Goal: Complete application form: Complete application form

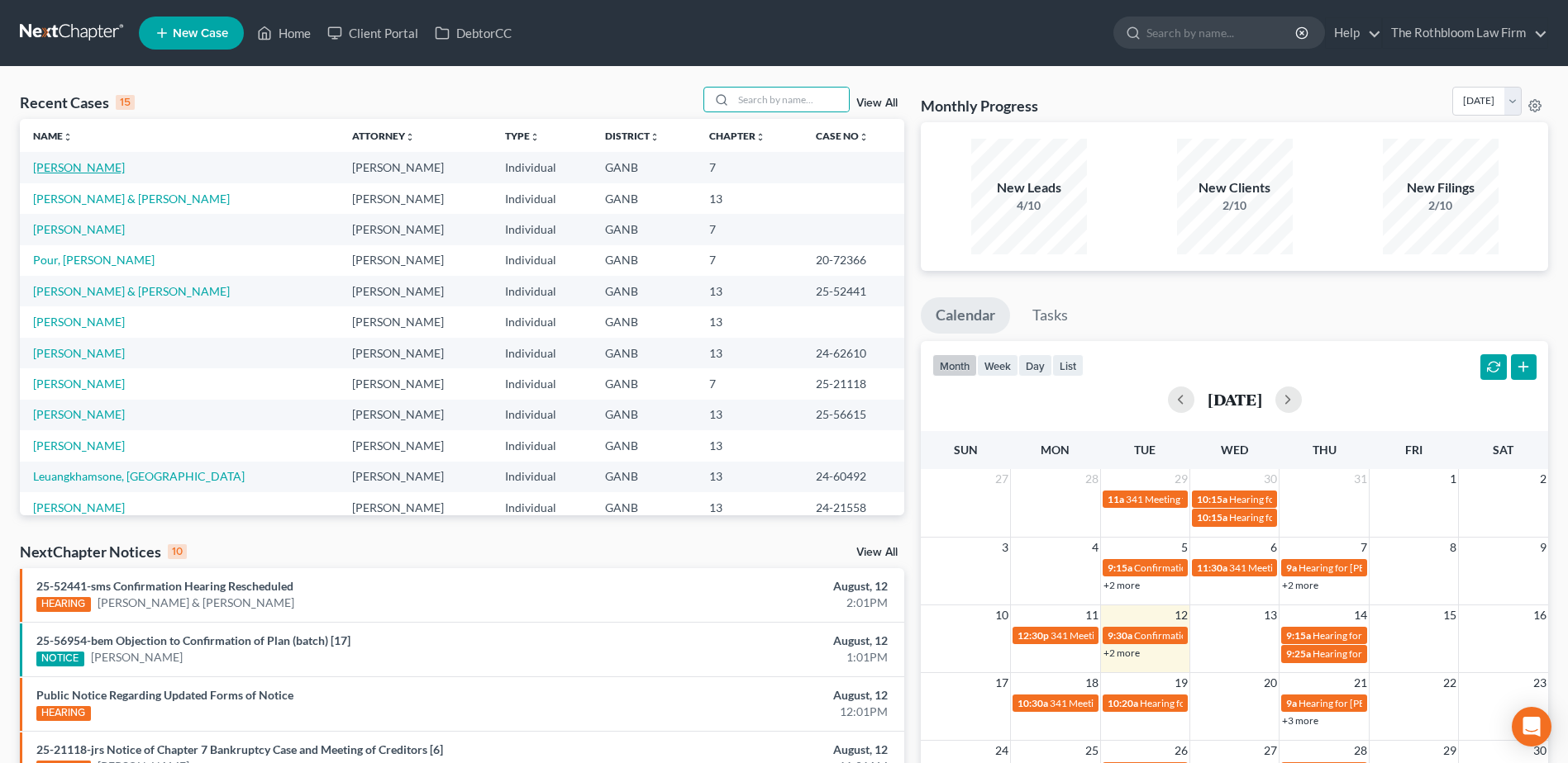
click at [61, 161] on link "[PERSON_NAME]" at bounding box center [79, 167] width 92 height 14
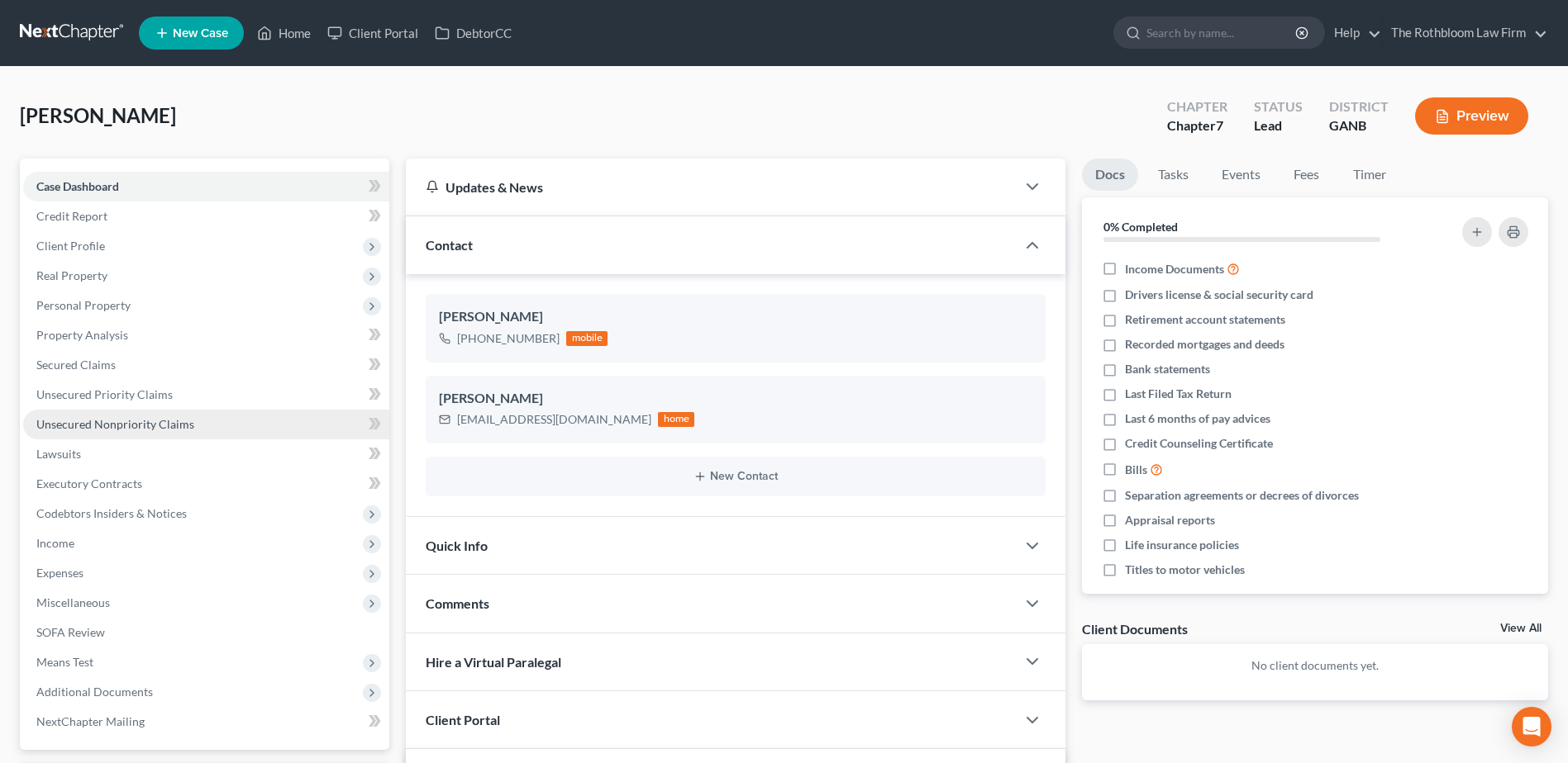
click at [102, 420] on span "Unsecured Nonpriority Claims" at bounding box center [115, 424] width 158 height 14
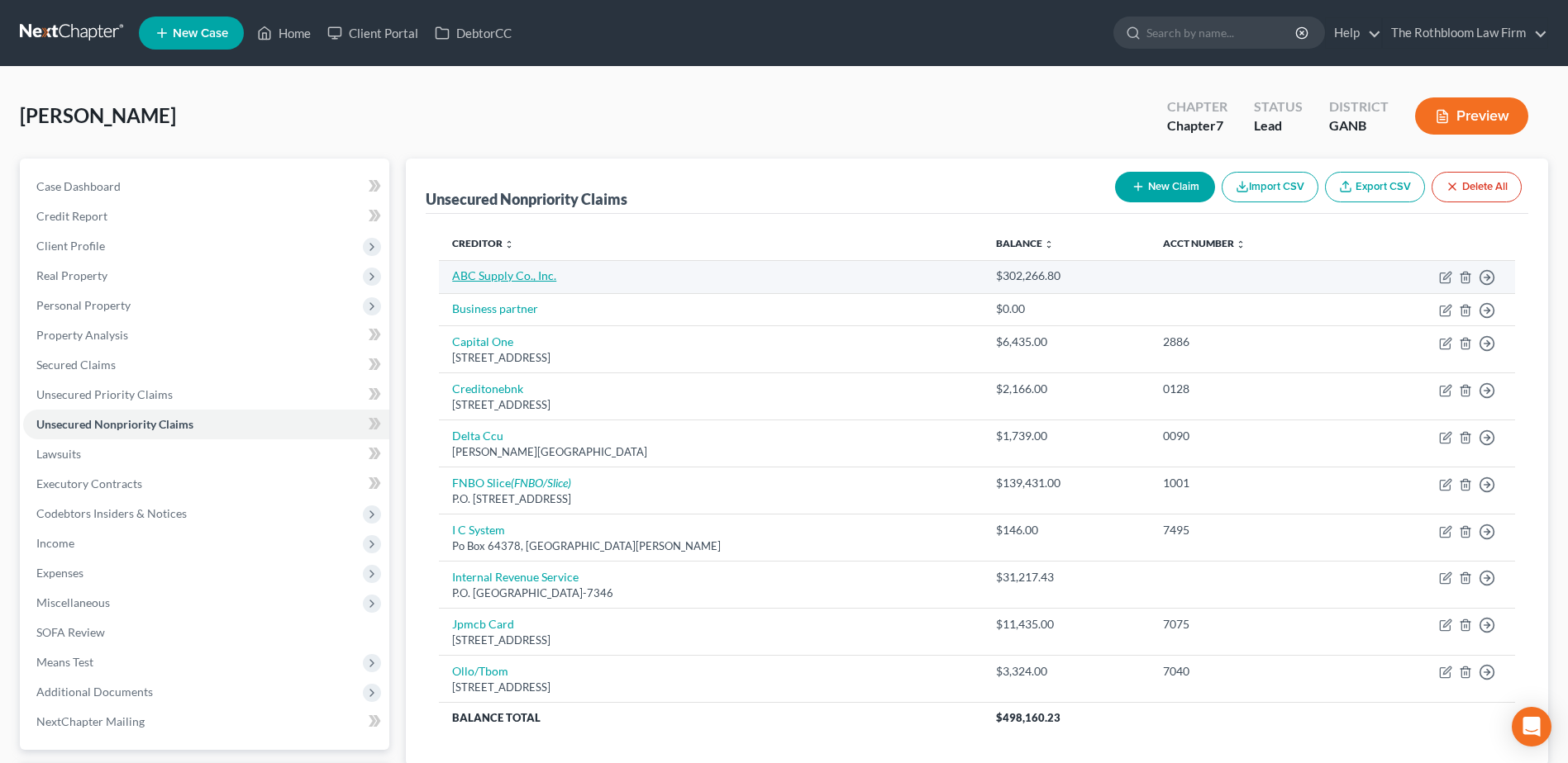
click at [505, 271] on link "ABC Supply Co., Inc." at bounding box center [505, 275] width 105 height 14
select select "14"
select select "0"
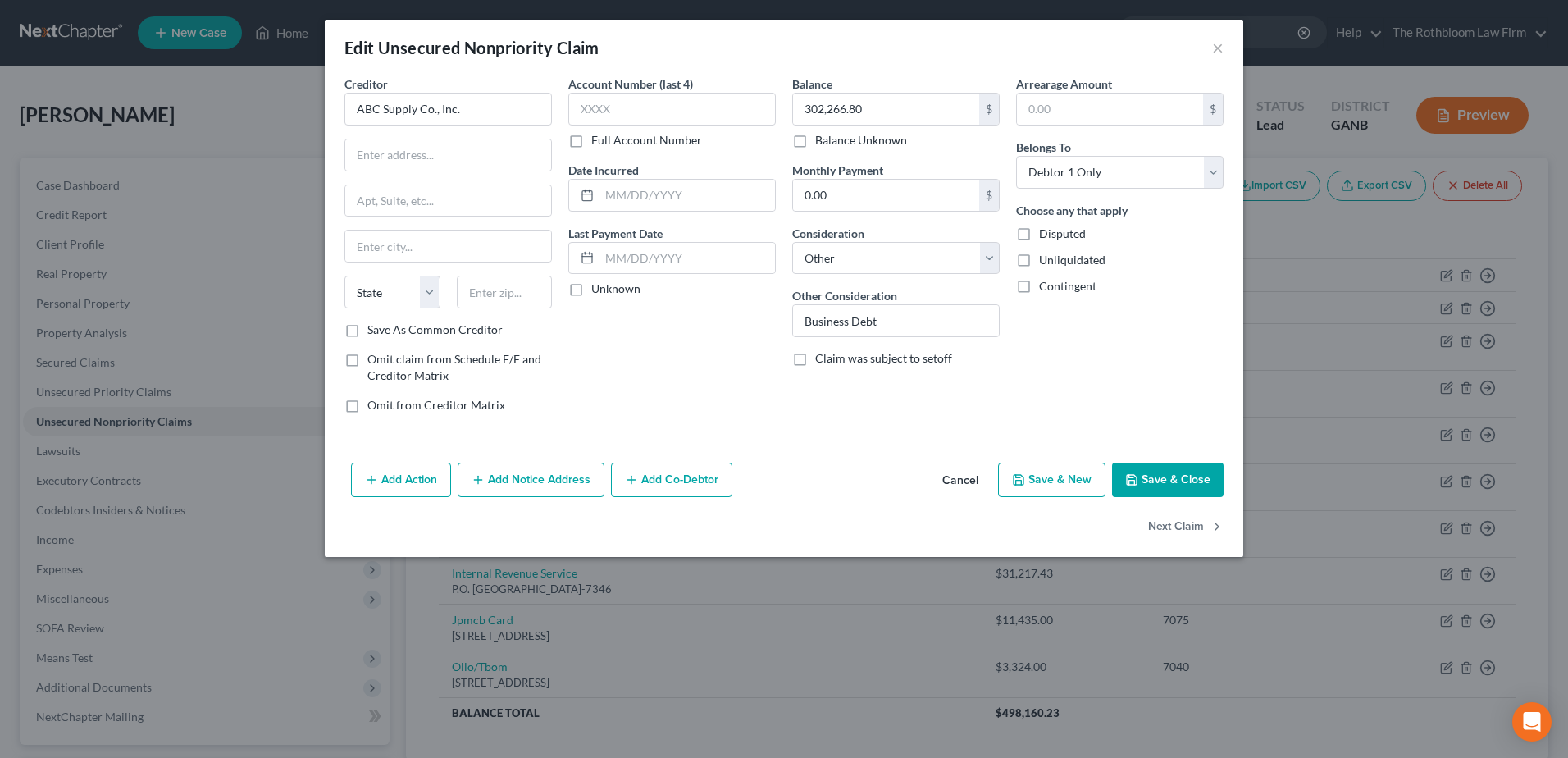
click at [520, 480] on button "Add Notice Address" at bounding box center [531, 480] width 147 height 35
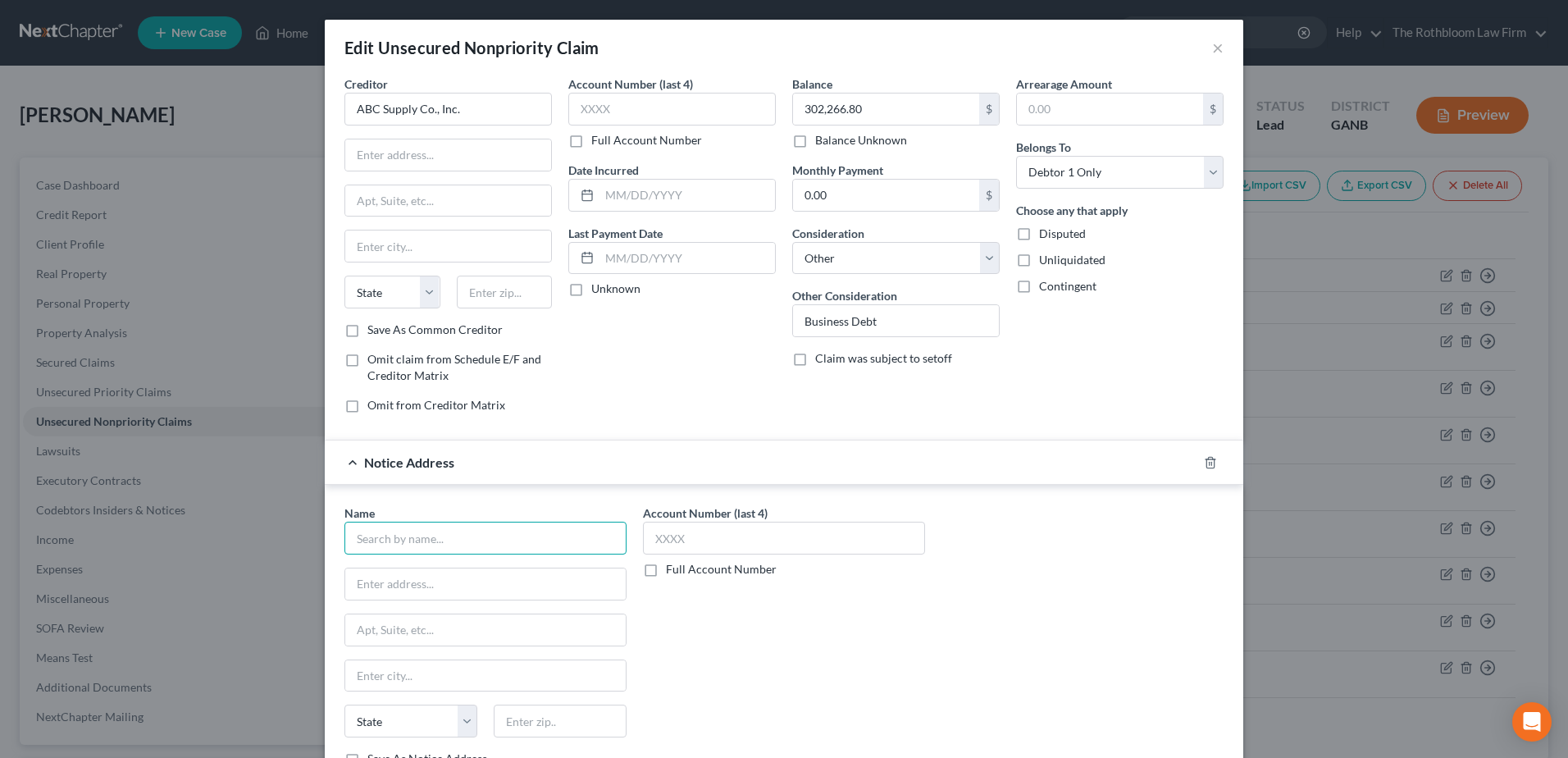
click at [355, 535] on input "text" at bounding box center [486, 538] width 282 height 33
type input "[PERSON_NAME]"
type input "[PERSON_NAME] [PERSON_NAME]"
type input "1500 Mon"
click at [456, 543] on input "[PERSON_NAME]" at bounding box center [486, 538] width 282 height 33
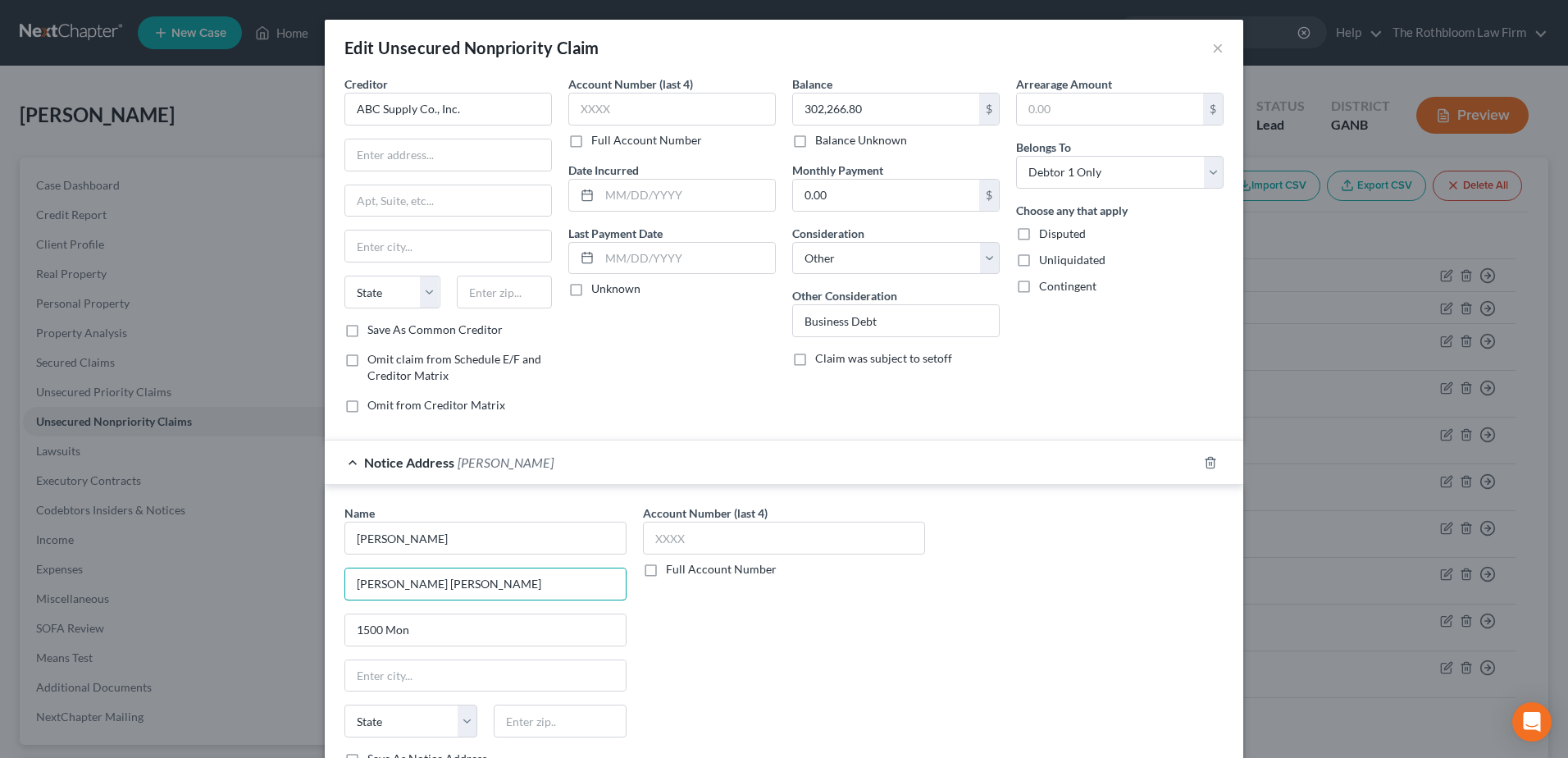
drag, startPoint x: 452, startPoint y: 584, endPoint x: 318, endPoint y: 584, distance: 134.0
click at [325, 584] on div "Name * [PERSON_NAME] [PERSON_NAME] 1500 Mon State [US_STATE] AK AR AZ CA CO [GE…" at bounding box center [784, 639] width 918 height 309
type input "[STREET_ADDRESS]"
type input "30326"
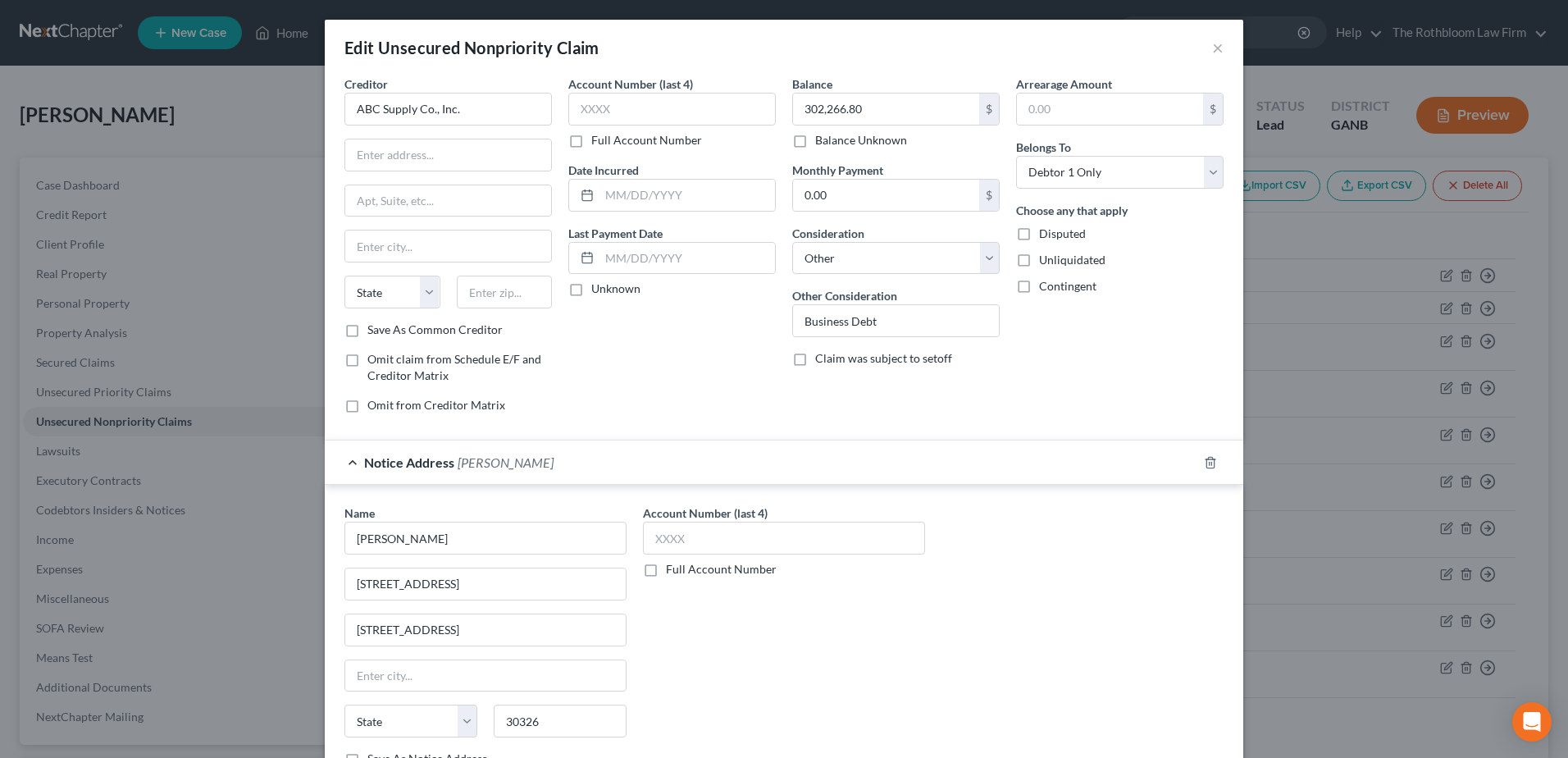
type input "[GEOGRAPHIC_DATA]"
select select "10"
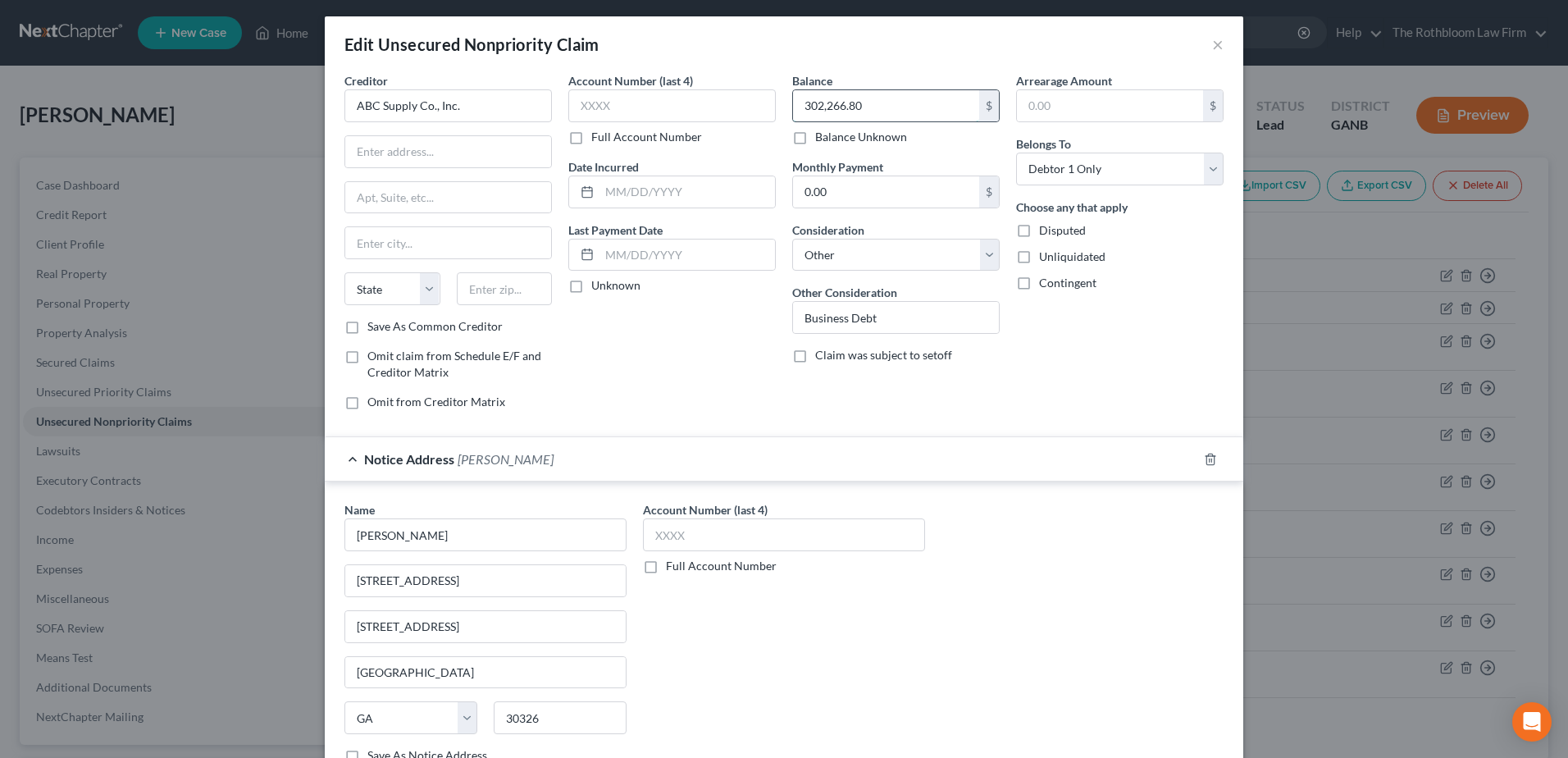
click at [865, 111] on input "302,266.80" at bounding box center [886, 105] width 186 height 31
type input "308,409.84"
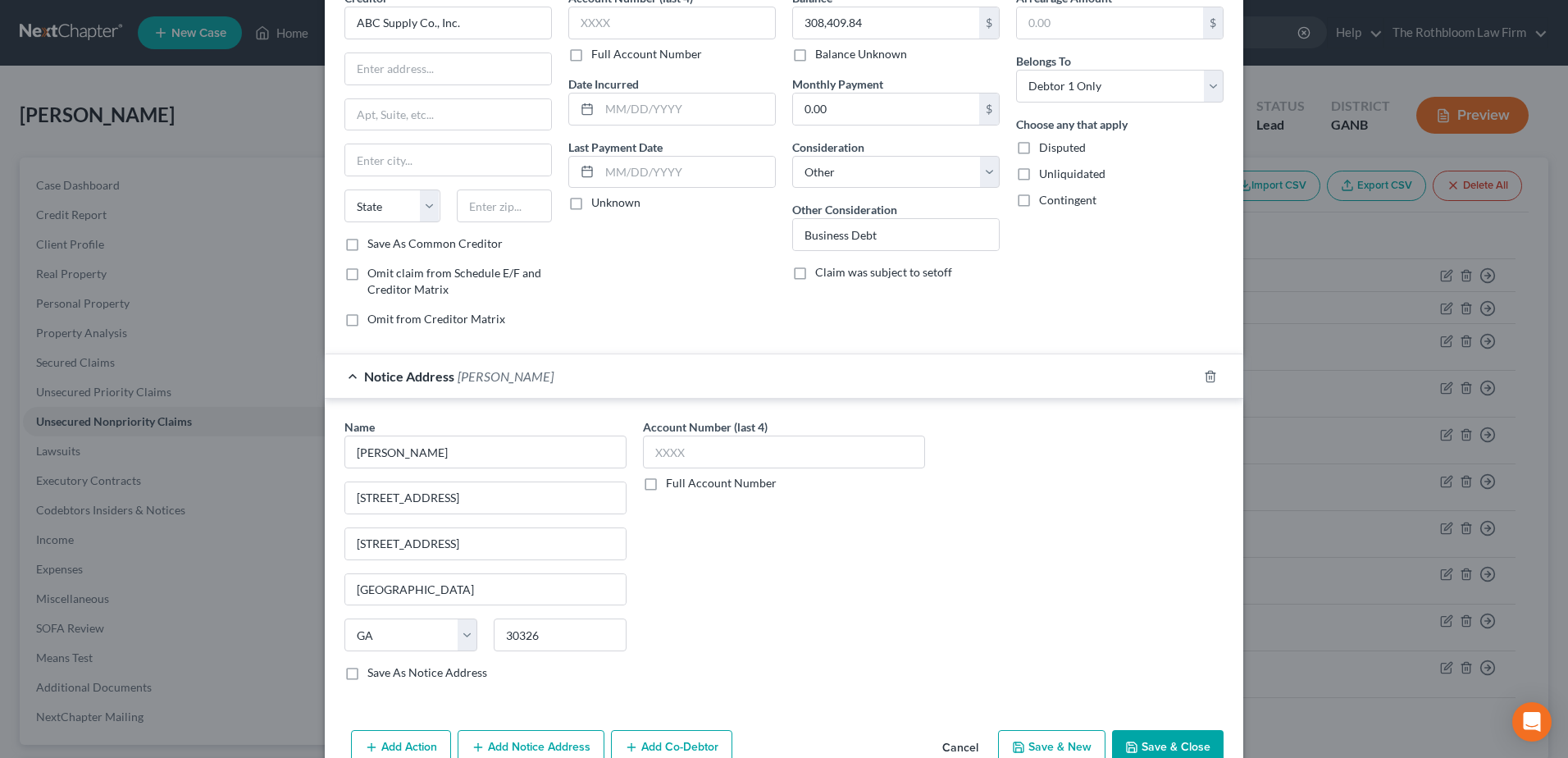
scroll to position [173, 0]
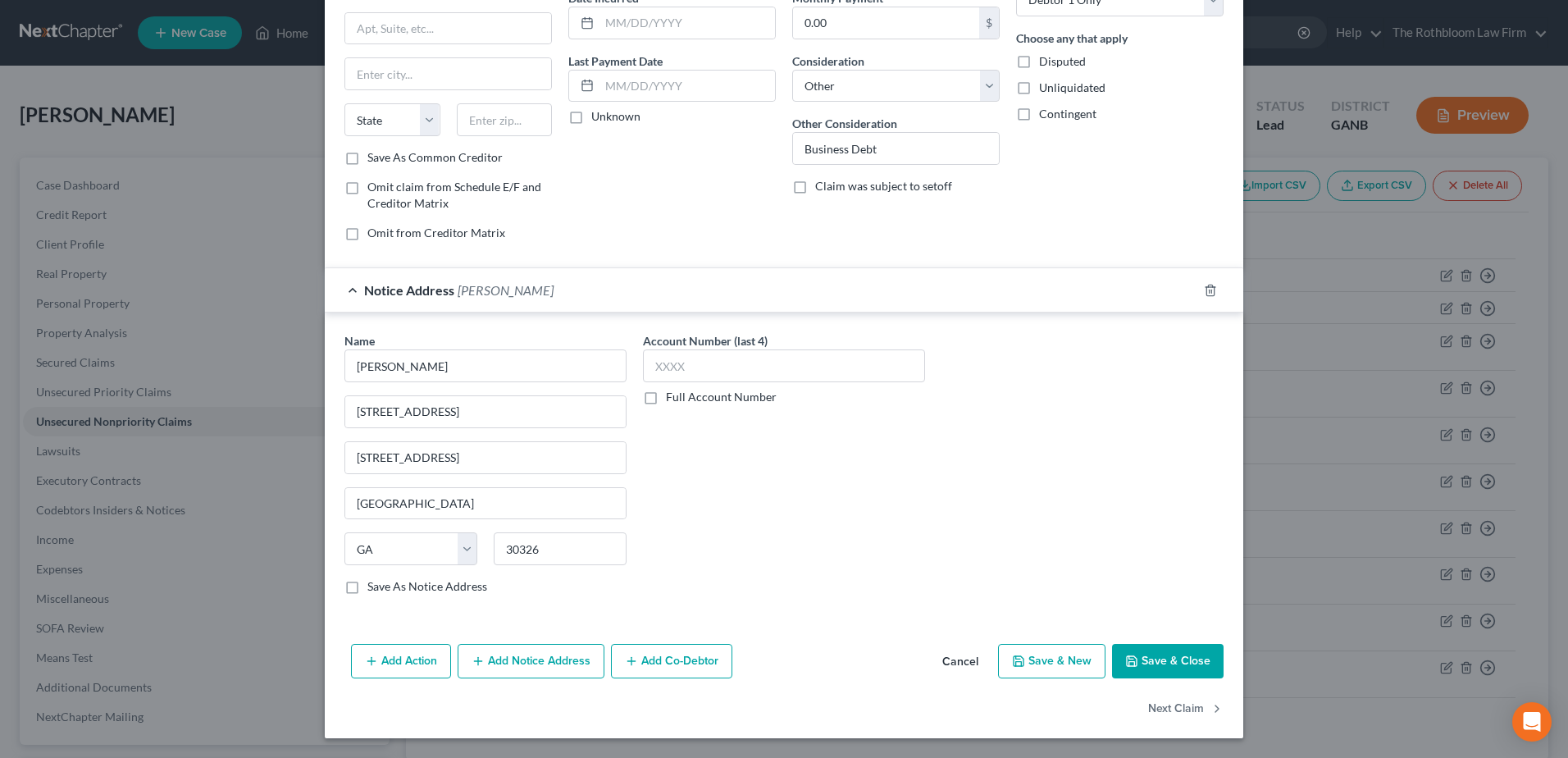
click at [654, 651] on button "Add Co-Debtor" at bounding box center [672, 661] width 122 height 35
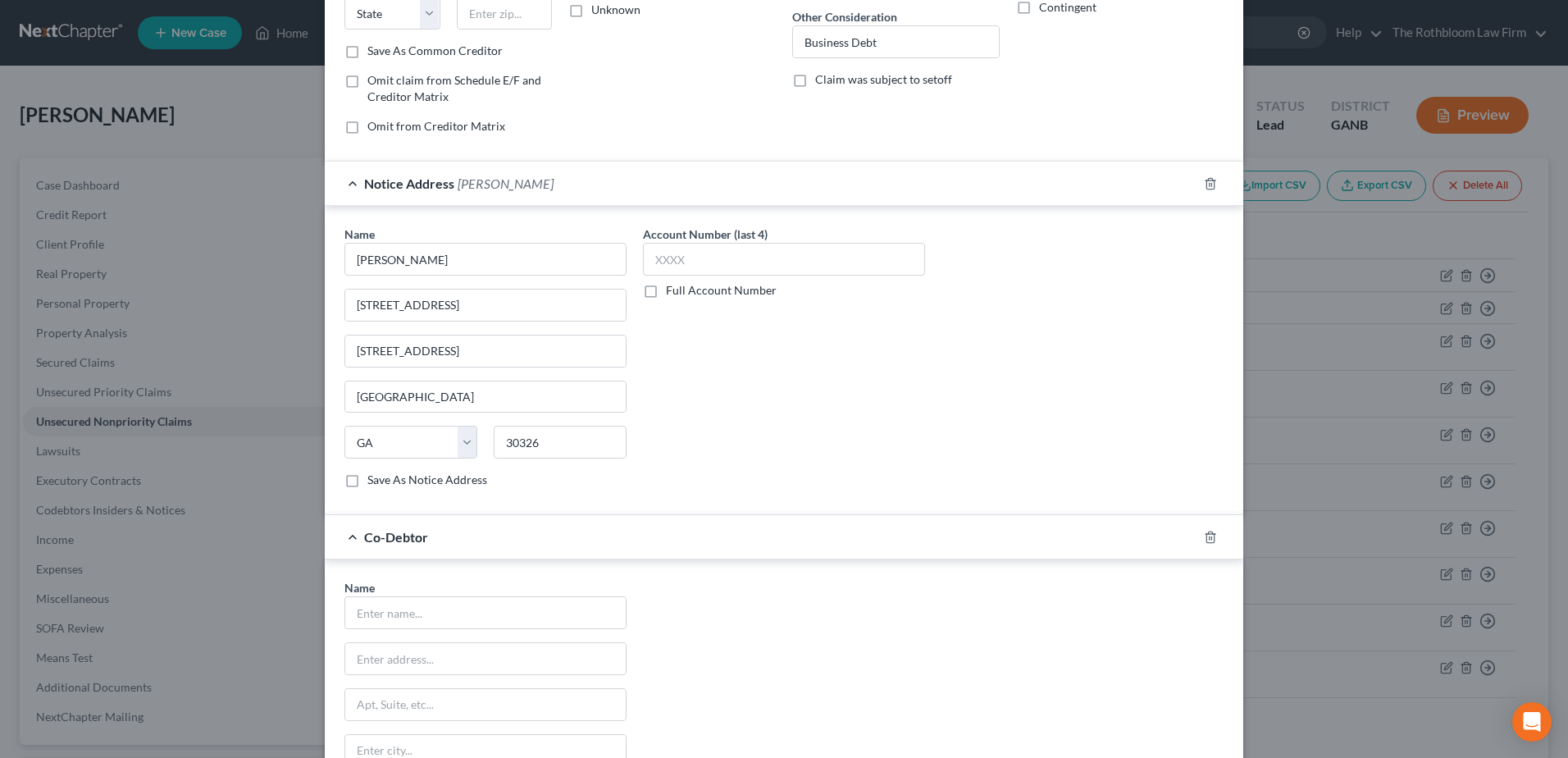
scroll to position [419, 0]
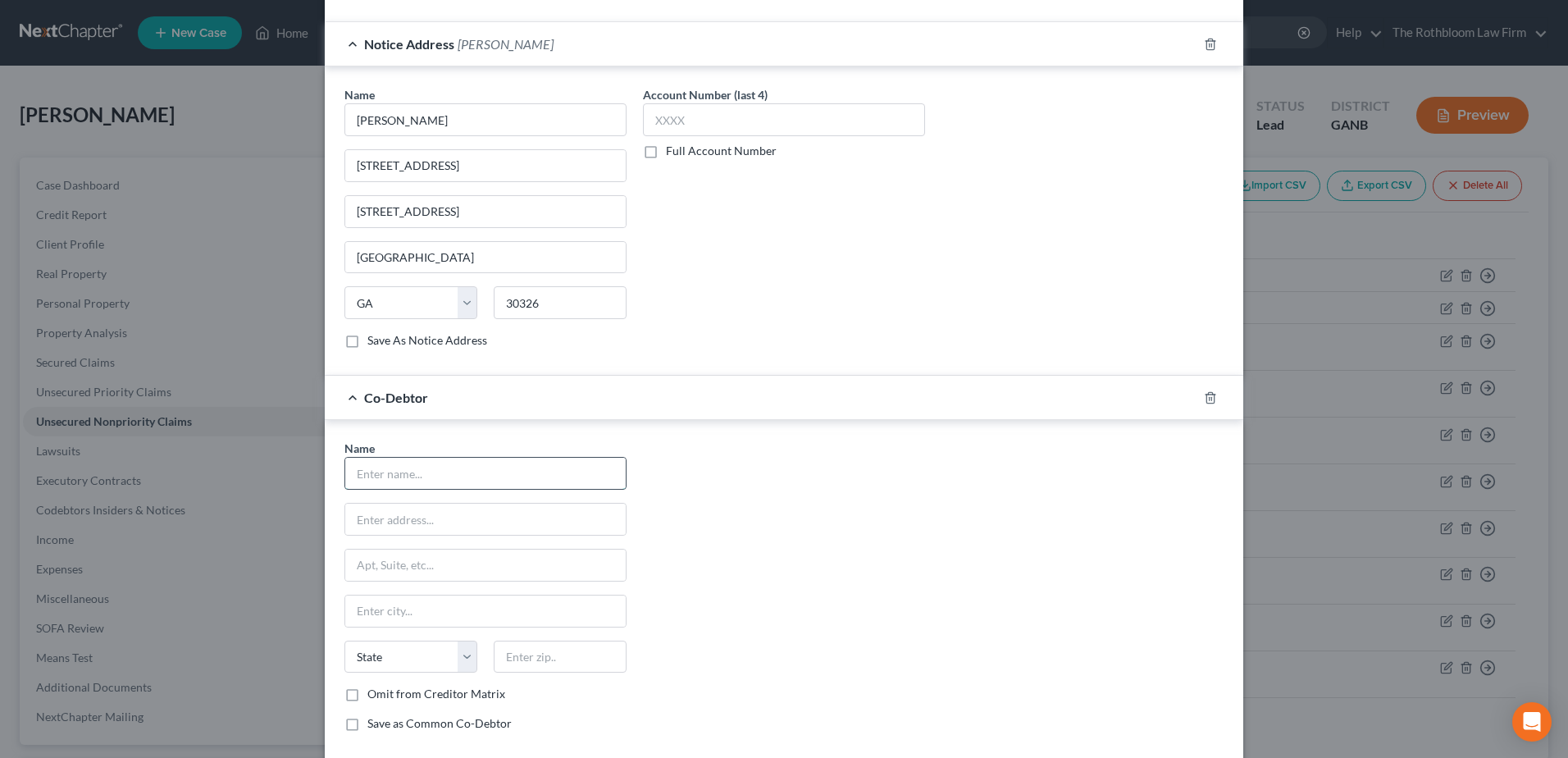
click at [353, 482] on input "text" at bounding box center [486, 473] width 281 height 31
type input "Elite Exteriors [US_STATE] Corp"
click at [371, 499] on div "Name * Elite Exteriors [US_STATE] Corp State [US_STATE] AK AR AZ CA CO CT DE DC…" at bounding box center [485, 592] width 298 height 305
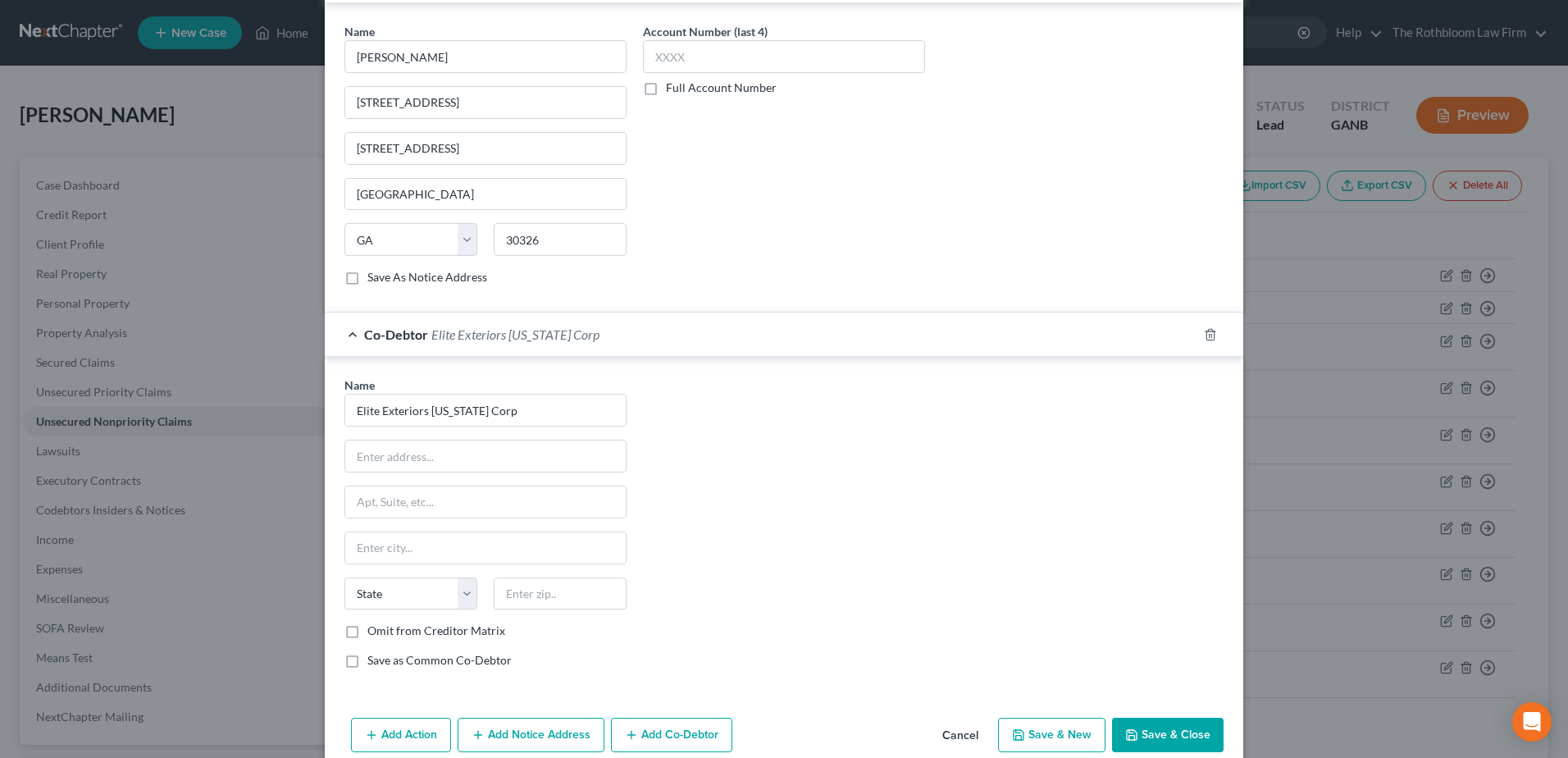
scroll to position [556, 0]
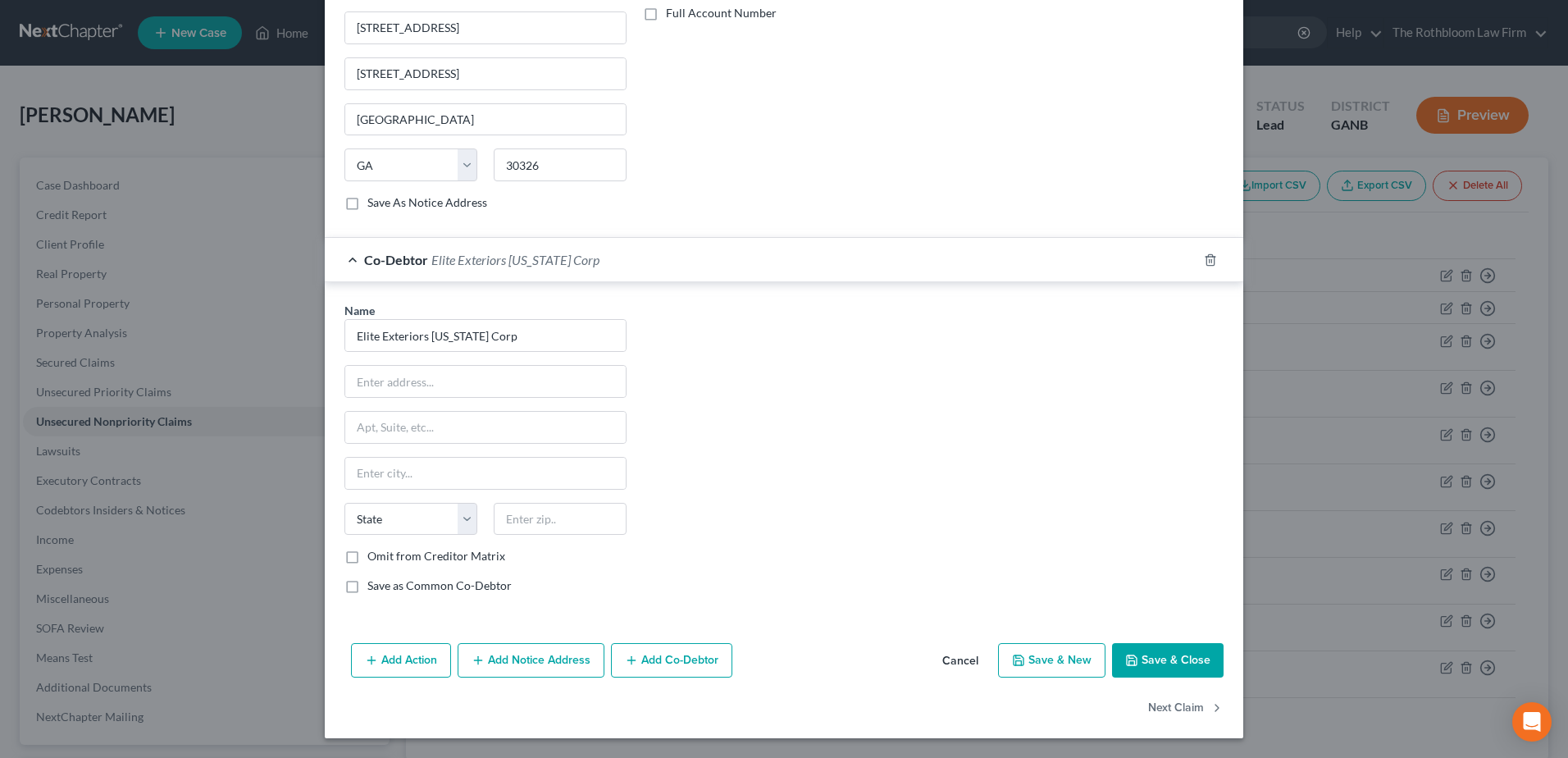
click at [662, 663] on button "Add Co-Debtor" at bounding box center [672, 660] width 122 height 35
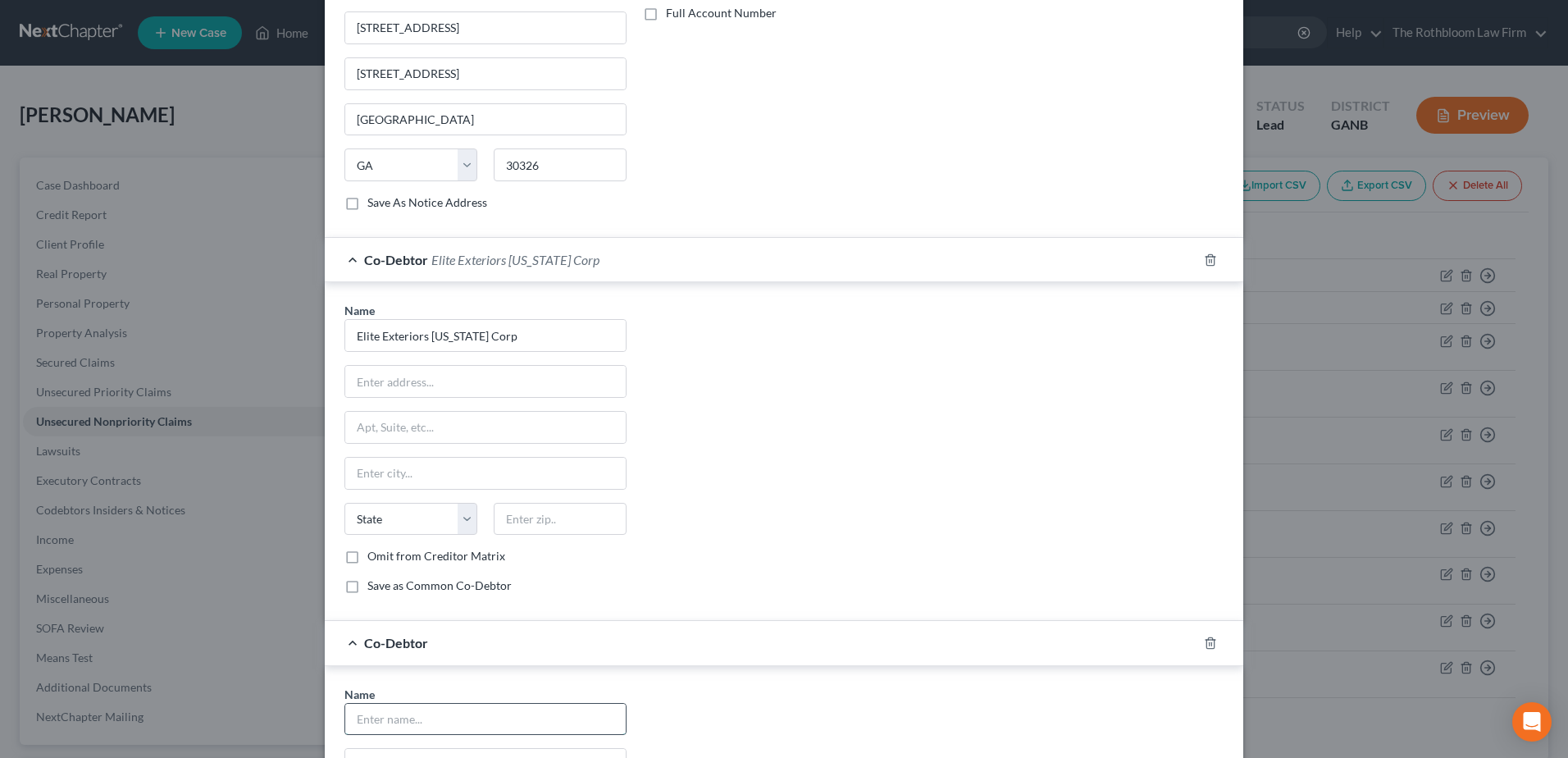
click at [427, 725] on input "text" at bounding box center [486, 720] width 281 height 31
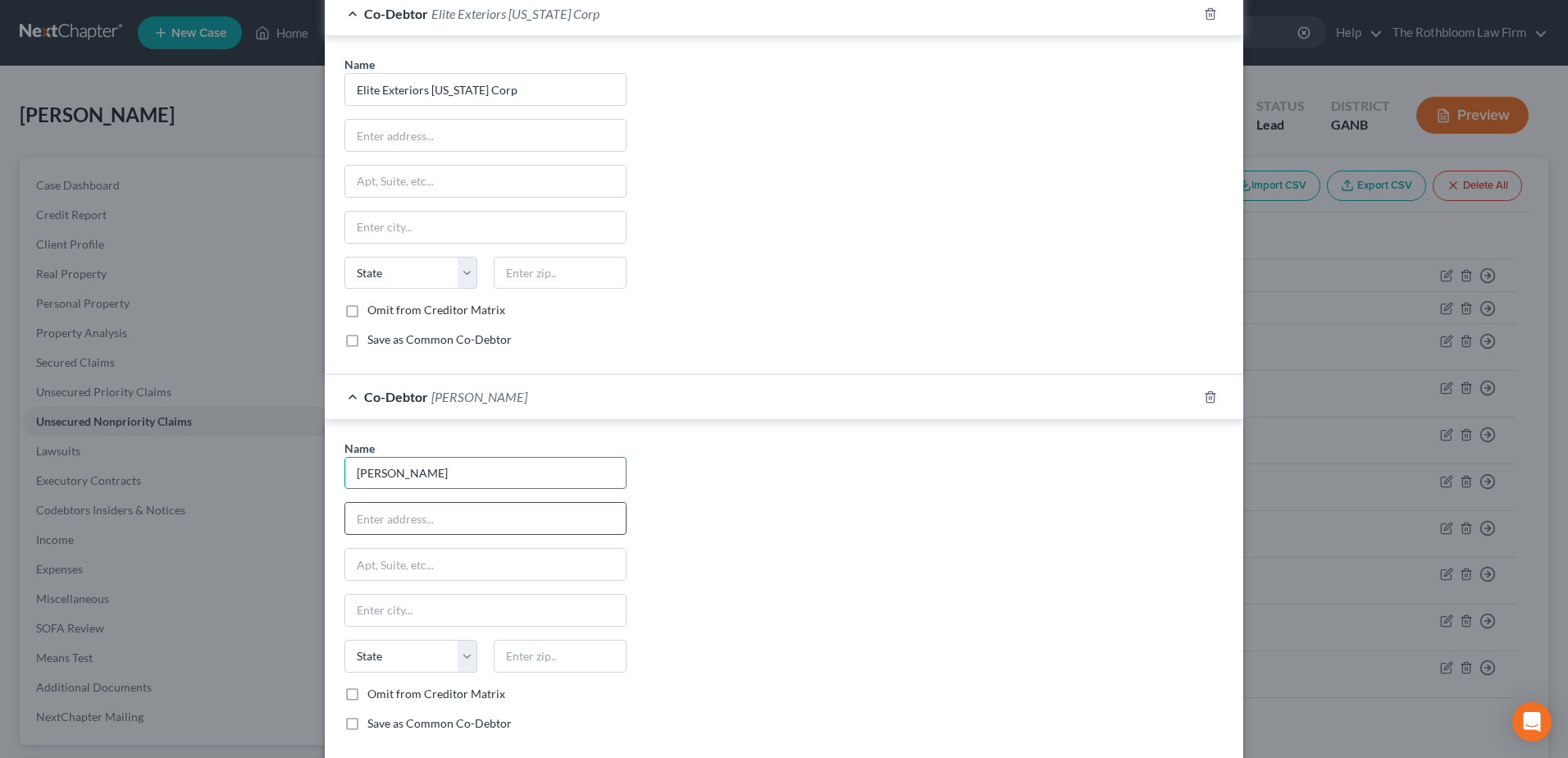
type input "[PERSON_NAME]"
click at [401, 507] on input "text" at bounding box center [486, 518] width 281 height 31
type input "[STREET_ADDRESS]"
type input "30542"
type input "Flowery Branch"
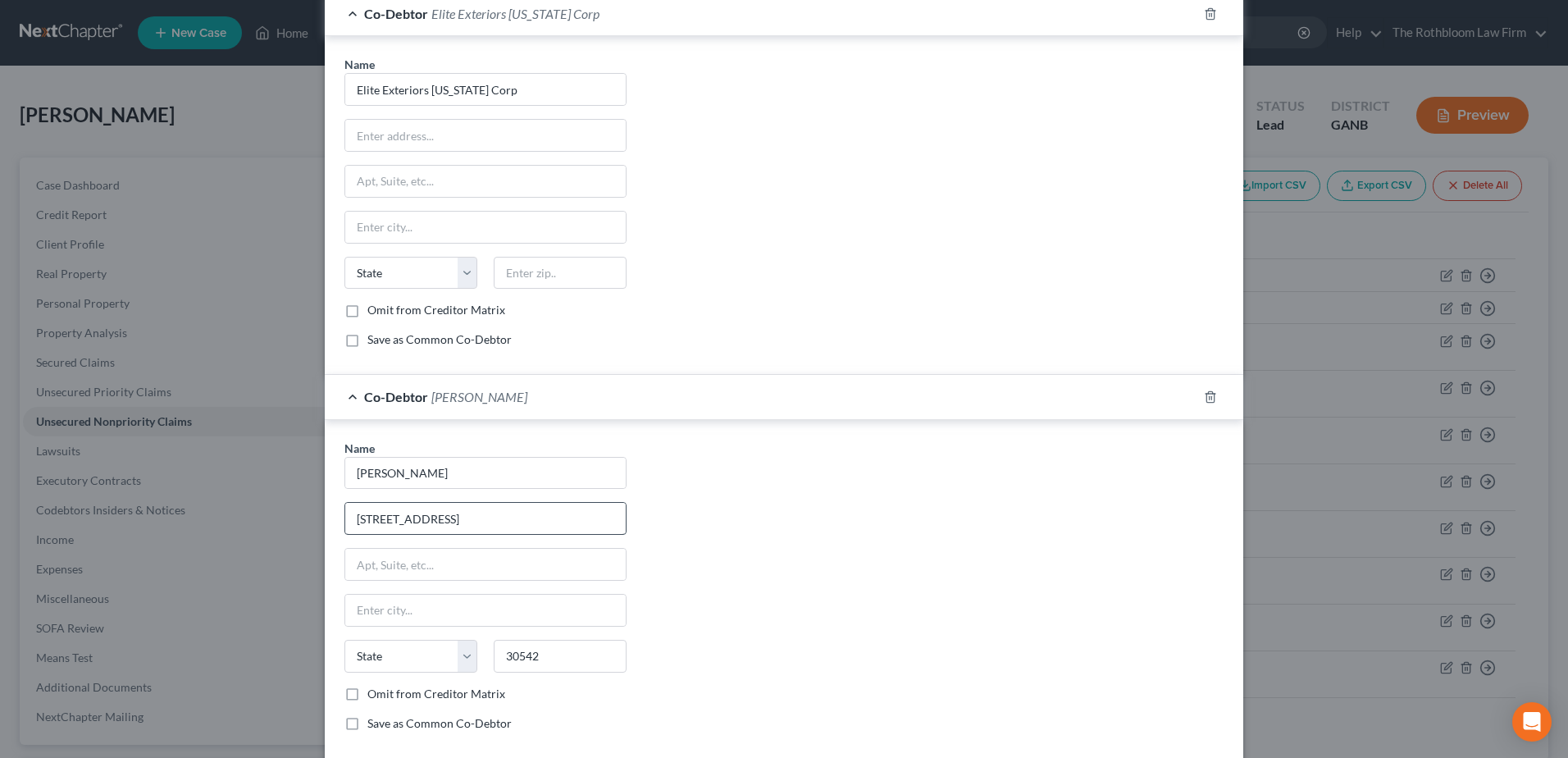
select select "10"
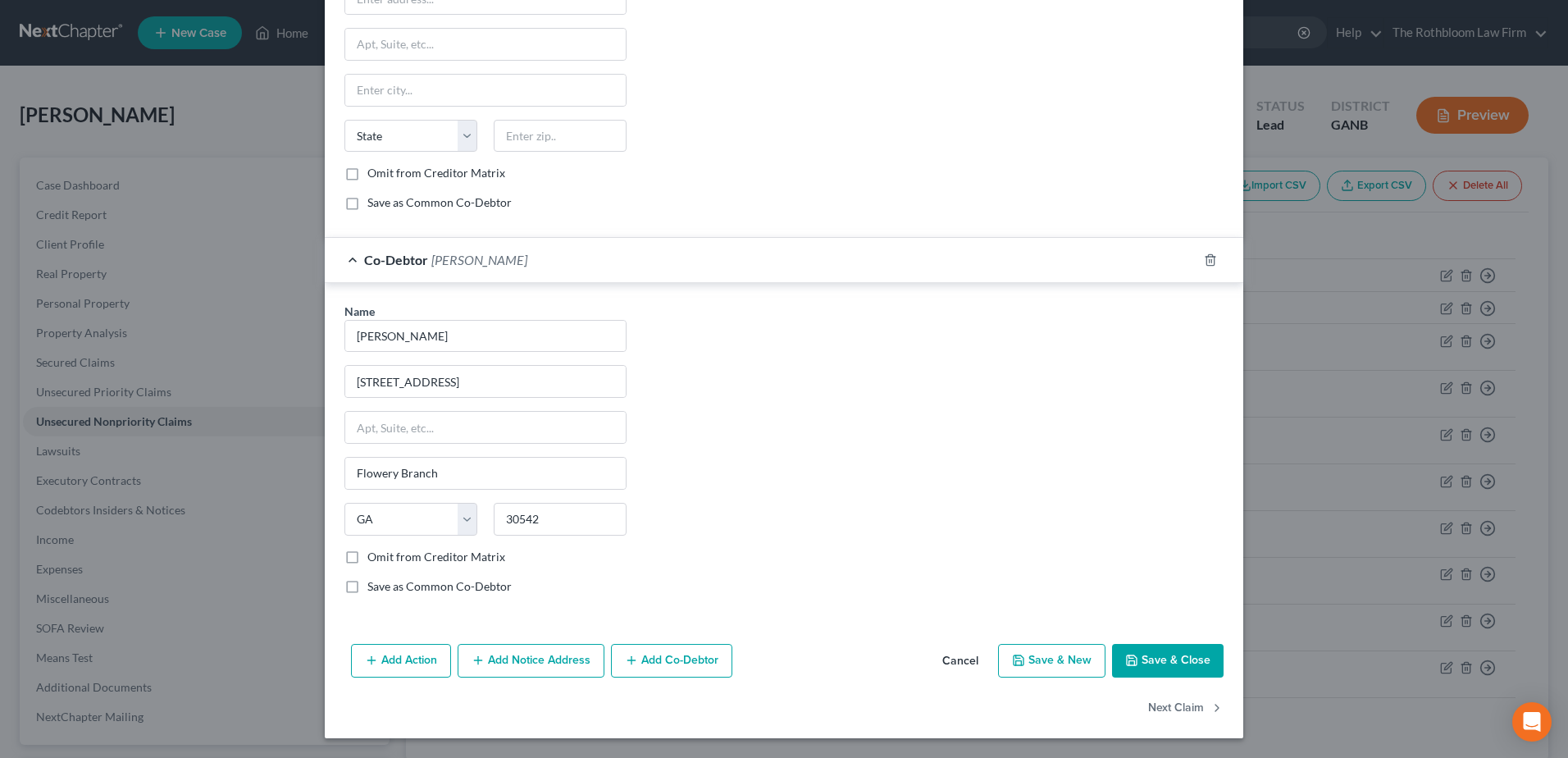
click at [1170, 671] on button "Save & Close" at bounding box center [1167, 661] width 111 height 35
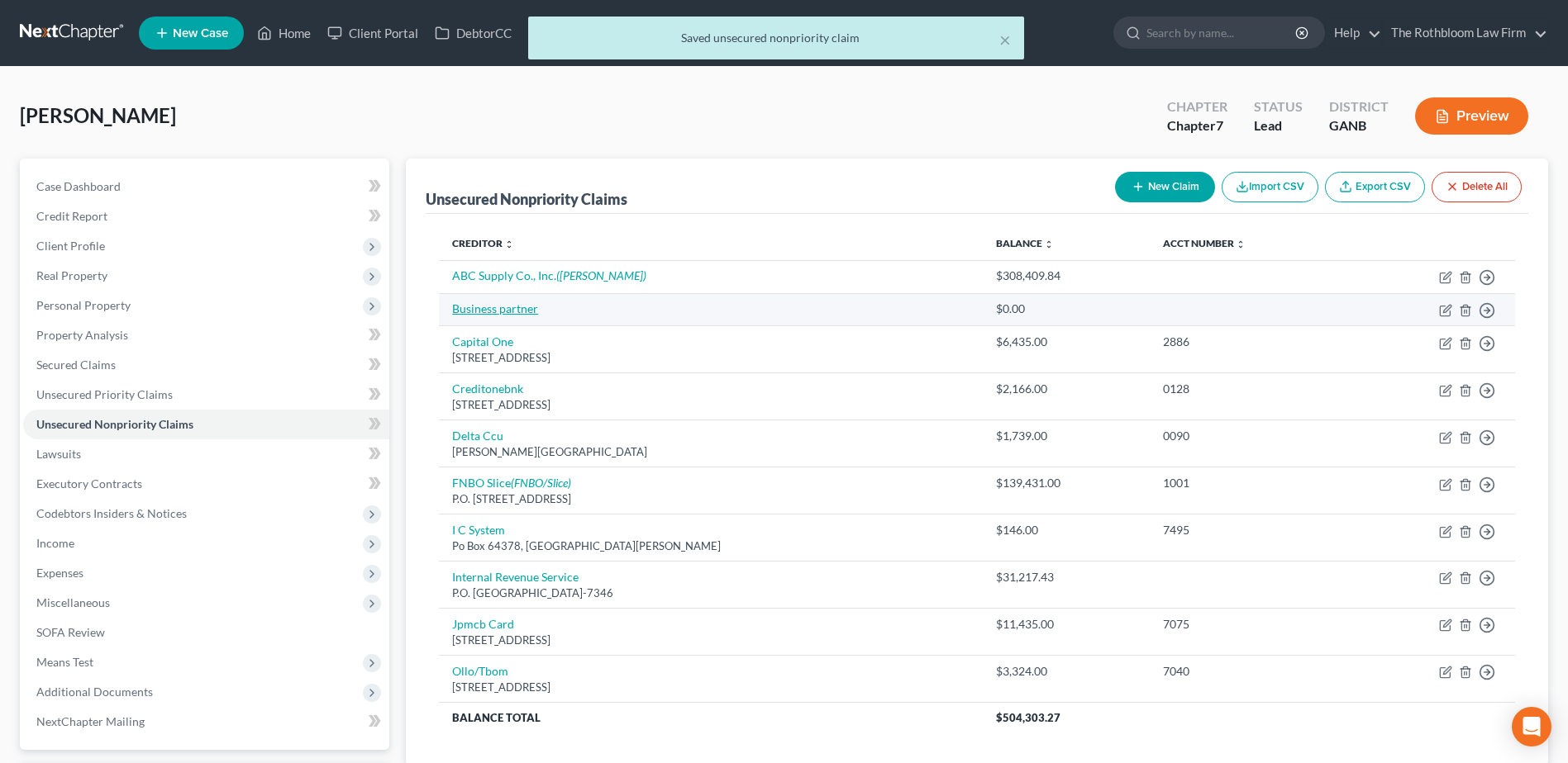
click at [500, 305] on link "Business partner" at bounding box center [495, 308] width 86 height 14
select select "0"
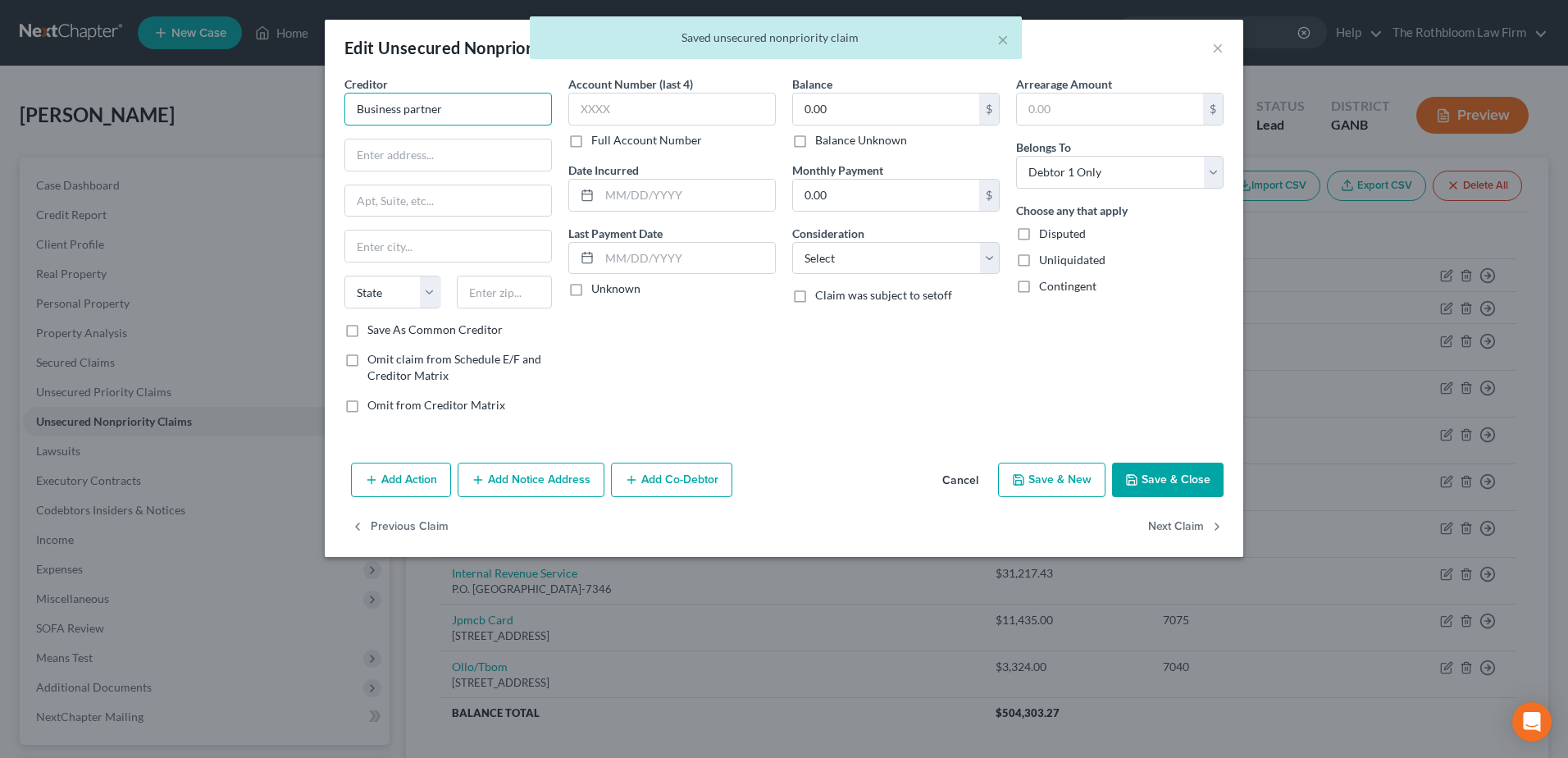
drag, startPoint x: 451, startPoint y: 109, endPoint x: 283, endPoint y: 100, distance: 168.2
click at [283, 100] on div "Edit Unsecured Nonpriority Claim × Creditor * Business partner State [US_STATE]…" at bounding box center [784, 379] width 1568 height 758
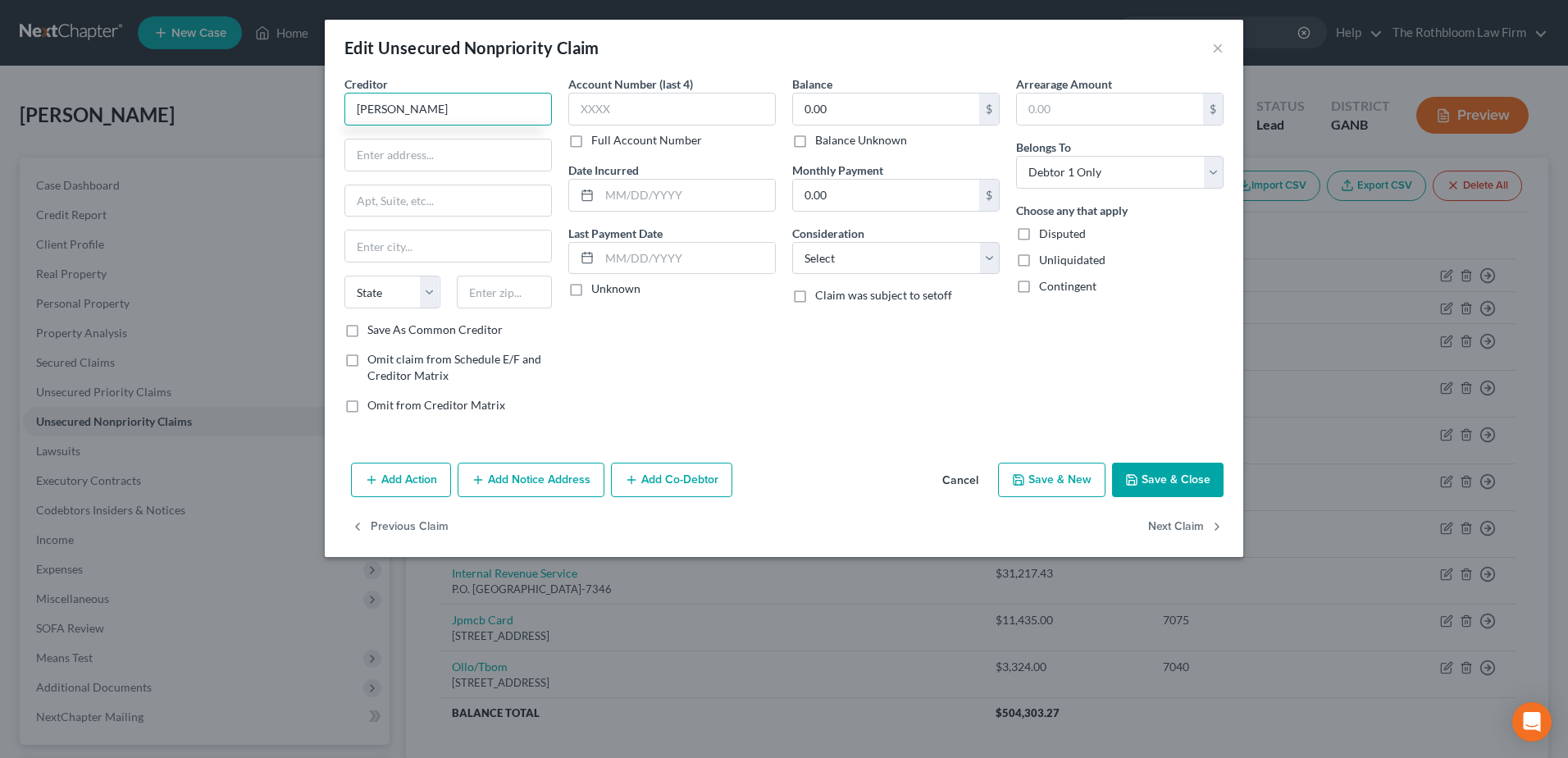
type input "[PERSON_NAME]"
type input "[STREET_ADDRESS]"
type input "30542"
type input "Flowery Branch"
select select "10"
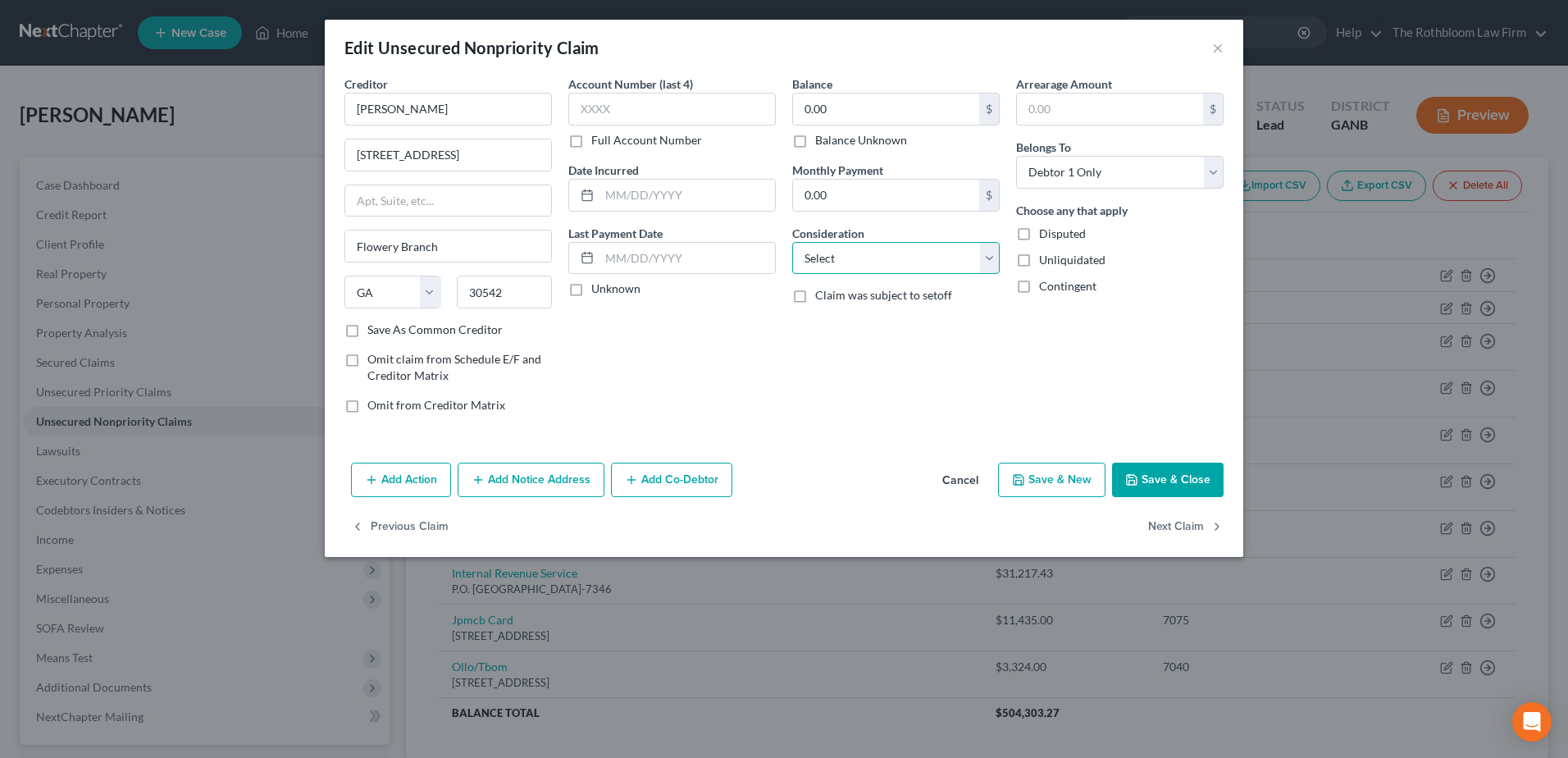
click at [848, 262] on select "Select Cable / Satellite Services Collection Agency Credit Card Debt Debt Couns…" at bounding box center [896, 259] width 207 height 33
select select "14"
click at [793, 242] on select "Select Cable / Satellite Services Collection Agency Credit Card Debt Debt Couns…" at bounding box center [896, 259] width 207 height 33
click at [1167, 485] on button "Save & Close" at bounding box center [1167, 480] width 111 height 35
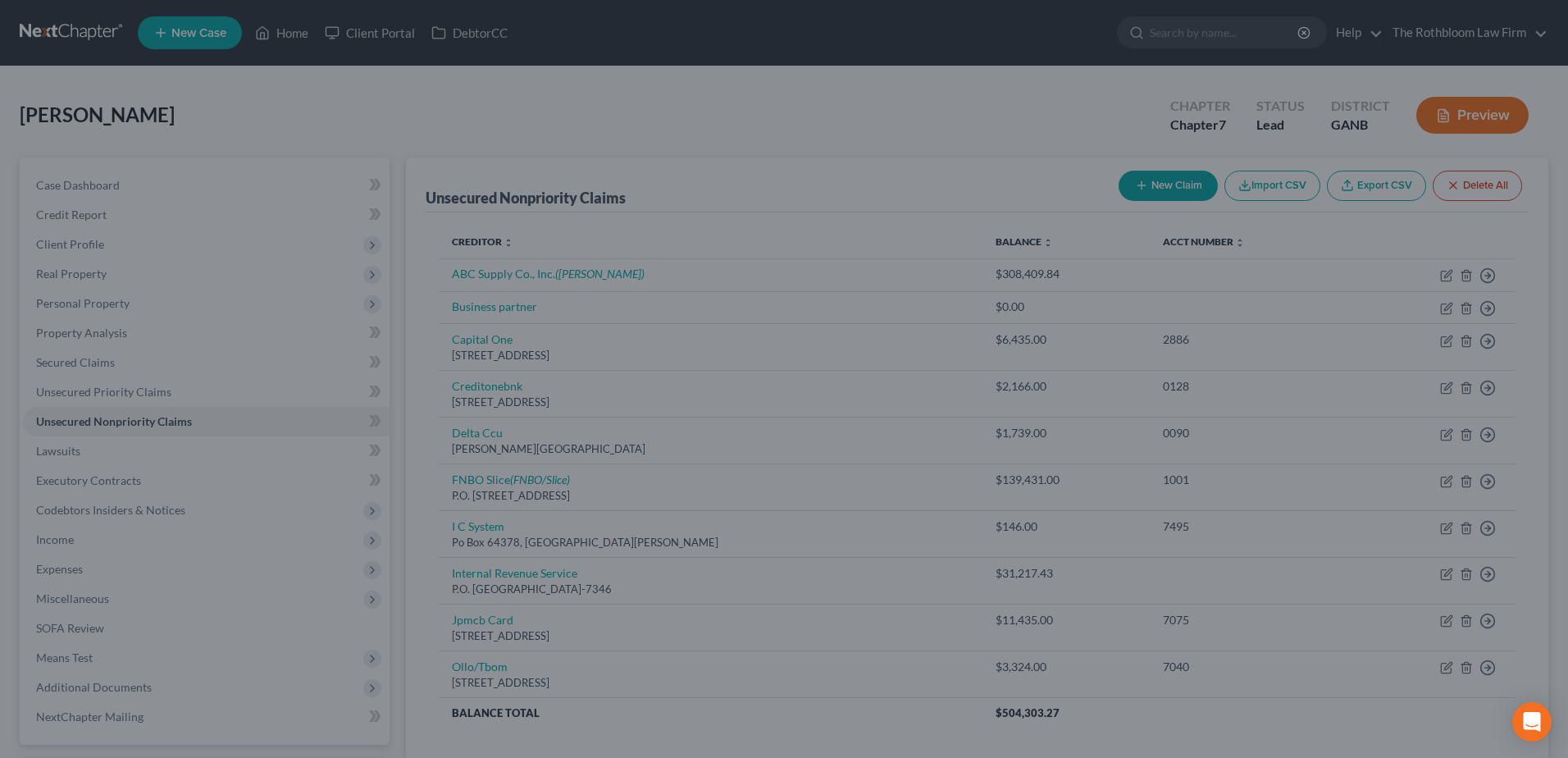
type input "0"
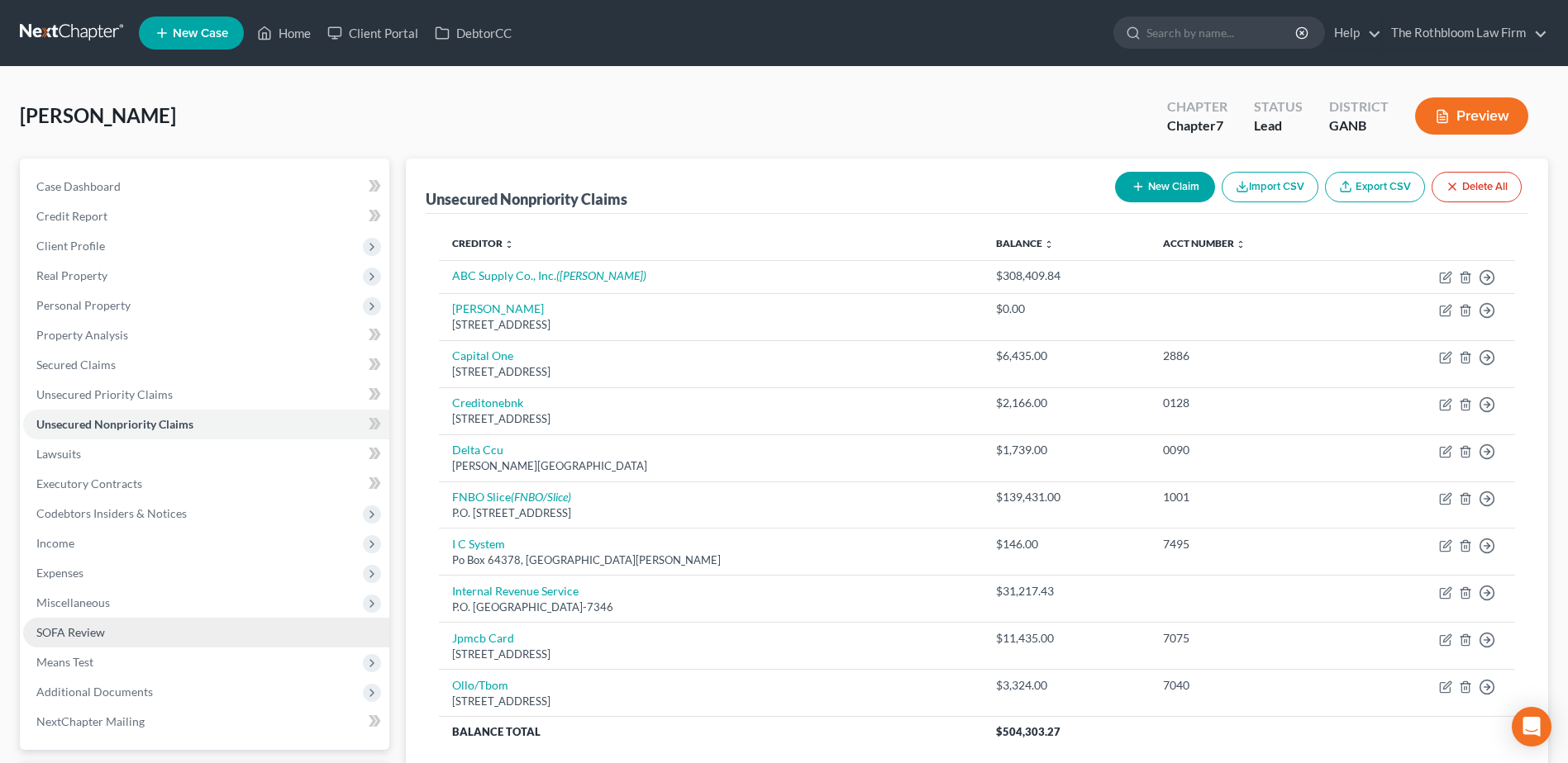
click at [115, 636] on link "SOFA Review" at bounding box center [206, 632] width 366 height 30
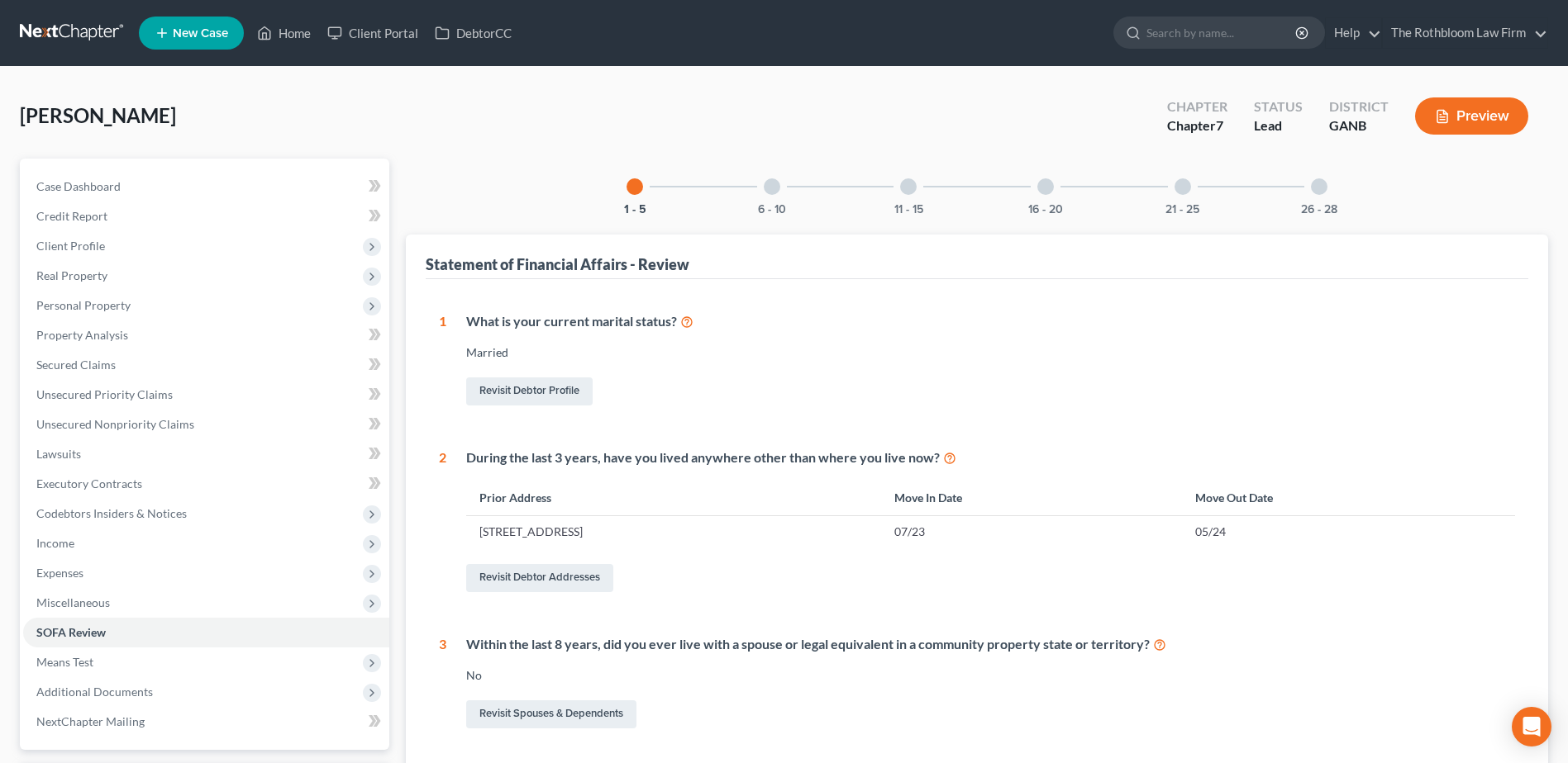
click at [1303, 190] on div "26 - 28" at bounding box center [1320, 187] width 57 height 57
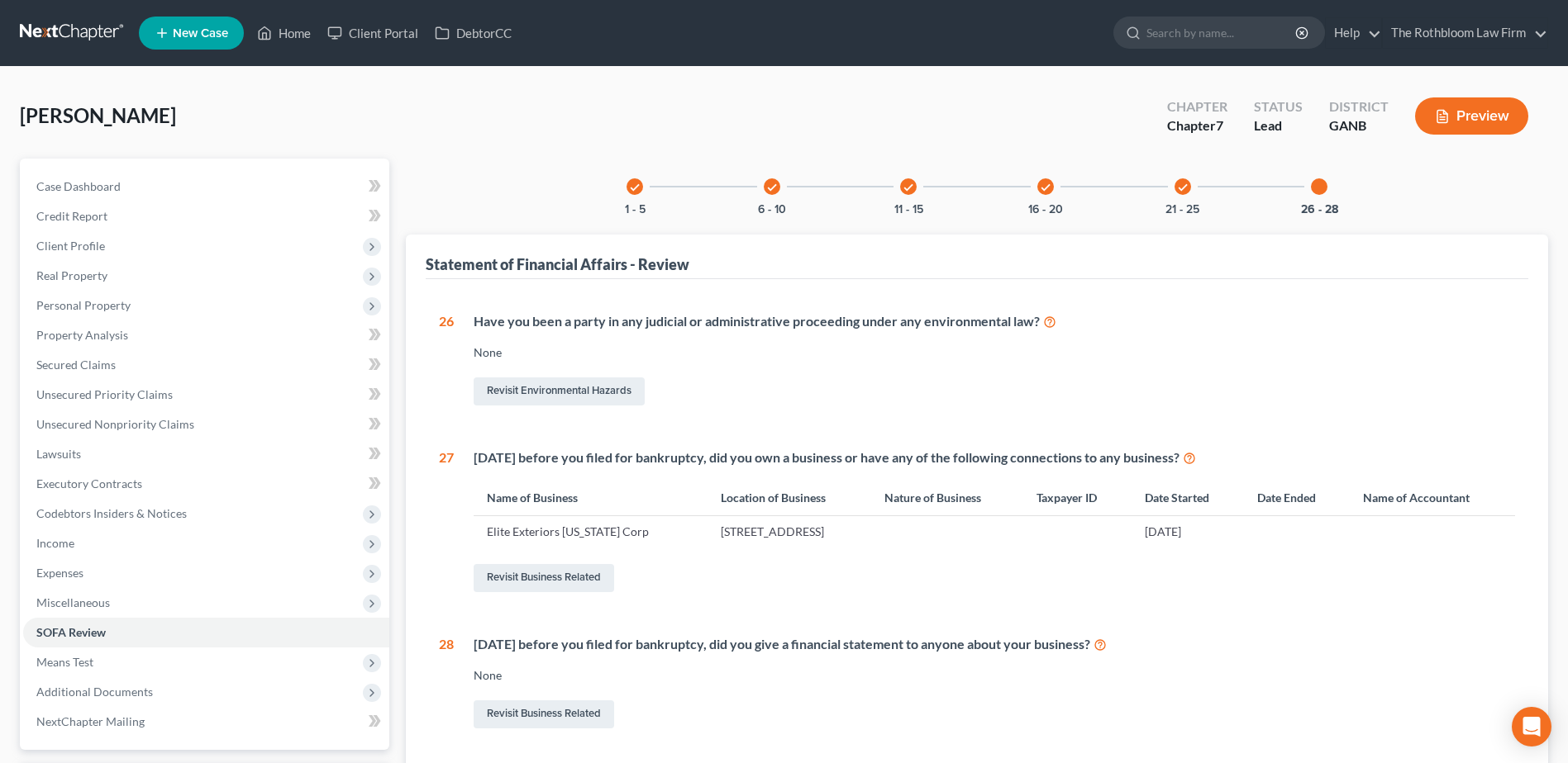
click at [1320, 187] on div at bounding box center [1319, 186] width 16 height 16
drag, startPoint x: 668, startPoint y: 528, endPoint x: 924, endPoint y: 523, distance: 256.0
click at [871, 523] on td "[STREET_ADDRESS]" at bounding box center [789, 532] width 163 height 32
drag, startPoint x: 924, startPoint y: 523, endPoint x: 859, endPoint y: 532, distance: 65.6
copy td "[STREET_ADDRESS]"
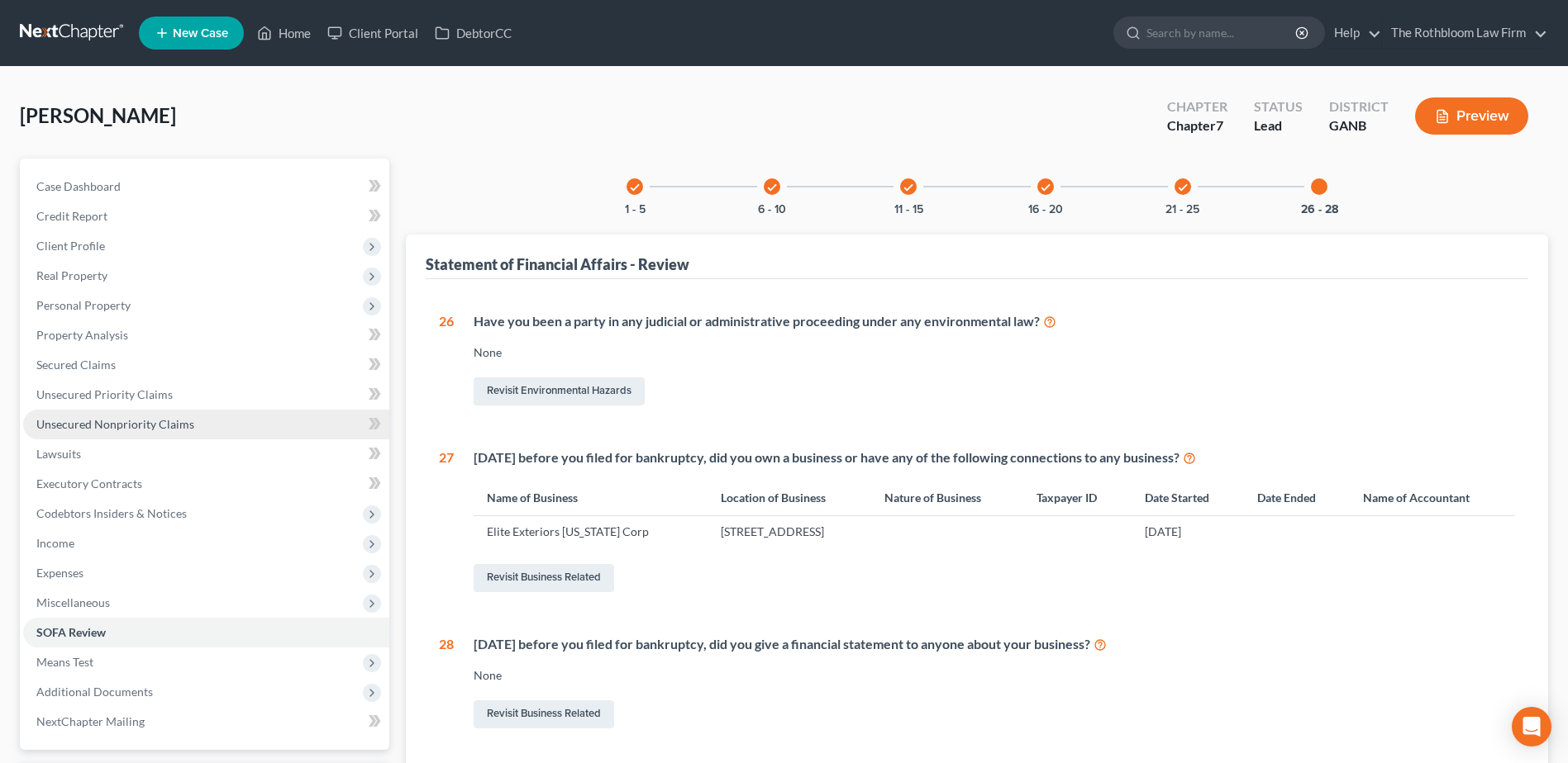
click at [148, 427] on span "Unsecured Nonpriority Claims" at bounding box center [115, 424] width 158 height 14
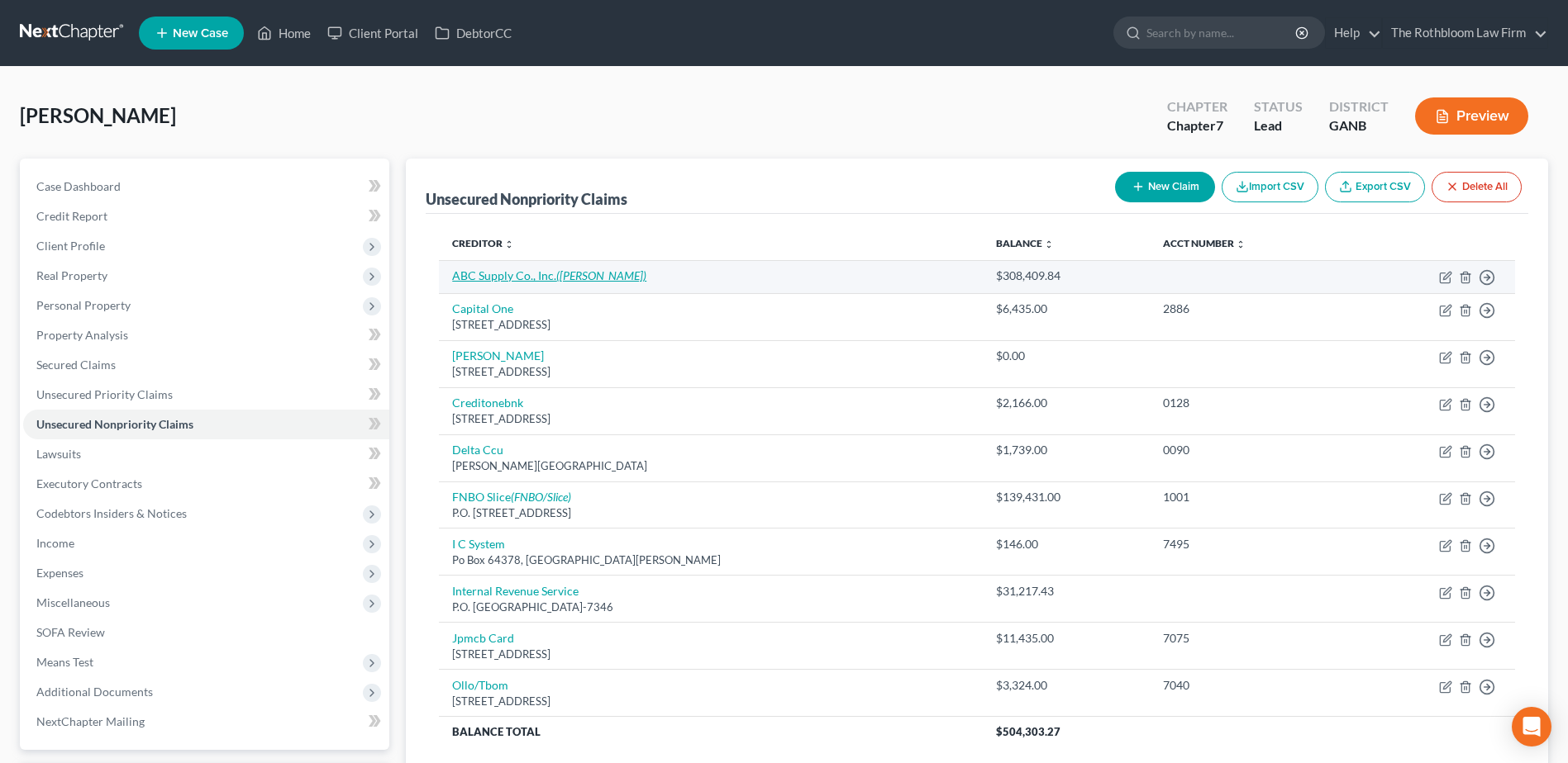
click at [473, 272] on link "ABC Supply Co., Inc. ([PERSON_NAME])" at bounding box center [549, 275] width 195 height 14
select select "14"
select select "0"
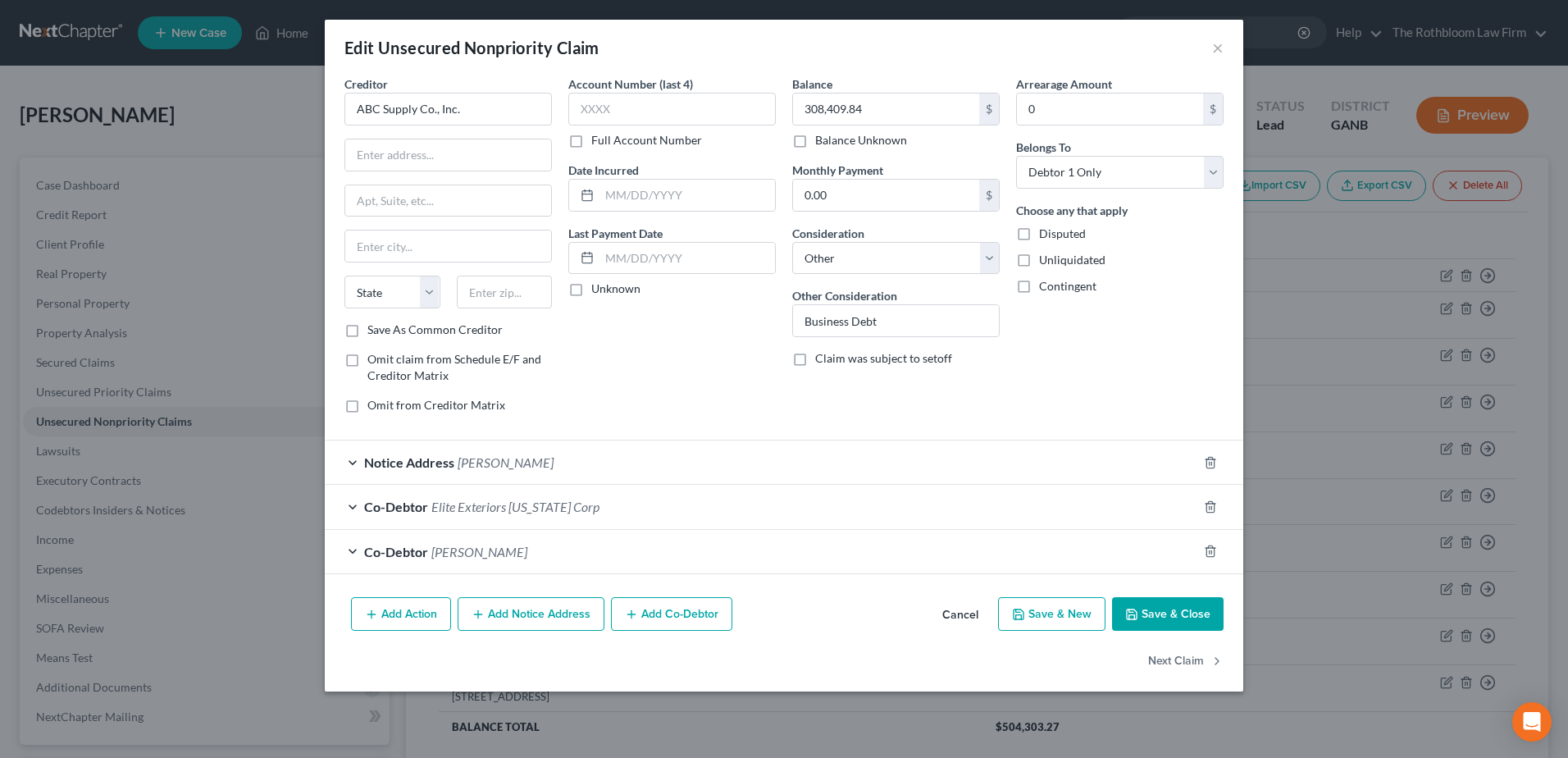
click at [475, 510] on span "Elite Exteriors [US_STATE] Corp" at bounding box center [515, 506] width 168 height 15
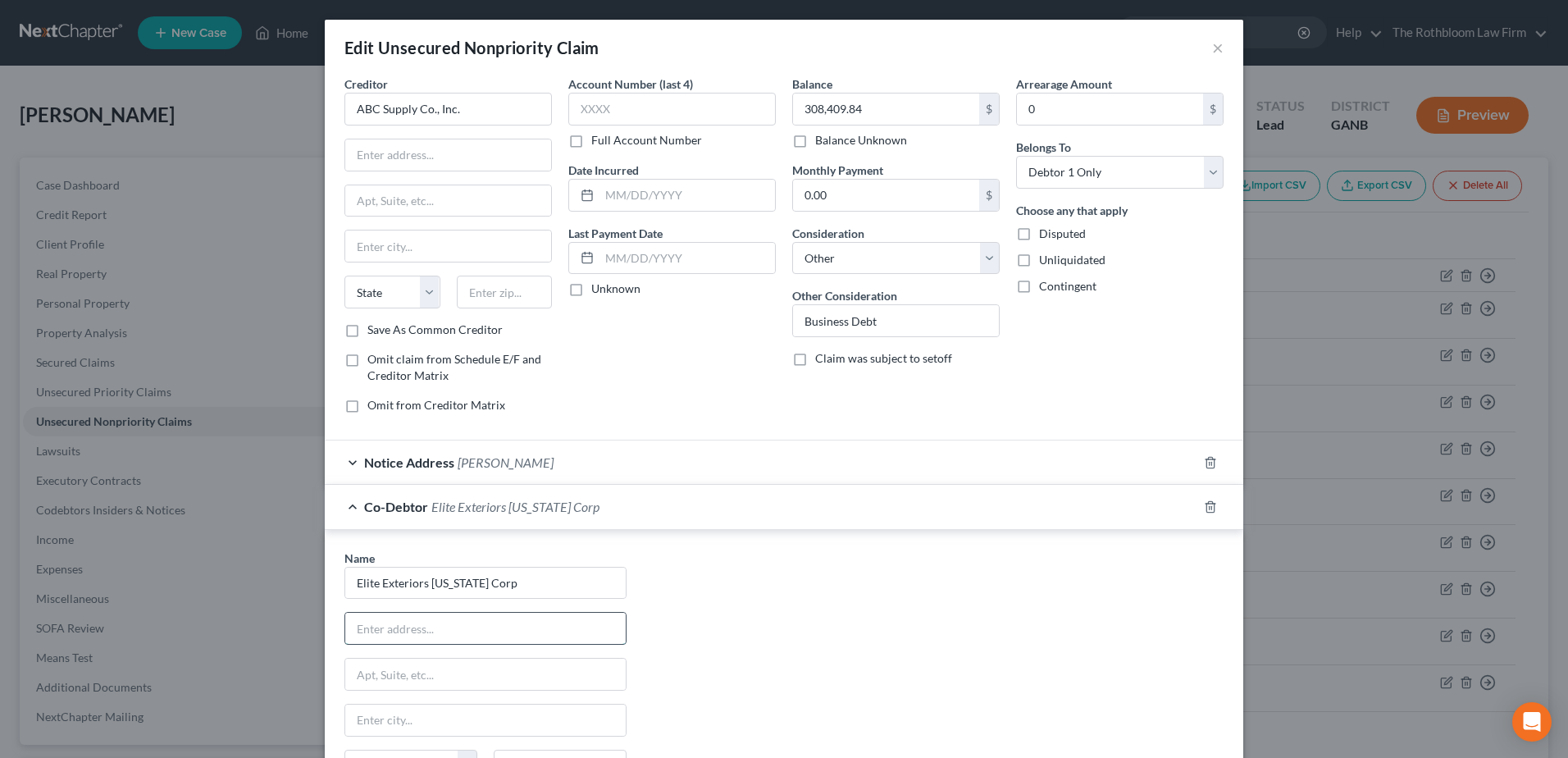
paste input "[STREET_ADDRESS]"
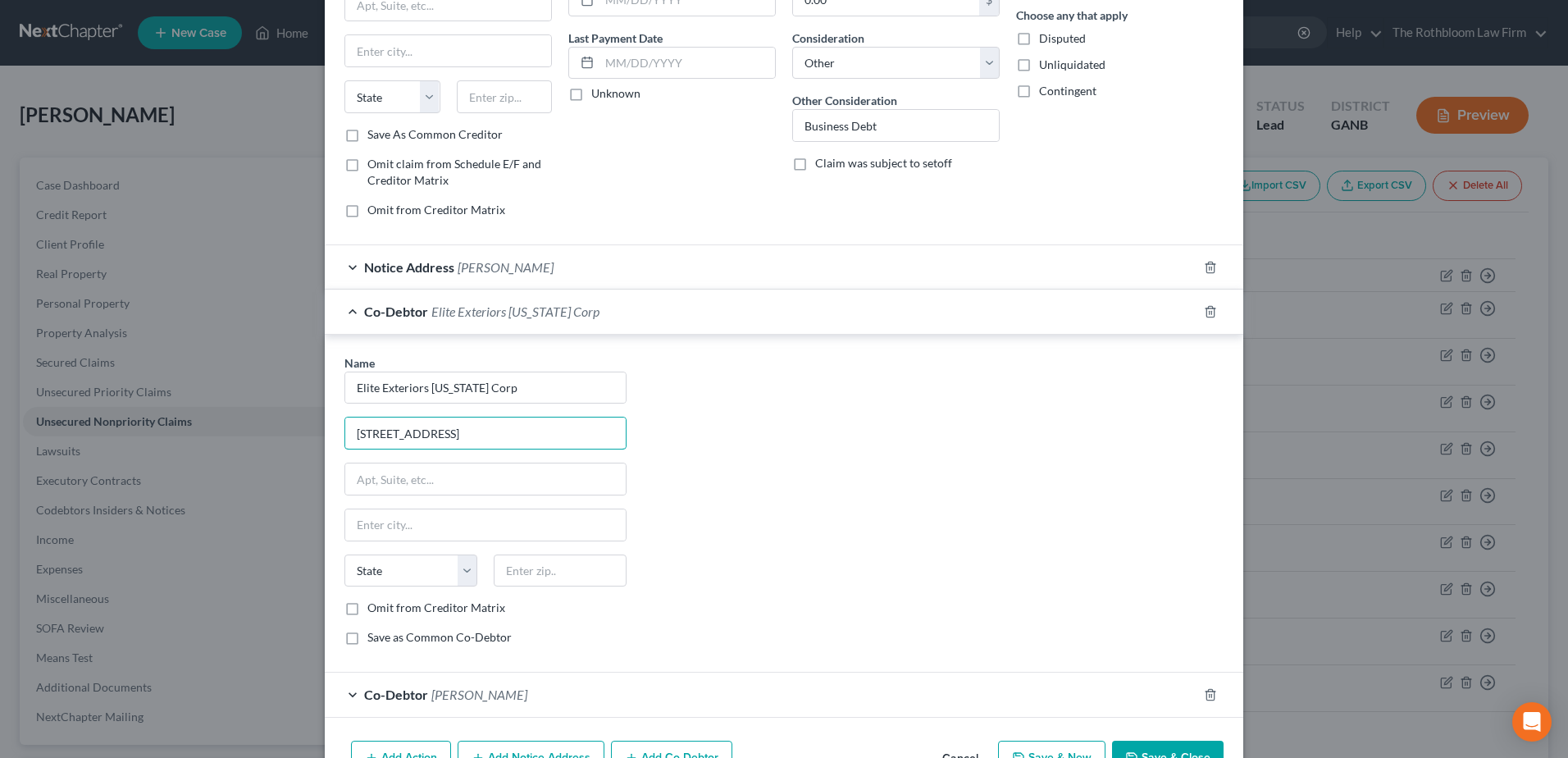
scroll to position [246, 0]
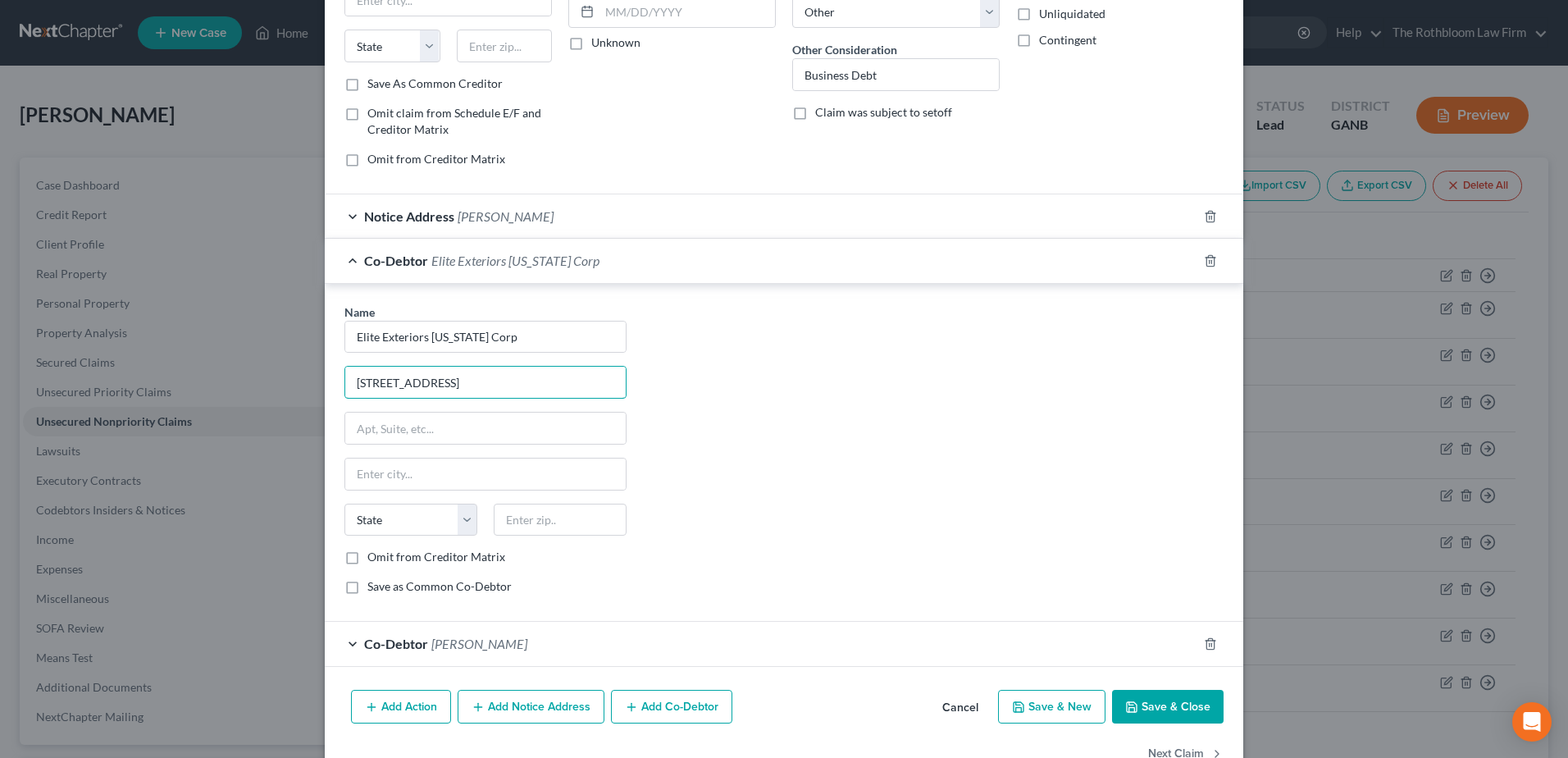
drag, startPoint x: 490, startPoint y: 386, endPoint x: 636, endPoint y: 386, distance: 146.0
click at [636, 386] on div "Name * Elite Exteriors [US_STATE] Corp [STREET_ADDRESS] State [US_STATE] AK AR …" at bounding box center [783, 456] width 895 height 305
type input "[STREET_ADDRESS]"
click at [548, 522] on input "text" at bounding box center [560, 520] width 133 height 33
type input "30548"
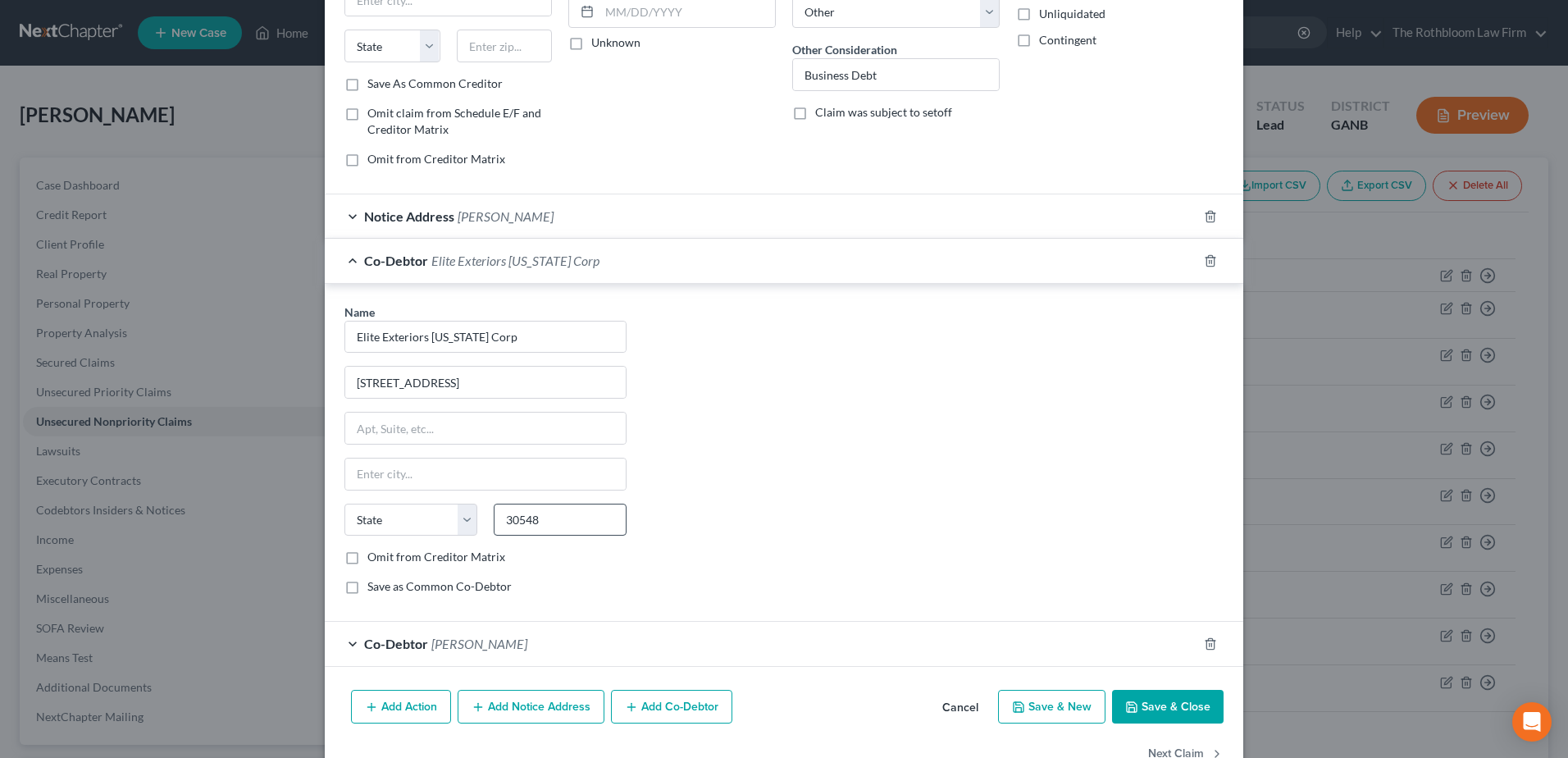
type input "Hoschton"
select select "10"
drag, startPoint x: 442, startPoint y: 382, endPoint x: 544, endPoint y: 380, distance: 102.0
click at [544, 380] on input "[STREET_ADDRESS]" at bounding box center [486, 382] width 281 height 31
type input "[STREET_ADDRESS]"
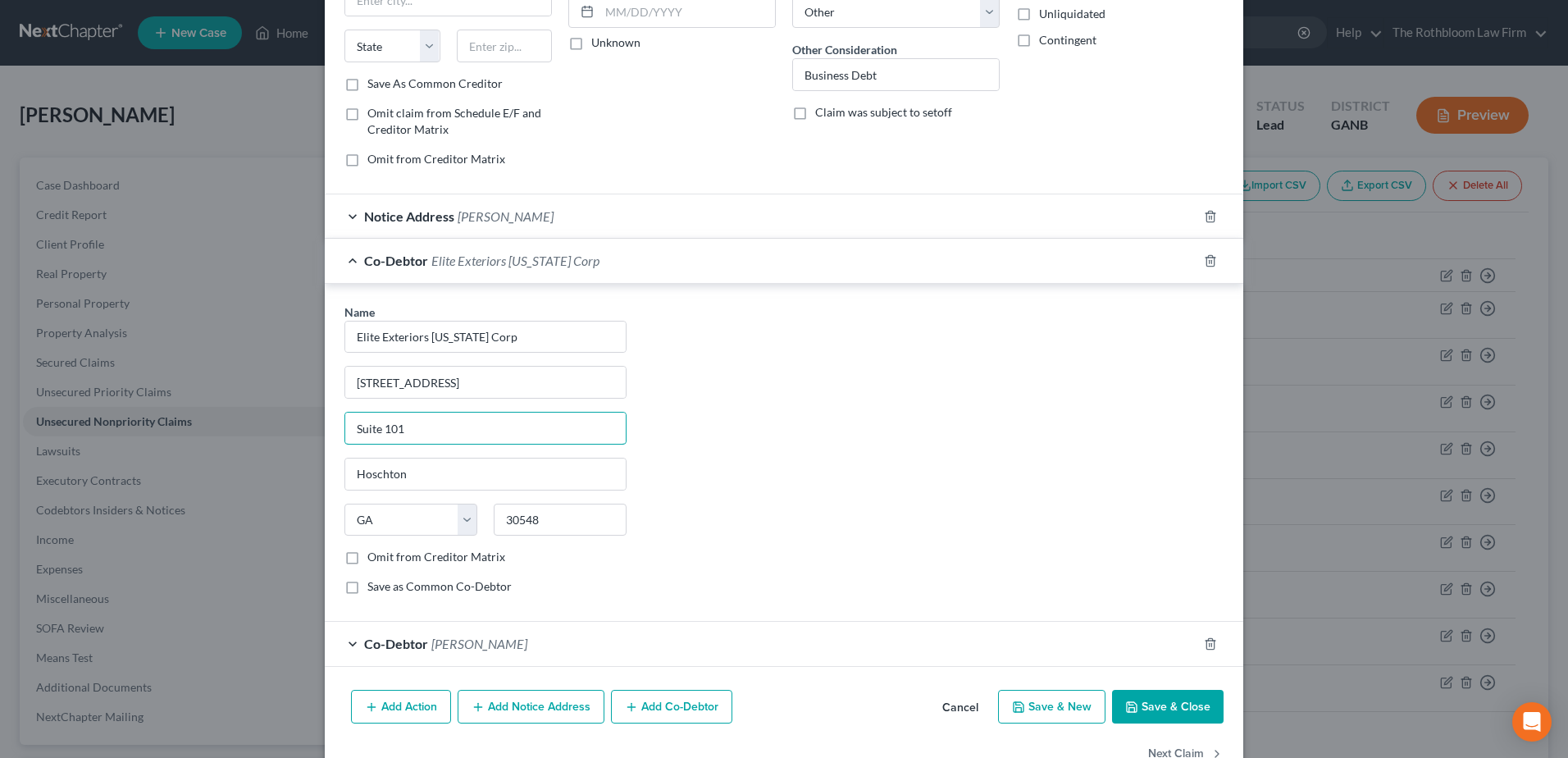
type input "Suite 101"
click at [1150, 713] on button "Save & Close" at bounding box center [1167, 707] width 111 height 35
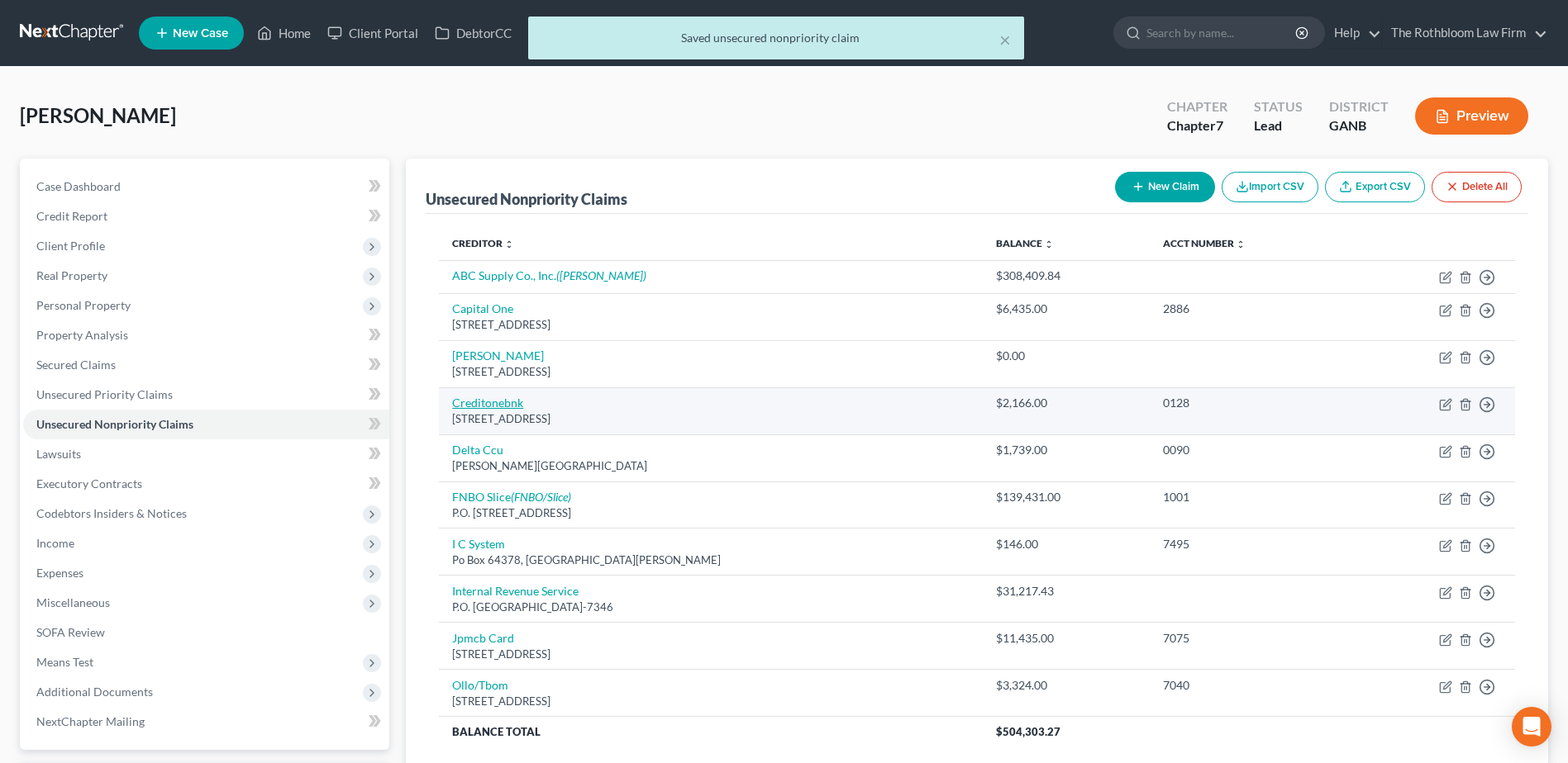
click at [477, 400] on link "Creditonebnk" at bounding box center [488, 402] width 71 height 14
select select "31"
select select "2"
select select "0"
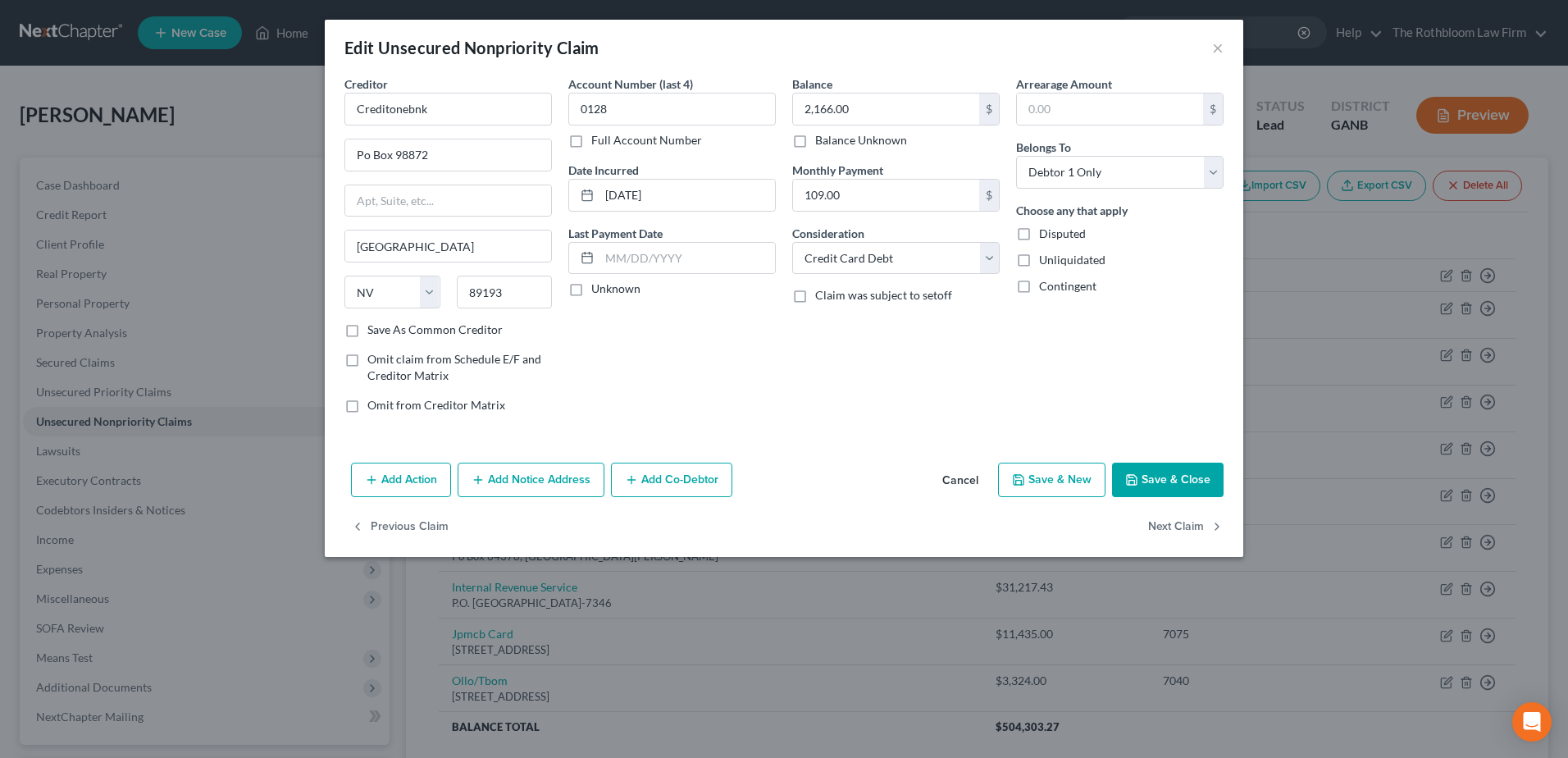
drag, startPoint x: 1149, startPoint y: 481, endPoint x: 1141, endPoint y: 474, distance: 10.6
click at [1149, 481] on button "Save & Close" at bounding box center [1167, 480] width 111 height 35
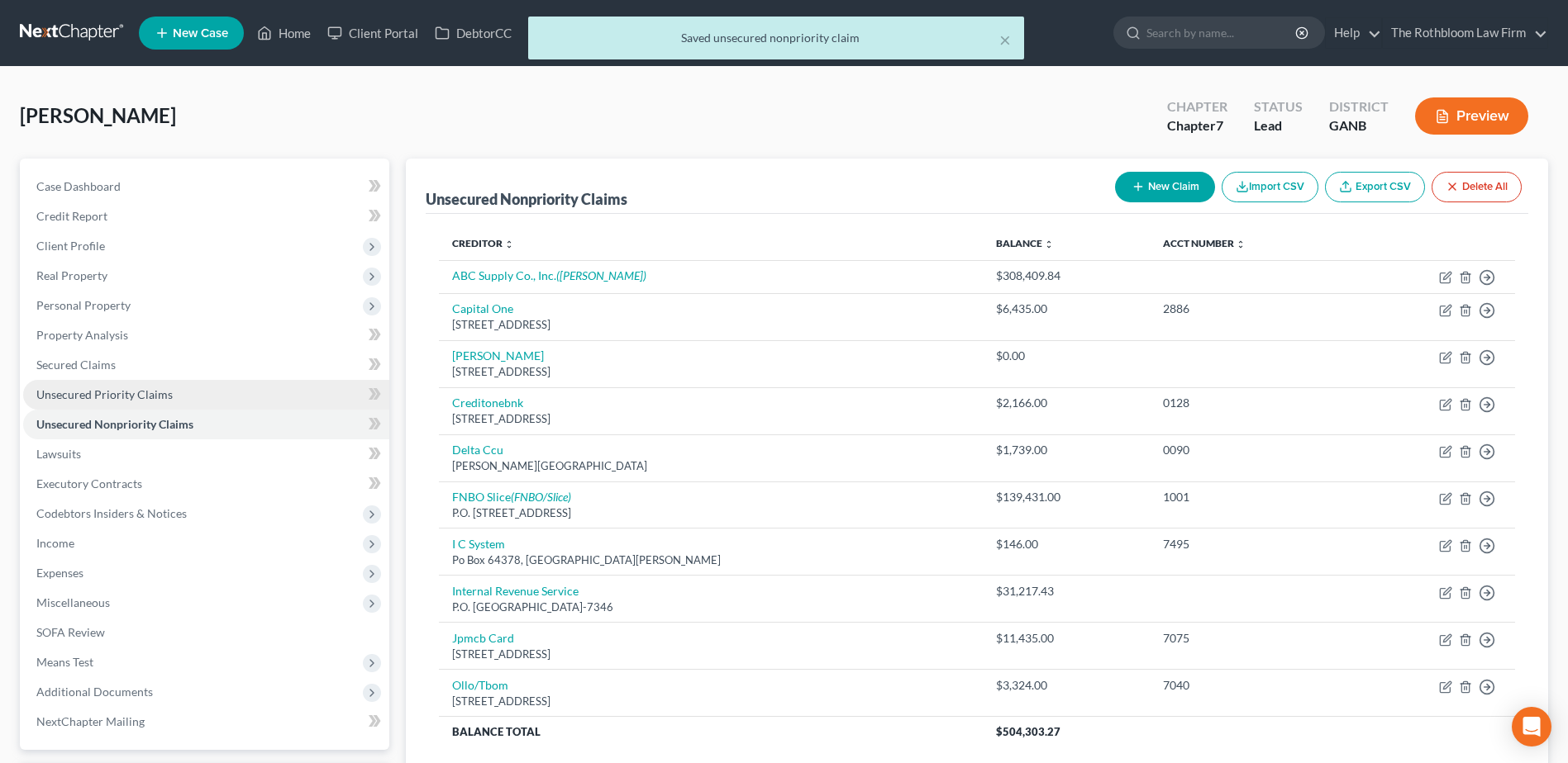
click at [86, 395] on span "Unsecured Priority Claims" at bounding box center [104, 394] width 136 height 14
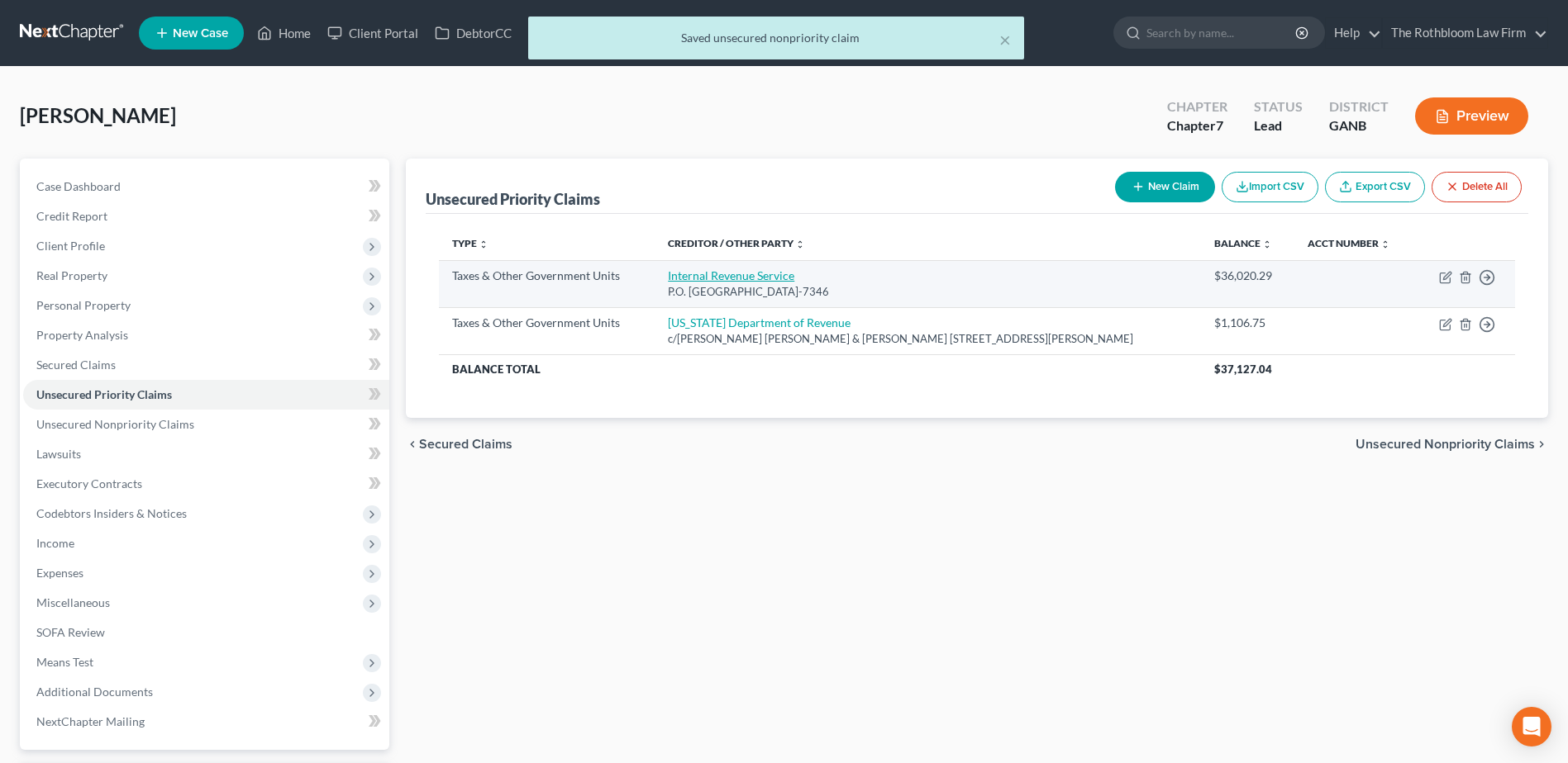
click at [733, 274] on link "Internal Revenue Service" at bounding box center [731, 275] width 127 height 14
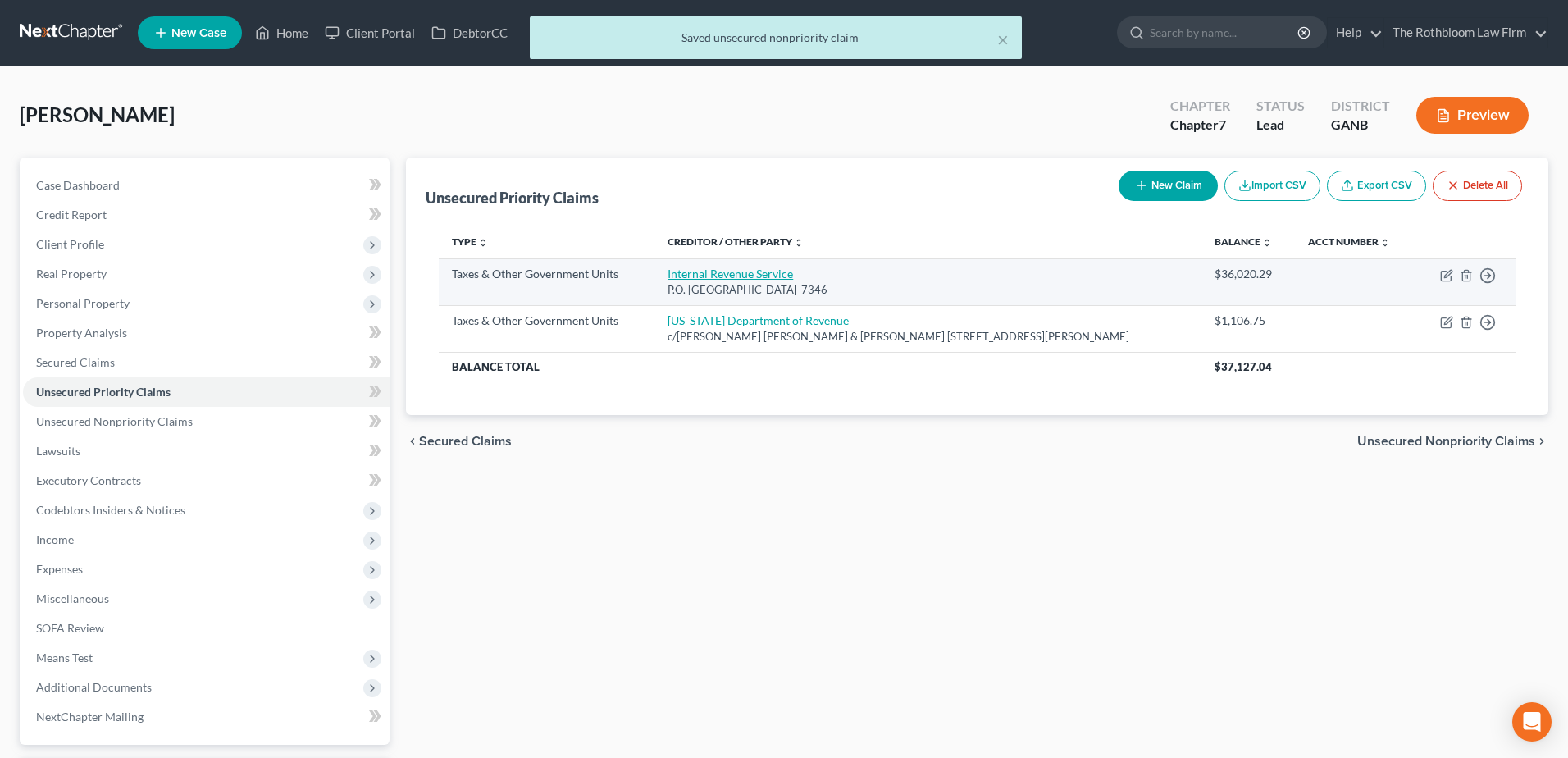
select select "0"
select select "39"
select select "3"
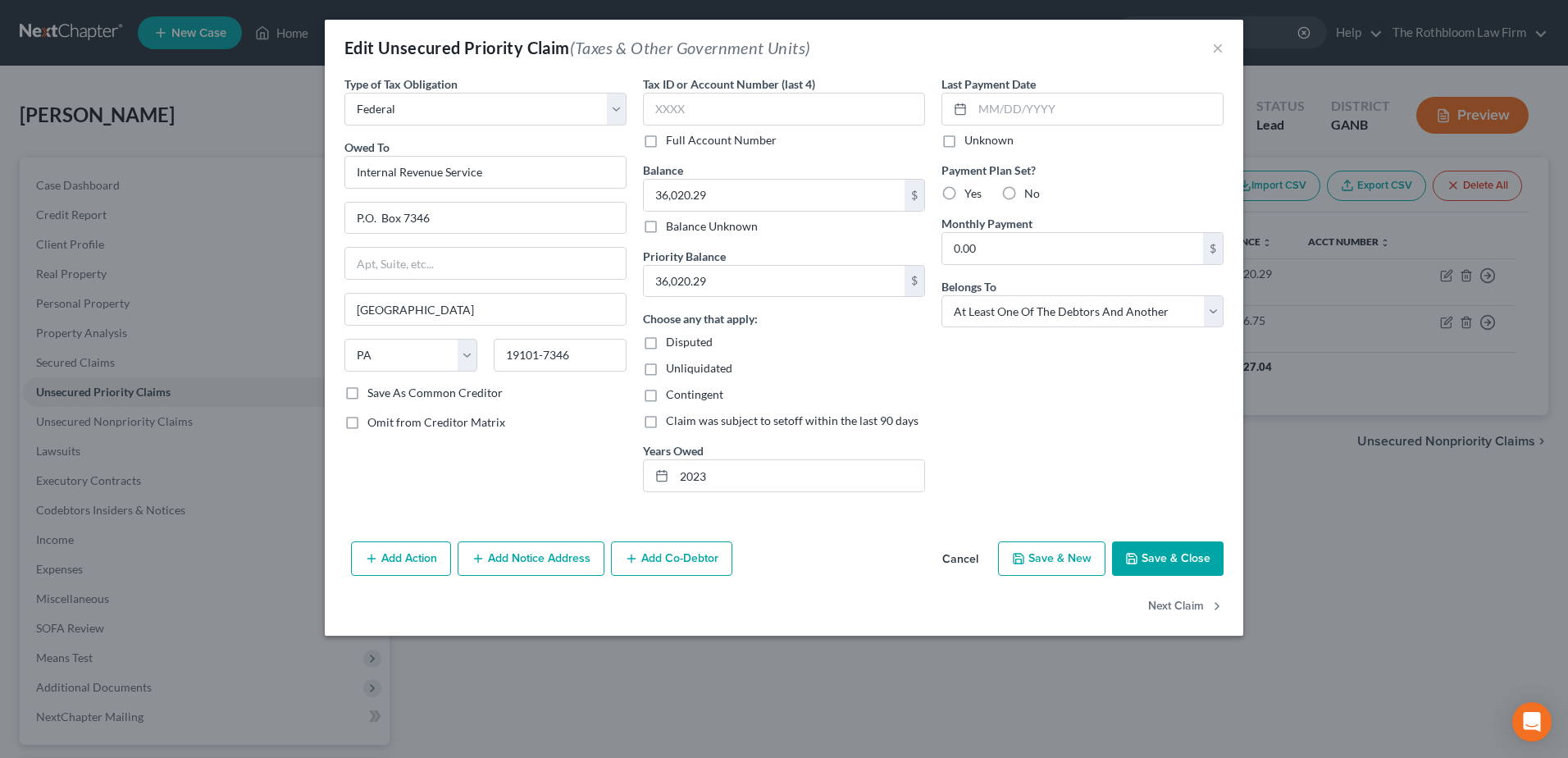
click at [1192, 549] on button "Save & Close" at bounding box center [1167, 559] width 111 height 35
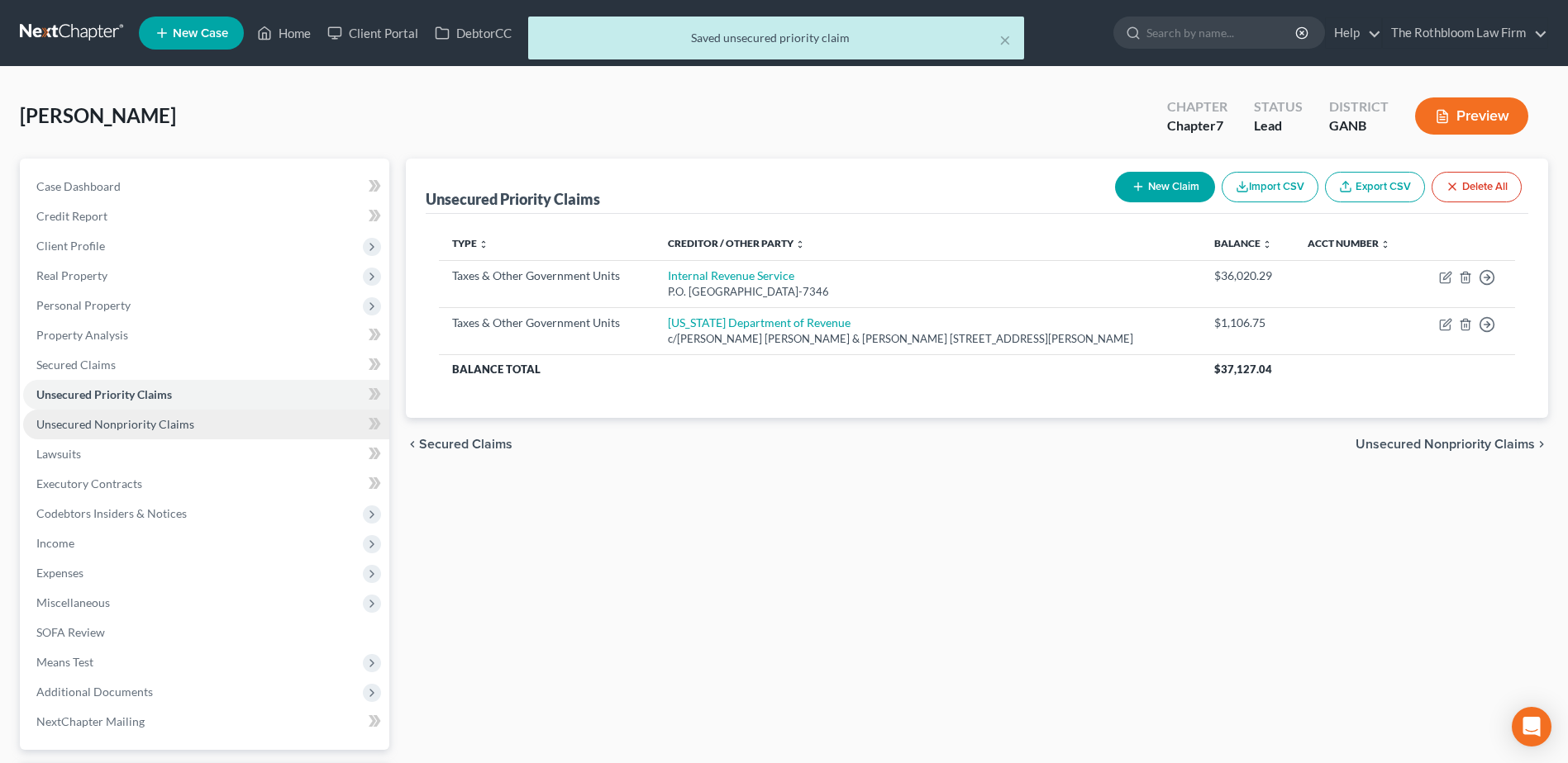
click at [155, 426] on span "Unsecured Nonpriority Claims" at bounding box center [115, 424] width 158 height 14
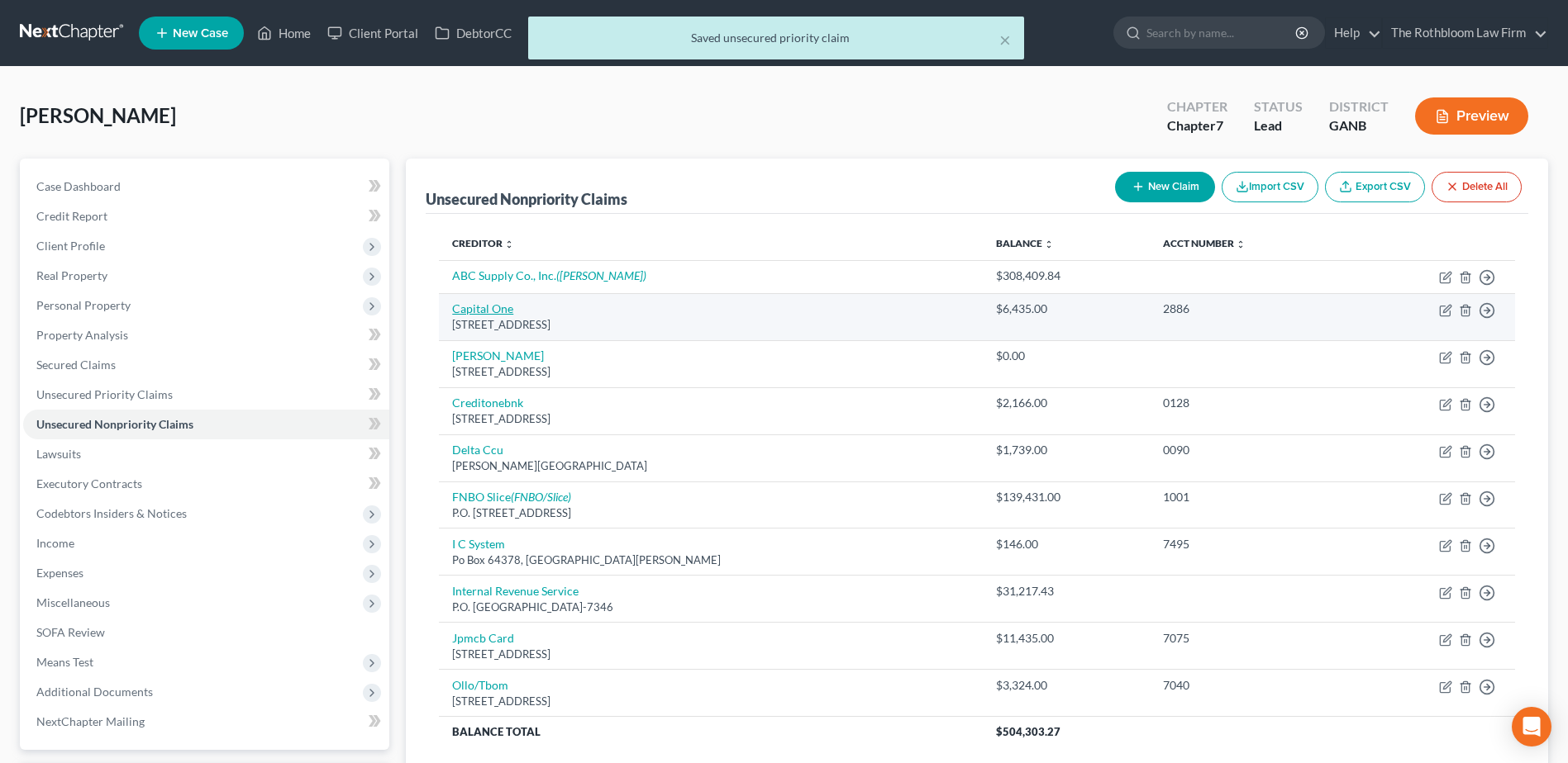
click at [476, 312] on link "Capital One" at bounding box center [482, 308] width 61 height 14
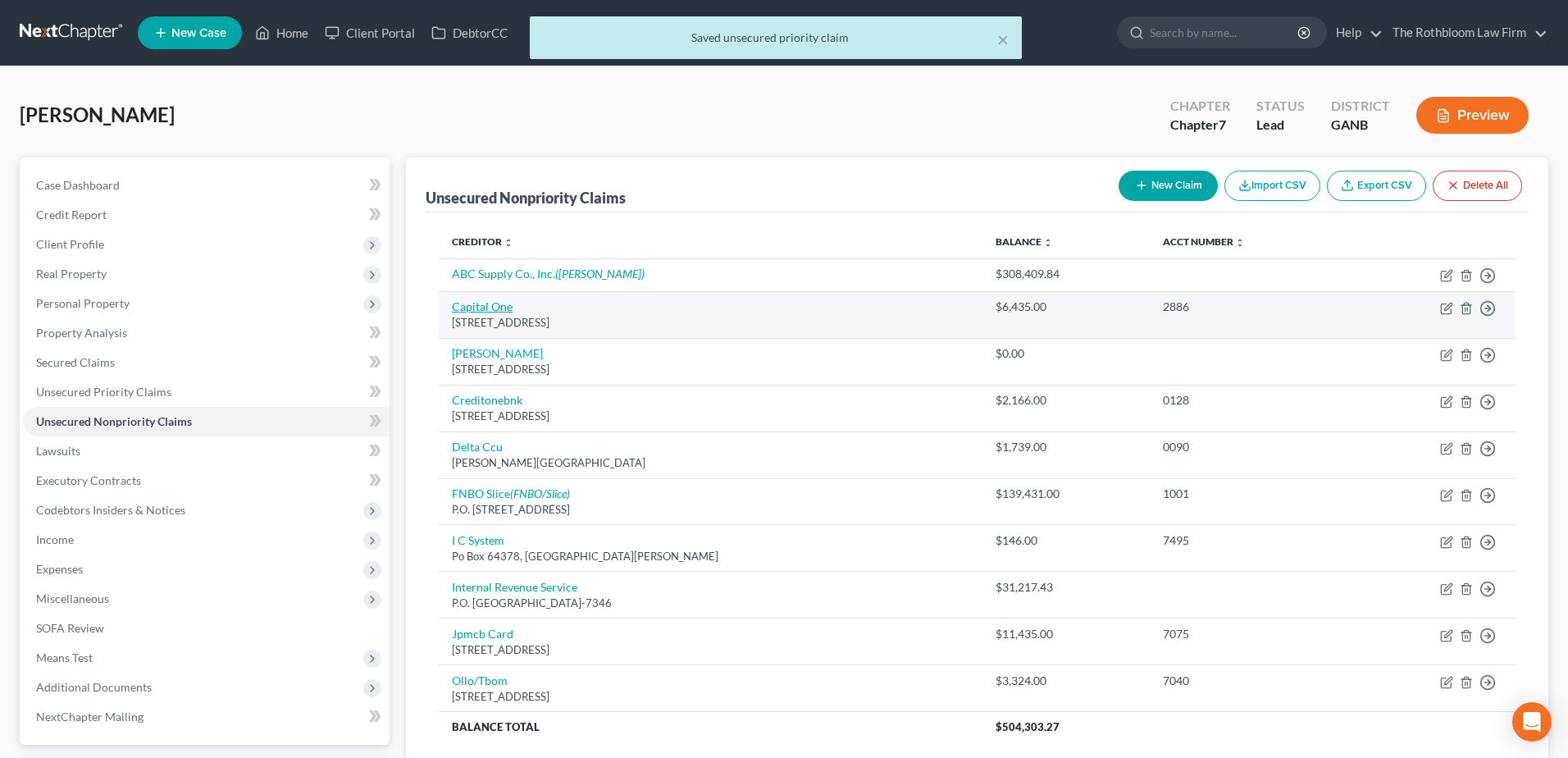
select select "46"
select select "0"
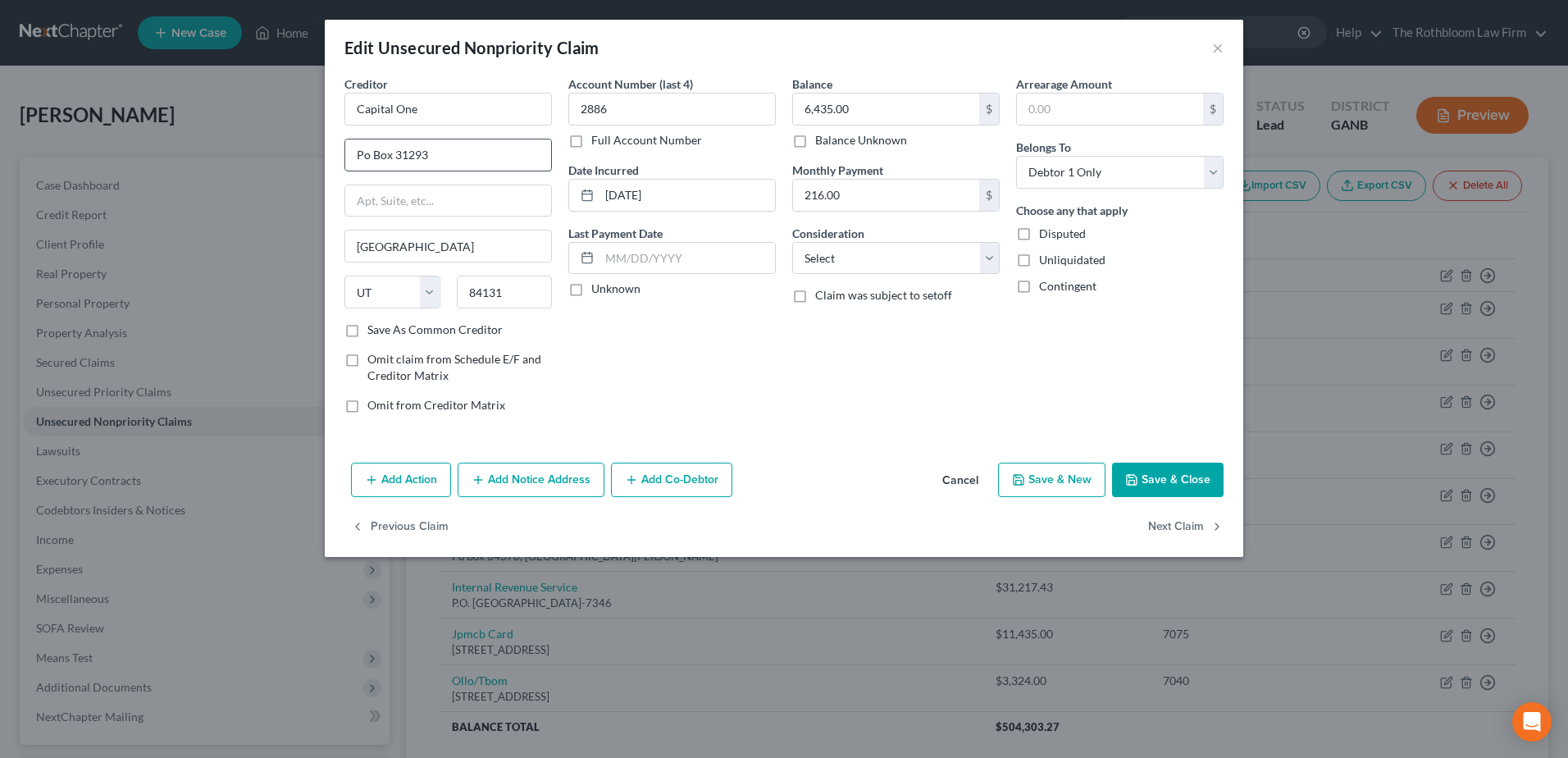
click at [355, 157] on input "Po Box 31293" at bounding box center [448, 155] width 206 height 31
click at [367, 155] on input "Po Box 31293" at bounding box center [448, 155] width 206 height 31
type input "P.O. Box 31293"
click at [841, 265] on select "Select Cable / Satellite Services Collection Agency Credit Card Debt Debt Couns…" at bounding box center [896, 259] width 207 height 33
select select "2"
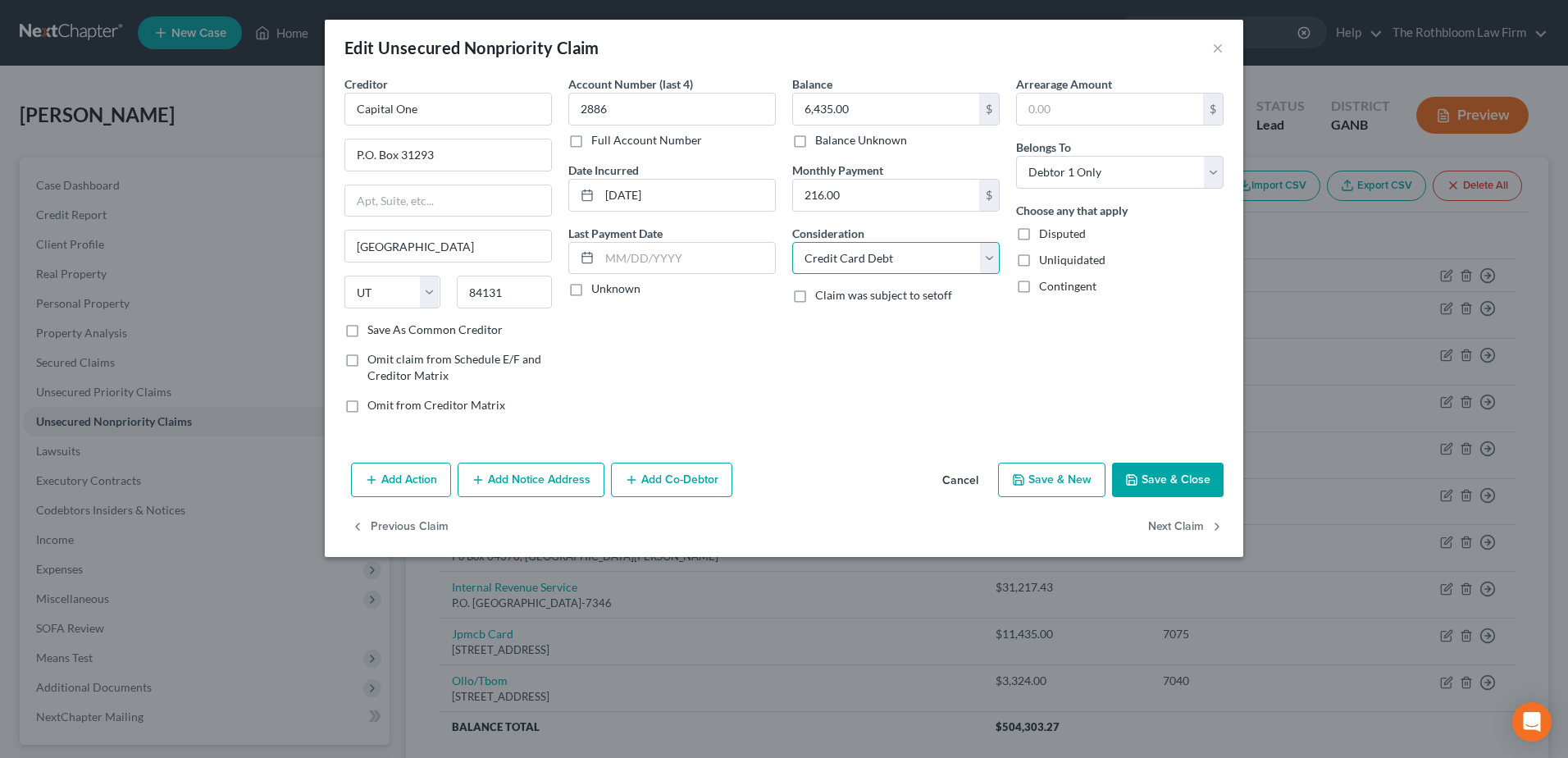
click at [793, 242] on select "Select Cable / Satellite Services Collection Agency Credit Card Debt Debt Couns…" at bounding box center [896, 259] width 207 height 33
click at [1136, 490] on button "Save & Close" at bounding box center [1167, 480] width 111 height 35
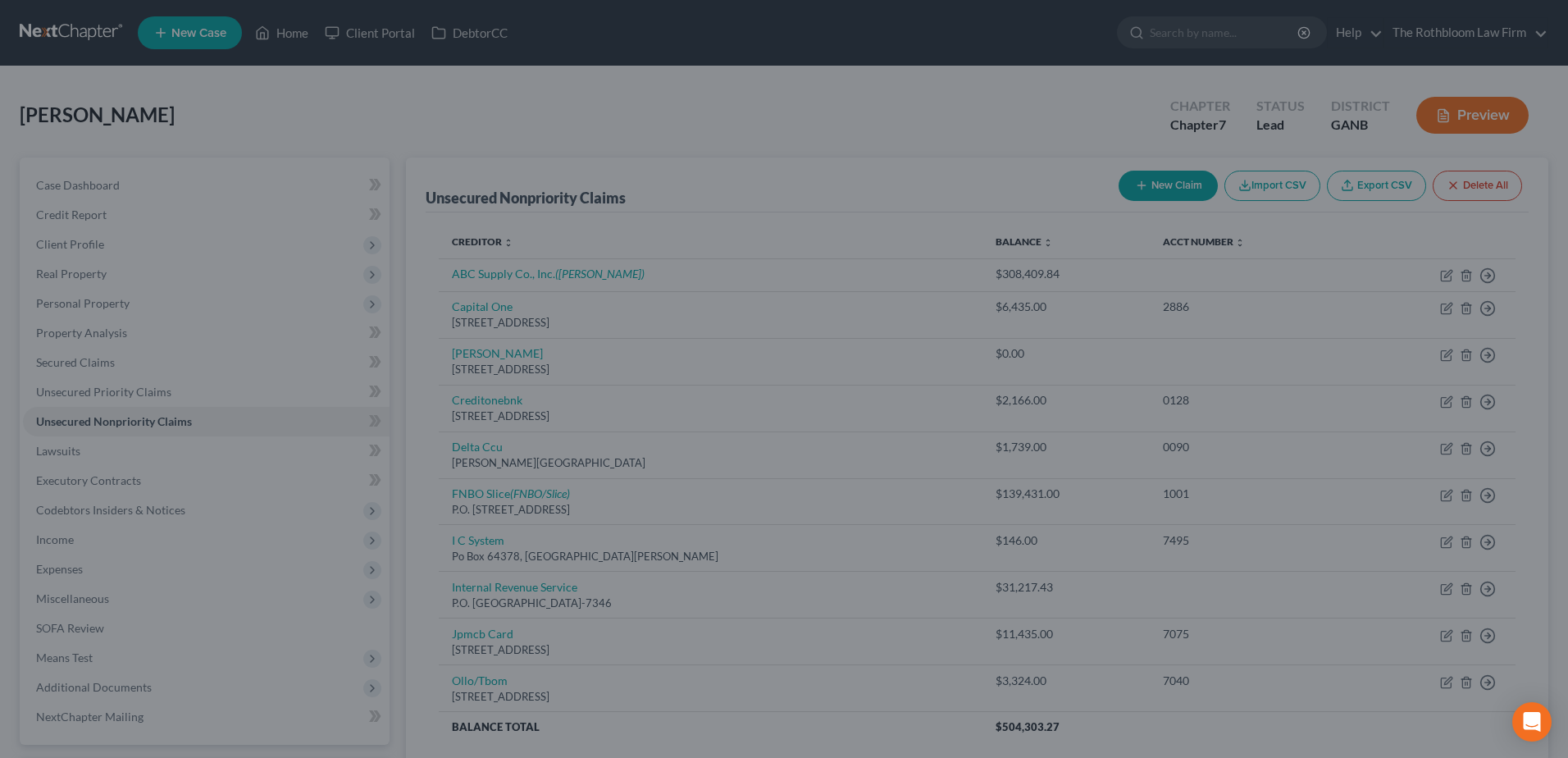
type input "0"
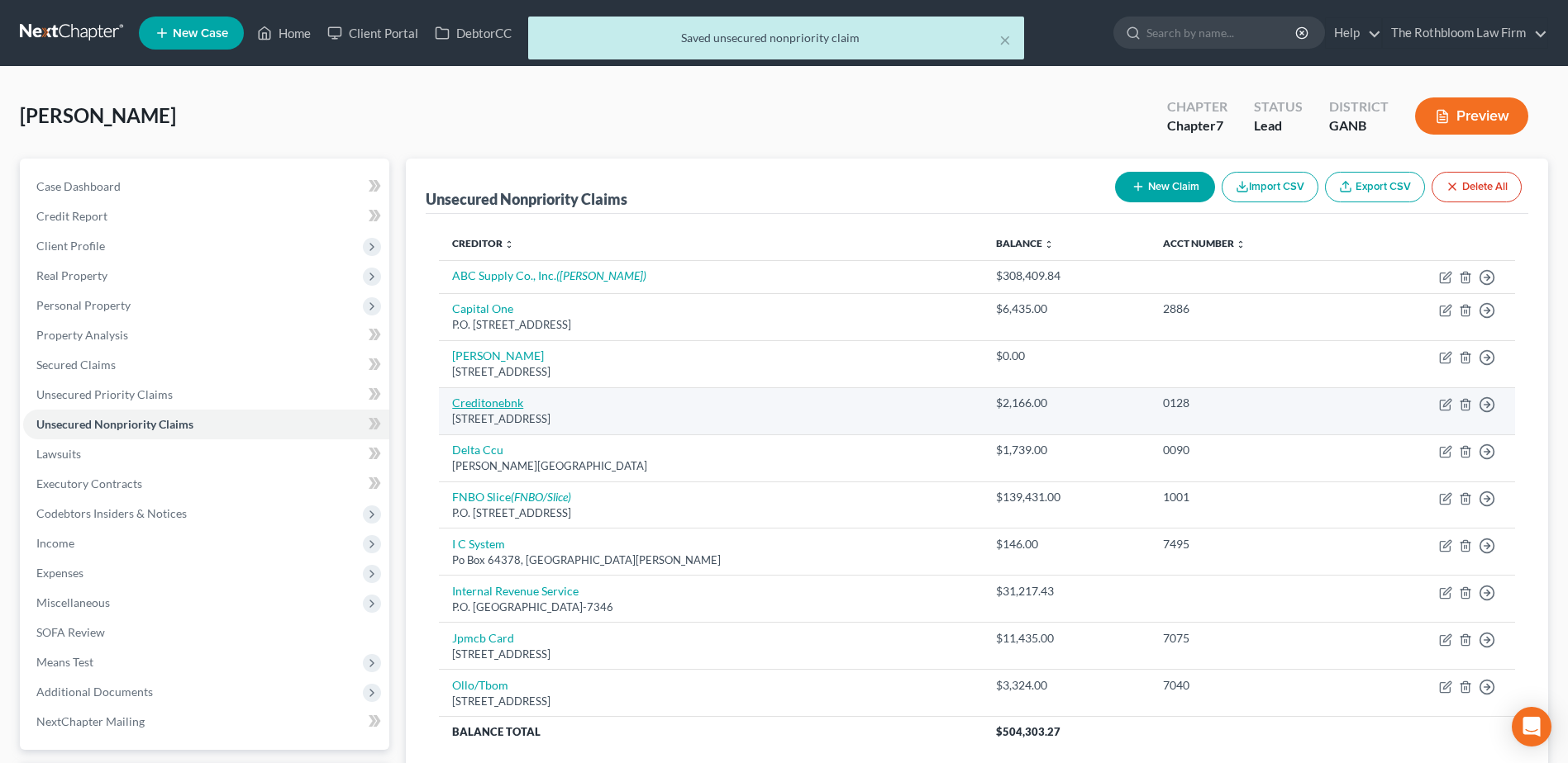
click at [500, 400] on link "Creditonebnk" at bounding box center [488, 402] width 71 height 14
select select "31"
select select "2"
select select "0"
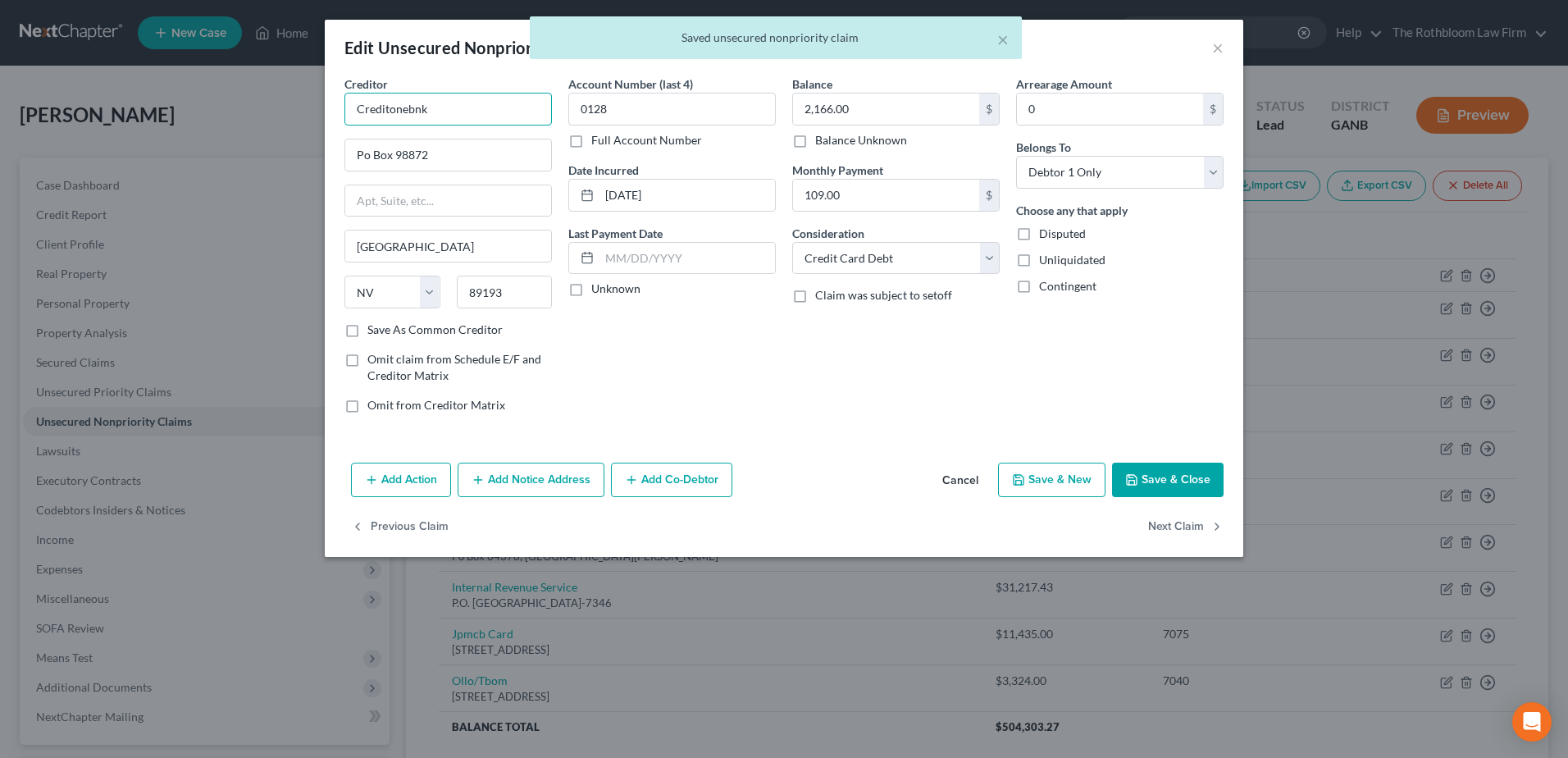
drag, startPoint x: 389, startPoint y: 105, endPoint x: 473, endPoint y: 105, distance: 84.0
click at [473, 105] on input "Creditonebnk" at bounding box center [448, 109] width 207 height 33
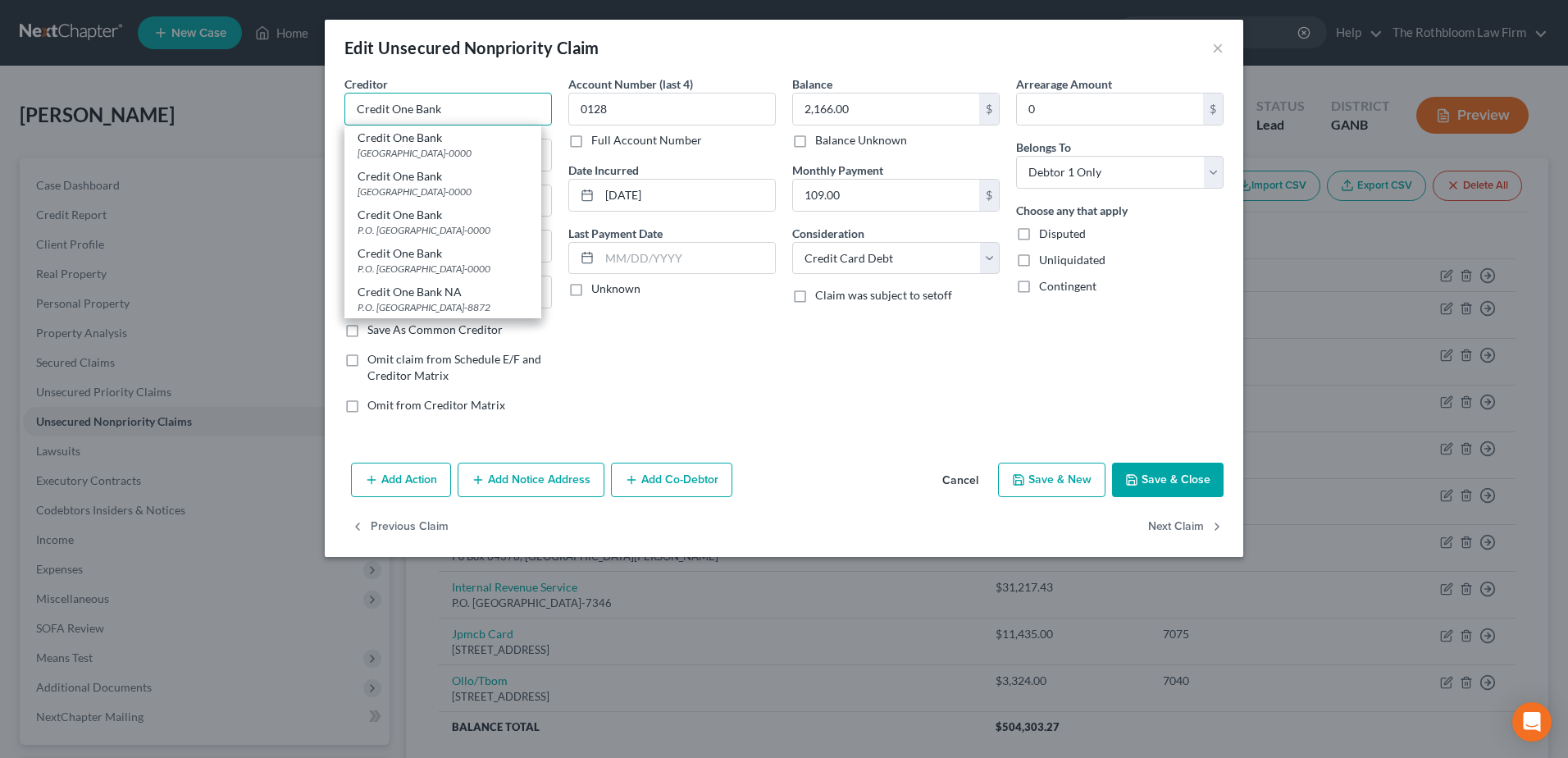
type input "Credit One Bank"
click at [682, 362] on div "Account Number (last 4) 0128 Full Account Number Date Incurred [DATE] Last Paym…" at bounding box center [672, 251] width 224 height 351
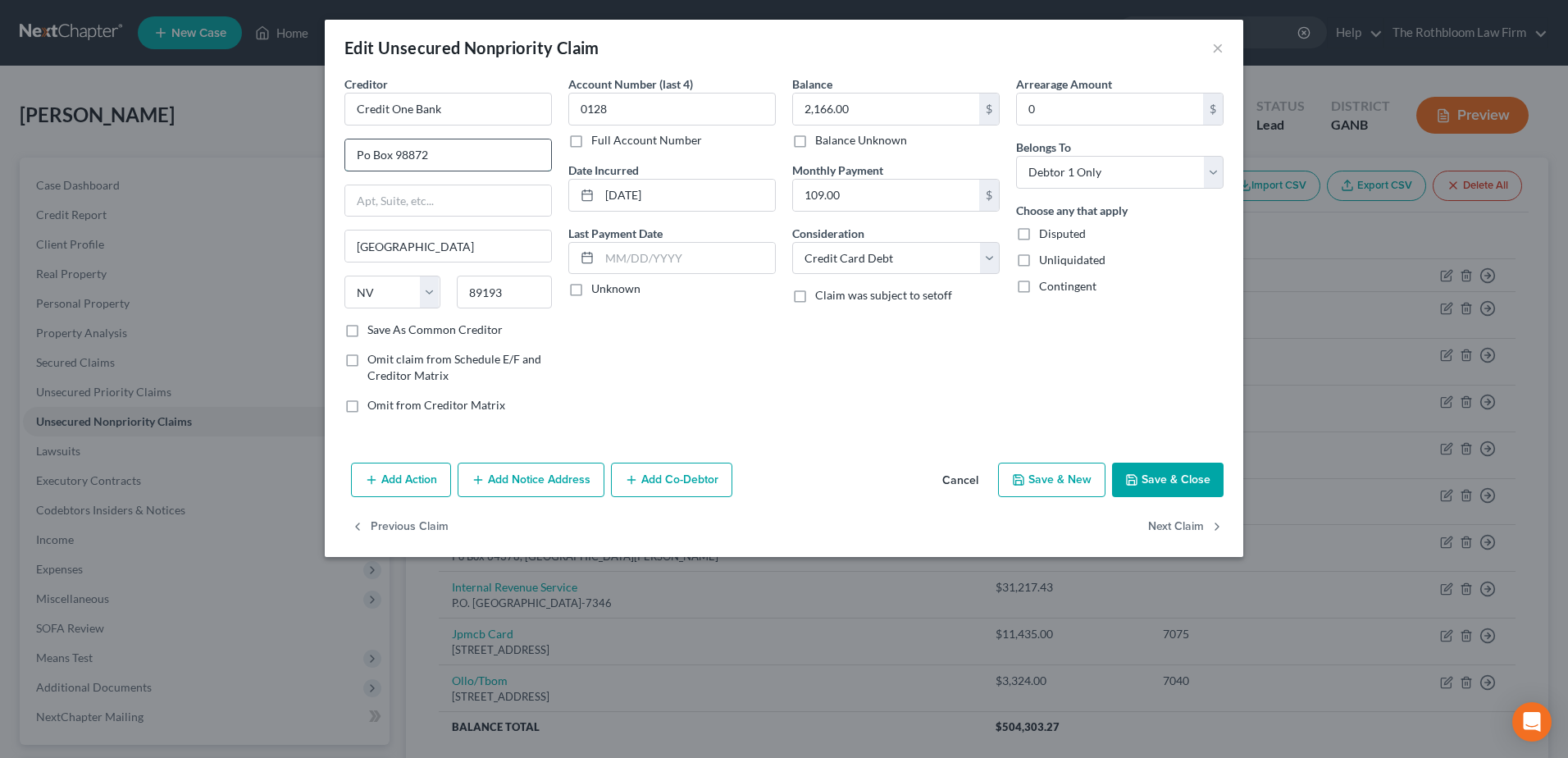
click at [365, 157] on input "Po Box 98872" at bounding box center [448, 155] width 206 height 31
type input "P.O. Box 98872"
click at [1134, 474] on icon "button" at bounding box center [1131, 480] width 13 height 13
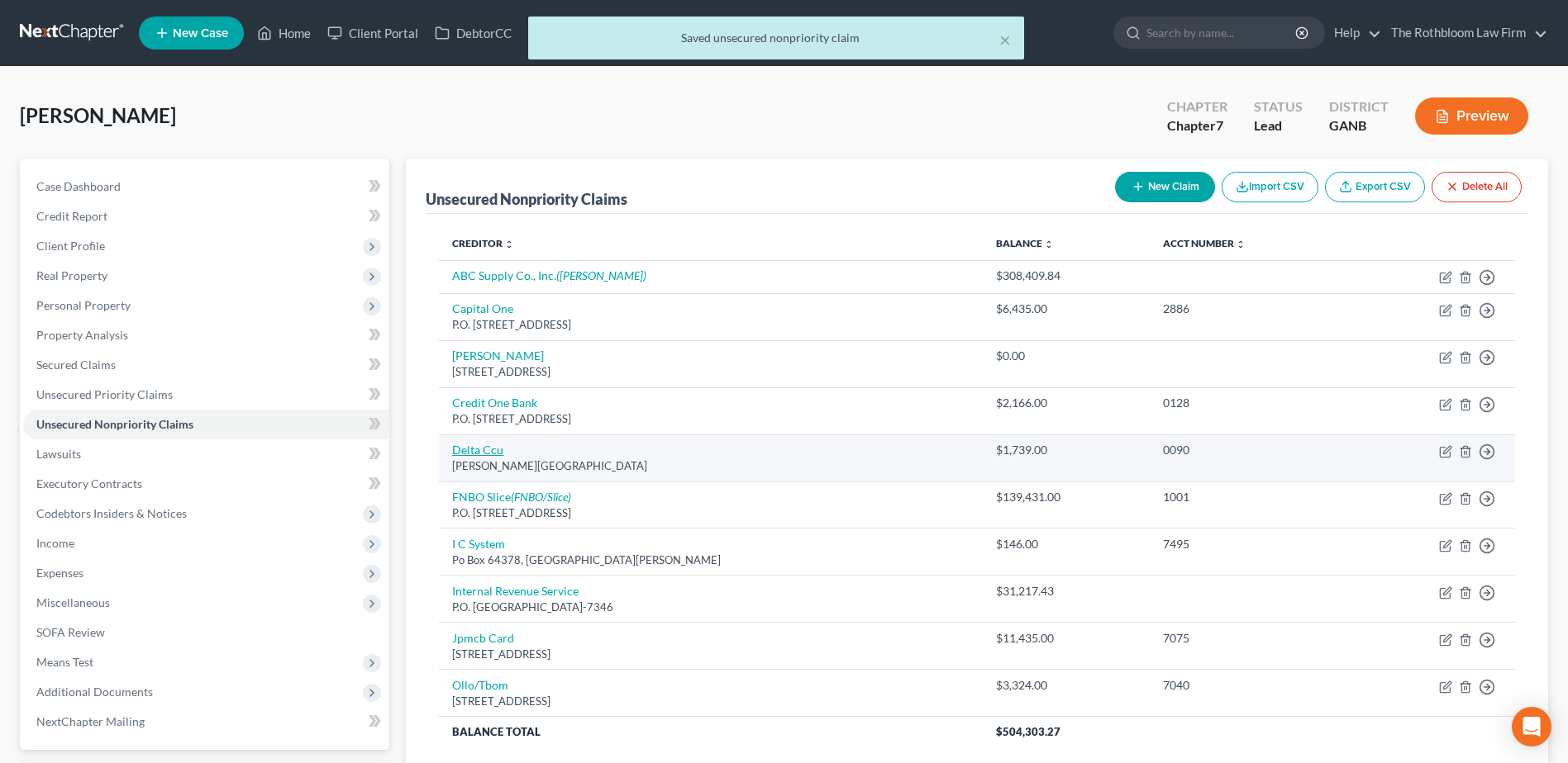
click at [482, 450] on link "Delta Ccu" at bounding box center [478, 450] width 51 height 14
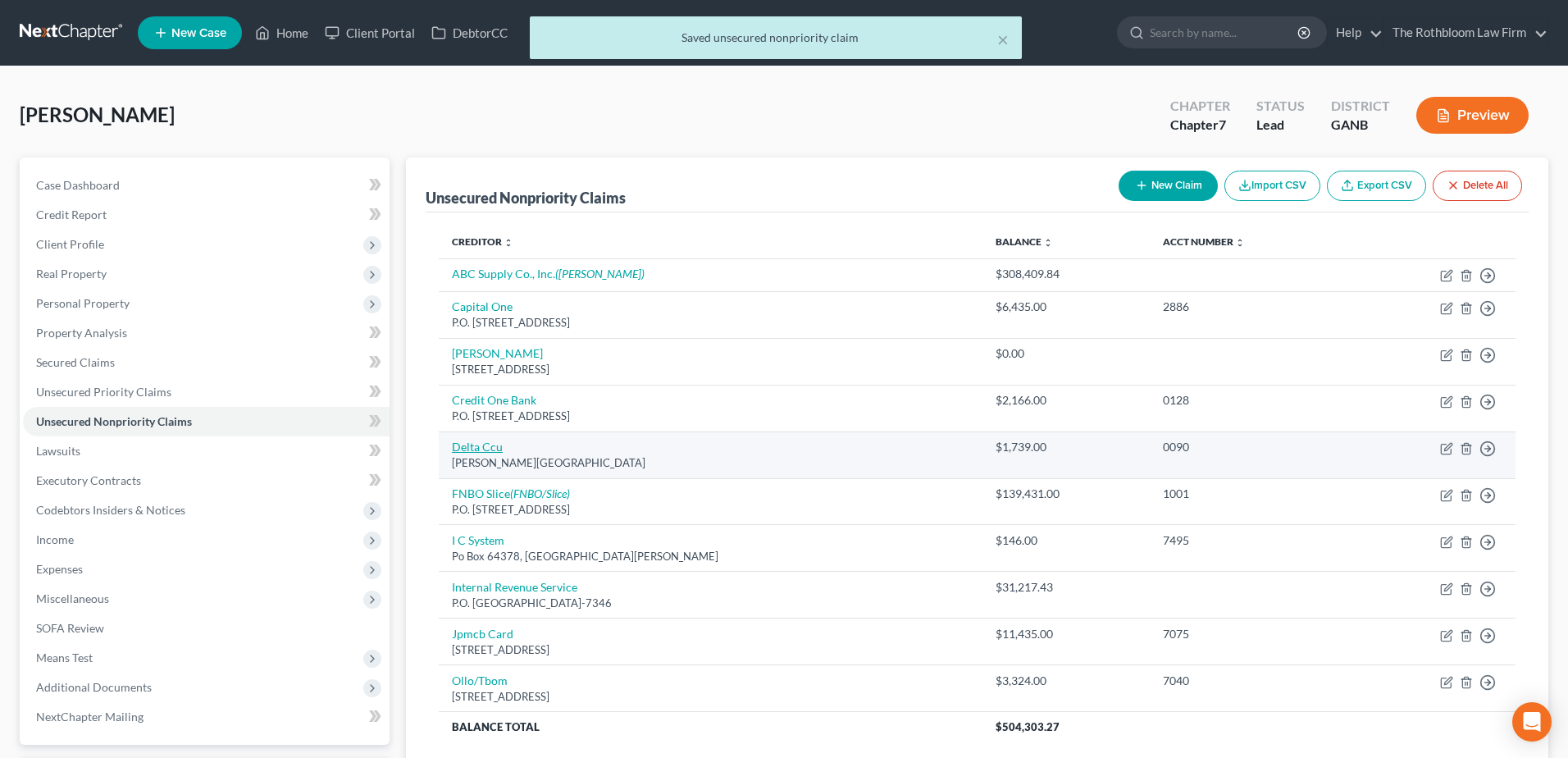
select select "10"
select select "2"
select select "0"
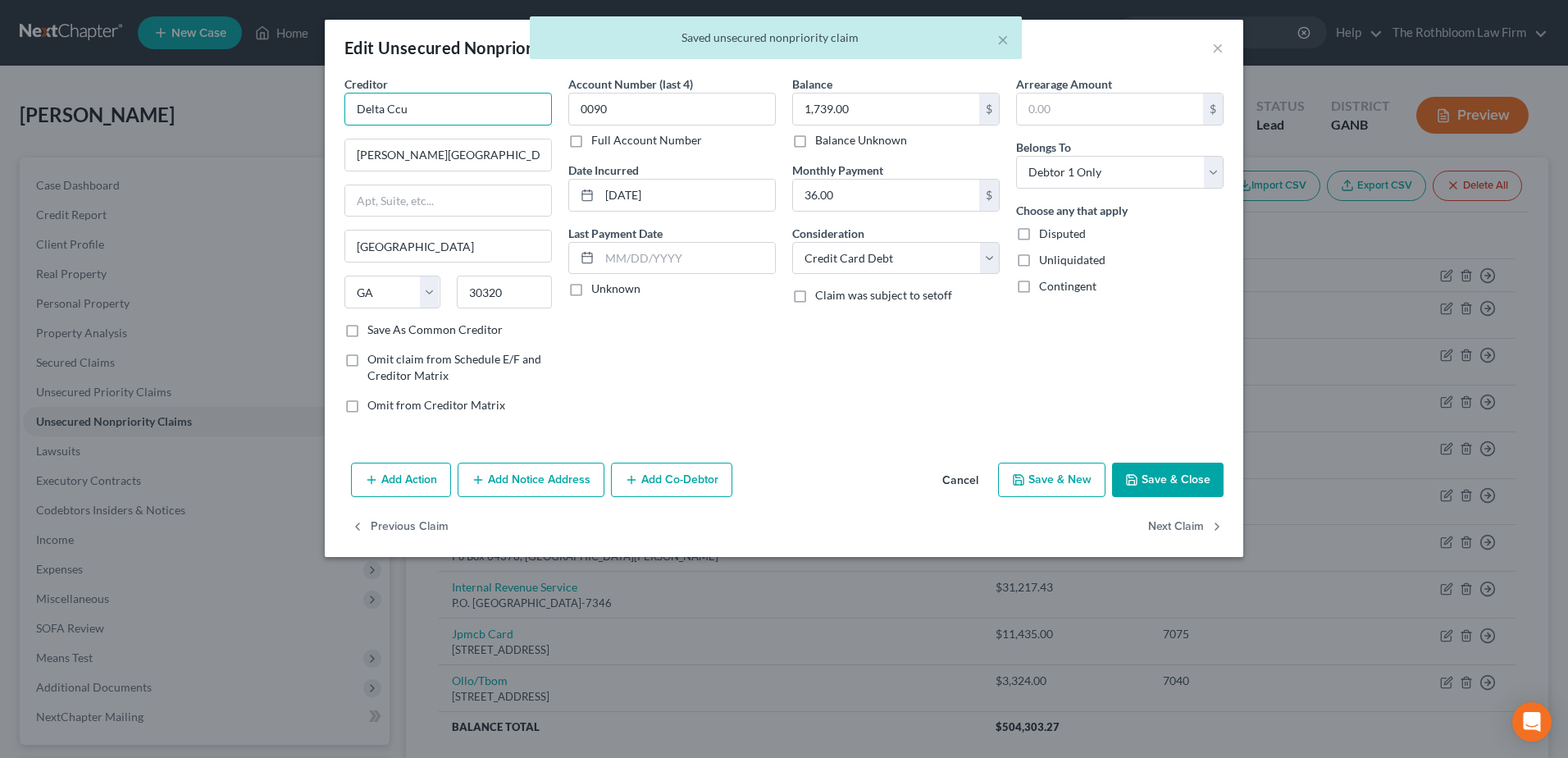
drag, startPoint x: 394, startPoint y: 104, endPoint x: 454, endPoint y: 104, distance: 60.0
click at [454, 104] on input "Delta Ccu" at bounding box center [448, 109] width 207 height 33
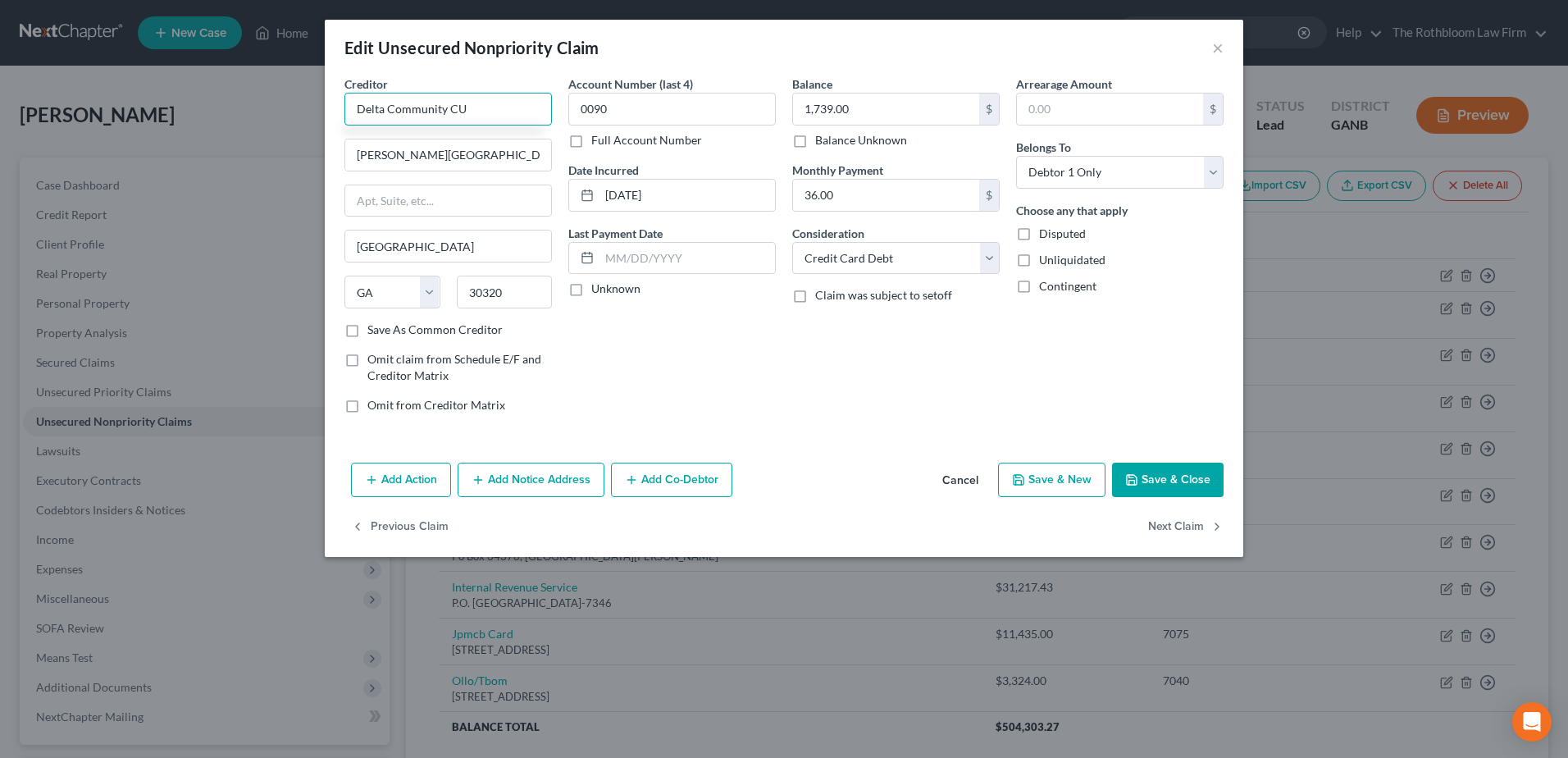
click at [451, 108] on input "Delta Community CU" at bounding box center [448, 109] width 207 height 33
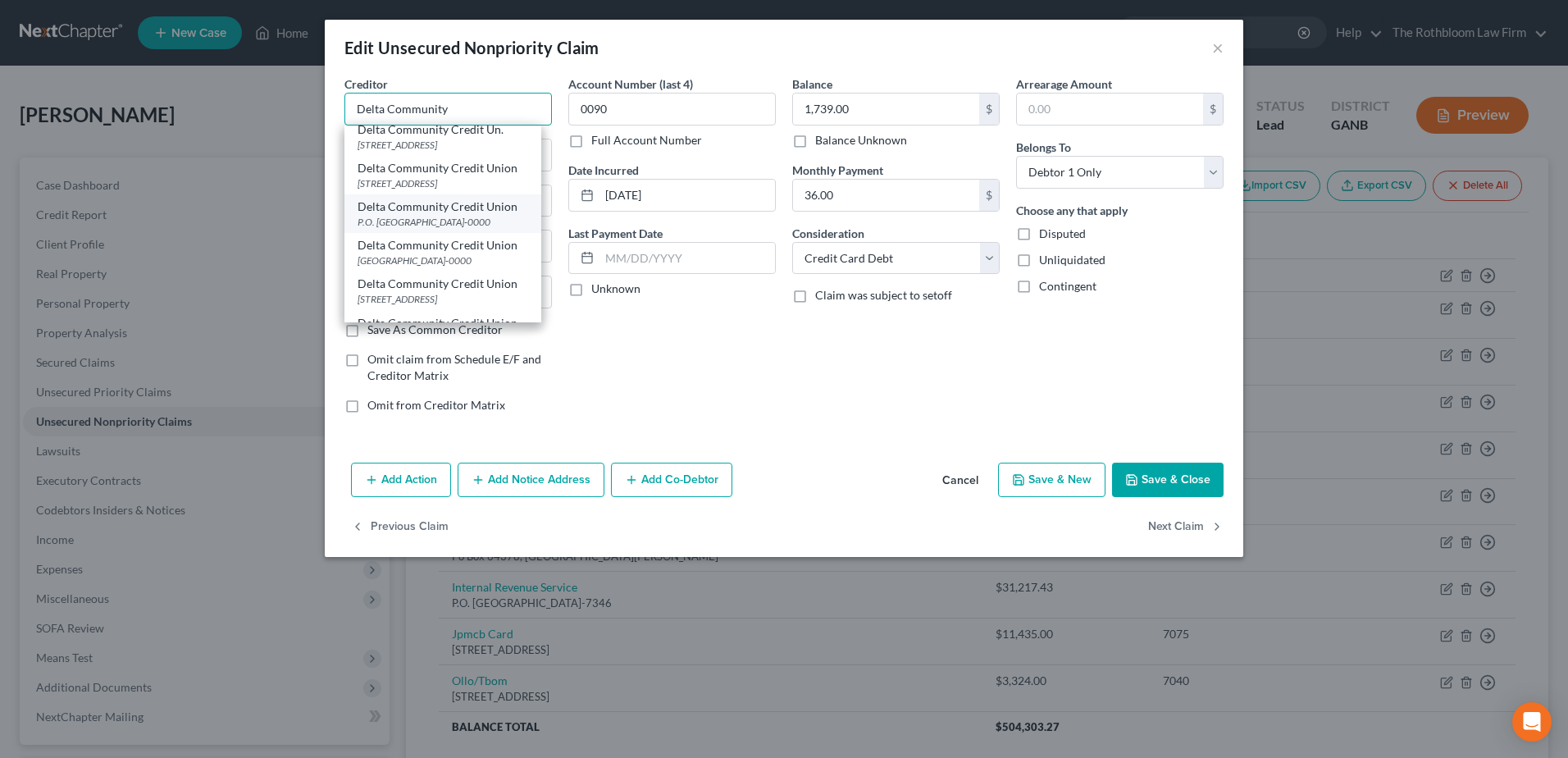
scroll to position [82, 0]
click at [417, 180] on div "Delta Community Credit Union" at bounding box center [443, 171] width 171 height 16
type input "Delta Community Credit Union"
type input "P.O. Box 105135"
type input "30348-0000"
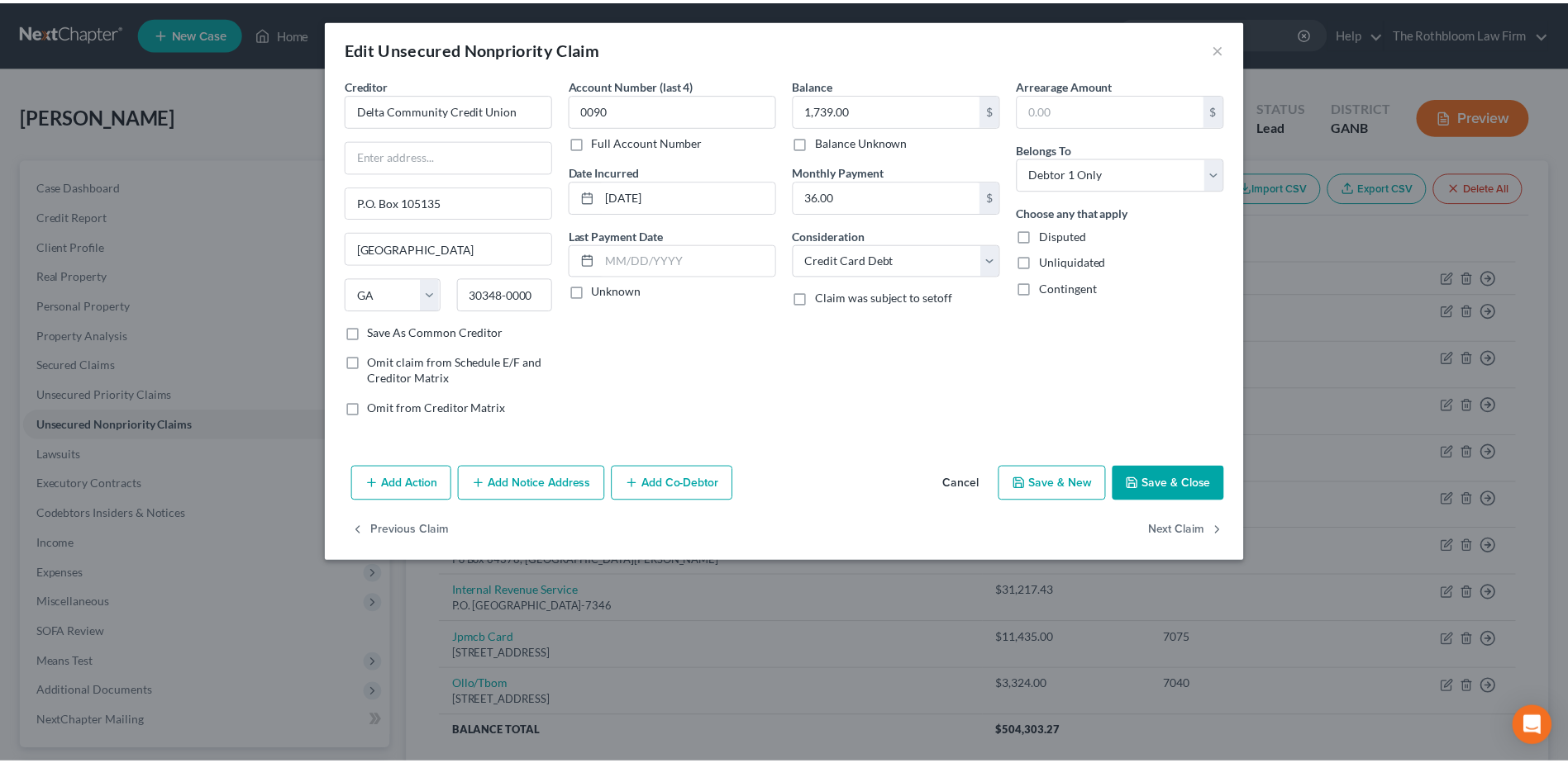
scroll to position [0, 0]
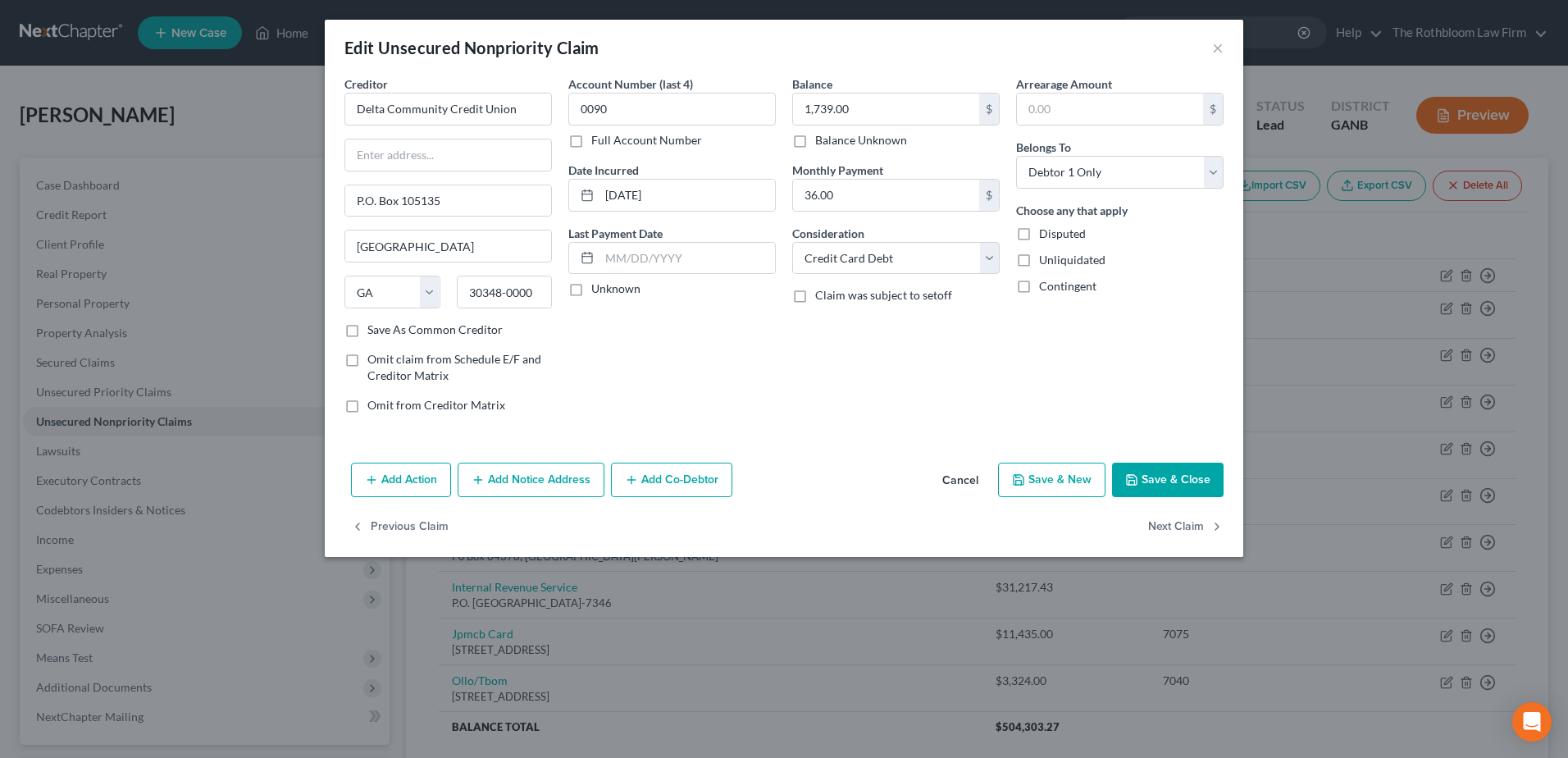
click at [1172, 471] on button "Save & Close" at bounding box center [1167, 480] width 111 height 35
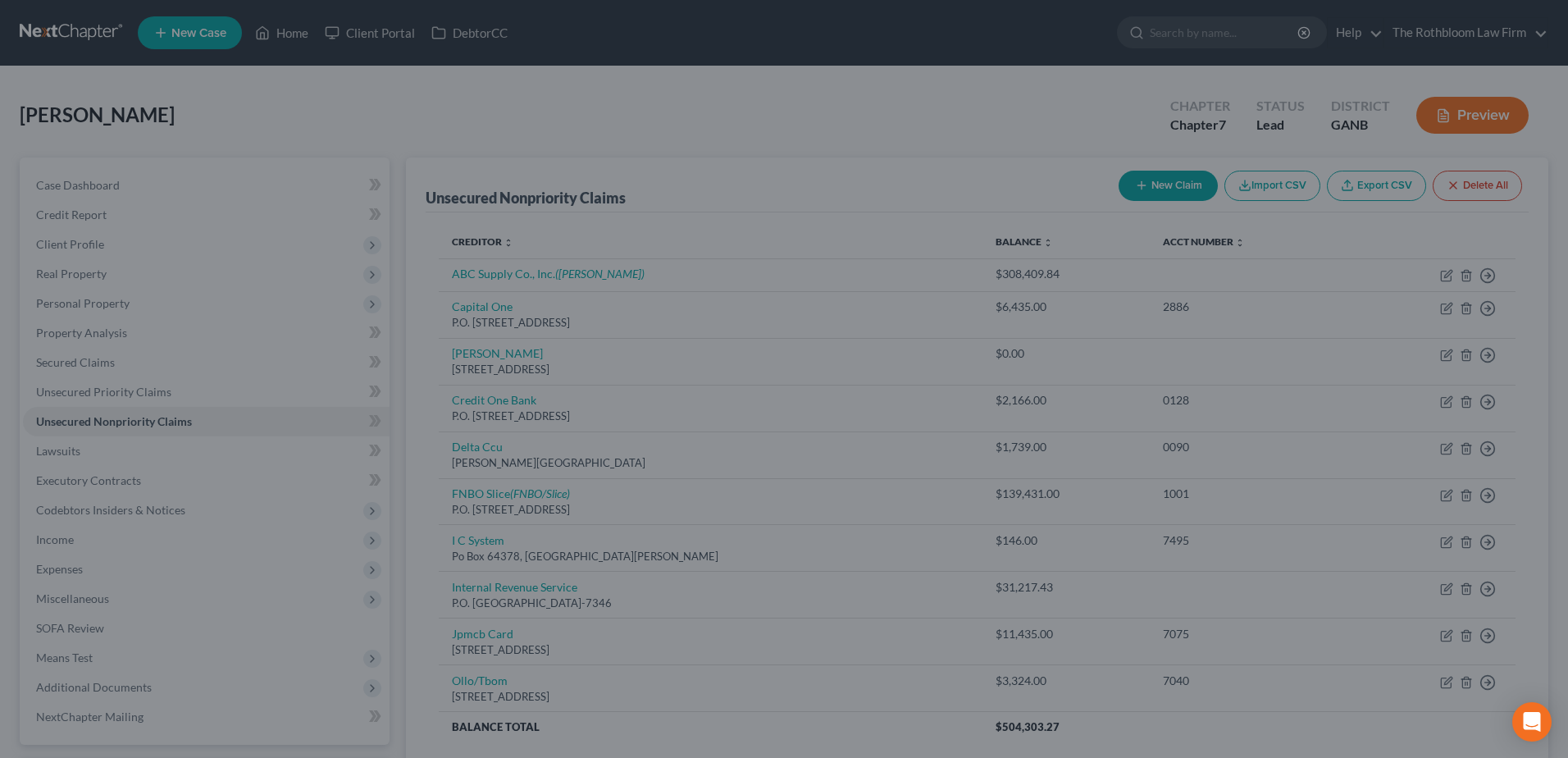
type input "0"
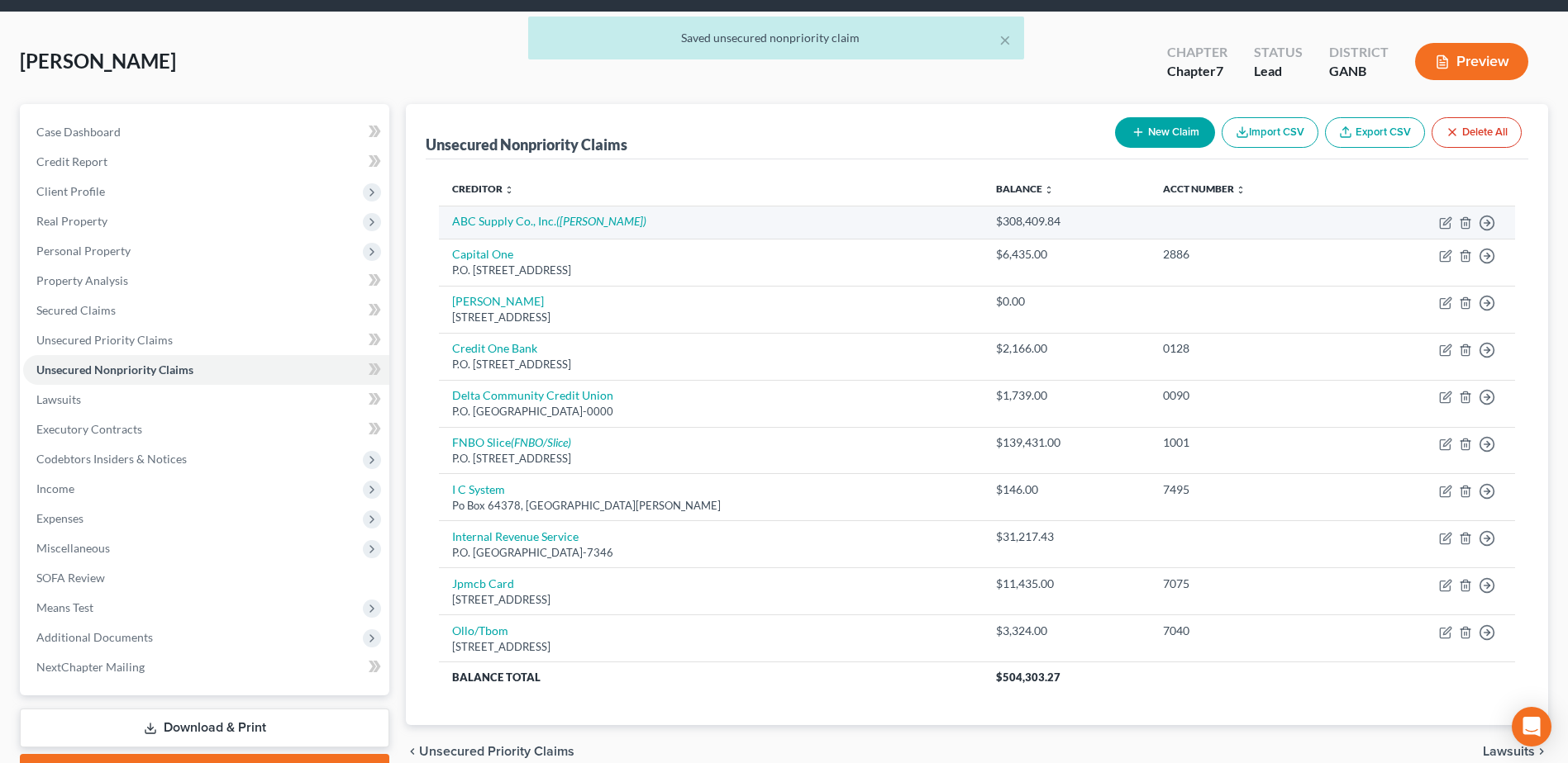
scroll to position [145, 0]
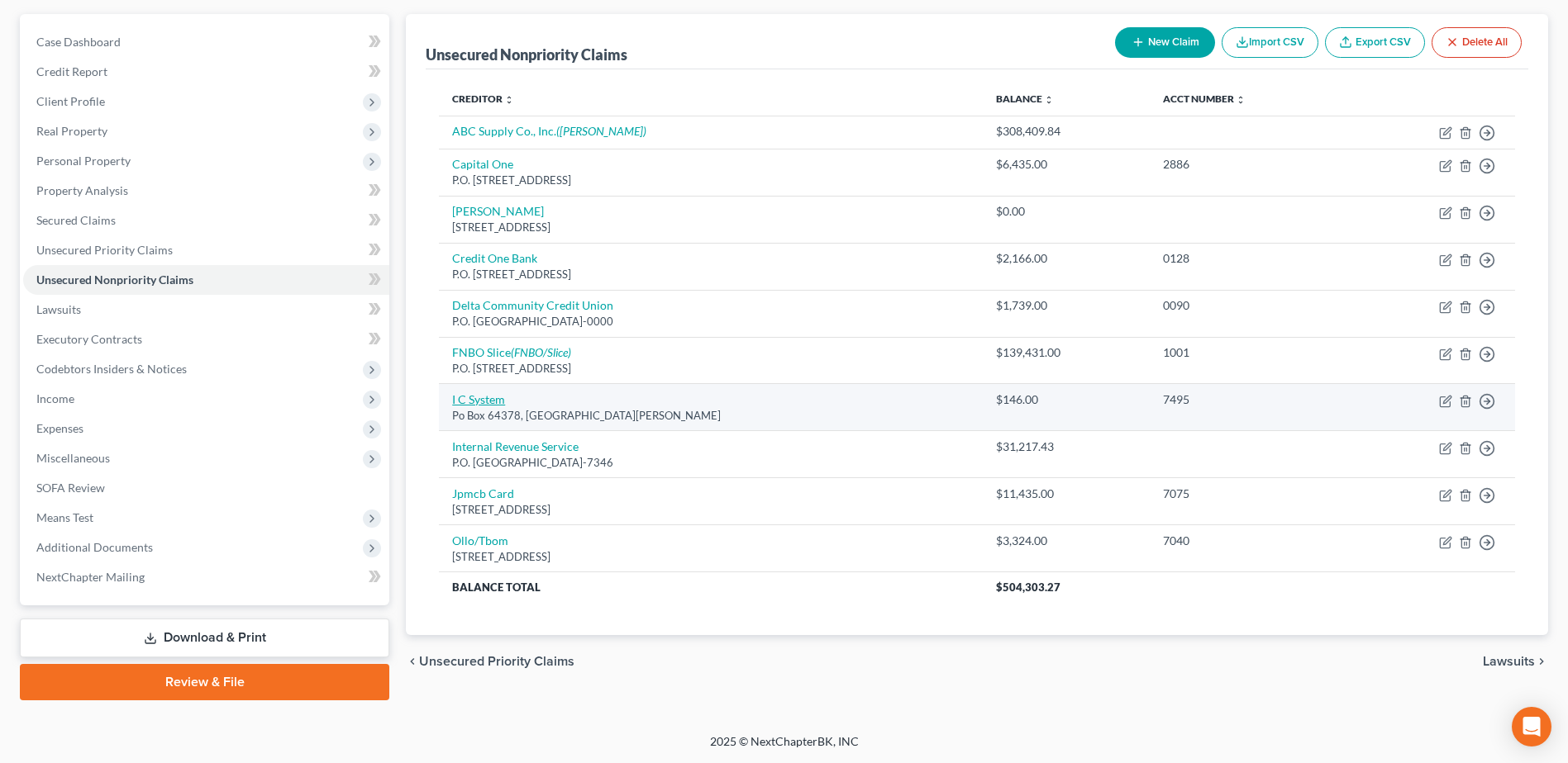
click at [476, 405] on link "I C System" at bounding box center [479, 399] width 53 height 14
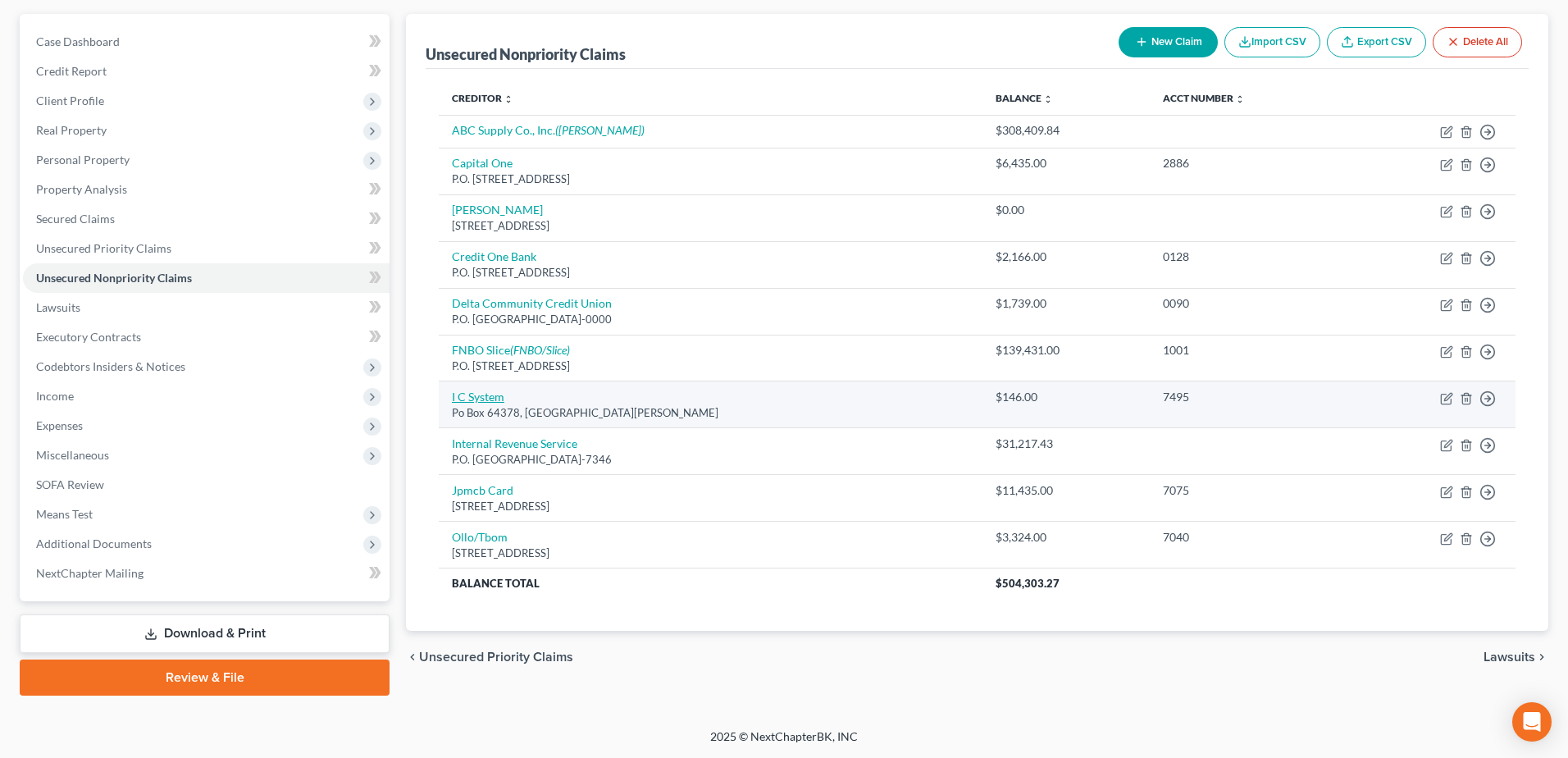
select select "24"
select select "0"
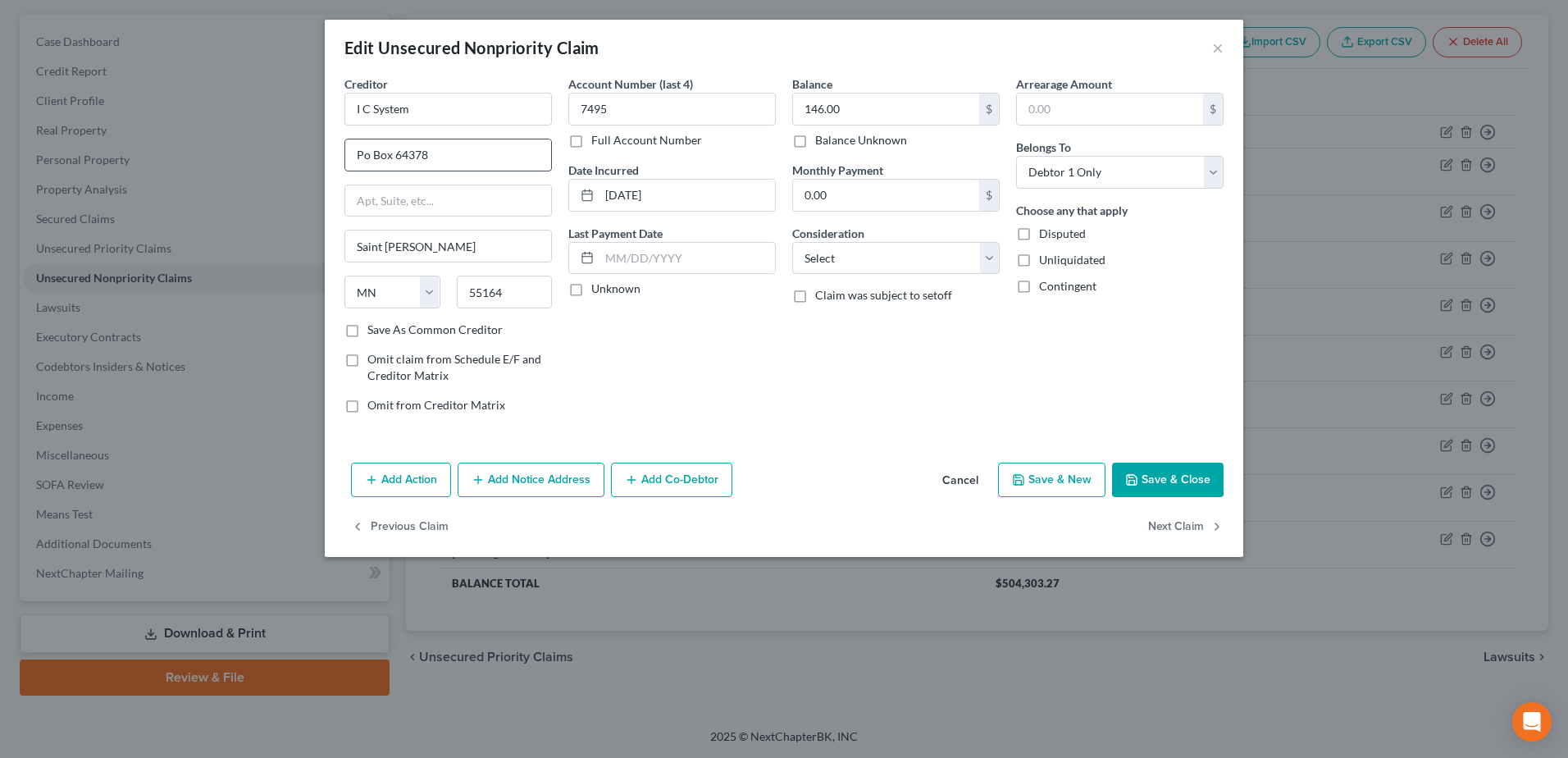
click at [366, 149] on input "Po Box 64378" at bounding box center [448, 155] width 206 height 31
type input "P.O. Box 64378"
click at [866, 251] on select "Select Cable / Satellite Services Collection Agency Credit Card Debt Debt Couns…" at bounding box center [896, 259] width 207 height 33
select select "1"
click at [793, 242] on select "Select Cable / Satellite Services Collection Agency Credit Card Debt Debt Couns…" at bounding box center [896, 259] width 207 height 33
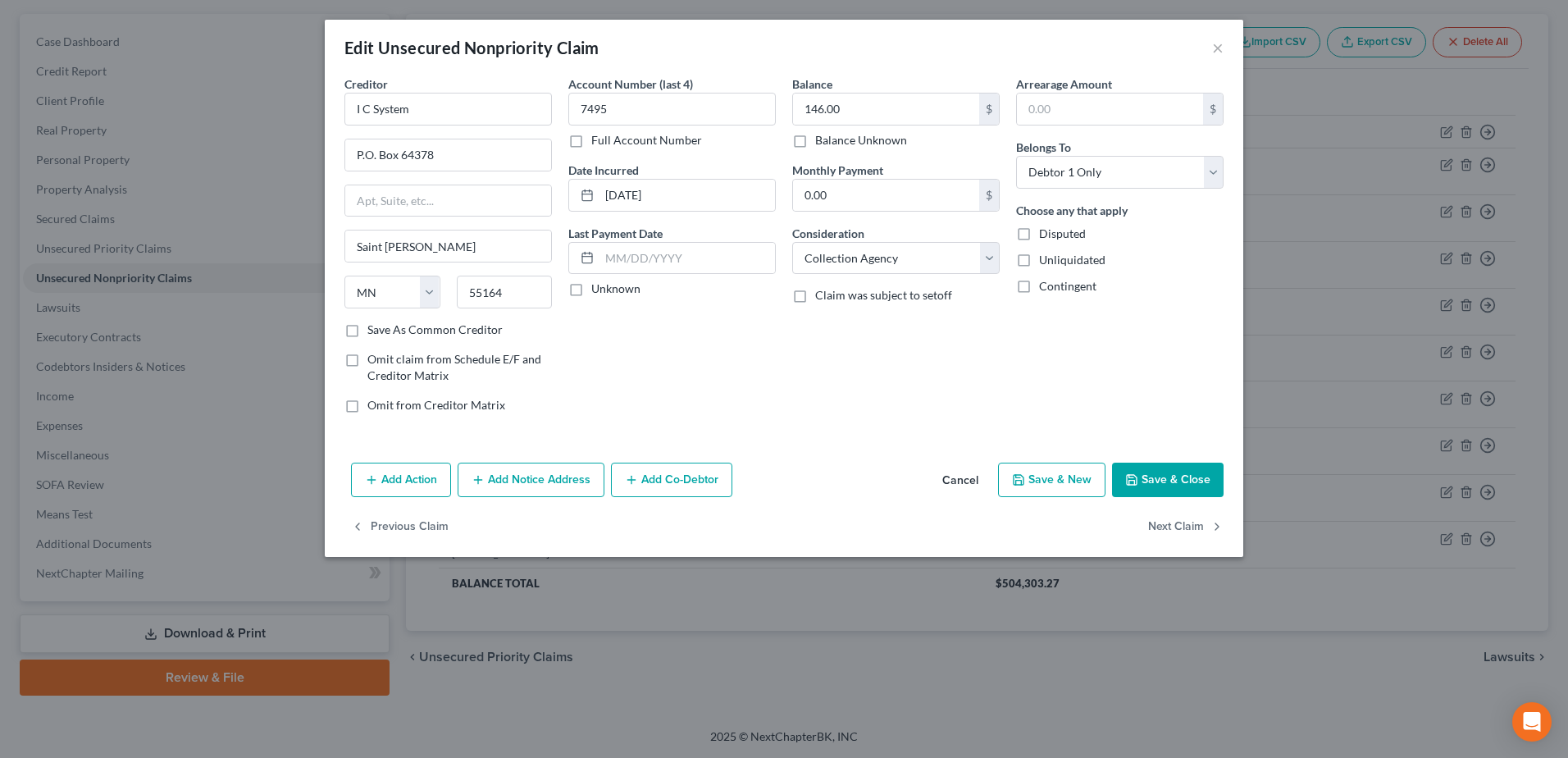
click at [1148, 486] on button "Save & Close" at bounding box center [1167, 480] width 111 height 35
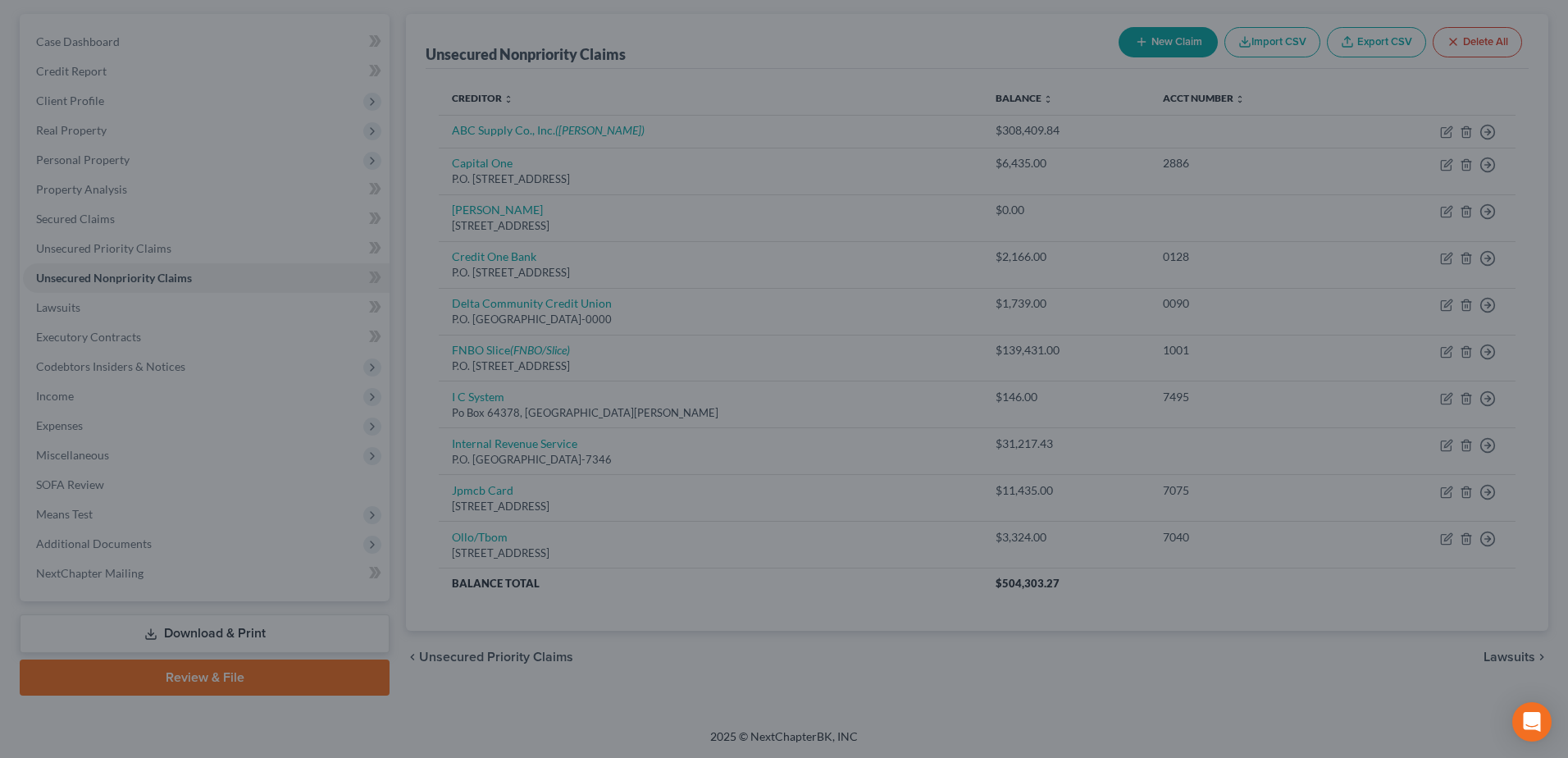
type input "0"
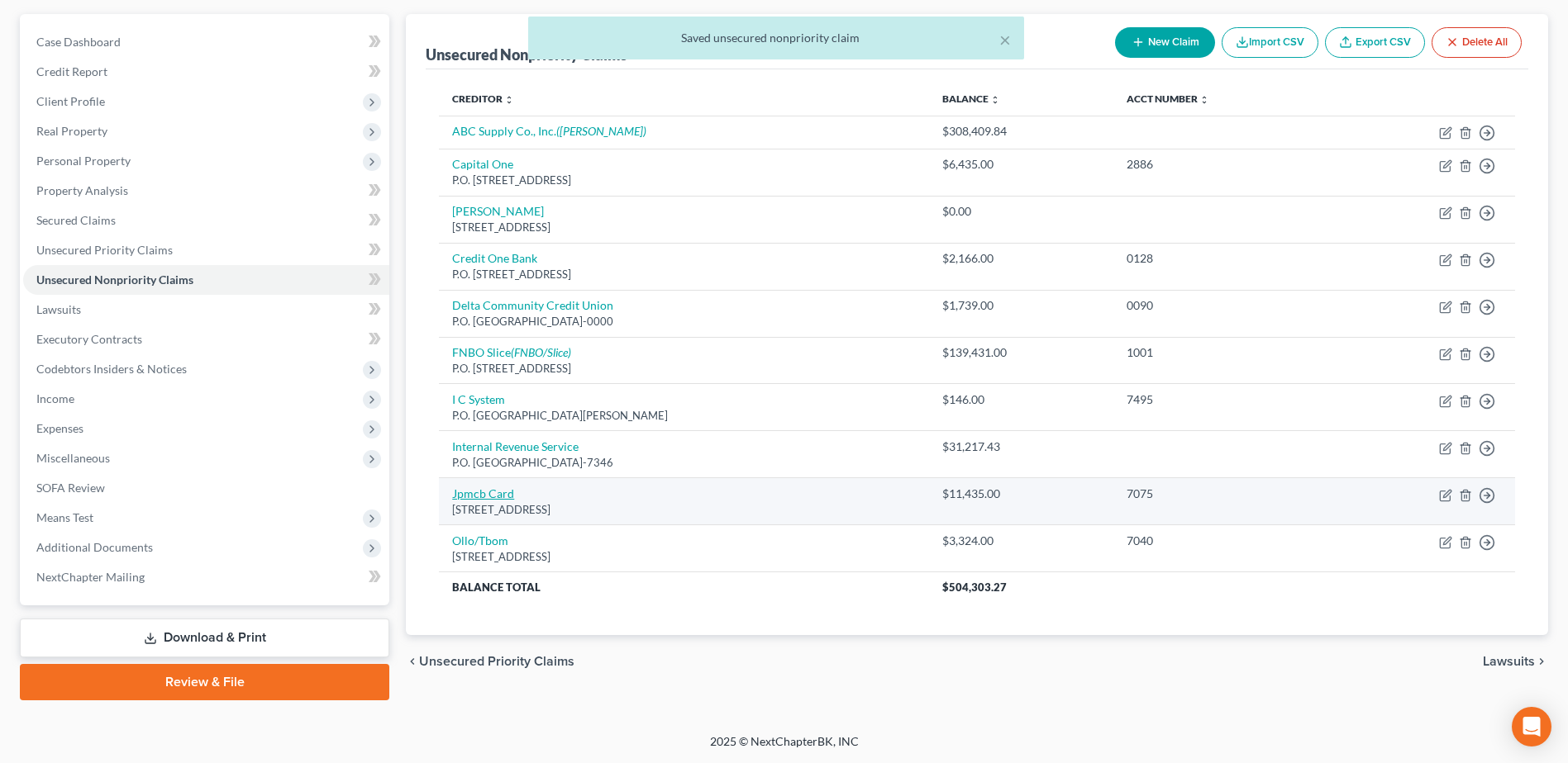
click at [478, 492] on link "Jpmcb Card" at bounding box center [483, 493] width 62 height 14
select select "7"
select select "0"
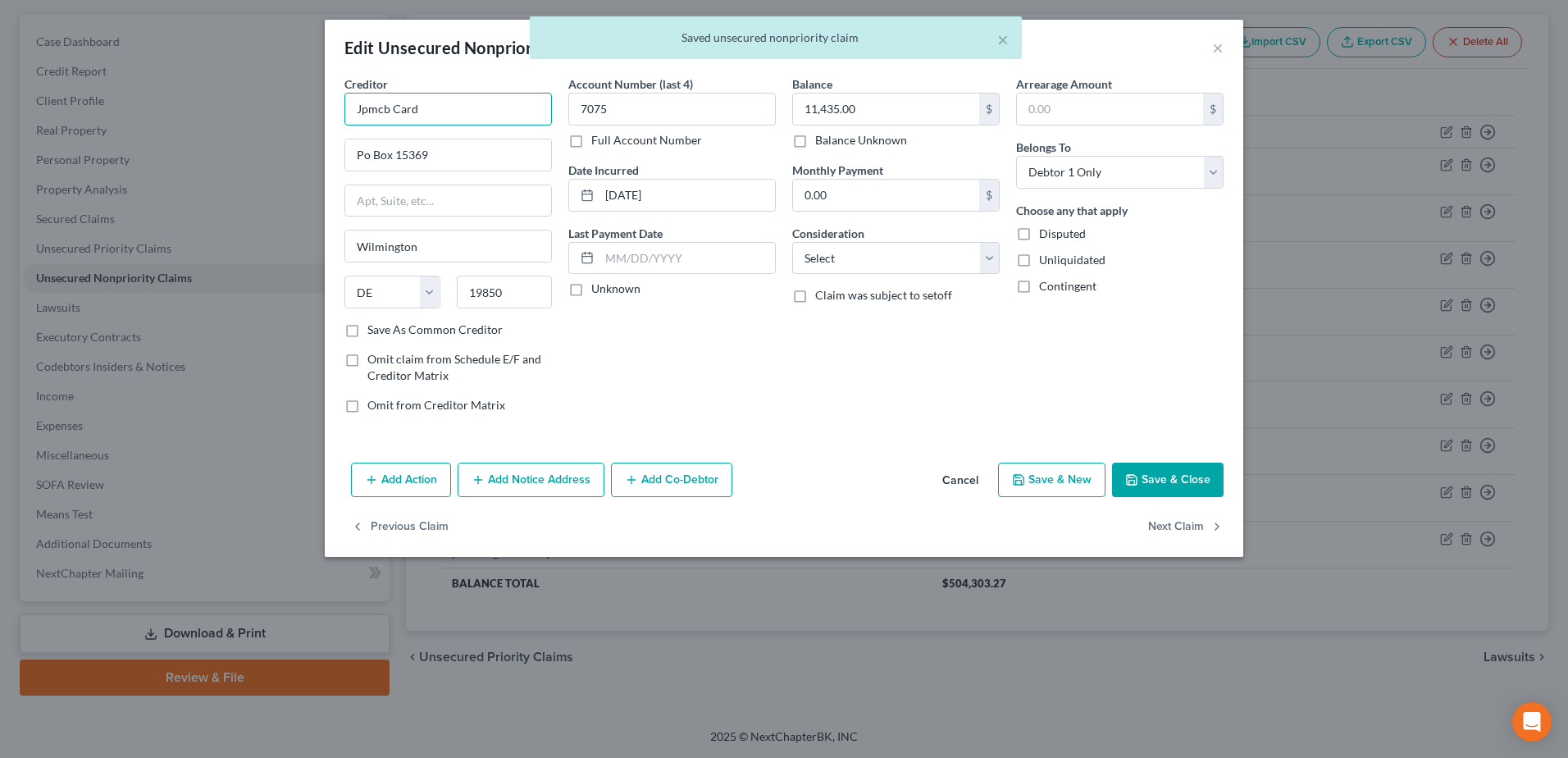
drag, startPoint x: 430, startPoint y: 106, endPoint x: 324, endPoint y: 120, distance: 106.9
click at [324, 120] on div "Edit Unsecured Nonpriority Claim × Creditor * Jpmcb Card Po Box [GEOGRAPHIC_DAT…" at bounding box center [784, 379] width 1568 height 758
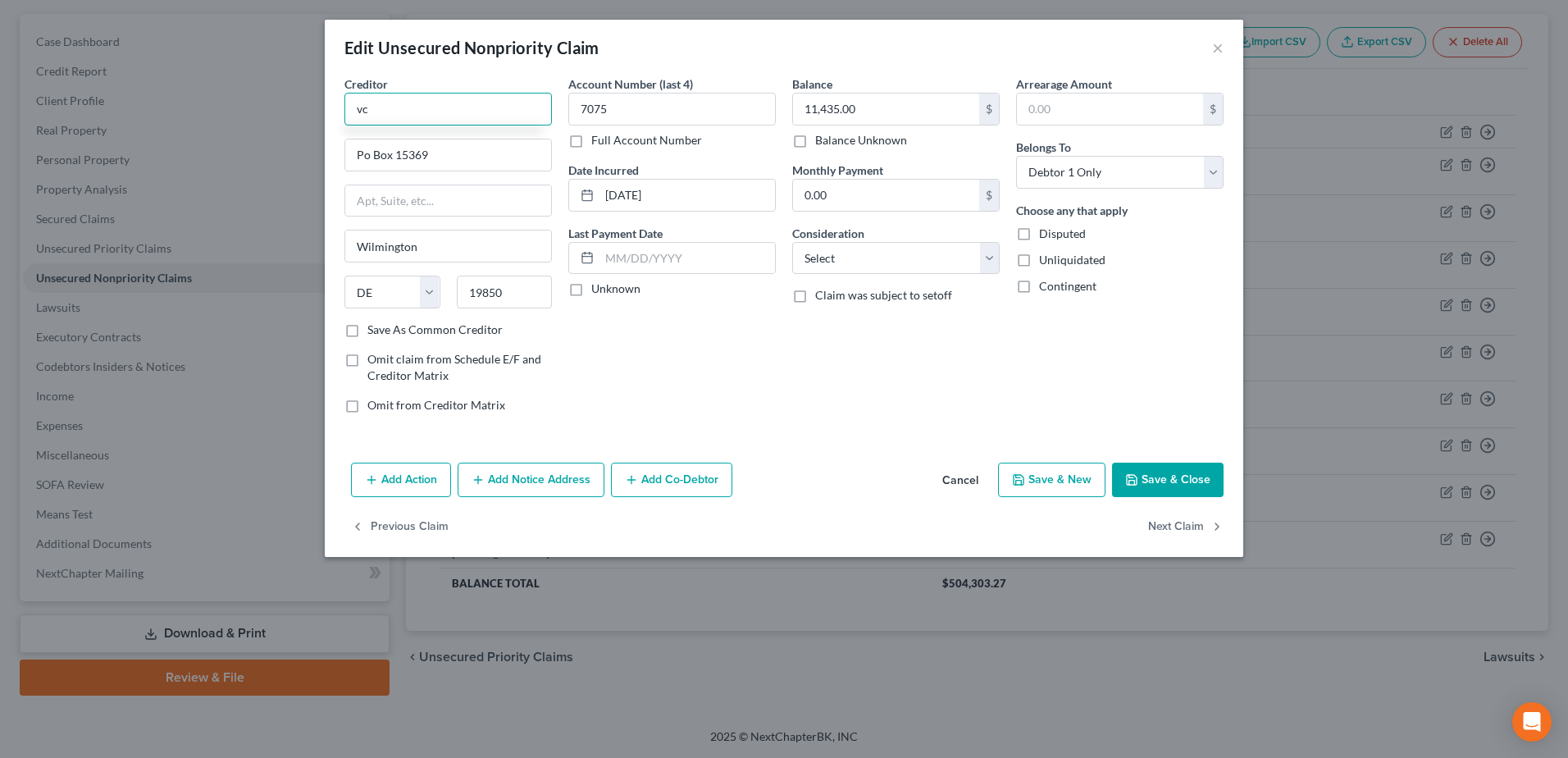
type input "v"
type input "Chase"
click at [361, 157] on input "Po Box 15369" at bounding box center [448, 155] width 206 height 31
type input "P.O. Box 15369"
click at [1167, 474] on button "Save & Close" at bounding box center [1167, 480] width 111 height 35
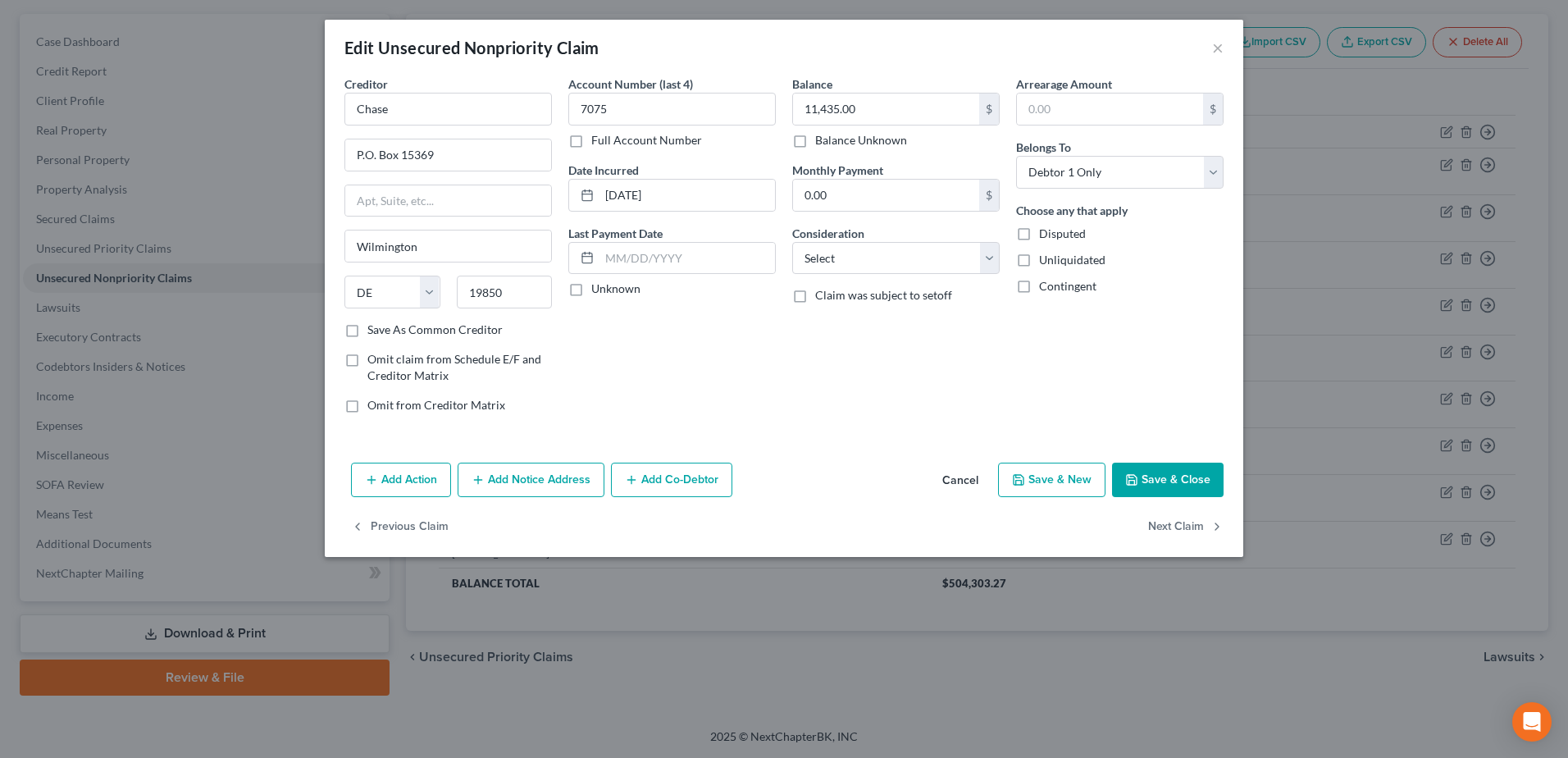
type input "0"
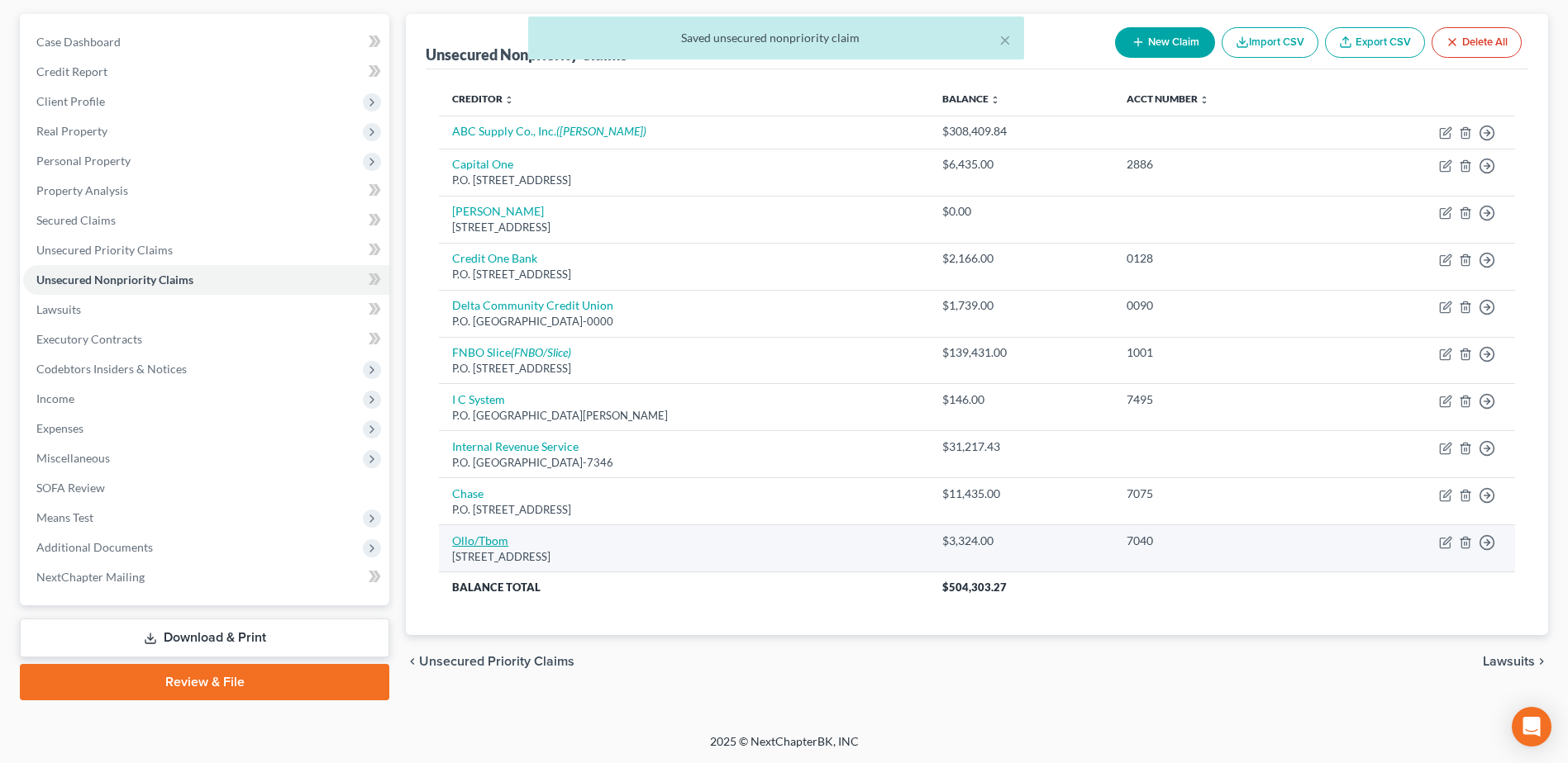
click at [464, 543] on link "Ollo/Tbom" at bounding box center [481, 540] width 57 height 14
select select "35"
select select "2"
select select "0"
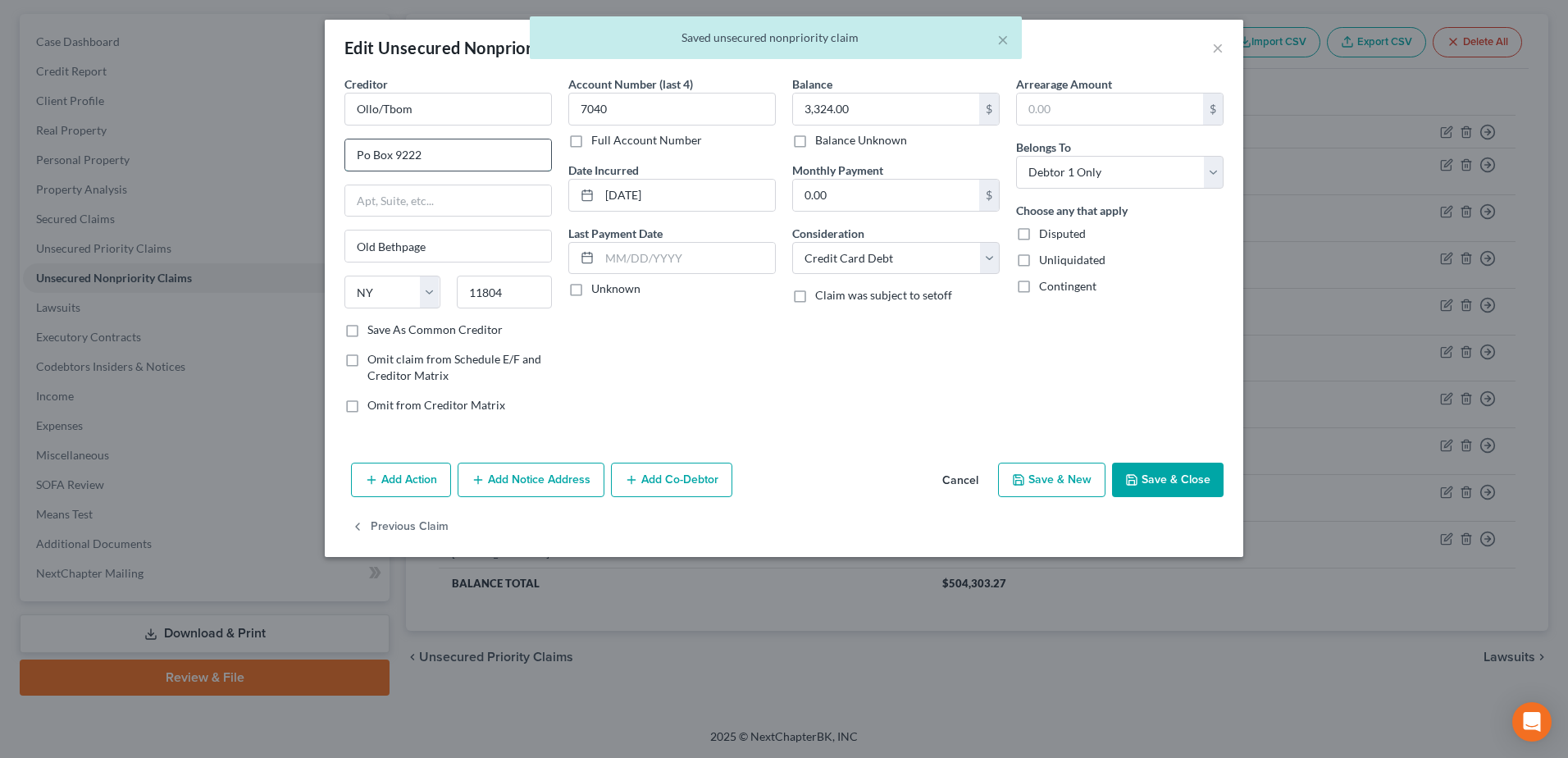
click at [367, 153] on input "Po Box 9222" at bounding box center [448, 155] width 206 height 31
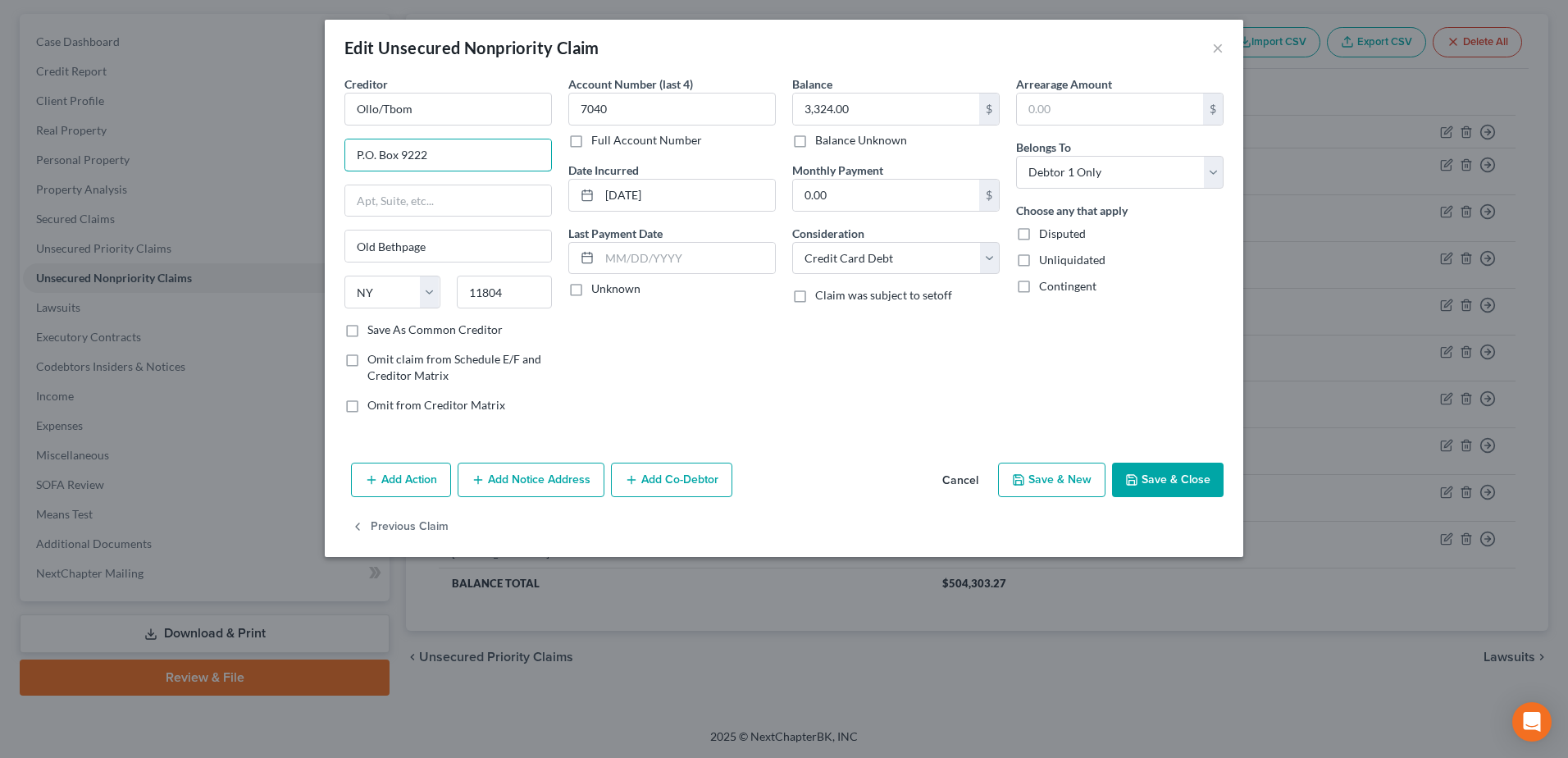
type input "P.O. Box 9222"
click at [1179, 484] on button "Save & Close" at bounding box center [1167, 480] width 111 height 35
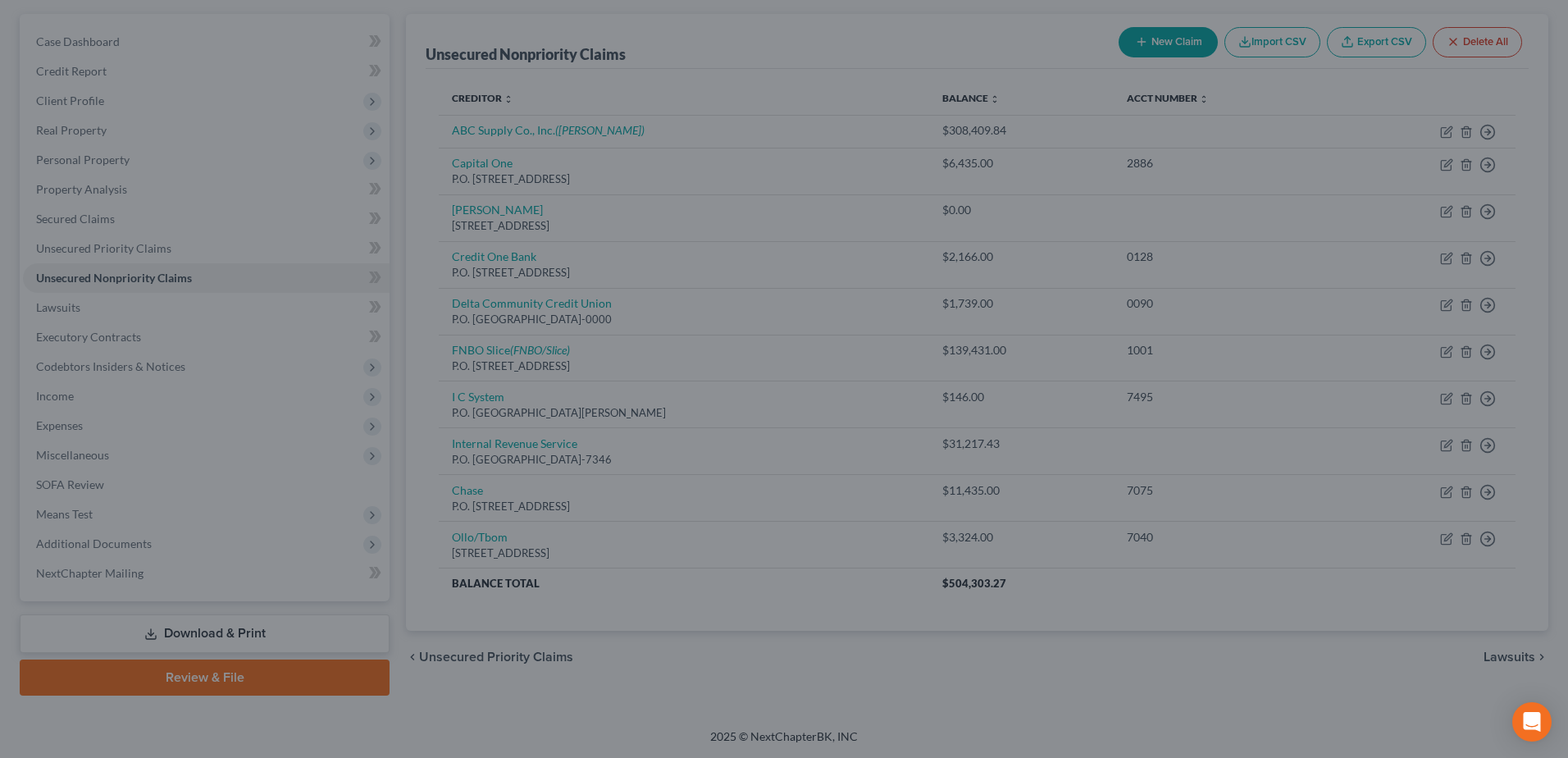
type input "0"
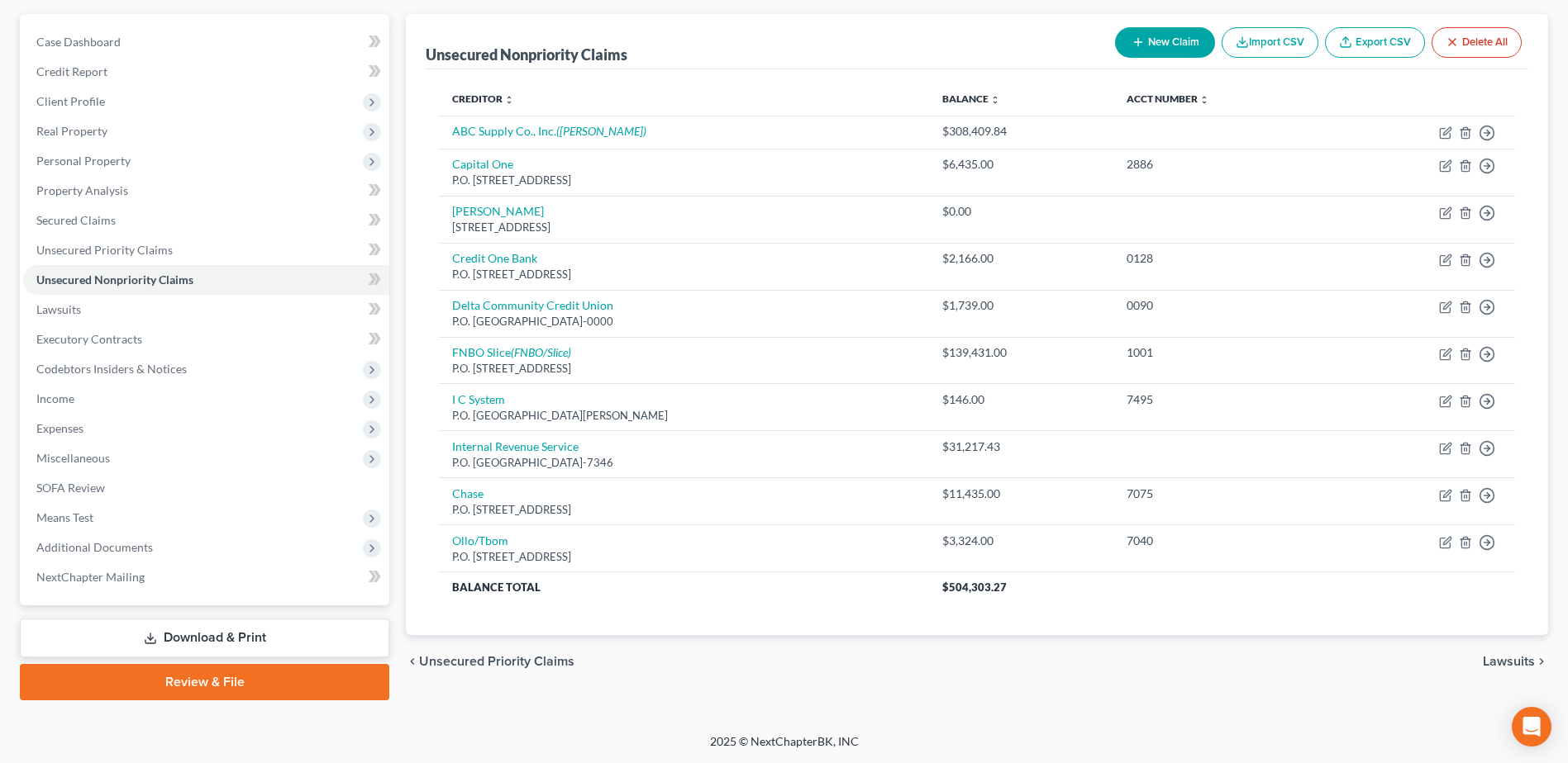
scroll to position [144, 0]
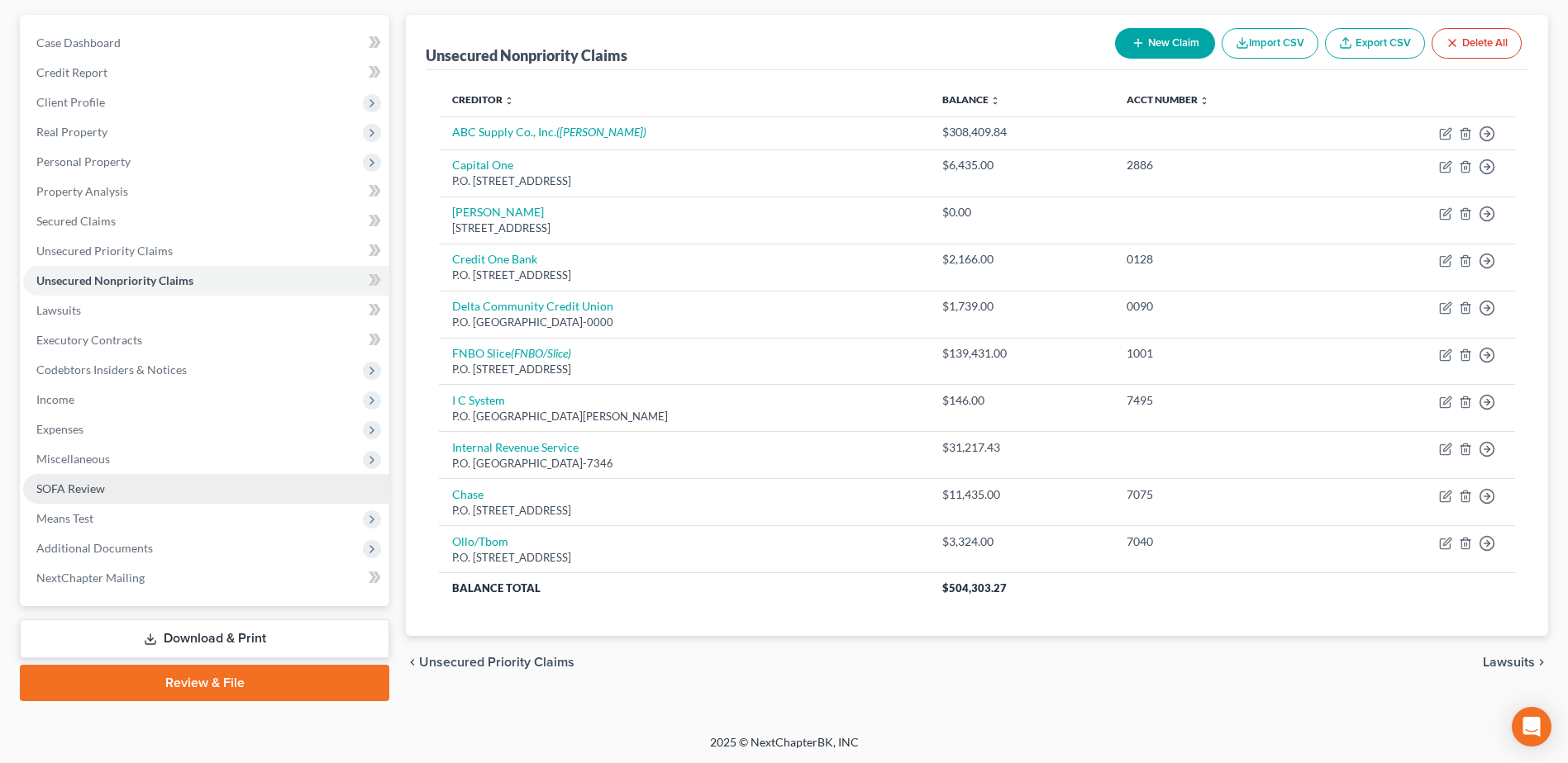
drag, startPoint x: 80, startPoint y: 492, endPoint x: 59, endPoint y: 492, distance: 21.0
click at [80, 492] on span "SOFA Review" at bounding box center [70, 488] width 69 height 14
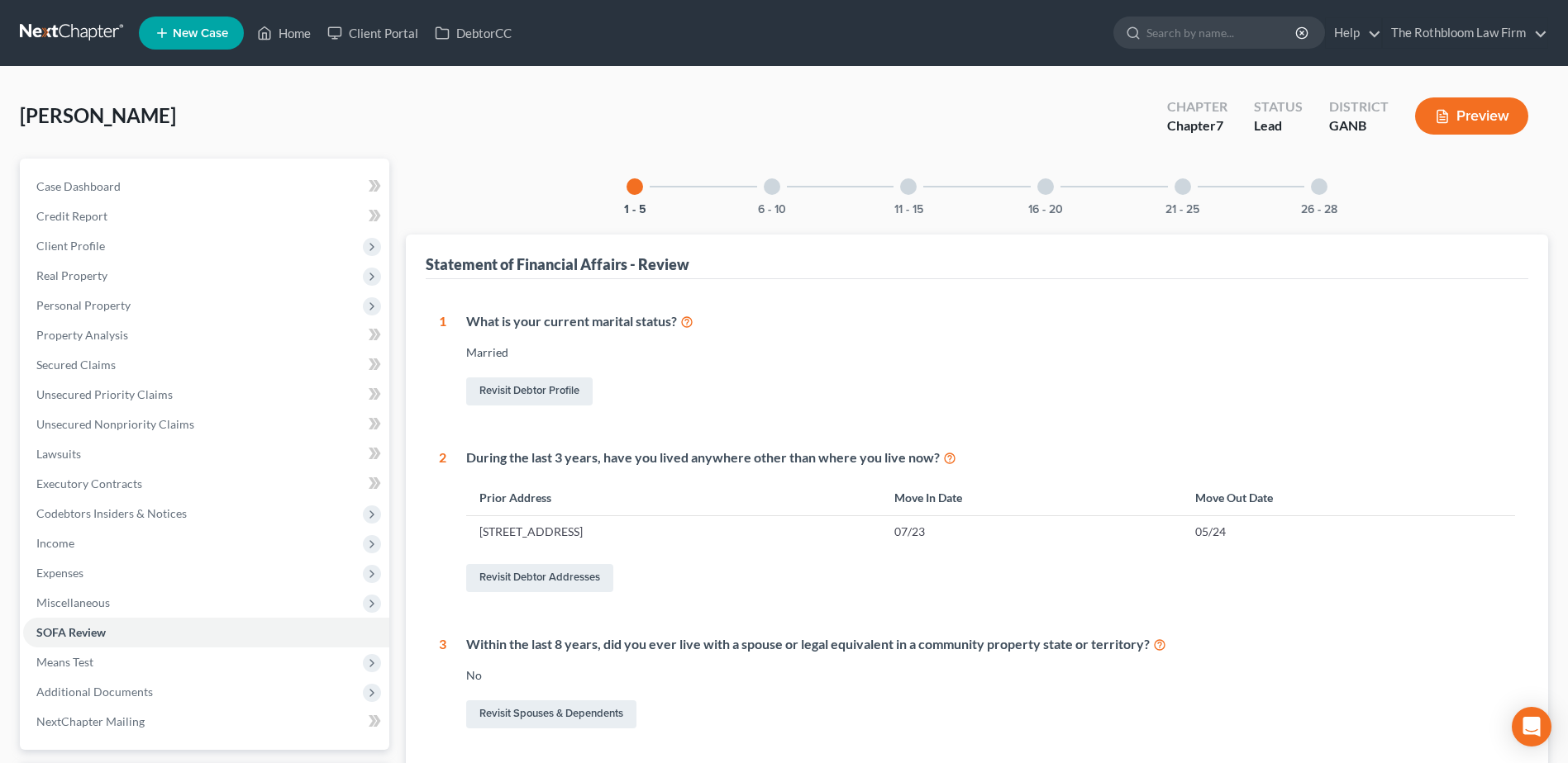
click at [1319, 187] on div at bounding box center [1319, 186] width 16 height 16
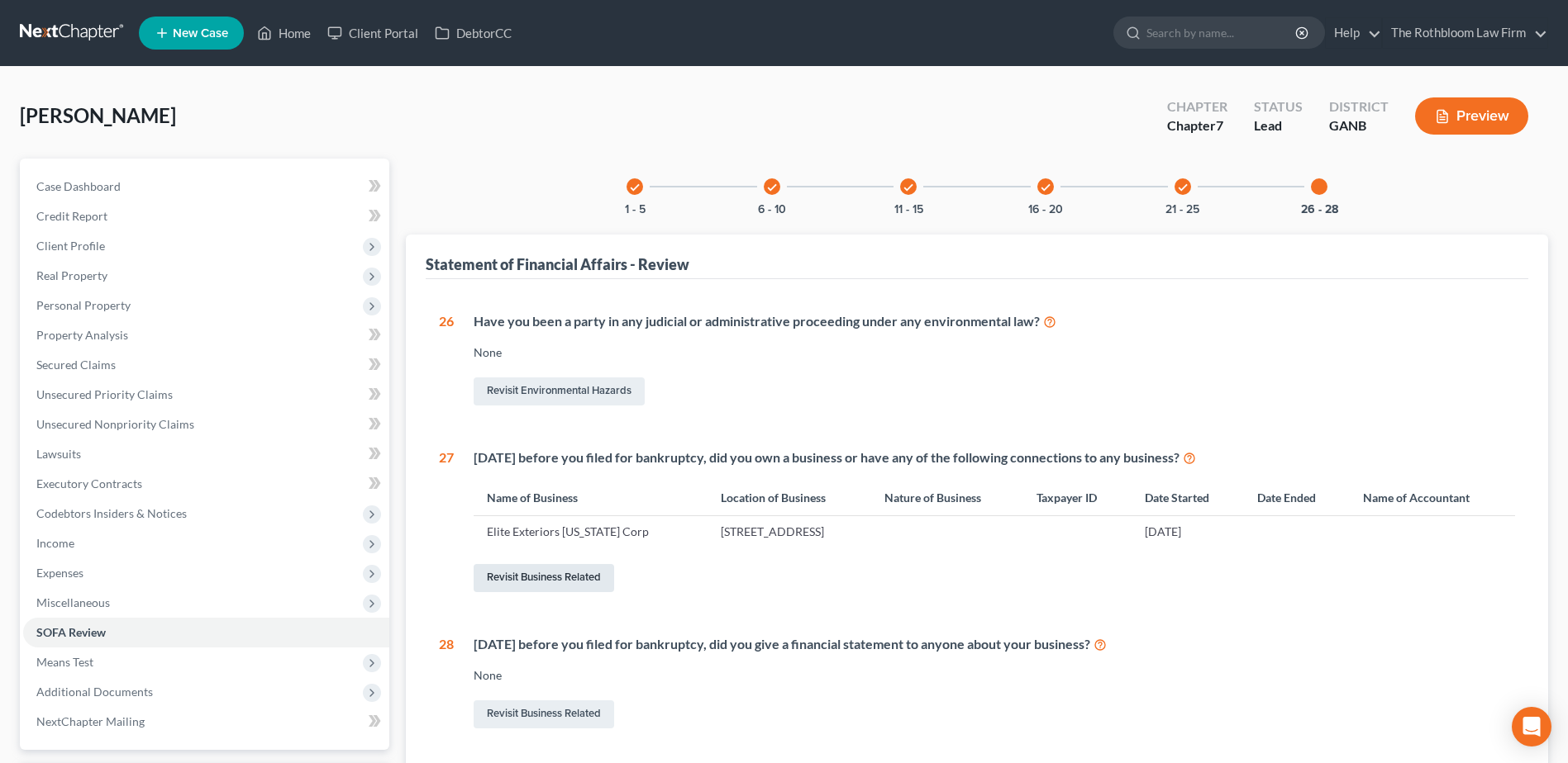
click at [529, 575] on link "Revisit Business Related" at bounding box center [544, 578] width 141 height 28
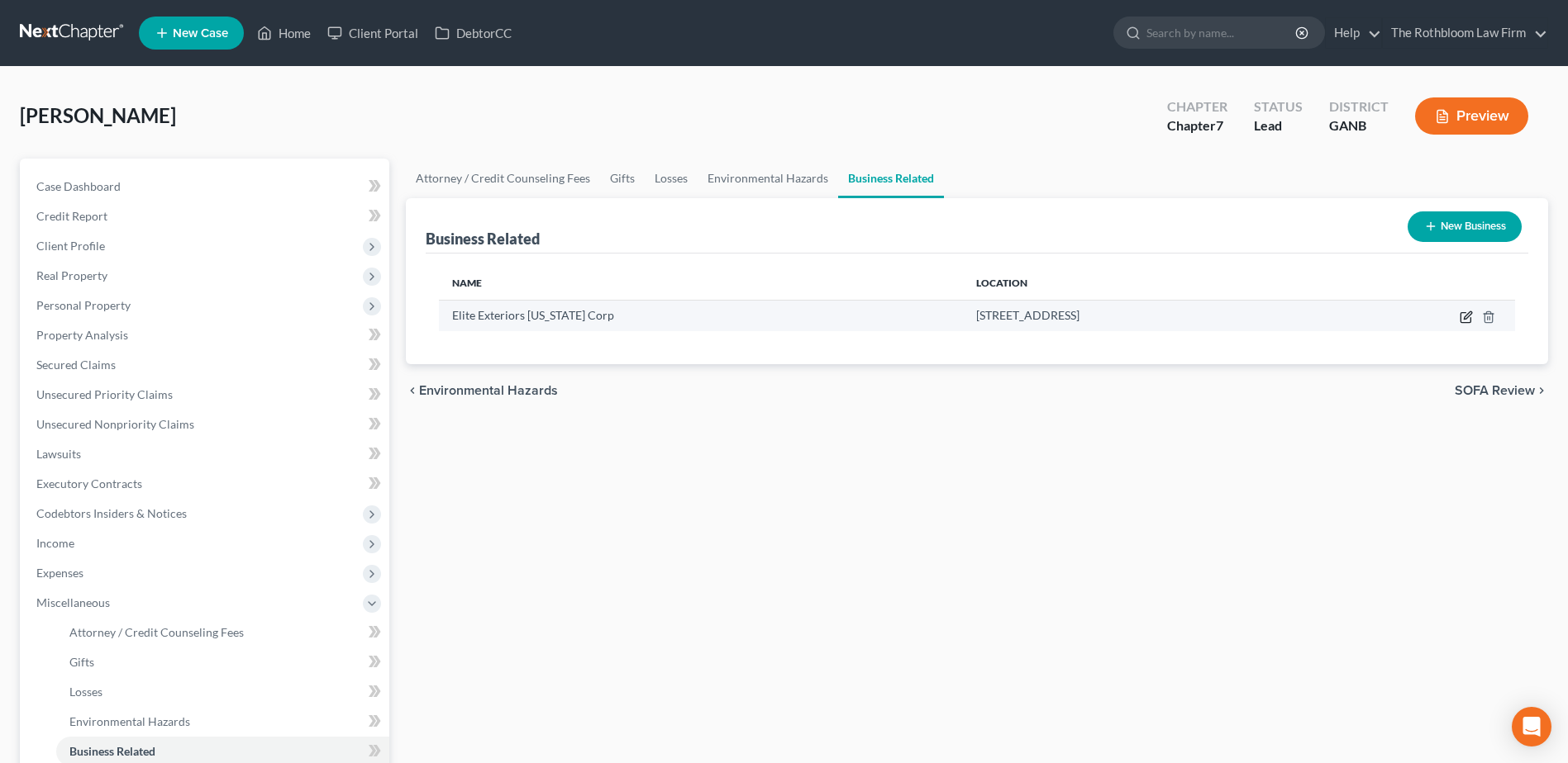
click at [1470, 322] on icon "button" at bounding box center [1465, 319] width 10 height 10
select select "officer"
select select "10"
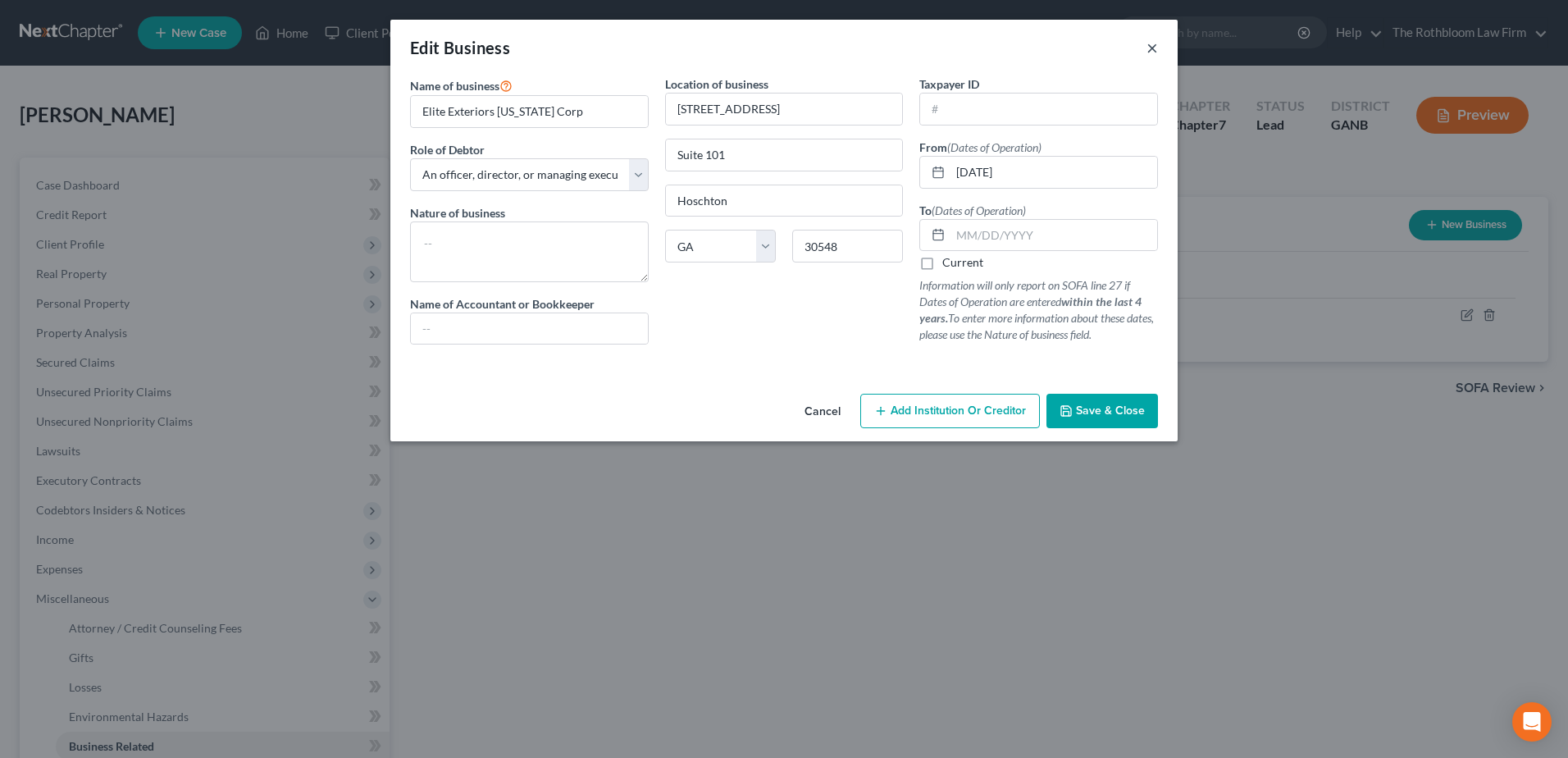
click at [1157, 48] on button "×" at bounding box center [1152, 47] width 12 height 20
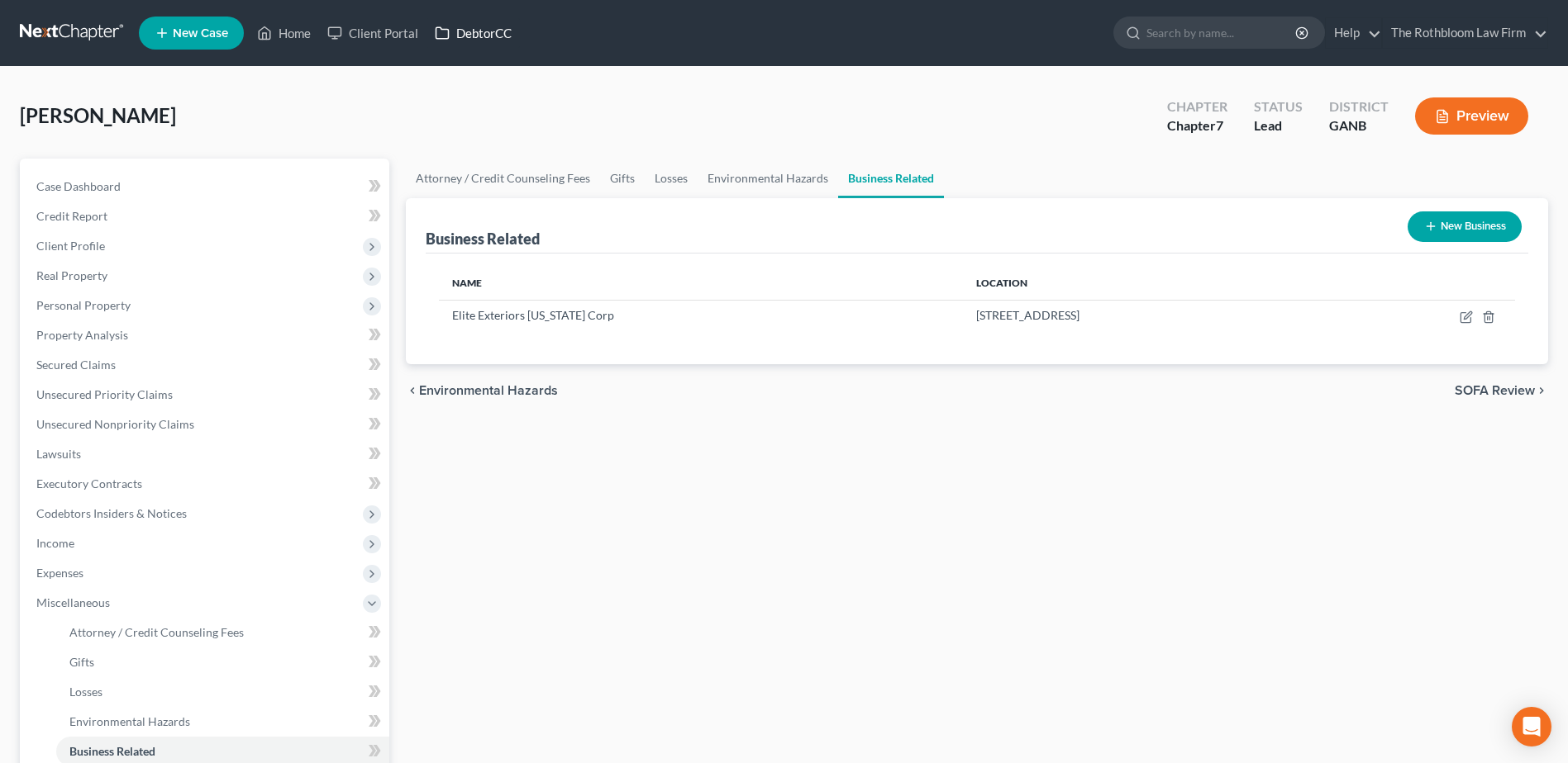
click at [478, 31] on link "DebtorCC" at bounding box center [473, 33] width 93 height 30
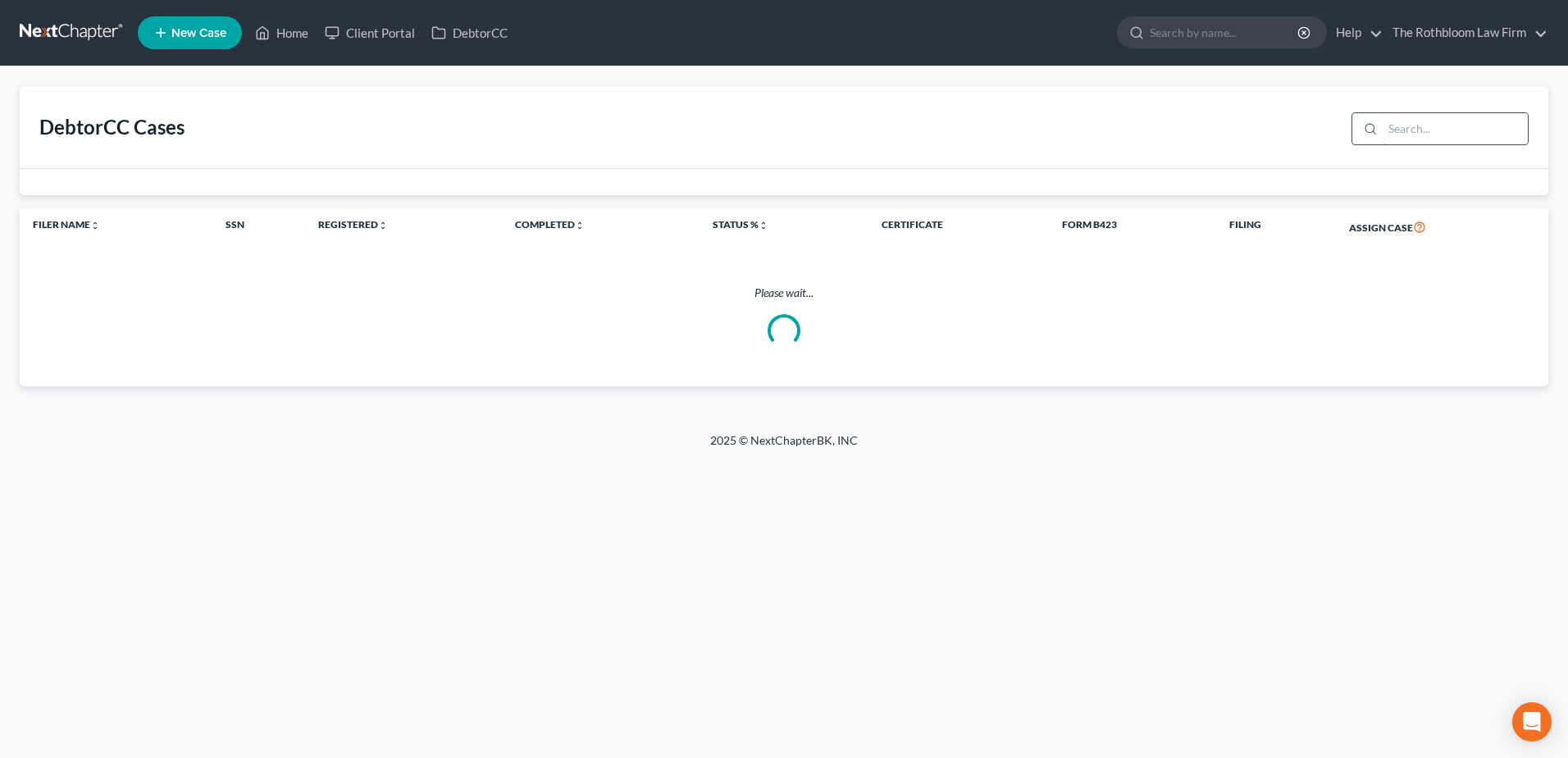
click at [1408, 128] on input "search" at bounding box center [1455, 128] width 145 height 31
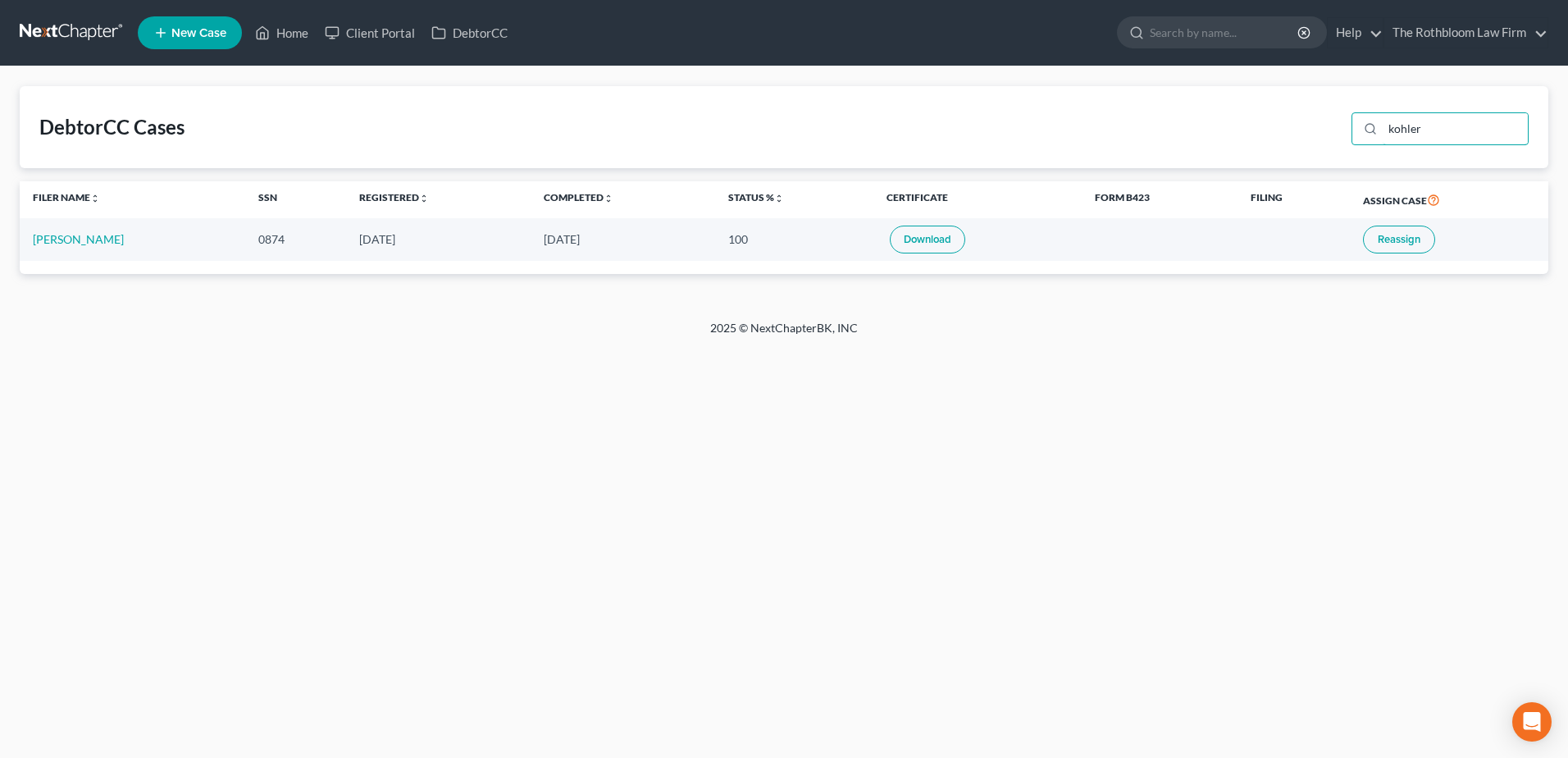
type input "kohler"
click at [906, 235] on link "Download" at bounding box center [927, 239] width 76 height 28
click at [298, 31] on link "Home" at bounding box center [281, 32] width 70 height 30
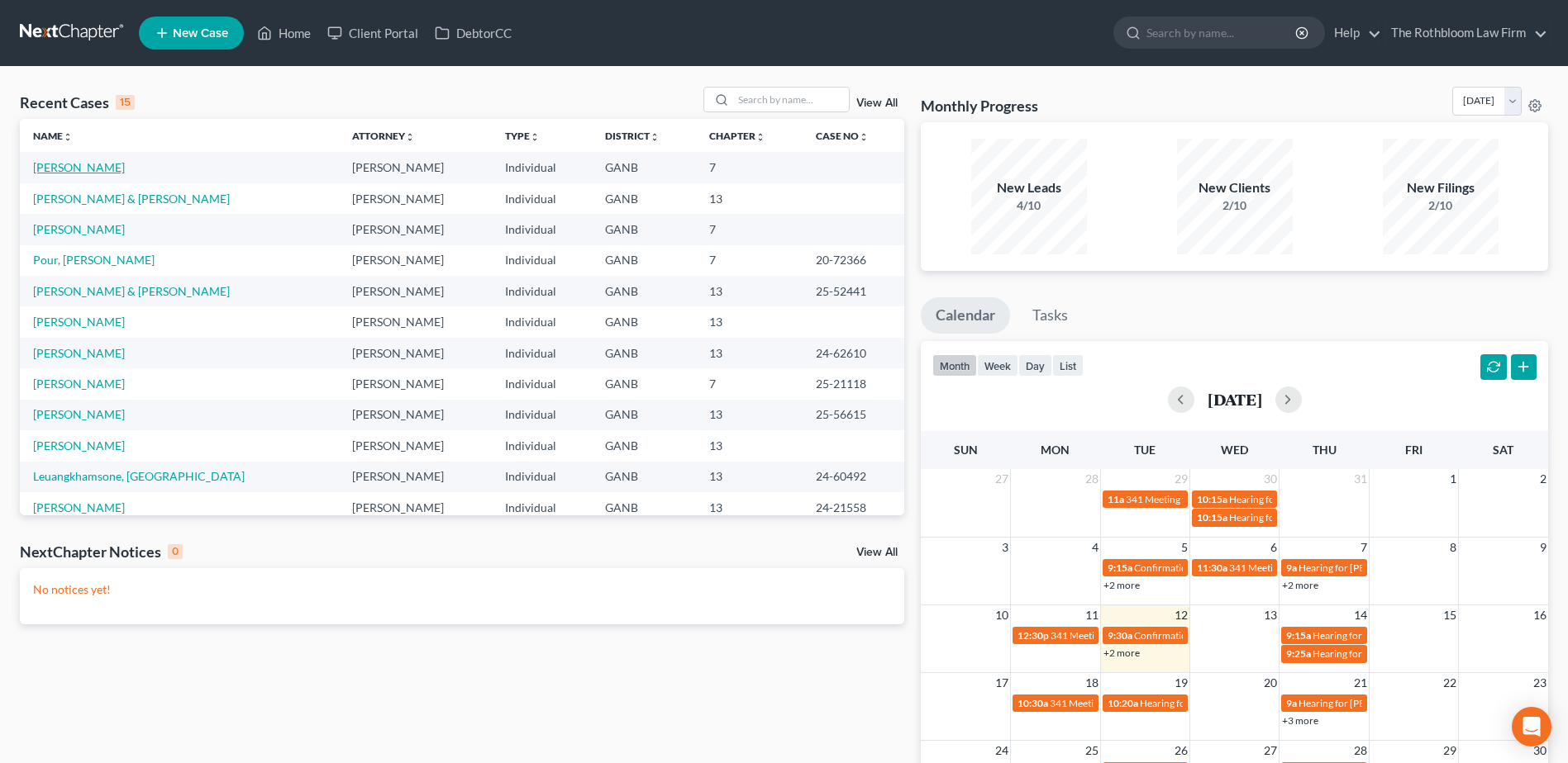
click at [52, 170] on link "[PERSON_NAME]" at bounding box center [79, 167] width 92 height 14
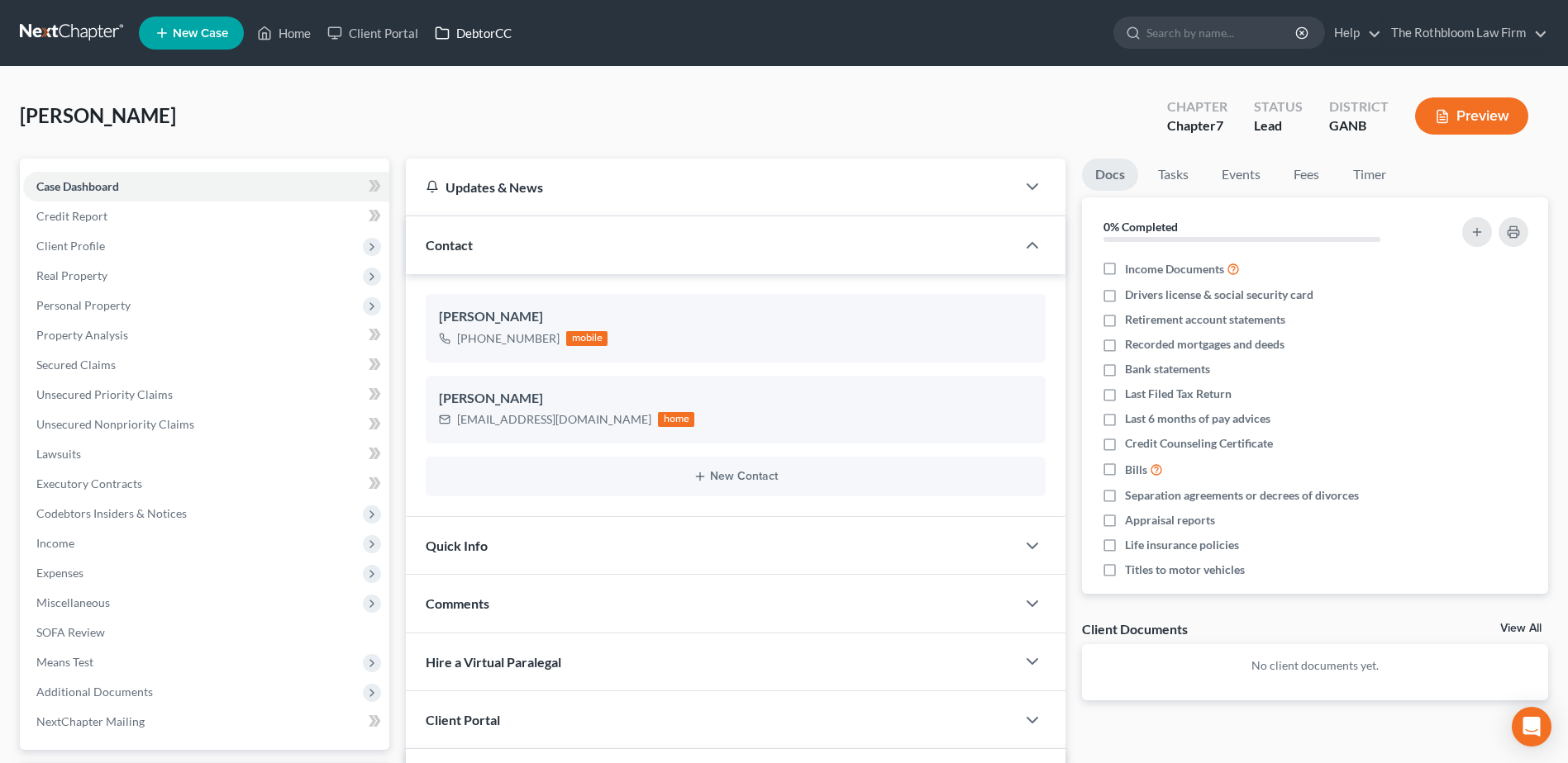
click at [486, 27] on link "DebtorCC" at bounding box center [473, 33] width 93 height 30
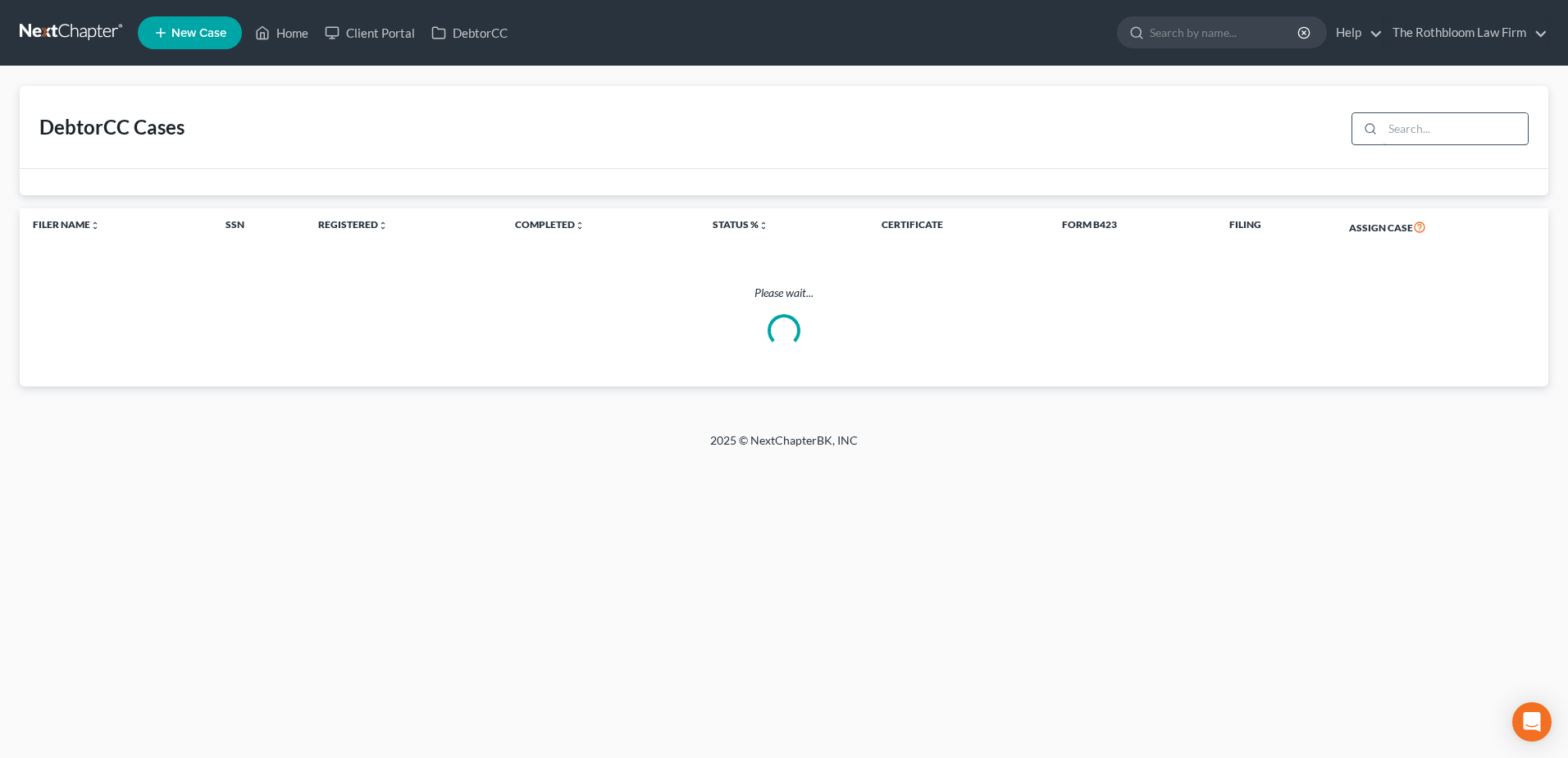
click at [1452, 135] on input "search" at bounding box center [1455, 128] width 145 height 31
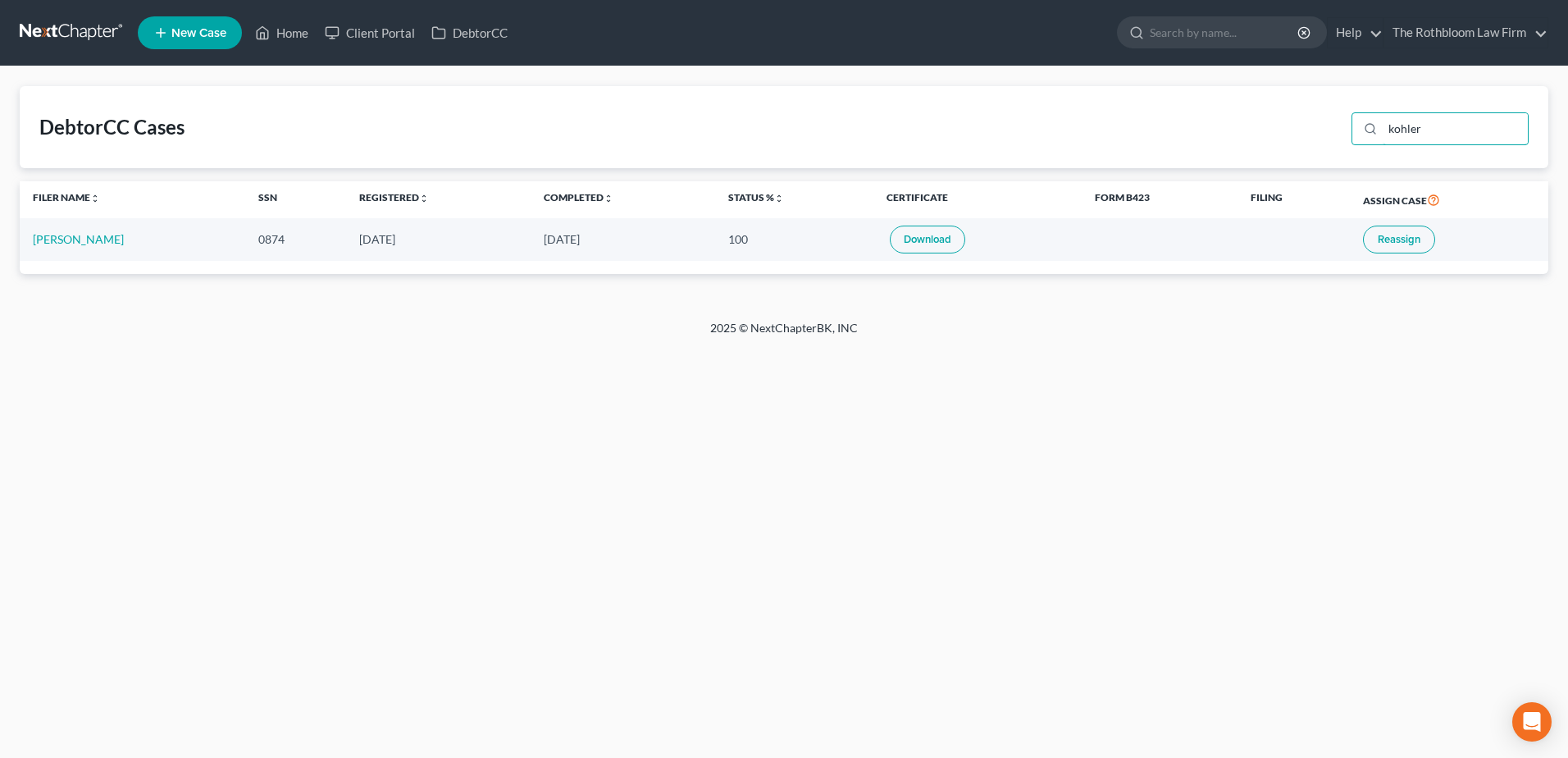
type input "kohler"
click at [292, 36] on link "Home" at bounding box center [281, 32] width 70 height 30
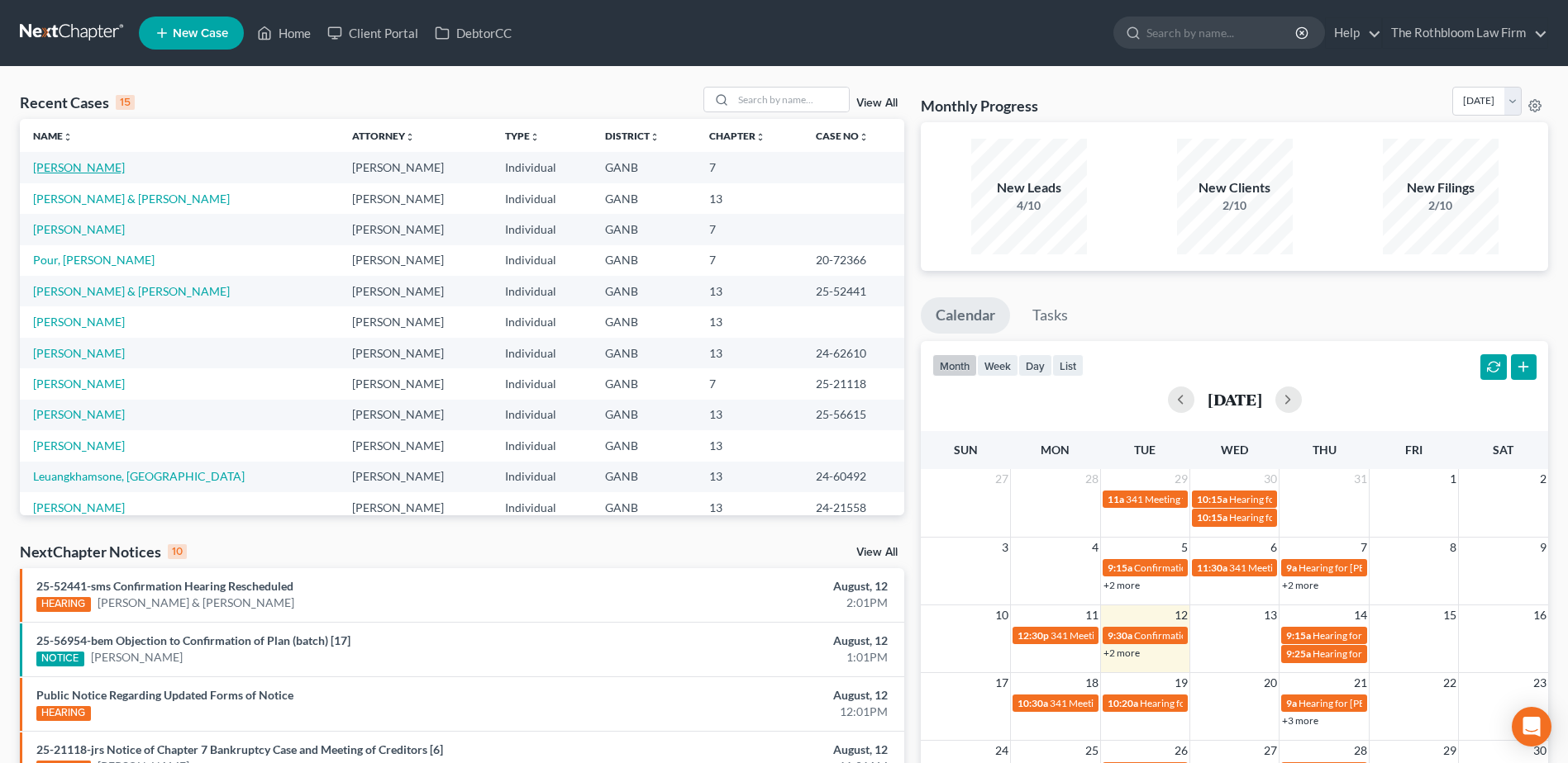
click at [57, 160] on link "[PERSON_NAME]" at bounding box center [79, 167] width 92 height 14
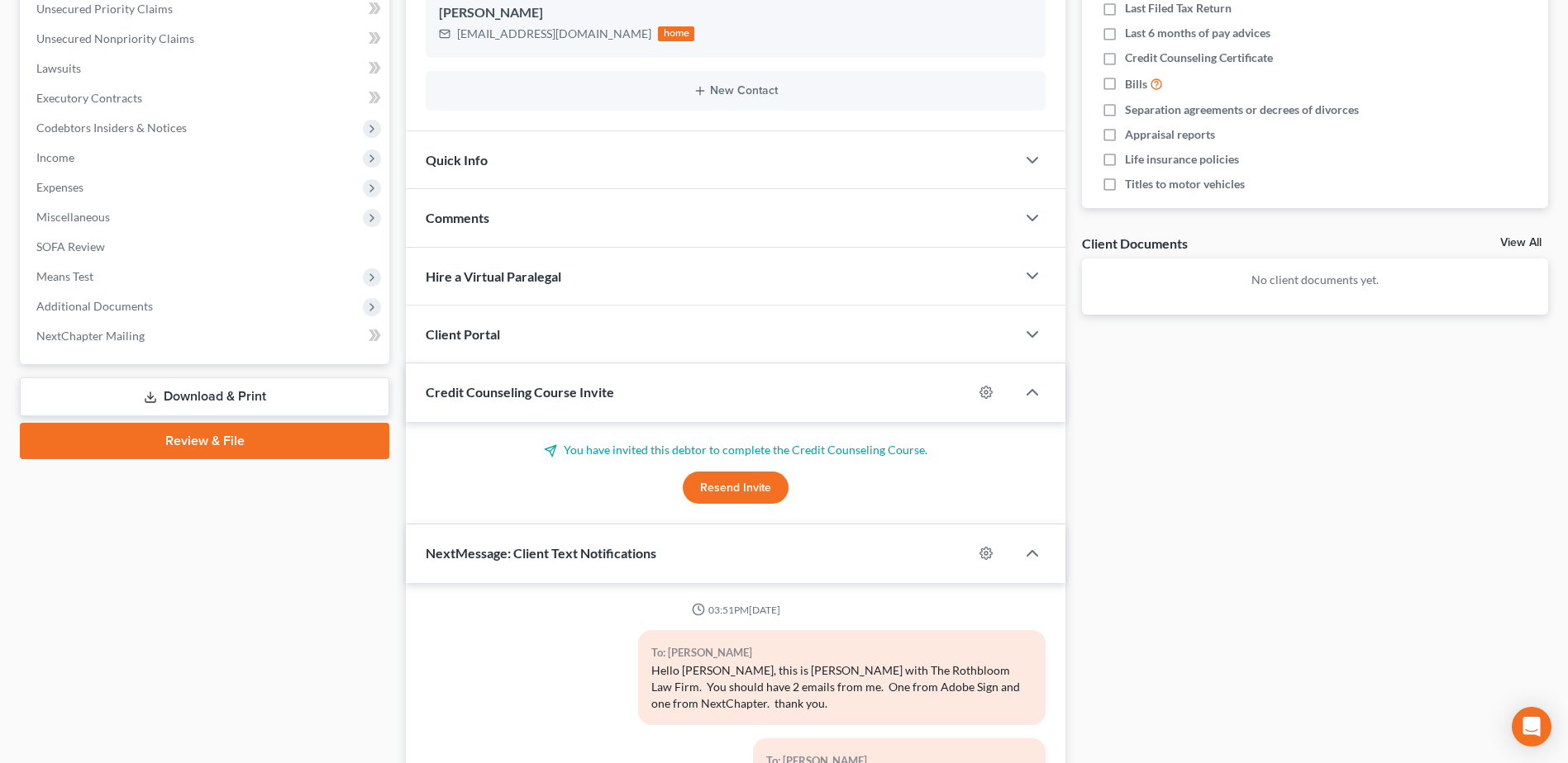
scroll to position [413, 0]
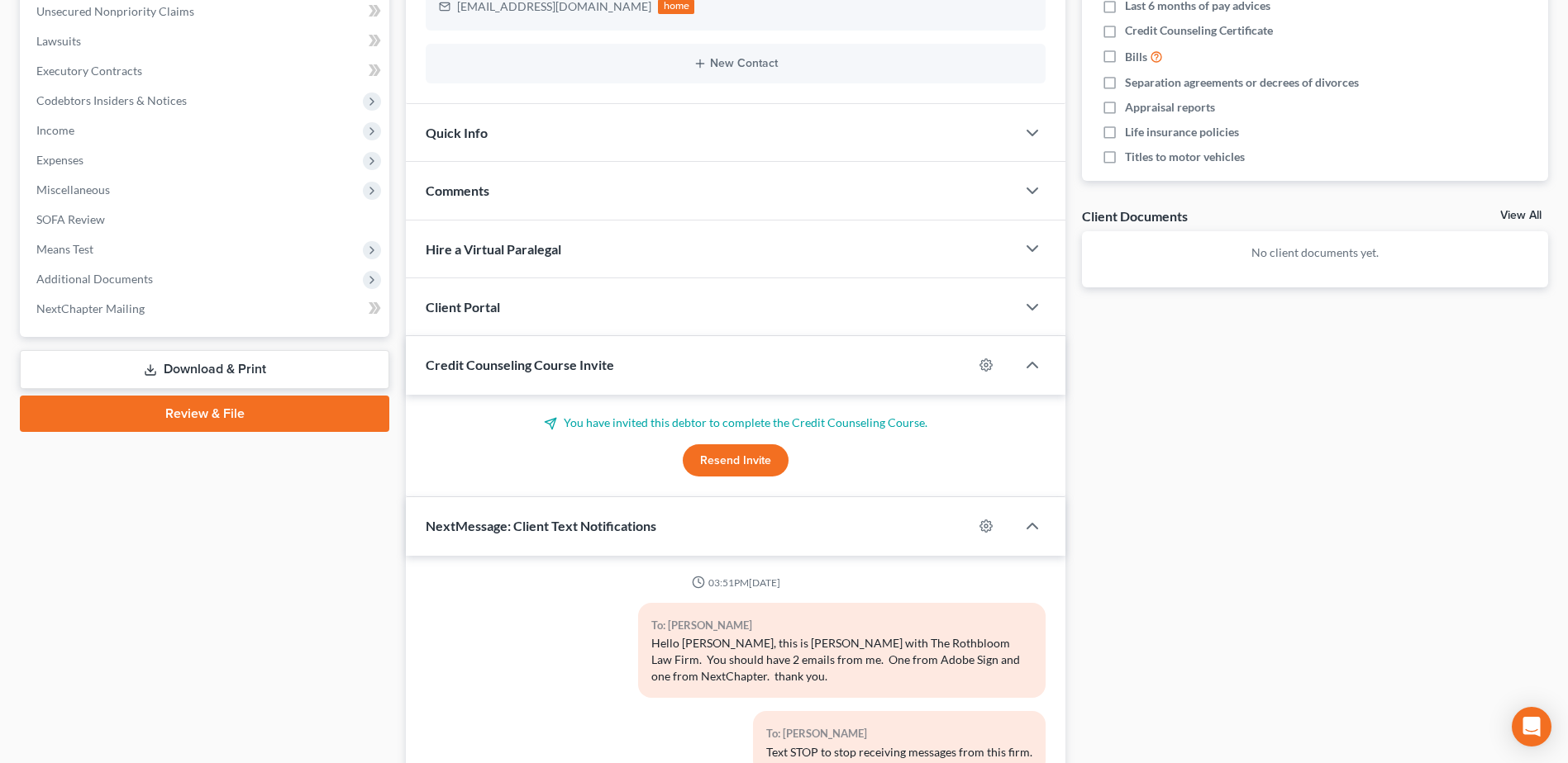
click at [763, 464] on button "Resend Invite" at bounding box center [735, 461] width 105 height 33
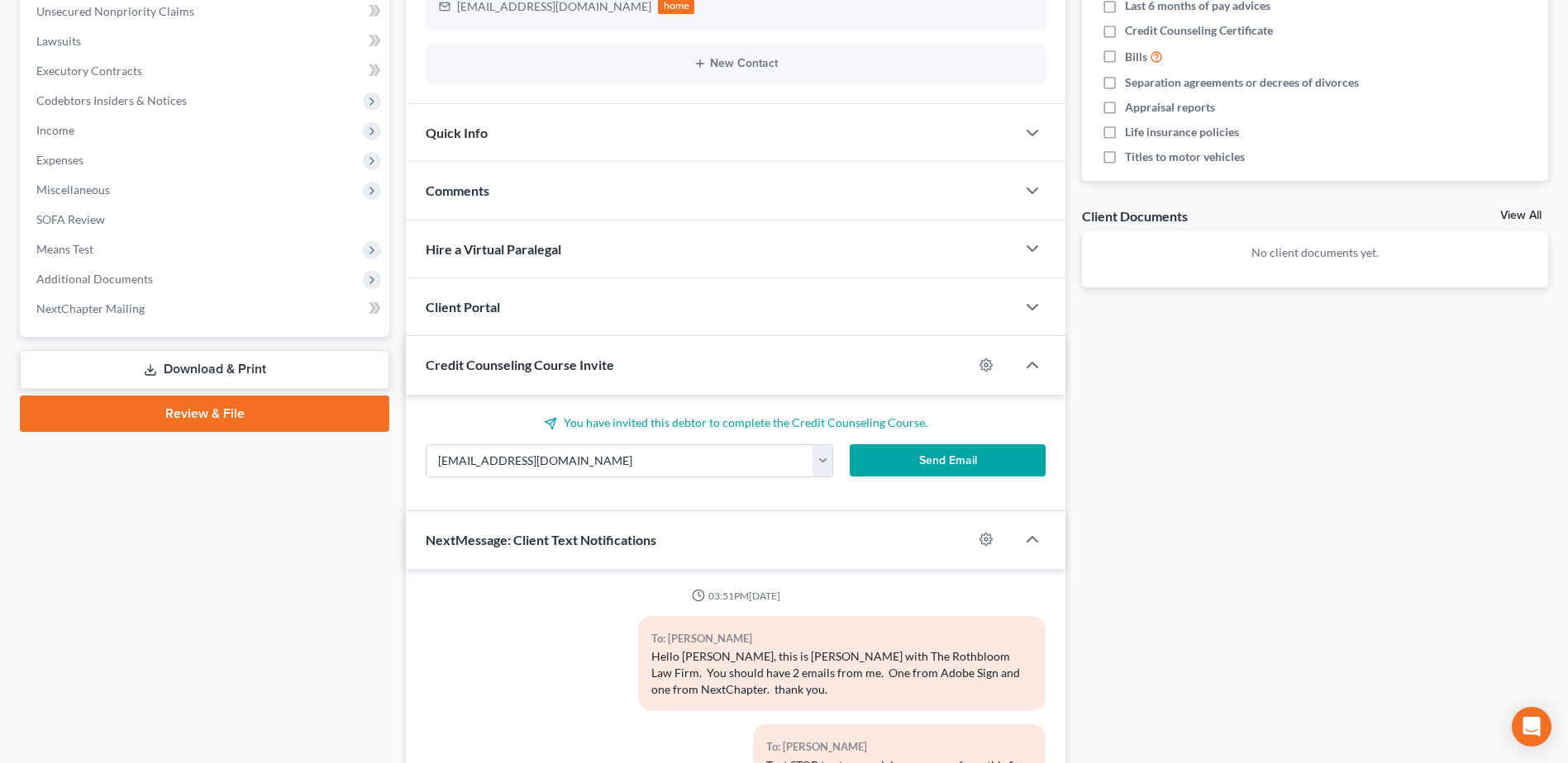
click at [951, 463] on button "Send Email" at bounding box center [947, 461] width 196 height 33
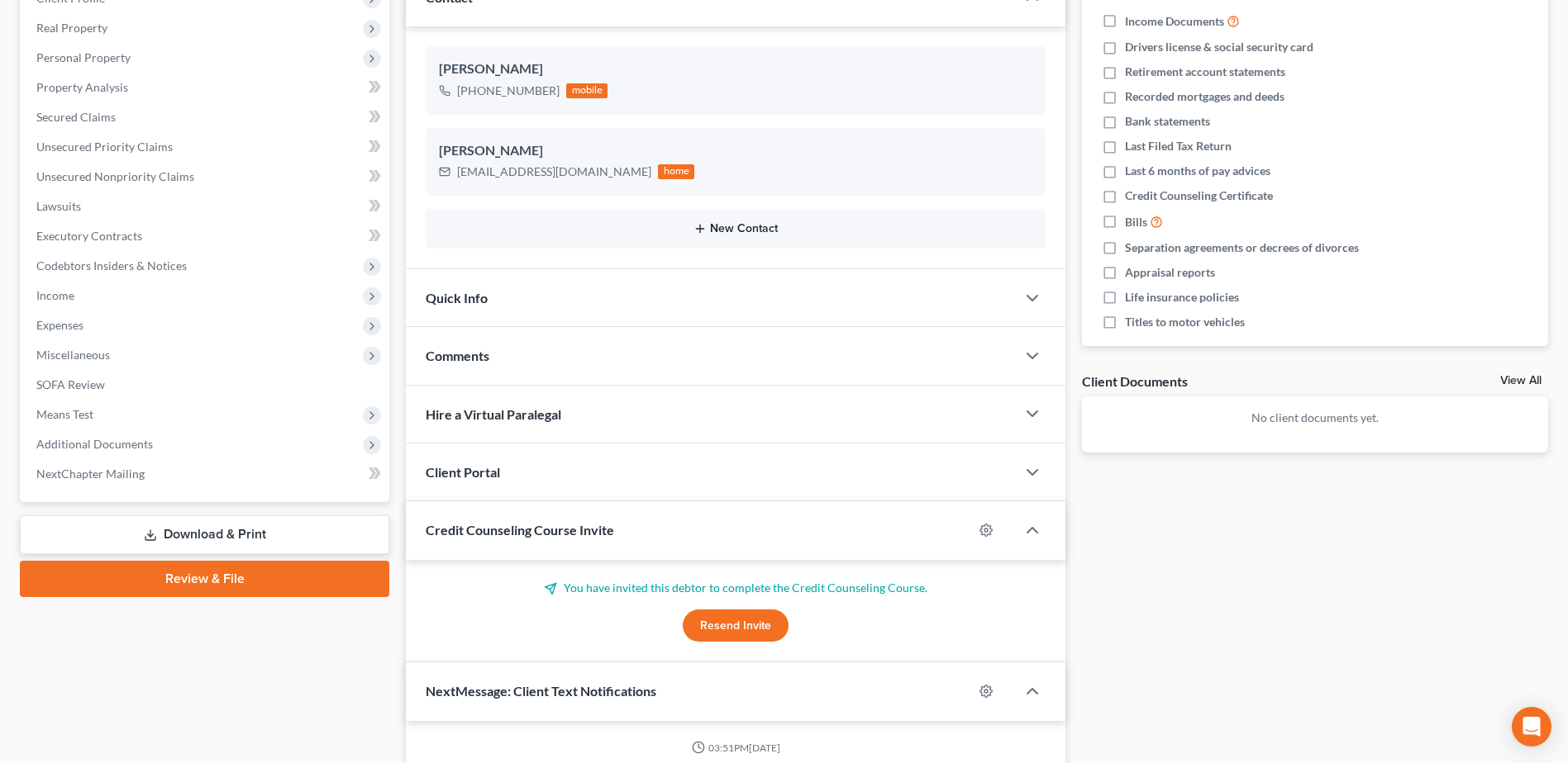
scroll to position [0, 0]
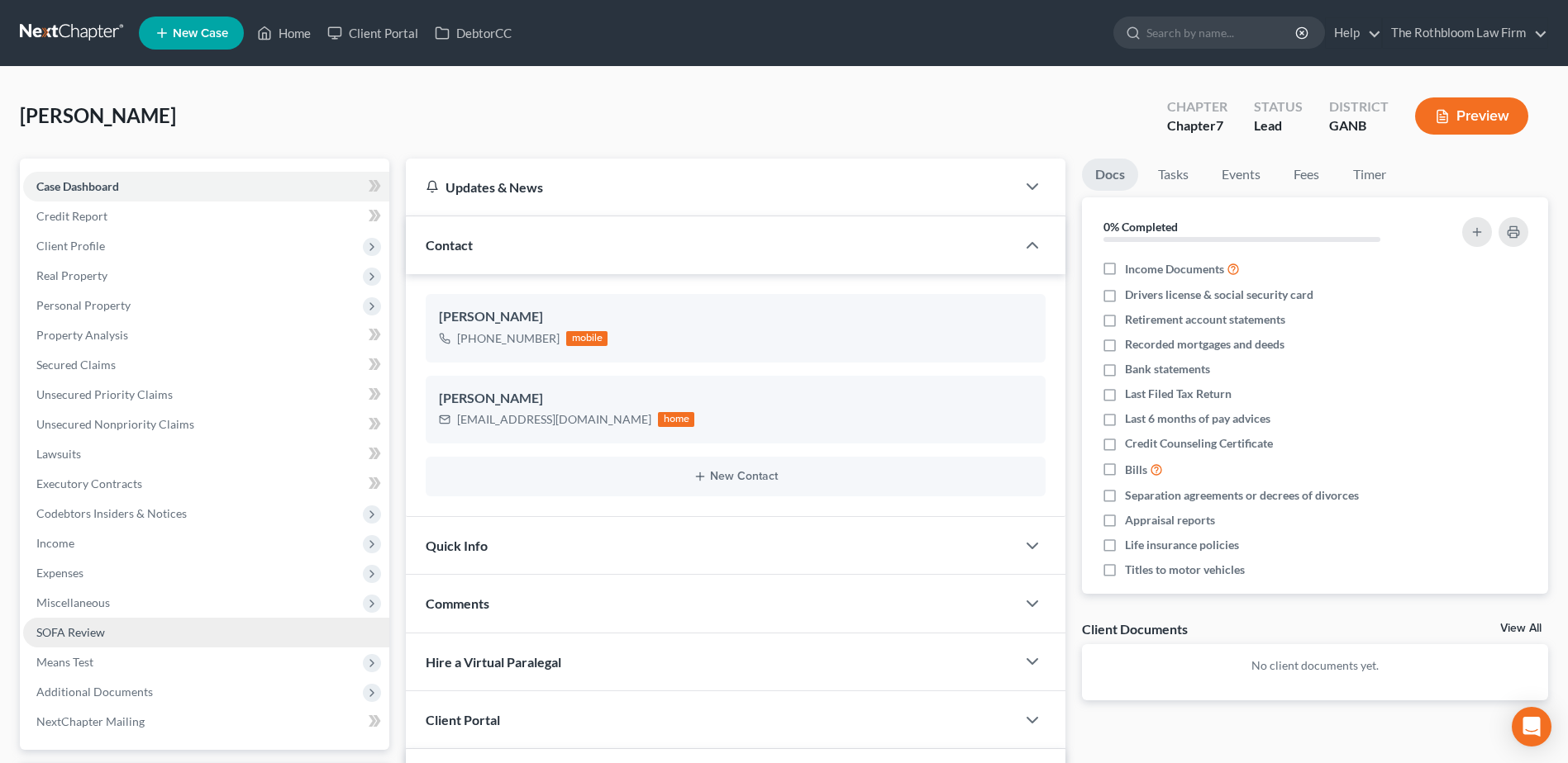
click at [94, 631] on span "SOFA Review" at bounding box center [70, 632] width 69 height 14
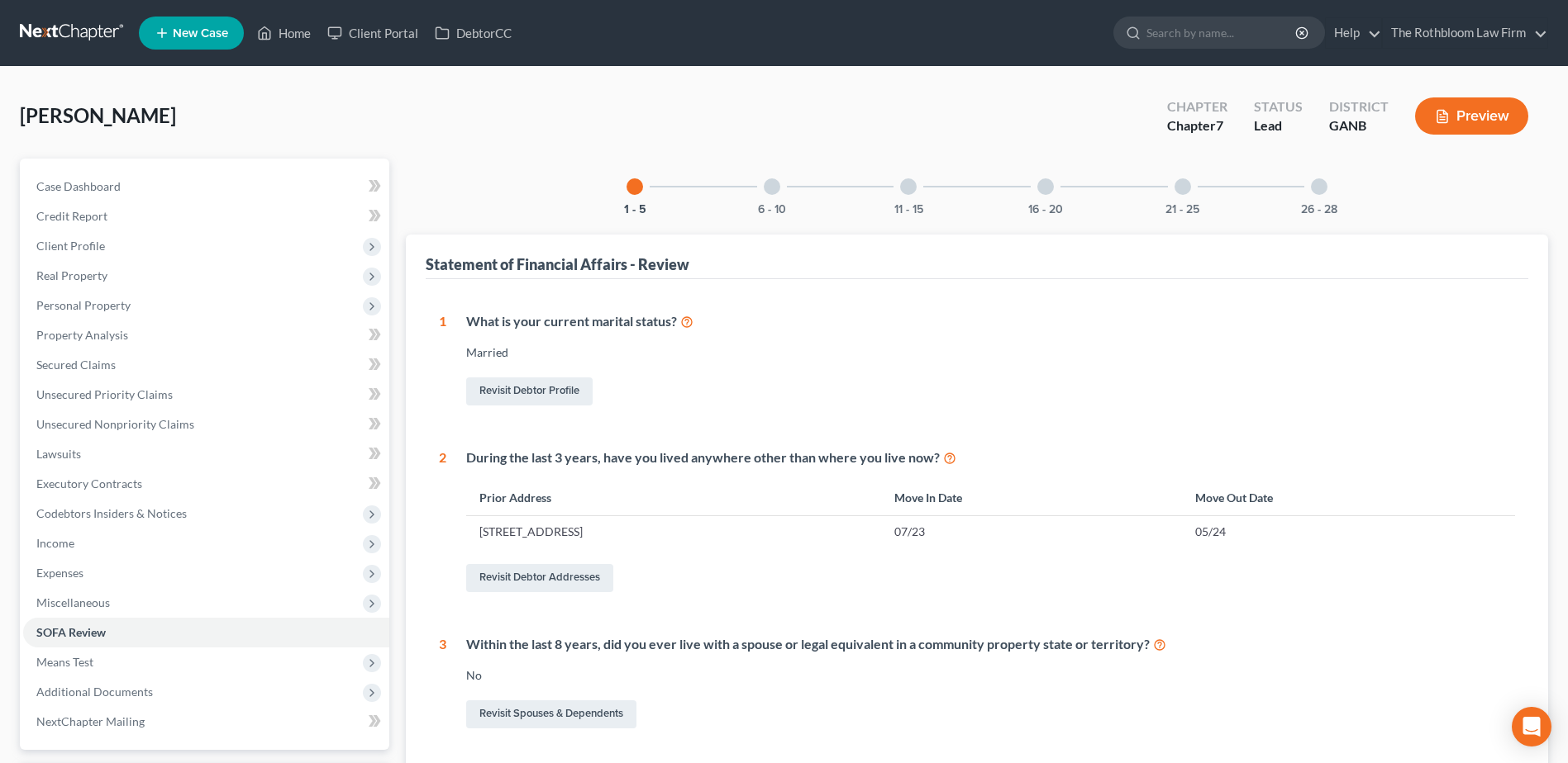
click at [1323, 190] on div at bounding box center [1319, 186] width 16 height 16
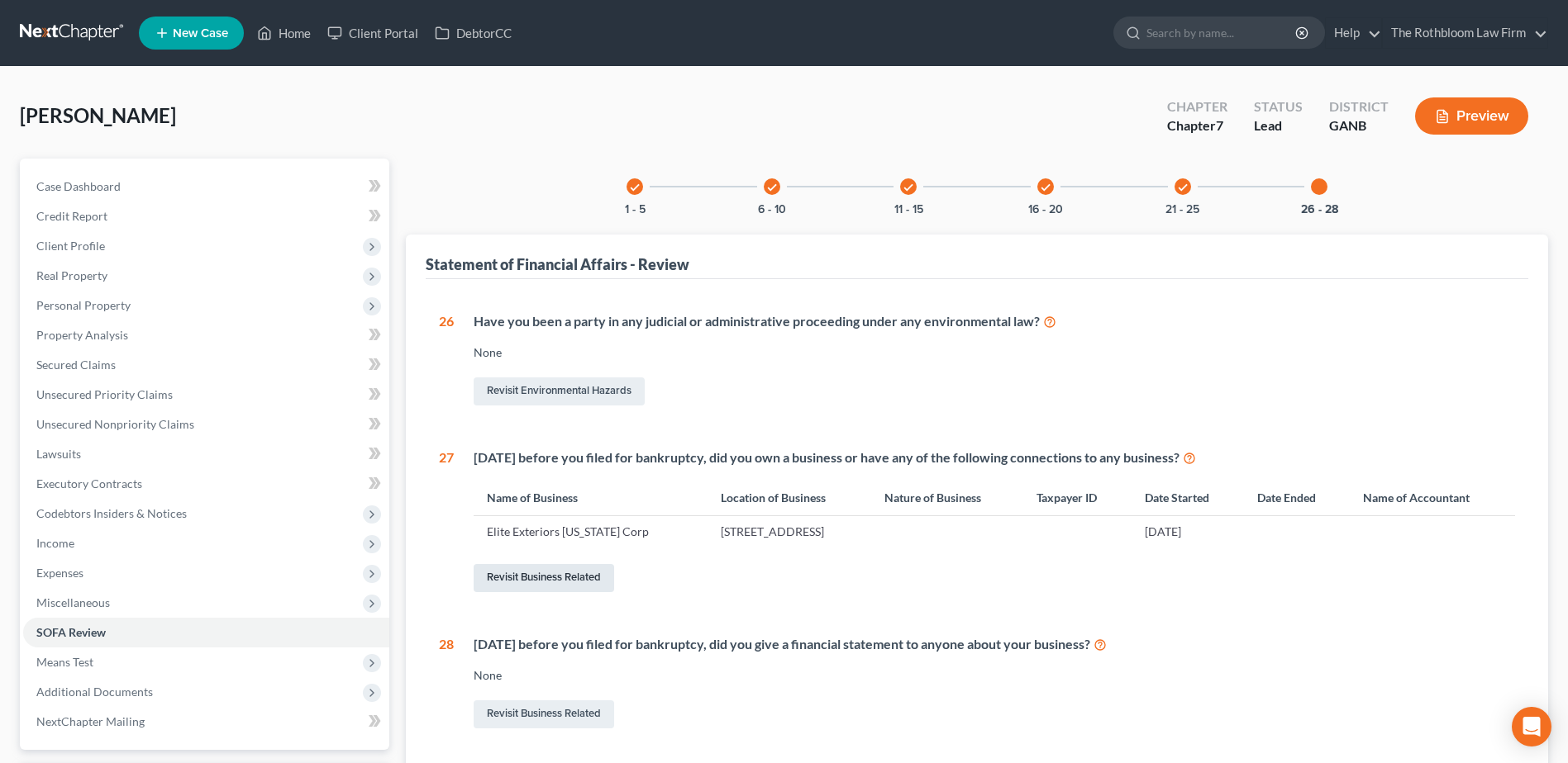
click at [542, 573] on link "Revisit Business Related" at bounding box center [544, 578] width 141 height 28
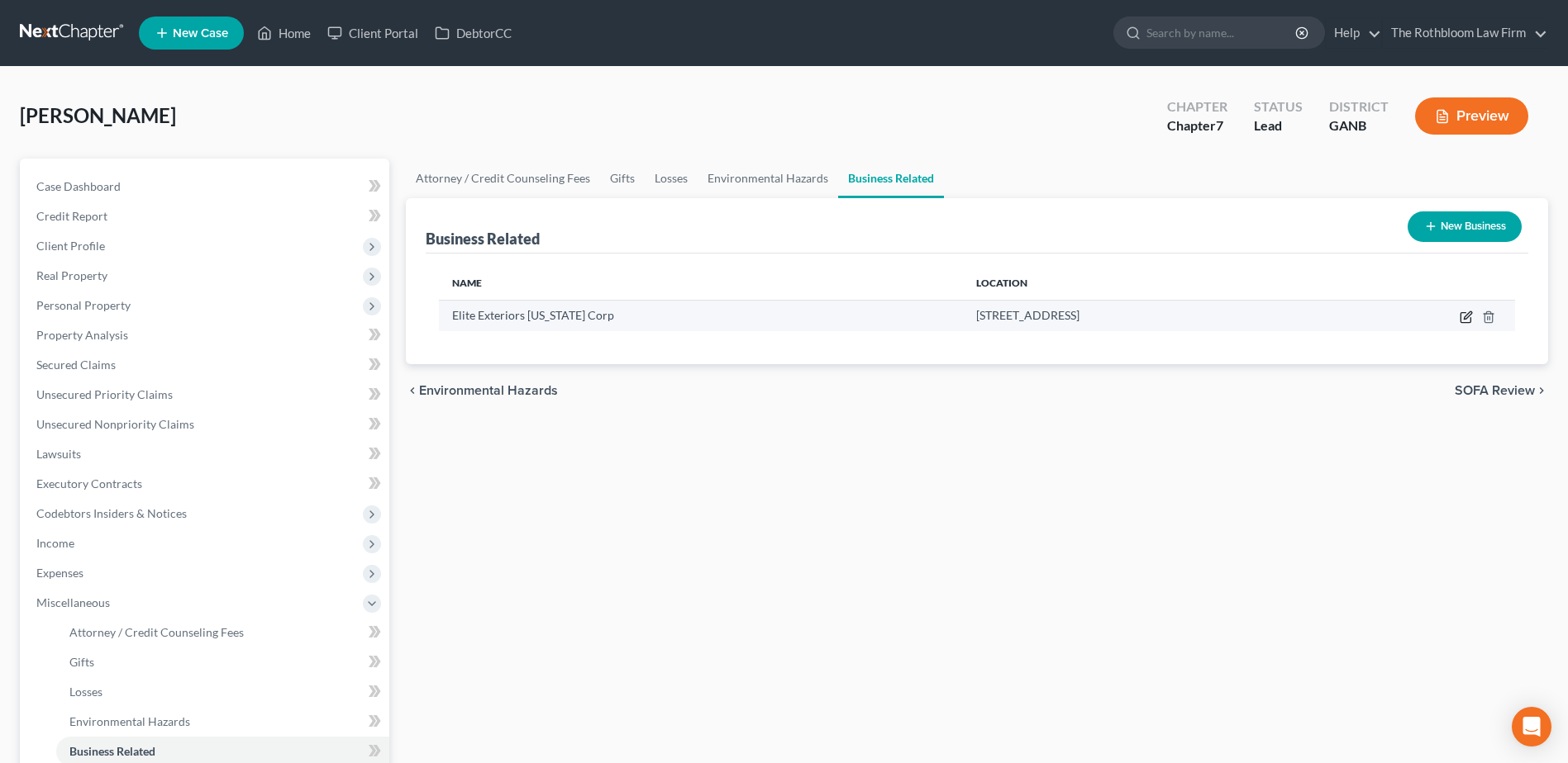
click at [1466, 318] on icon "button" at bounding box center [1465, 317] width 13 height 13
select select "officer"
select select "10"
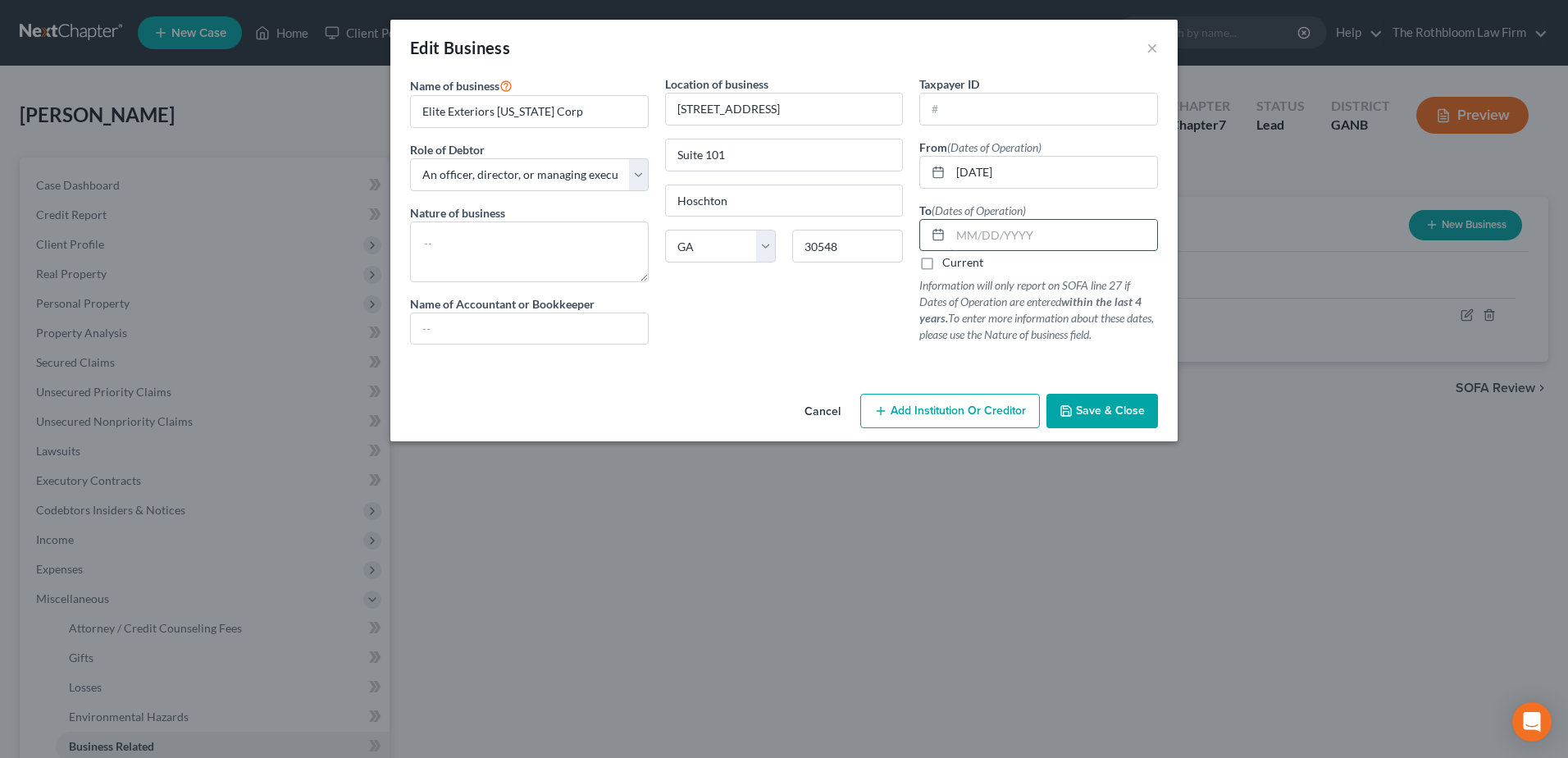
click at [973, 241] on input "text" at bounding box center [1054, 235] width 207 height 31
type input "[DATE]"
click at [1086, 422] on button "Save & Close" at bounding box center [1102, 411] width 111 height 35
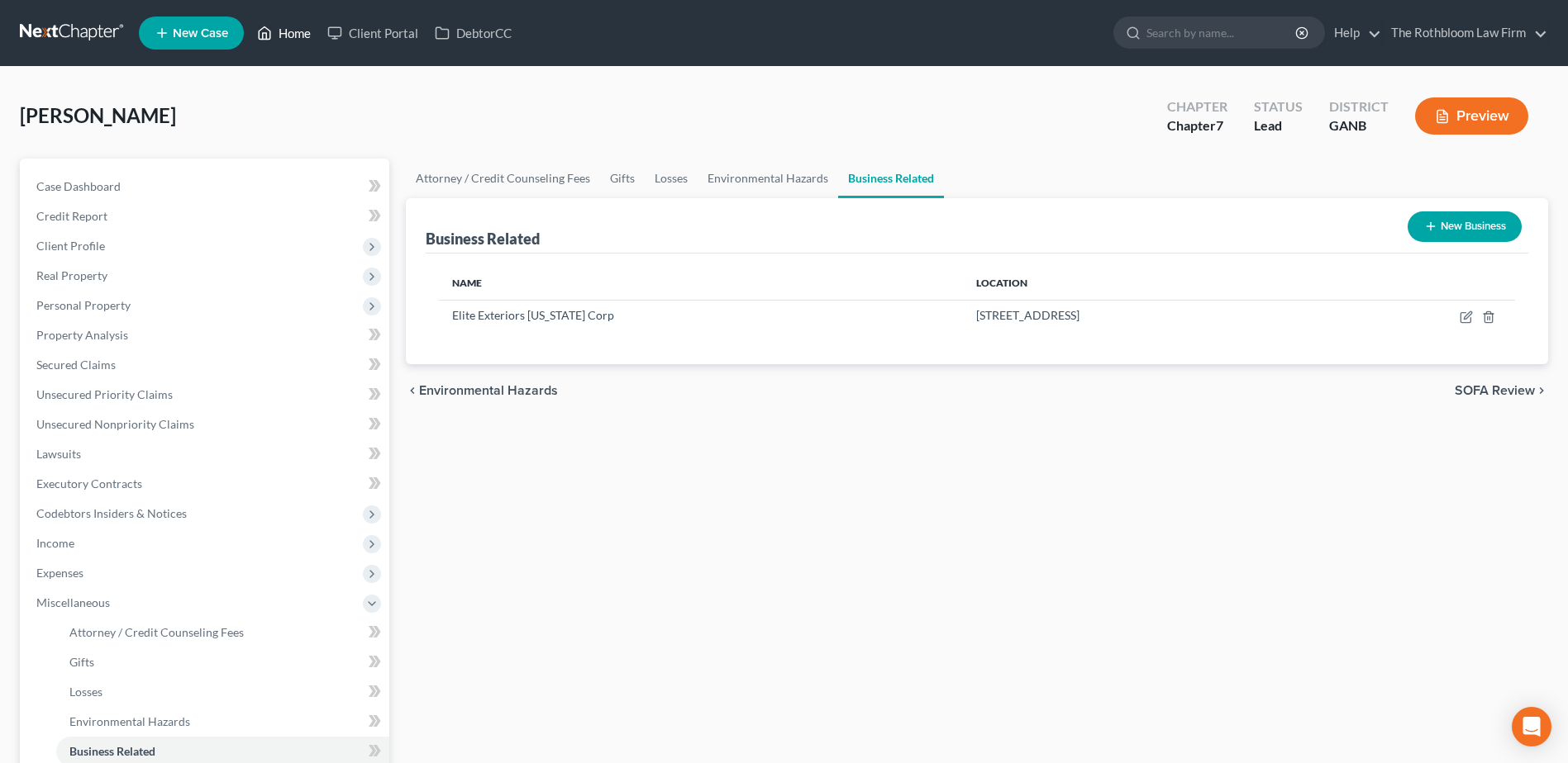
click at [301, 35] on link "Home" at bounding box center [284, 33] width 70 height 30
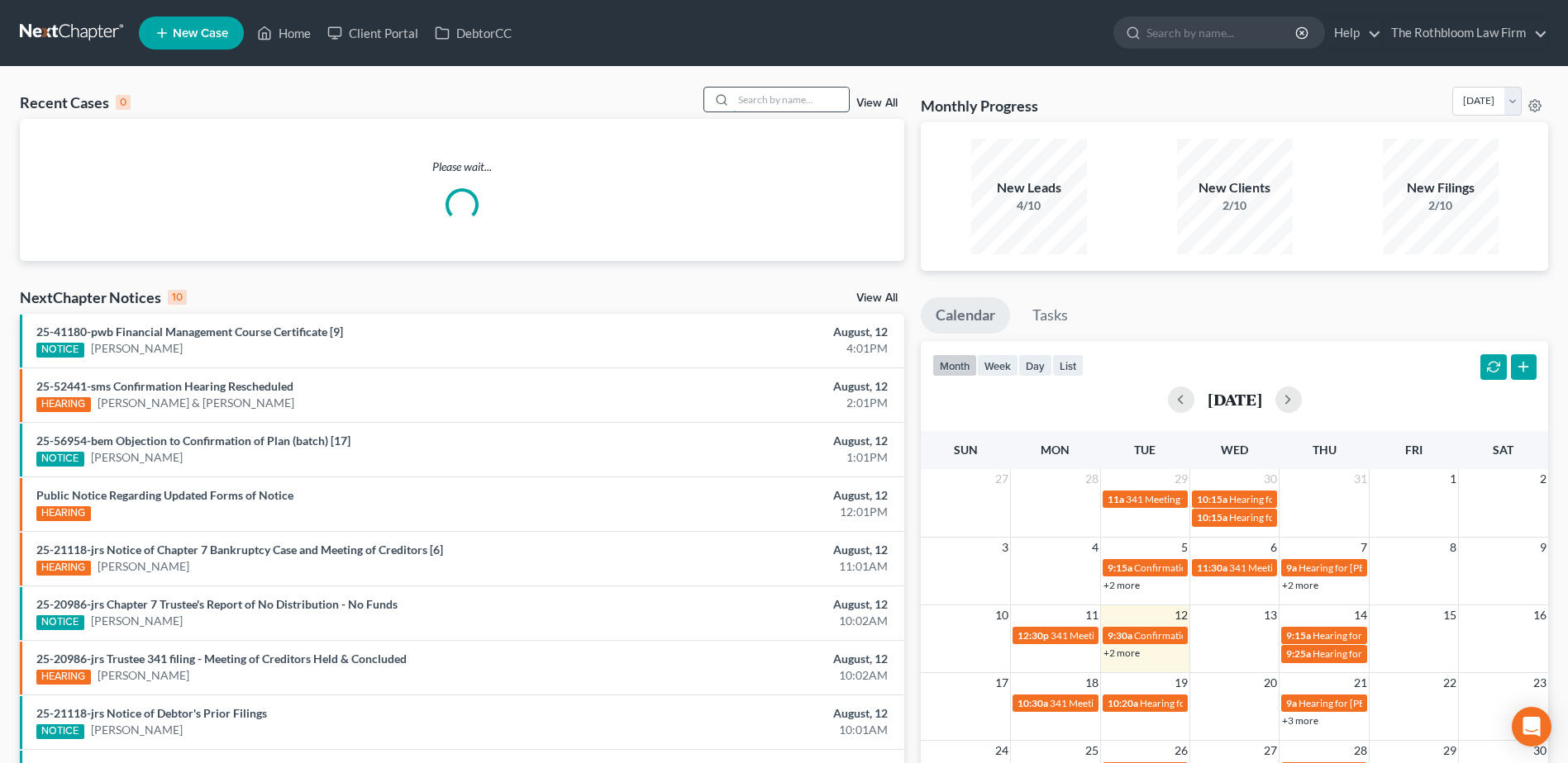
click at [759, 104] on input "search" at bounding box center [790, 99] width 116 height 24
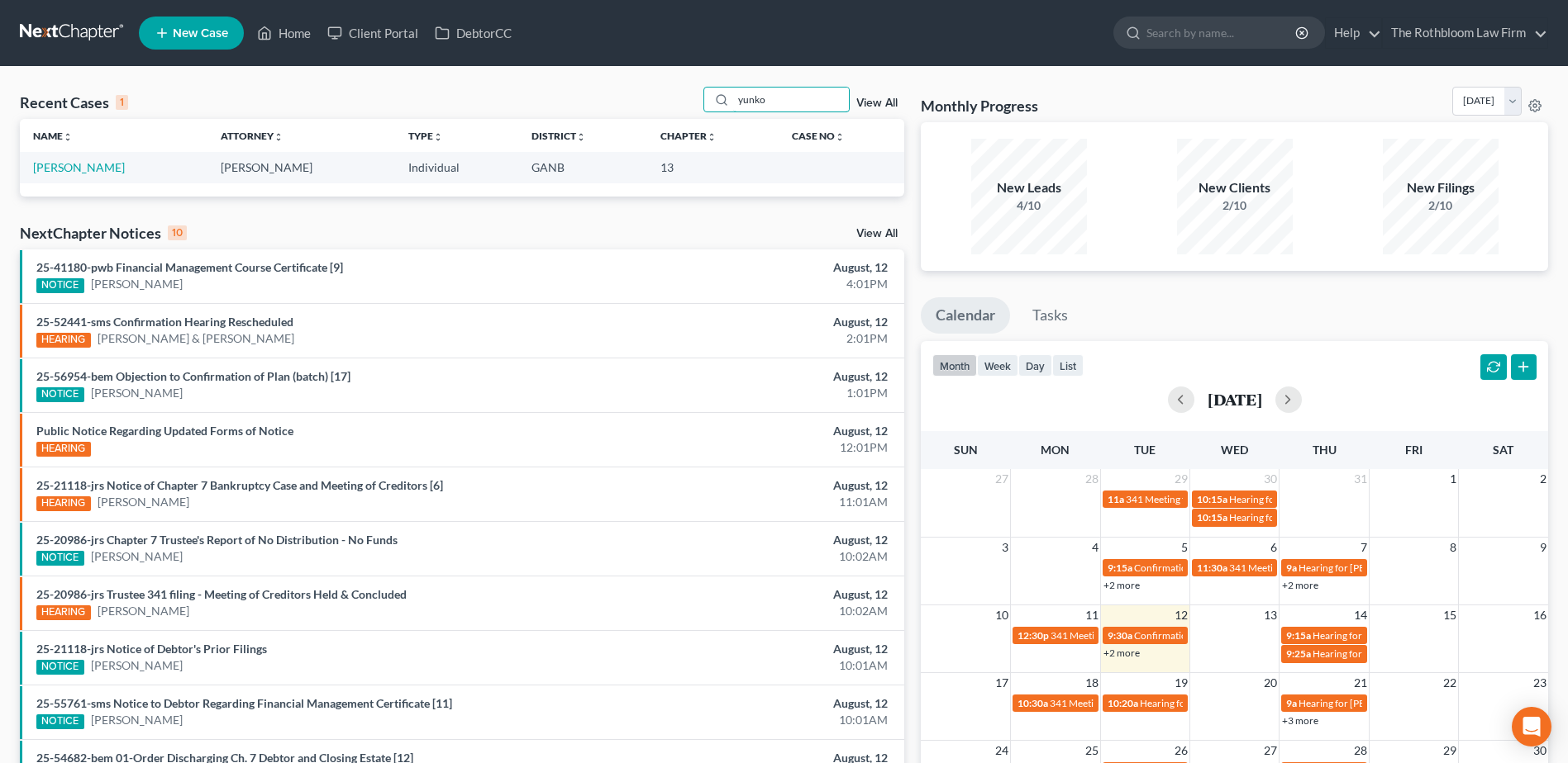
type input "yunko"
click at [96, 159] on td "[PERSON_NAME]" at bounding box center [113, 167] width 188 height 31
click at [94, 163] on link "[PERSON_NAME]" at bounding box center [79, 167] width 92 height 14
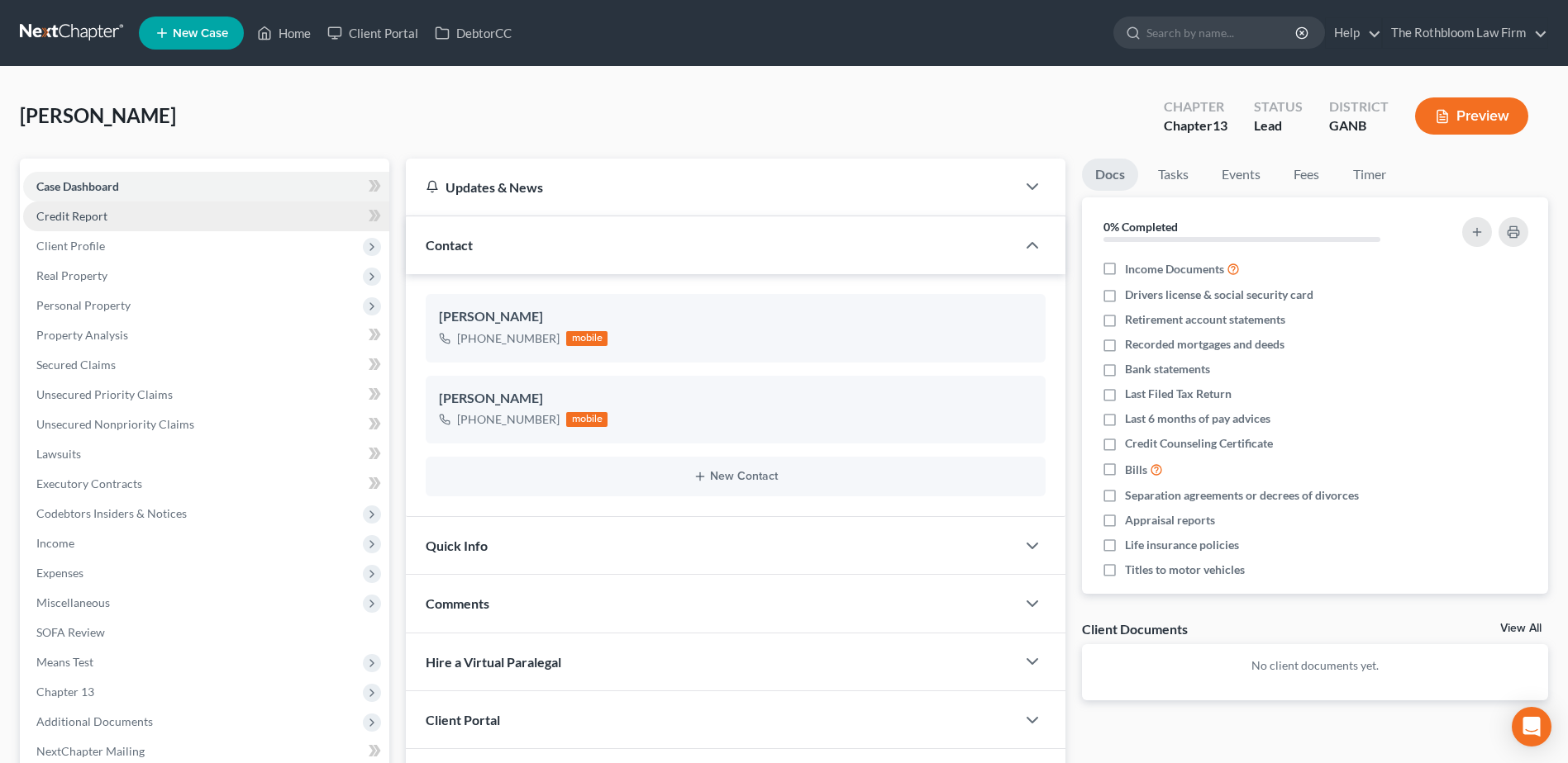
click at [81, 215] on span "Credit Report" at bounding box center [71, 216] width 71 height 14
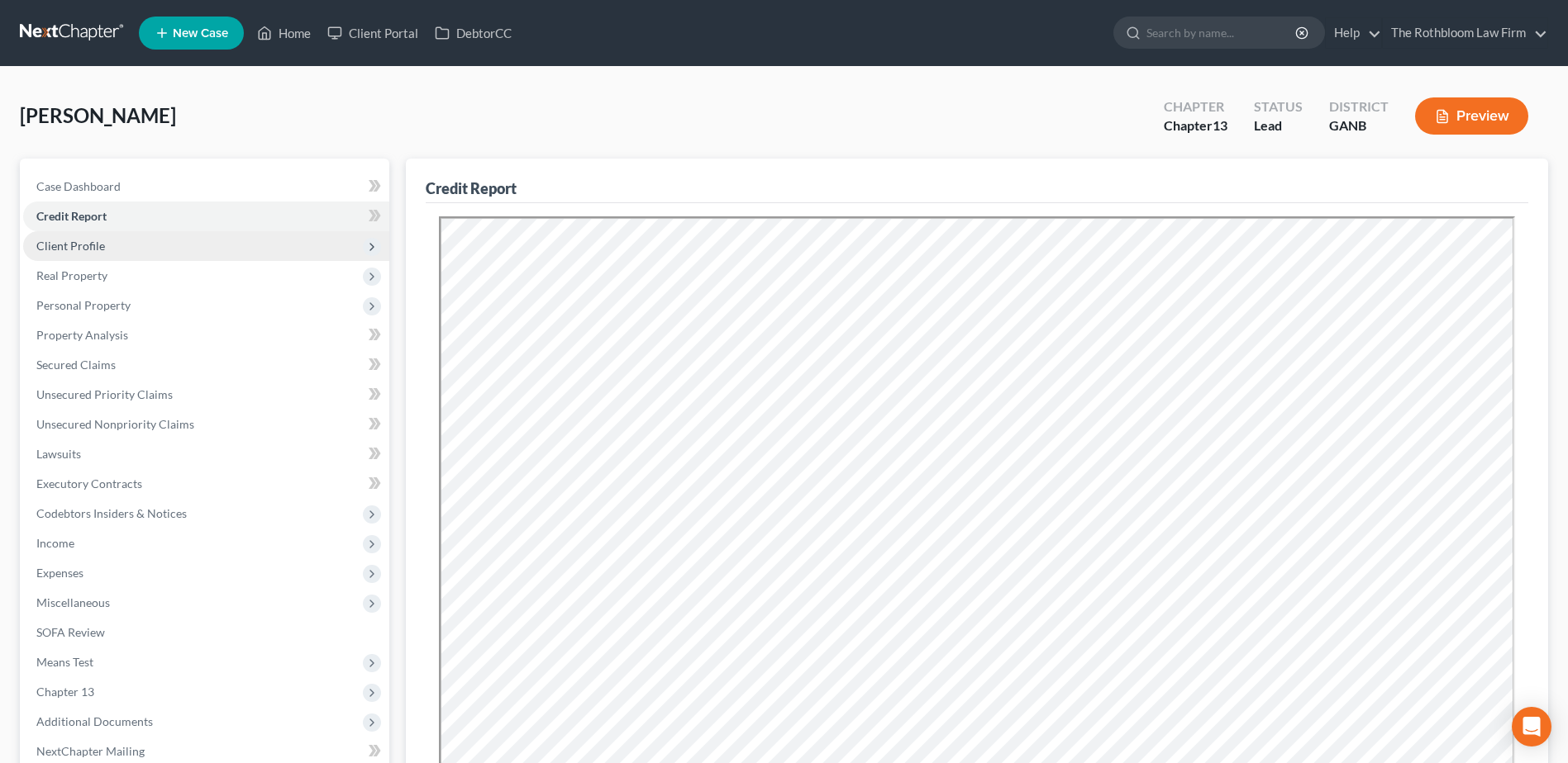
click at [57, 244] on span "Client Profile" at bounding box center [70, 246] width 69 height 14
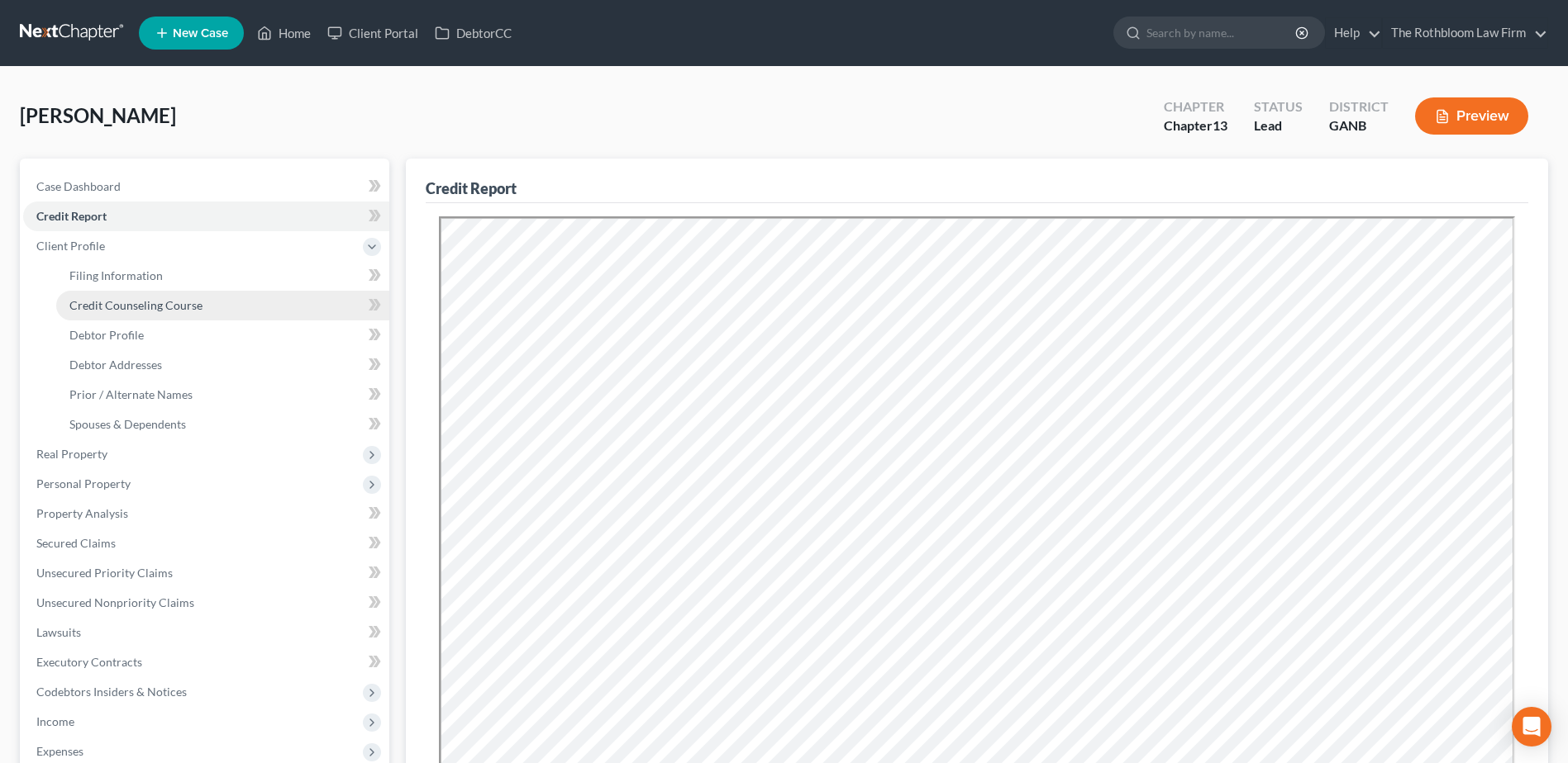
click at [99, 309] on span "Credit Counseling Course" at bounding box center [135, 305] width 133 height 14
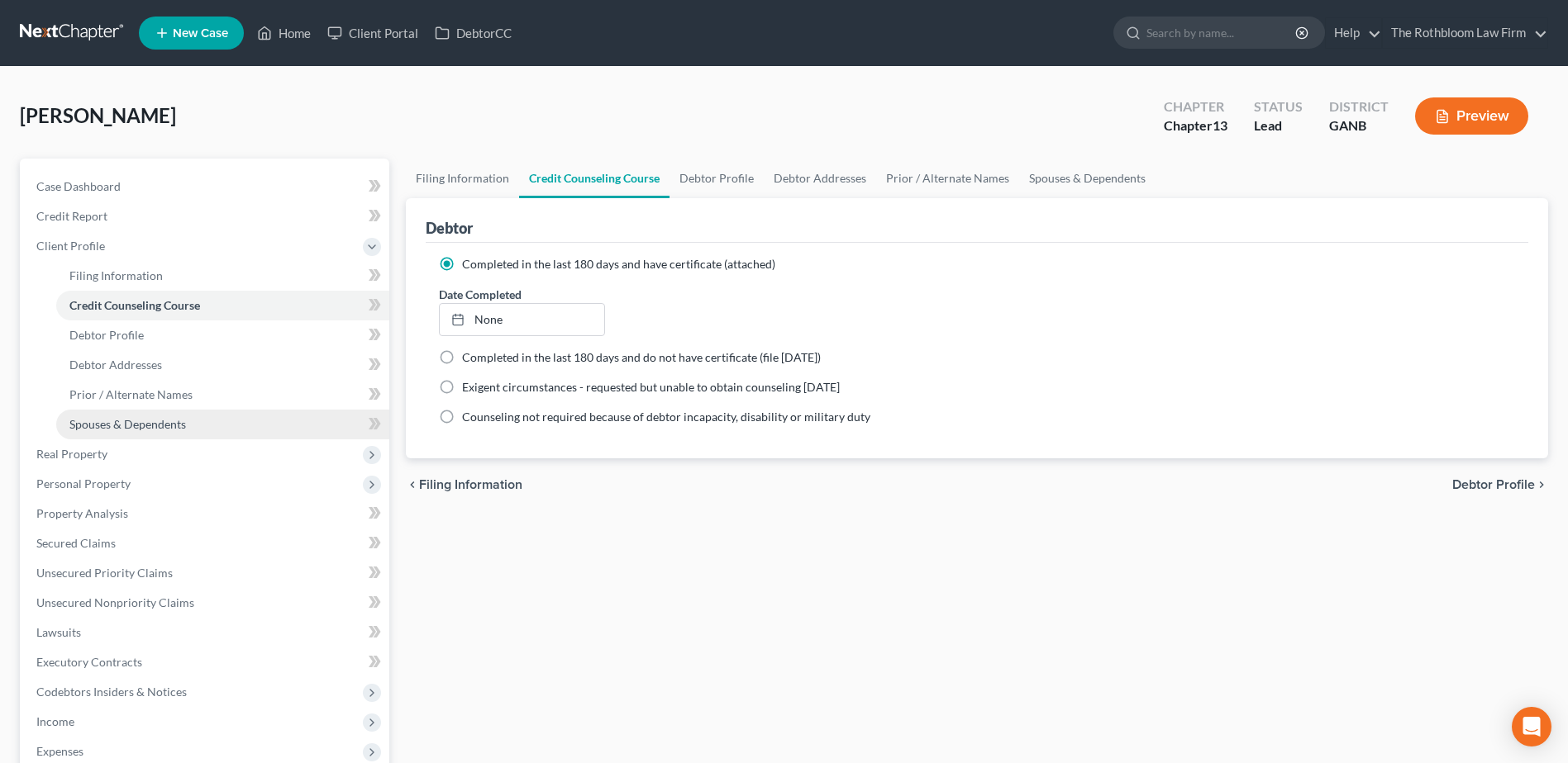
click at [105, 429] on span "Spouses & Dependents" at bounding box center [128, 424] width 117 height 14
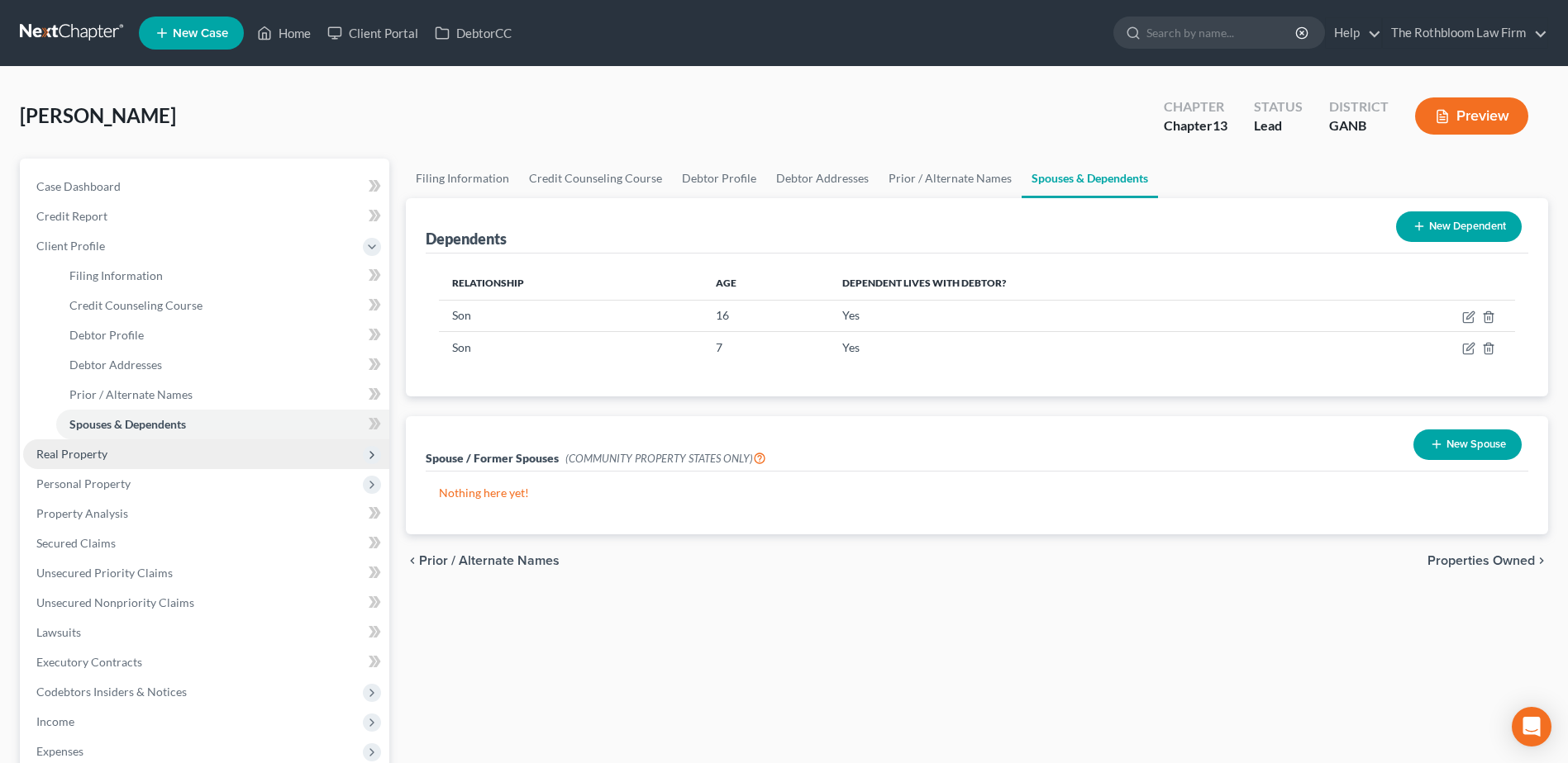
click at [95, 455] on span "Real Property" at bounding box center [71, 454] width 71 height 14
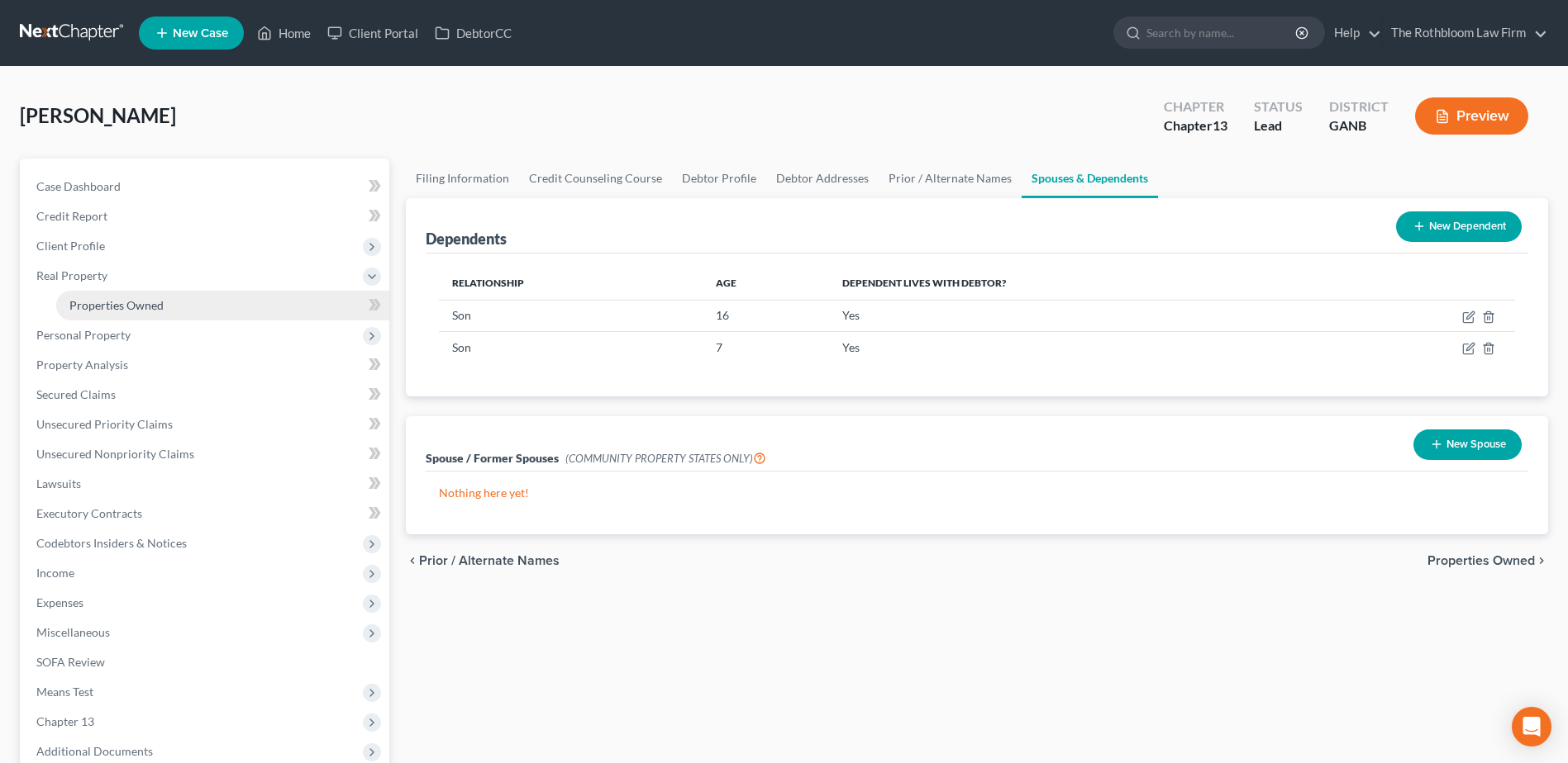
click at [96, 303] on span "Properties Owned" at bounding box center [117, 305] width 94 height 14
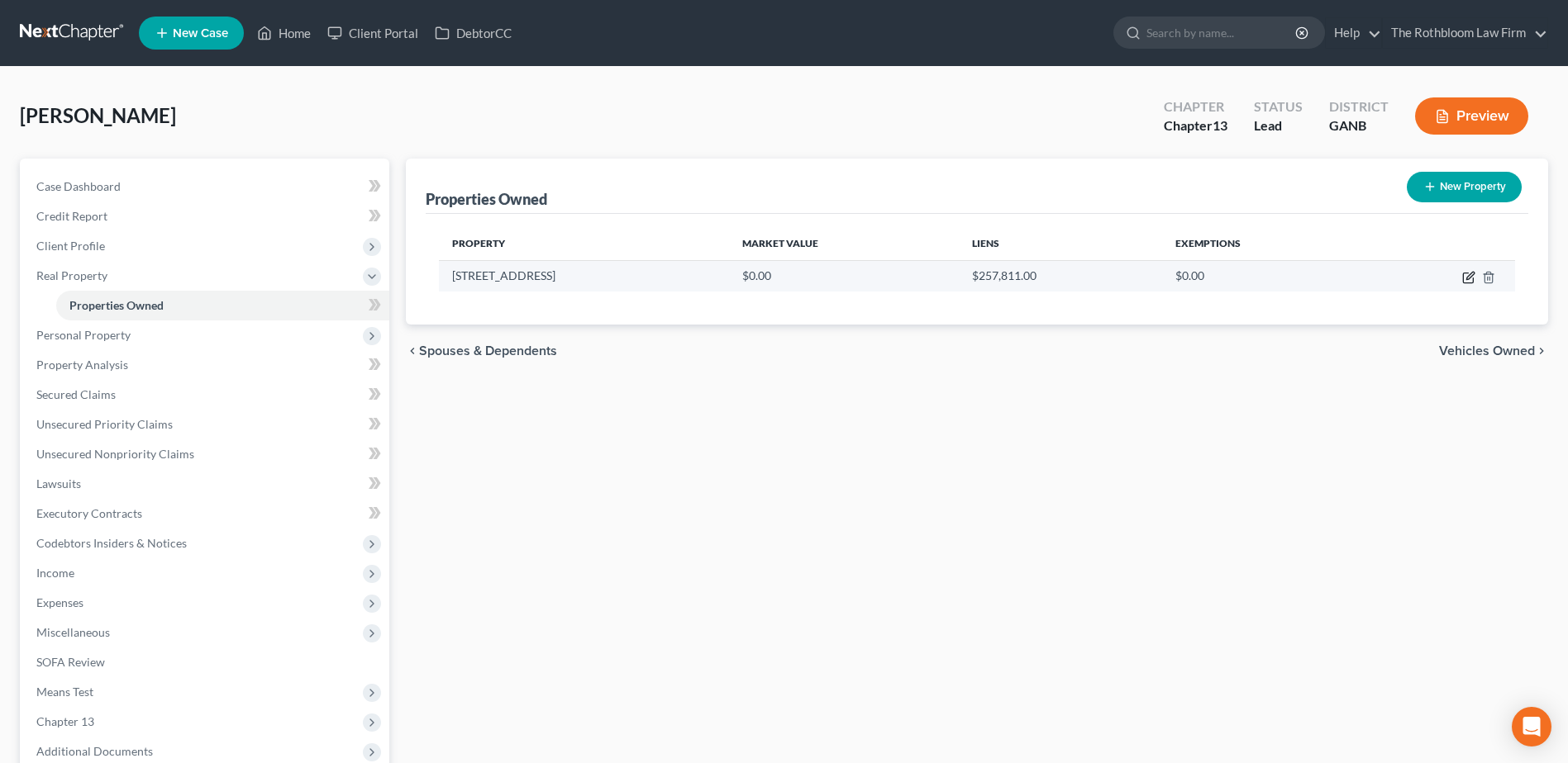
click at [1469, 277] on icon "button" at bounding box center [1469, 275] width 8 height 8
select select "10"
select select "3"
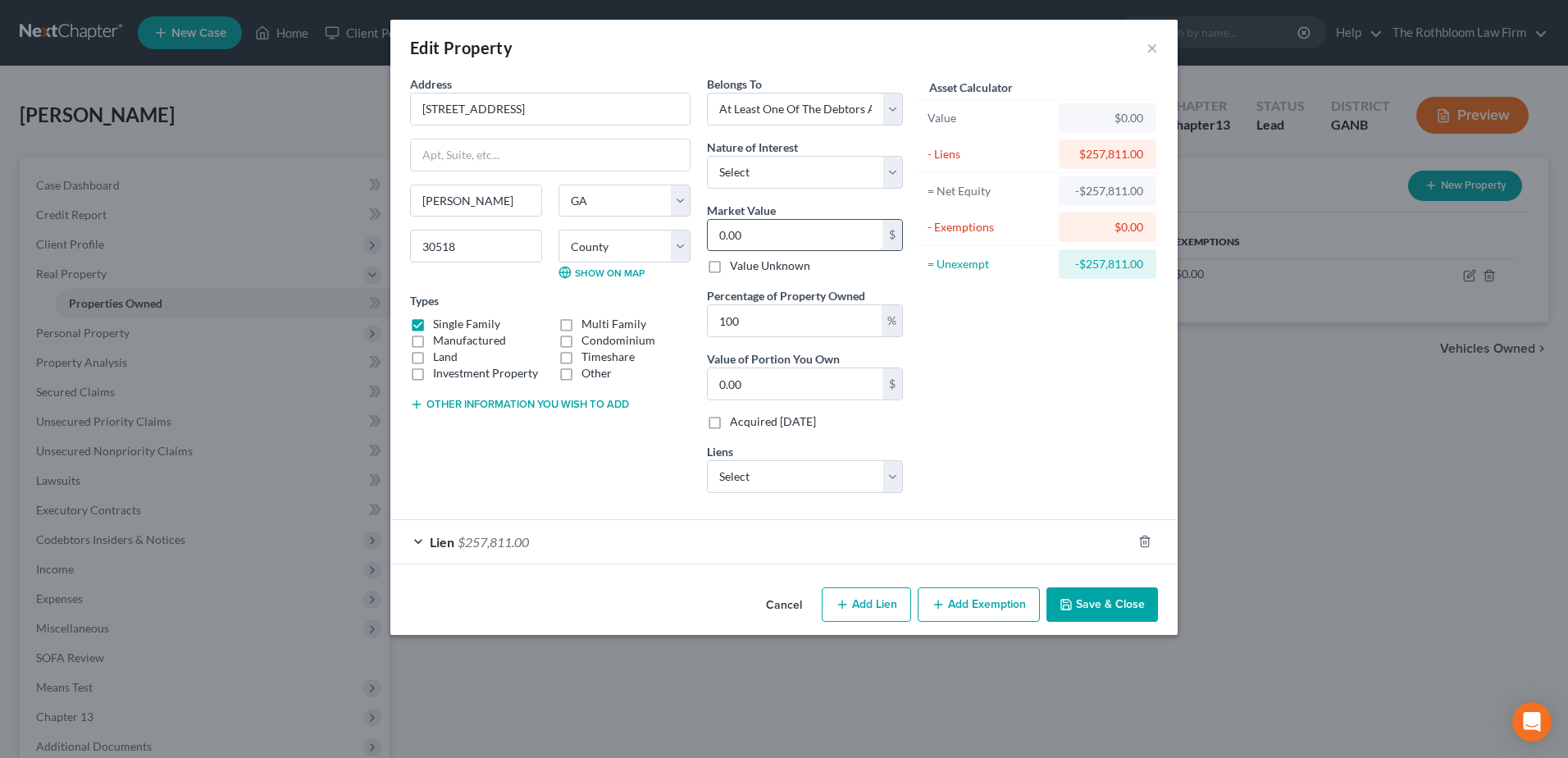
click at [757, 233] on input "0.00" at bounding box center [794, 235] width 174 height 31
type input "4"
type input "4.00"
type input "49"
type input "49.00"
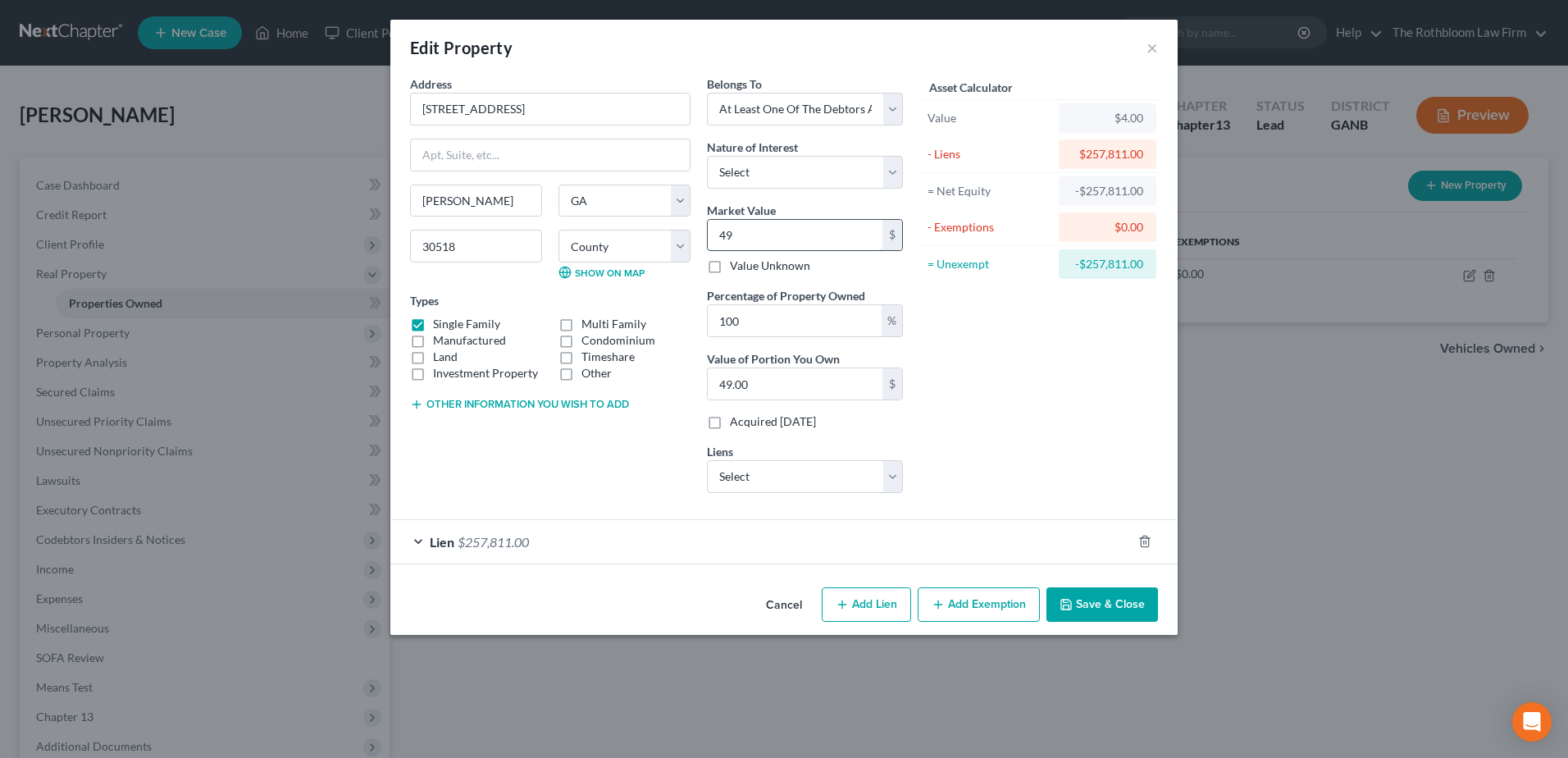
type input "497"
type input "497.00"
type input "4972"
type input "4,972.00"
type input "4,9720"
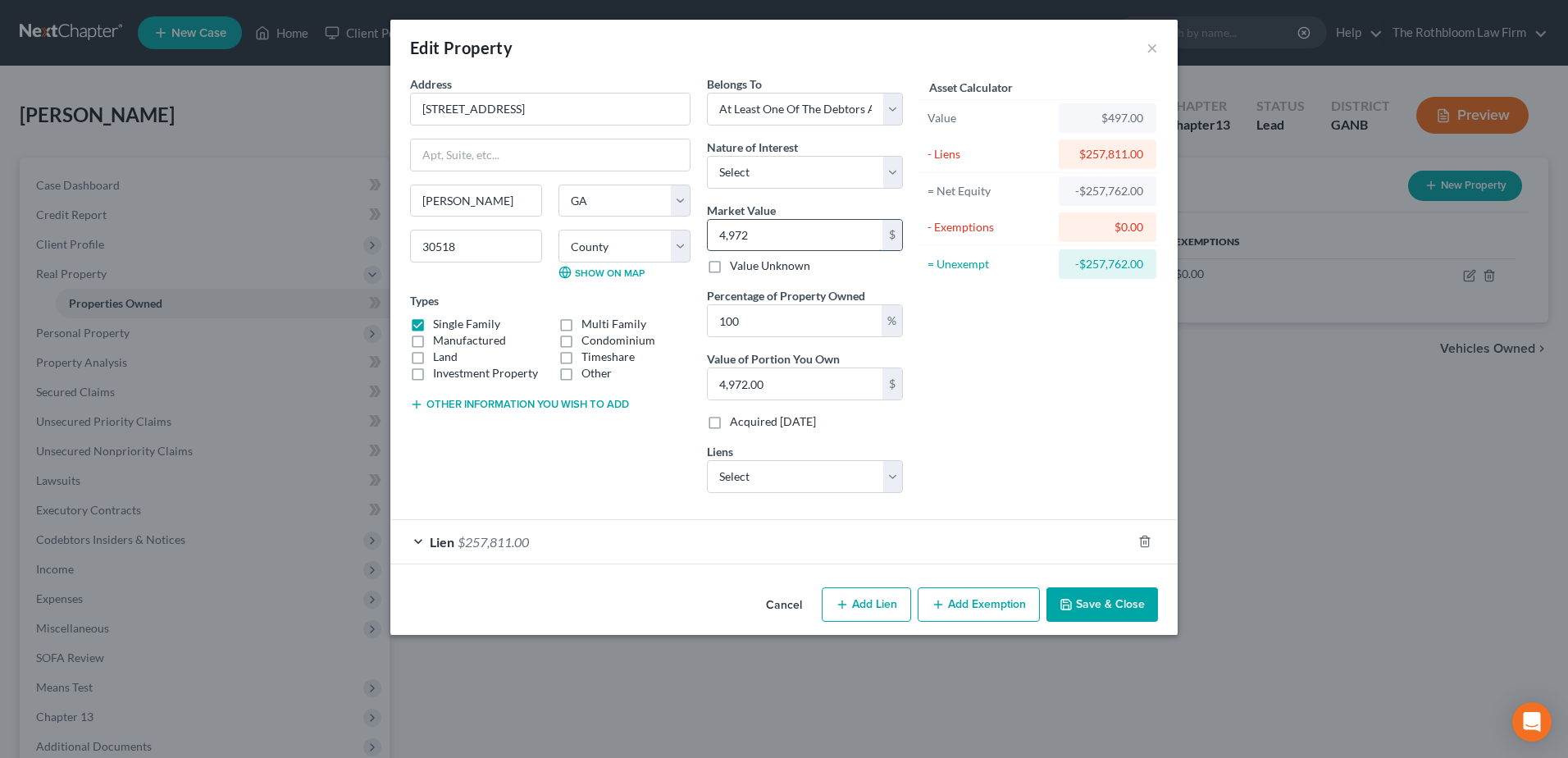
type input "49,720.00"
type input "49,7200"
type input "497,200.00"
type input "497,200"
click at [984, 613] on button "Add Exemption" at bounding box center [979, 605] width 122 height 35
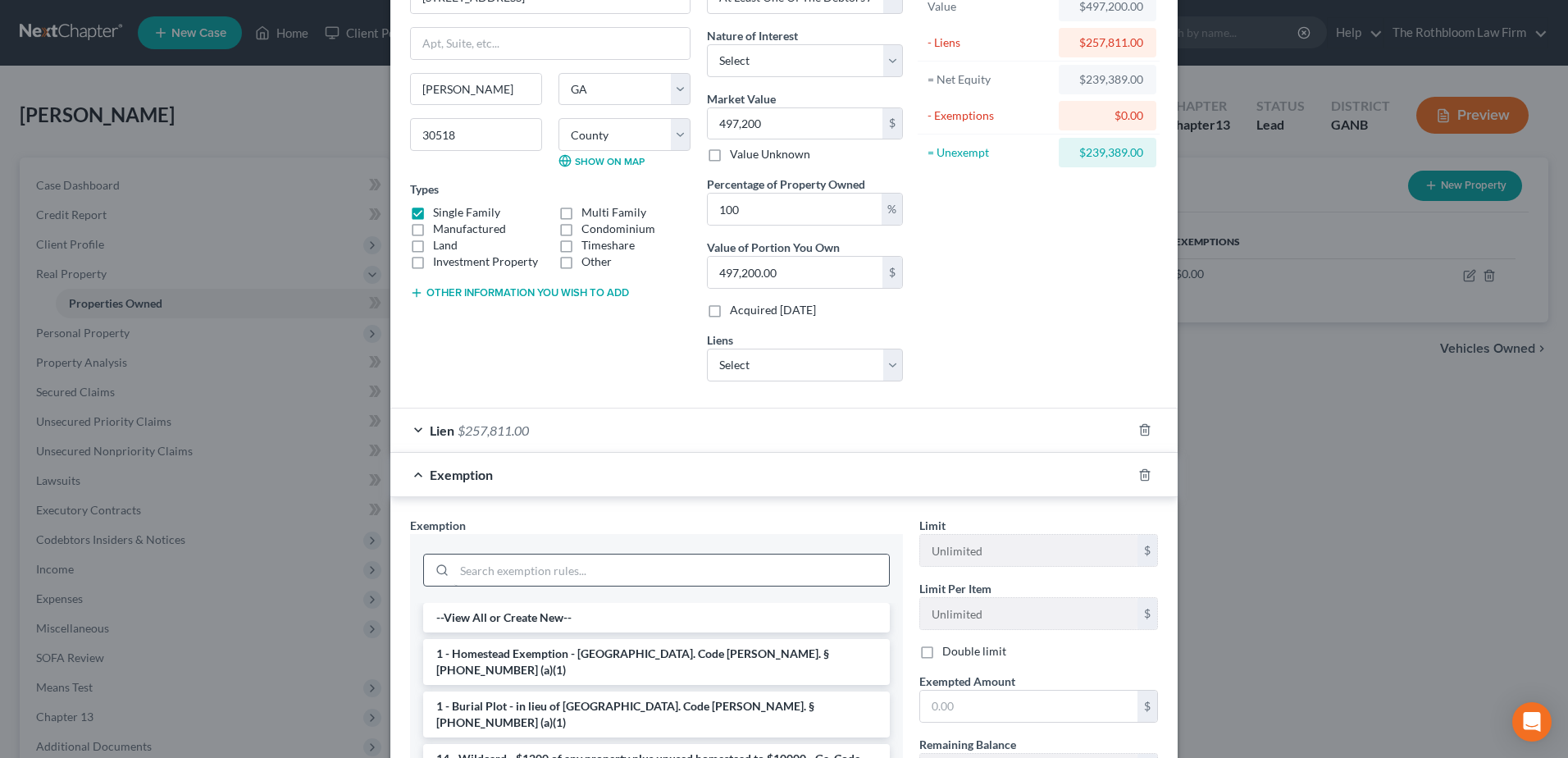
scroll to position [328, 0]
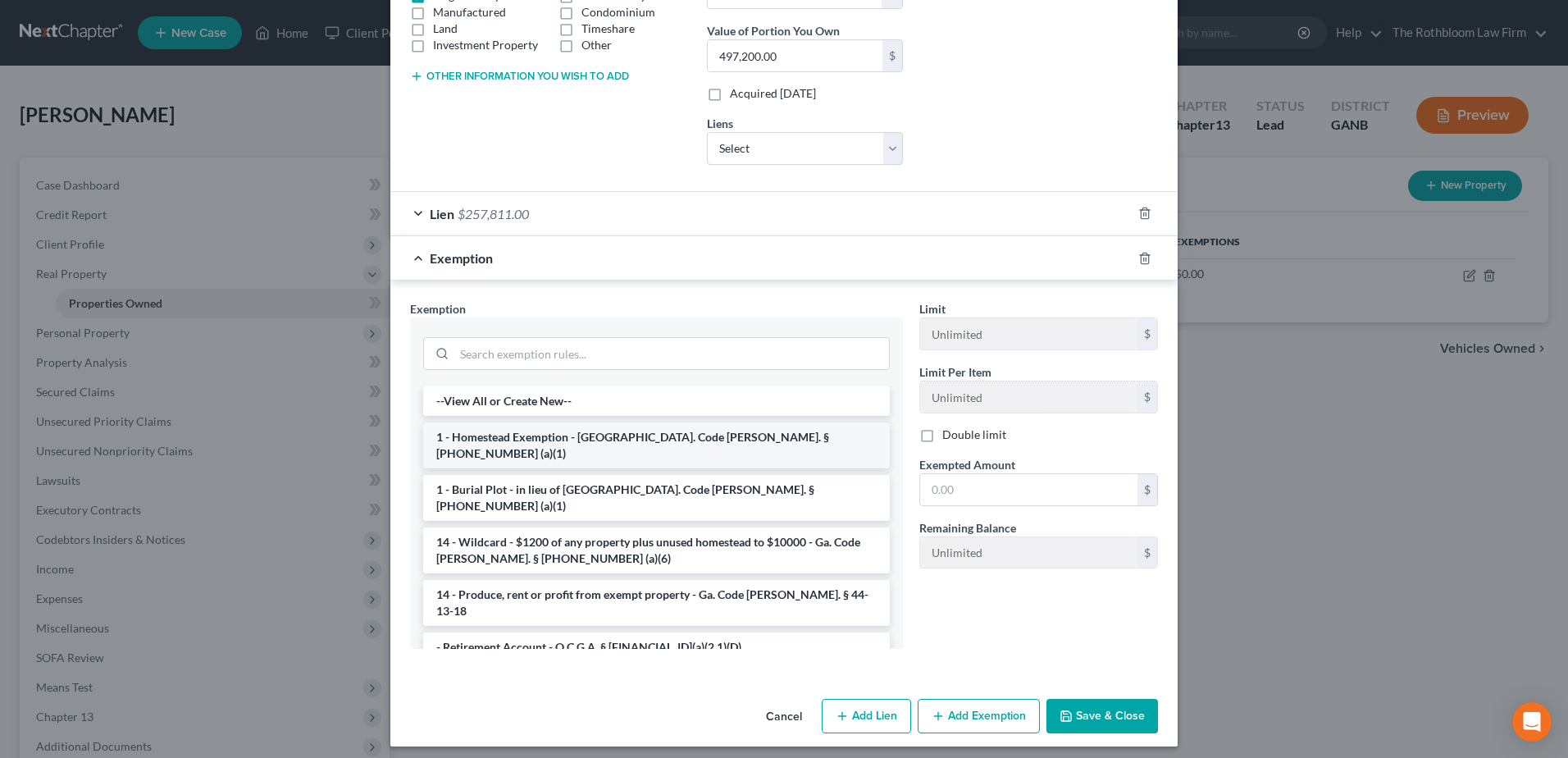
click at [521, 428] on li "1 - Homestead Exemption - [GEOGRAPHIC_DATA]. Code [PERSON_NAME]. § [PHONE_NUMBE…" at bounding box center [656, 446] width 467 height 46
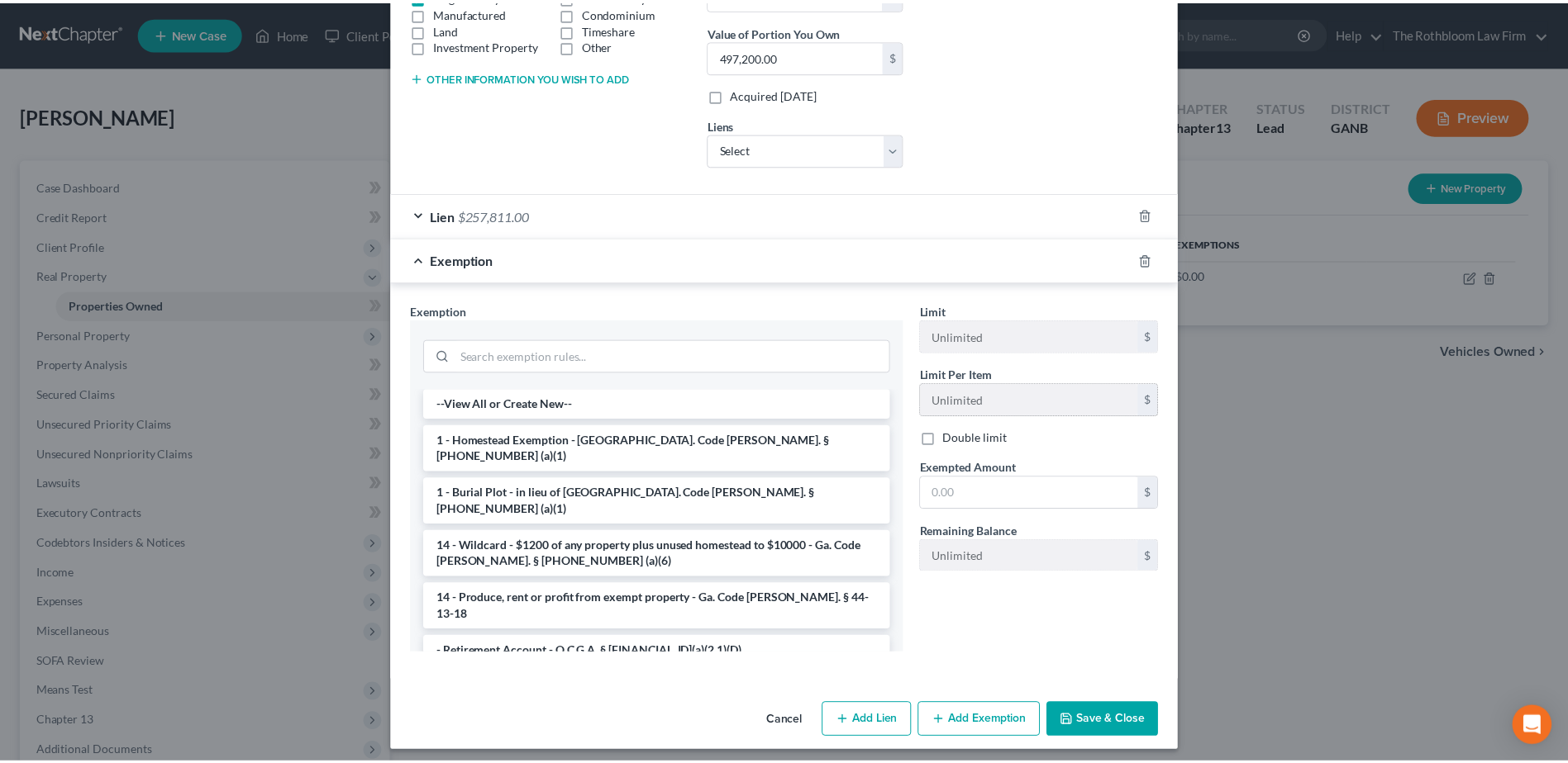
scroll to position [260, 0]
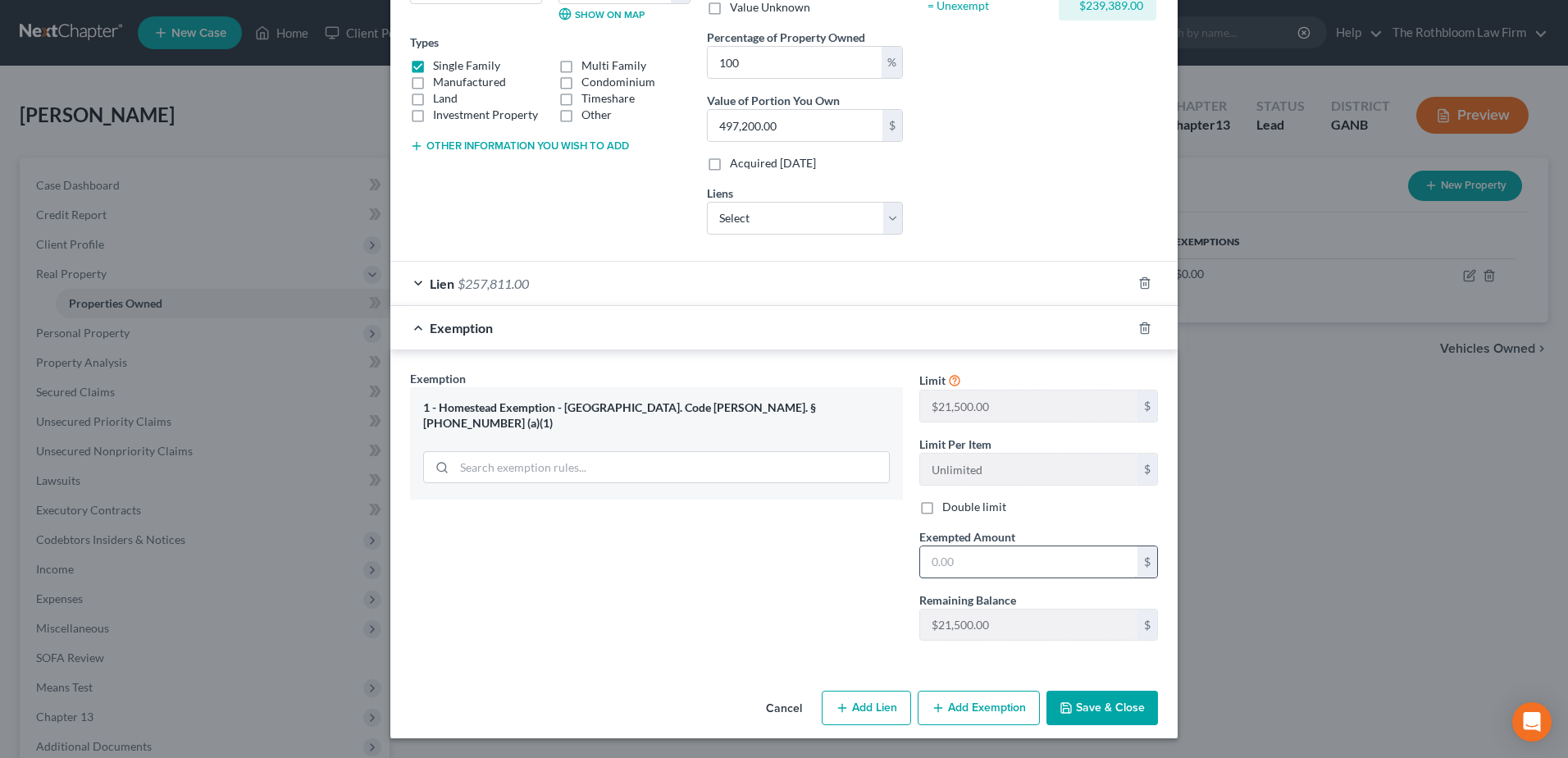
click at [951, 559] on input "text" at bounding box center [1029, 561] width 218 height 31
type input "43,000"
click at [1116, 710] on button "Save & Close" at bounding box center [1102, 708] width 111 height 35
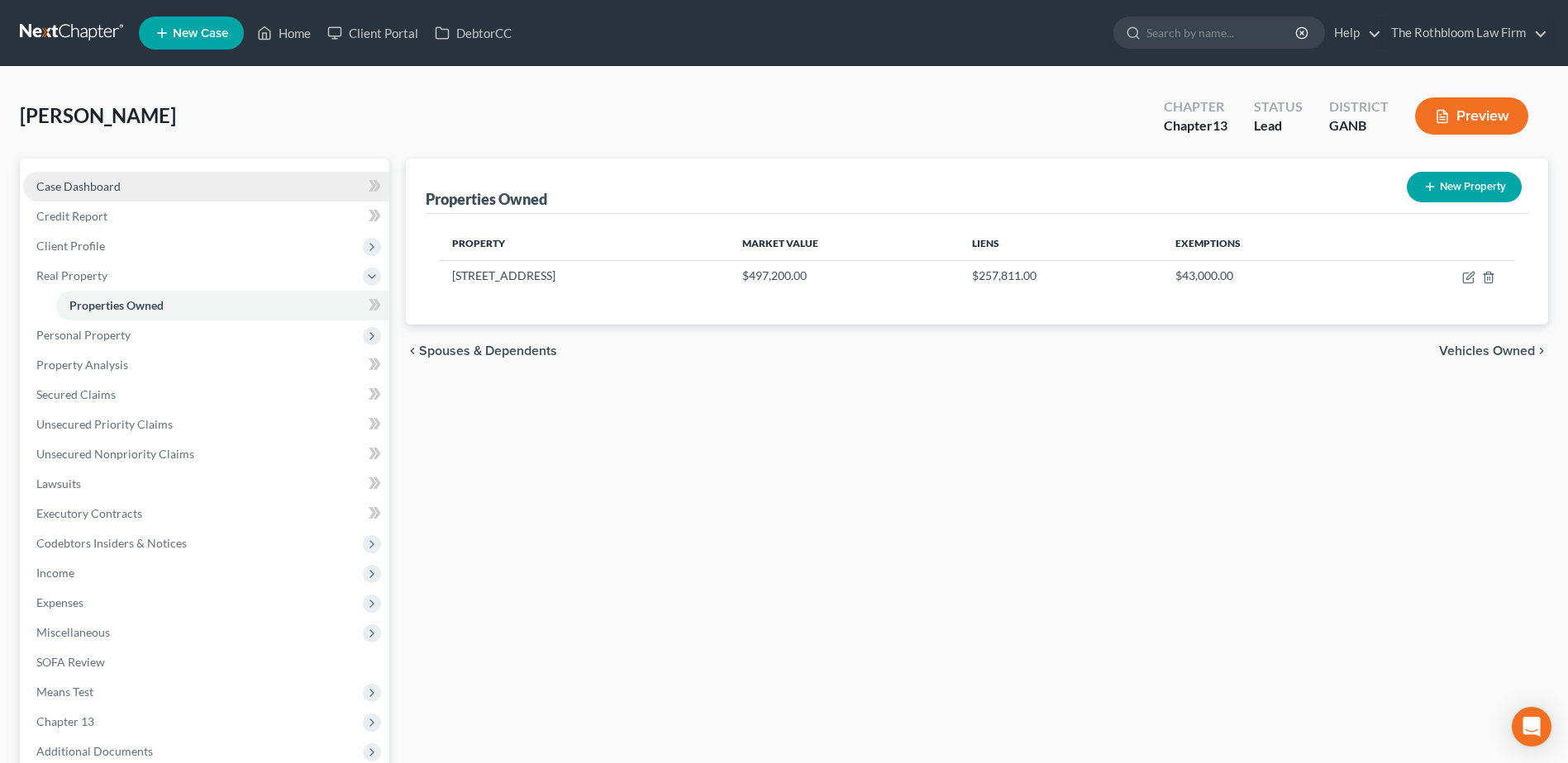
click at [84, 179] on span "Case Dashboard" at bounding box center [78, 186] width 84 height 14
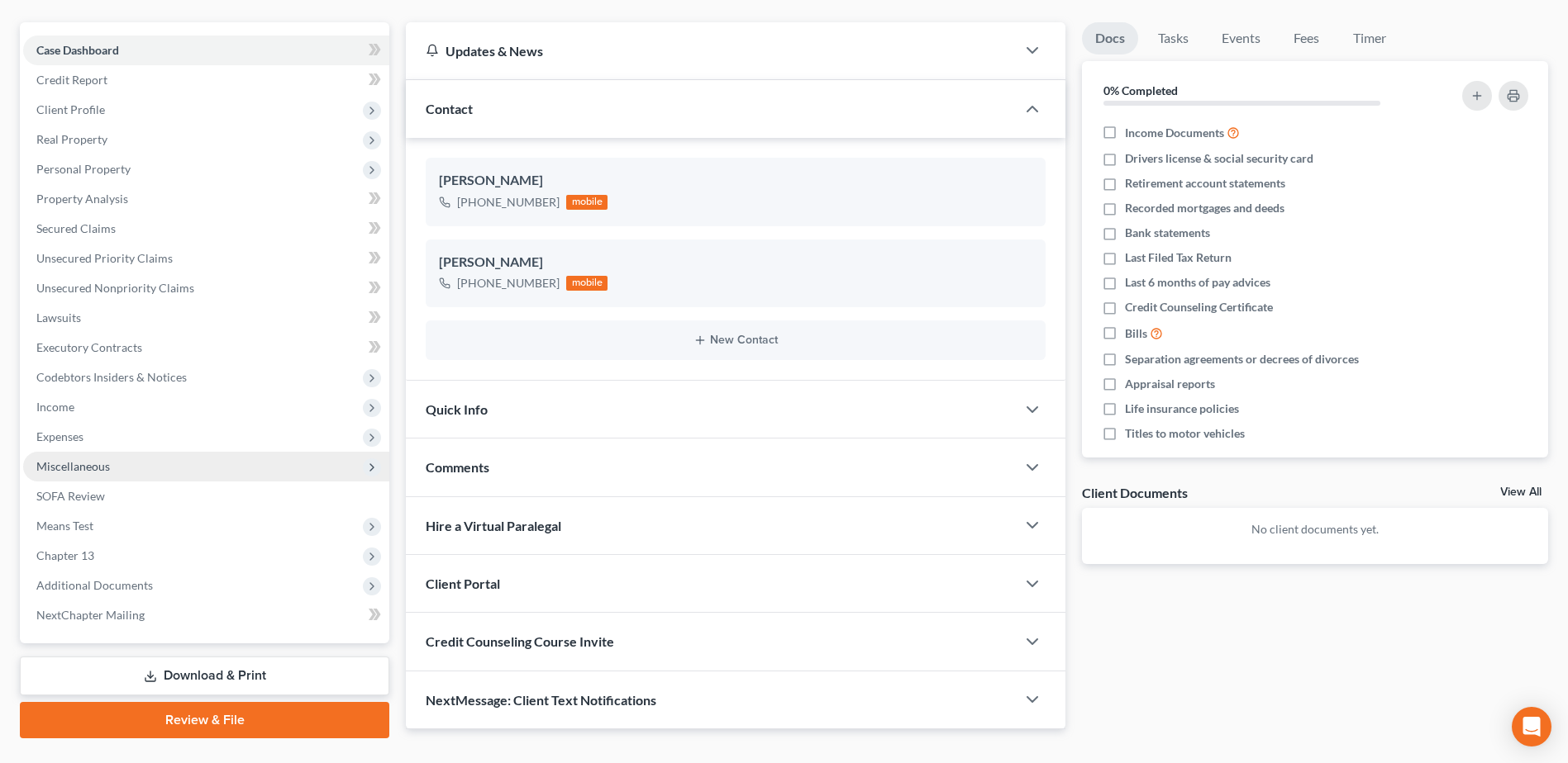
scroll to position [175, 0]
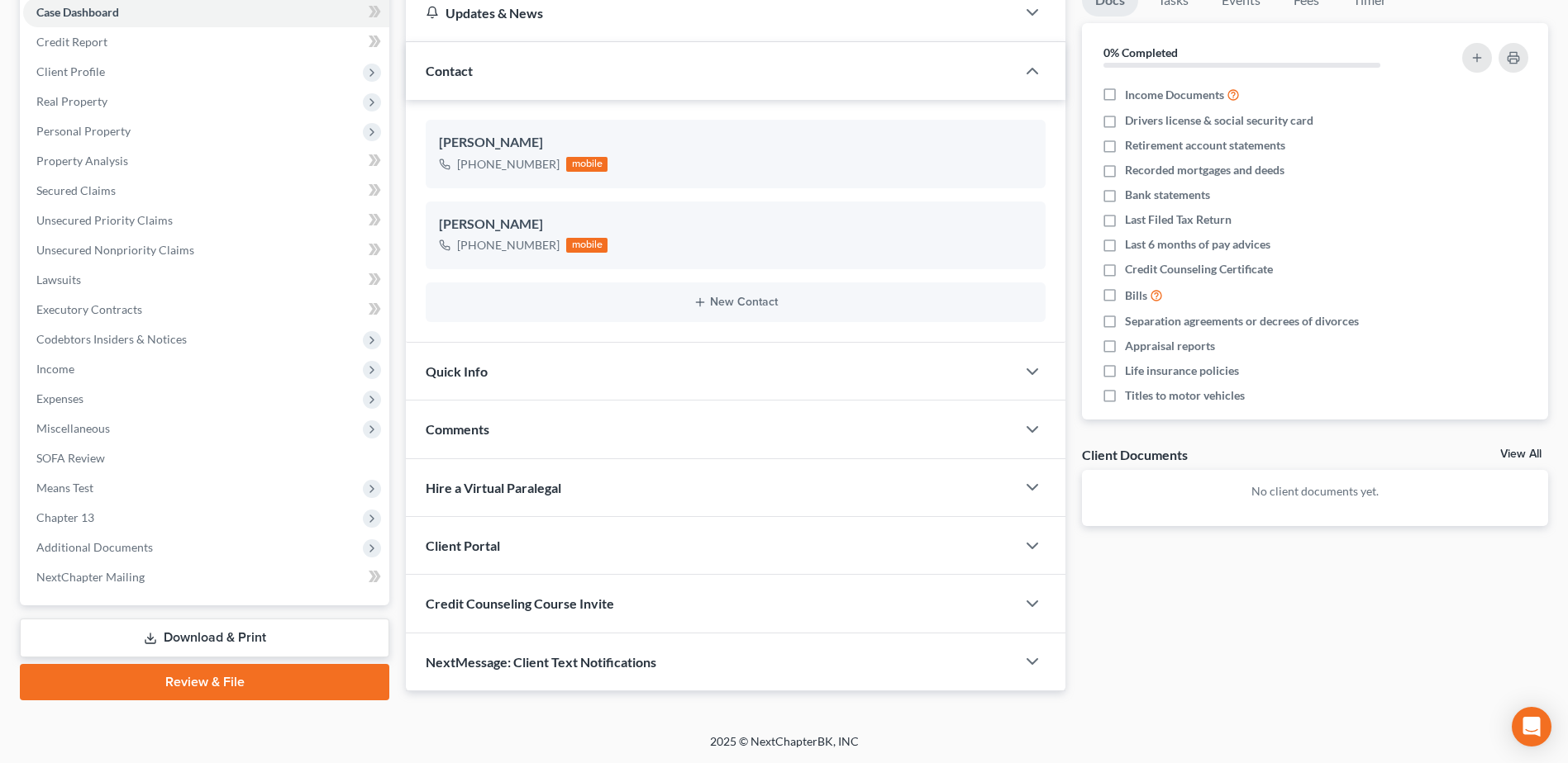
click at [488, 599] on span "Credit Counseling Course Invite" at bounding box center [520, 603] width 189 height 15
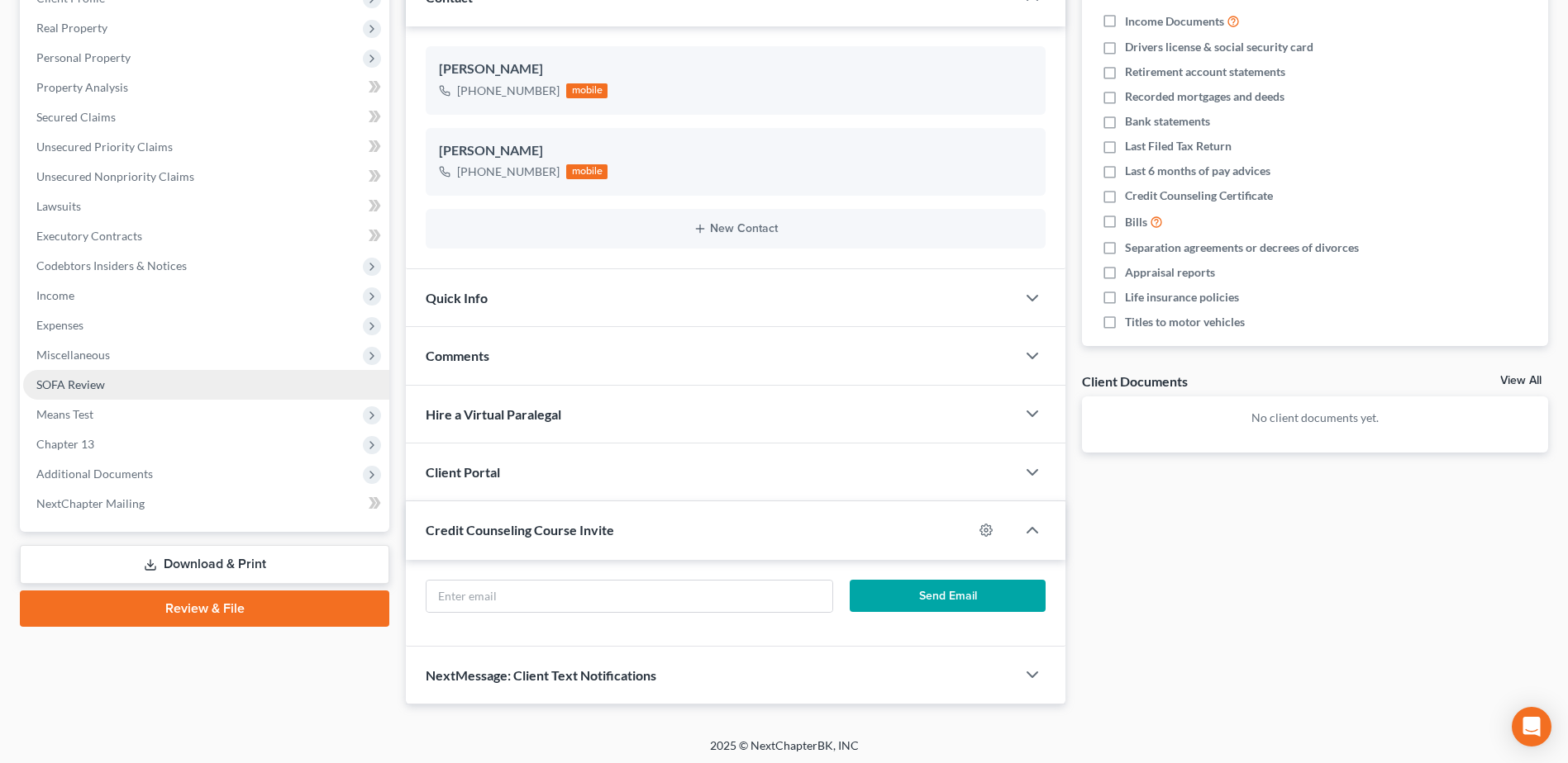
scroll to position [0, 0]
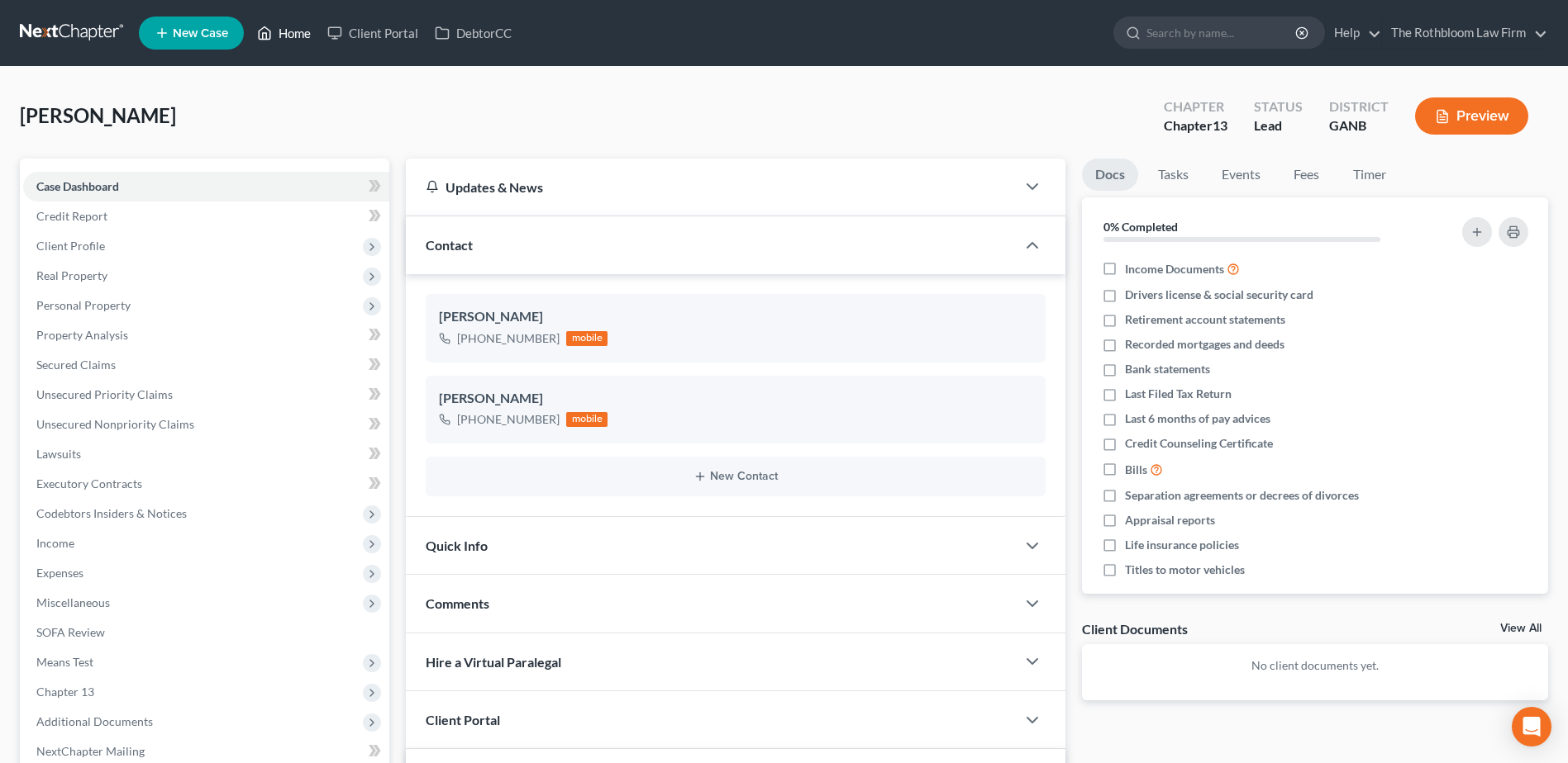
click at [296, 30] on link "Home" at bounding box center [284, 33] width 70 height 30
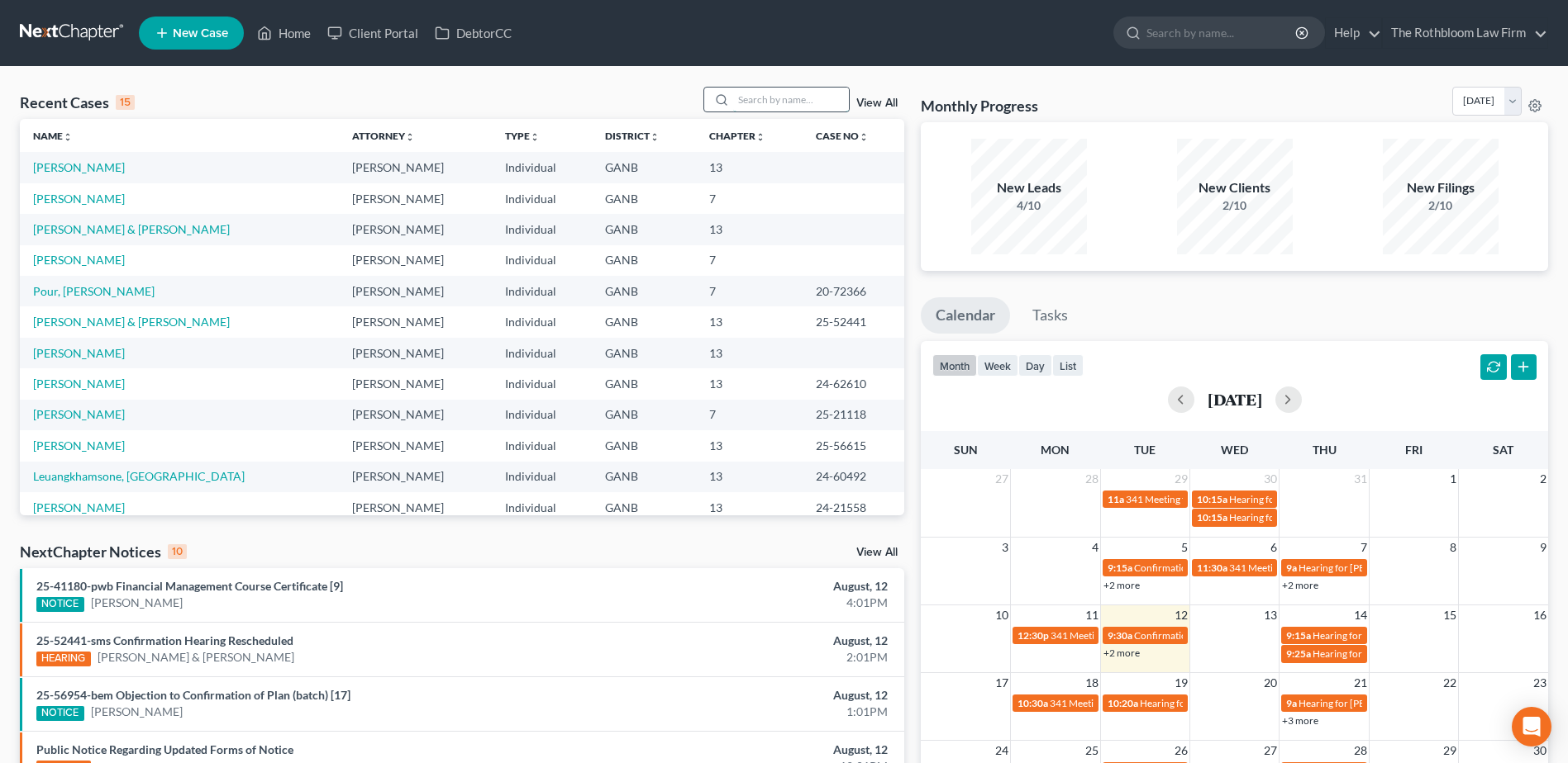
click at [773, 90] on input "search" at bounding box center [790, 99] width 116 height 24
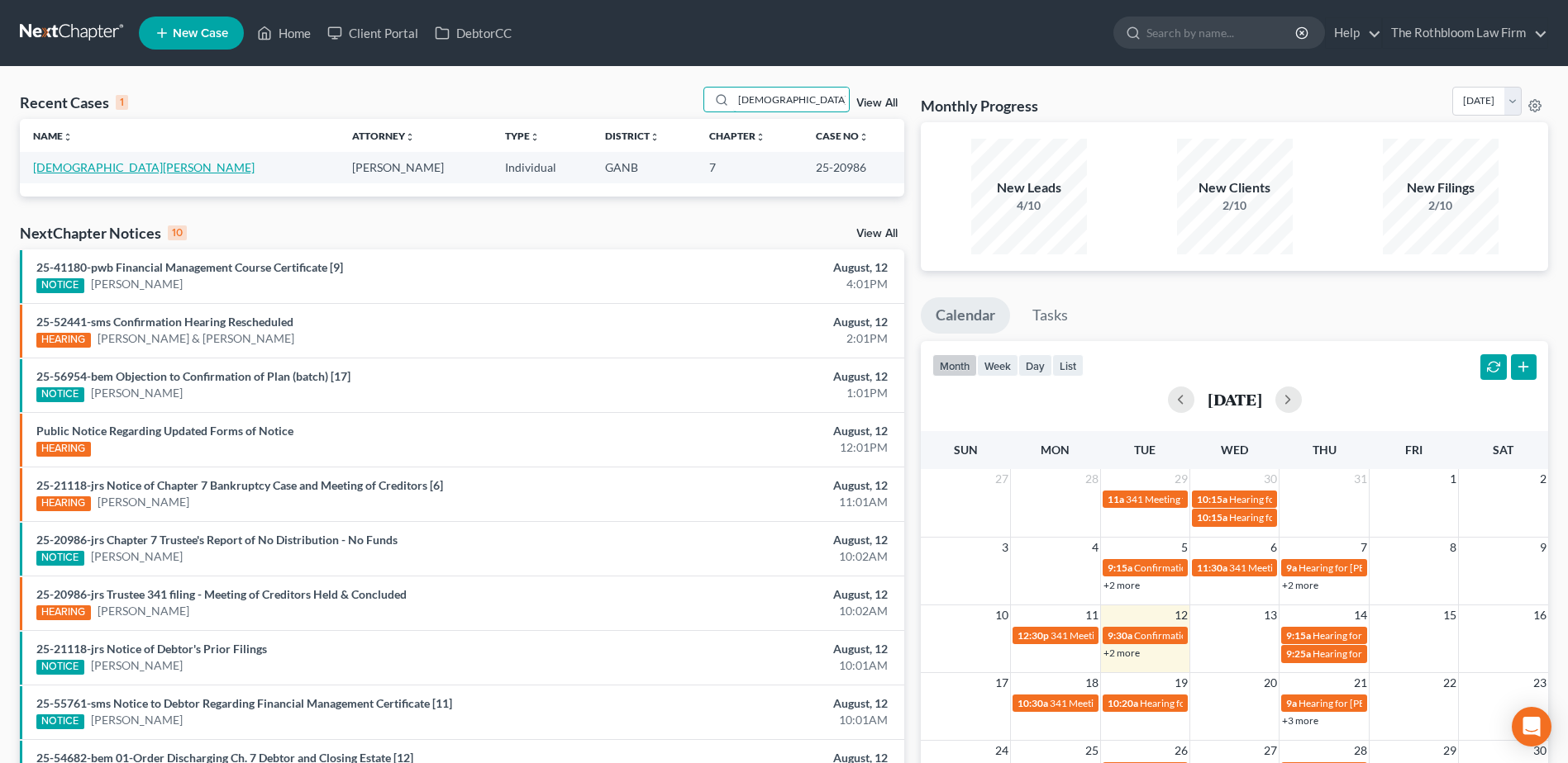
type input "[DEMOGRAPHIC_DATA]"
click at [79, 174] on link "[DEMOGRAPHIC_DATA][PERSON_NAME]" at bounding box center [144, 167] width 221 height 14
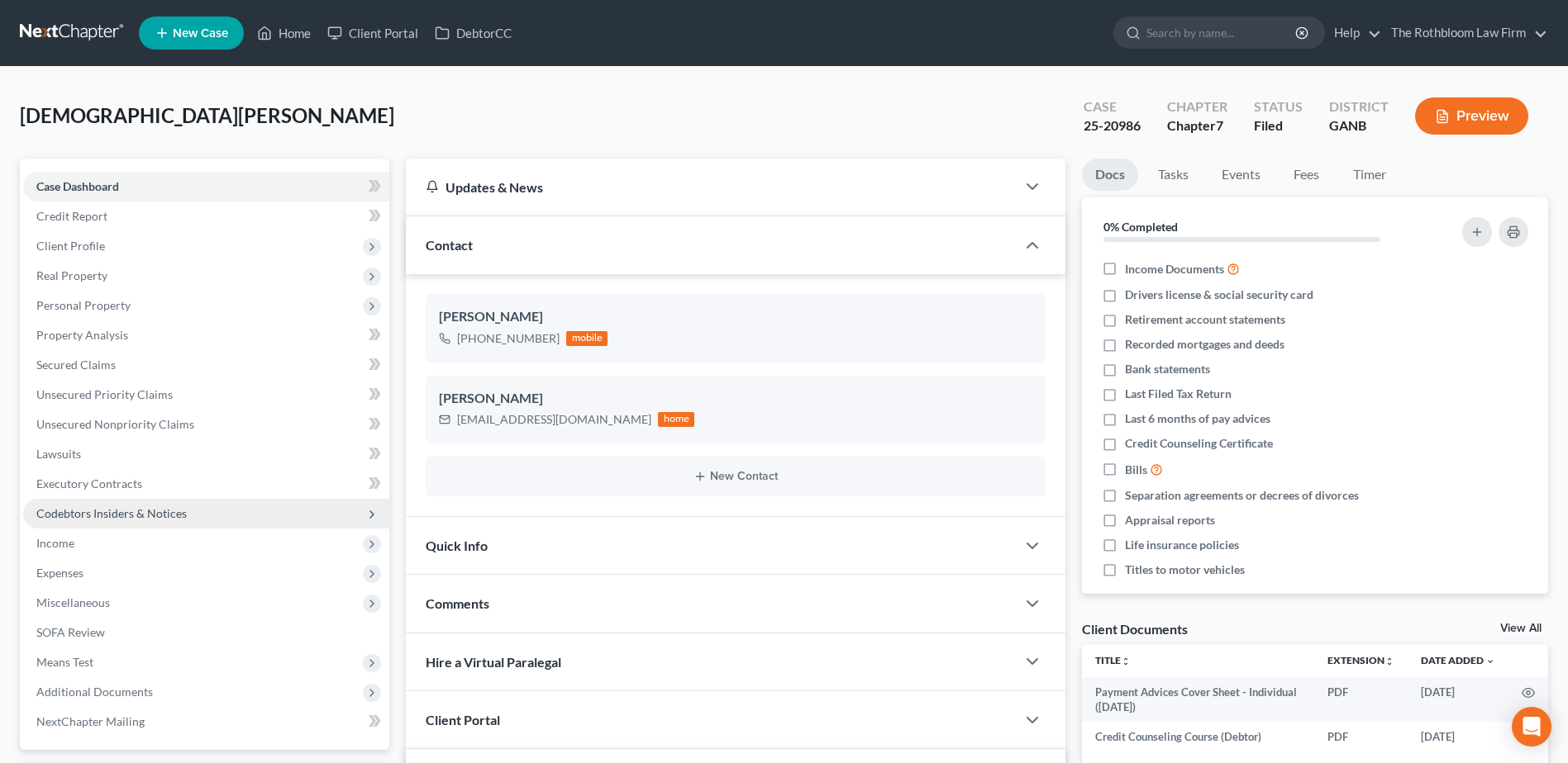
scroll to position [325, 0]
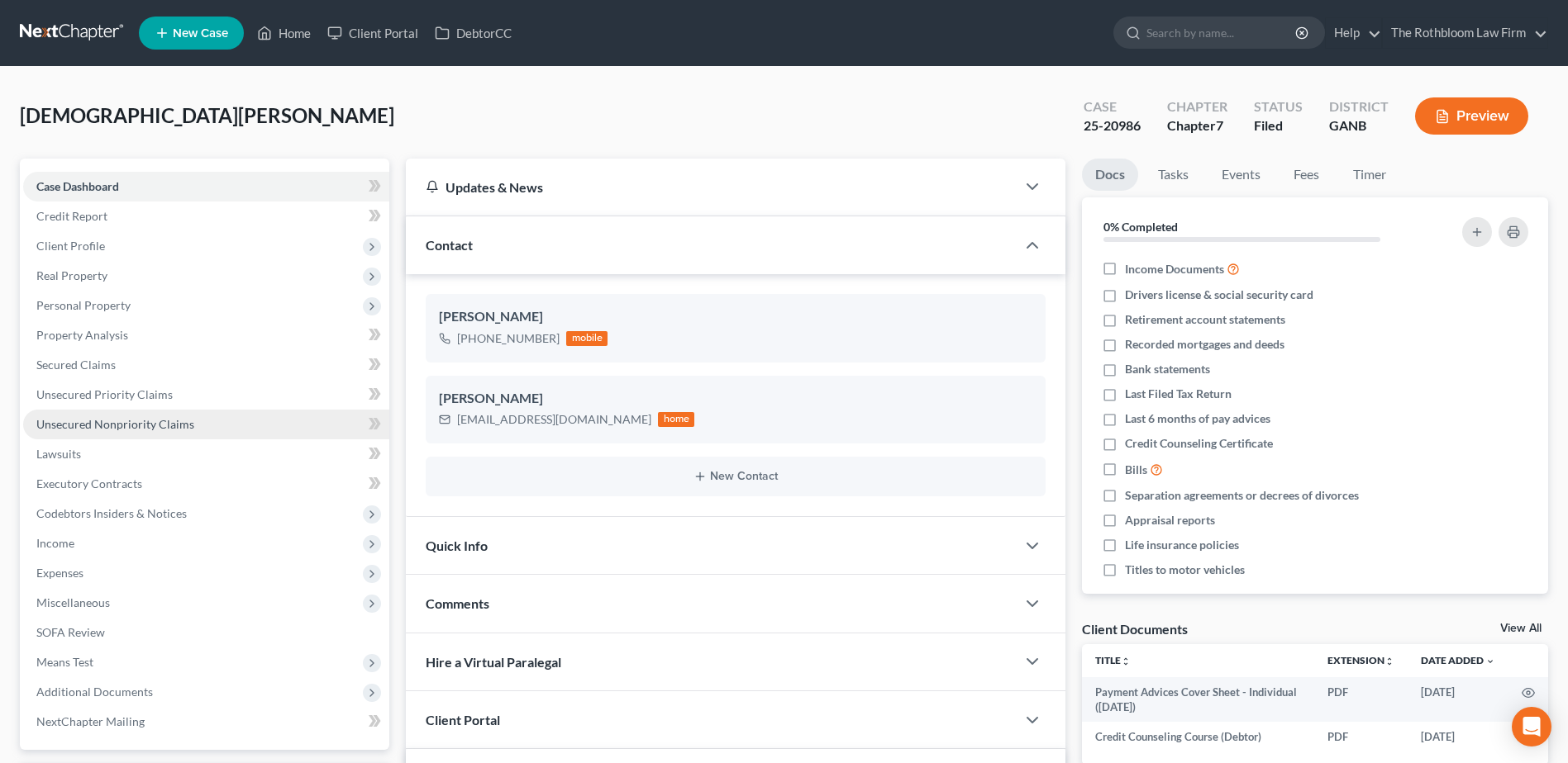
click at [79, 417] on span "Unsecured Nonpriority Claims" at bounding box center [115, 424] width 158 height 14
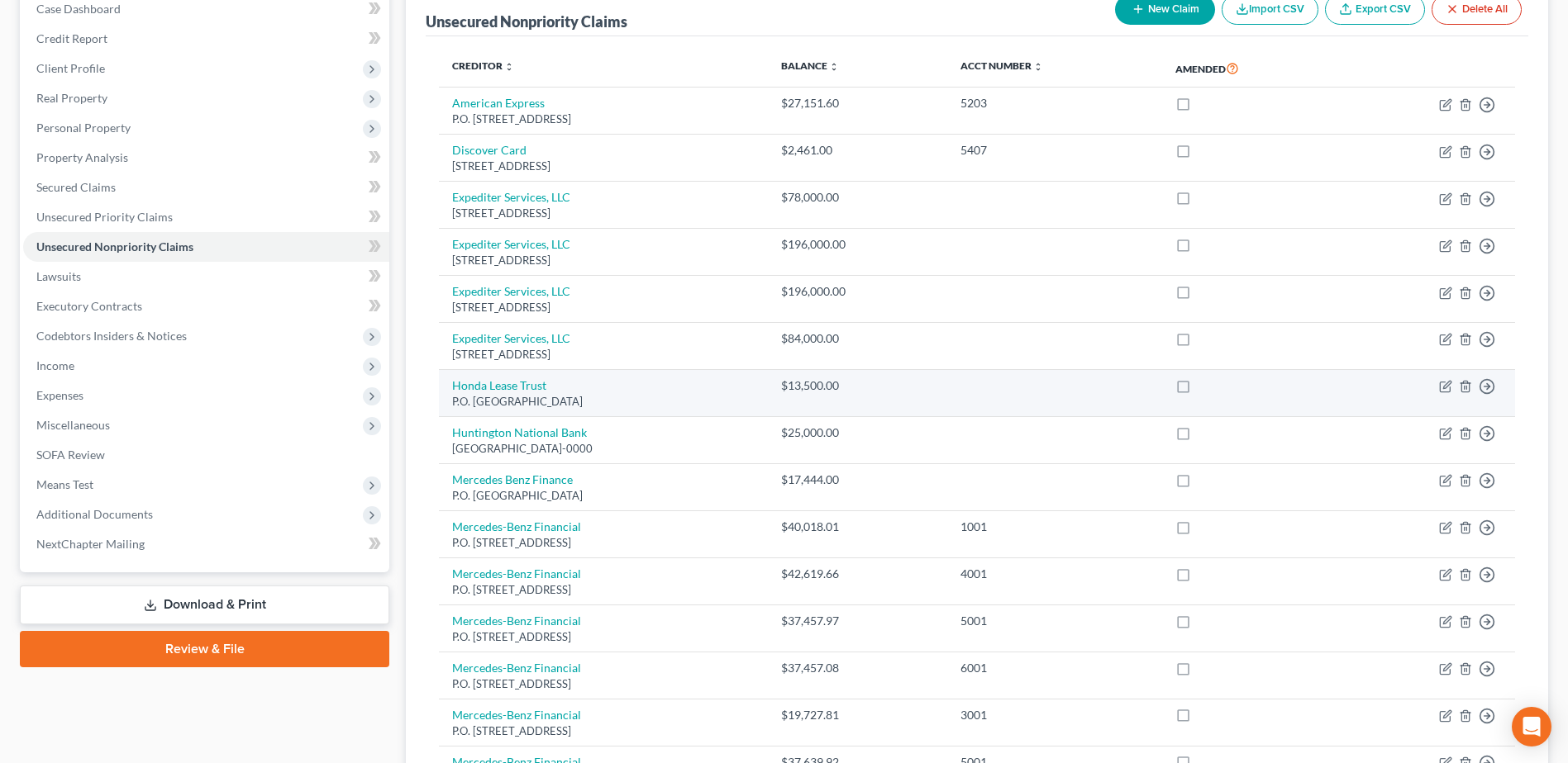
scroll to position [331, 0]
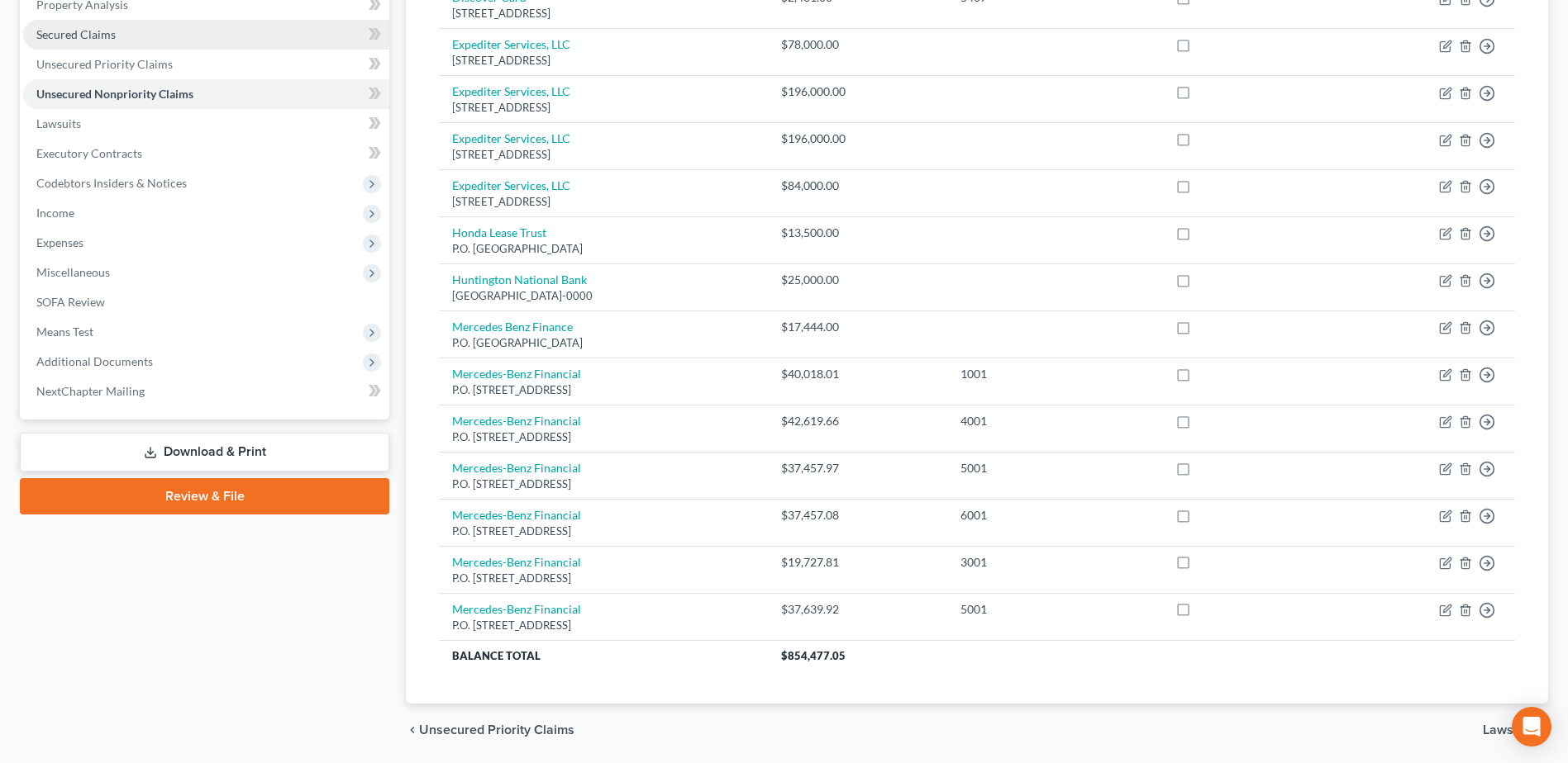
click at [51, 36] on span "Secured Claims" at bounding box center [75, 34] width 80 height 14
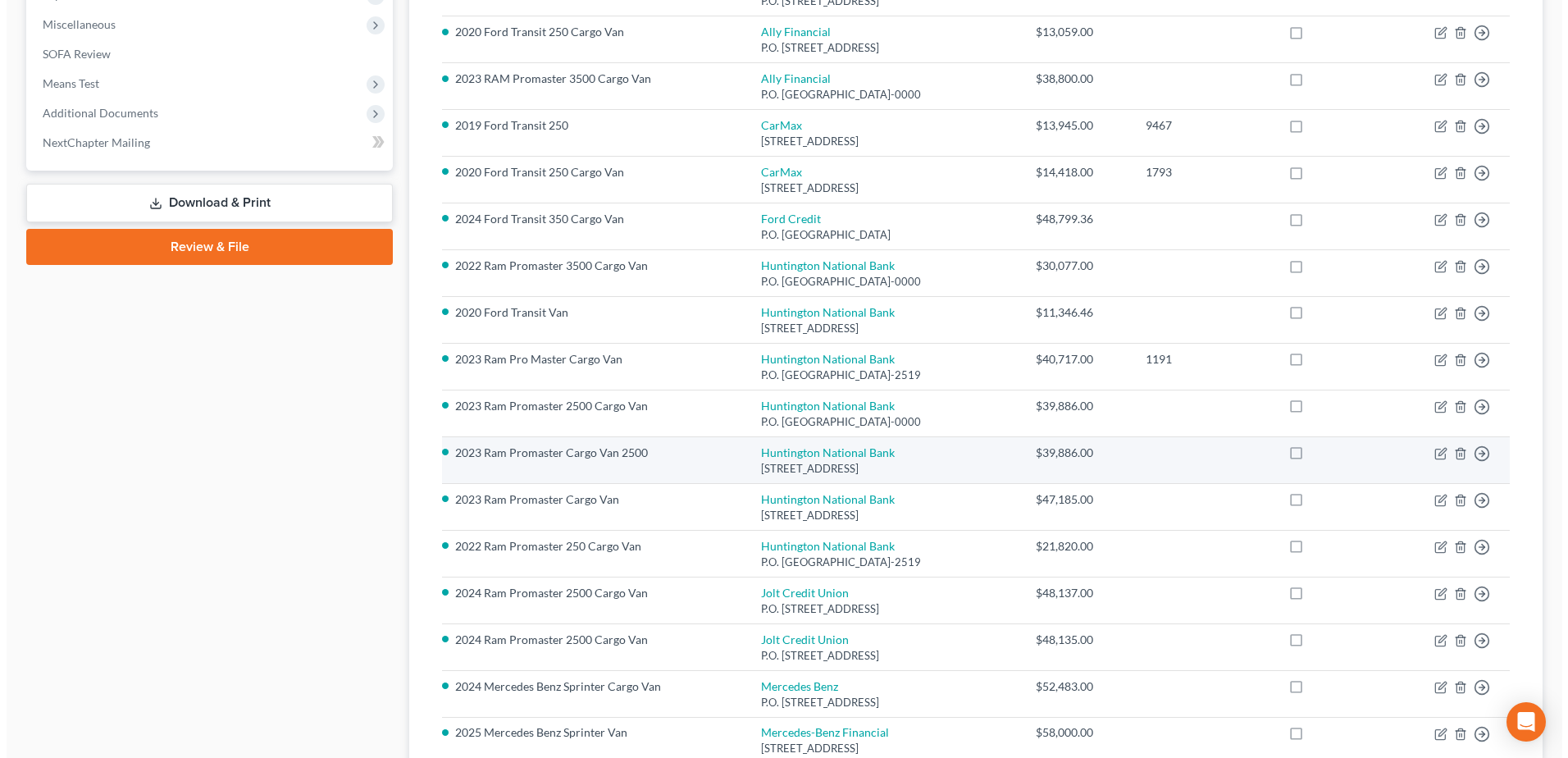
scroll to position [82, 0]
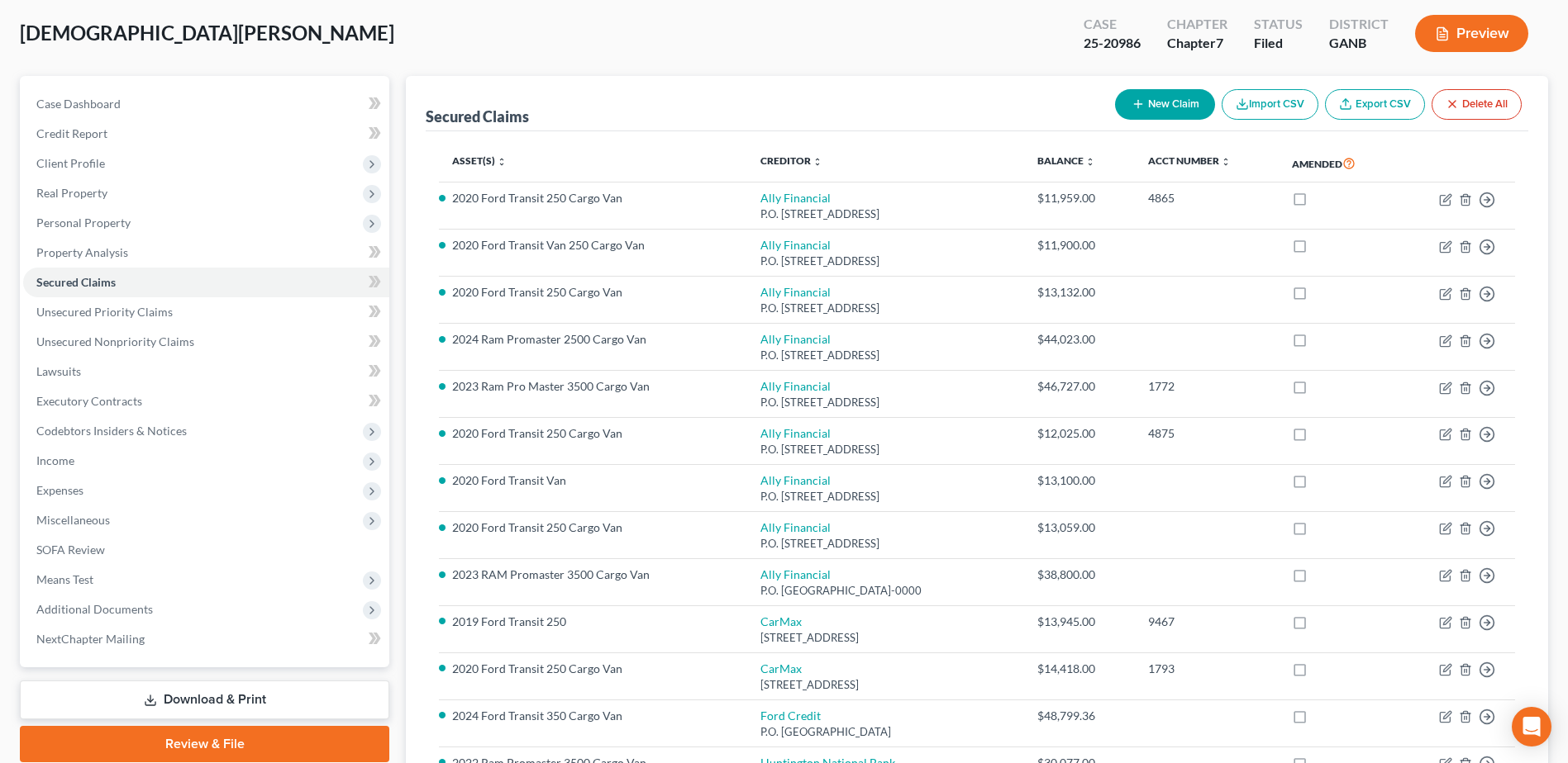
click at [1481, 45] on button "Preview" at bounding box center [1471, 33] width 113 height 37
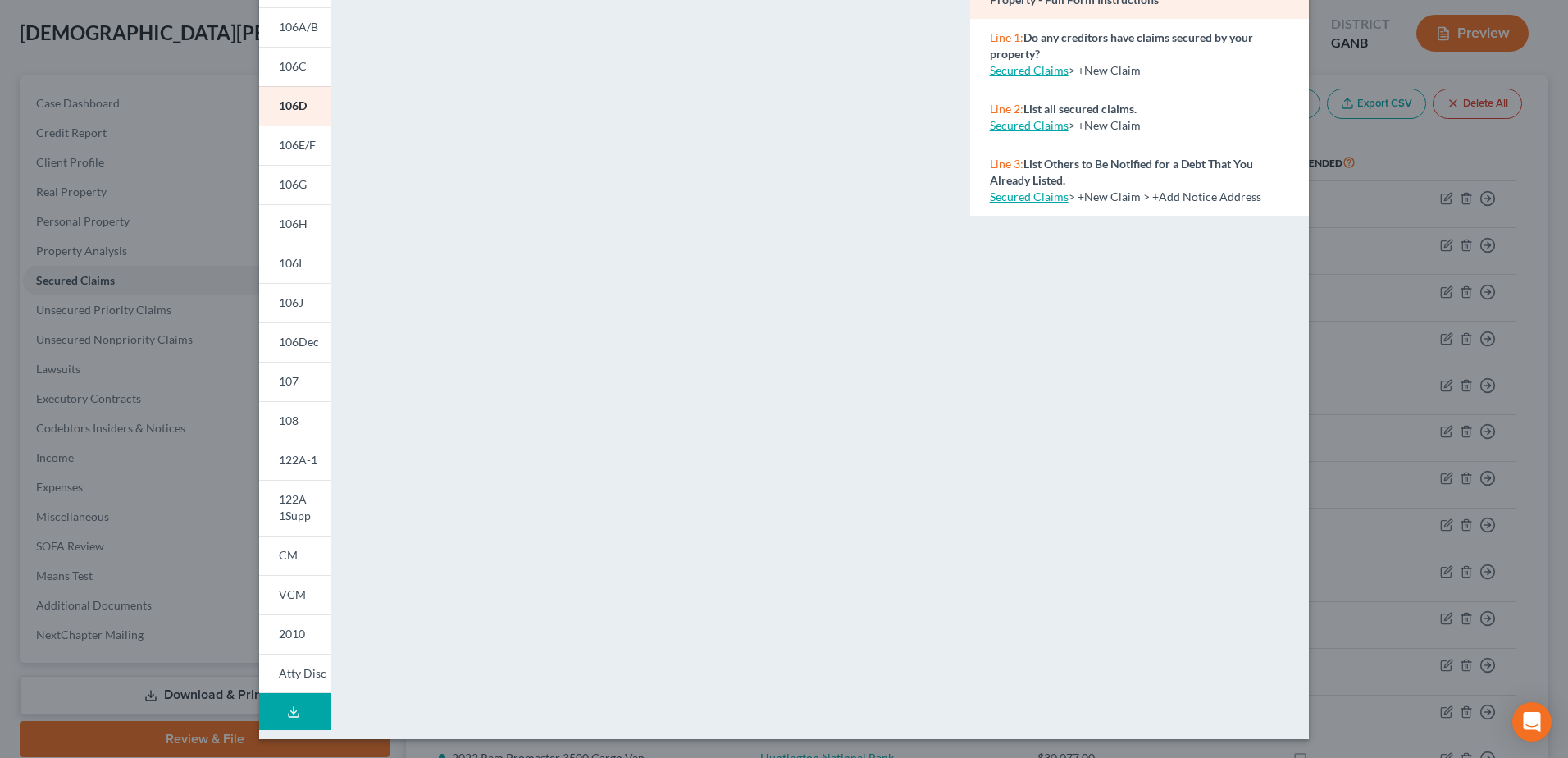
scroll to position [168, 0]
click at [283, 509] on span "122A-1Supp" at bounding box center [295, 507] width 32 height 31
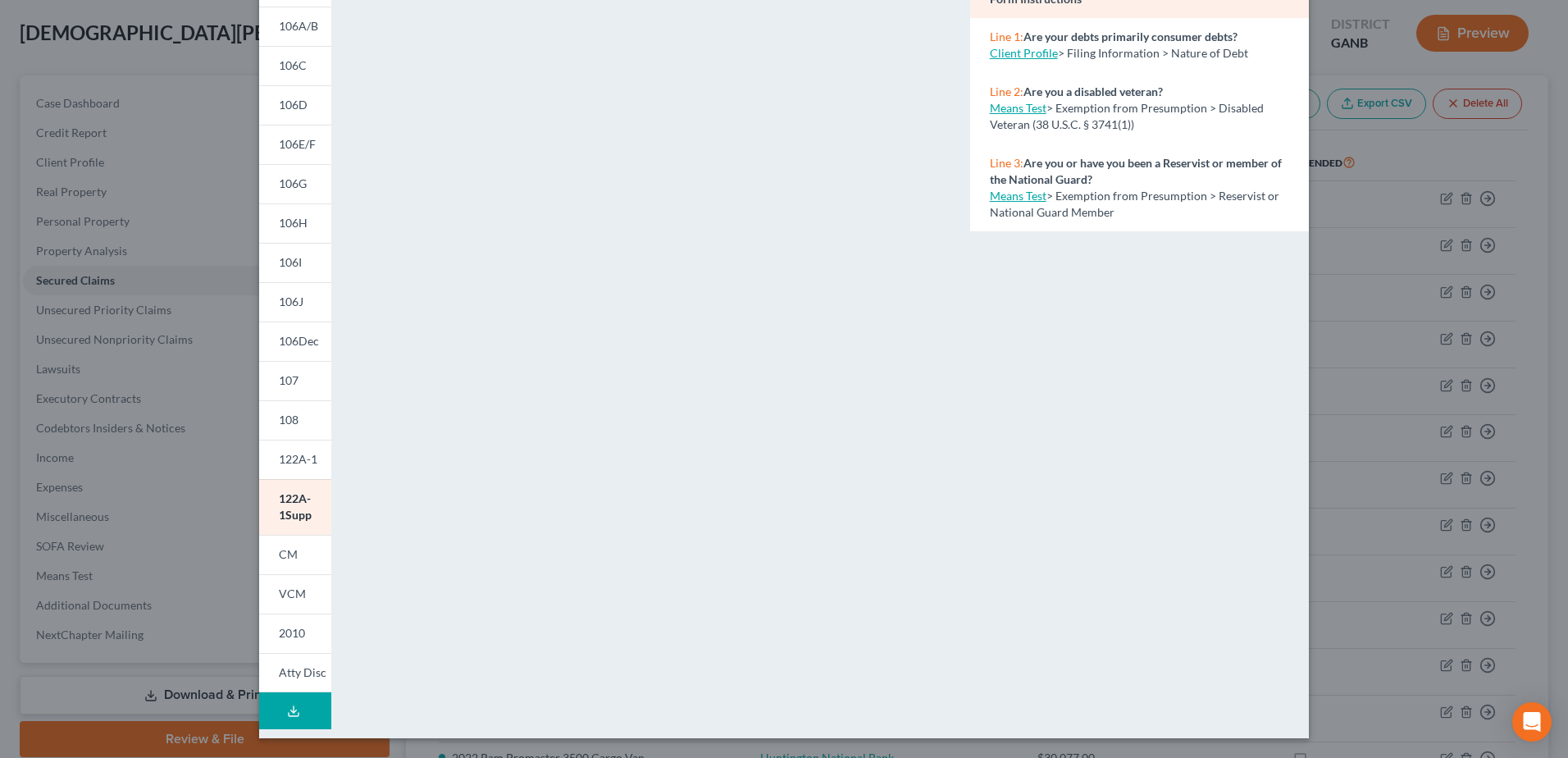
click at [280, 457] on span "122A-1" at bounding box center [298, 459] width 38 height 14
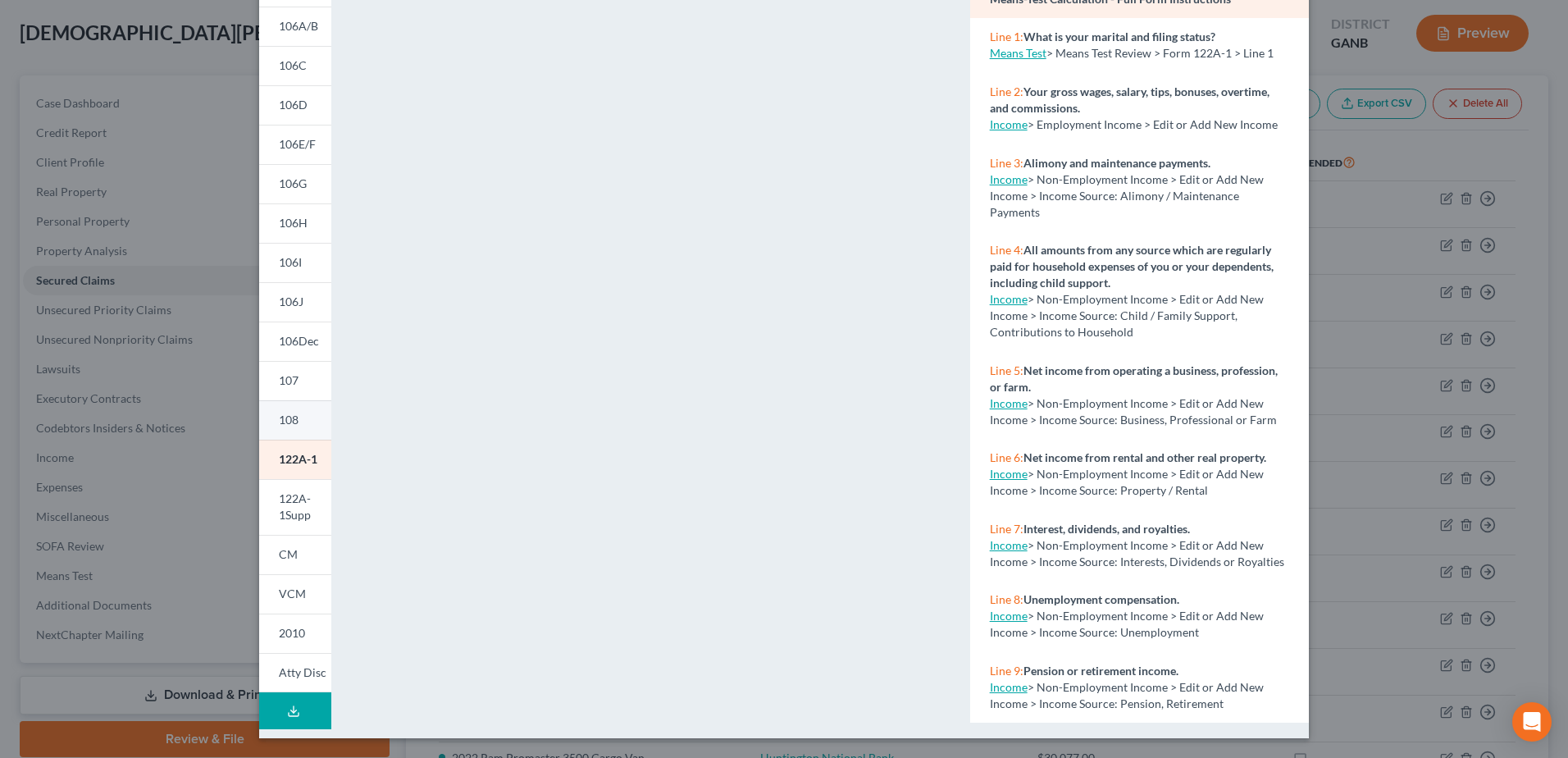
click at [284, 417] on span "108" at bounding box center [288, 419] width 20 height 14
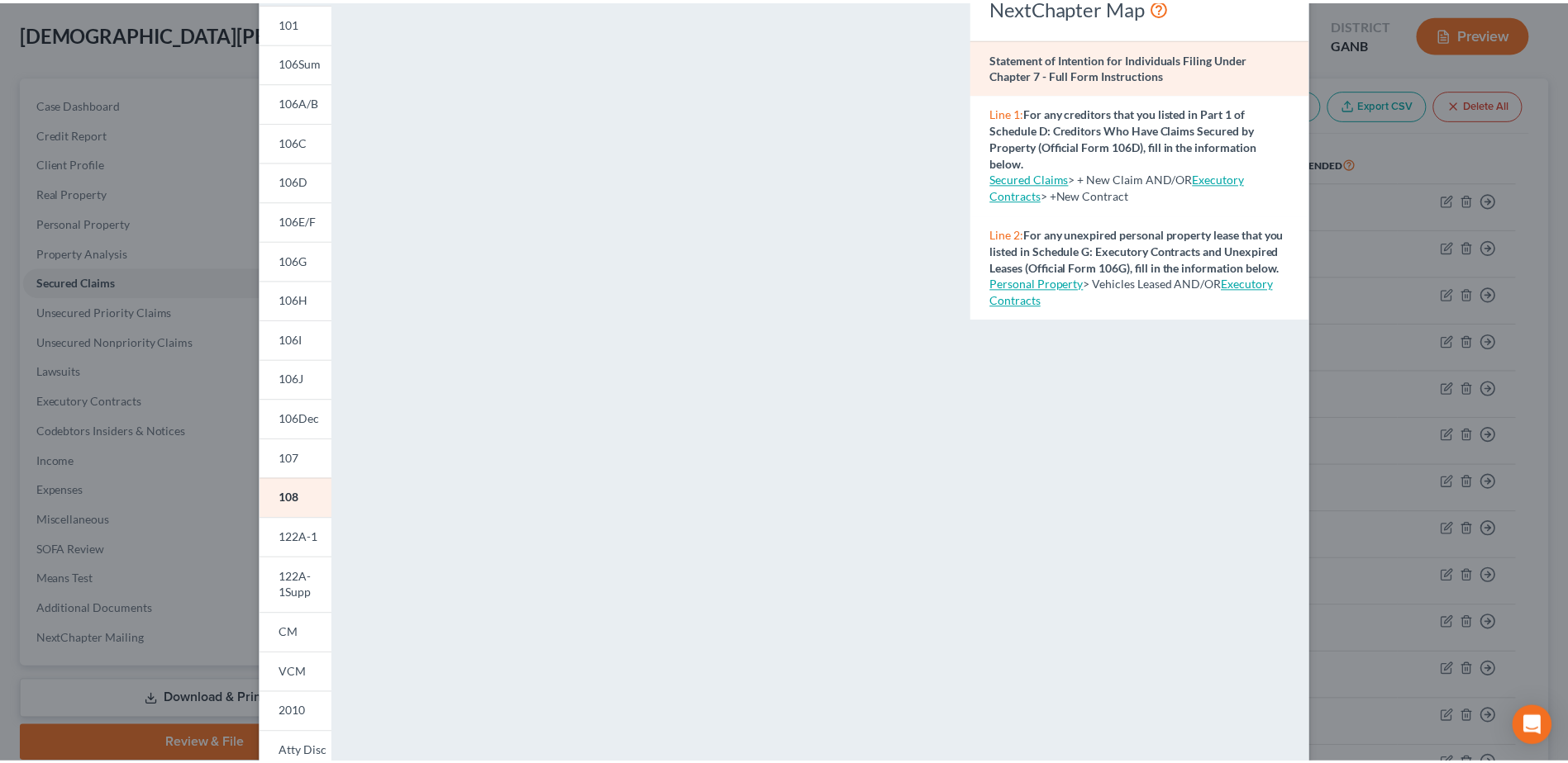
scroll to position [0, 0]
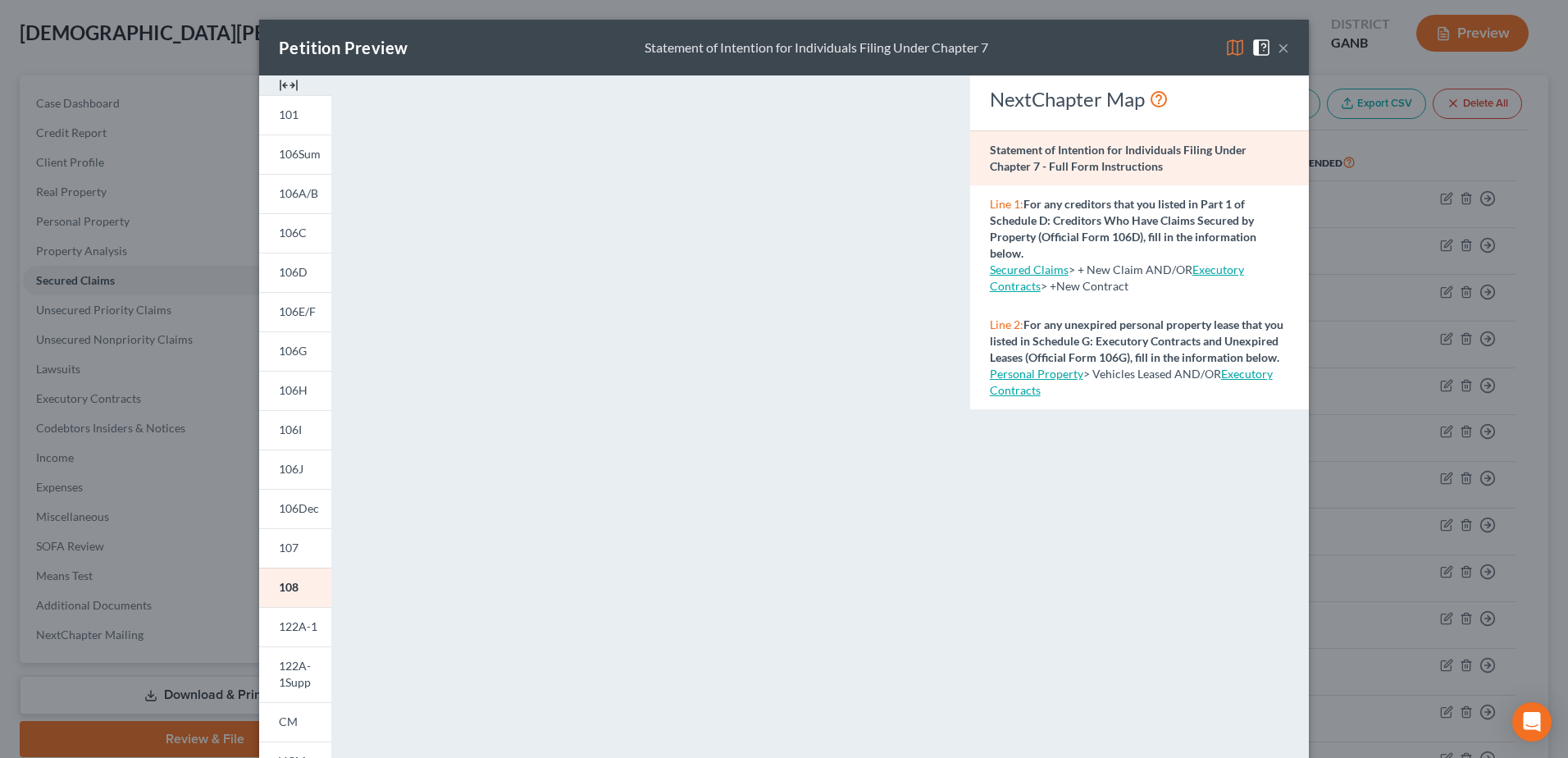
click at [1271, 52] on span at bounding box center [1264, 46] width 26 height 14
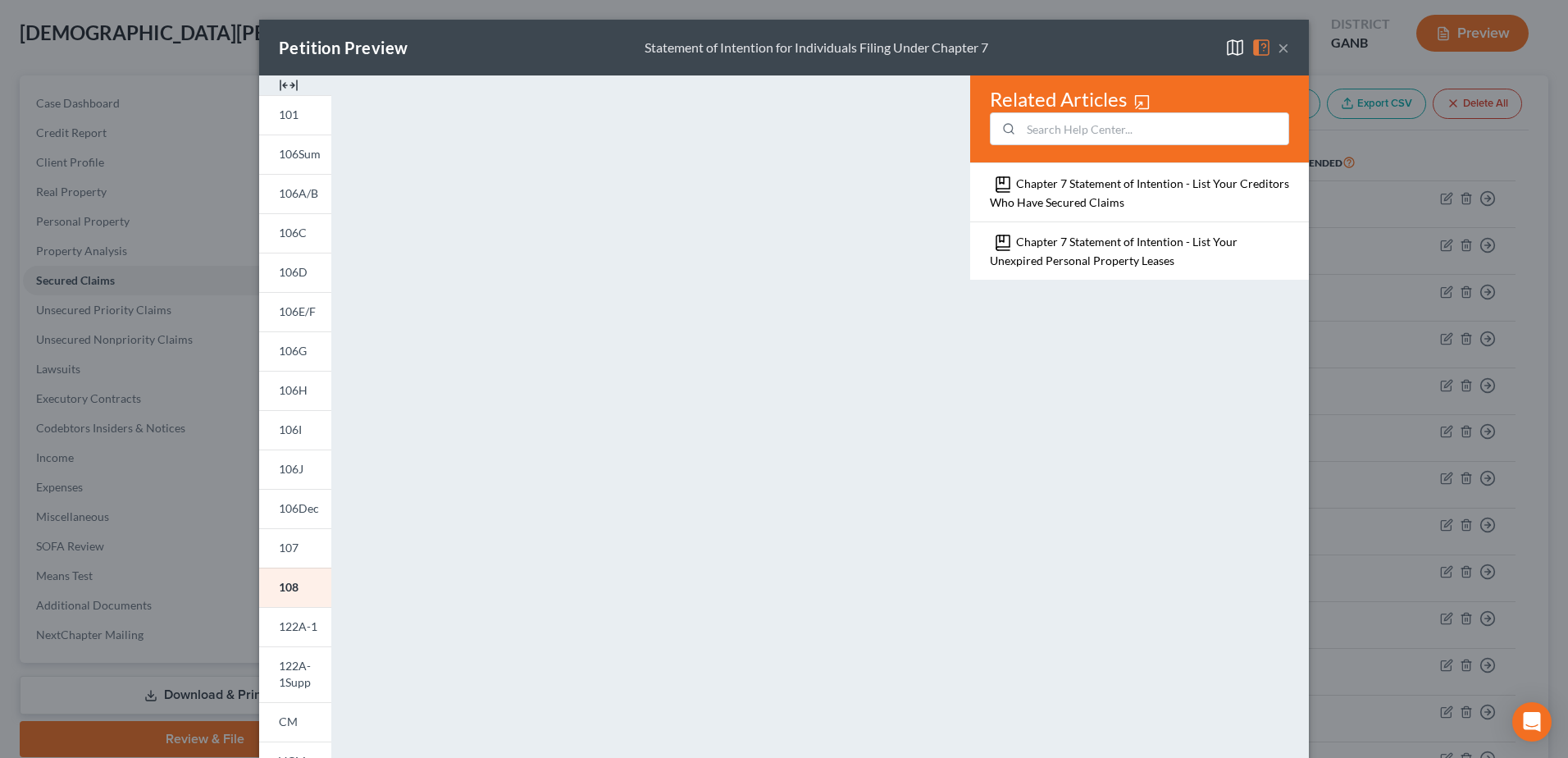
click at [1281, 45] on button "×" at bounding box center [1284, 47] width 12 height 20
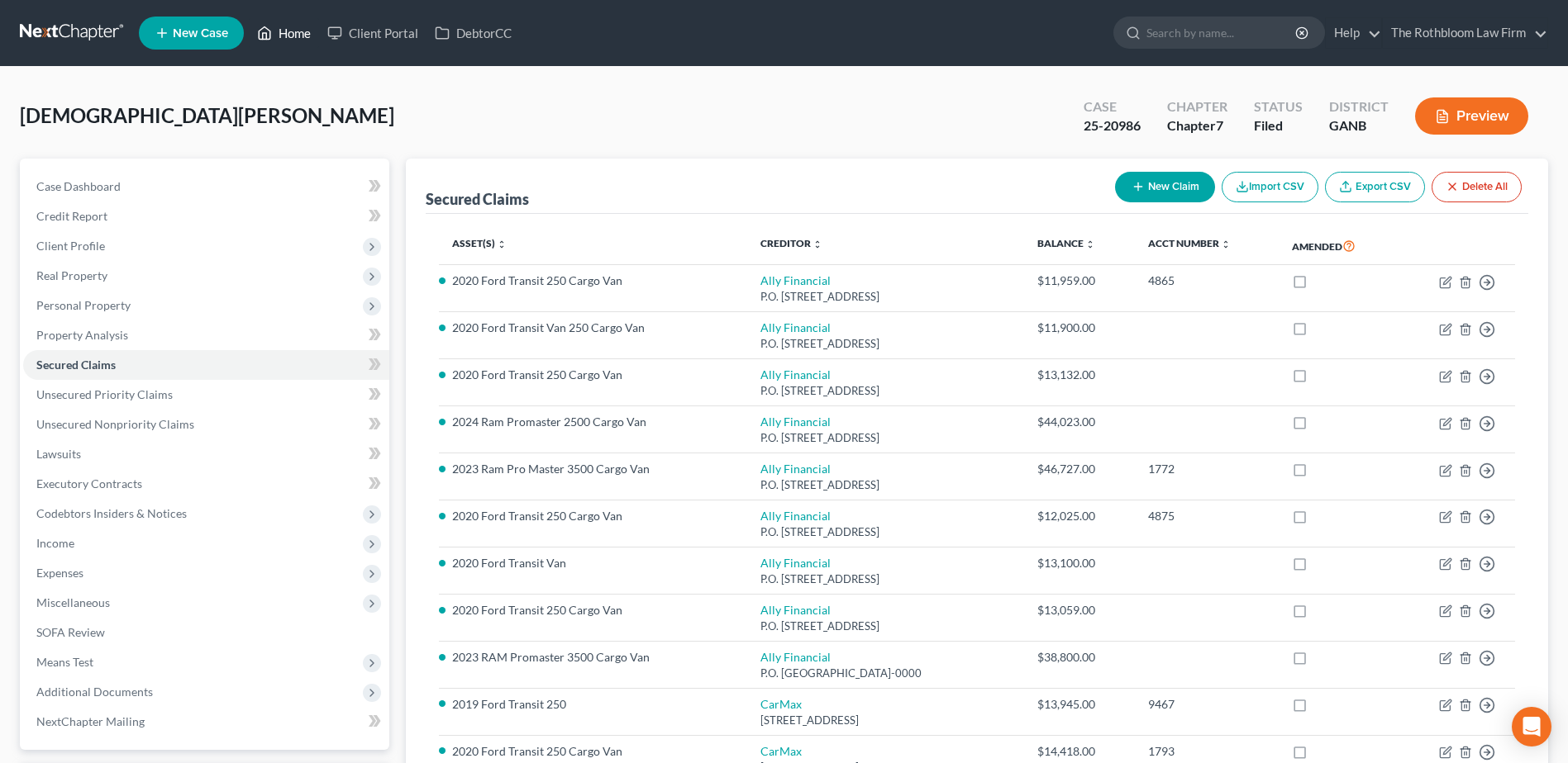
click at [302, 21] on link "Home" at bounding box center [284, 33] width 70 height 30
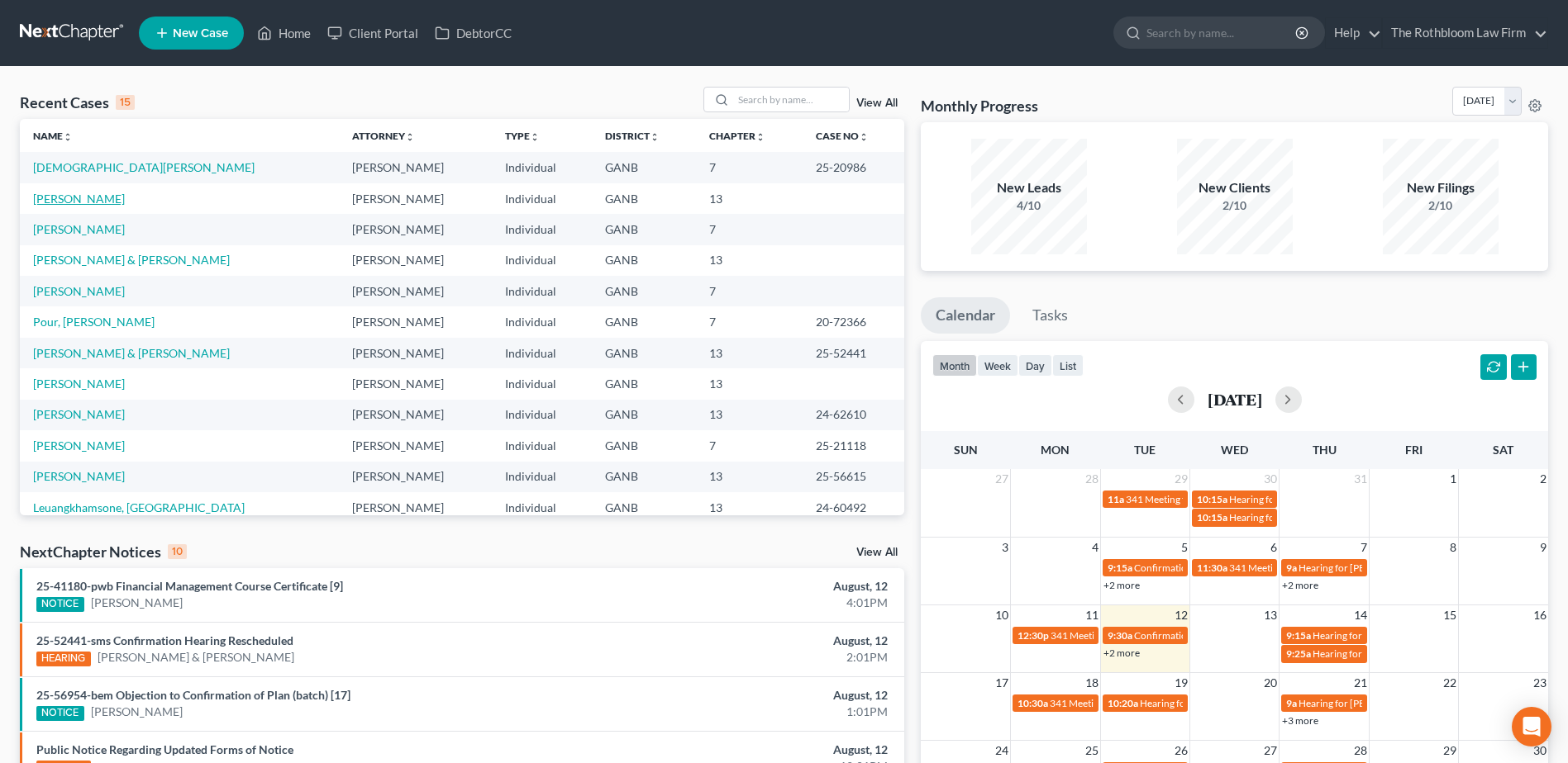
click at [76, 199] on link "[PERSON_NAME]" at bounding box center [79, 199] width 92 height 14
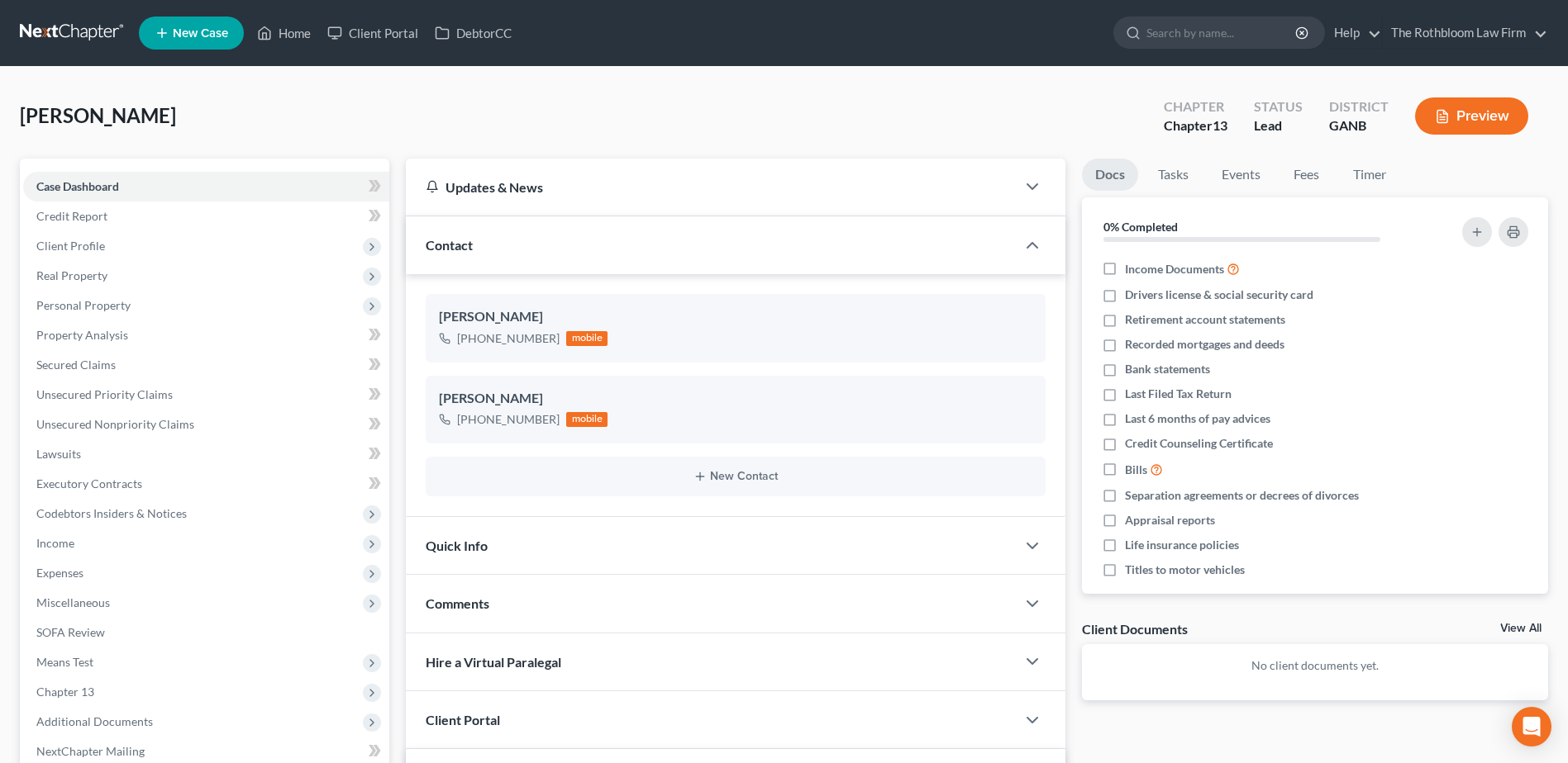
scroll to position [247, 0]
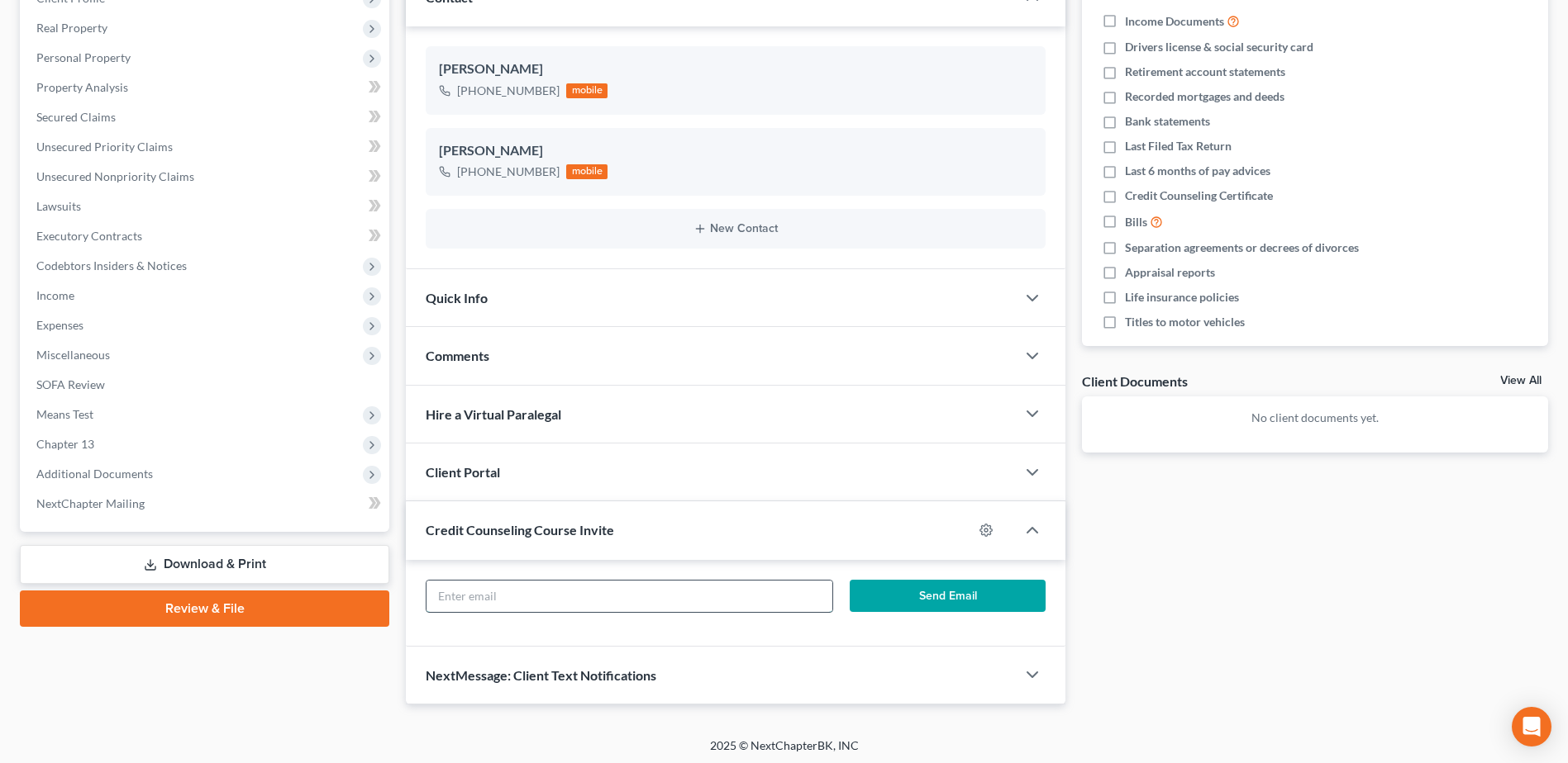
click at [535, 597] on input "text" at bounding box center [630, 596] width 406 height 32
type input "[EMAIL_ADDRESS][DOMAIN_NAME]"
click at [943, 592] on button "Send Email" at bounding box center [947, 596] width 196 height 33
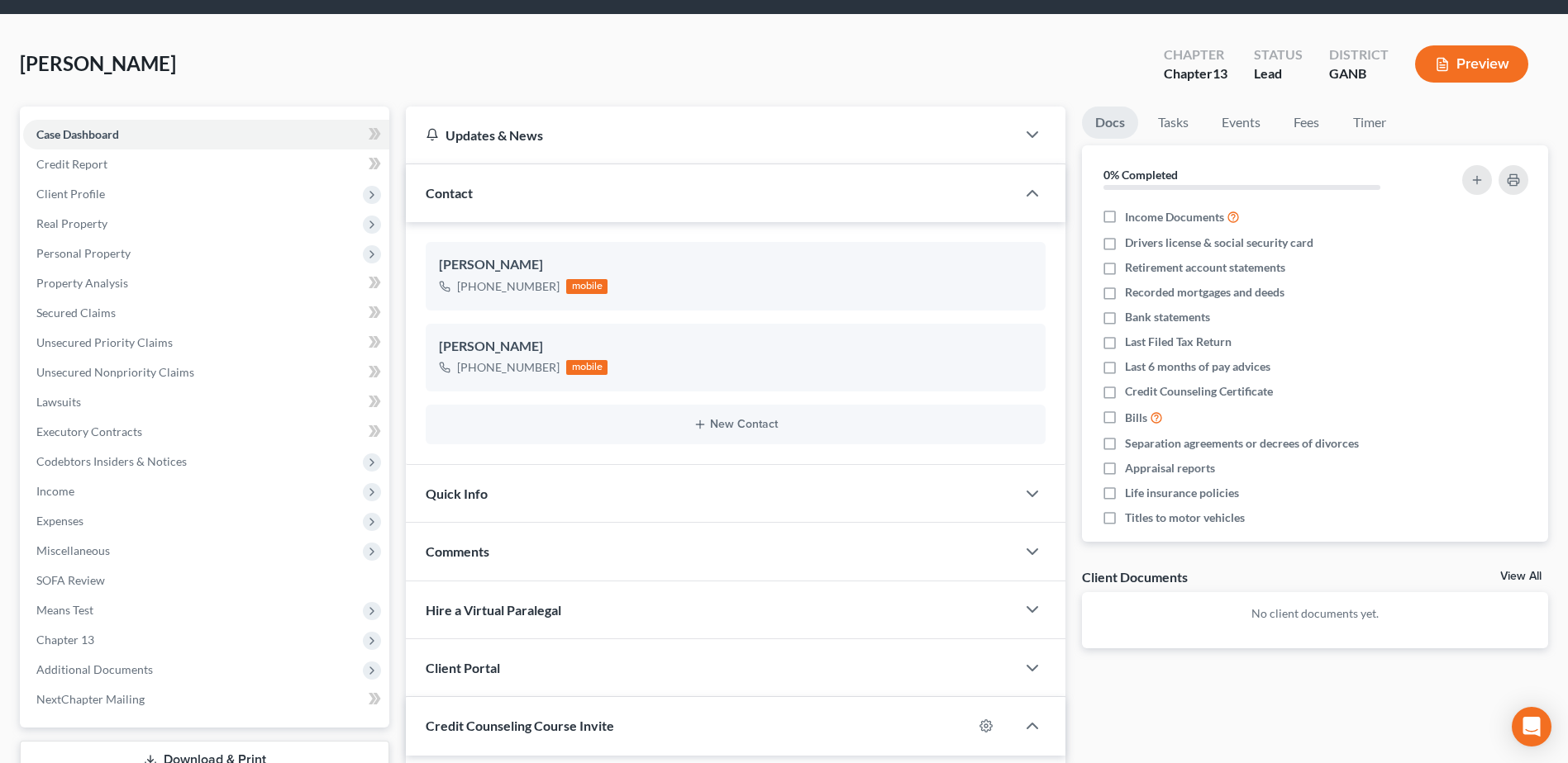
scroll to position [0, 0]
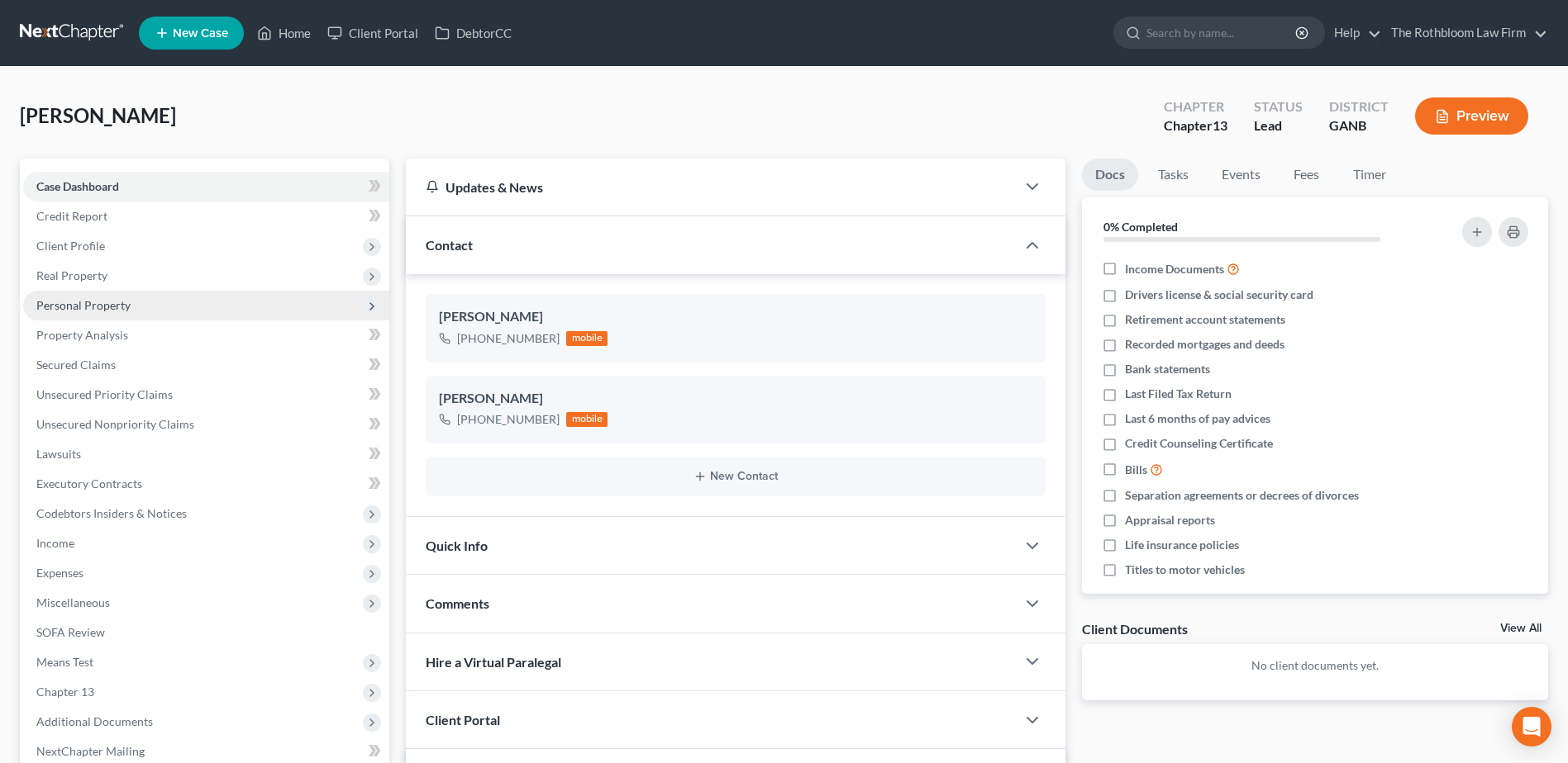
click at [111, 309] on span "Personal Property" at bounding box center [83, 305] width 94 height 14
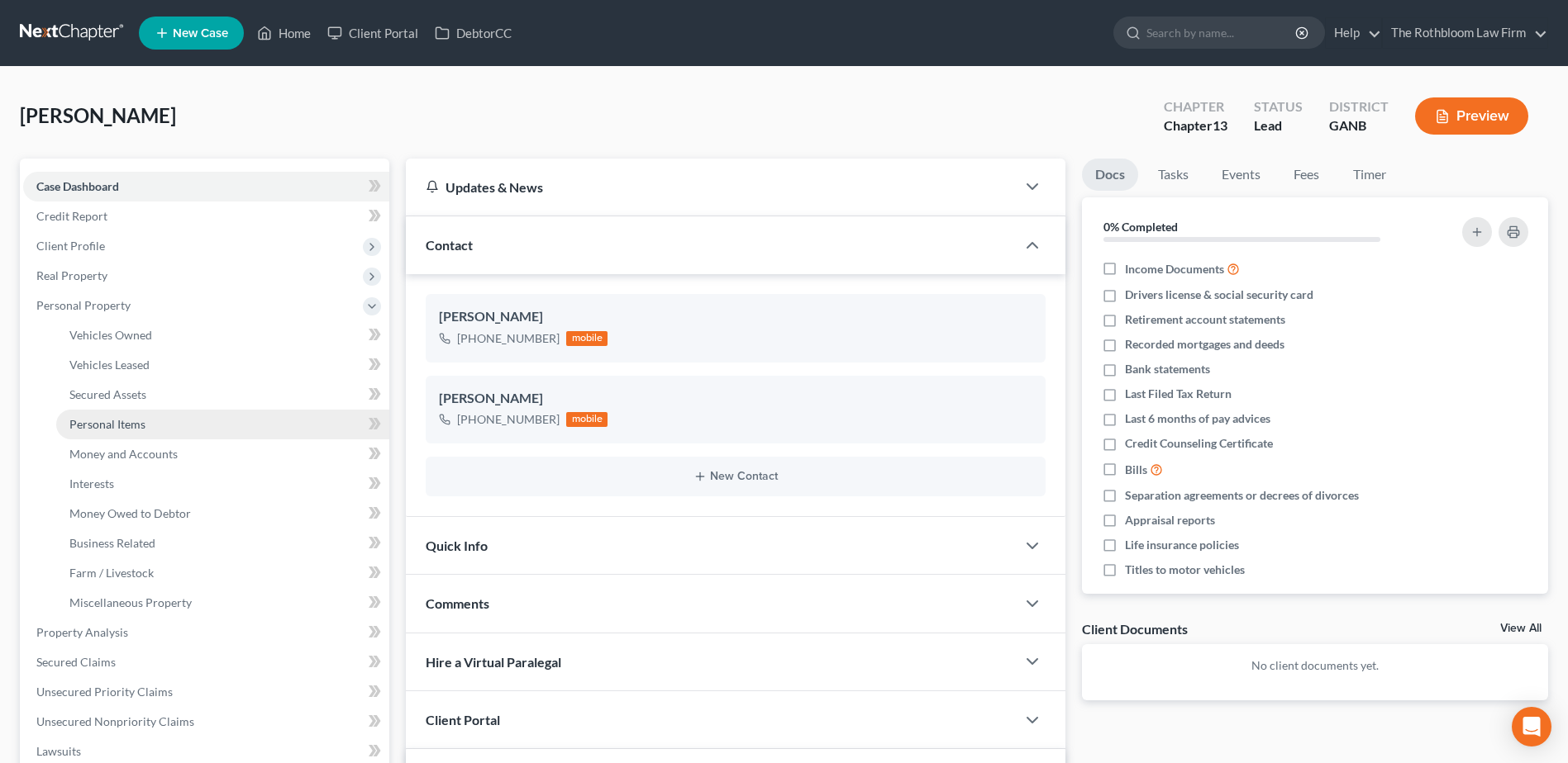
click at [131, 429] on span "Personal Items" at bounding box center [107, 424] width 76 height 14
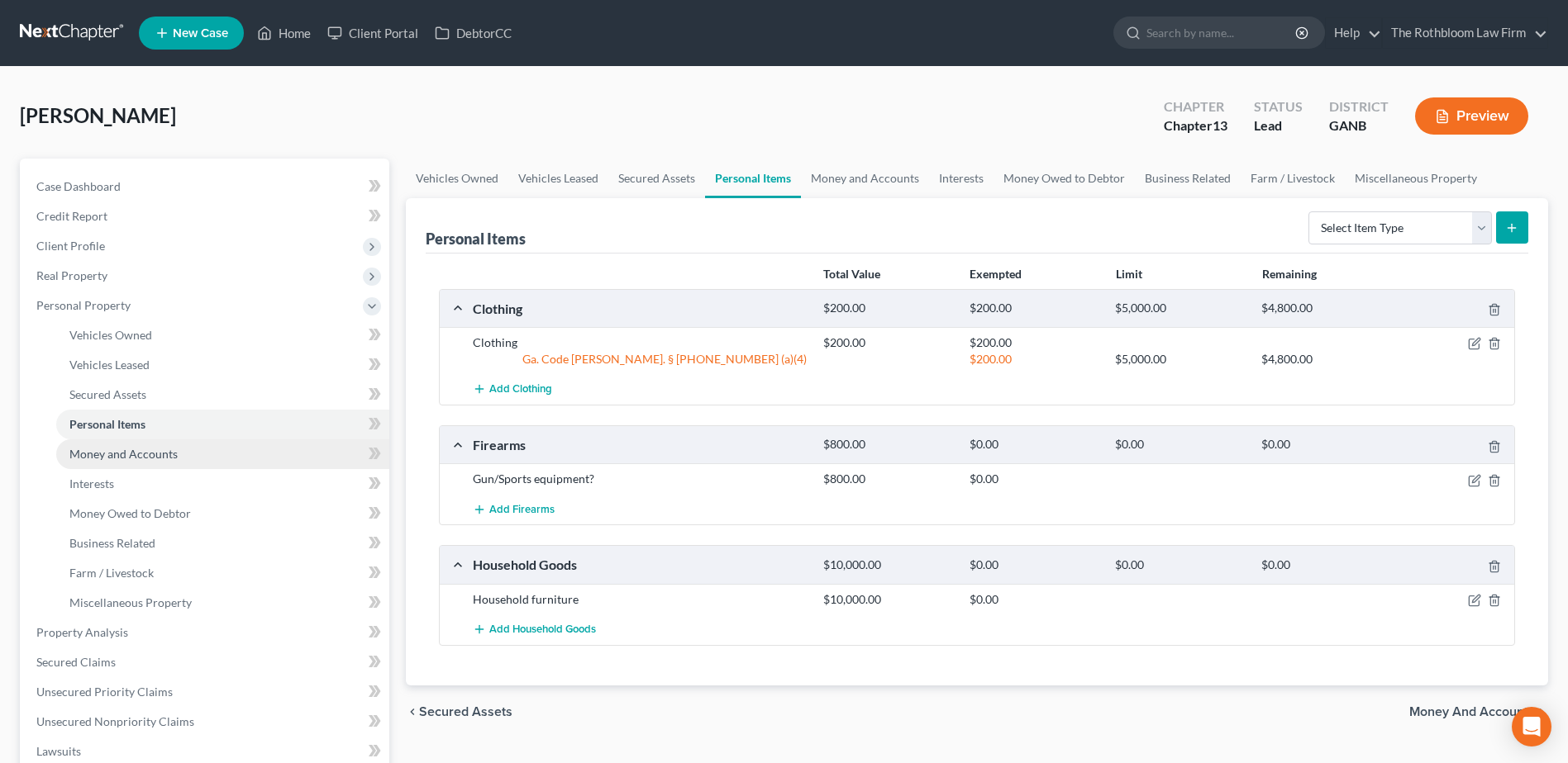
click at [168, 453] on span "Money and Accounts" at bounding box center [123, 454] width 108 height 14
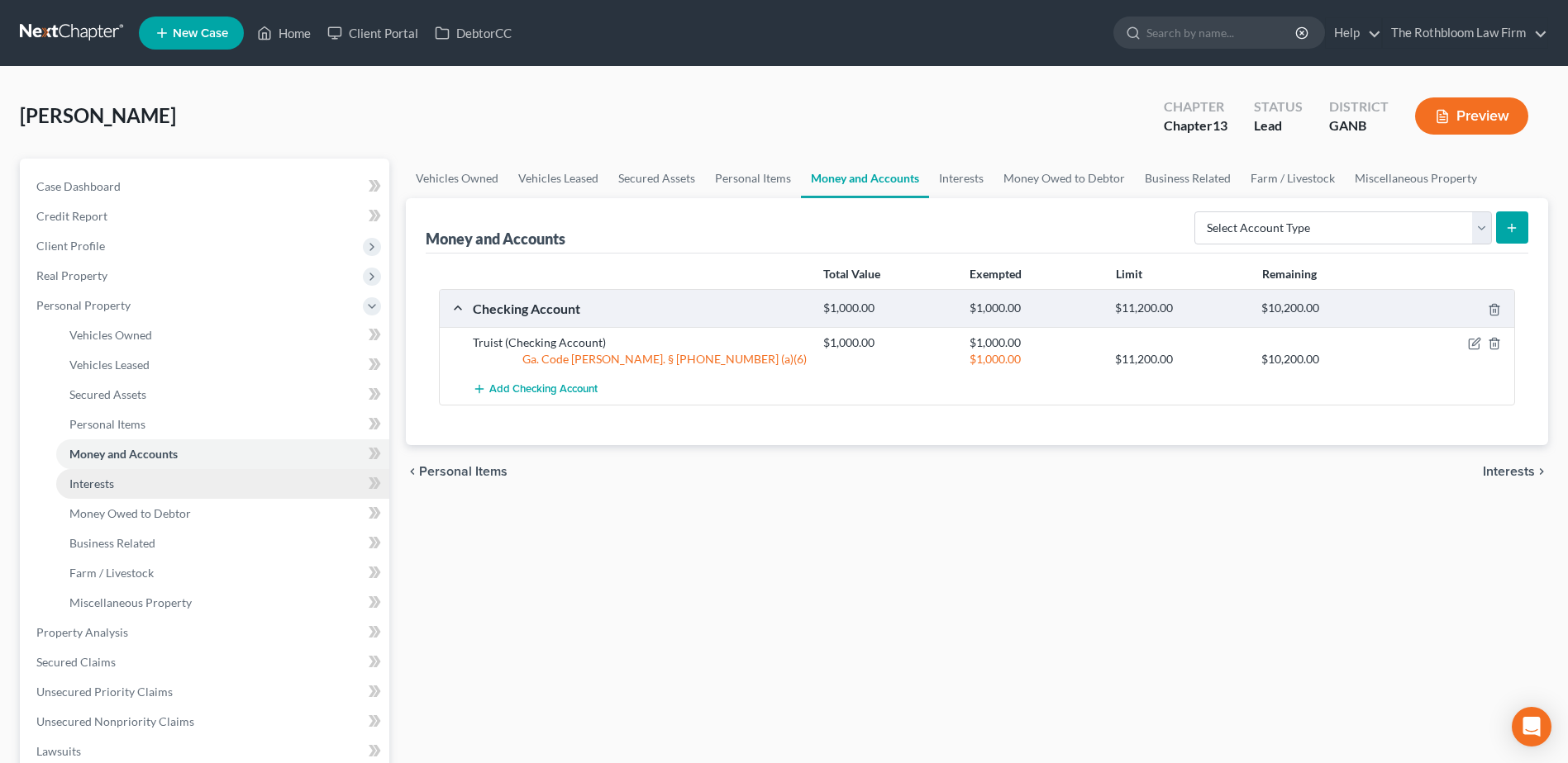
click at [107, 489] on span "Interests" at bounding box center [92, 484] width 45 height 14
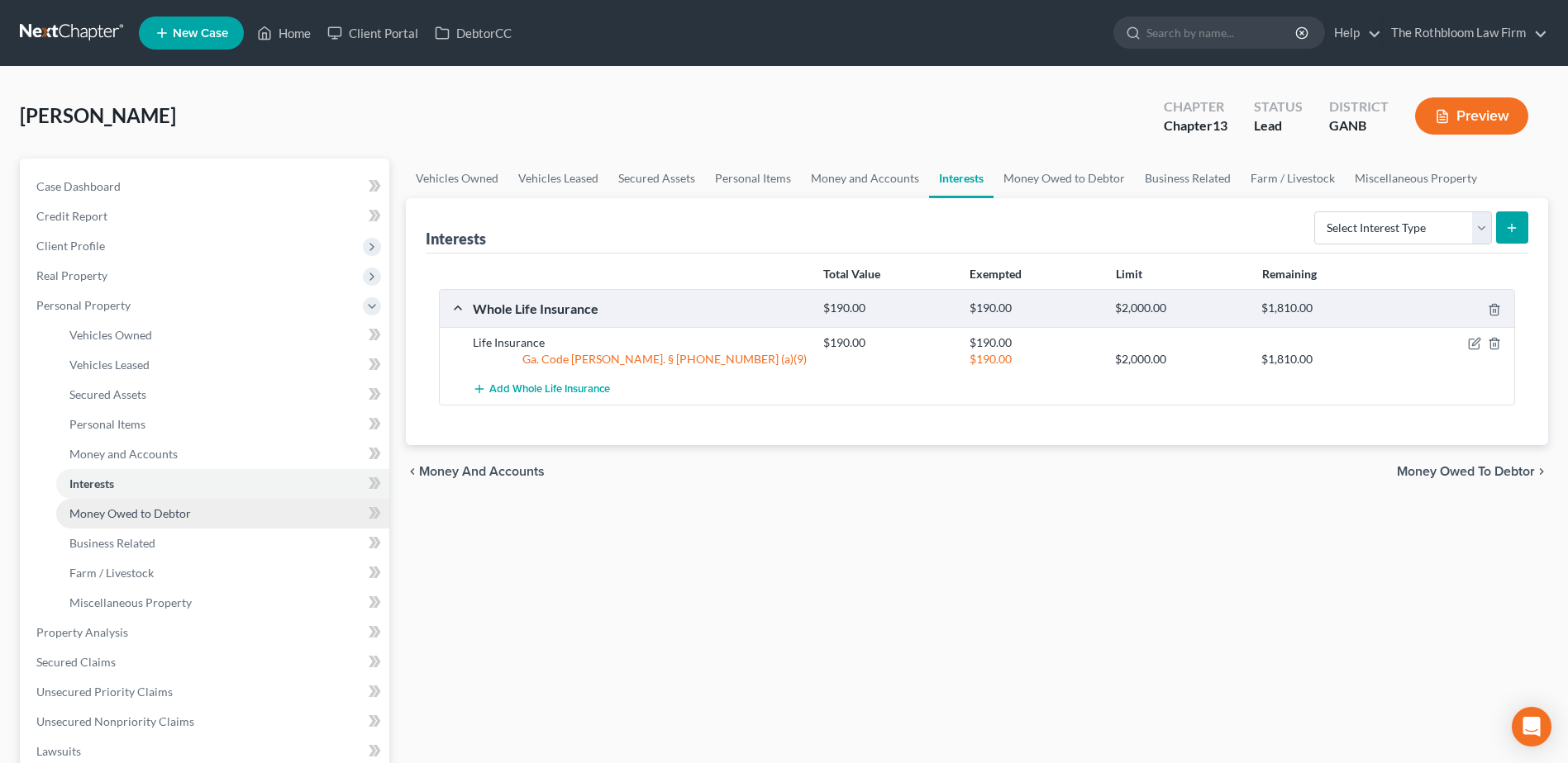
click at [111, 522] on link "Money Owed to Debtor" at bounding box center [223, 514] width 333 height 30
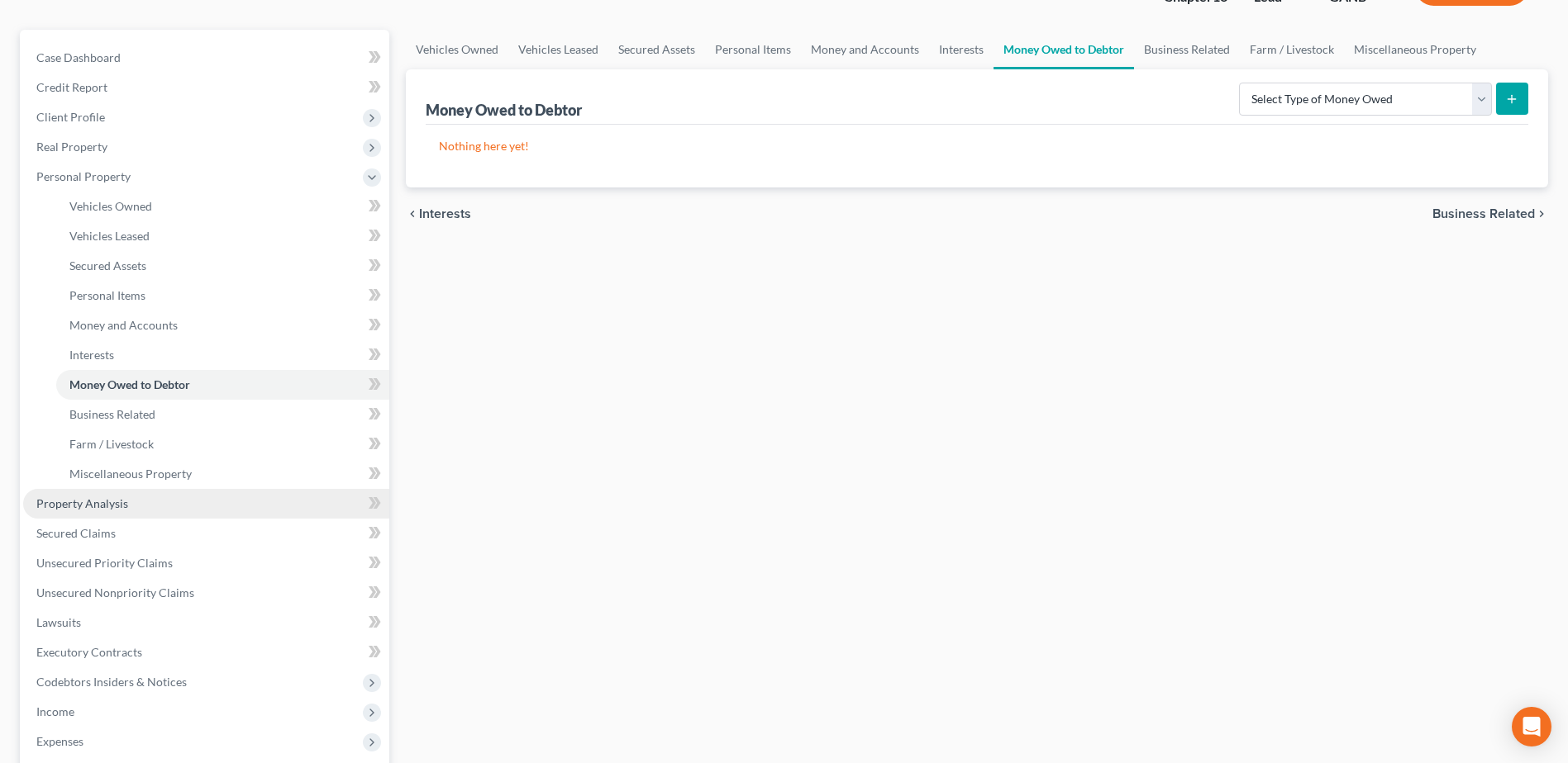
scroll to position [165, 0]
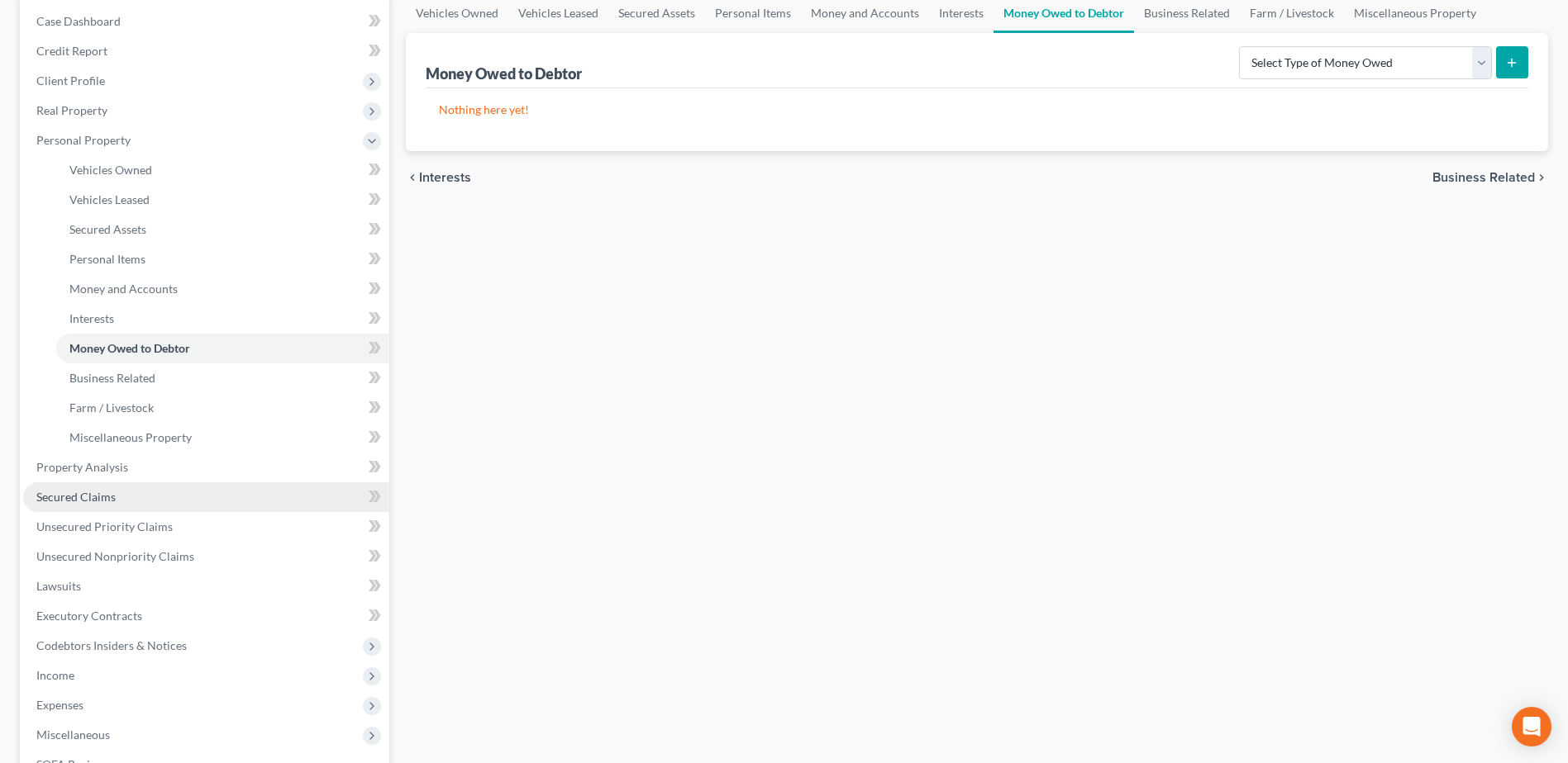
click at [85, 510] on link "Secured Claims" at bounding box center [206, 497] width 366 height 30
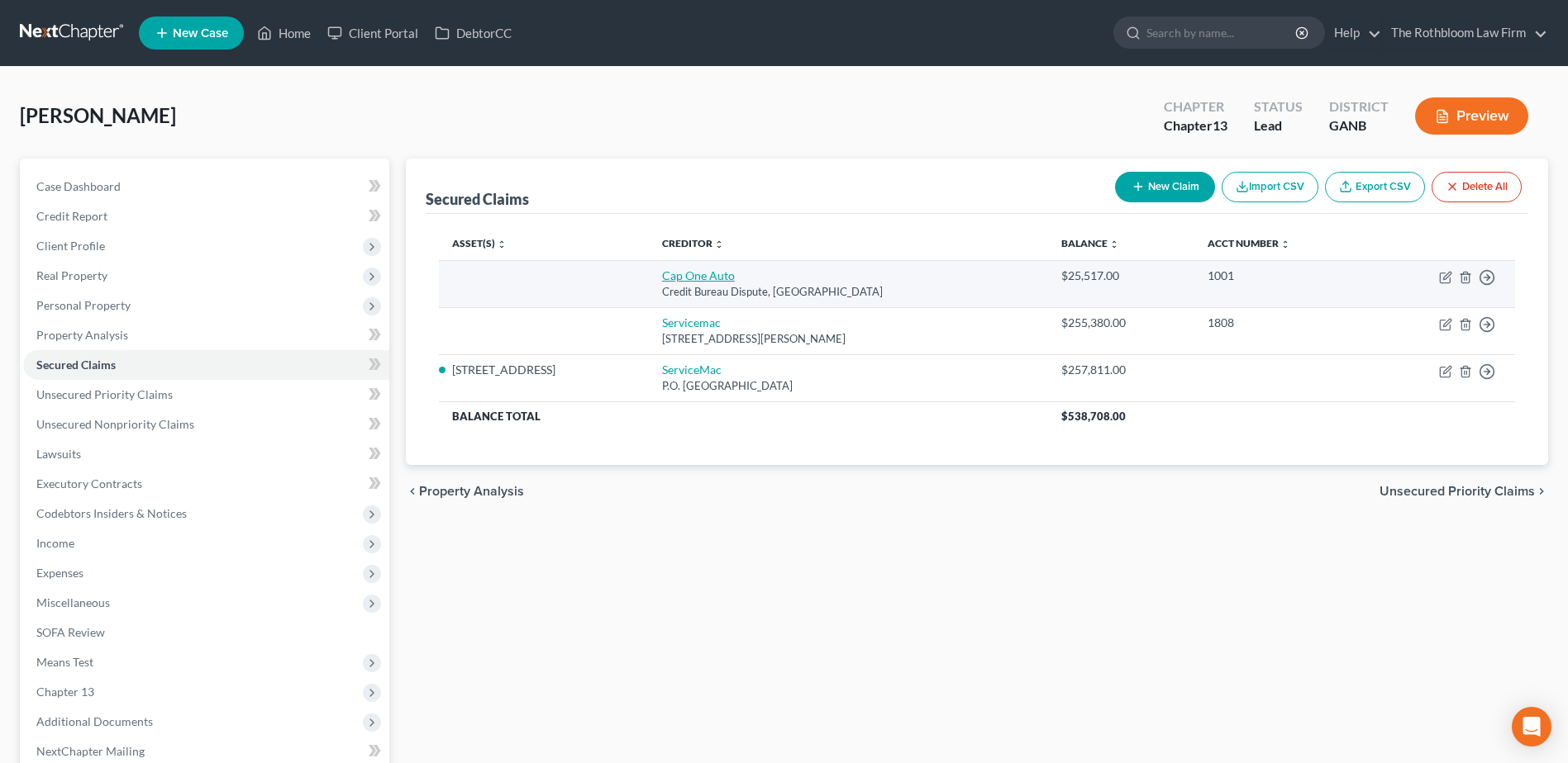
click at [701, 276] on link "Cap One Auto" at bounding box center [698, 275] width 73 height 14
select select "45"
select select "0"
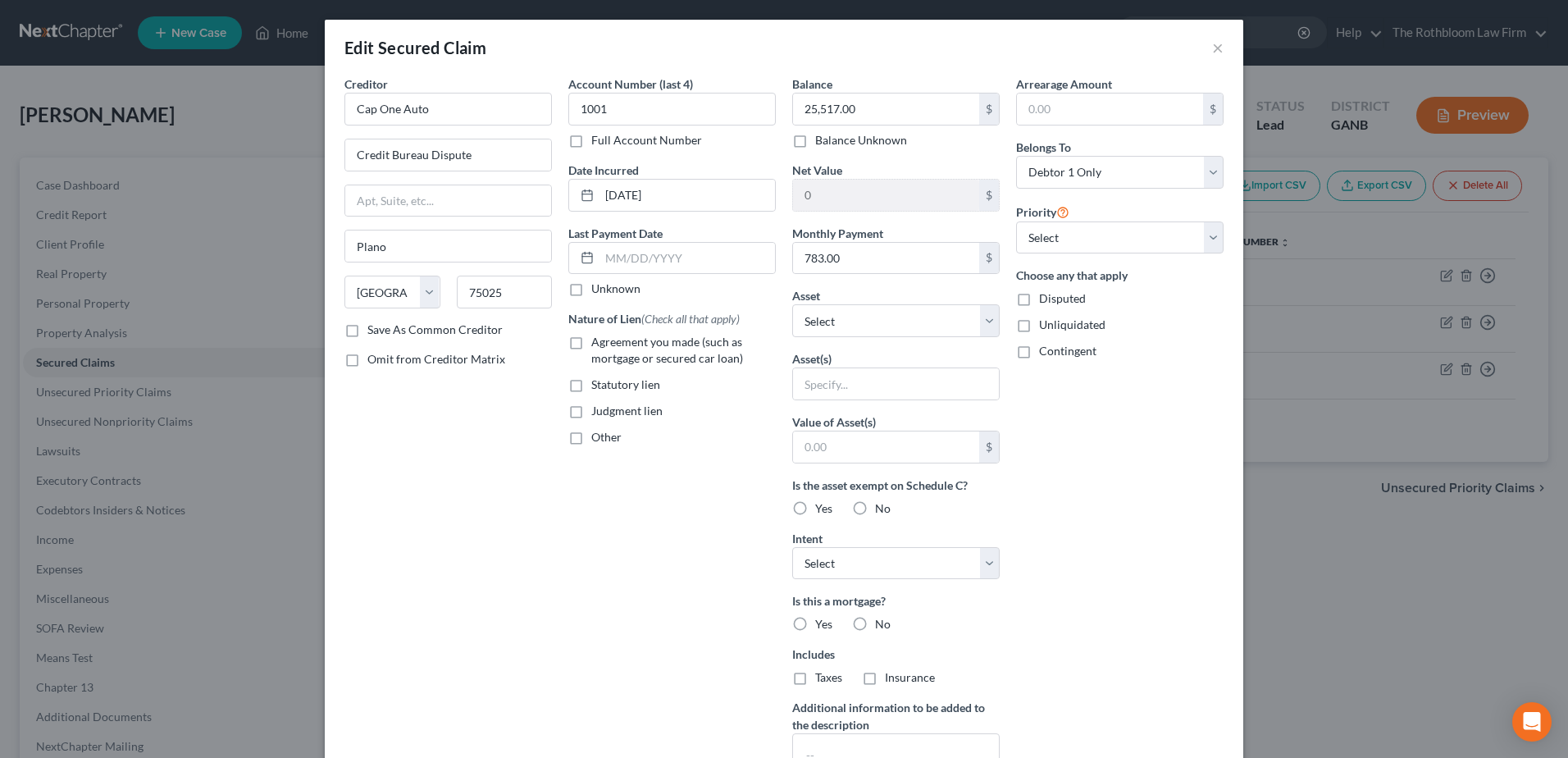
click at [591, 342] on label "Agreement you made (such as mortgage or secured car loan)" at bounding box center [683, 351] width 185 height 33
click at [598, 342] on input "Agreement you made (such as mortgage or secured car loan)" at bounding box center [603, 339] width 11 height 11
checkbox input "true"
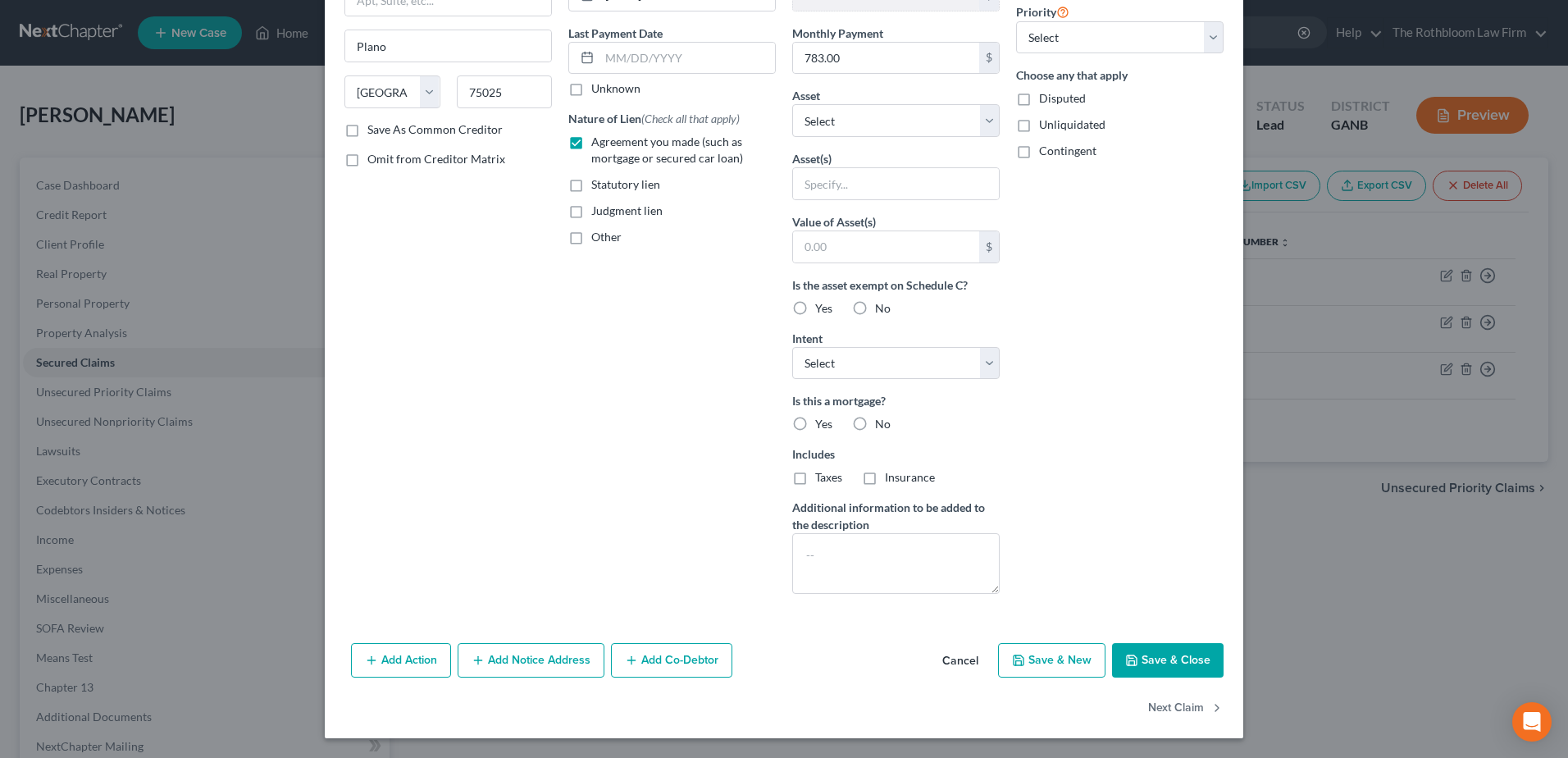
click at [1156, 661] on button "Save & Close" at bounding box center [1167, 660] width 111 height 35
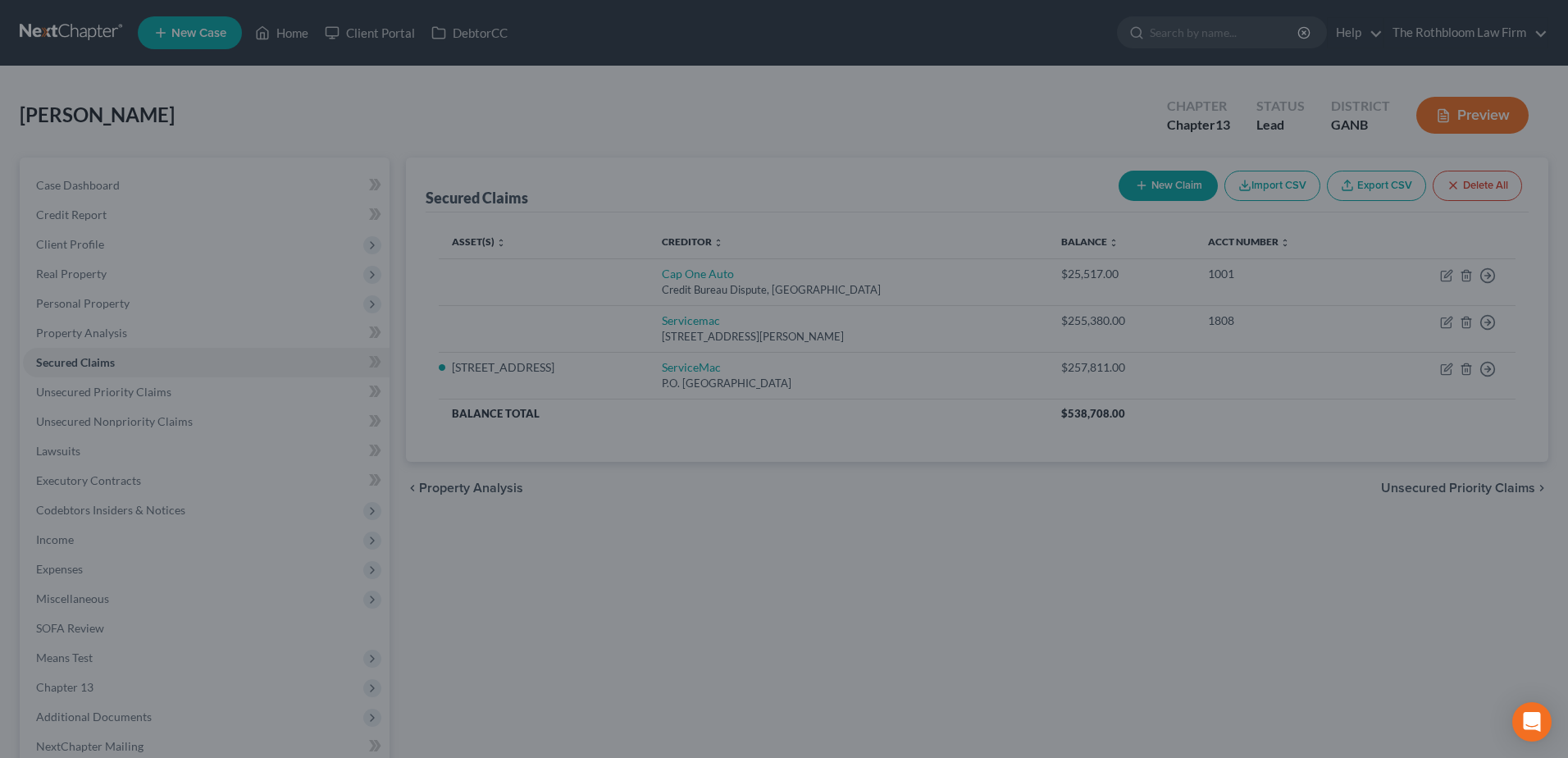
scroll to position [20, 0]
type input "0"
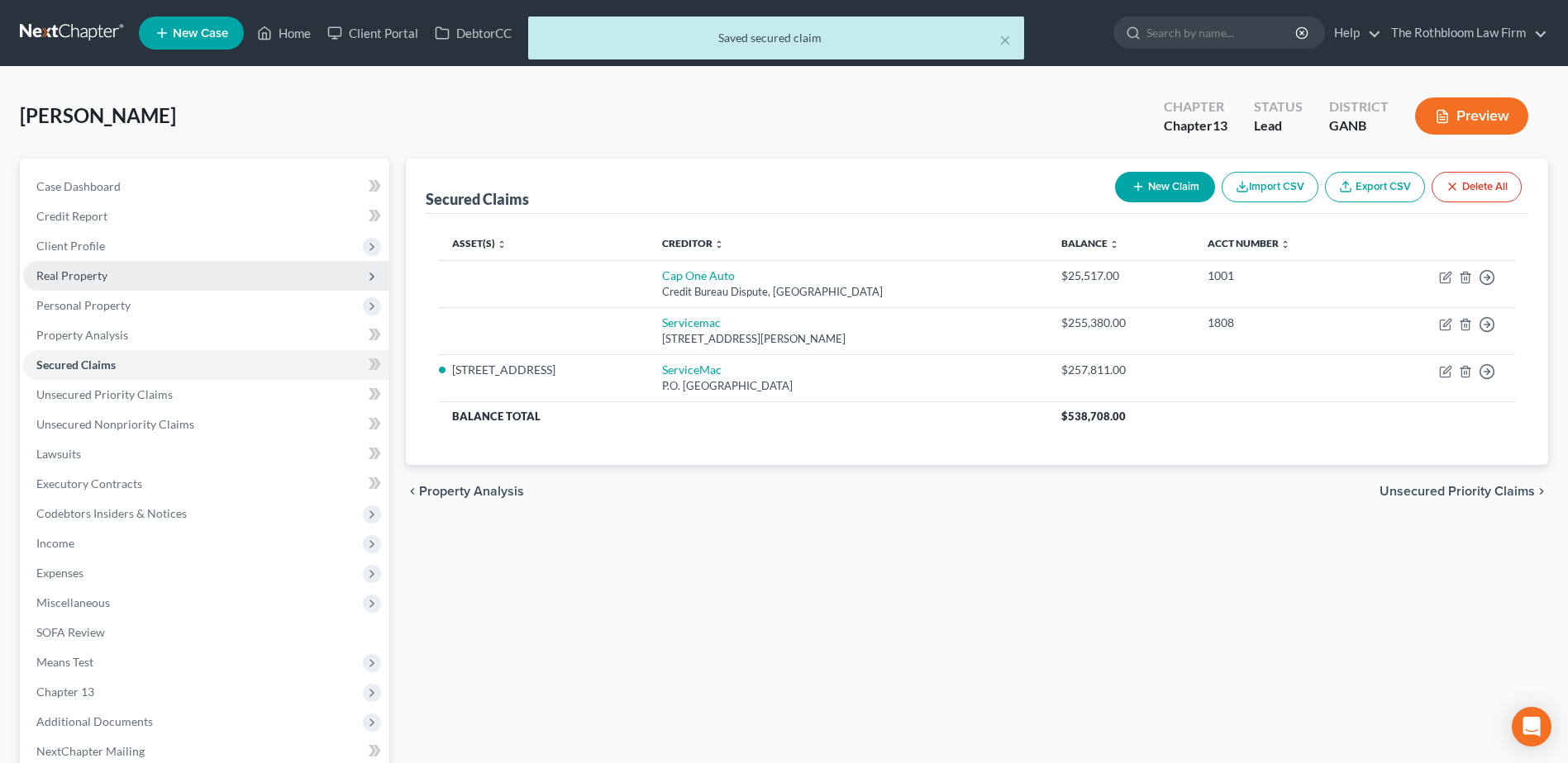
click at [87, 272] on span "Real Property" at bounding box center [71, 275] width 71 height 14
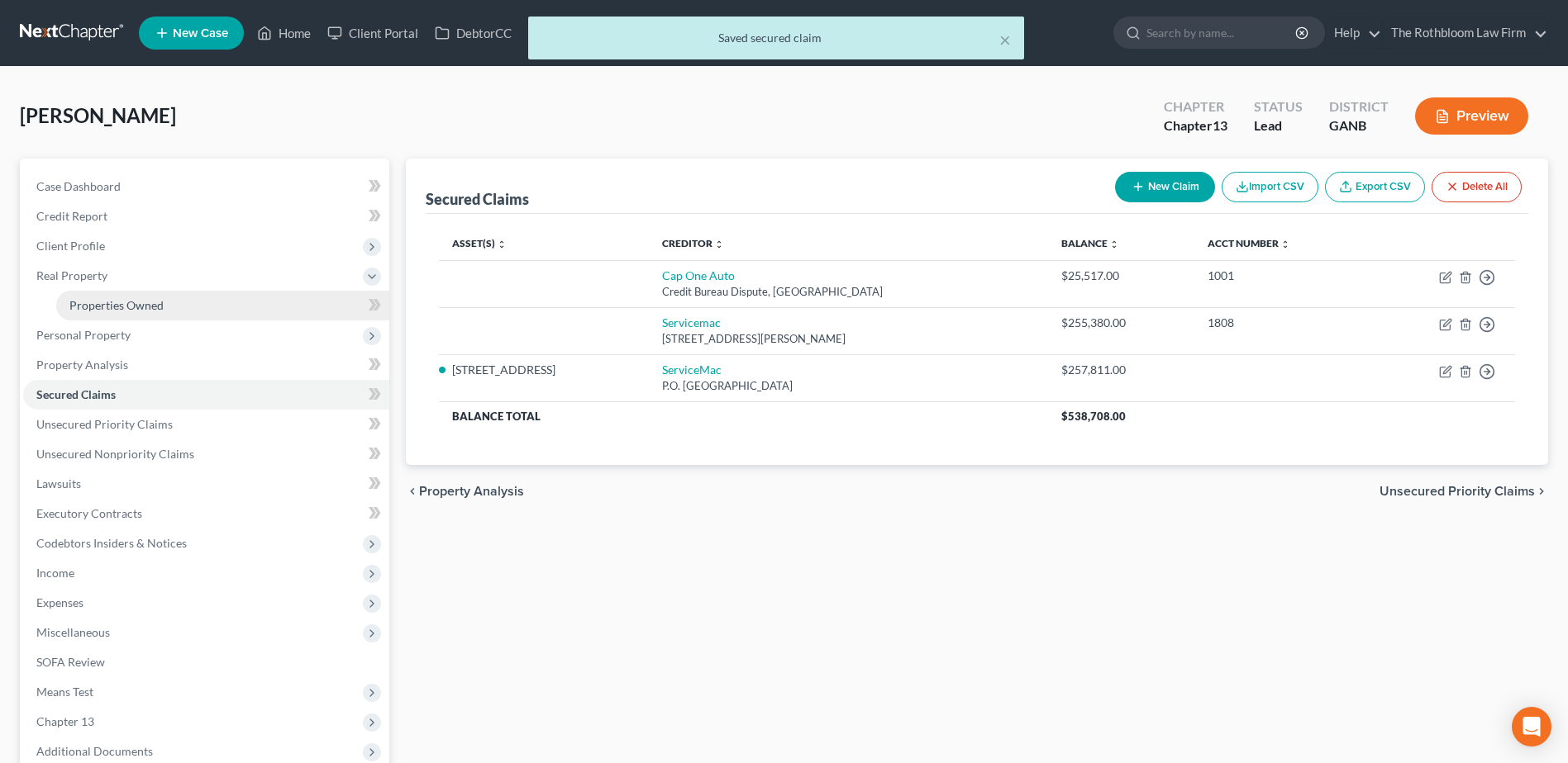
click at [92, 299] on span "Properties Owned" at bounding box center [117, 305] width 94 height 14
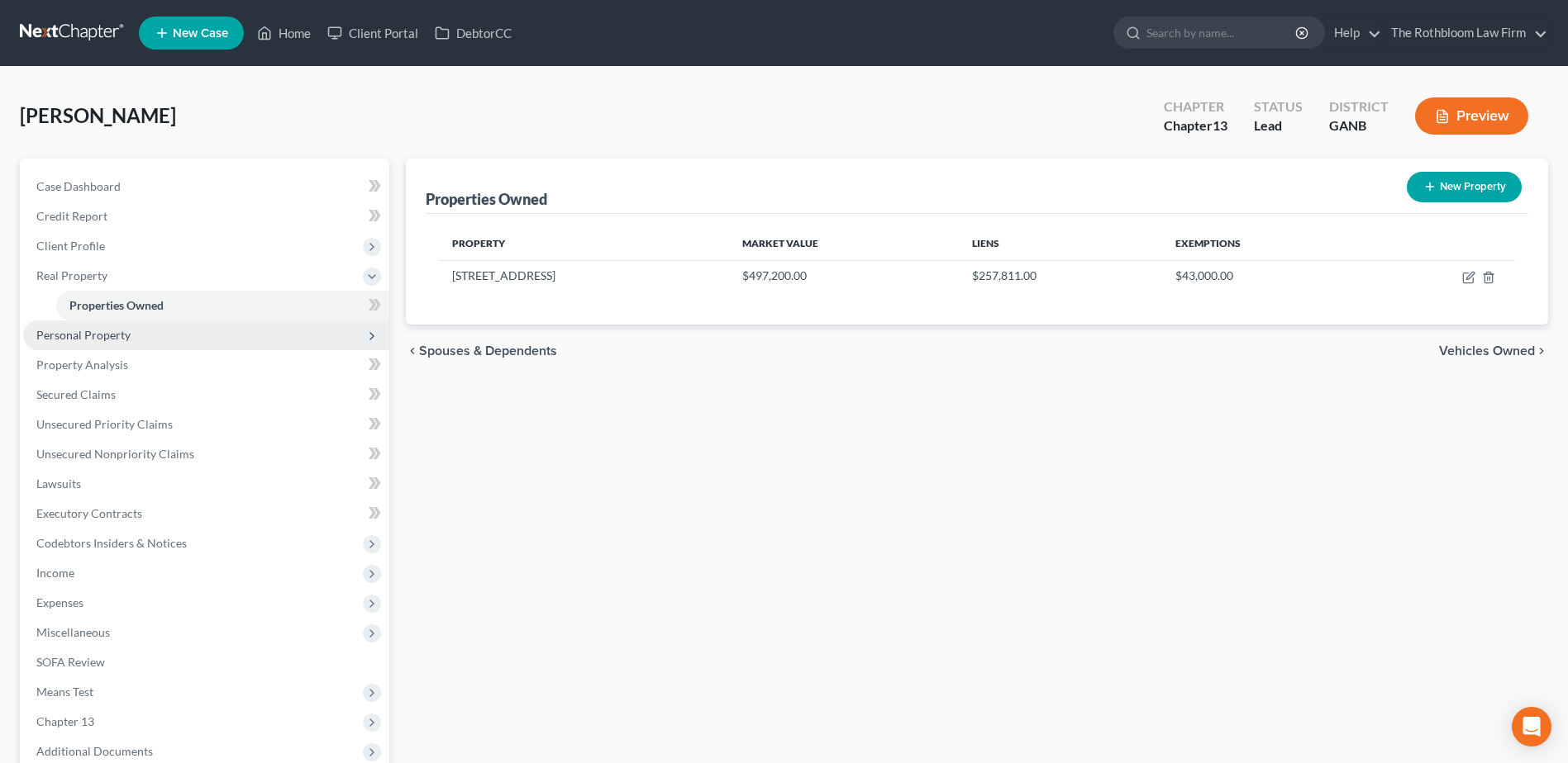
click at [93, 337] on span "Personal Property" at bounding box center [83, 335] width 94 height 14
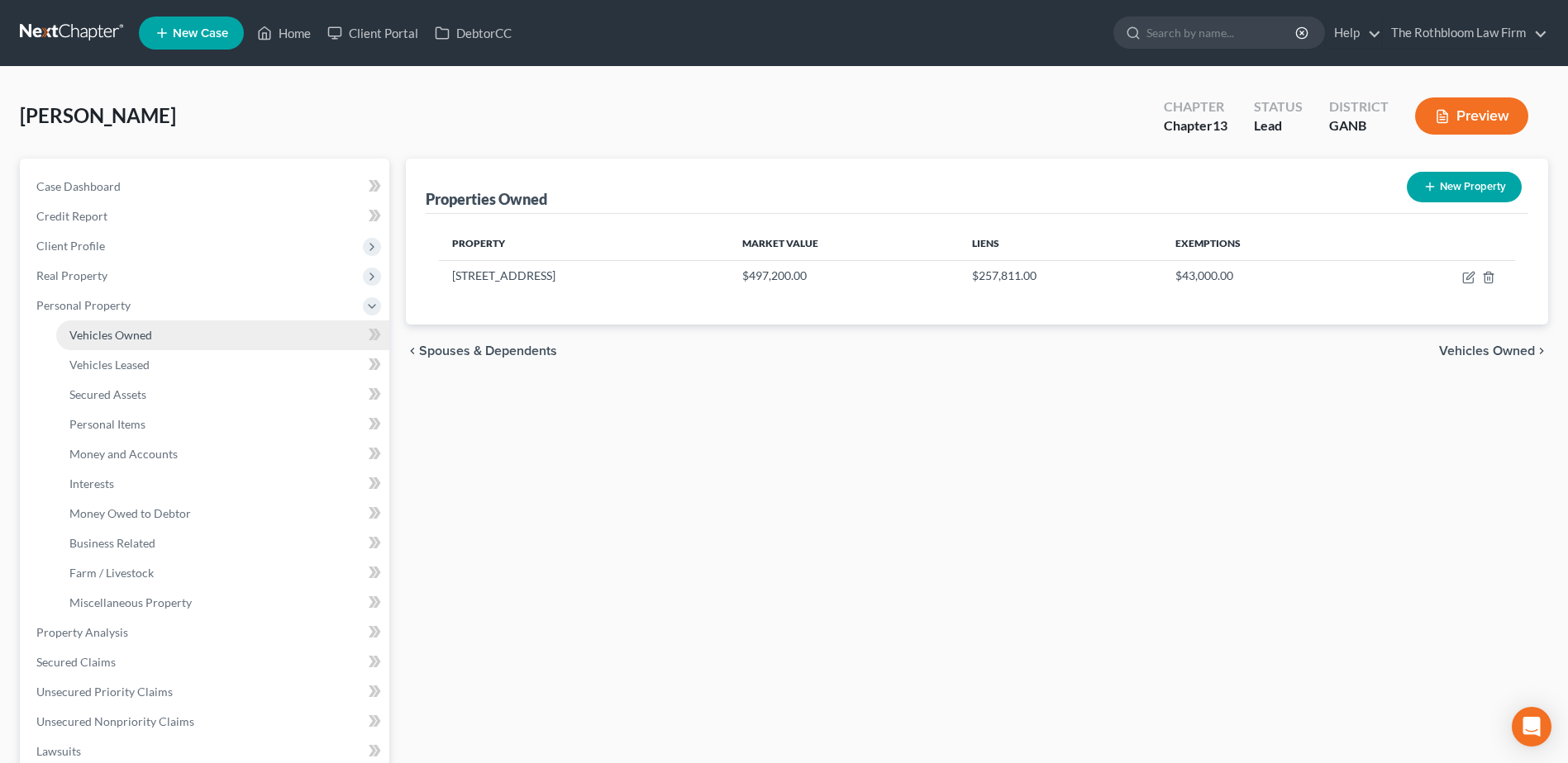
click at [96, 337] on span "Vehicles Owned" at bounding box center [111, 335] width 82 height 14
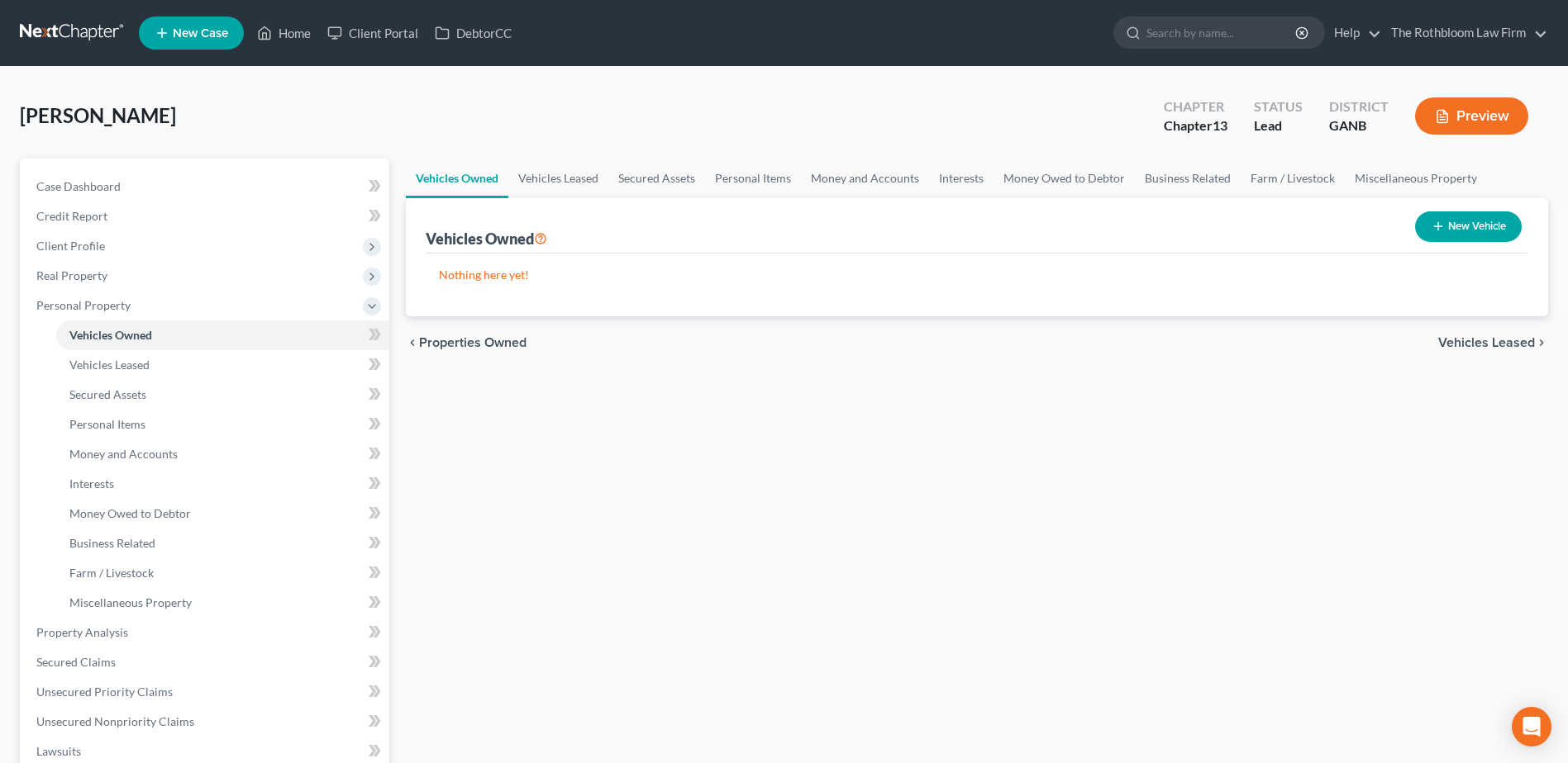
click at [1467, 229] on button "New Vehicle" at bounding box center [1468, 227] width 106 height 31
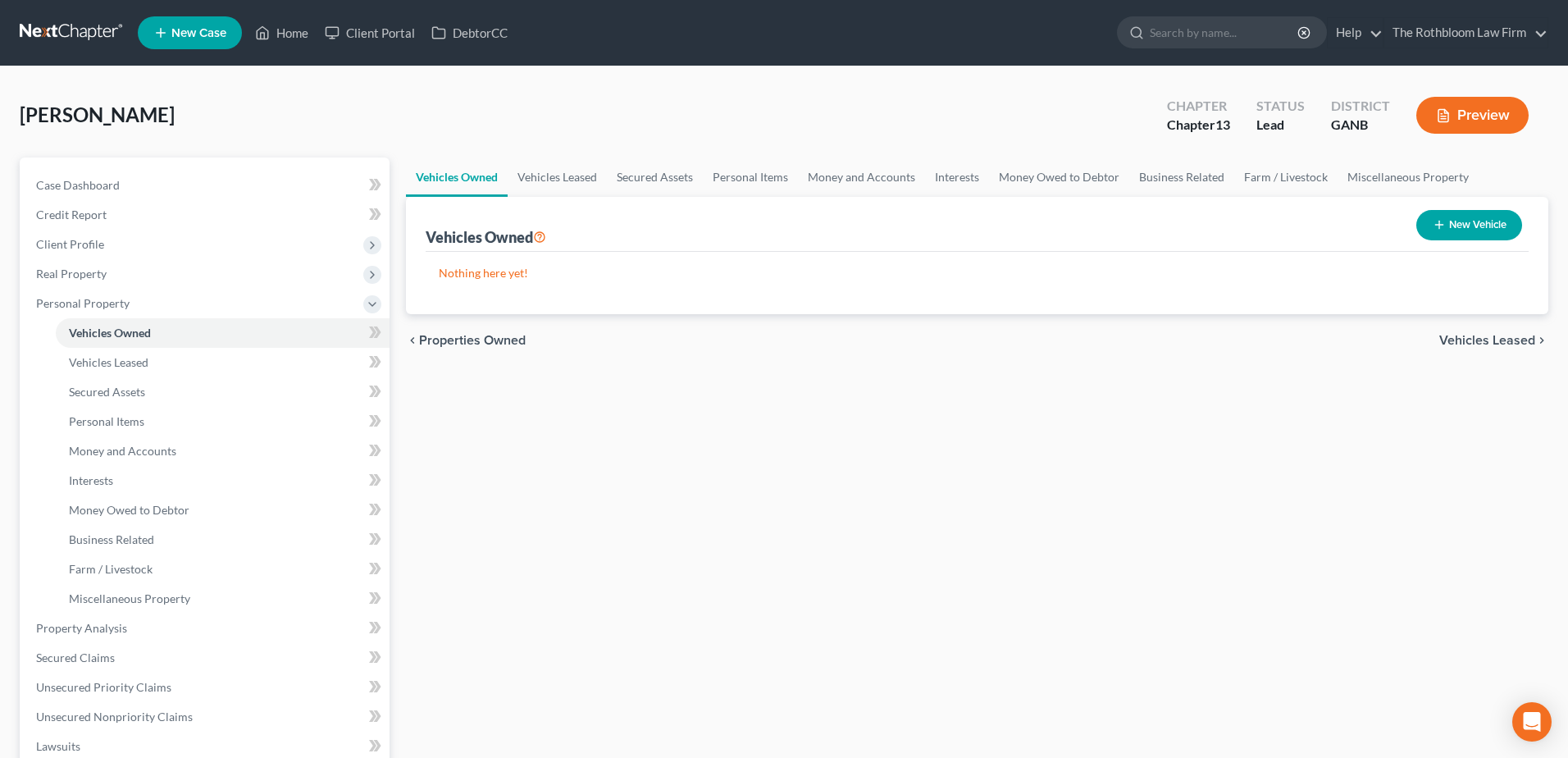
select select "0"
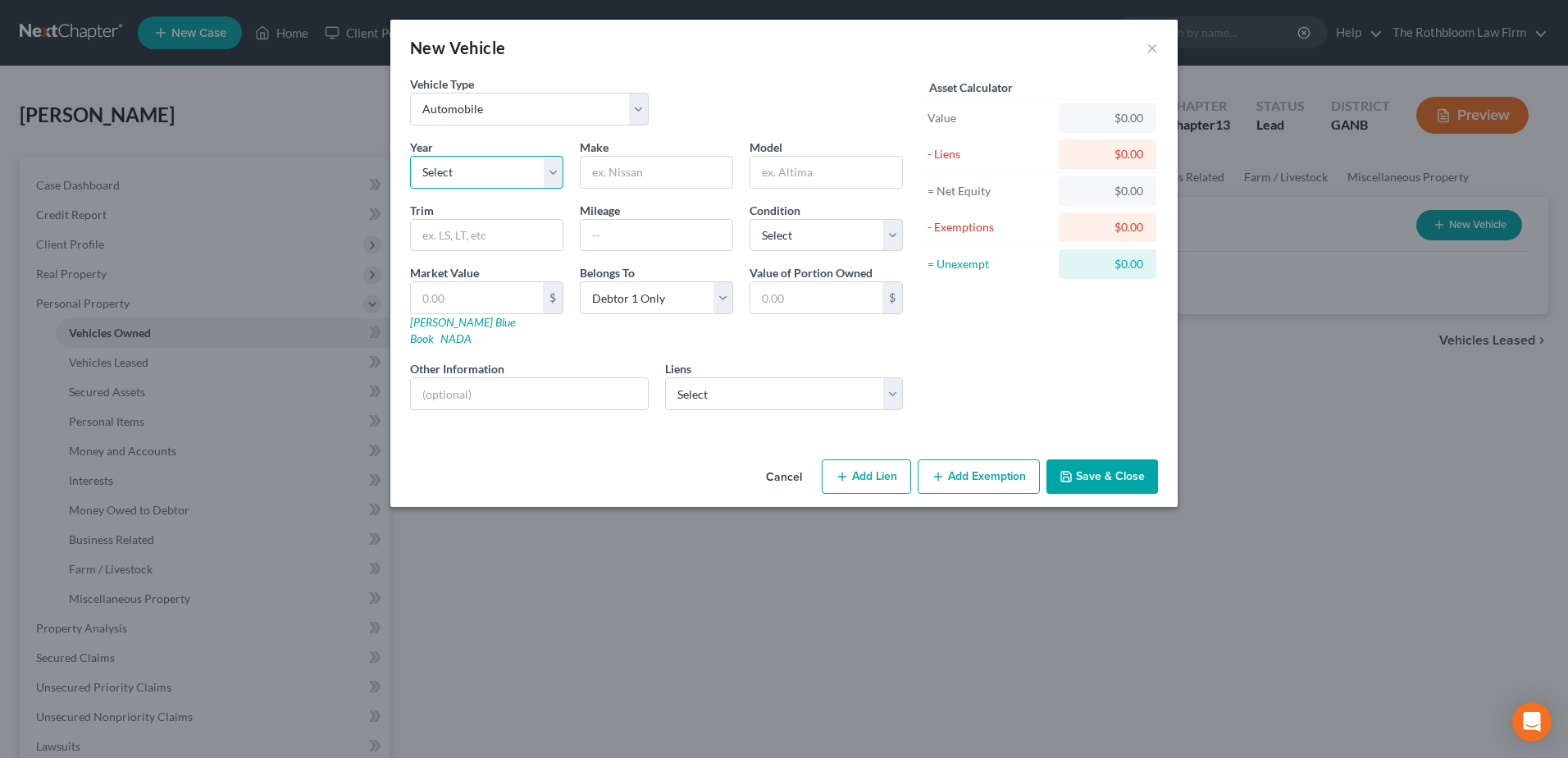
click at [454, 174] on select "Select 2026 2025 2024 2023 2022 2021 2020 2019 2018 2017 2016 2015 2014 2013 20…" at bounding box center [486, 172] width 153 height 33
select select "4"
click at [410, 156] on select "Select 2026 2025 2024 2023 2022 2021 2020 2019 2018 2017 2016 2015 2014 2013 20…" at bounding box center [486, 172] width 153 height 33
click at [628, 173] on input "text" at bounding box center [656, 172] width 151 height 31
type input "Volkswagen"
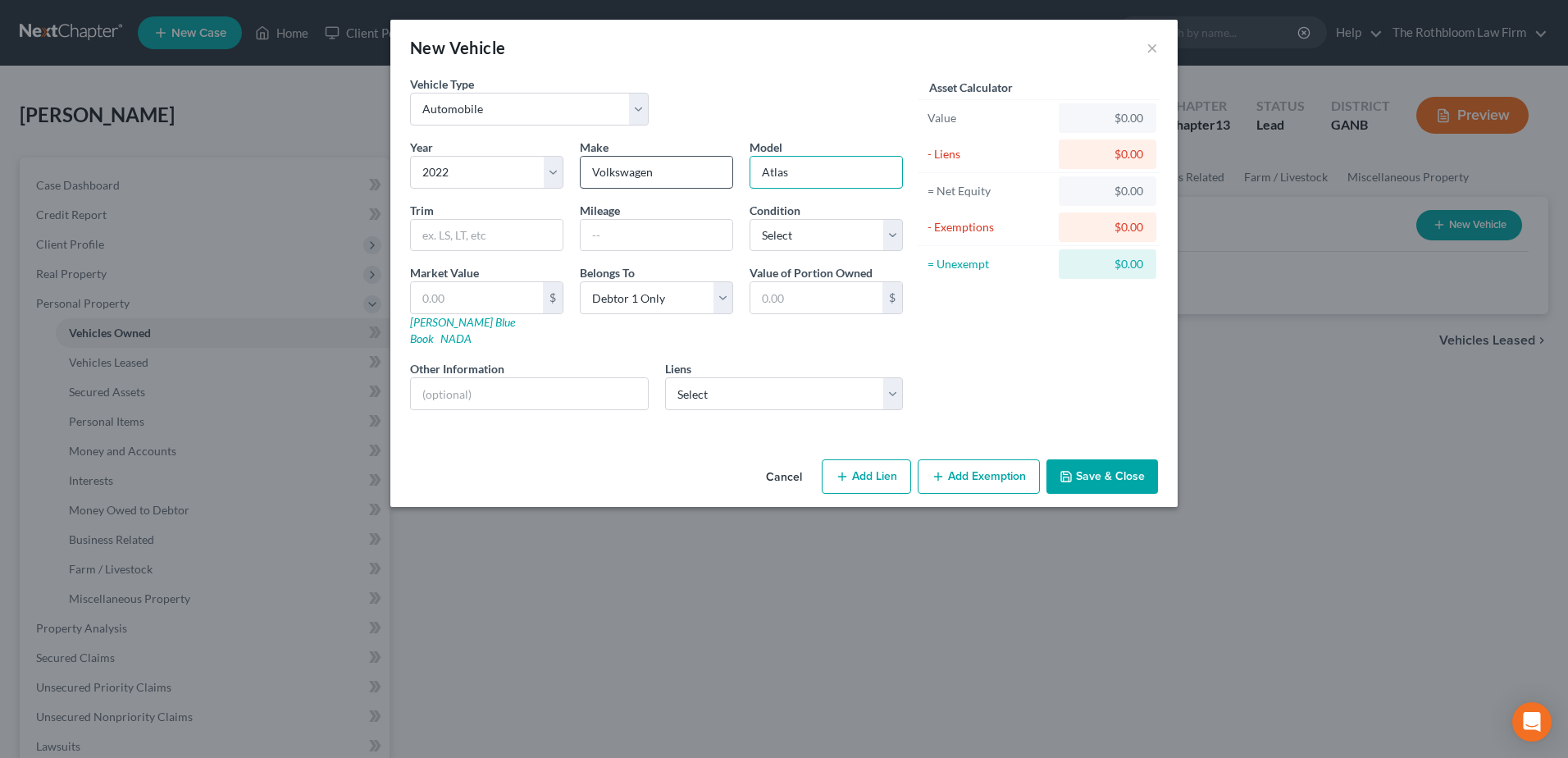
type input "Atlas"
click at [421, 322] on link "[PERSON_NAME] Blue Book" at bounding box center [462, 330] width 105 height 31
click at [806, 242] on select "Select Excellent Very Good Good Fair Poor" at bounding box center [827, 236] width 153 height 33
select select "2"
click at [750, 219] on select "Select Excellent Very Good Good Fair Poor" at bounding box center [827, 236] width 153 height 33
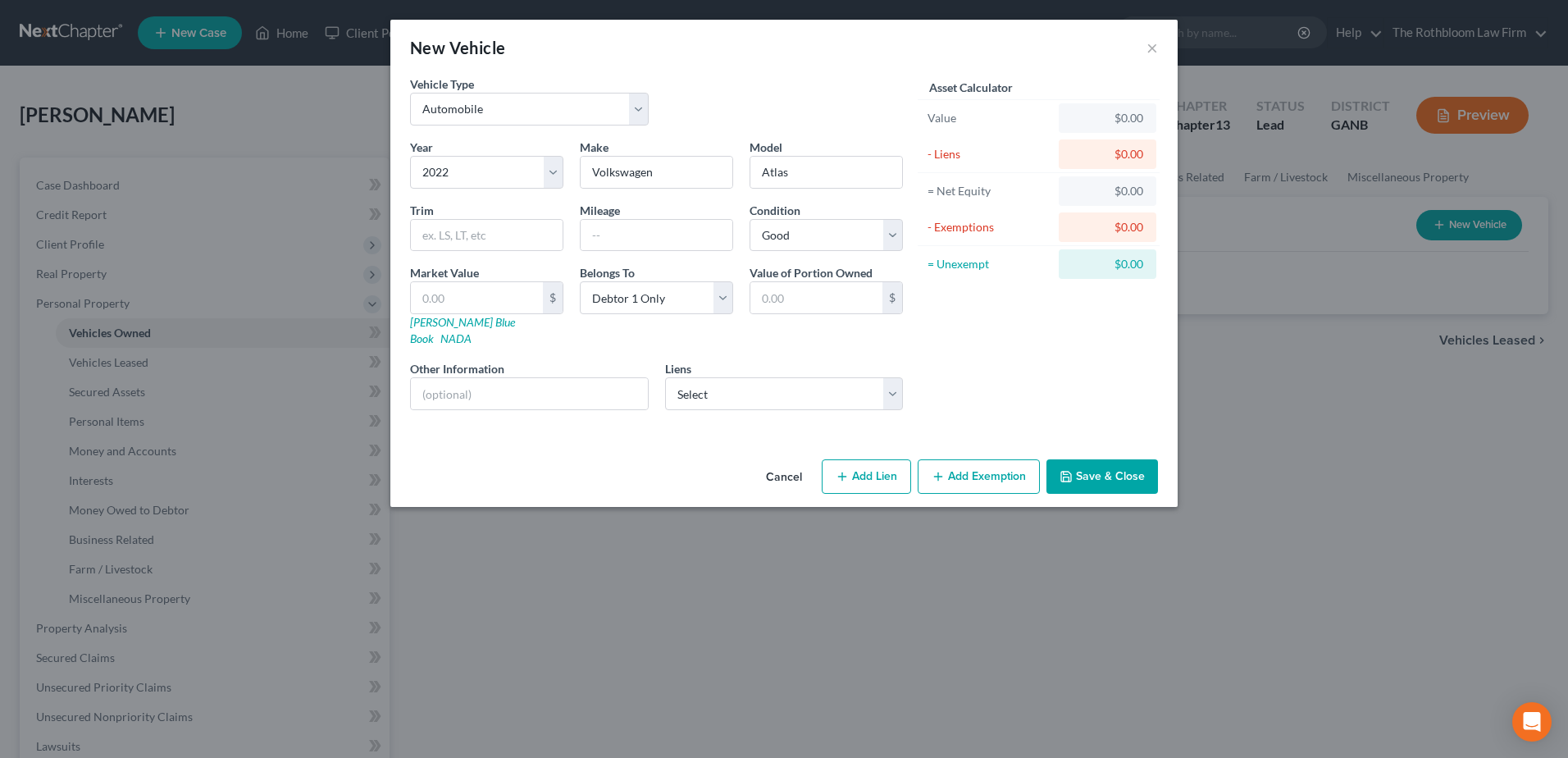
click at [1104, 459] on button "Save & Close" at bounding box center [1102, 476] width 111 height 35
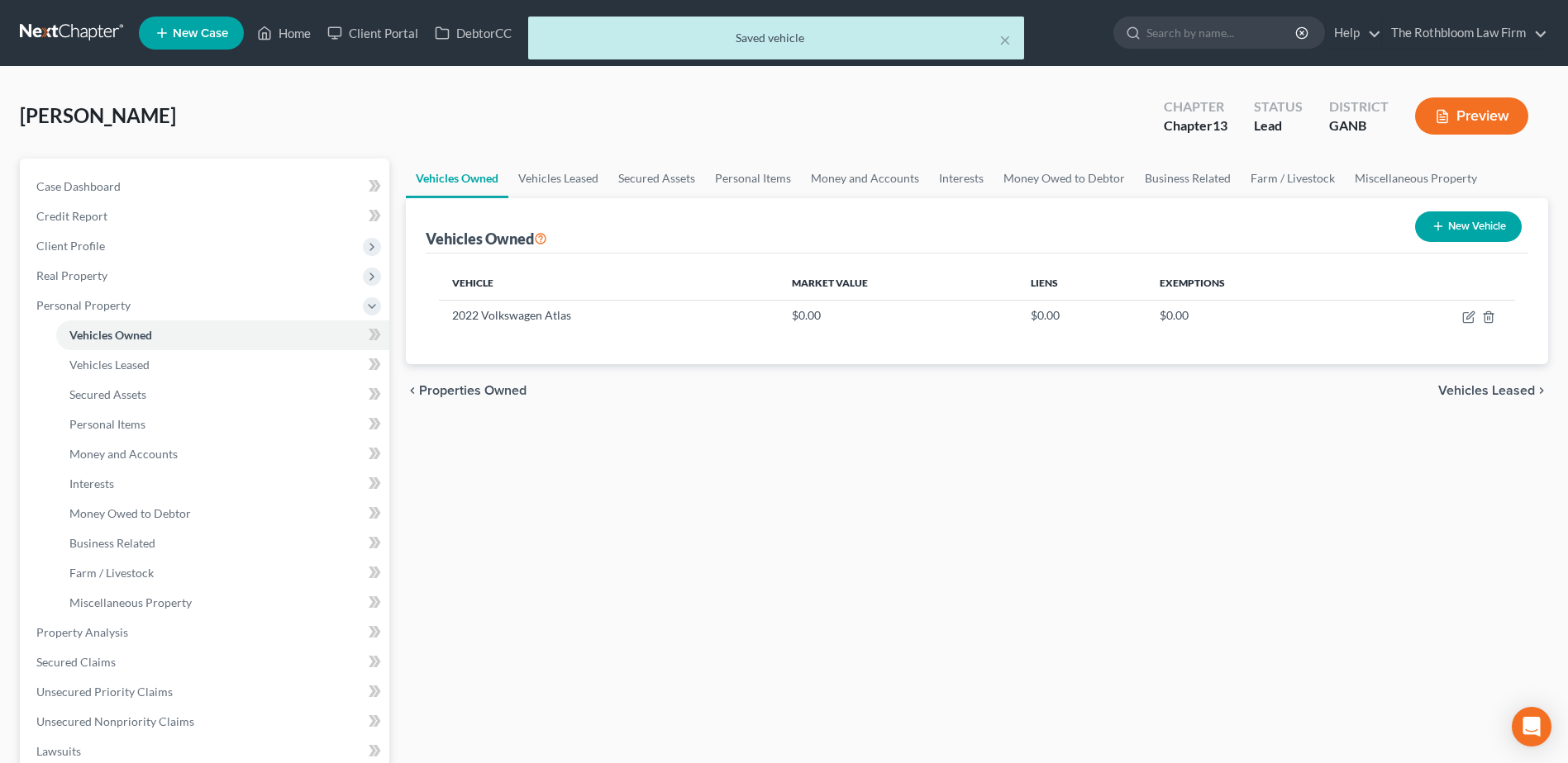
click at [1481, 219] on button "New Vehicle" at bounding box center [1468, 227] width 106 height 31
select select "0"
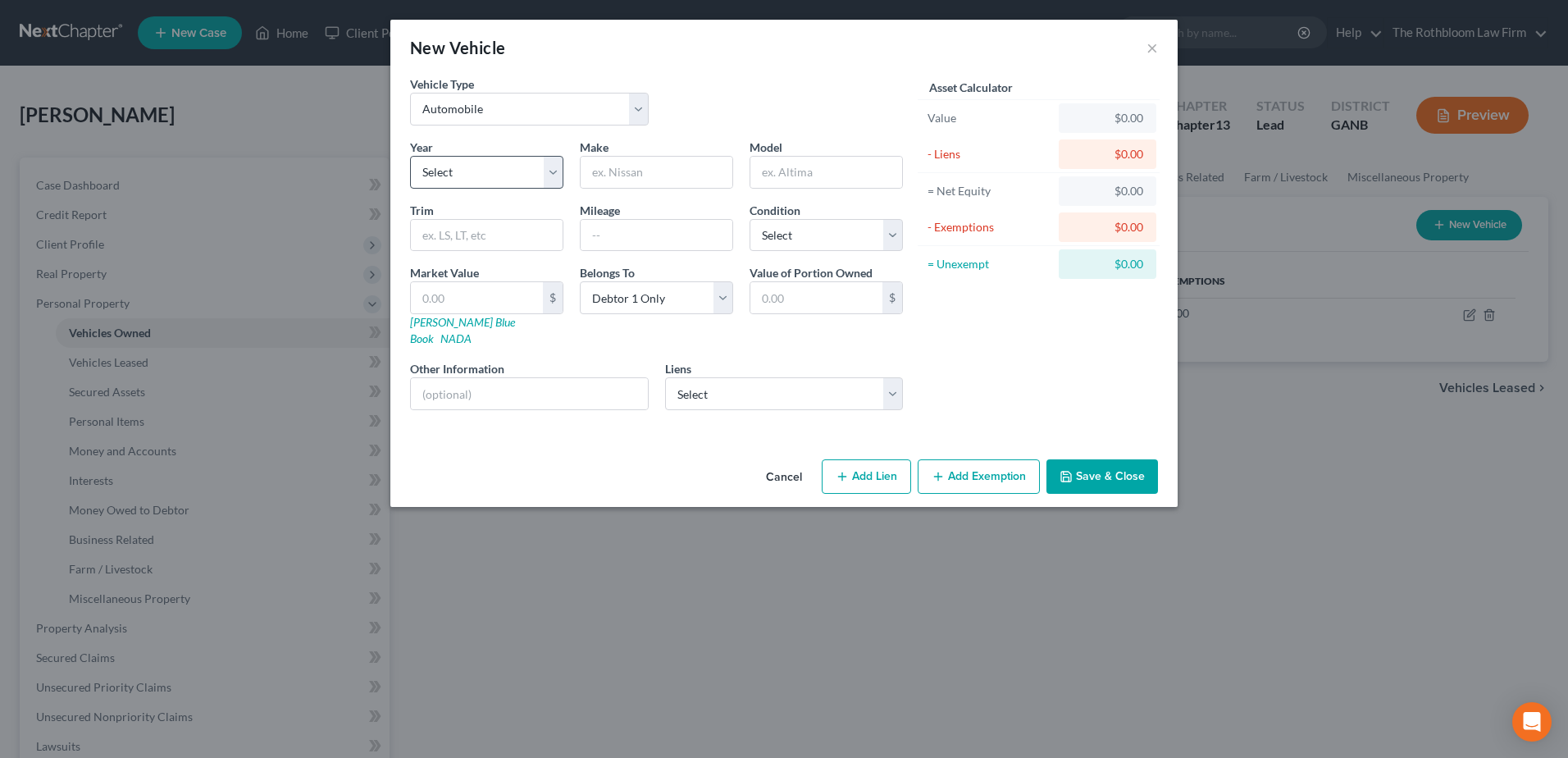
drag, startPoint x: 474, startPoint y: 151, endPoint x: 474, endPoint y: 178, distance: 27.0
click at [474, 151] on div "Year Select 2026 2025 2024 2023 2022 2021 2020 2019 2018 2017 2016 2015 2014 20…" at bounding box center [487, 163] width 170 height 50
click at [466, 179] on select "Select 2026 2025 2024 2023 2022 2021 2020 2019 2018 2017 2016 2015 2014 2013 20…" at bounding box center [486, 172] width 153 height 33
select select "4"
click at [410, 156] on select "Select 2026 2025 2024 2023 2022 2021 2020 2019 2018 2017 2016 2015 2014 2013 20…" at bounding box center [486, 172] width 153 height 33
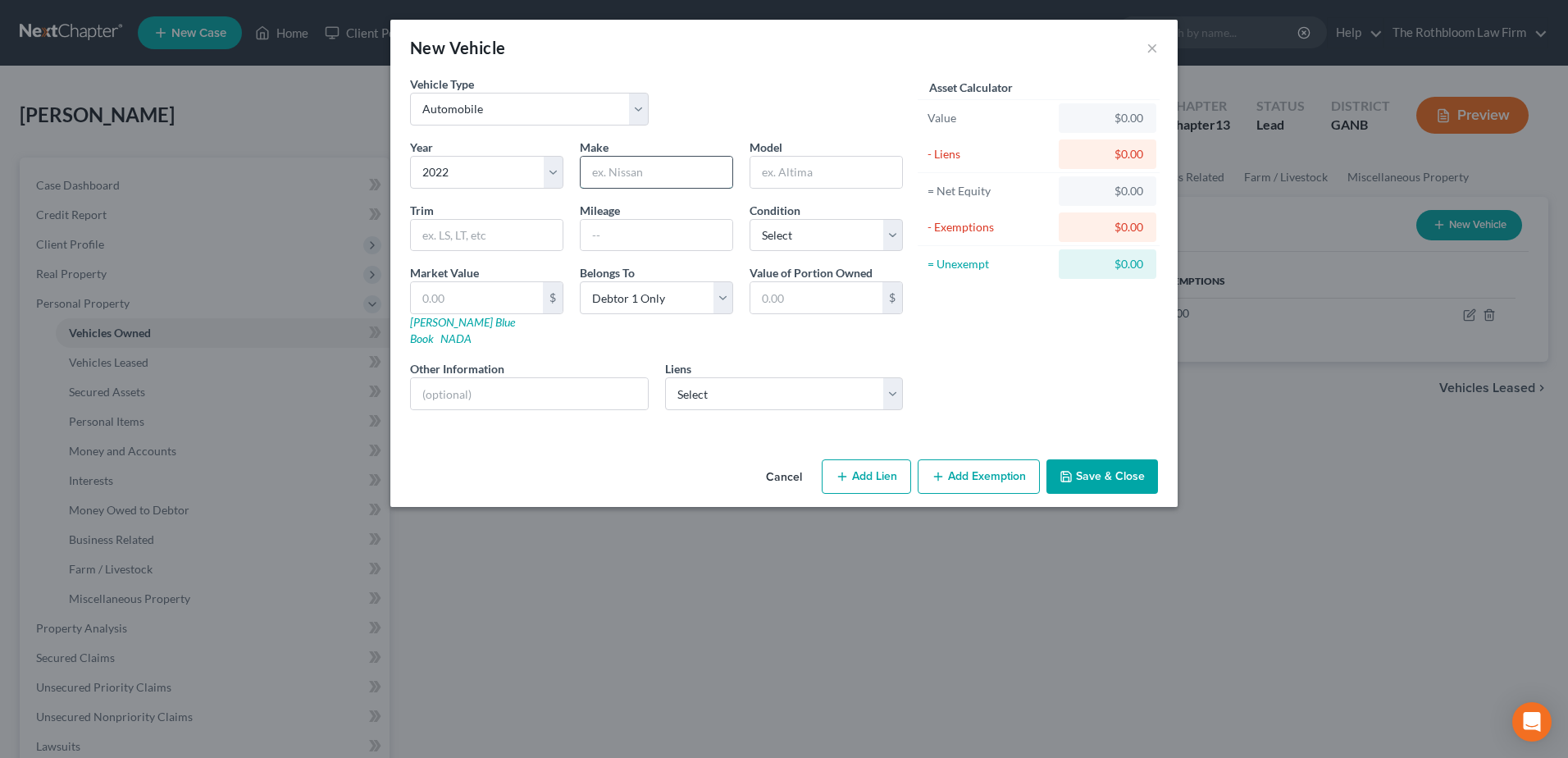
click at [611, 168] on input "text" at bounding box center [656, 172] width 151 height 31
type input "Honda"
type input "Crosstour"
click at [469, 322] on link "[PERSON_NAME] Blue Book" at bounding box center [462, 330] width 105 height 31
click at [475, 174] on select "Select 2026 2025 2024 2023 2022 2021 2020 2019 2018 2017 2016 2015 2014 2013 20…" at bounding box center [486, 172] width 153 height 33
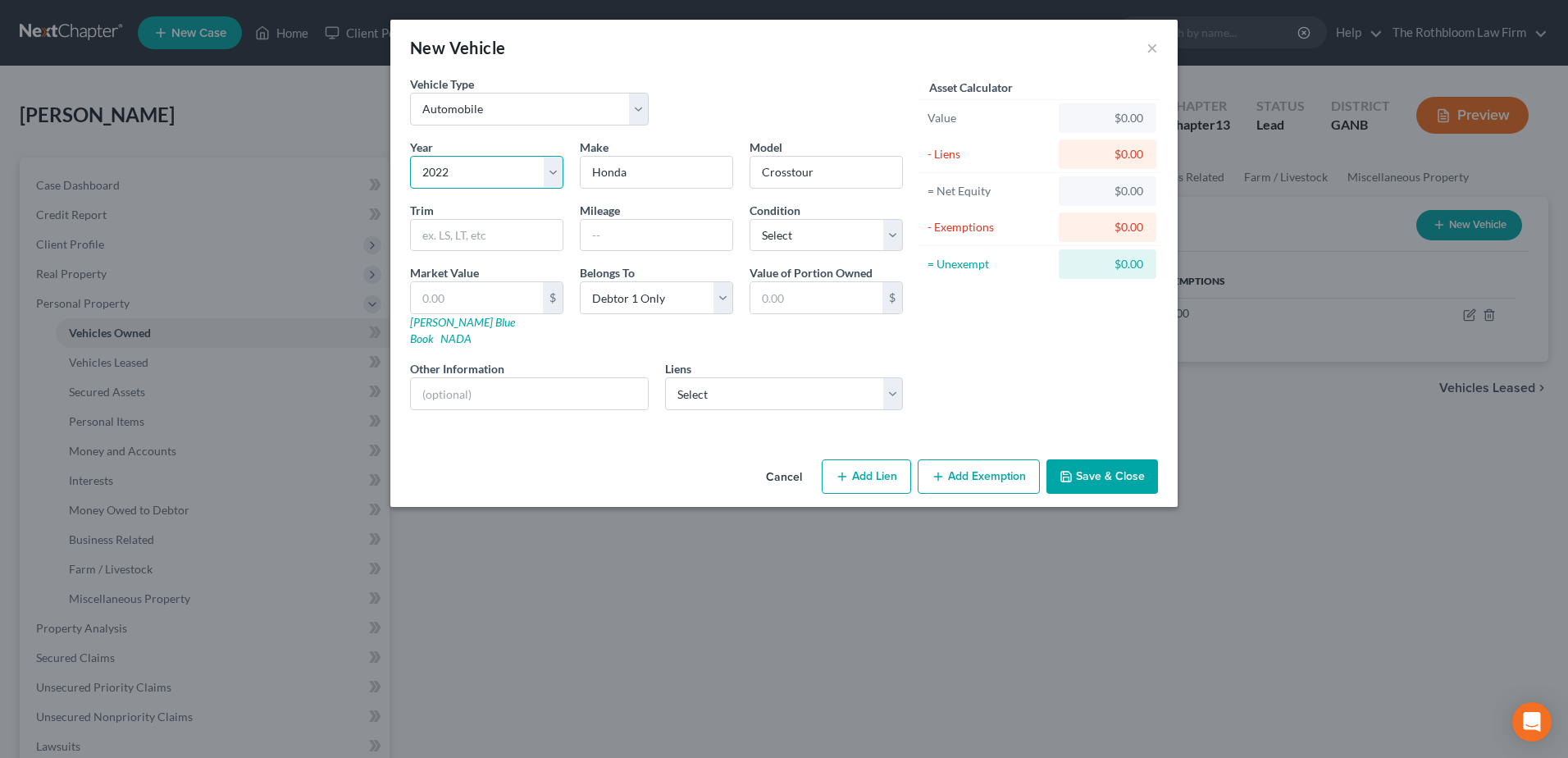
click at [453, 164] on select "Select 2026 2025 2024 2023 2022 2021 2020 2019 2018 2017 2016 2015 2014 2013 20…" at bounding box center [486, 172] width 153 height 33
click at [461, 172] on select "Select 2026 2025 2024 2023 2022 2021 2020 2019 2018 2017 2016 2015 2014 2013 20…" at bounding box center [486, 172] width 153 height 33
select select "14"
click at [410, 156] on select "Select 2026 2025 2024 2023 2022 2021 2020 2019 2018 2017 2016 2015 2014 2013 20…" at bounding box center [486, 172] width 153 height 33
click at [491, 240] on input "text" at bounding box center [486, 235] width 151 height 31
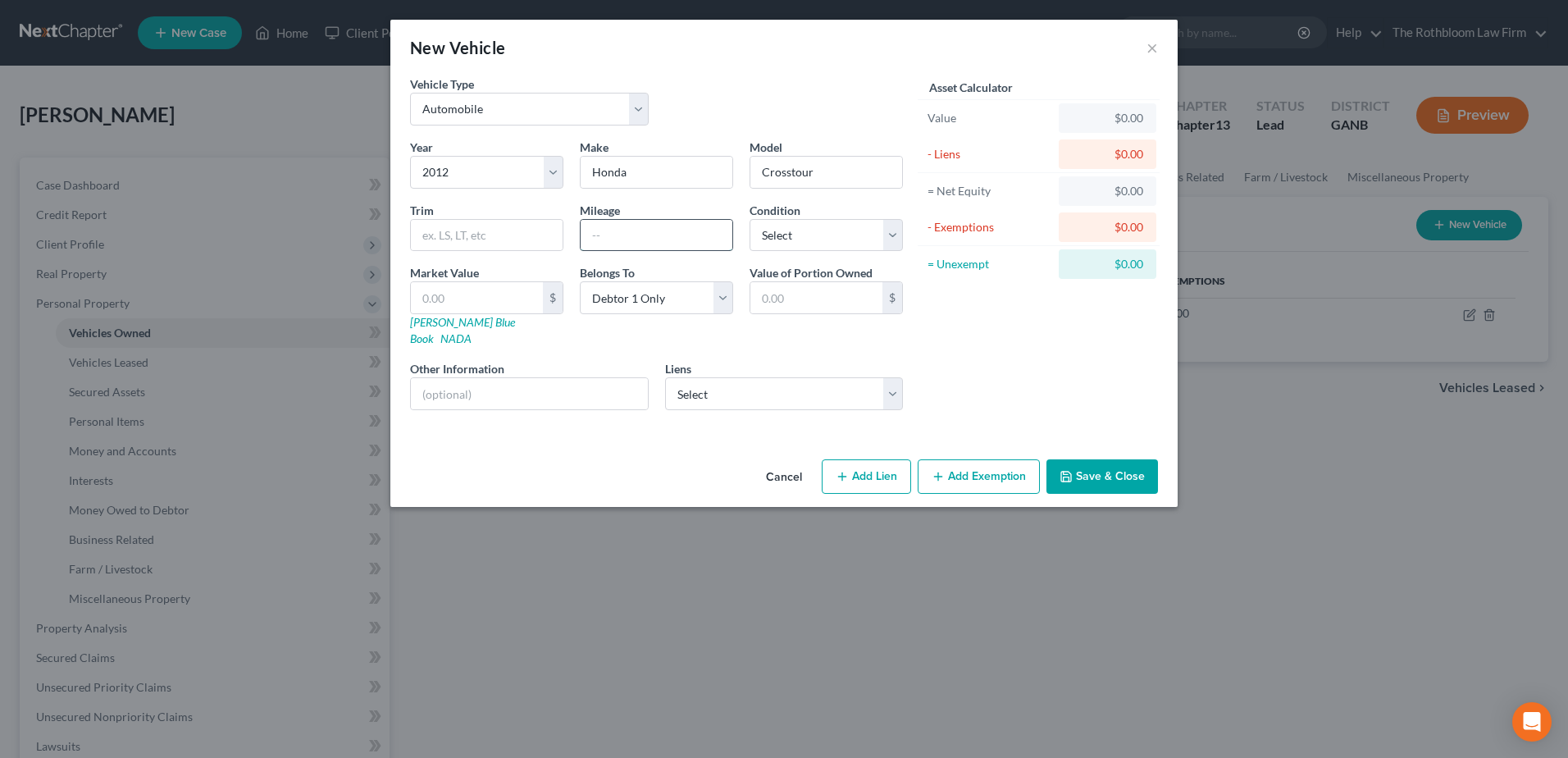
click at [607, 223] on input "text" at bounding box center [656, 235] width 151 height 31
click at [798, 224] on select "Select Excellent Very Good Good Fair Poor" at bounding box center [827, 236] width 153 height 33
select select "2"
click at [750, 219] on select "Select Excellent Very Good Good Fair Poor" at bounding box center [827, 236] width 153 height 33
click at [435, 300] on input "text" at bounding box center [476, 298] width 132 height 31
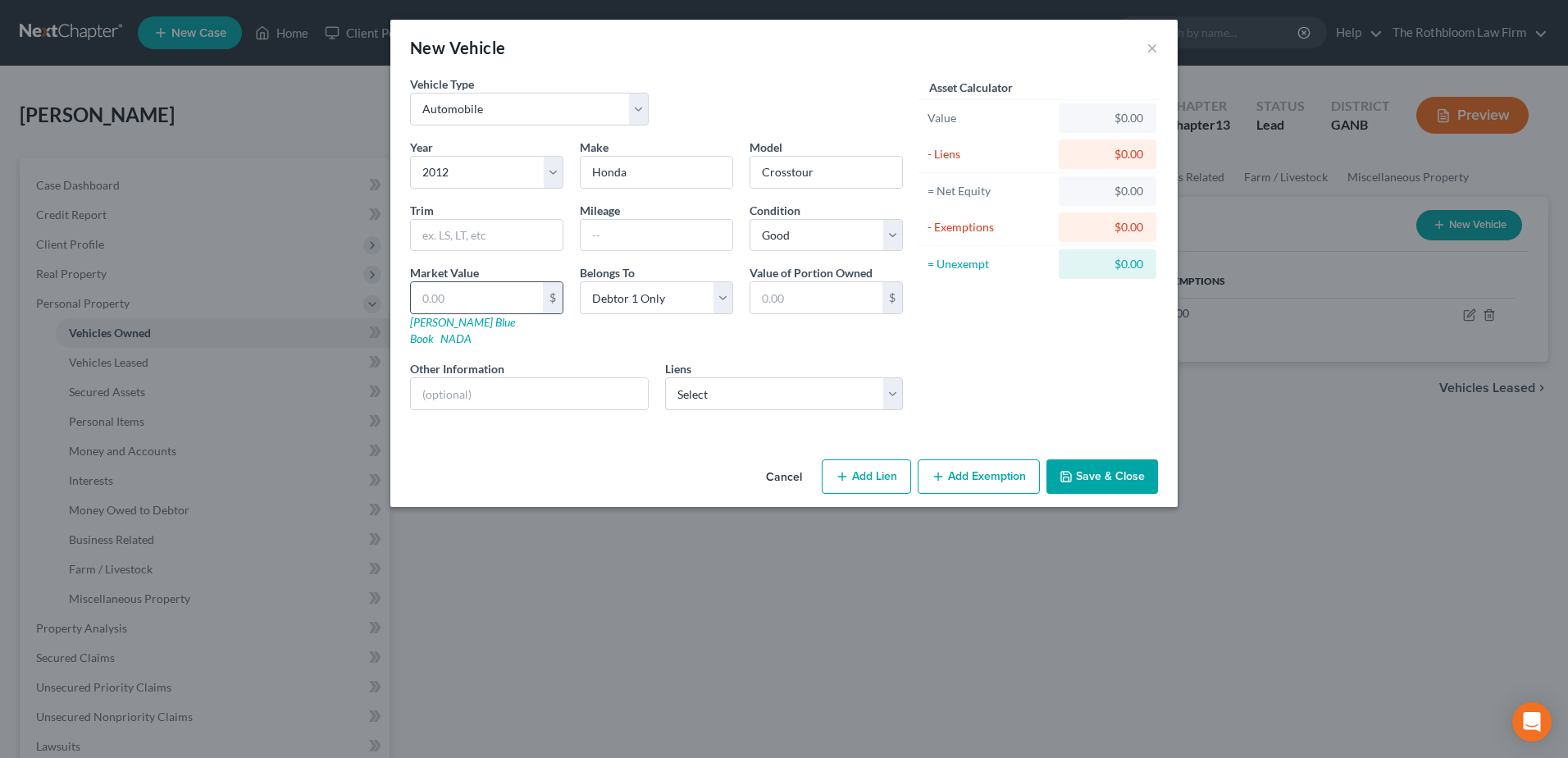
type input "5"
type input "5.00"
type input "50"
type input "50.00"
type input "507"
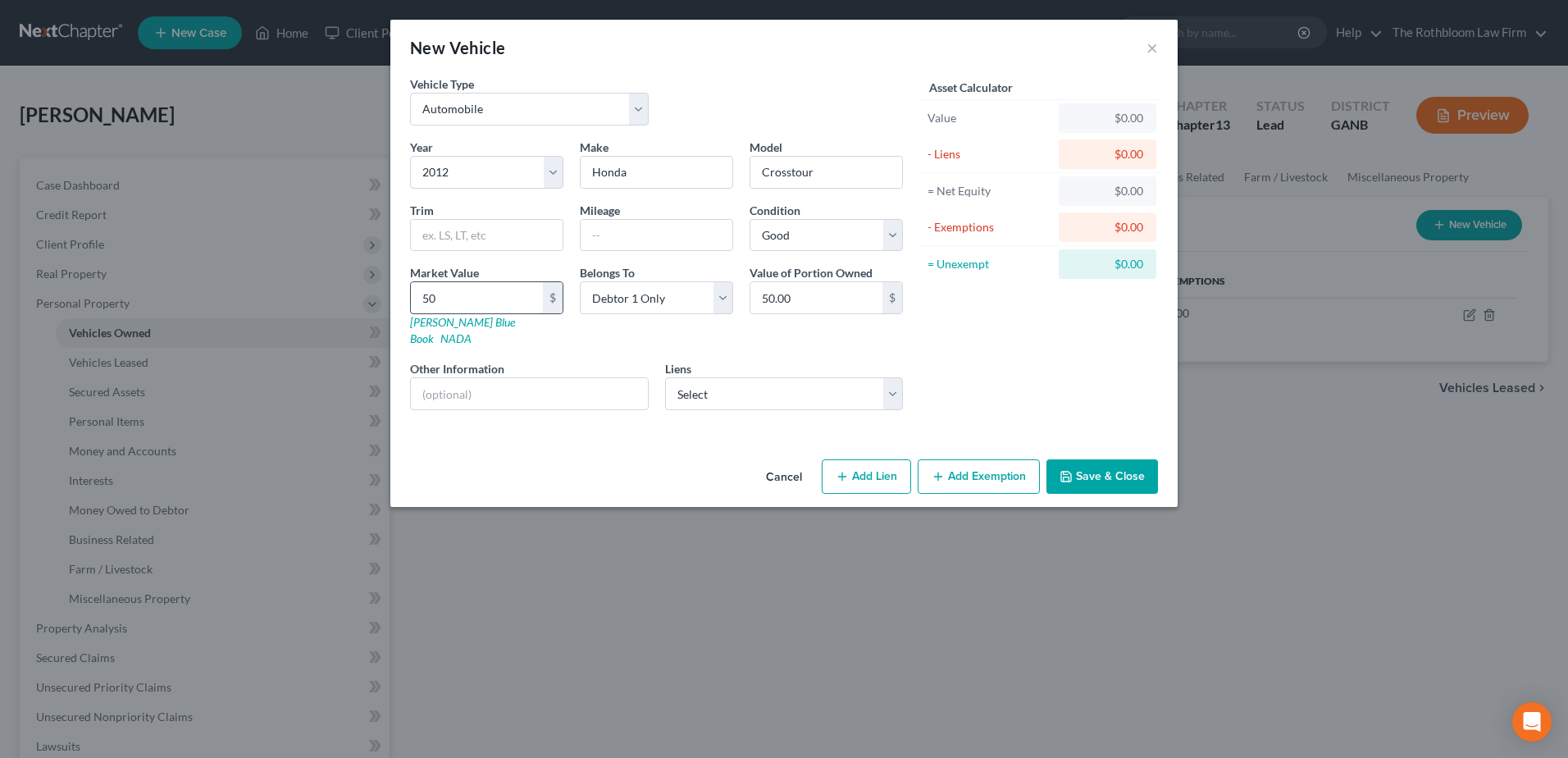
type input "507.00"
type input "5075"
type input "5,075.00"
type input "5,075"
click at [1008, 459] on button "Add Exemption" at bounding box center [979, 476] width 122 height 35
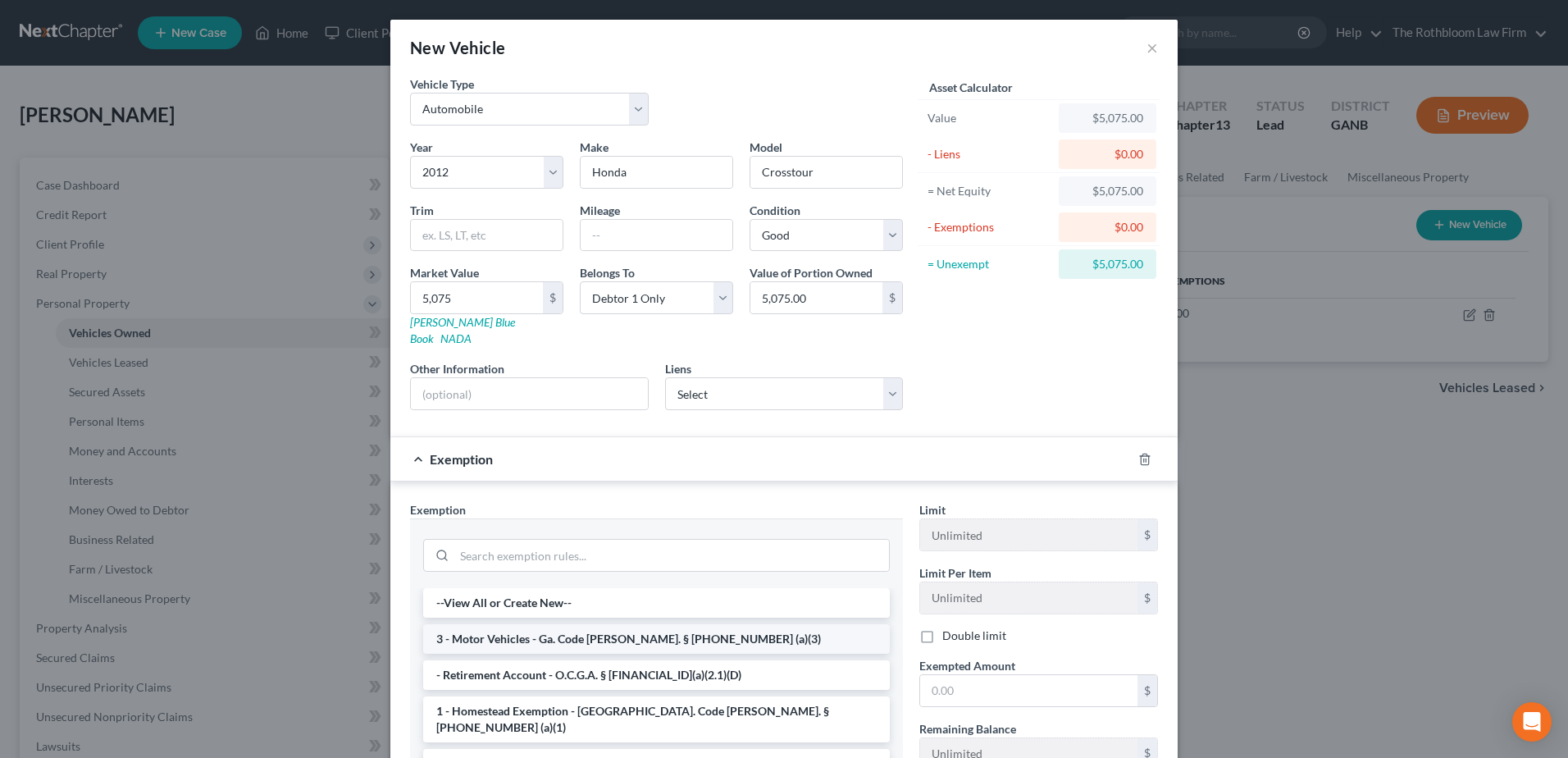
click at [493, 628] on li "3 - Motor Vehicles - Ga. Code [PERSON_NAME]. § [PHONE_NUMBER] (a)(3)" at bounding box center [656, 639] width 467 height 30
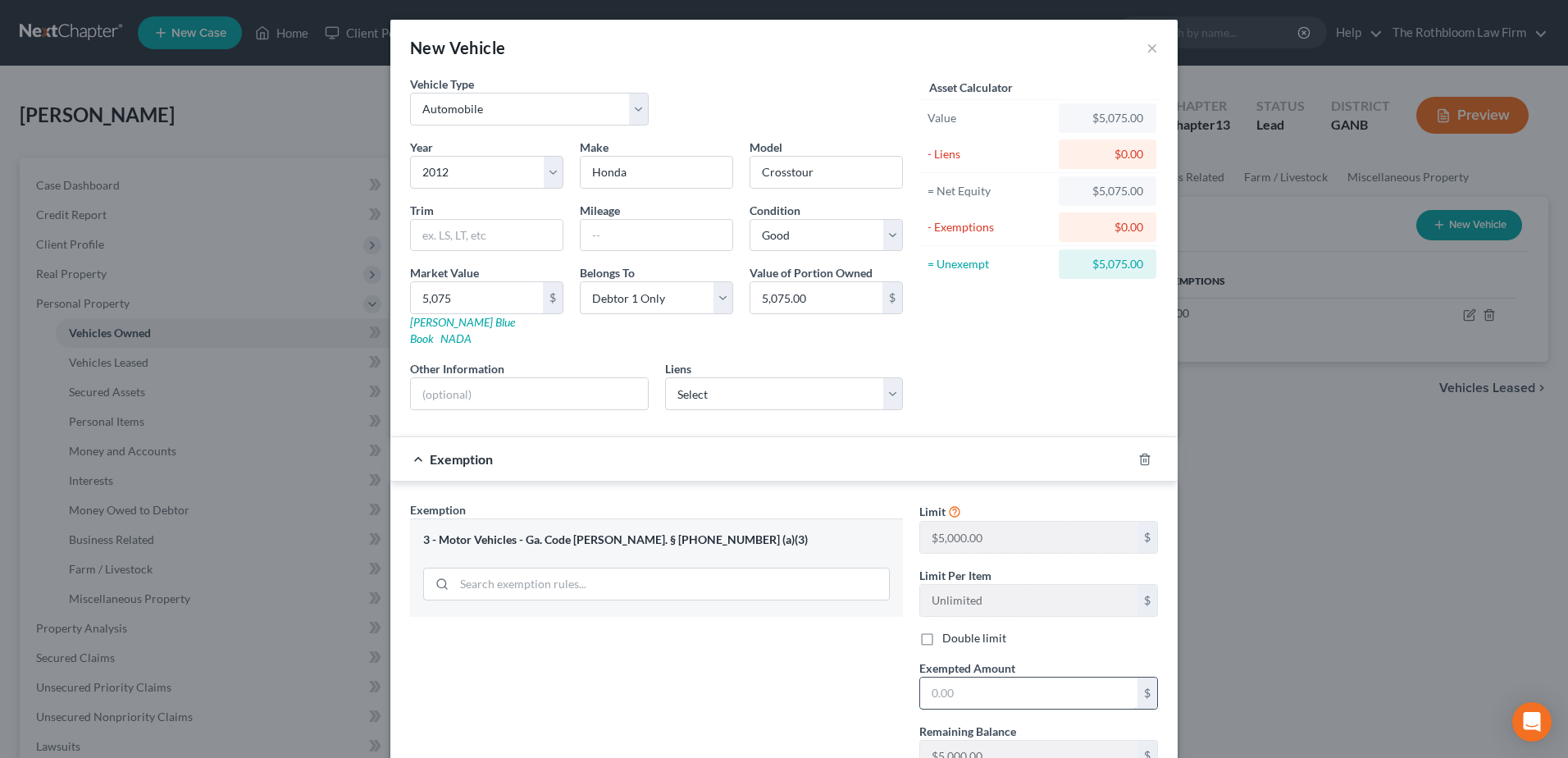
click at [974, 678] on input "text" at bounding box center [1029, 693] width 218 height 31
type input "5,000"
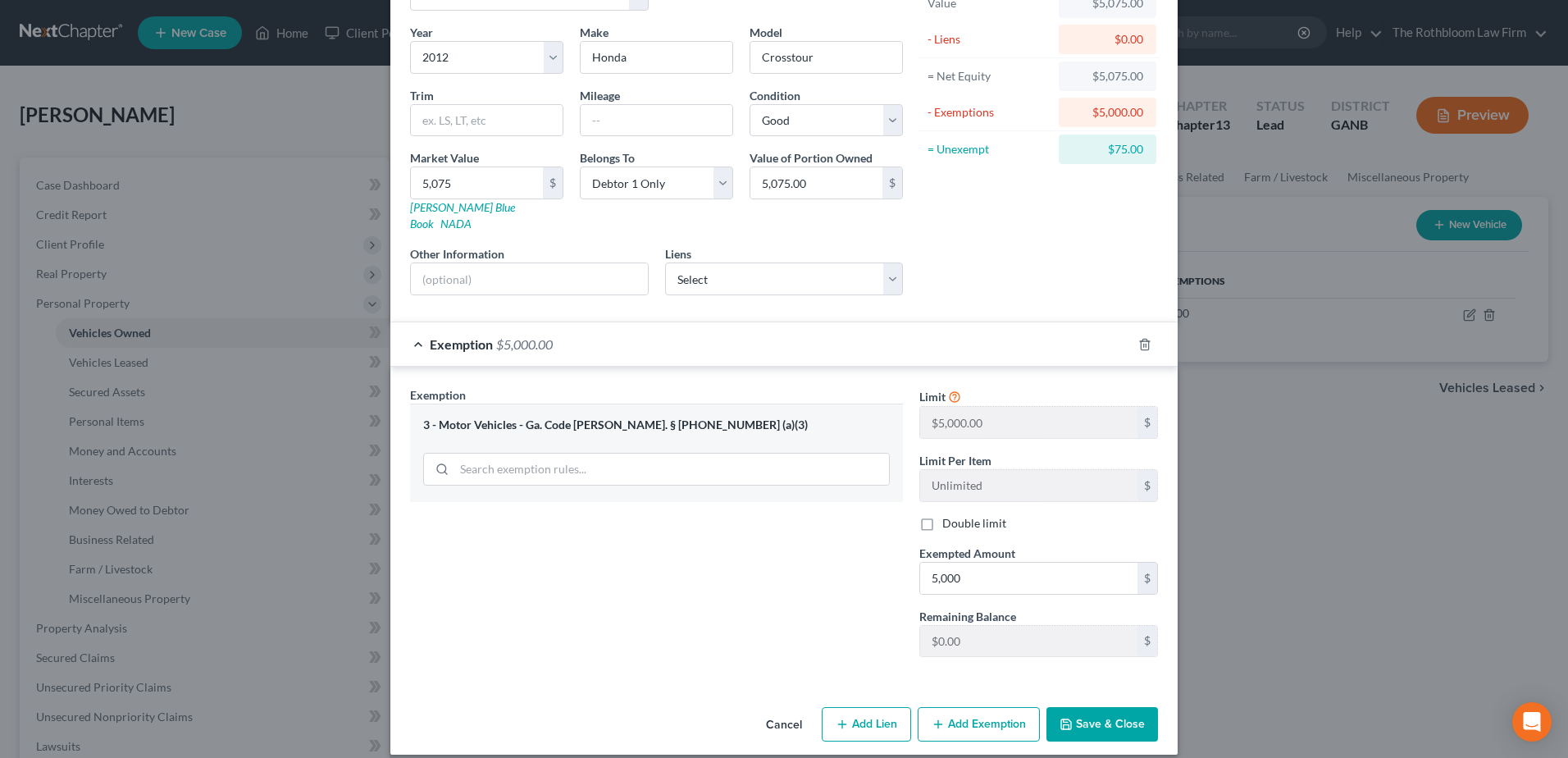
click at [1091, 707] on button "Save & Close" at bounding box center [1102, 724] width 111 height 35
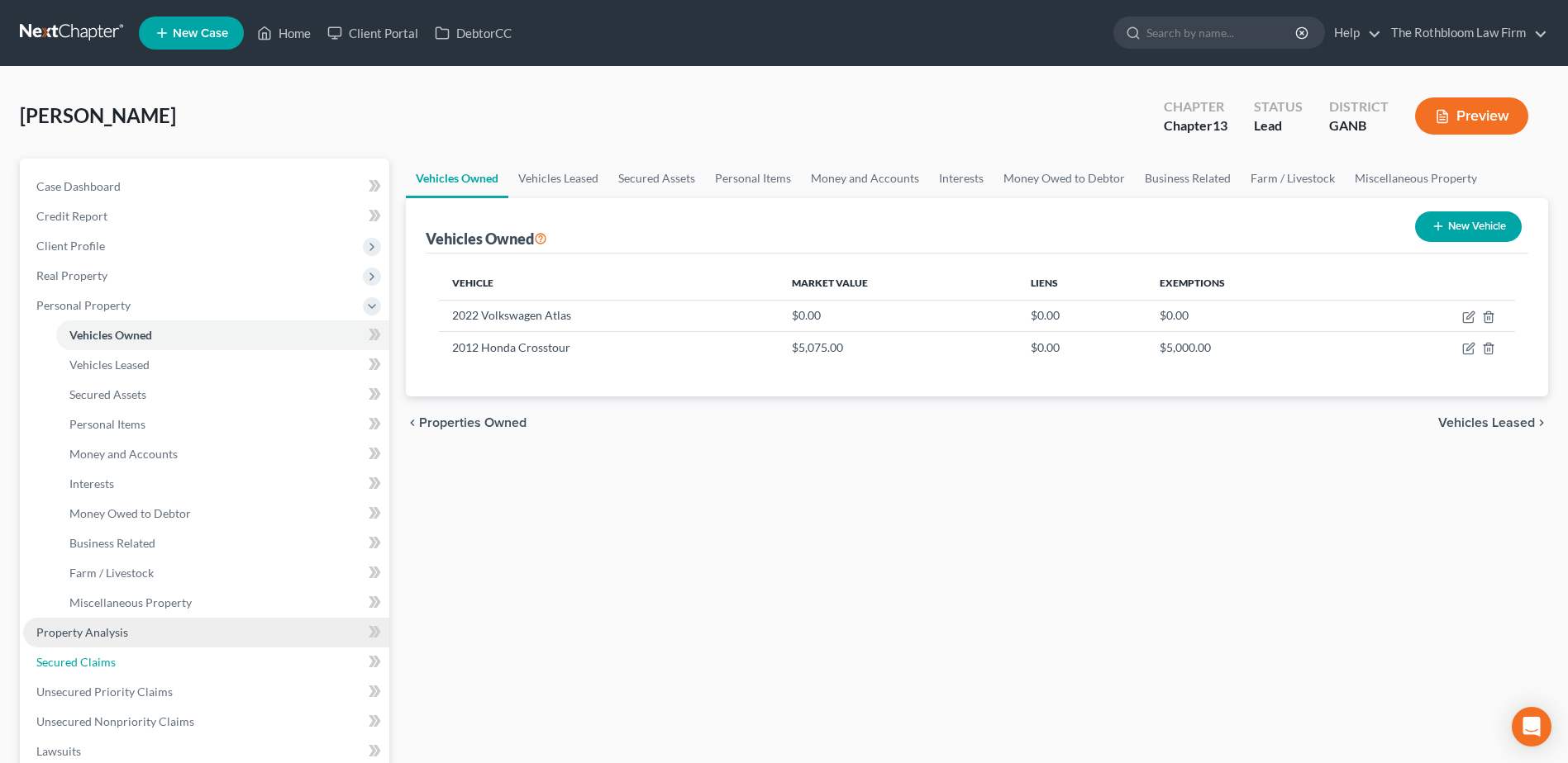
drag, startPoint x: 72, startPoint y: 658, endPoint x: 39, endPoint y: 643, distance: 36.2
click at [72, 658] on span "Secured Claims" at bounding box center [75, 662] width 80 height 14
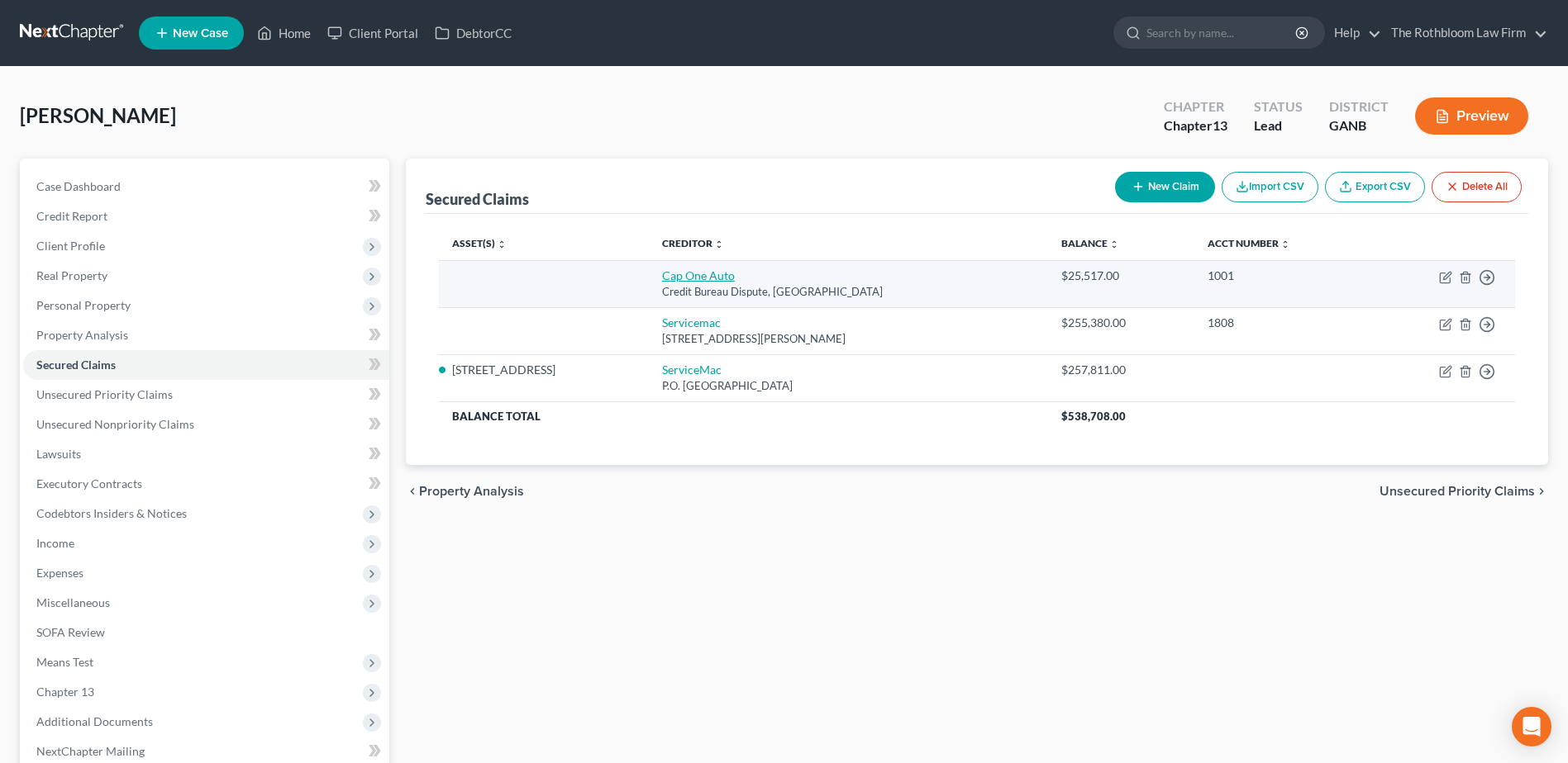
click at [728, 273] on link "Cap One Auto" at bounding box center [698, 275] width 73 height 14
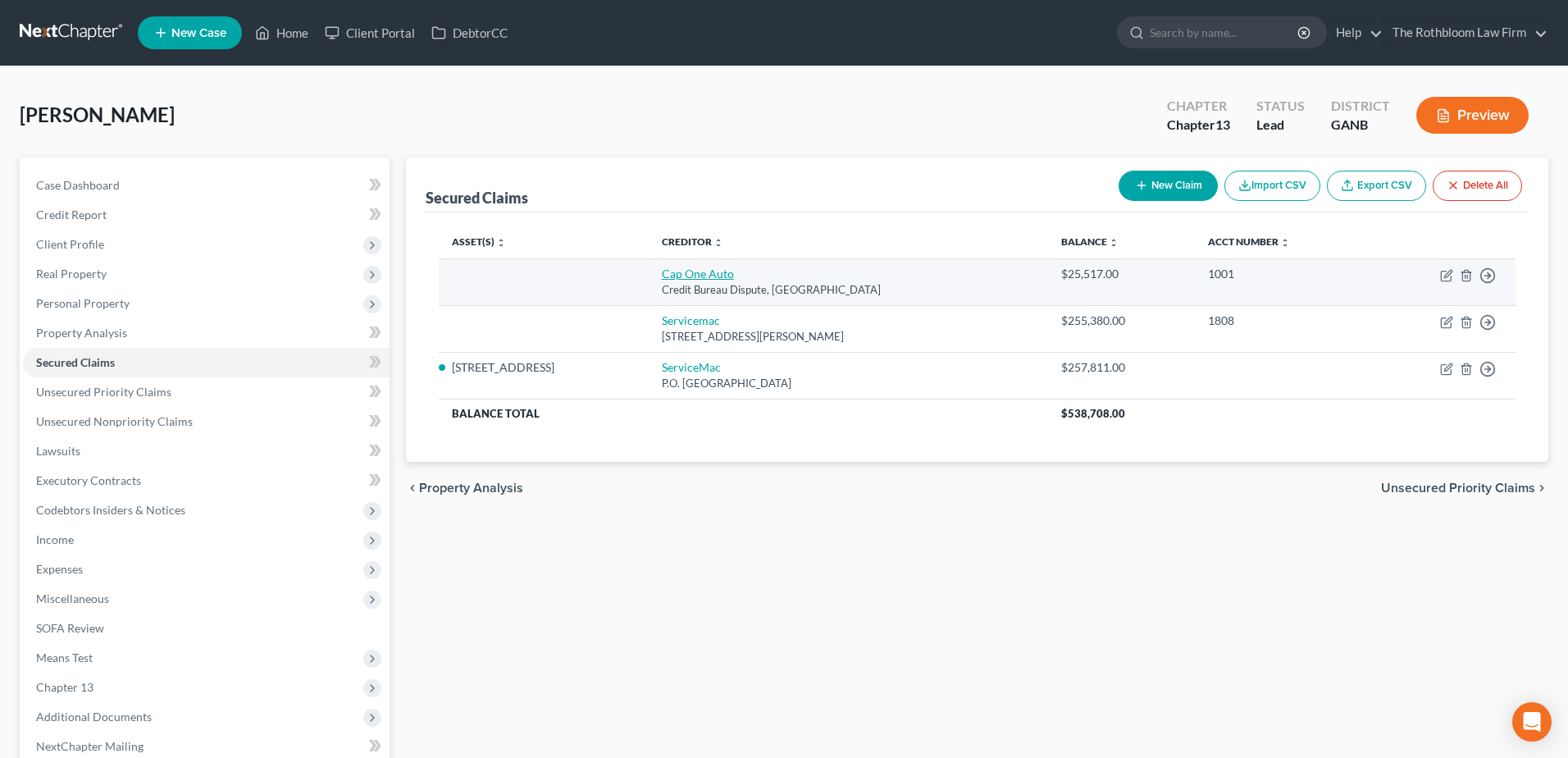
select select "45"
select select "0"
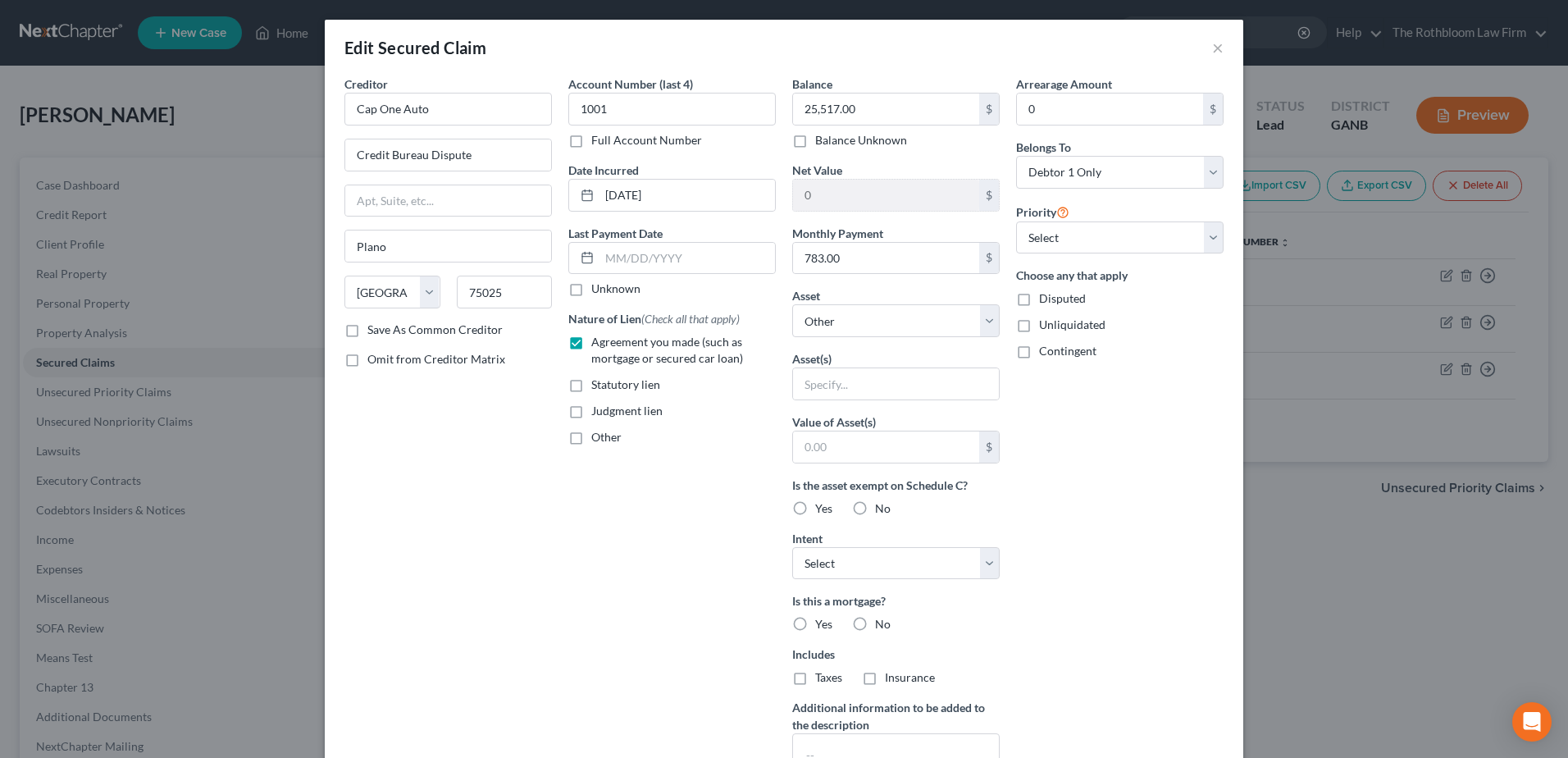
click at [996, 326] on div "Balance 25,517.00 $ Balance Unknown Balance Undetermined 25,517.00 $ Balance Un…" at bounding box center [895, 442] width 224 height 732
click at [980, 325] on select "Select Other Multiple Assets [STREET_ADDRESS] - $497200.0 Clothing - Clothing -…" at bounding box center [896, 321] width 207 height 33
select select "9"
click at [793, 305] on select "Select Other Multiple Assets [STREET_ADDRESS] - $497200.0 Clothing - Clothing -…" at bounding box center [896, 321] width 207 height 33
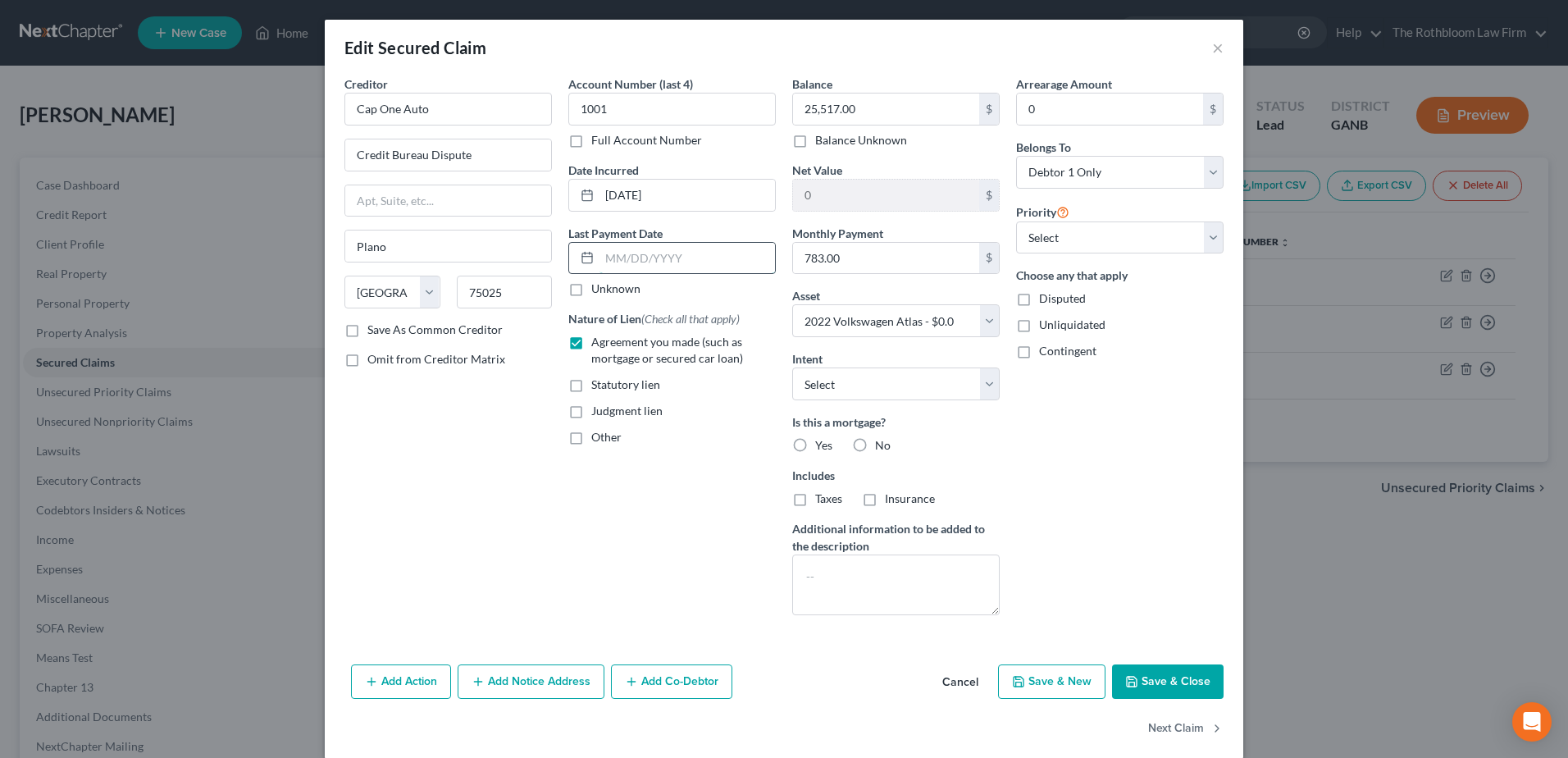
click at [610, 253] on input "text" at bounding box center [687, 258] width 175 height 31
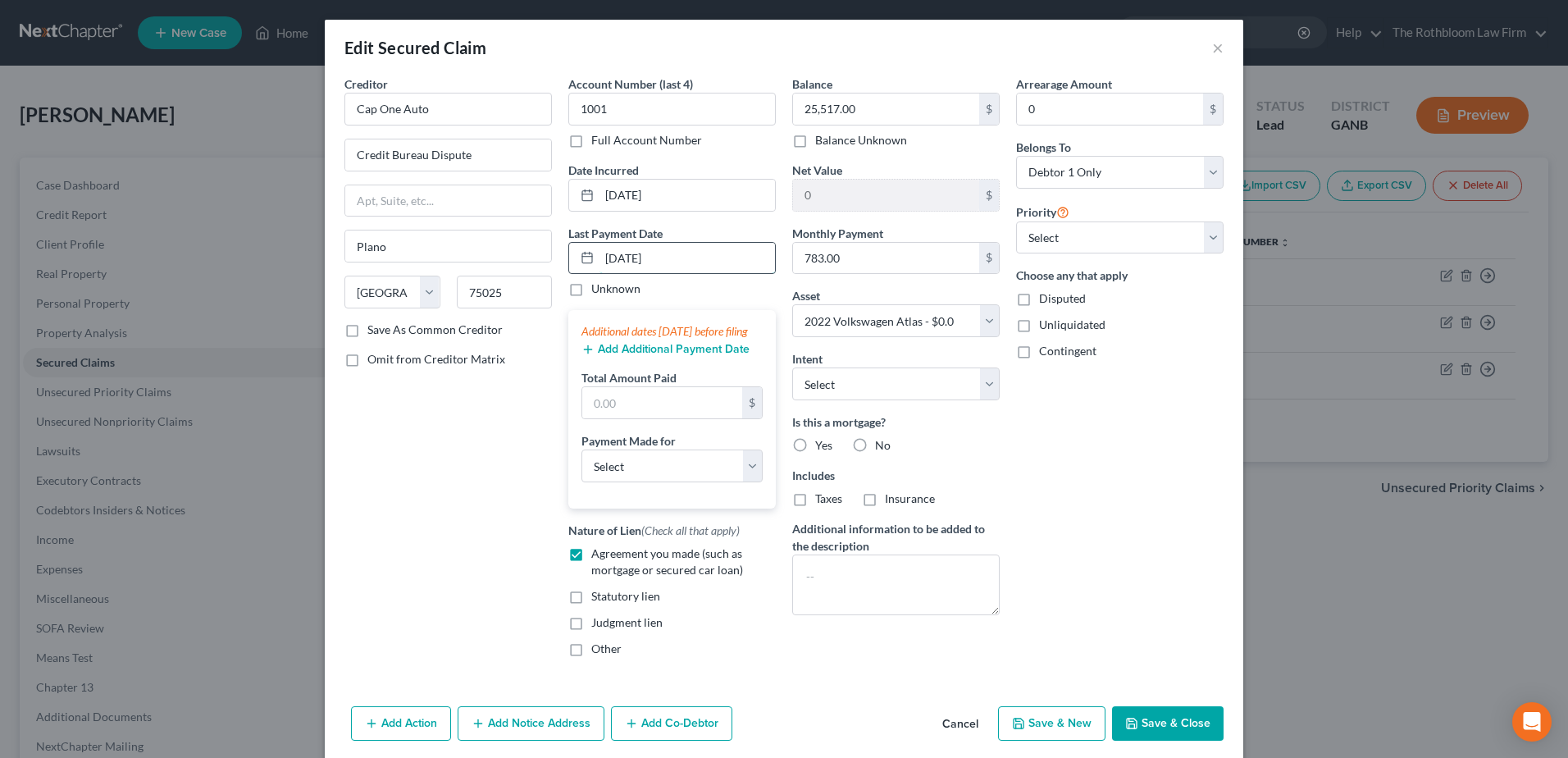
type input "[DATE]"
click at [661, 356] on button "Add Additional Payment Date" at bounding box center [666, 349] width 168 height 13
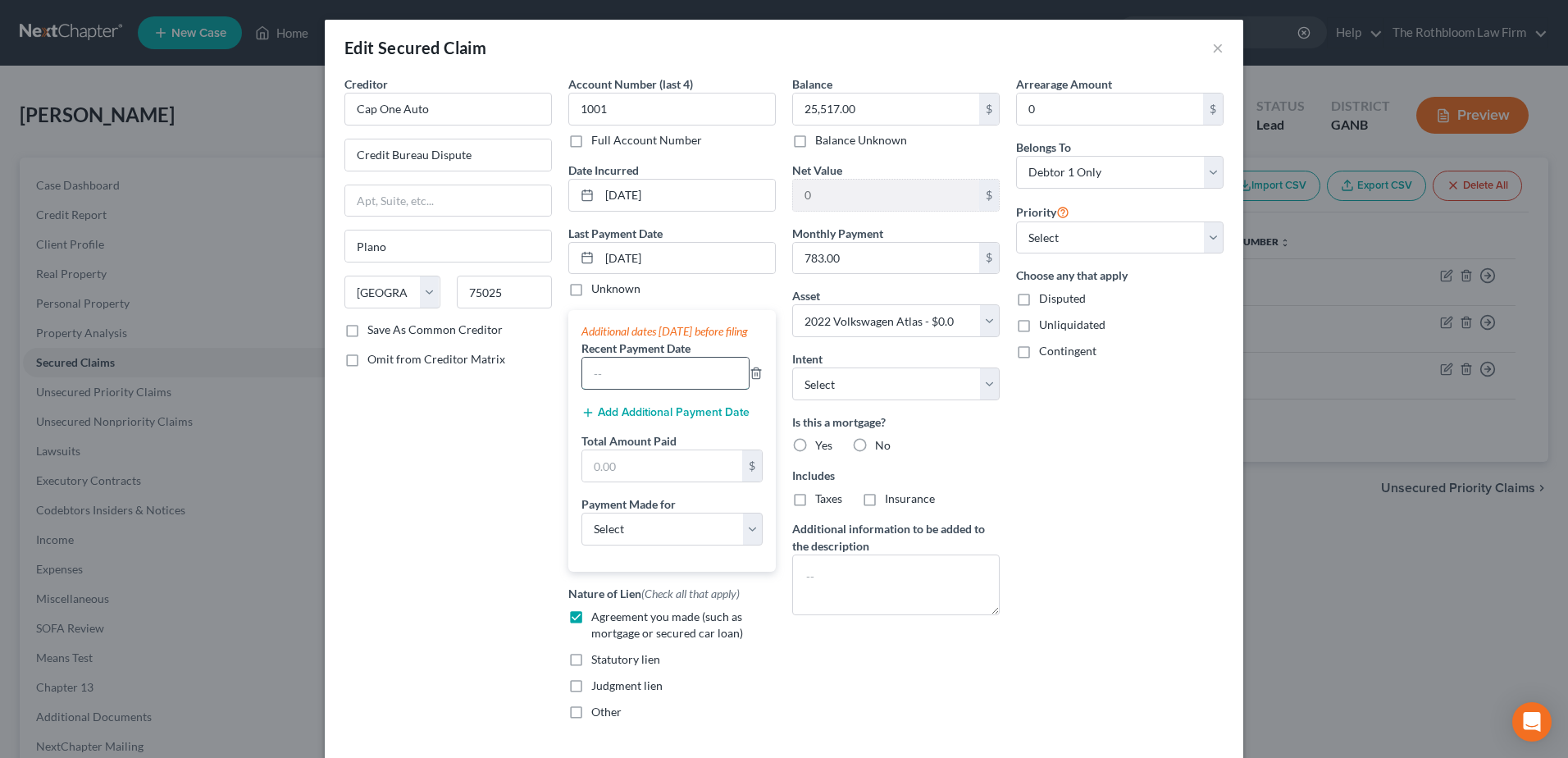
click at [631, 387] on input "text" at bounding box center [666, 373] width 167 height 31
type input "07/2025"
click at [625, 419] on button "Add Additional Payment Date" at bounding box center [666, 412] width 168 height 13
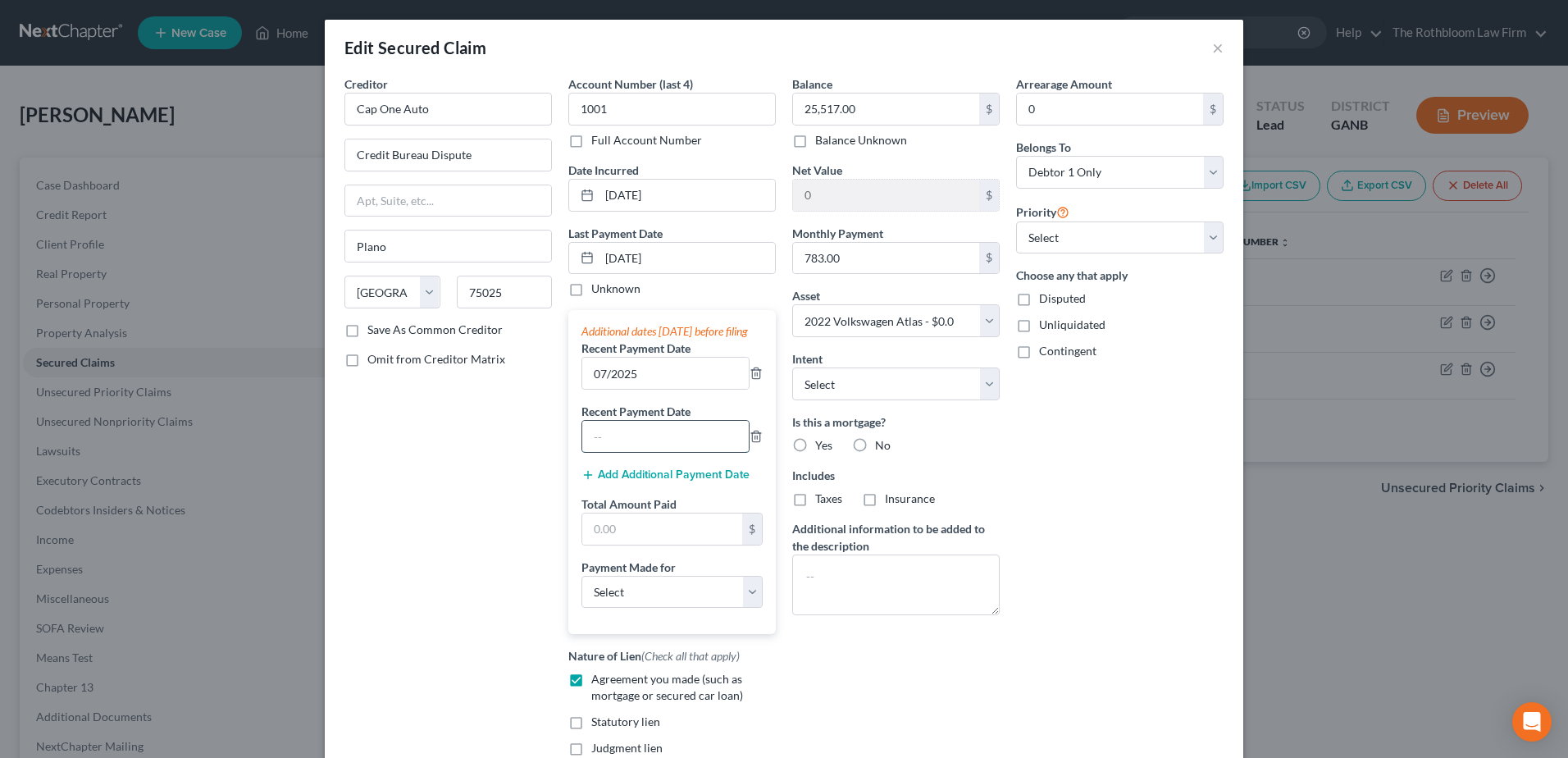
click at [616, 448] on input "text" at bounding box center [666, 436] width 167 height 31
type input "06/2025"
click at [584, 541] on input "text" at bounding box center [662, 529] width 160 height 31
click at [639, 544] on input "text" at bounding box center [662, 529] width 160 height 31
type input "2,349"
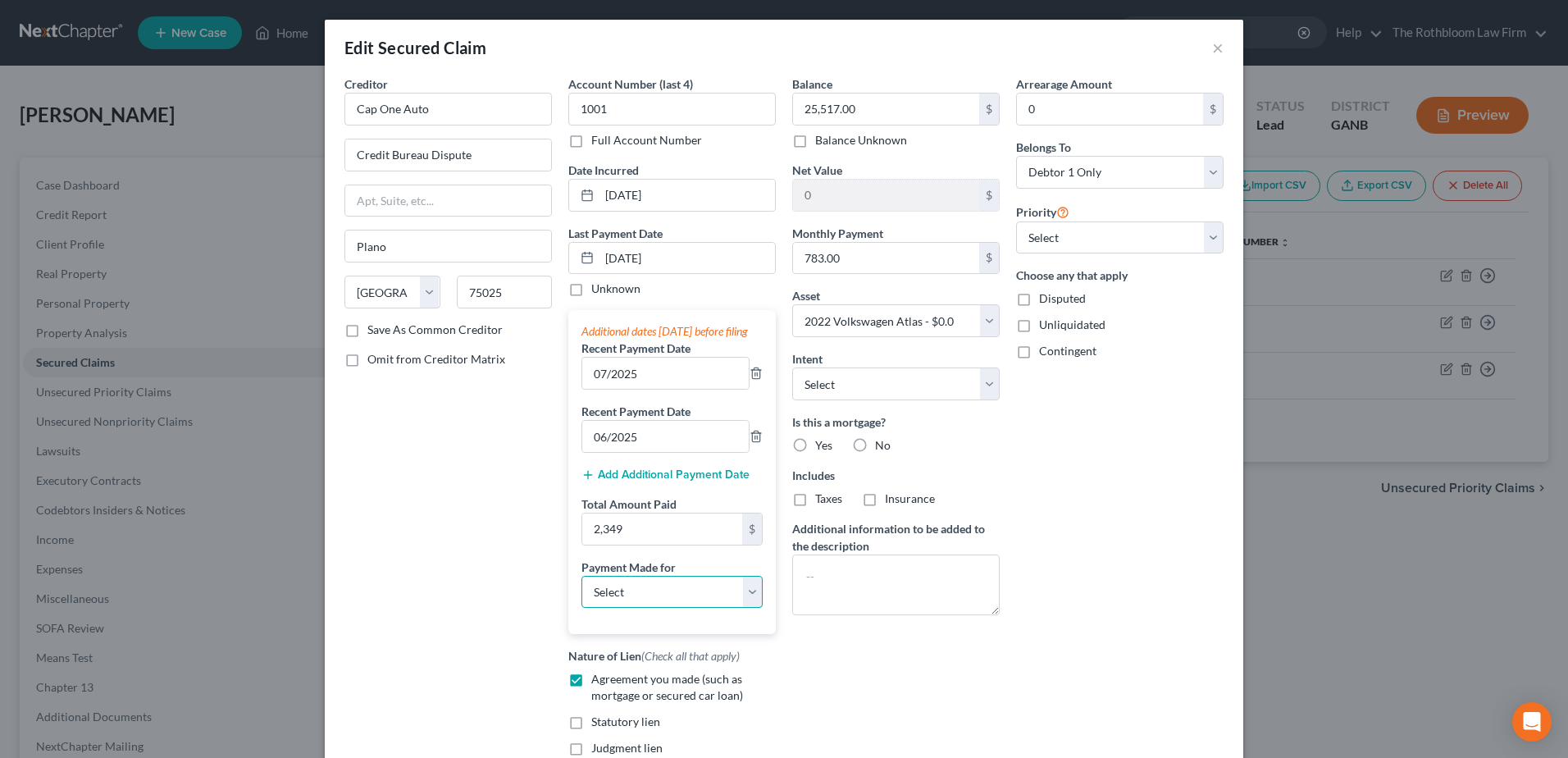
click at [657, 601] on select "Select Car Credit Card Loan Repayment Mortgage Other Suppliers Or Vendors" at bounding box center [672, 592] width 181 height 33
select select "0"
click at [582, 591] on select "Select Car Credit Card Loan Repayment Mortgage Other Suppliers Or Vendors" at bounding box center [672, 592] width 181 height 33
click at [866, 403] on div "Balance 25,517.00 $ Balance Unknown Balance Undetermined 25,517.00 $ Balance Un…" at bounding box center [895, 436] width 224 height 721
drag, startPoint x: 866, startPoint y: 387, endPoint x: 861, endPoint y: 394, distance: 8.6
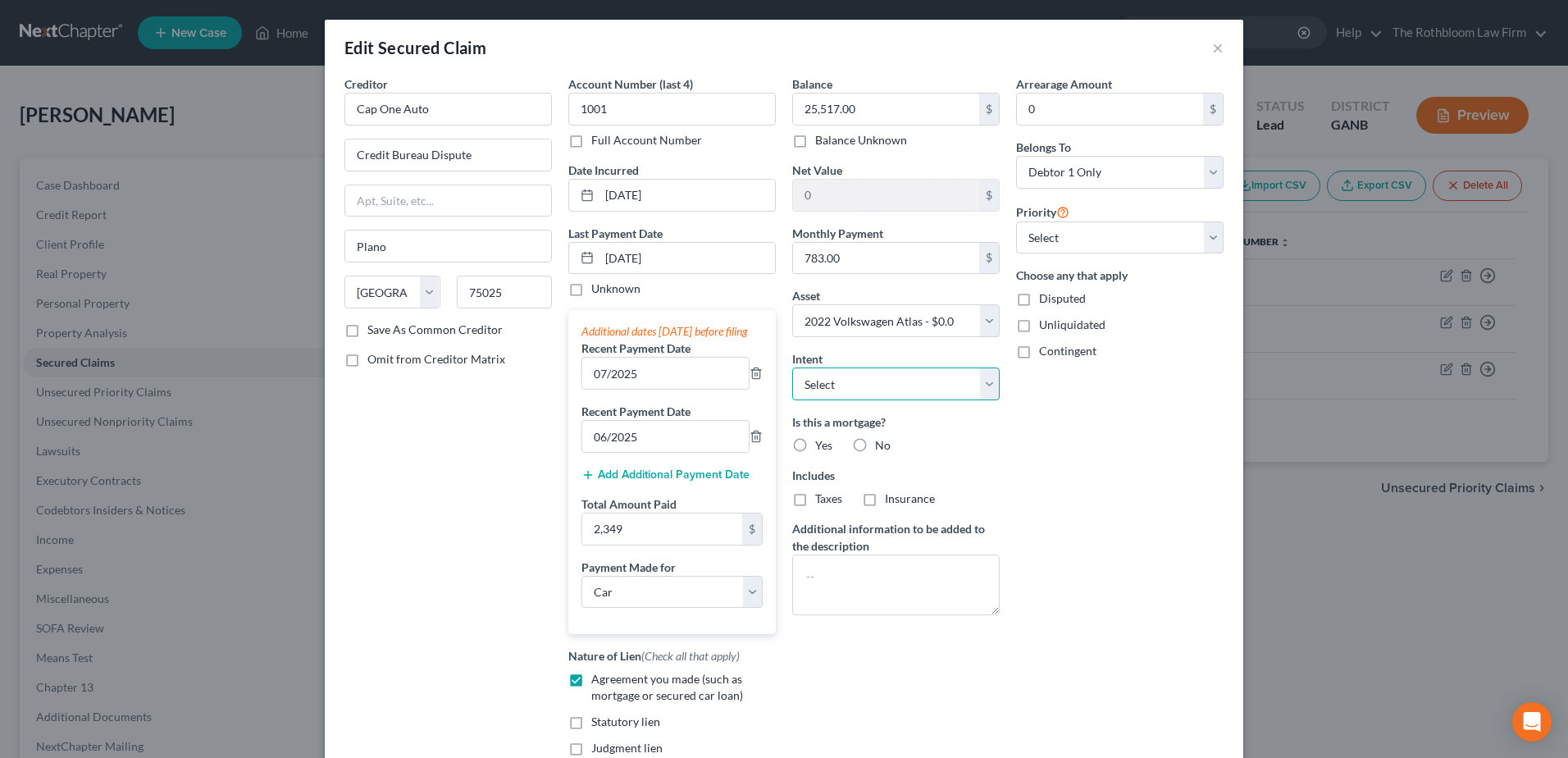
click at [866, 387] on select "Select Surrender Redeem Reaffirm Avoid Other" at bounding box center [896, 384] width 207 height 33
select select "2"
click at [793, 368] on select "Select Surrender Redeem Reaffirm Avoid Other" at bounding box center [896, 384] width 207 height 33
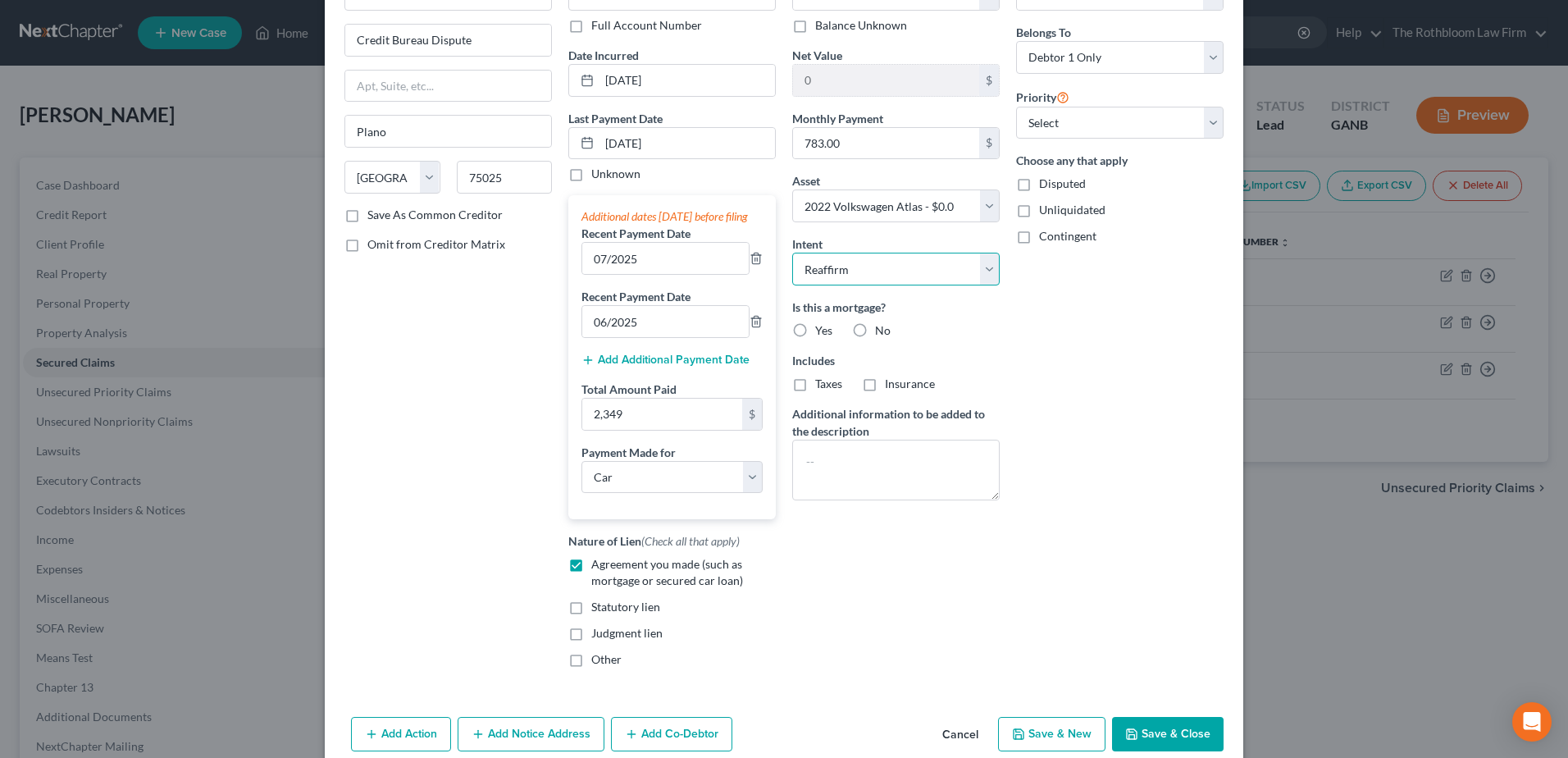
scroll to position [205, 0]
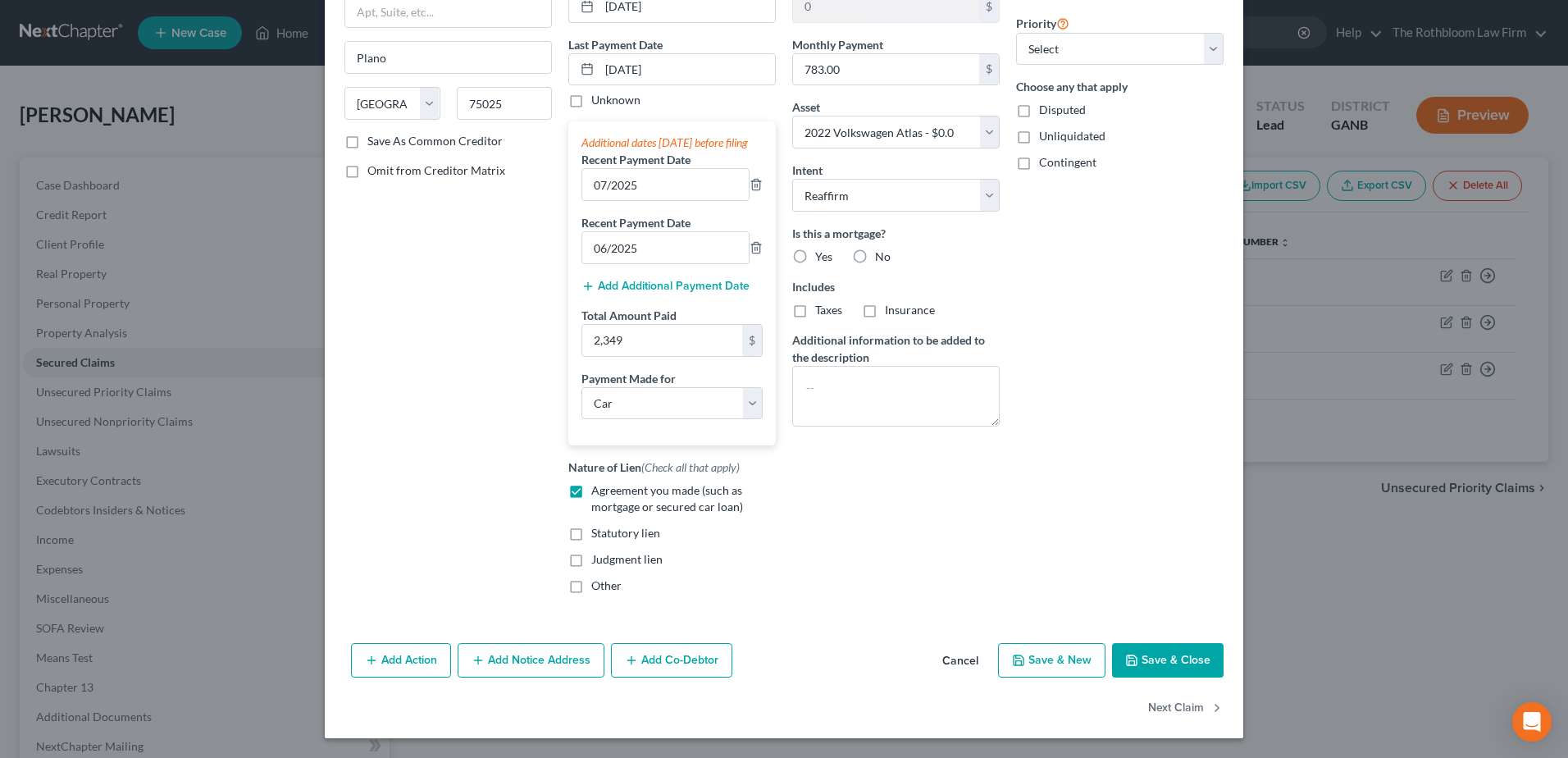
click at [1156, 661] on button "Save & Close" at bounding box center [1167, 660] width 111 height 35
select select
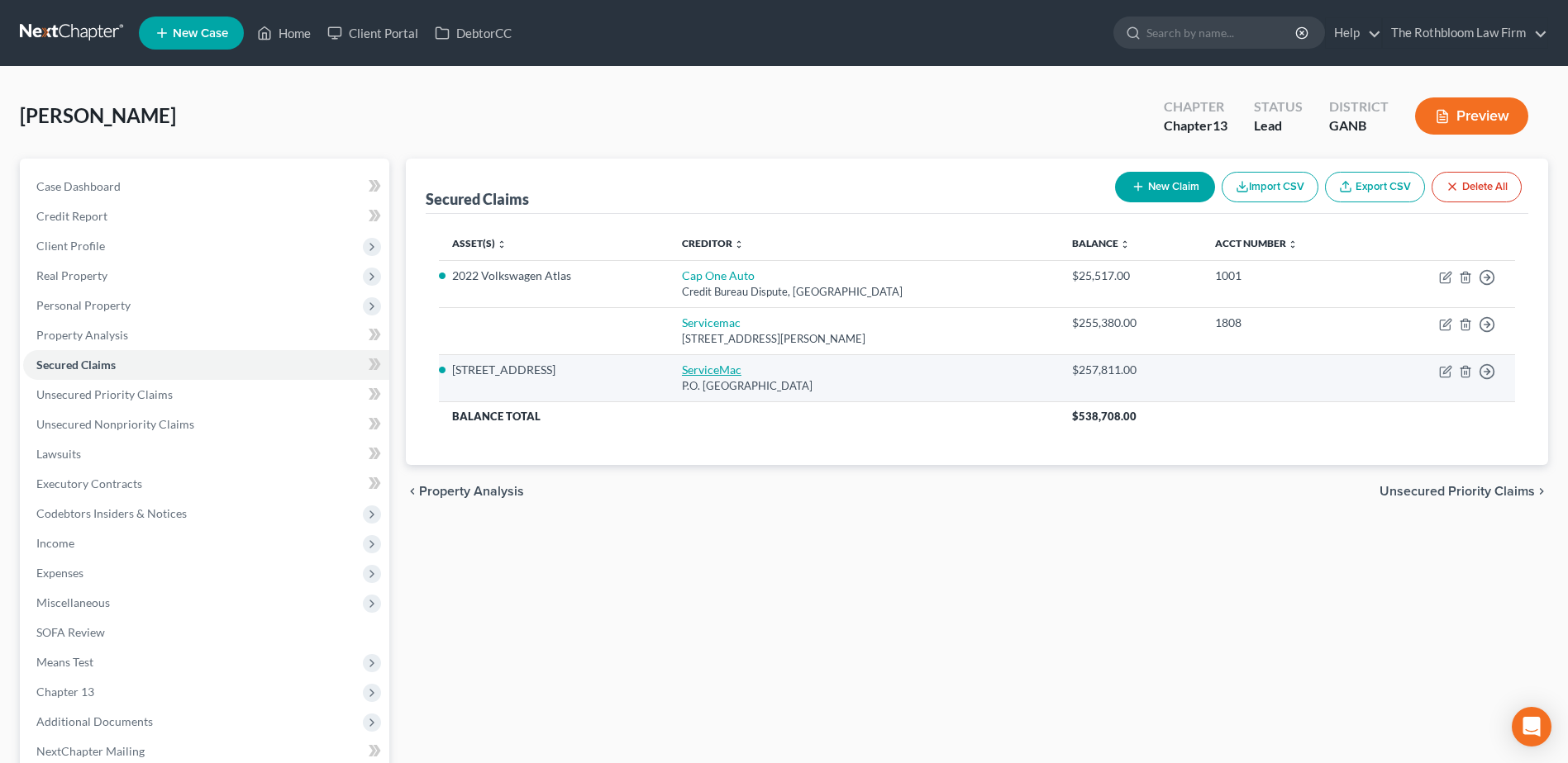
click at [728, 376] on link "ServiceMac" at bounding box center [711, 369] width 59 height 14
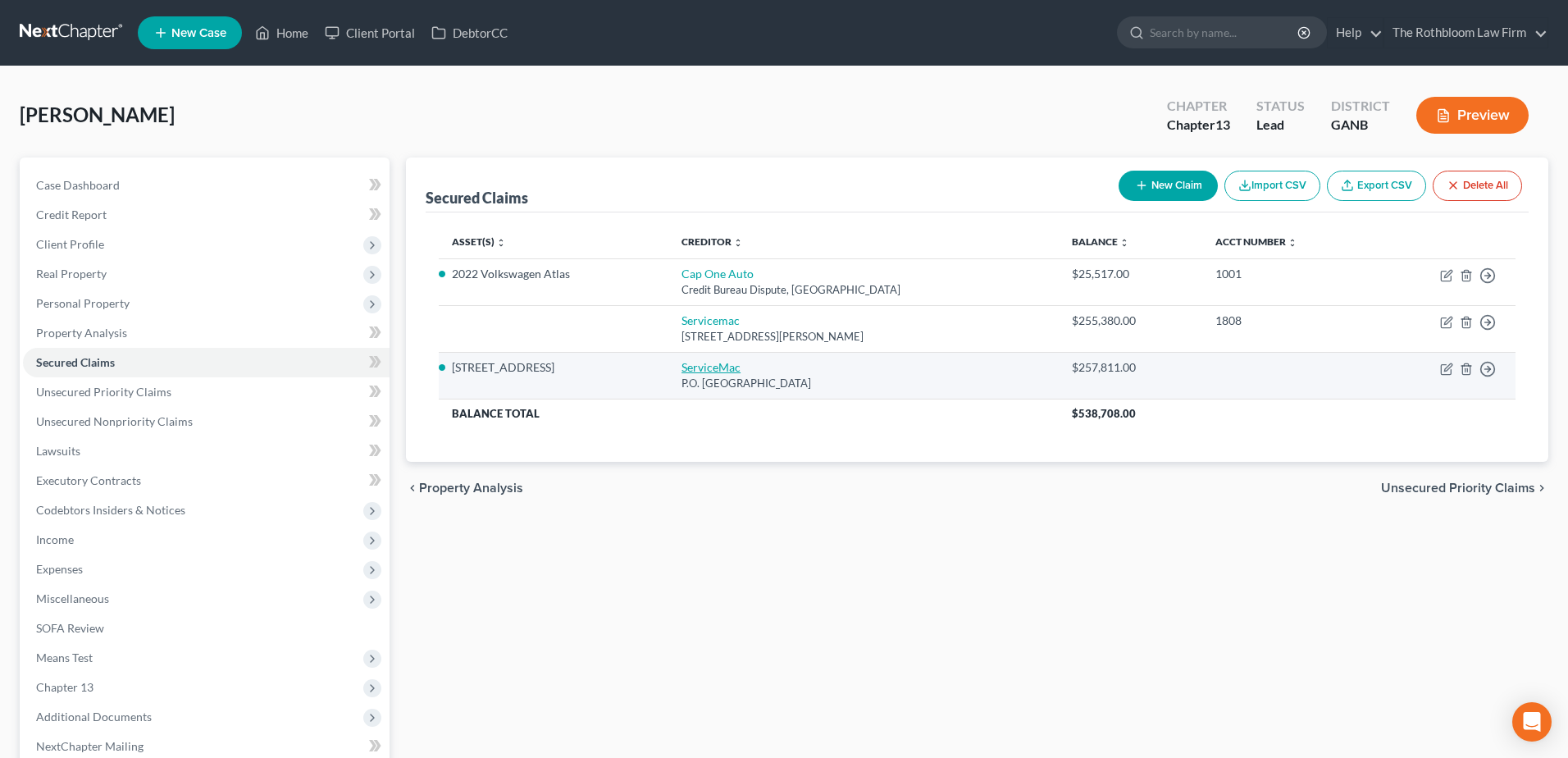
select select "10"
select select "2"
select select "3"
select select "0"
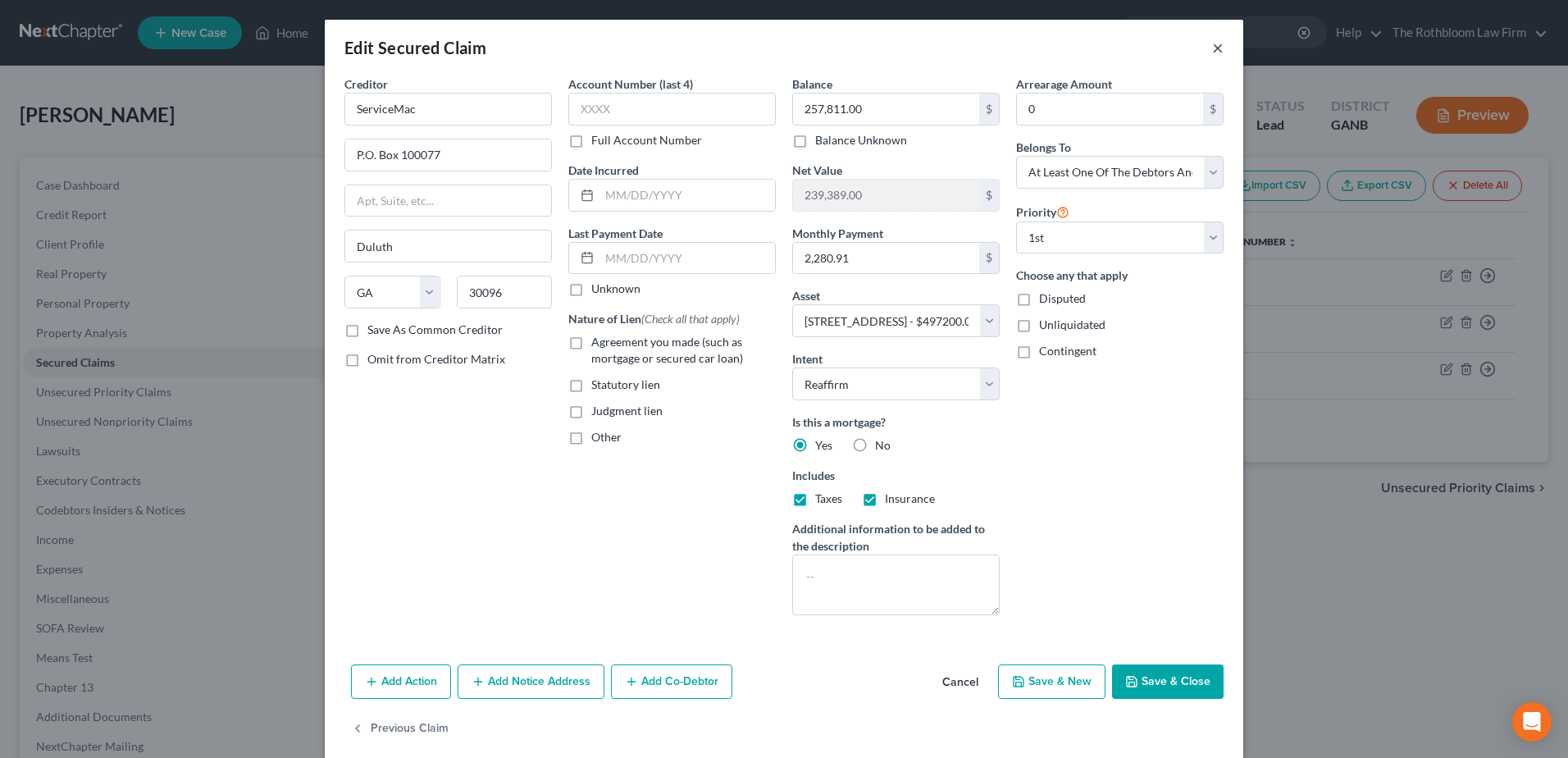
click at [1213, 56] on button "×" at bounding box center [1219, 47] width 12 height 20
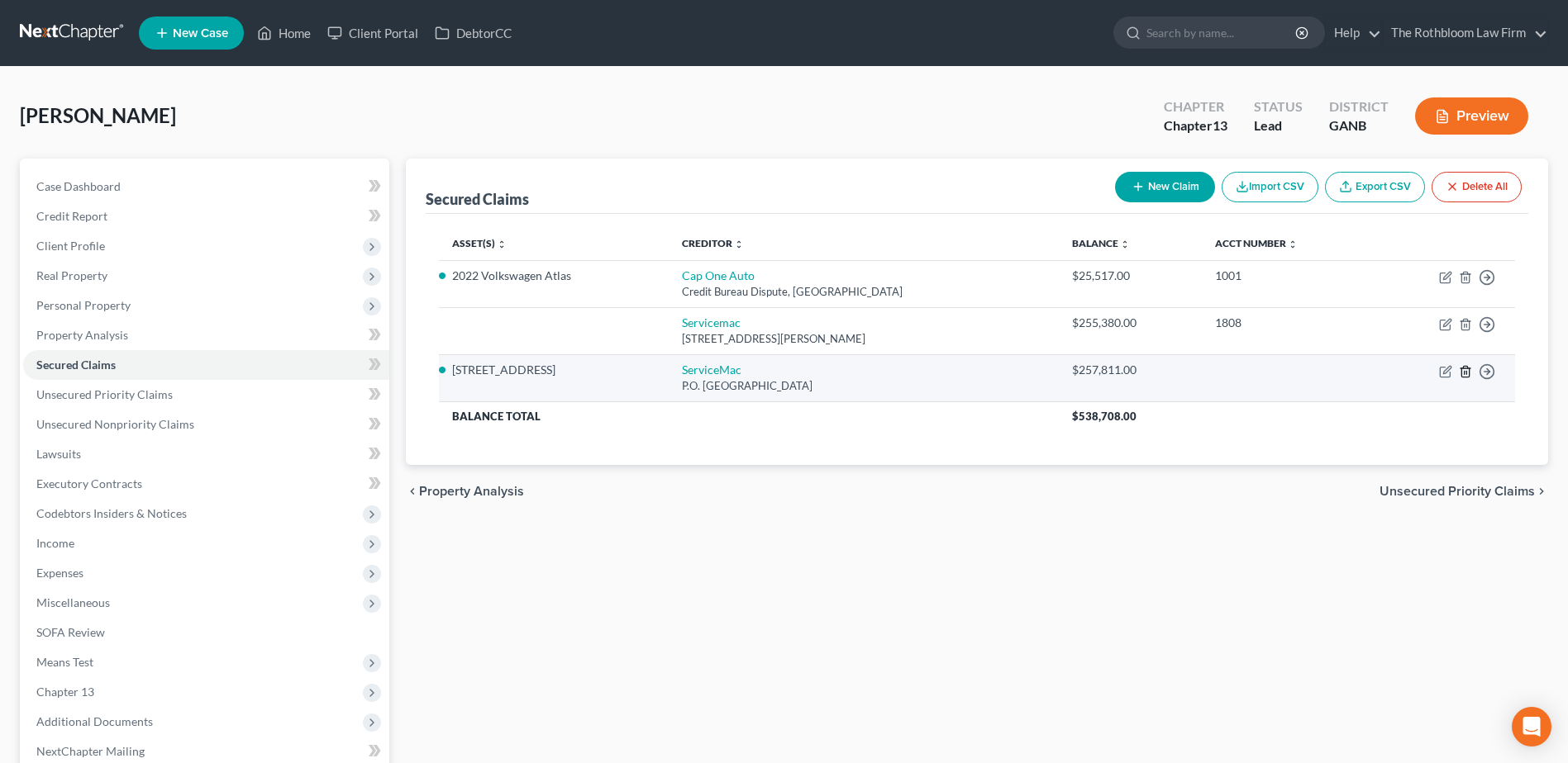
click at [1465, 365] on icon "button" at bounding box center [1464, 371] width 13 height 13
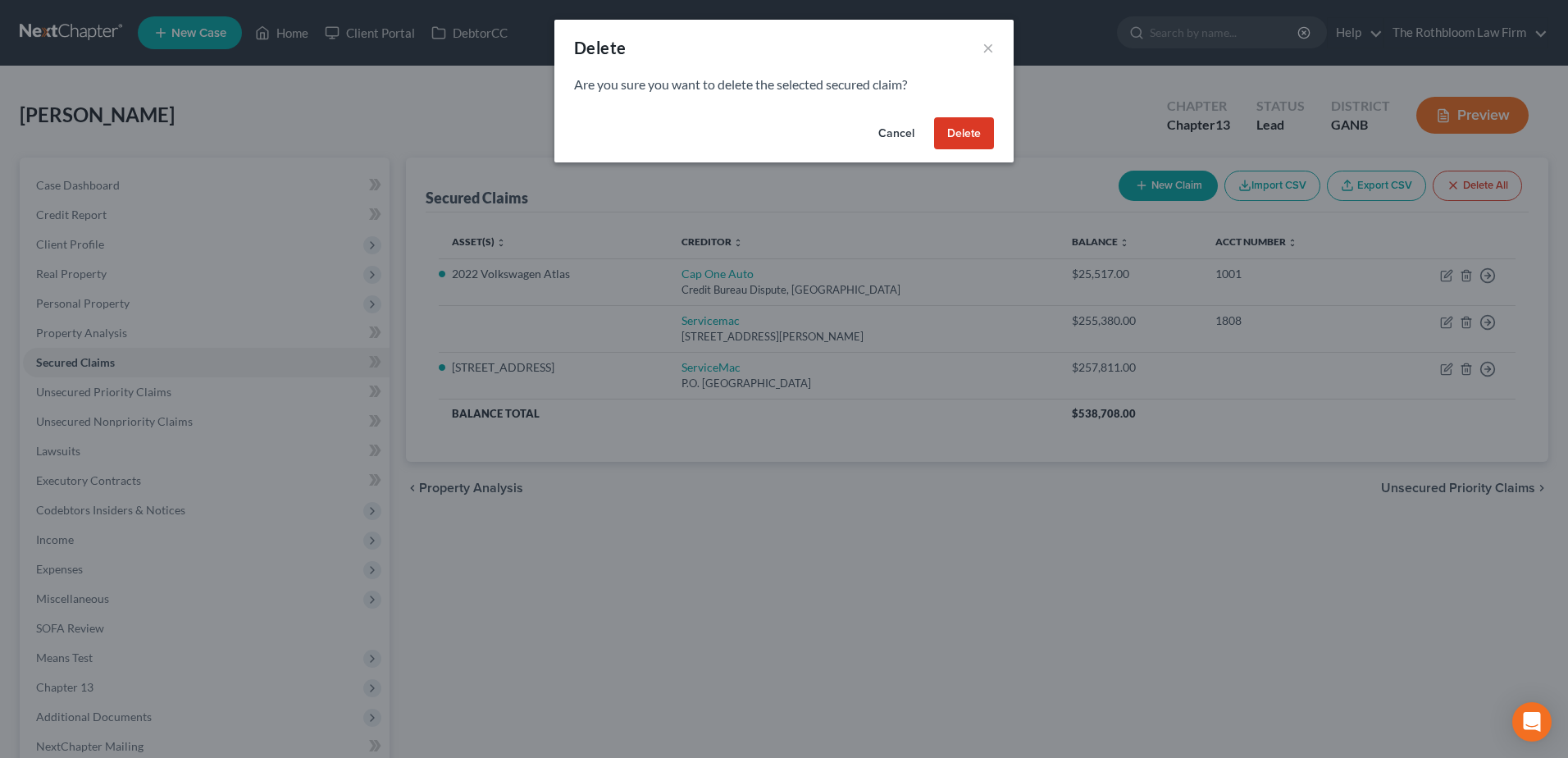
drag, startPoint x: 980, startPoint y: 135, endPoint x: 993, endPoint y: 162, distance: 30.0
click at [980, 136] on button "Delete" at bounding box center [964, 134] width 60 height 33
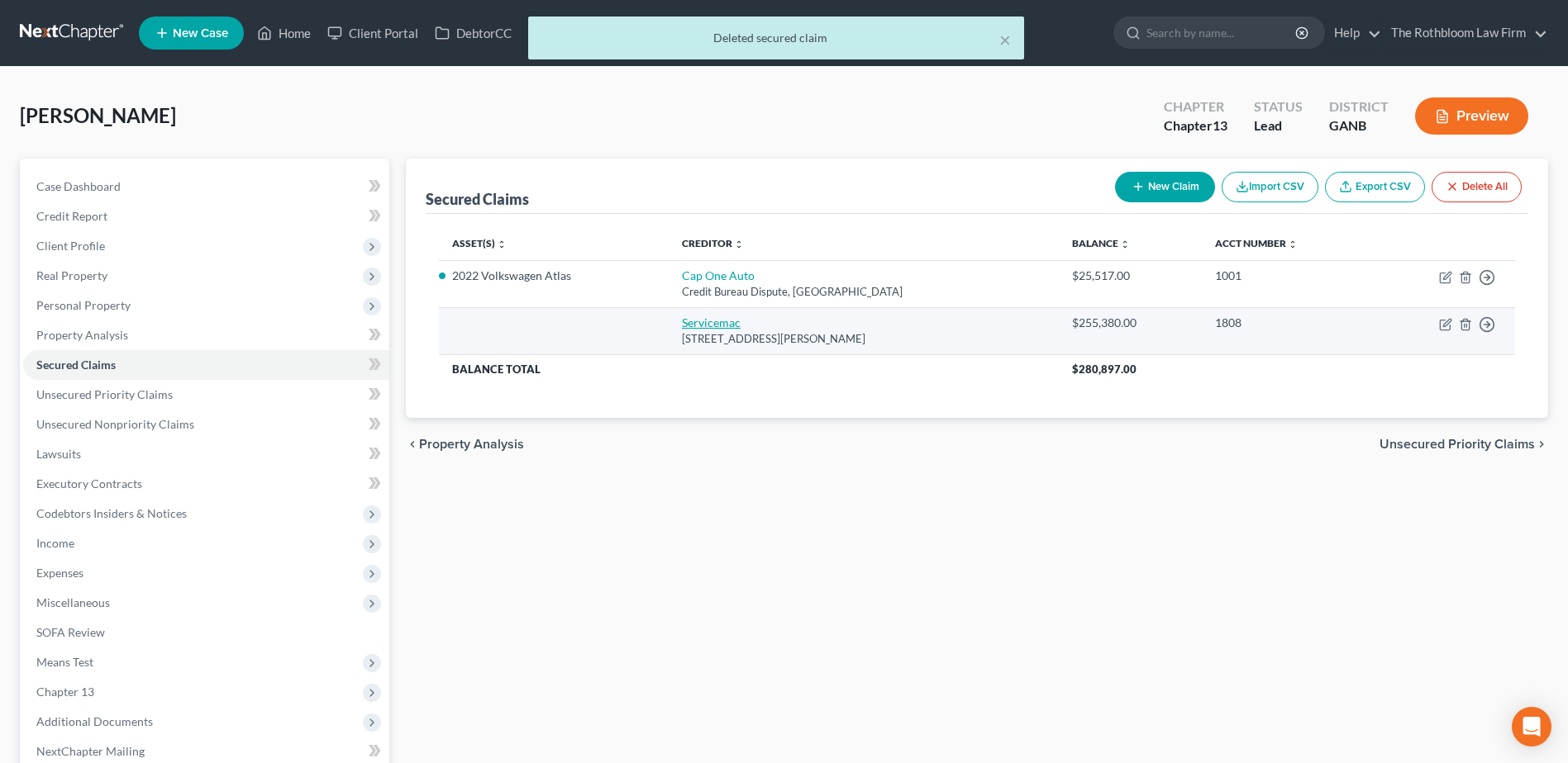
click at [709, 321] on link "Servicemac" at bounding box center [711, 322] width 58 height 14
select select "42"
select select "0"
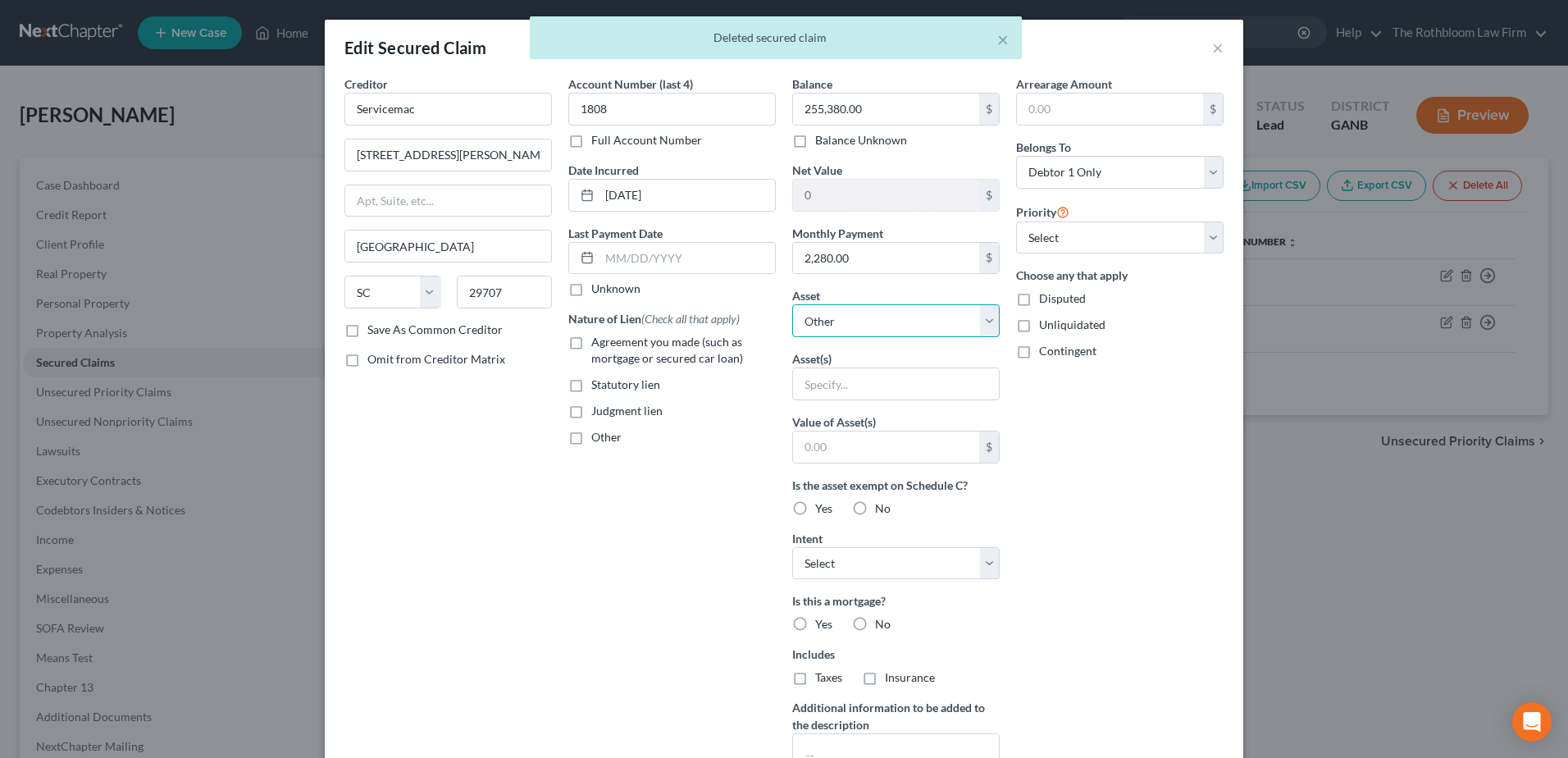
click at [981, 319] on select "Select Other Multiple Assets [STREET_ADDRESS] - $497200.0 Clothing - Clothing -…" at bounding box center [896, 321] width 207 height 33
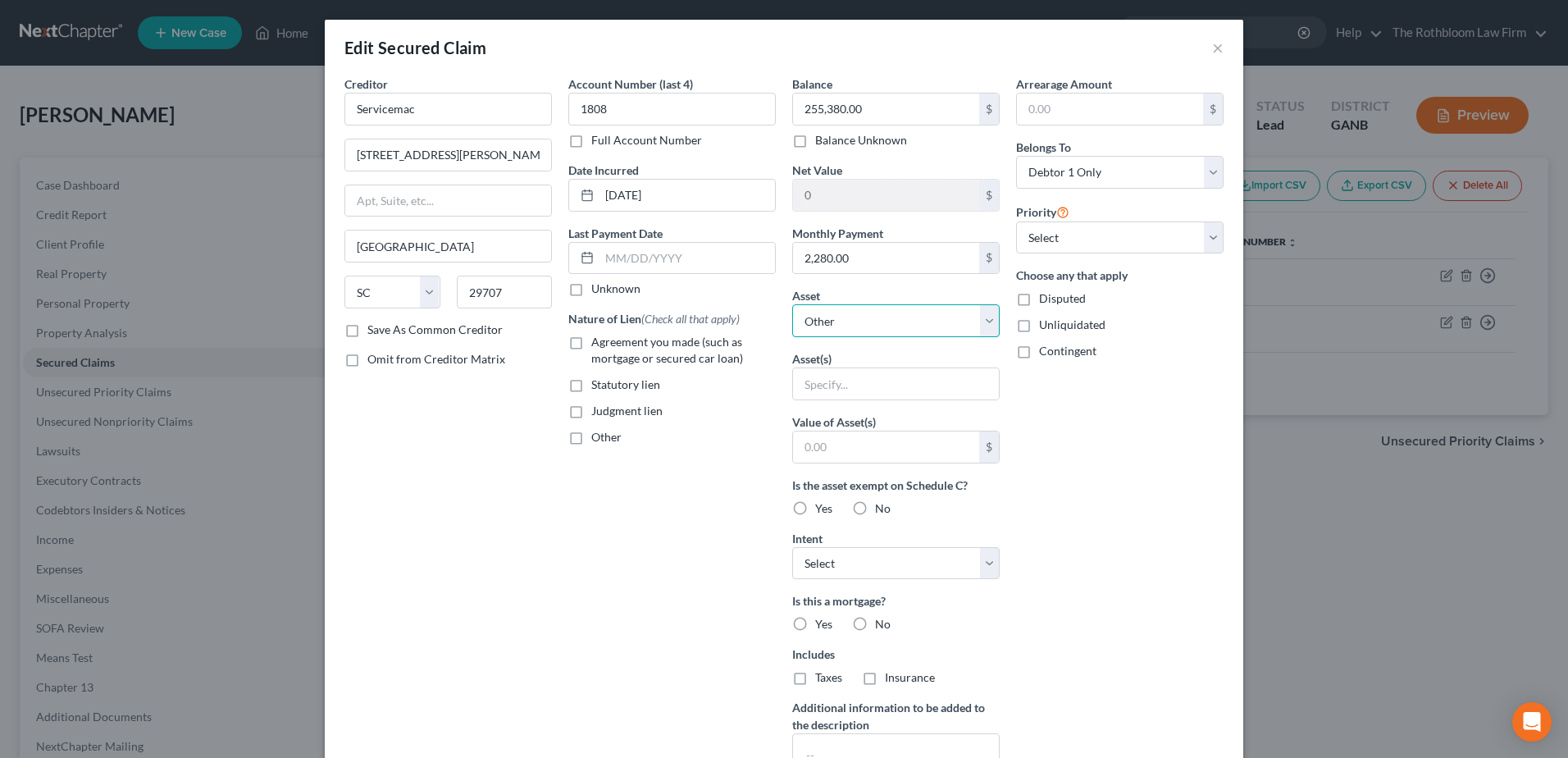
select select "2"
click at [793, 305] on select "Select Other Multiple Assets [STREET_ADDRESS] - $497200.0 Clothing - Clothing -…" at bounding box center [896, 321] width 207 height 33
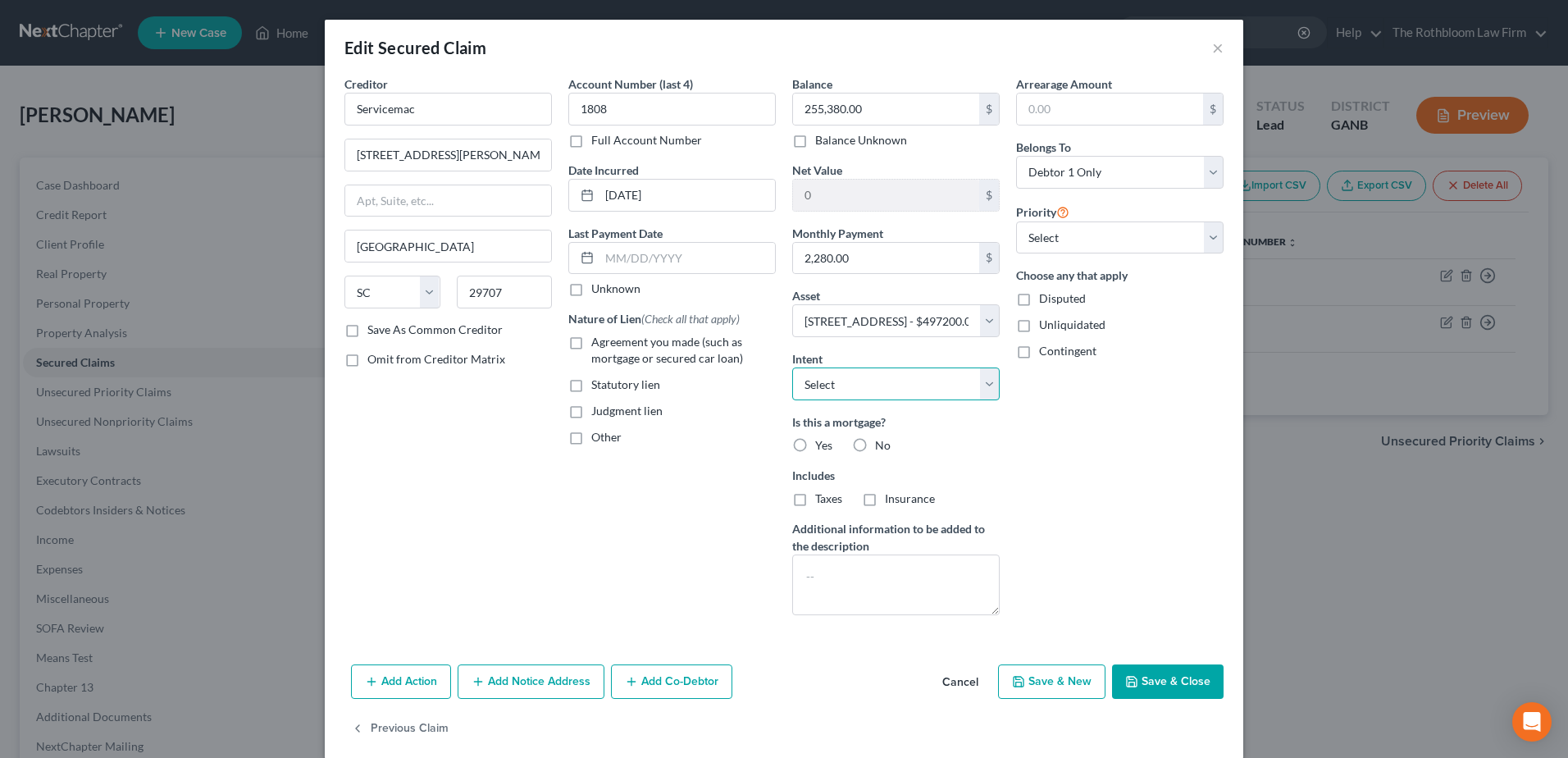
click at [906, 377] on select "Select Surrender Redeem Reaffirm Avoid Other" at bounding box center [896, 384] width 207 height 33
select select "2"
click at [793, 368] on select "Select Surrender Redeem Reaffirm Avoid Other" at bounding box center [896, 384] width 207 height 33
click at [815, 451] on label "Yes" at bounding box center [824, 445] width 17 height 16
click at [821, 448] on input "Yes" at bounding box center [827, 442] width 11 height 11
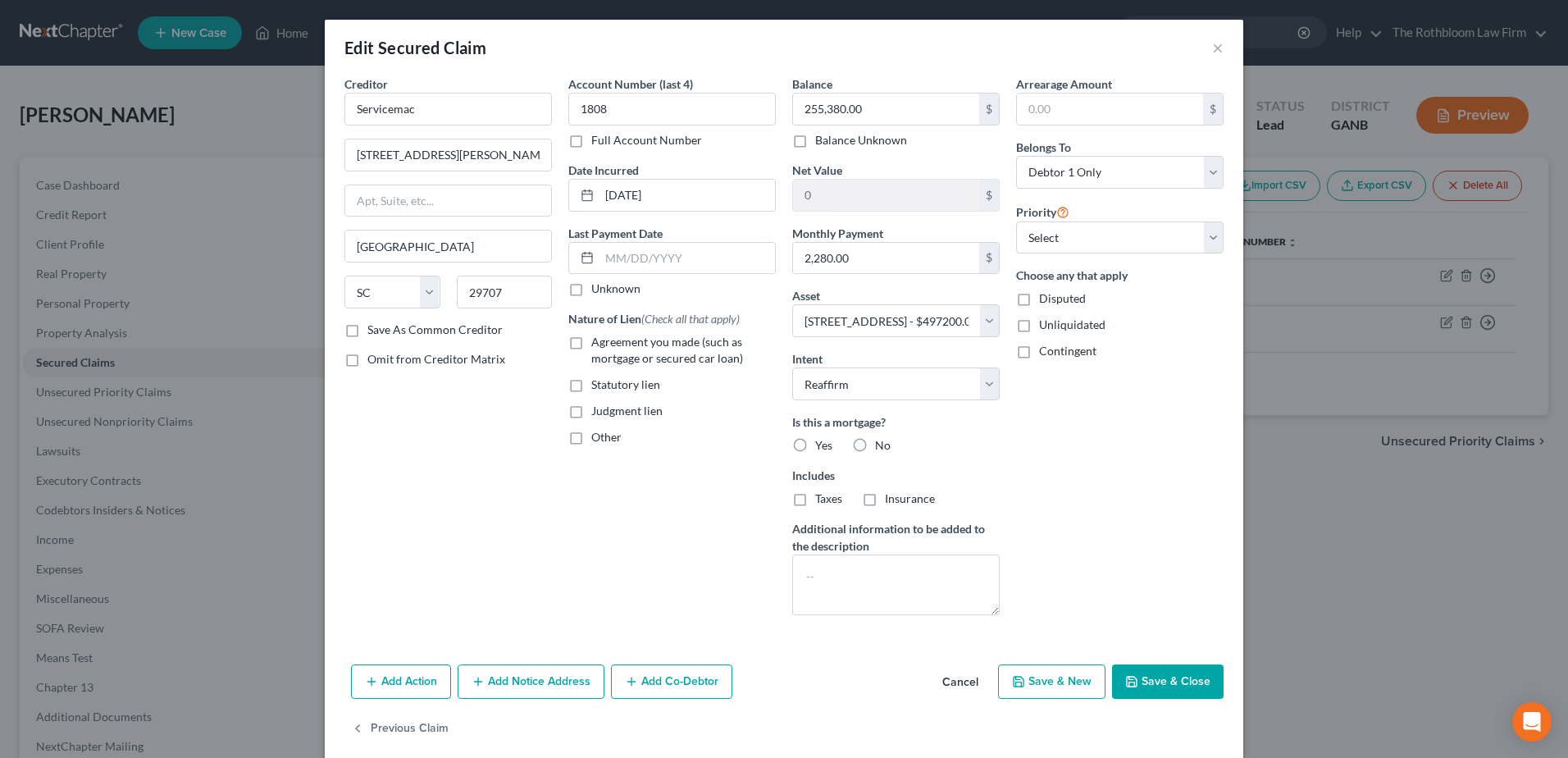
radio input "true"
click at [815, 497] on label "Taxes" at bounding box center [829, 499] width 27 height 16
click at [821, 497] on input "Taxes" at bounding box center [827, 496] width 11 height 11
checkbox input "true"
click at [885, 499] on label "Insurance" at bounding box center [910, 499] width 50 height 16
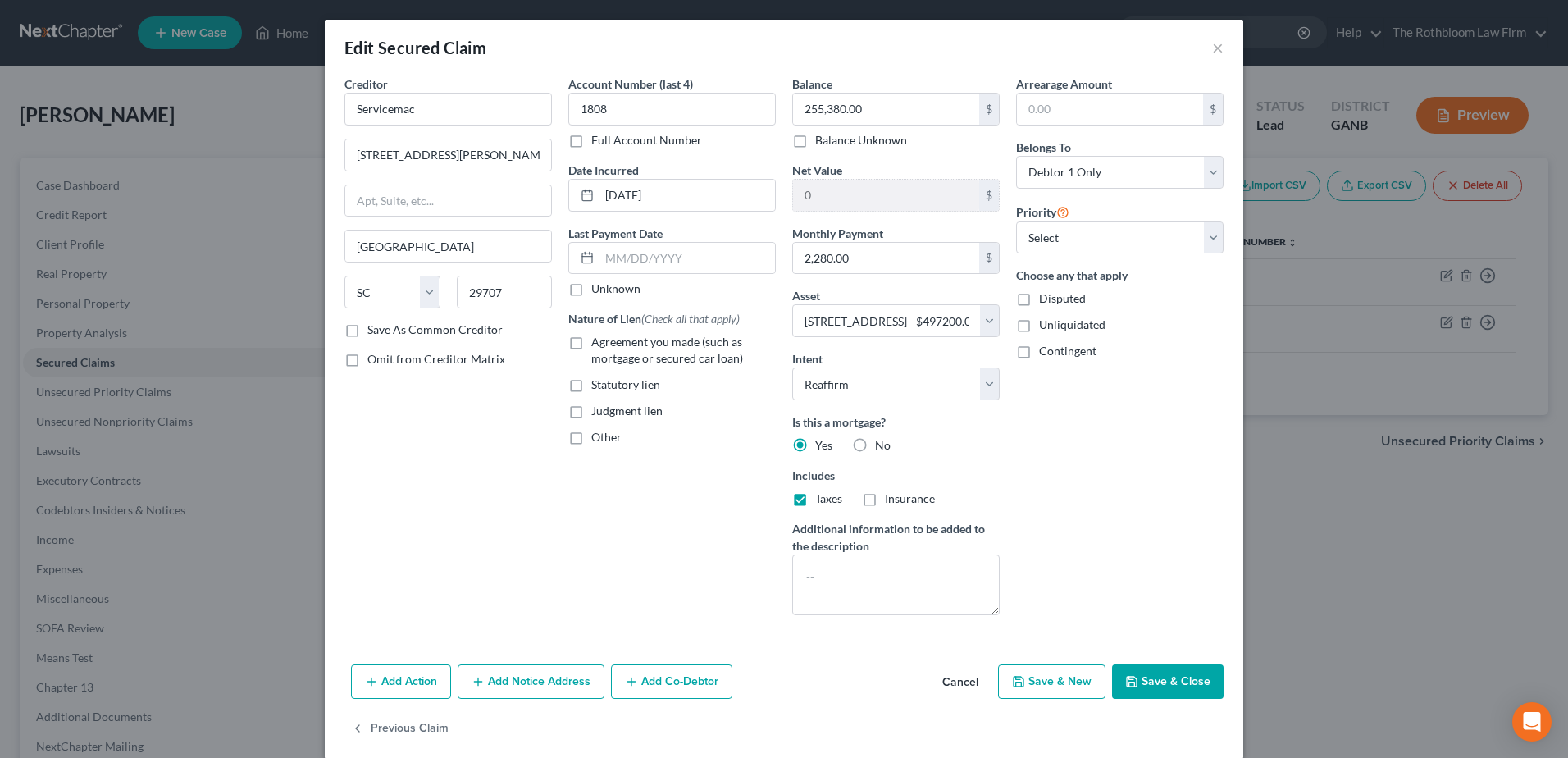
click at [891, 499] on input "Insurance" at bounding box center [896, 496] width 11 height 11
checkbox input "true"
click at [591, 348] on label "Agreement you made (such as mortgage or secured car loan)" at bounding box center [683, 351] width 185 height 33
click at [598, 345] on input "Agreement you made (such as mortgage or secured car loan)" at bounding box center [603, 339] width 11 height 11
checkbox input "true"
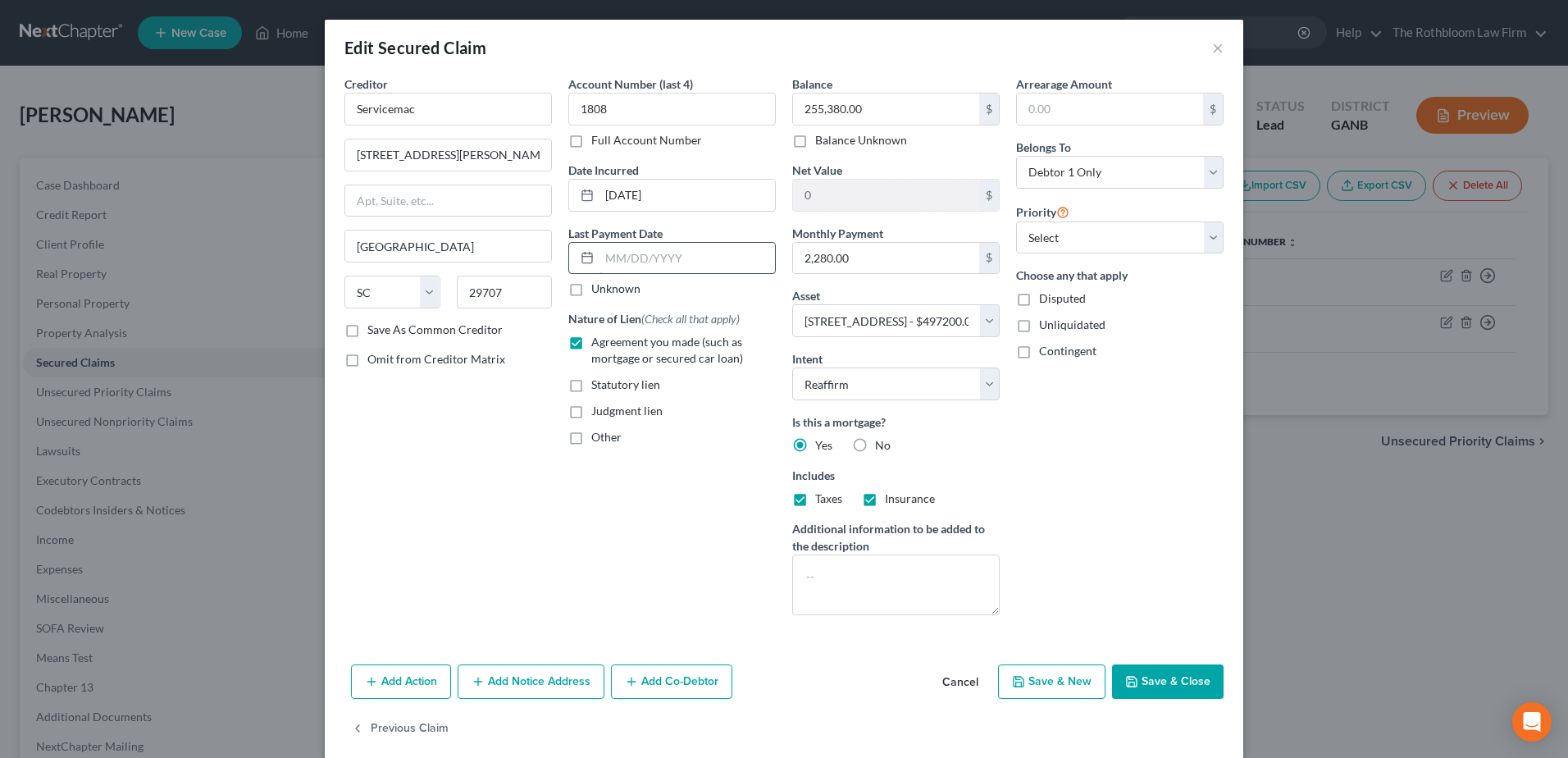
click at [614, 267] on input "text" at bounding box center [687, 258] width 175 height 31
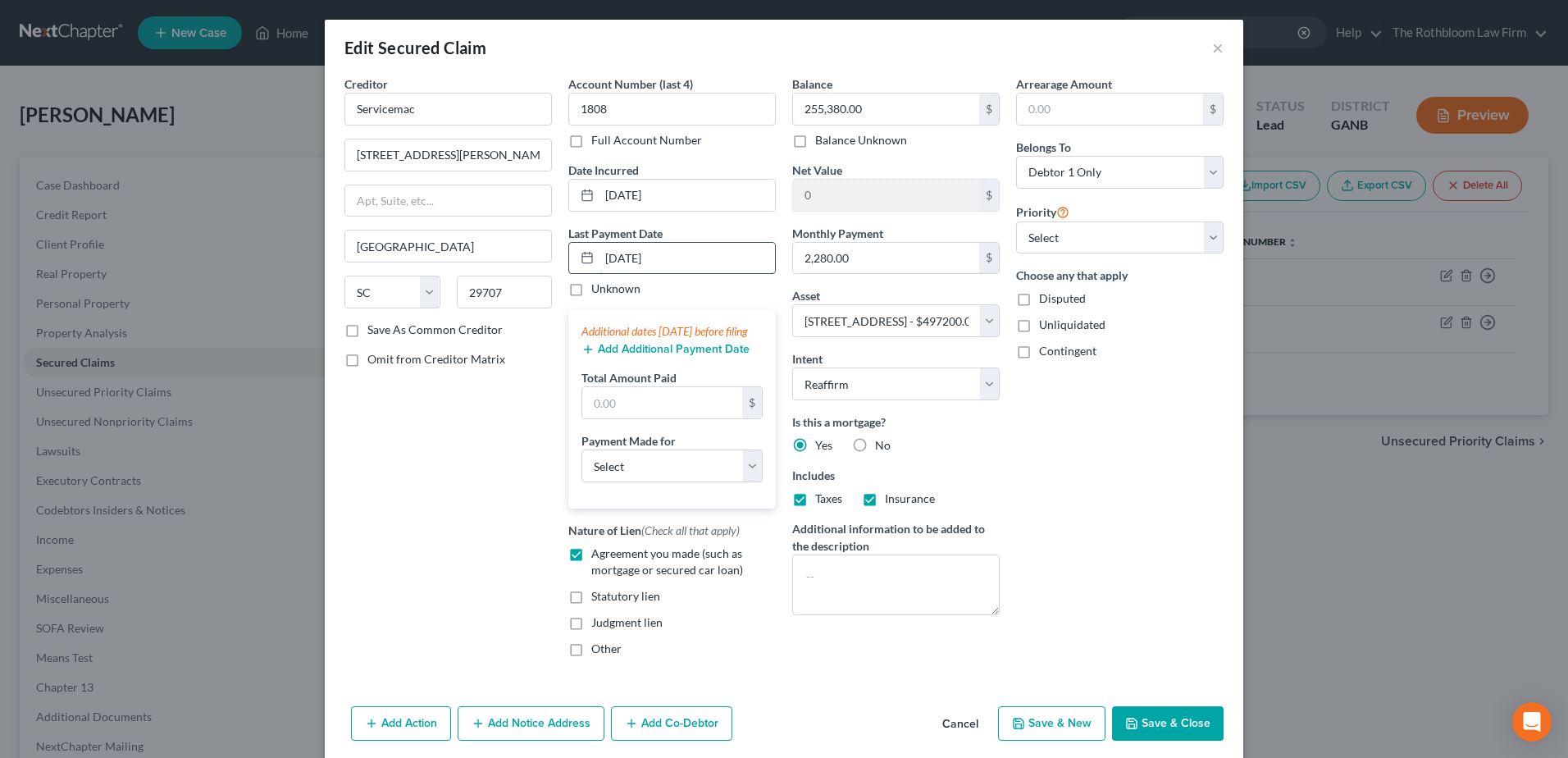
type input "[DATE]"
click at [628, 356] on button "Add Additional Payment Date" at bounding box center [666, 349] width 168 height 13
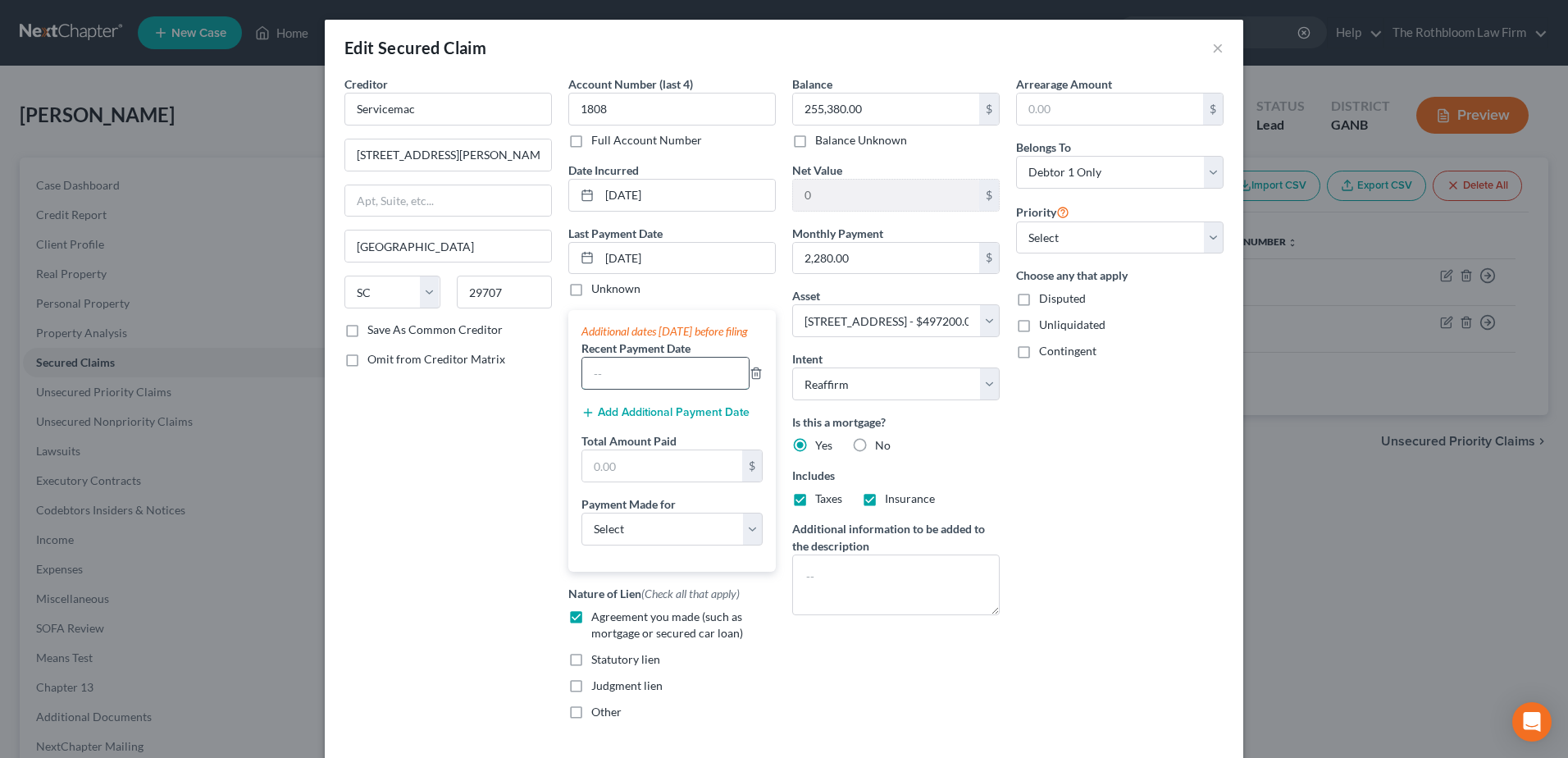
click at [626, 382] on input "text" at bounding box center [666, 373] width 167 height 31
type input "07/2025"
click at [648, 419] on button "Add Additional Payment Date" at bounding box center [666, 412] width 168 height 13
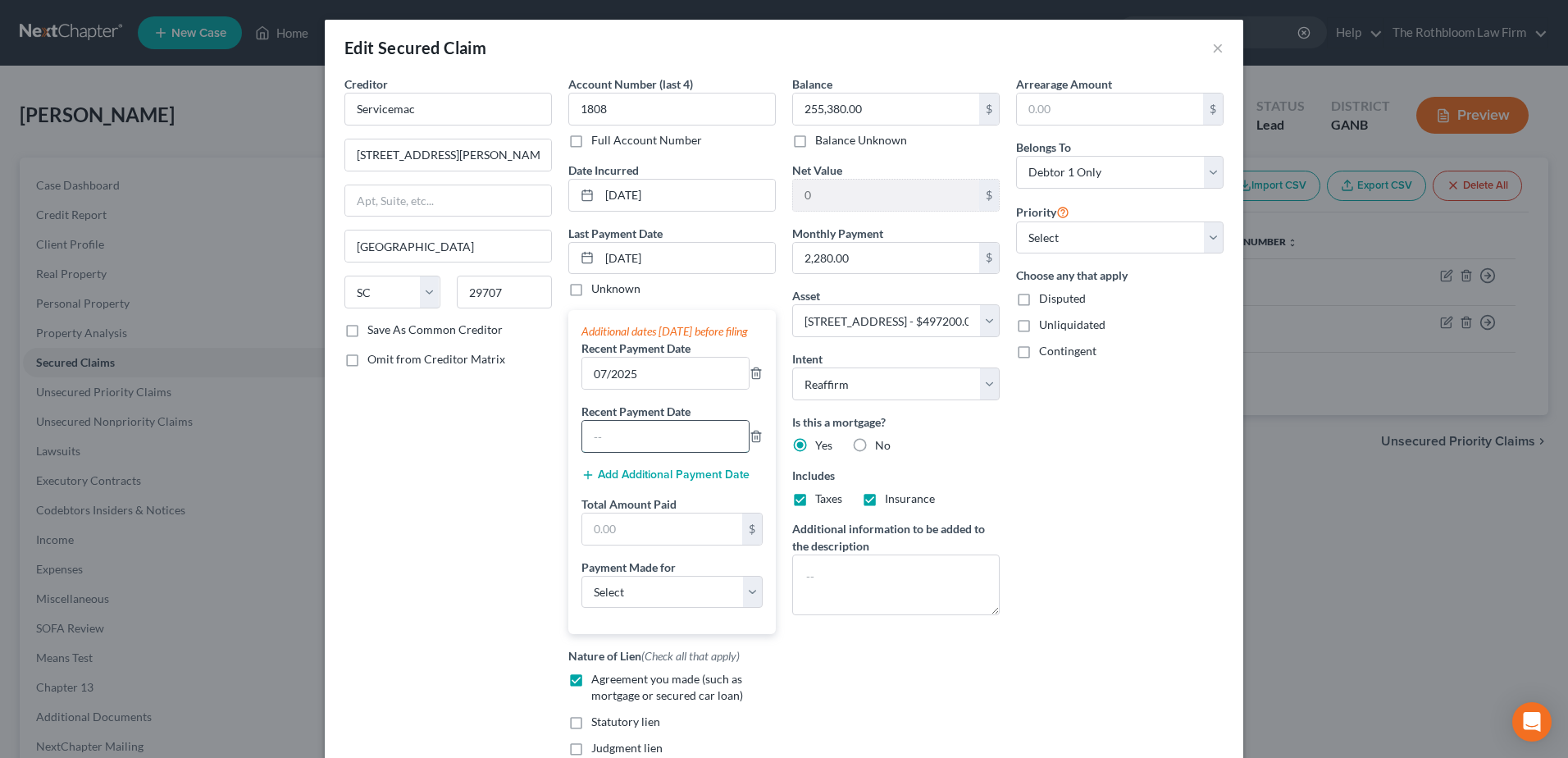
click at [612, 452] on input "text" at bounding box center [666, 436] width 167 height 31
type input "06/2025"
click at [616, 541] on input "text" at bounding box center [662, 529] width 160 height 31
click at [612, 544] on input "text" at bounding box center [662, 529] width 160 height 31
type input "6,840"
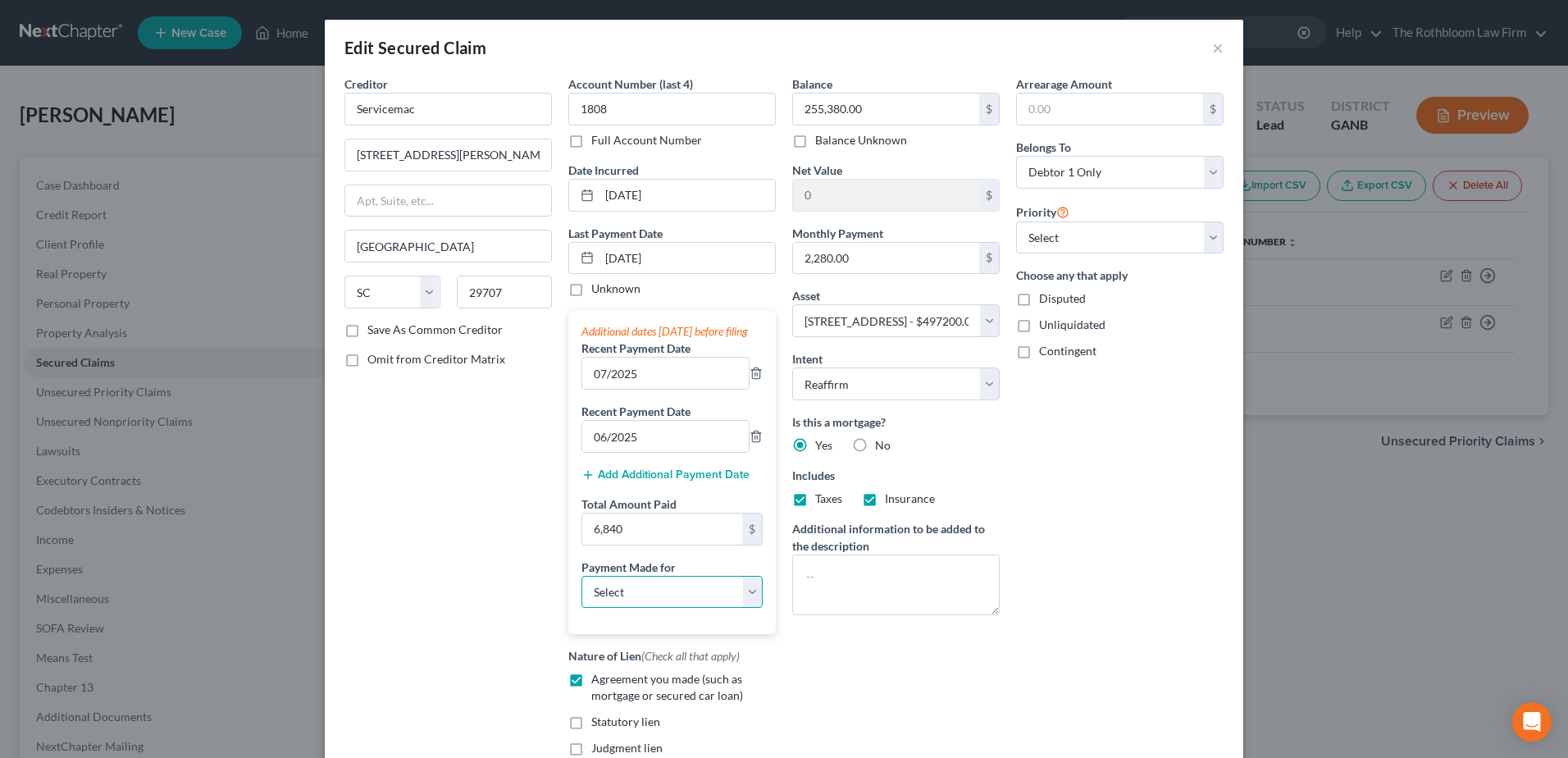
click at [630, 600] on select "Select Car Credit Card Loan Repayment Mortgage Other Suppliers Or Vendors" at bounding box center [672, 592] width 181 height 33
select select "3"
click at [582, 591] on select "Select Car Credit Card Loan Repayment Mortgage Other Suppliers Or Vendors" at bounding box center [672, 592] width 181 height 33
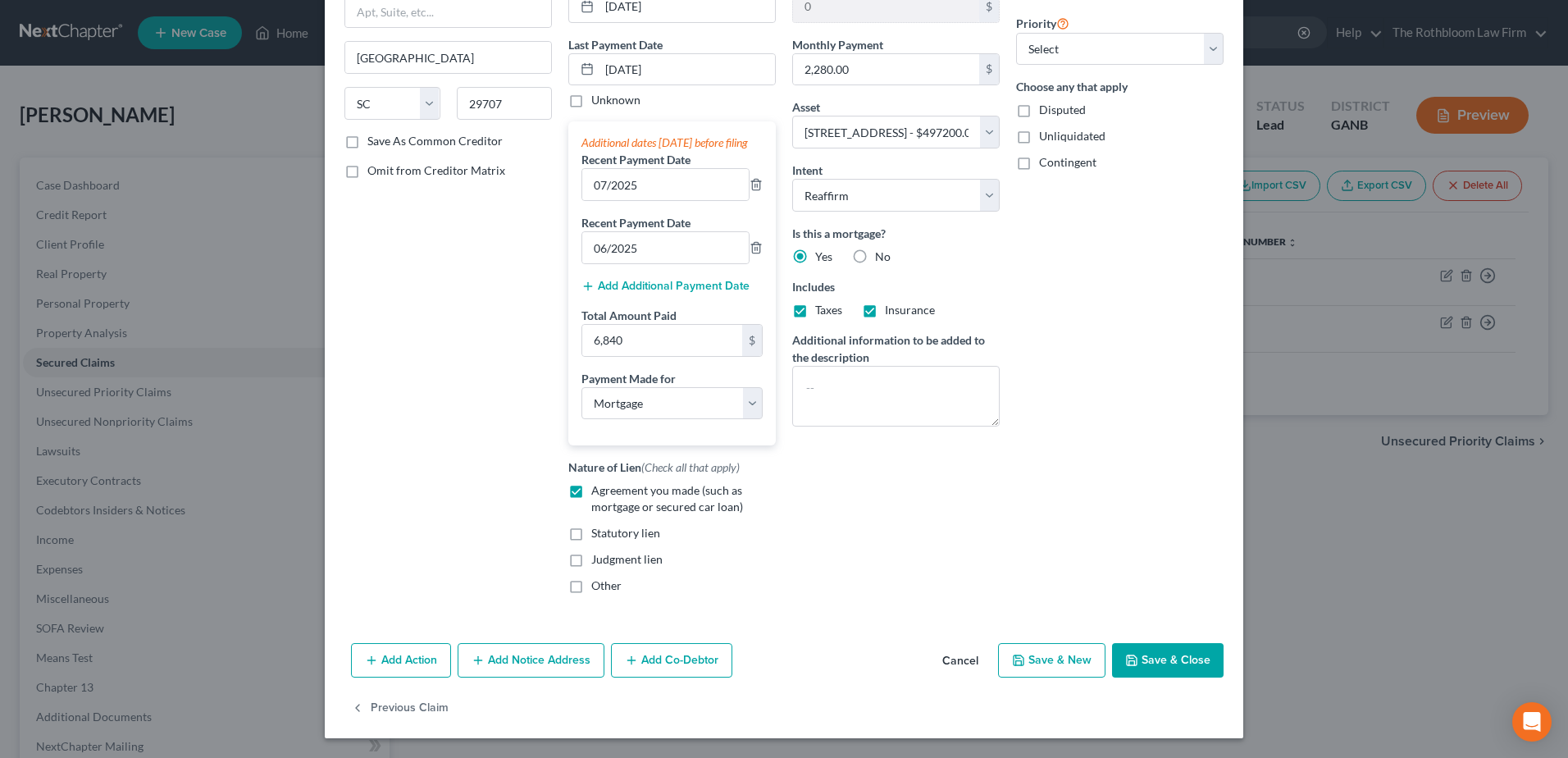
click at [1170, 664] on button "Save & Close" at bounding box center [1167, 660] width 111 height 35
select select
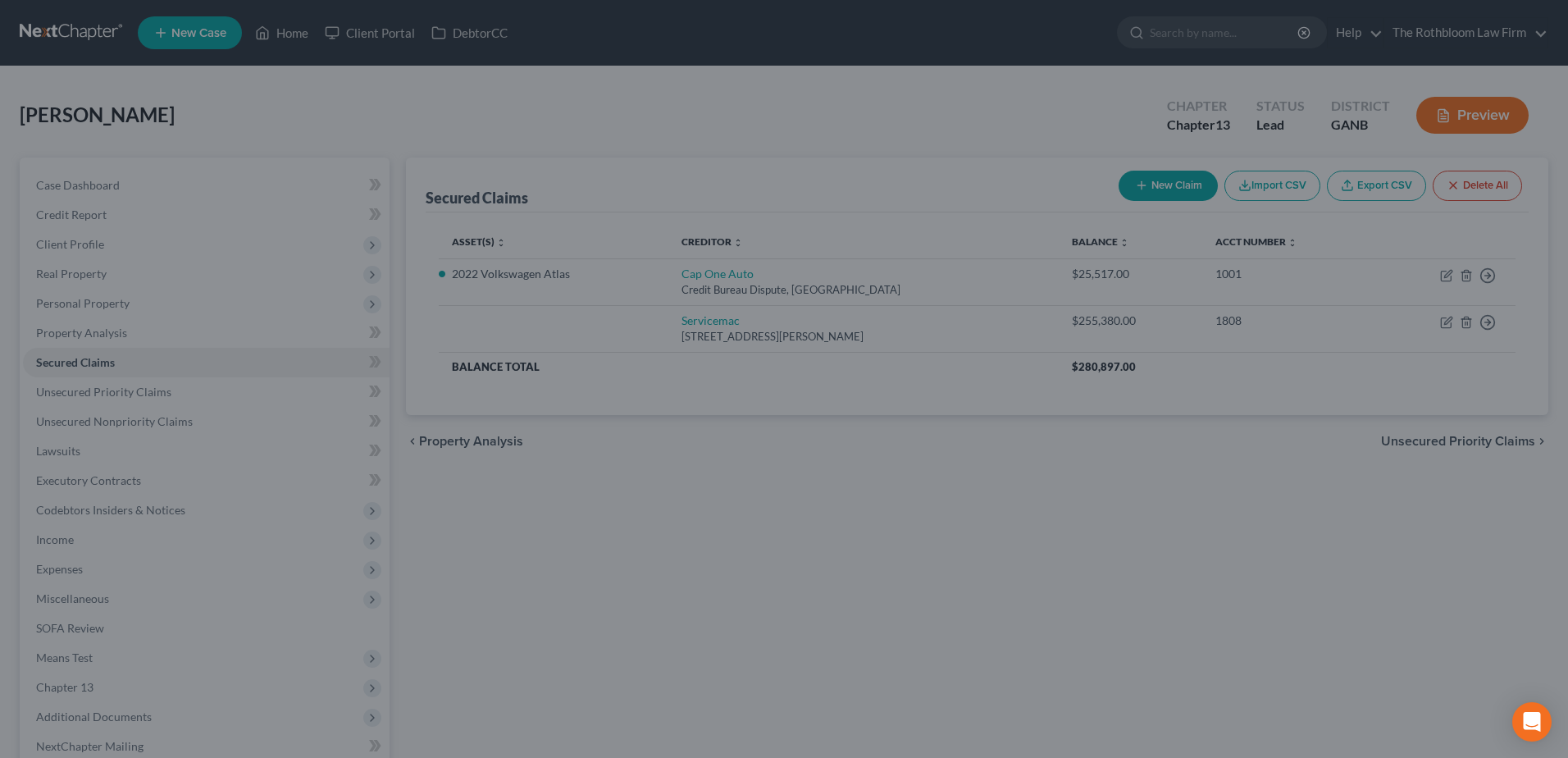
type input "241,820.00"
select select "2"
type input "0"
type input "6,840.00"
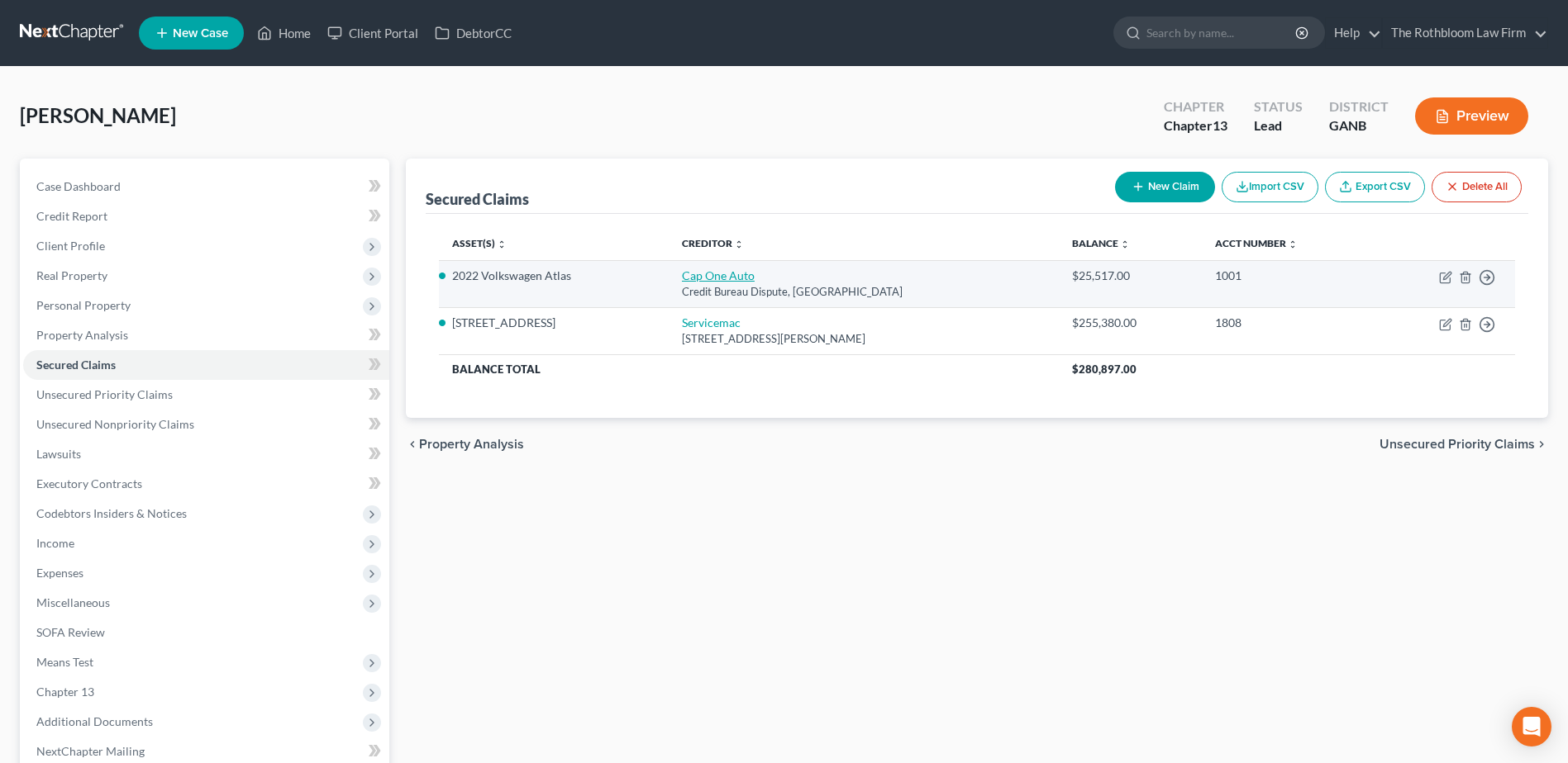
click at [728, 281] on link "Cap One Auto" at bounding box center [718, 275] width 73 height 14
select select "45"
select select "0"
select select "2"
select select "0"
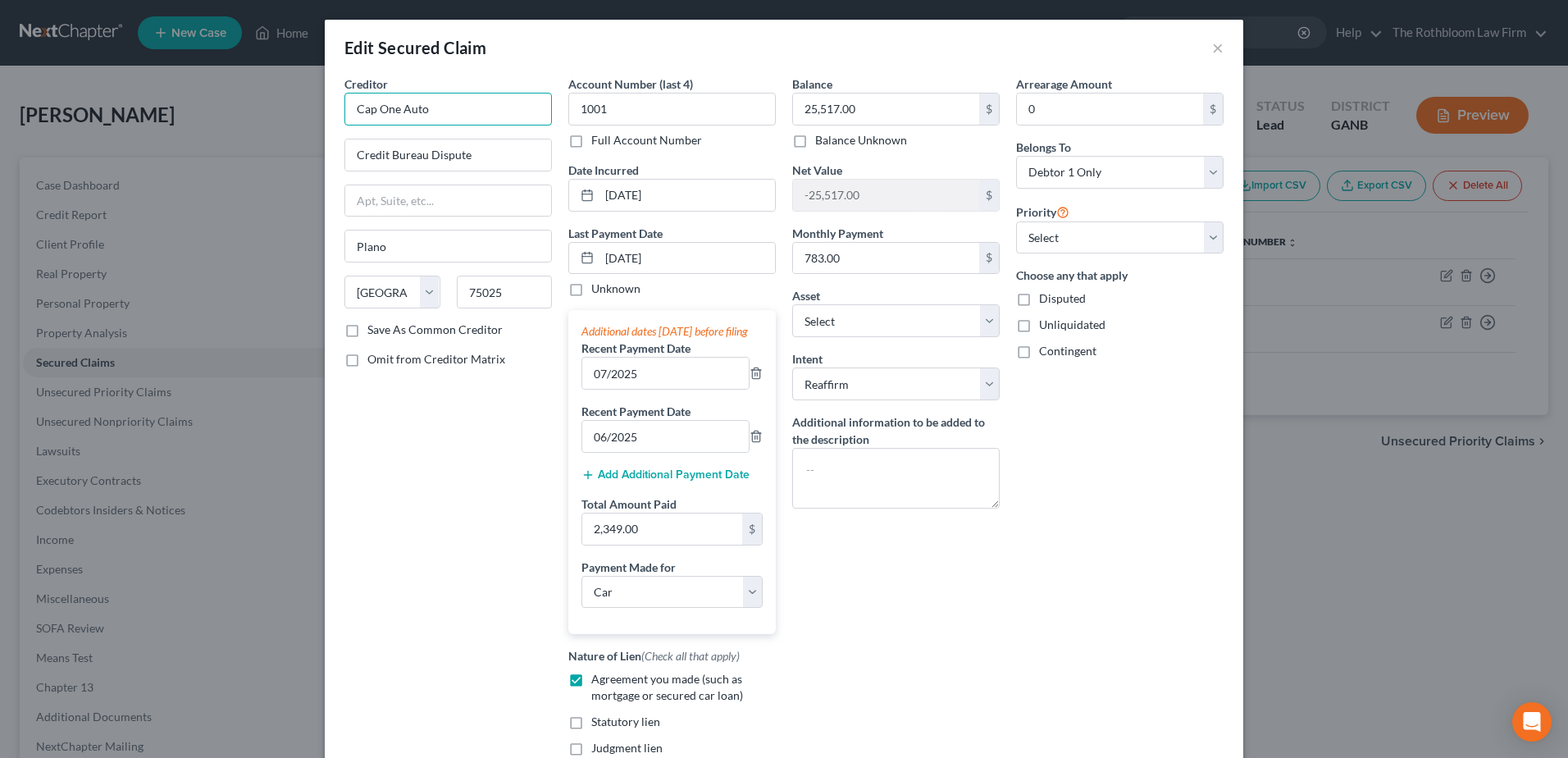
click at [374, 106] on input "Cap One Auto" at bounding box center [448, 109] width 207 height 33
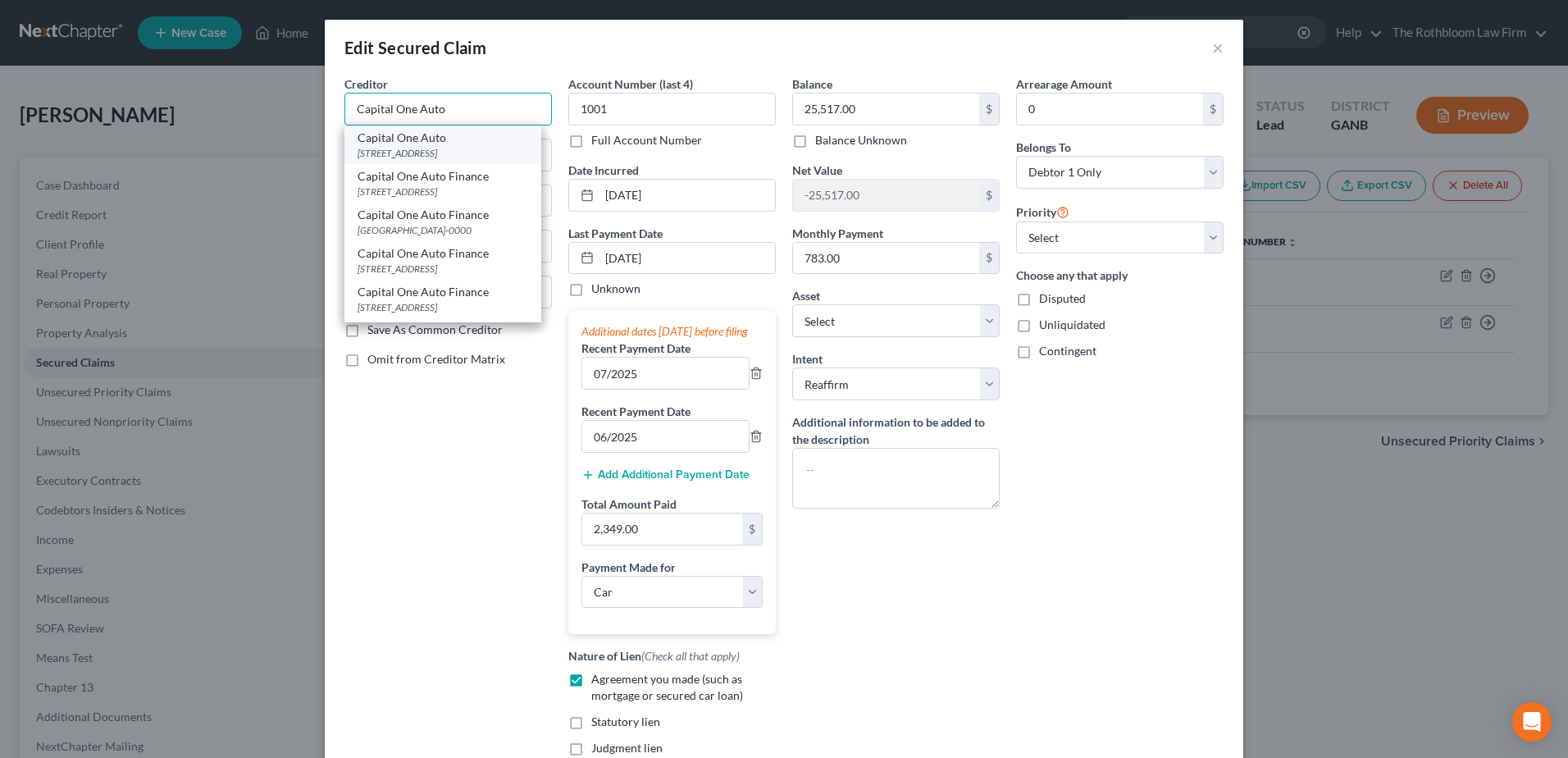
type input "Capital One Auto"
click at [430, 146] on div "[STREET_ADDRESS]" at bounding box center [443, 153] width 171 height 14
type input "[STREET_ADDRESS]"
type input "75093-0000"
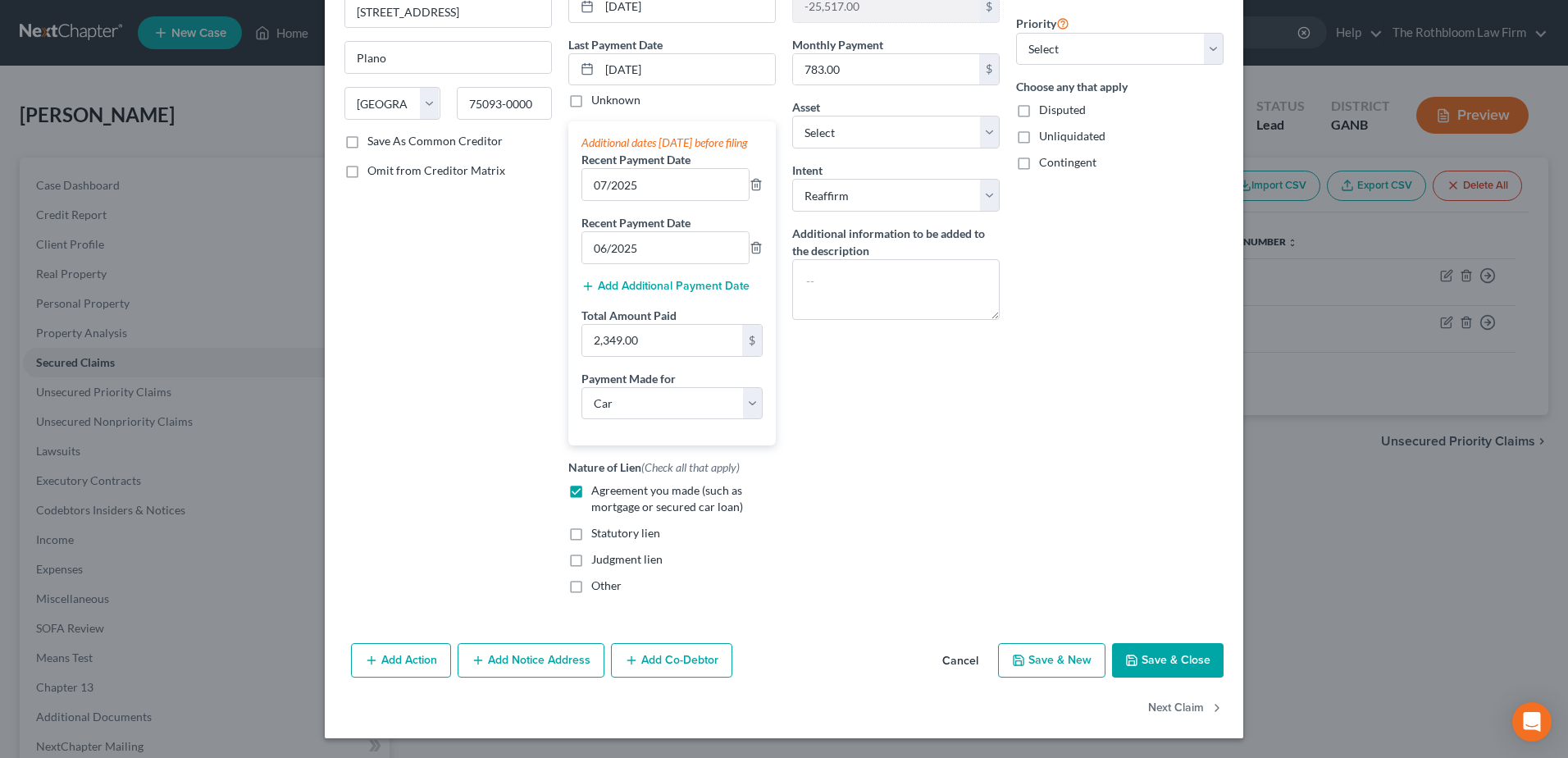
click at [1185, 670] on button "Save & Close" at bounding box center [1167, 660] width 111 height 35
select select "9"
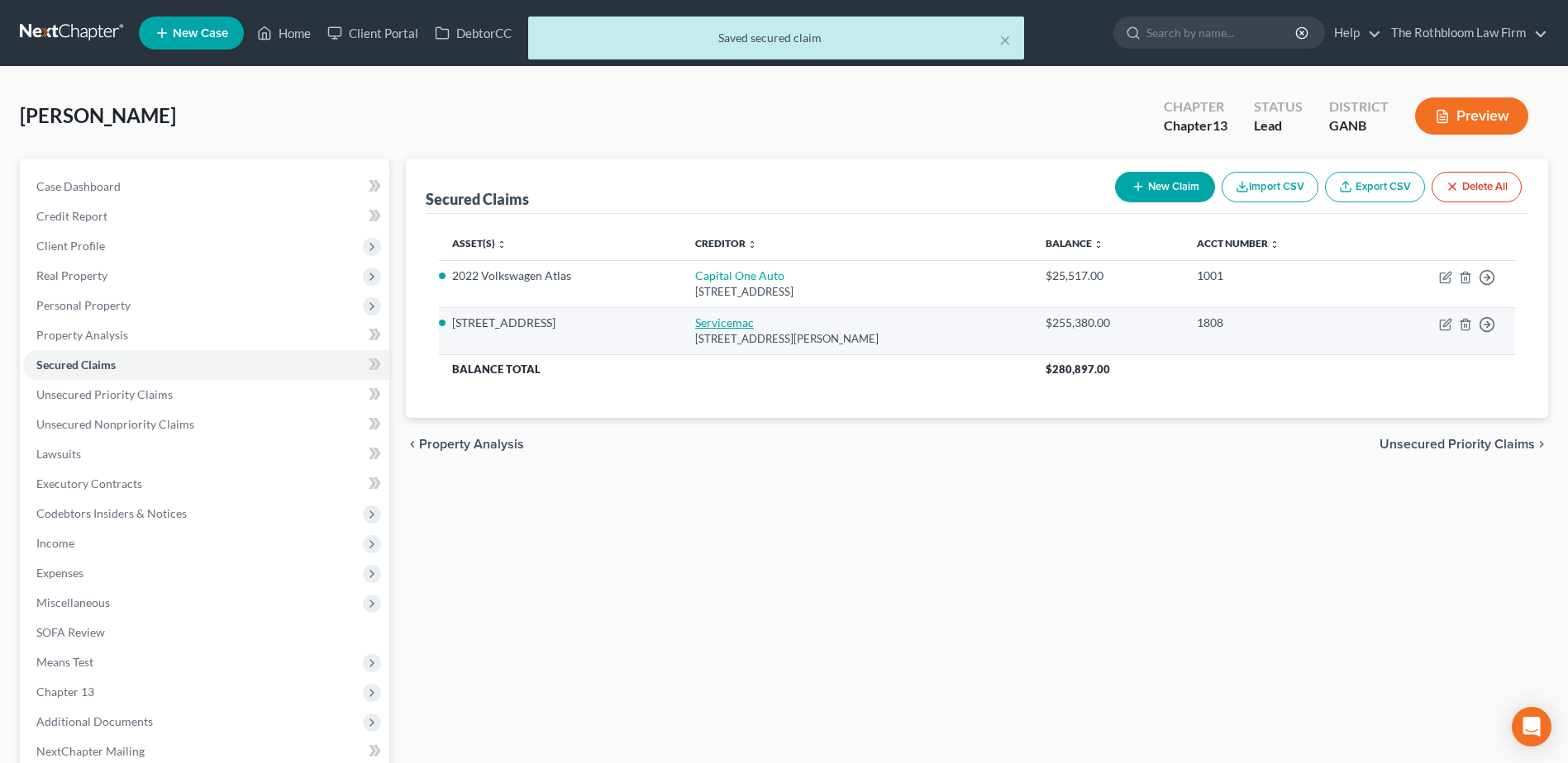
click at [722, 325] on link "Servicemac" at bounding box center [724, 322] width 58 height 14
select select "42"
select select "3"
select select "2"
select select "0"
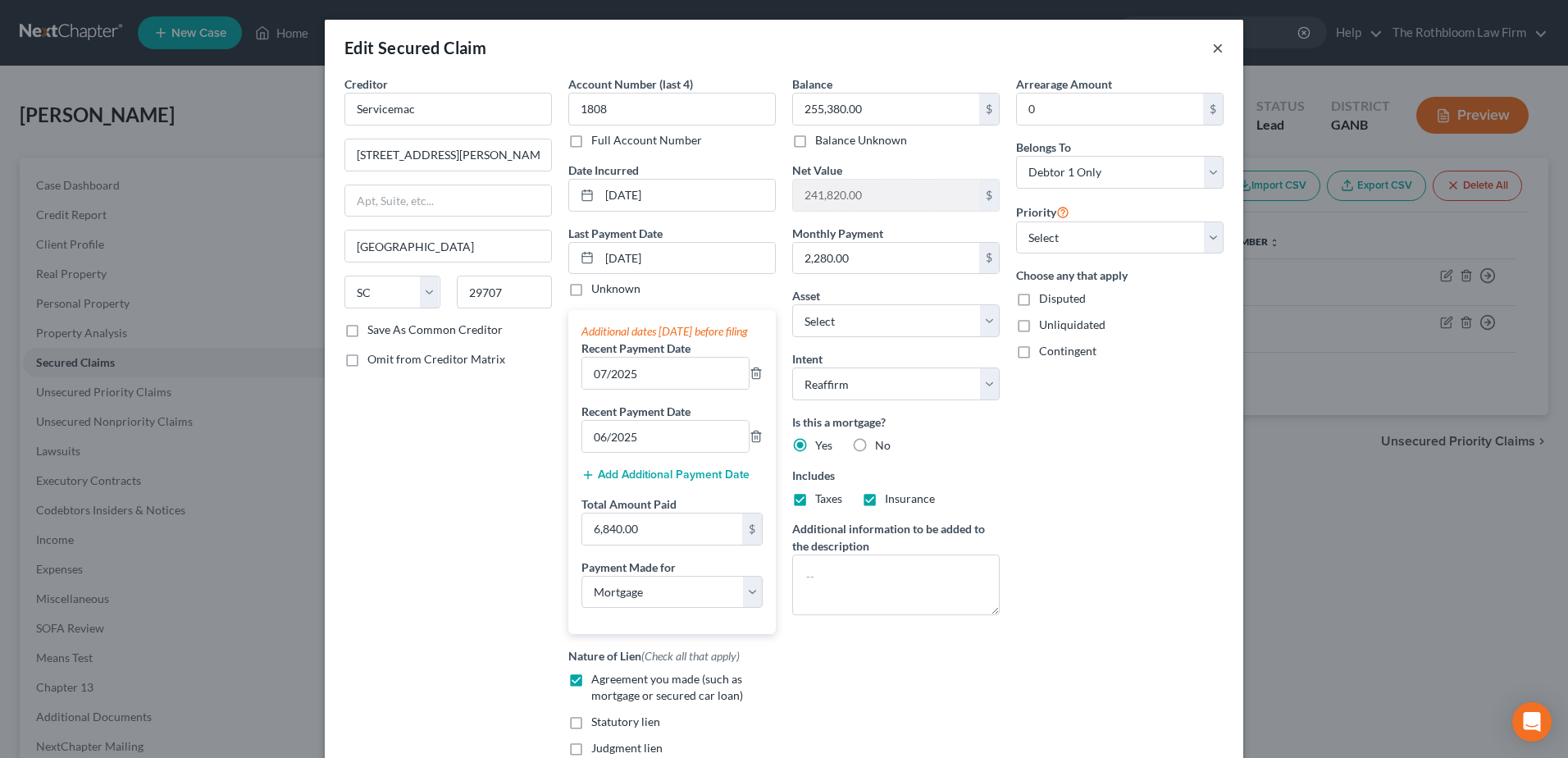
click at [1213, 48] on button "×" at bounding box center [1219, 47] width 12 height 20
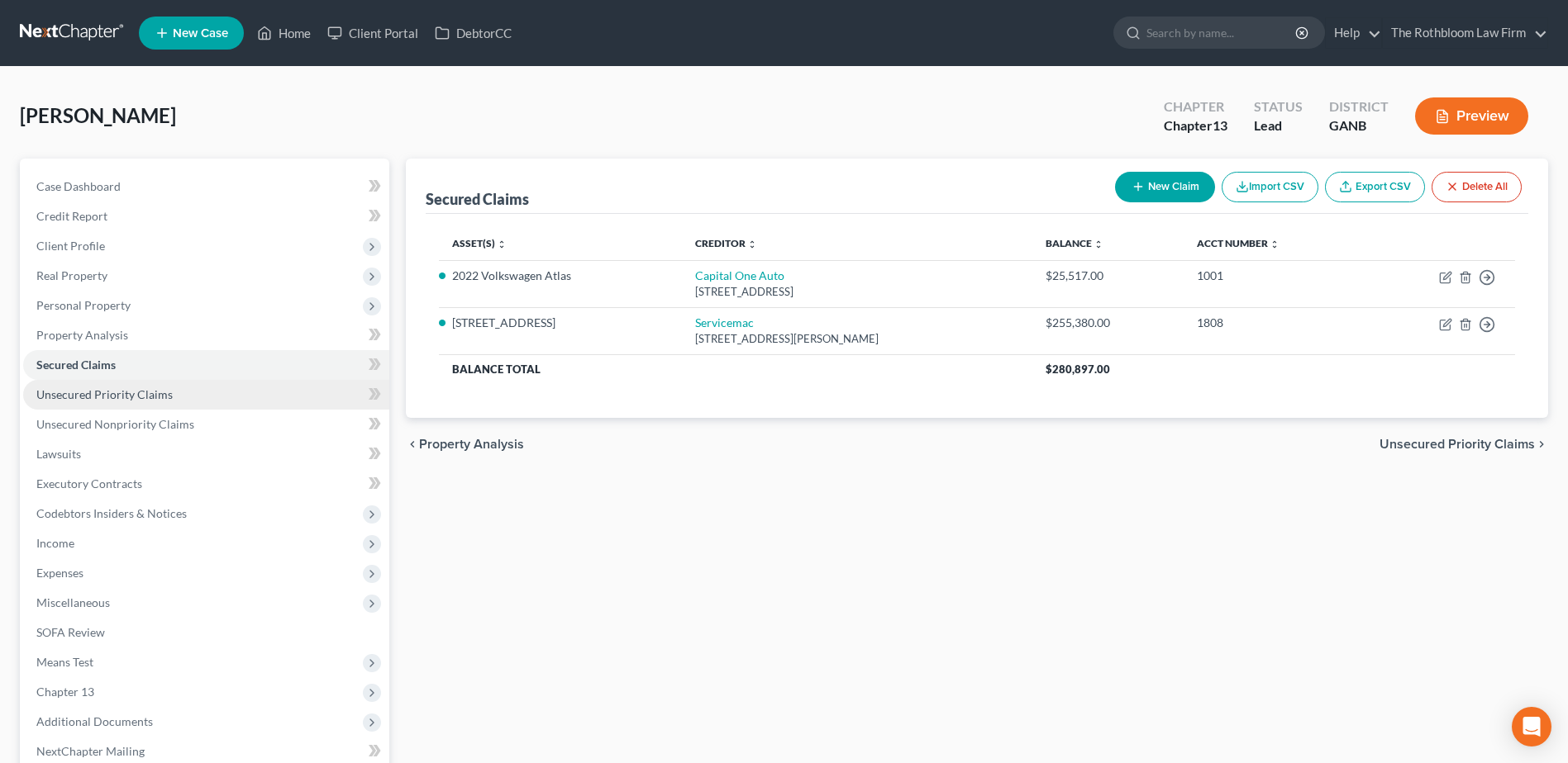
click at [105, 393] on span "Unsecured Priority Claims" at bounding box center [104, 394] width 136 height 14
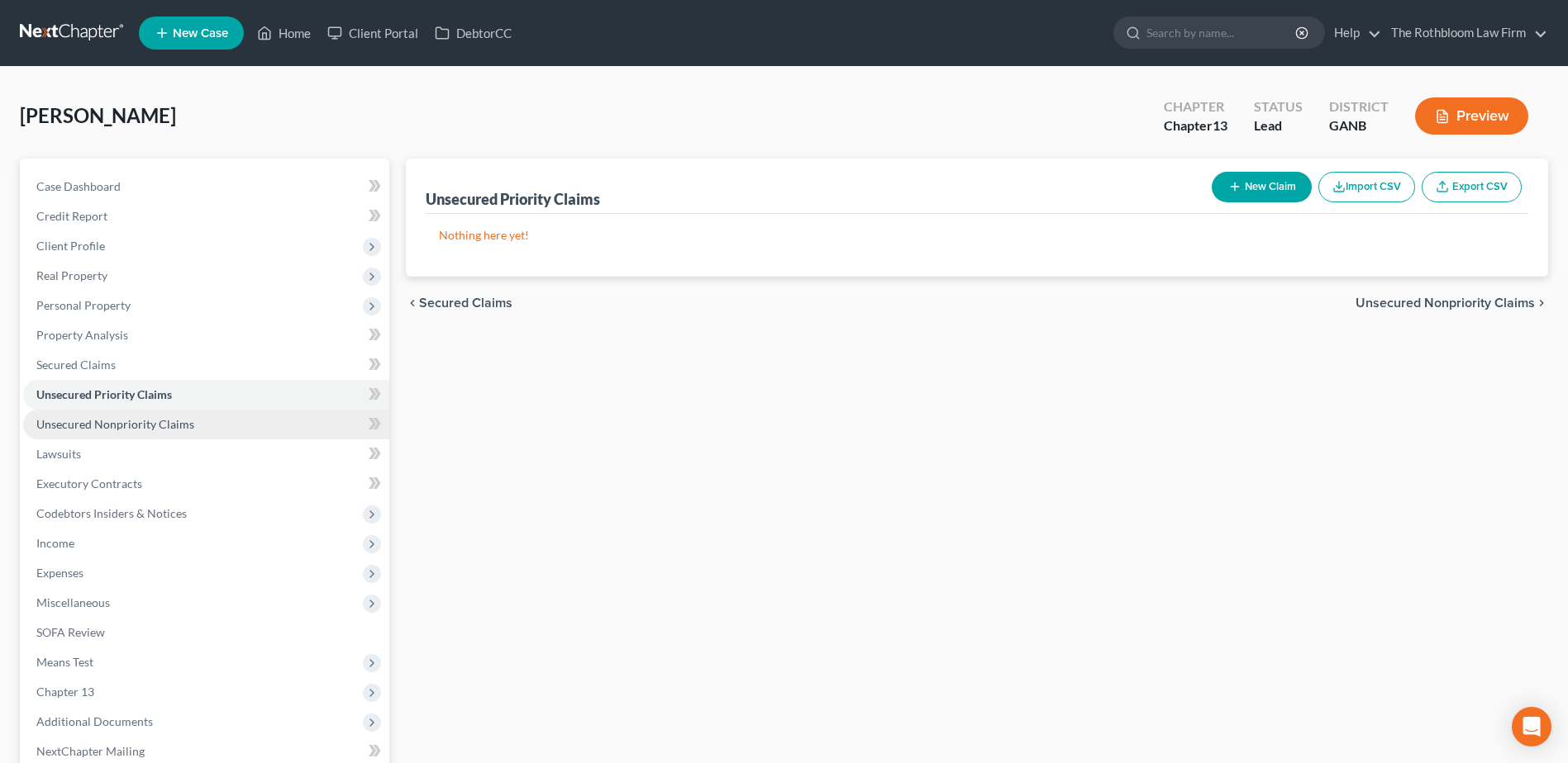
click at [88, 420] on span "Unsecured Nonpriority Claims" at bounding box center [115, 424] width 158 height 14
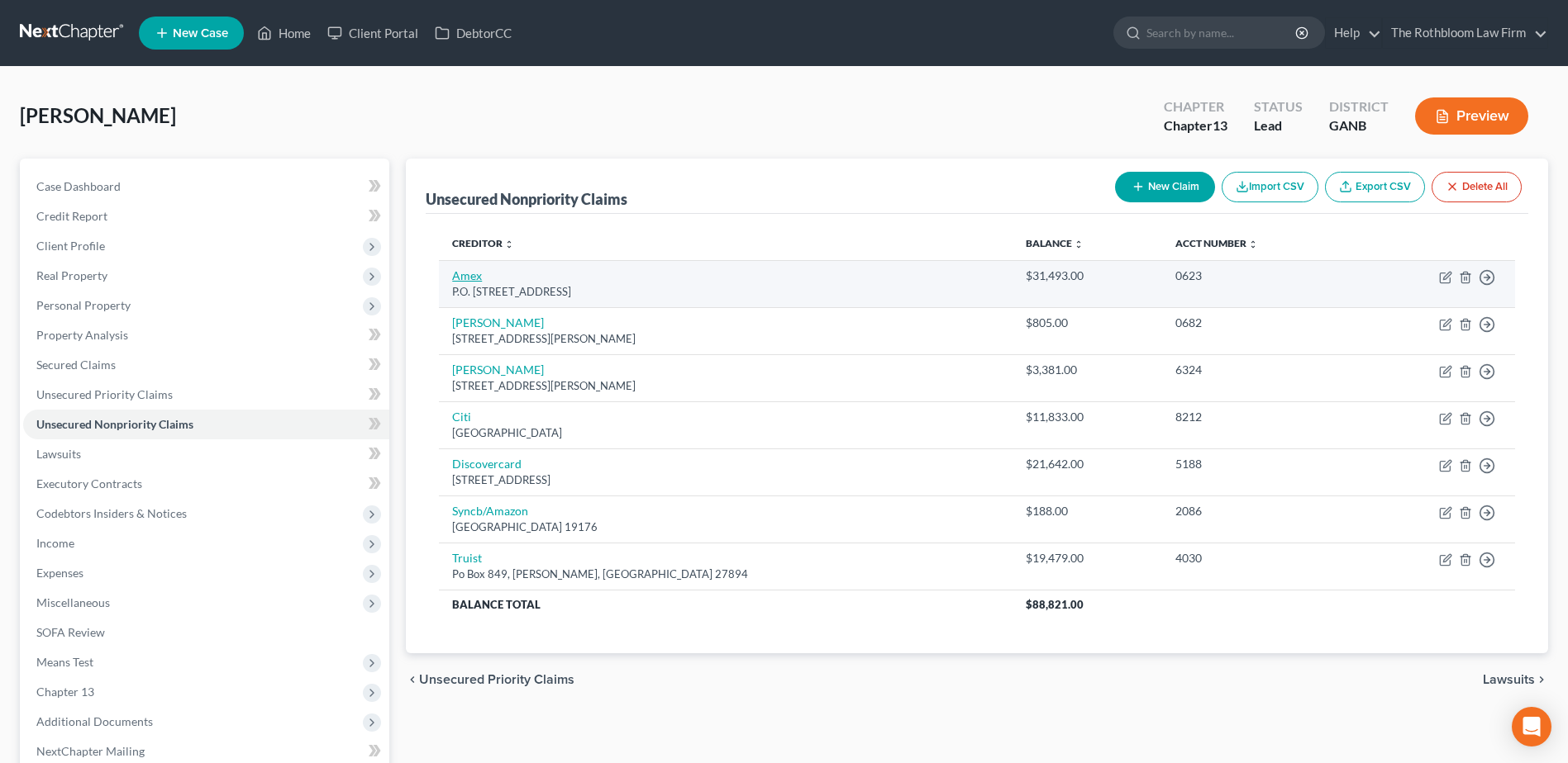
click at [476, 282] on link "Amex" at bounding box center [467, 275] width 30 height 14
select select "45"
select select "2"
select select "0"
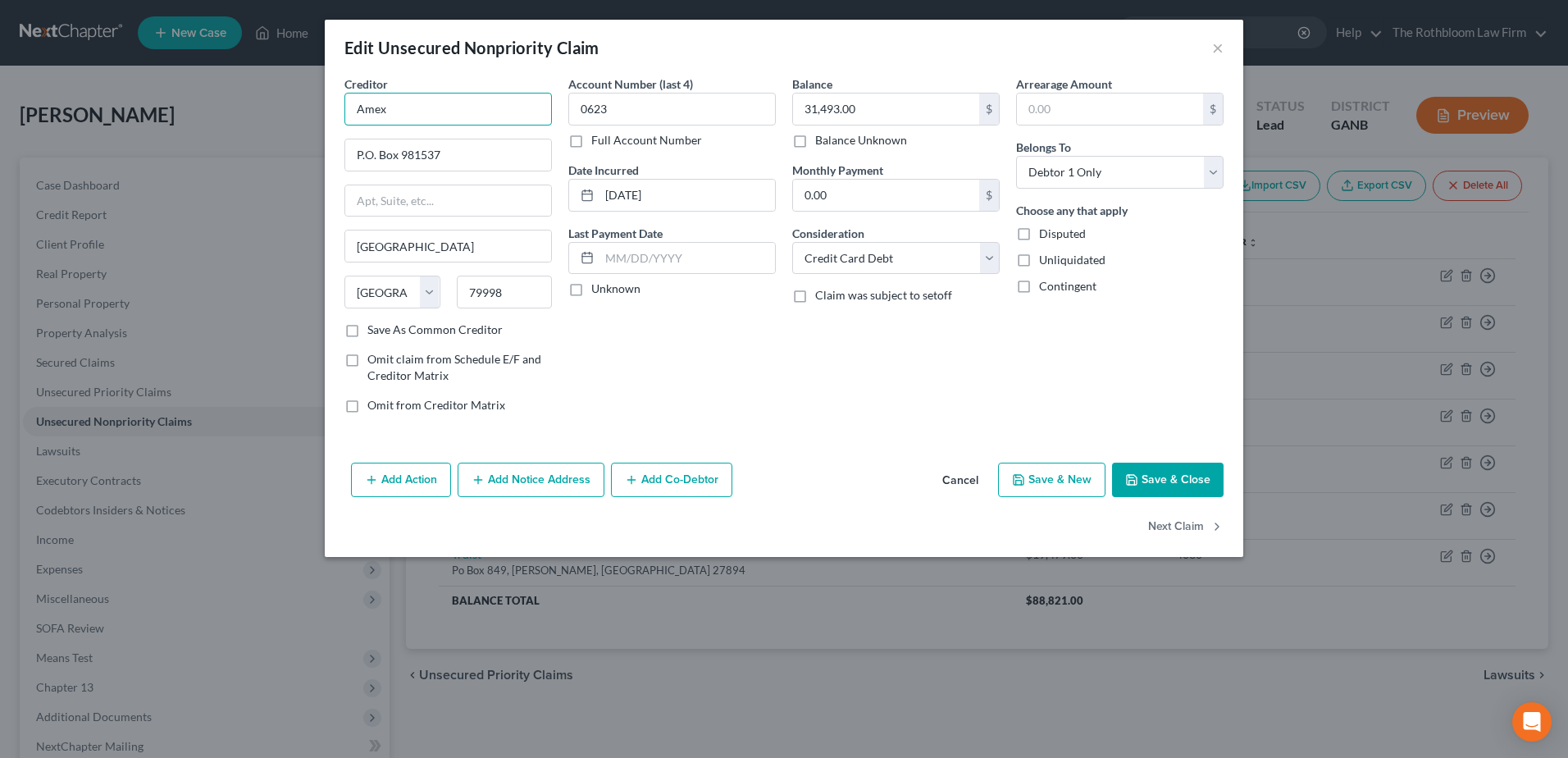
click at [390, 106] on input "Amex" at bounding box center [448, 109] width 207 height 33
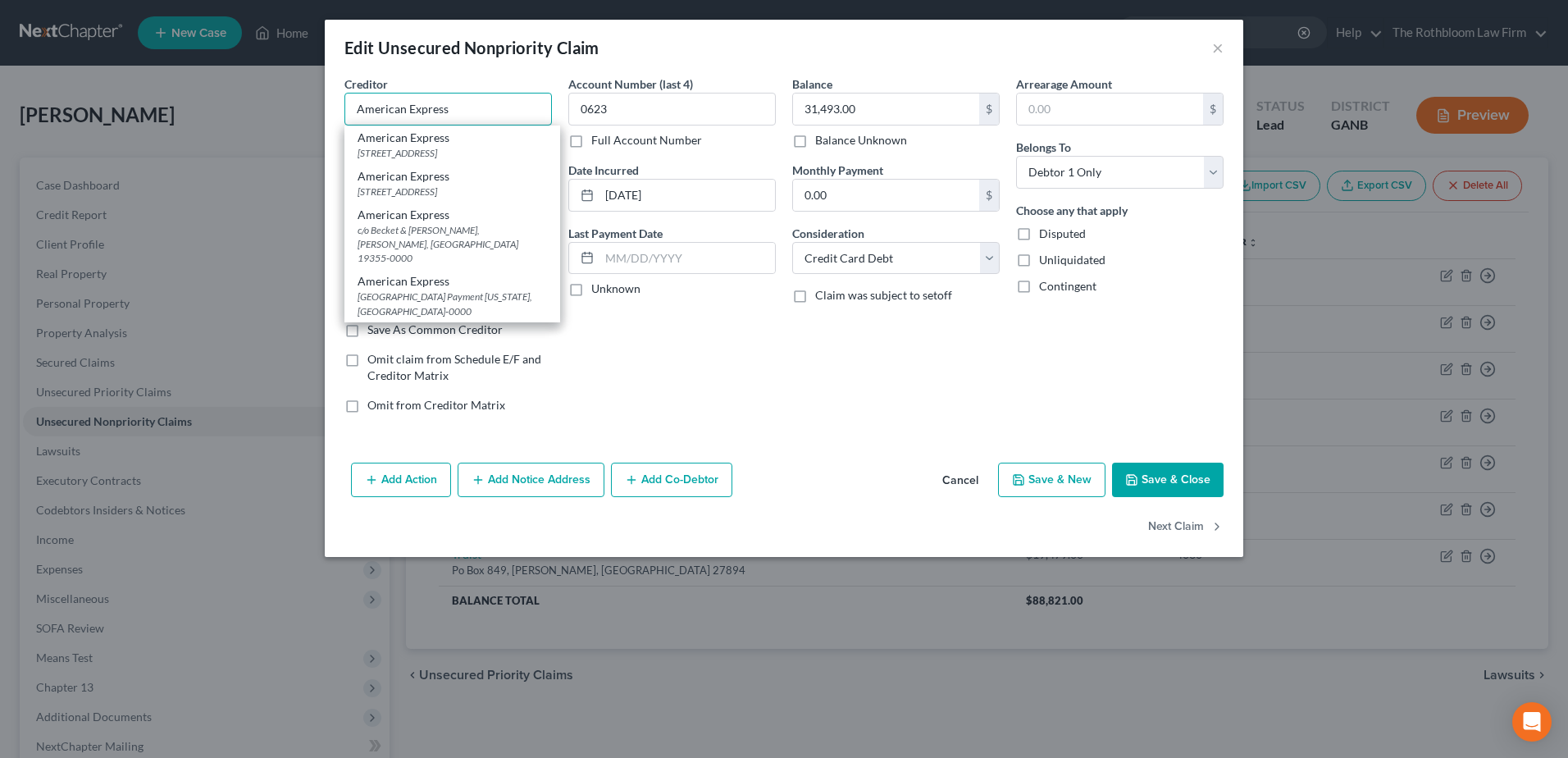
type input "American Express"
click at [1185, 477] on button "Save & Close" at bounding box center [1167, 480] width 111 height 35
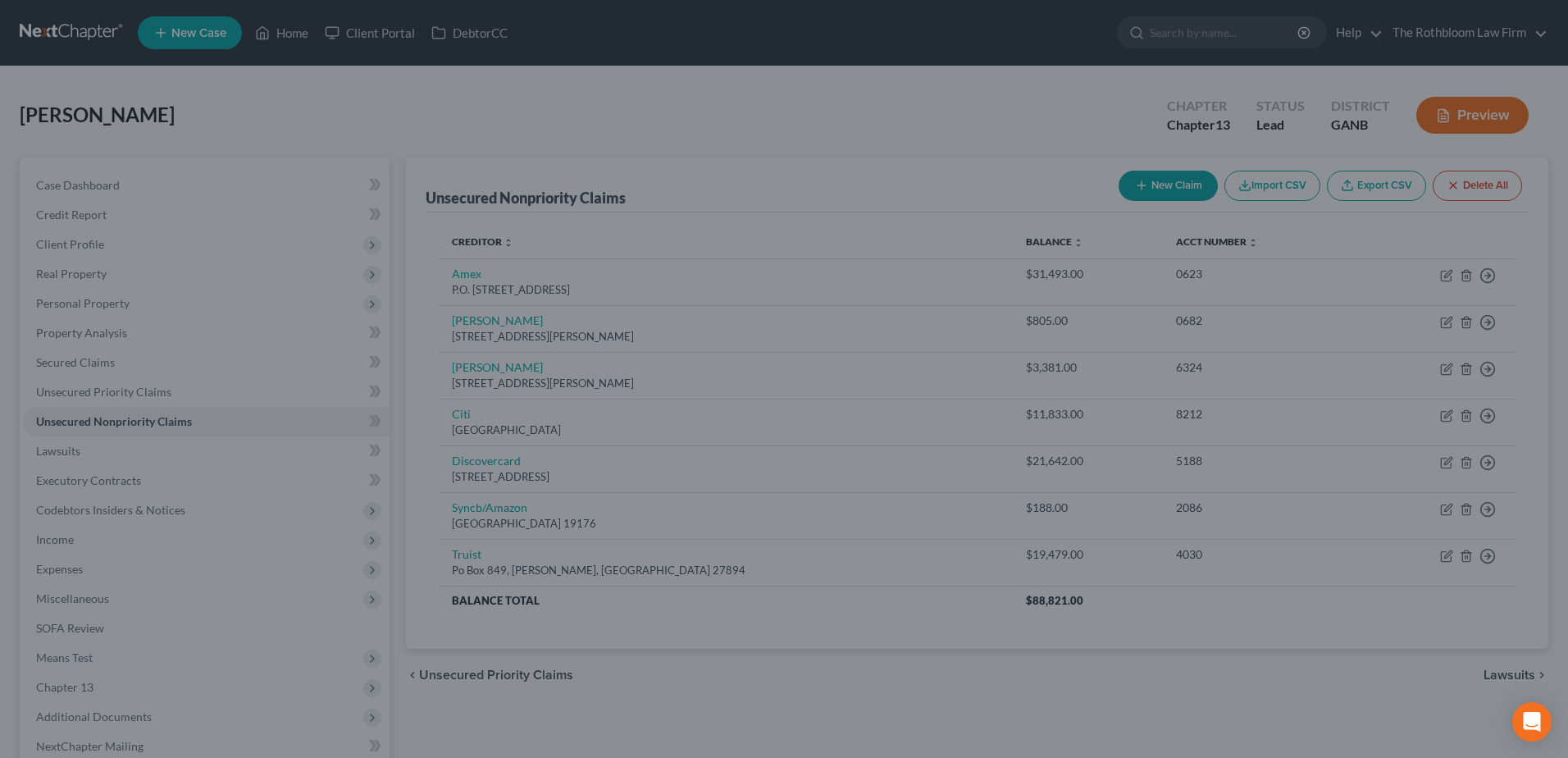
type input "0"
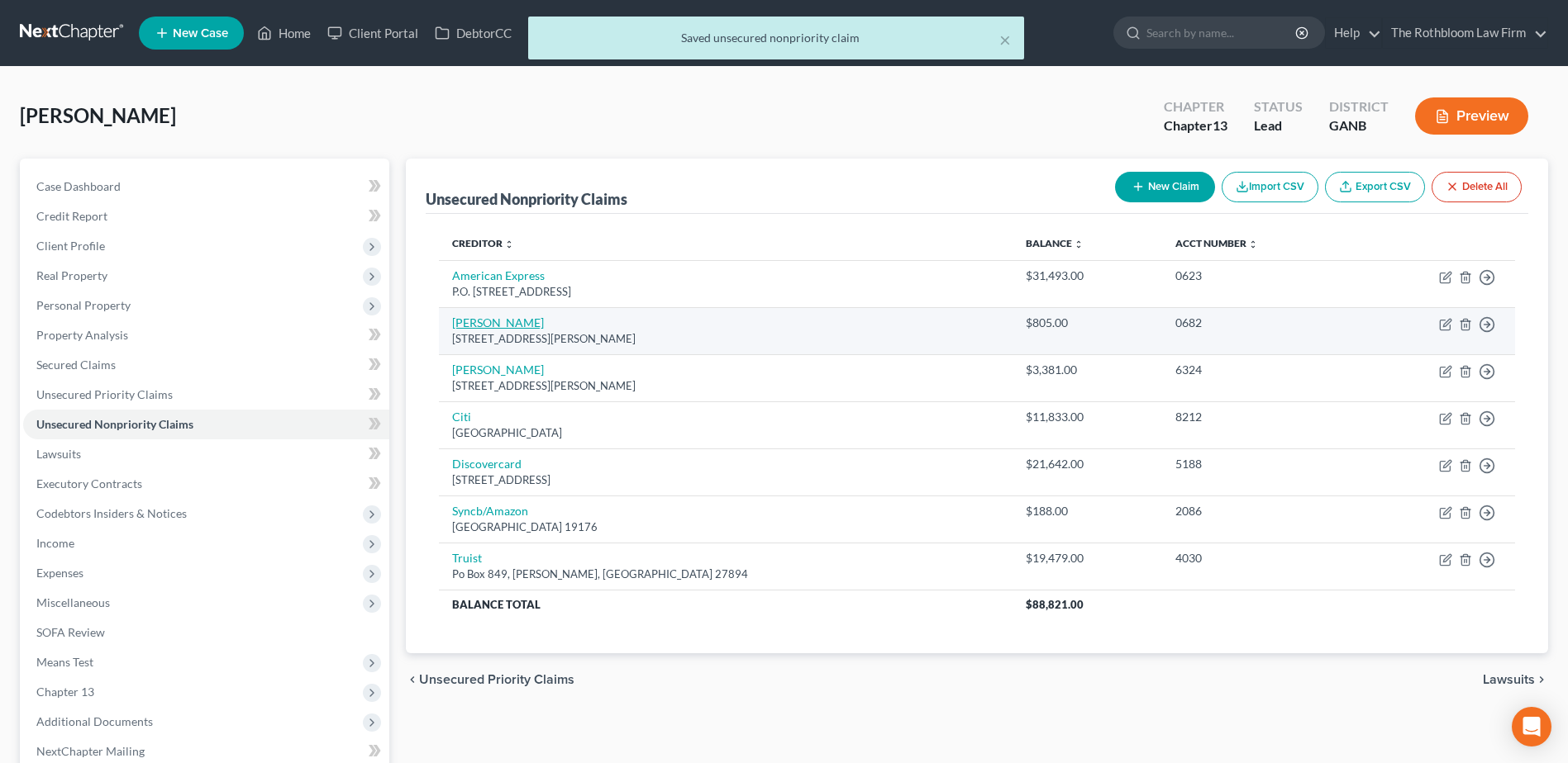
click at [476, 325] on link "[PERSON_NAME]" at bounding box center [498, 322] width 92 height 14
select select "10"
select select "0"
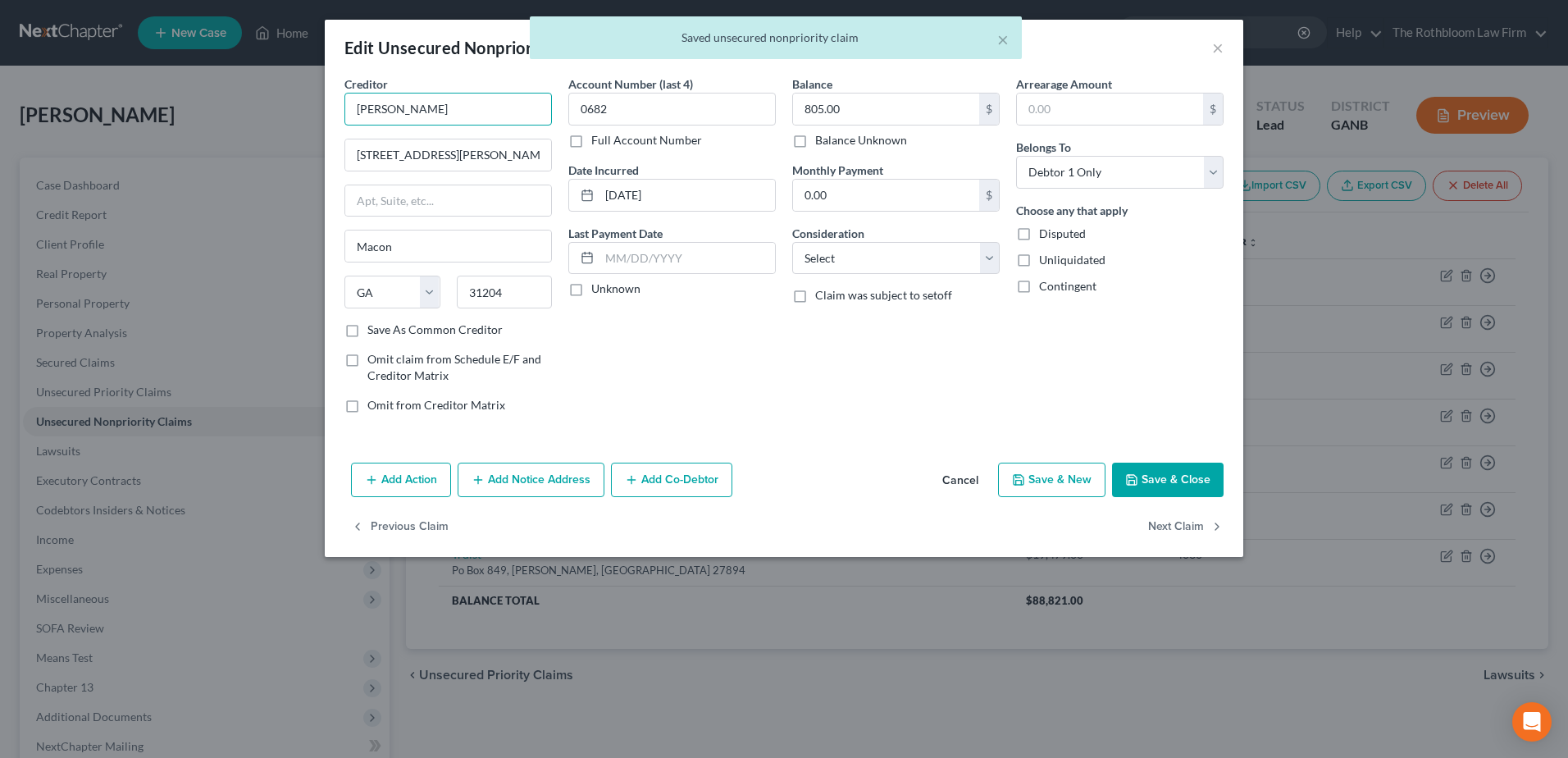
click at [378, 110] on input "[PERSON_NAME]" at bounding box center [448, 109] width 207 height 33
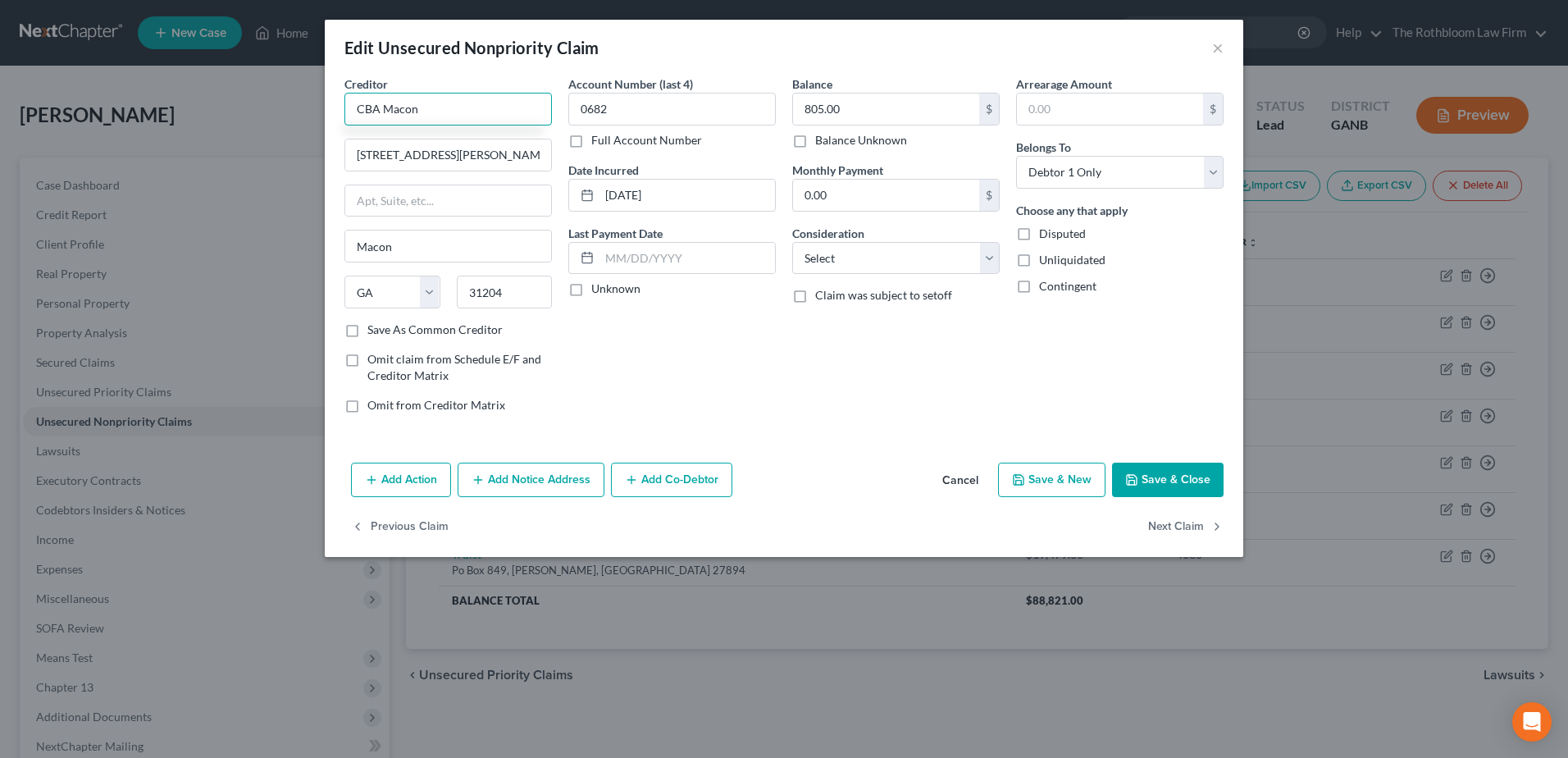
type input "CBA Macon"
click at [1172, 480] on button "Save & Close" at bounding box center [1167, 480] width 111 height 35
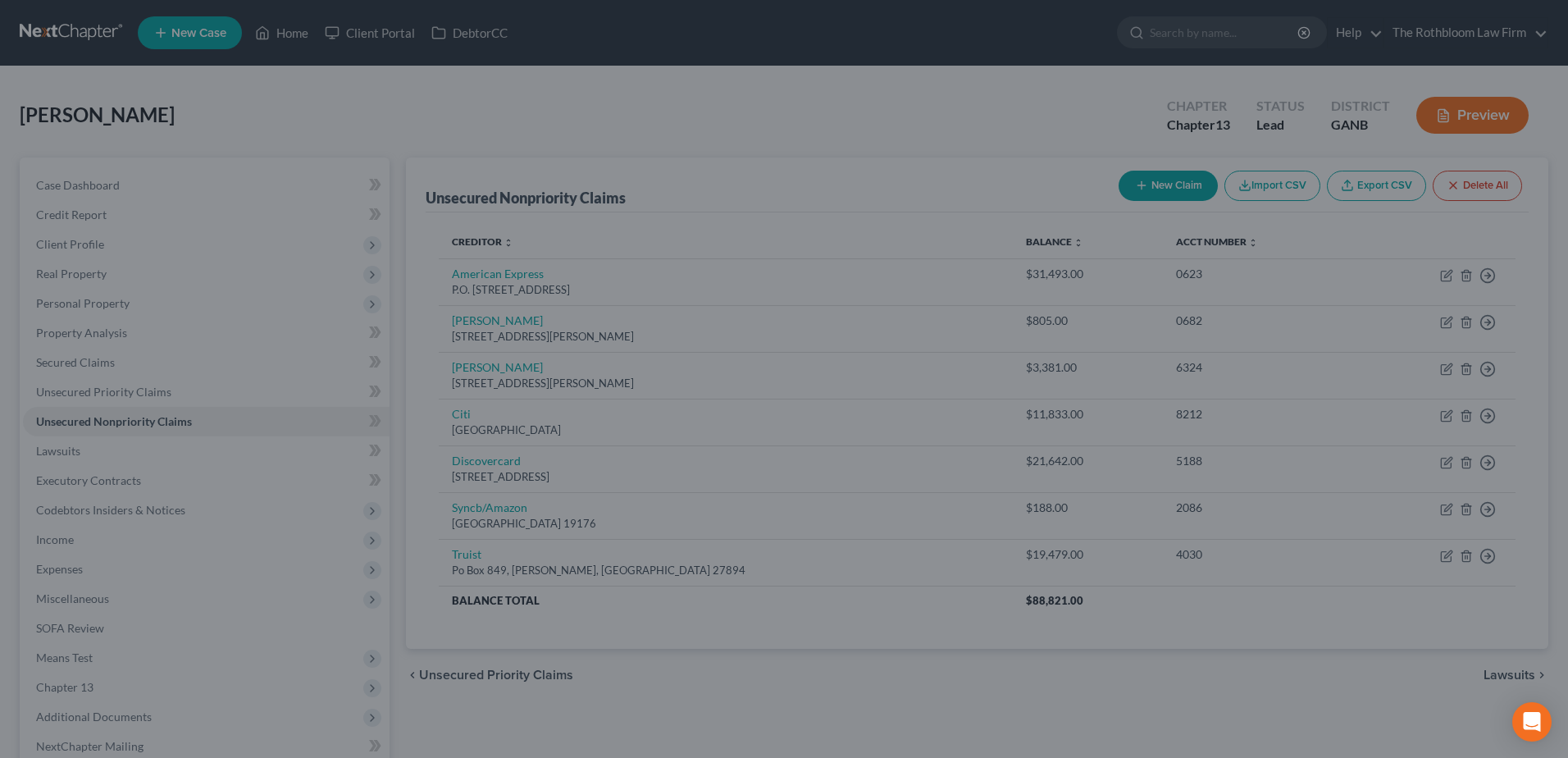
type input "0"
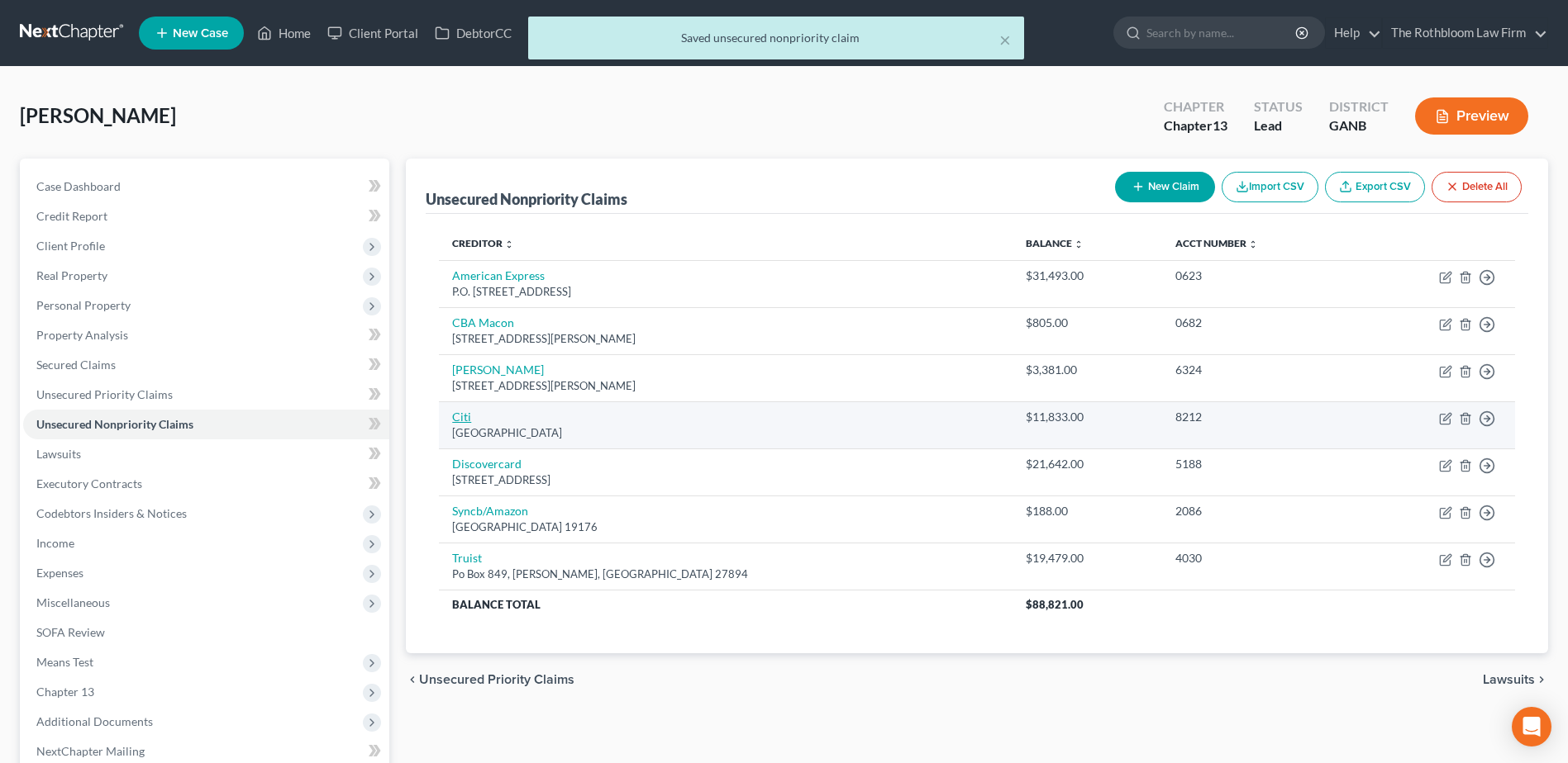
click at [460, 414] on link "Citi" at bounding box center [462, 416] width 19 height 14
select select "43"
select select "0"
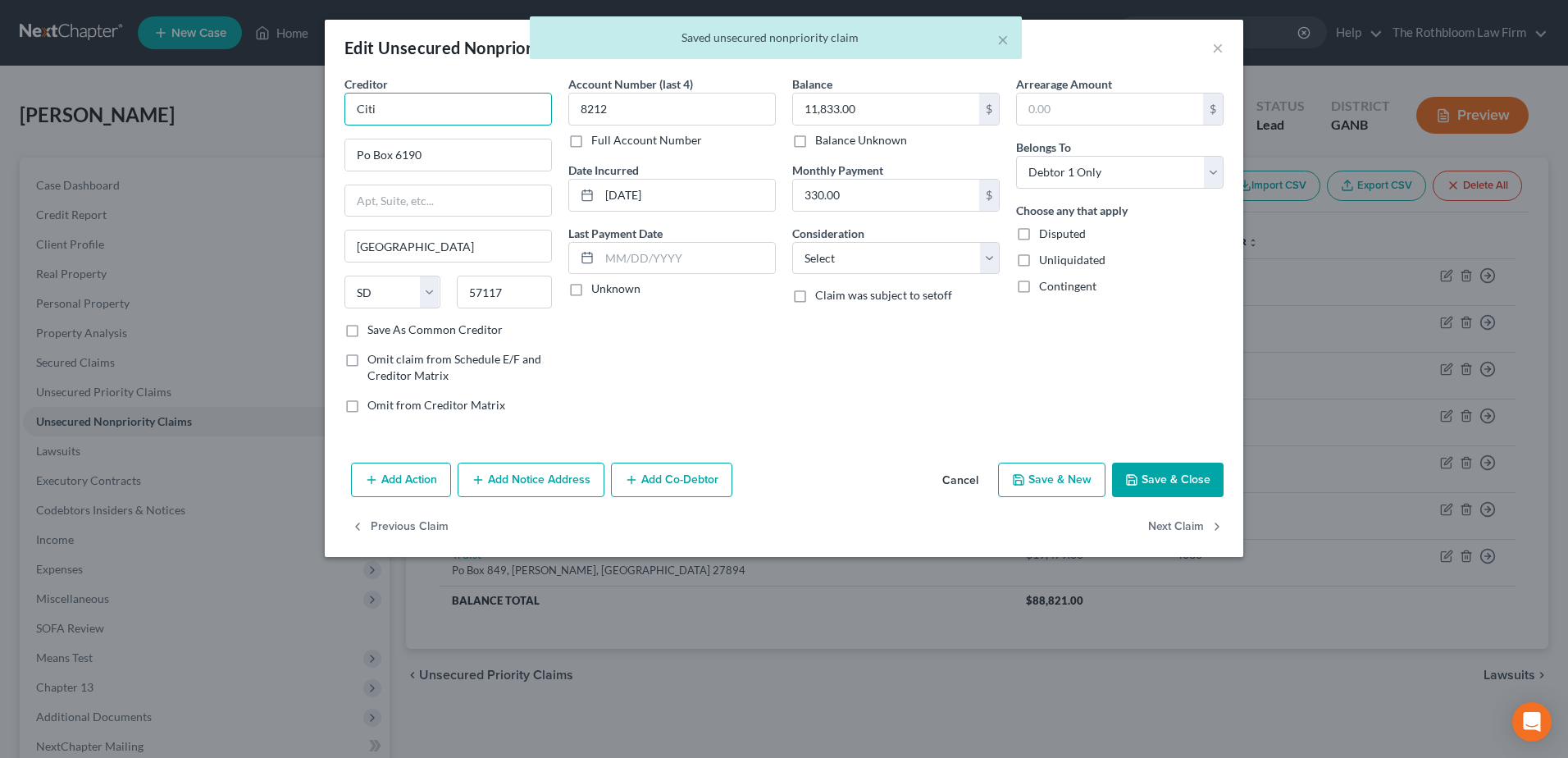
click at [389, 108] on input "Citi" at bounding box center [448, 109] width 207 height 33
click at [365, 154] on input "Po Box 6190" at bounding box center [448, 155] width 206 height 31
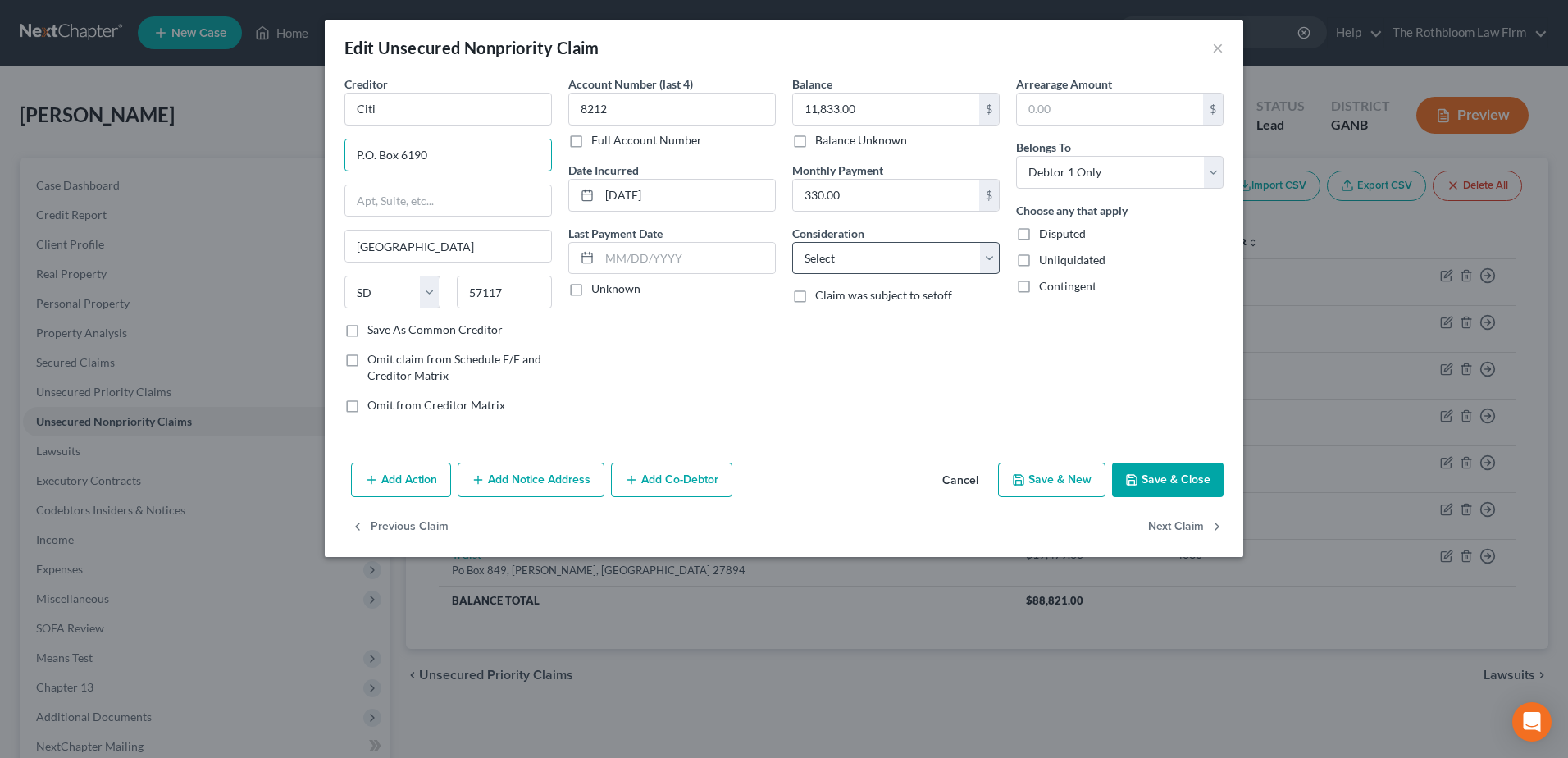
type input "P.O. Box 6190"
click at [833, 259] on select "Select Cable / Satellite Services Collection Agency Credit Card Debt Debt Couns…" at bounding box center [896, 259] width 207 height 33
select select "2"
click at [793, 242] on select "Select Cable / Satellite Services Collection Agency Credit Card Debt Debt Couns…" at bounding box center [896, 259] width 207 height 33
click at [1176, 476] on button "Save & Close" at bounding box center [1167, 480] width 111 height 35
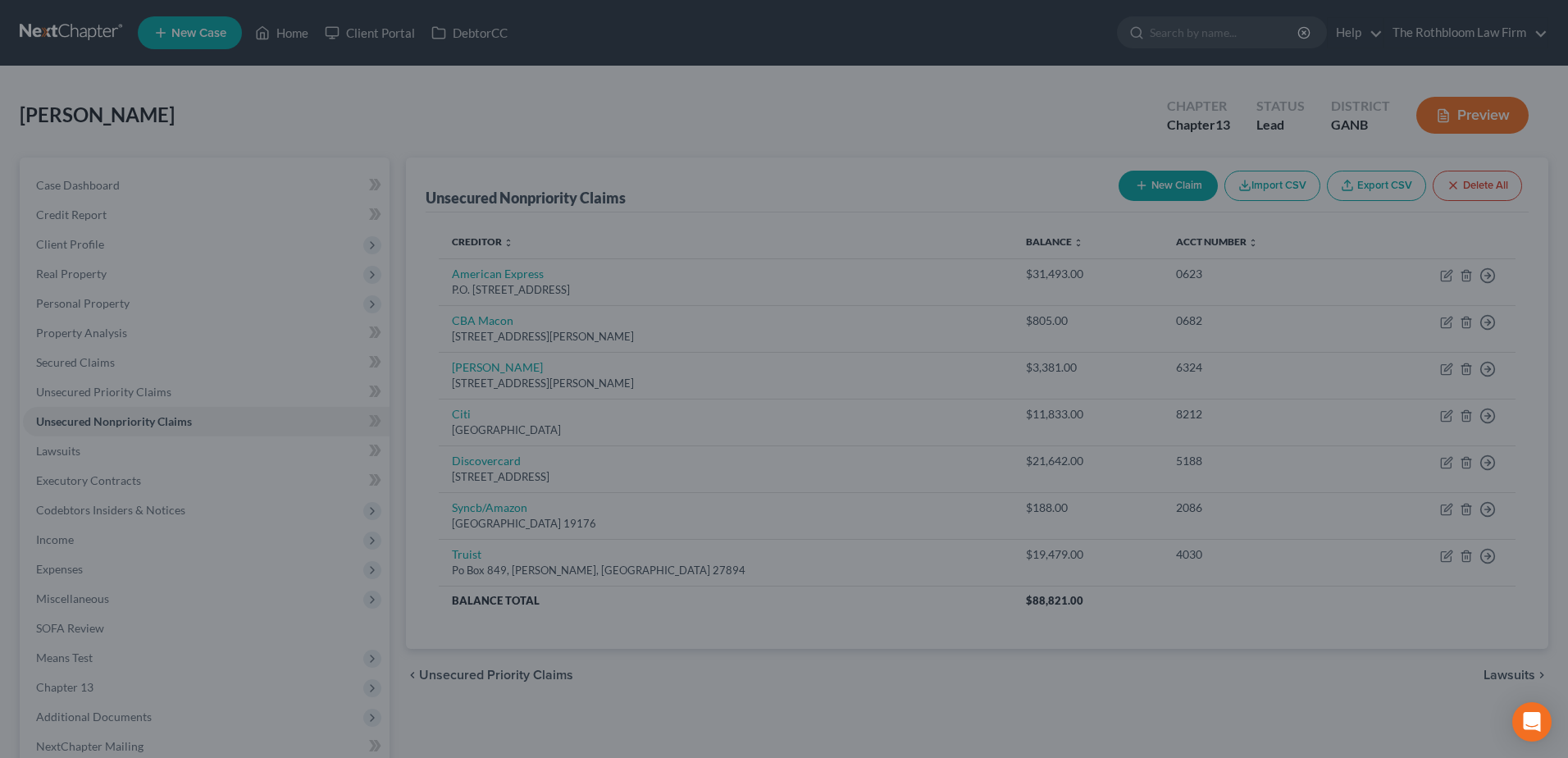
type input "0"
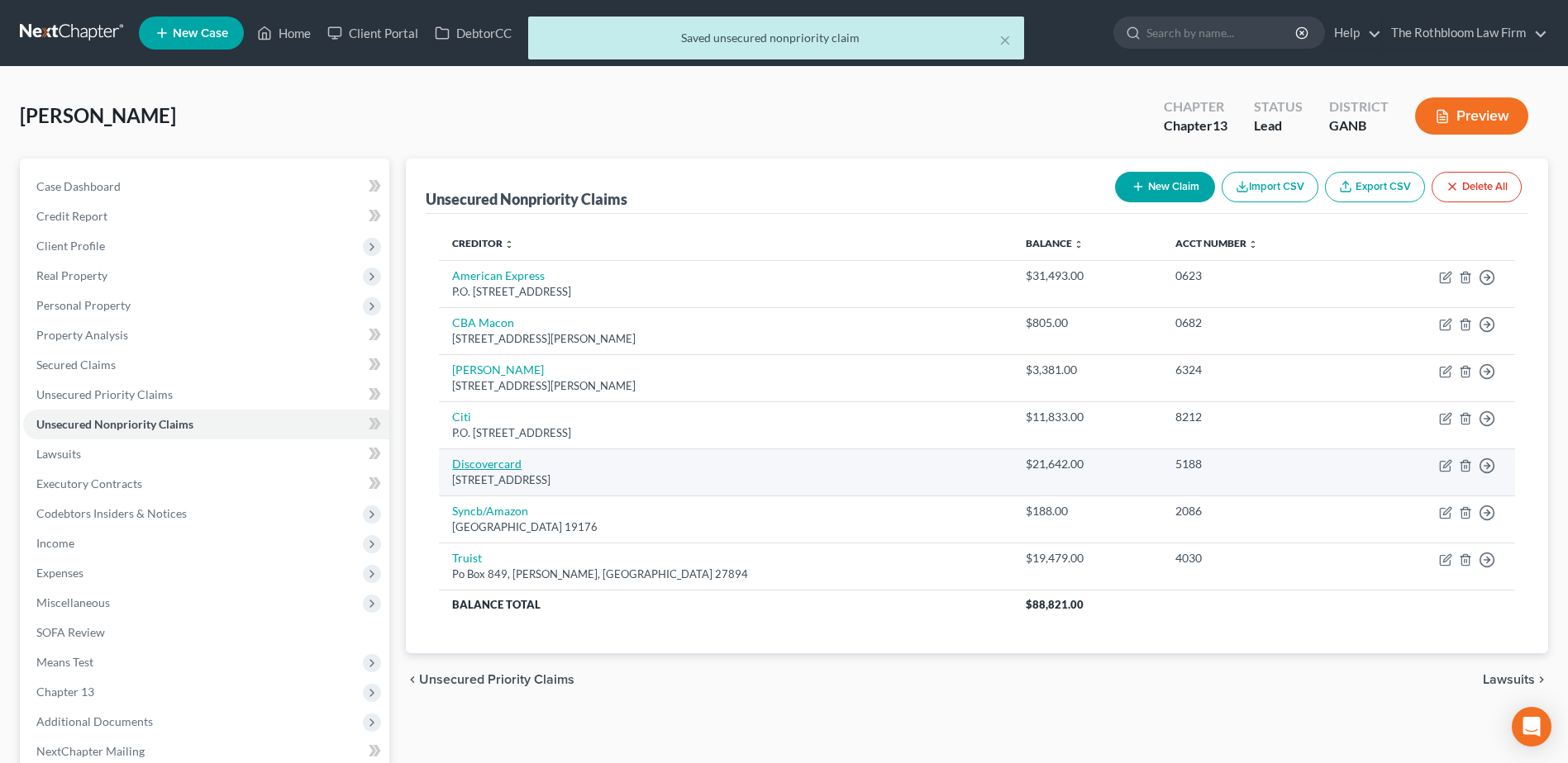
click at [482, 464] on link "Discovercard" at bounding box center [487, 463] width 69 height 14
select select "46"
select select "2"
select select "0"
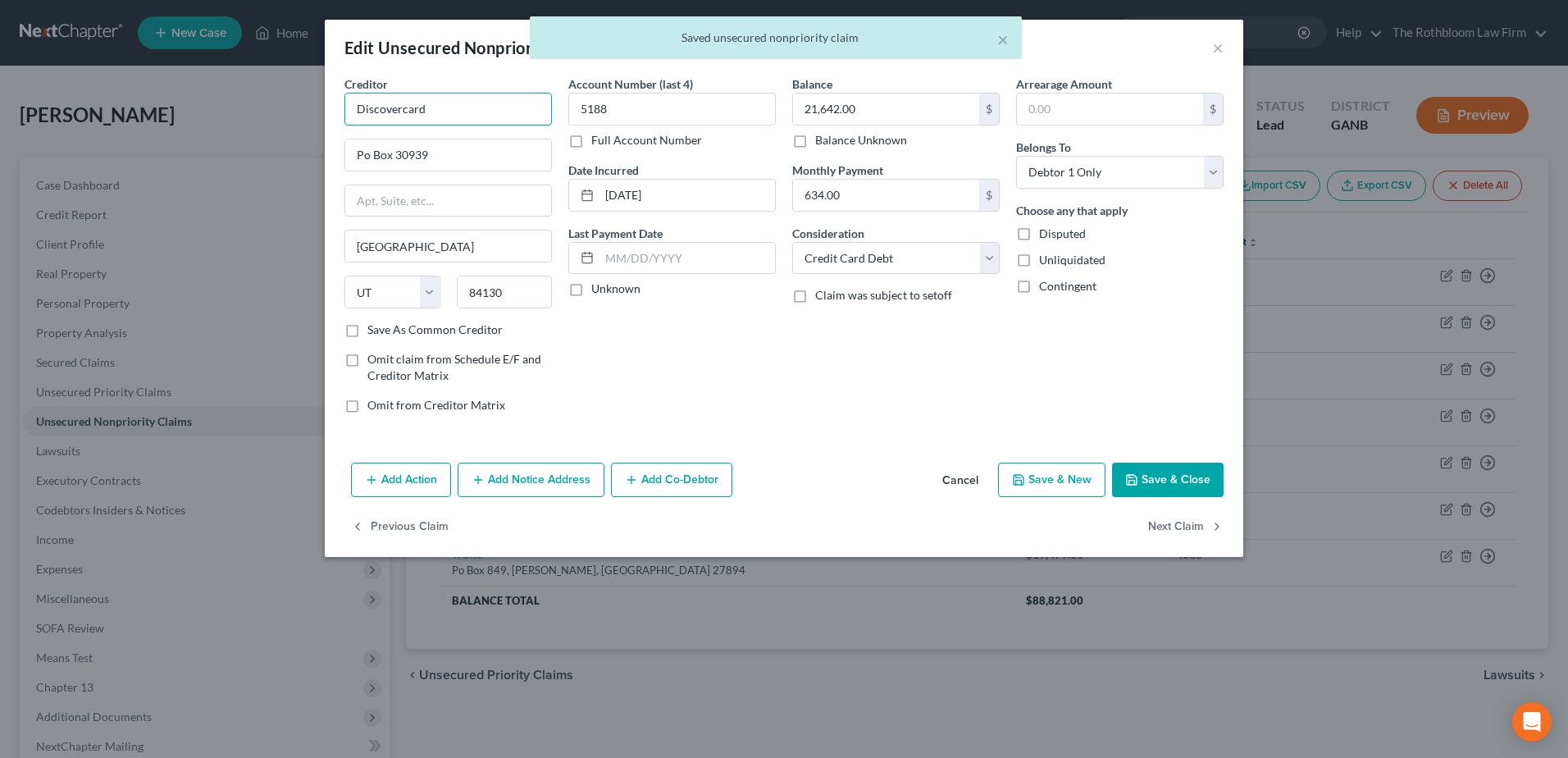
drag, startPoint x: 403, startPoint y: 110, endPoint x: 485, endPoint y: 108, distance: 82.0
click at [485, 108] on input "Discovercard" at bounding box center [448, 109] width 207 height 33
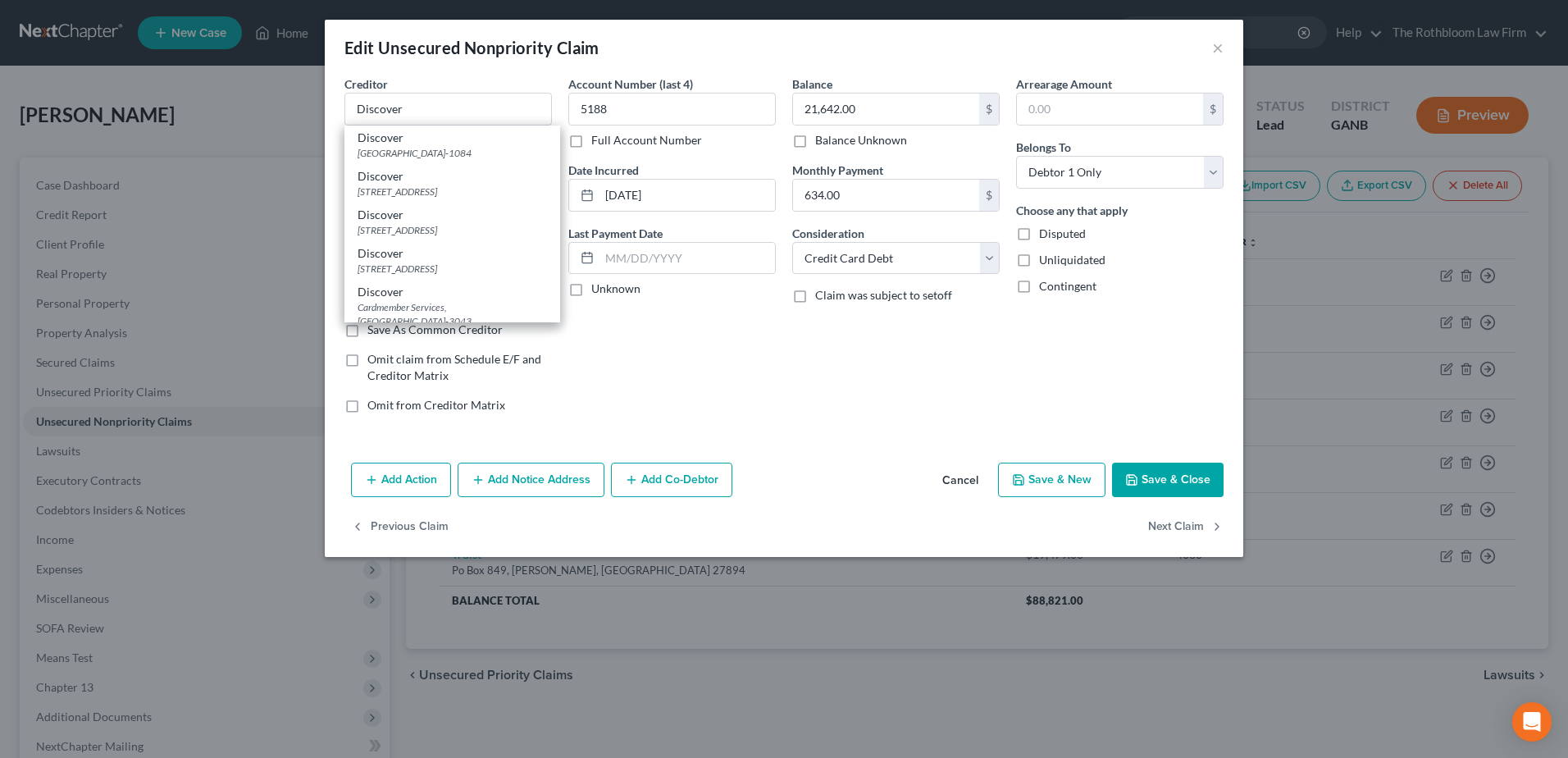
click at [787, 357] on div "Balance 21,642.00 $ Balance Unknown Balance Undetermined 21,642.00 $ Balance Un…" at bounding box center [895, 251] width 224 height 351
type input "Discover"
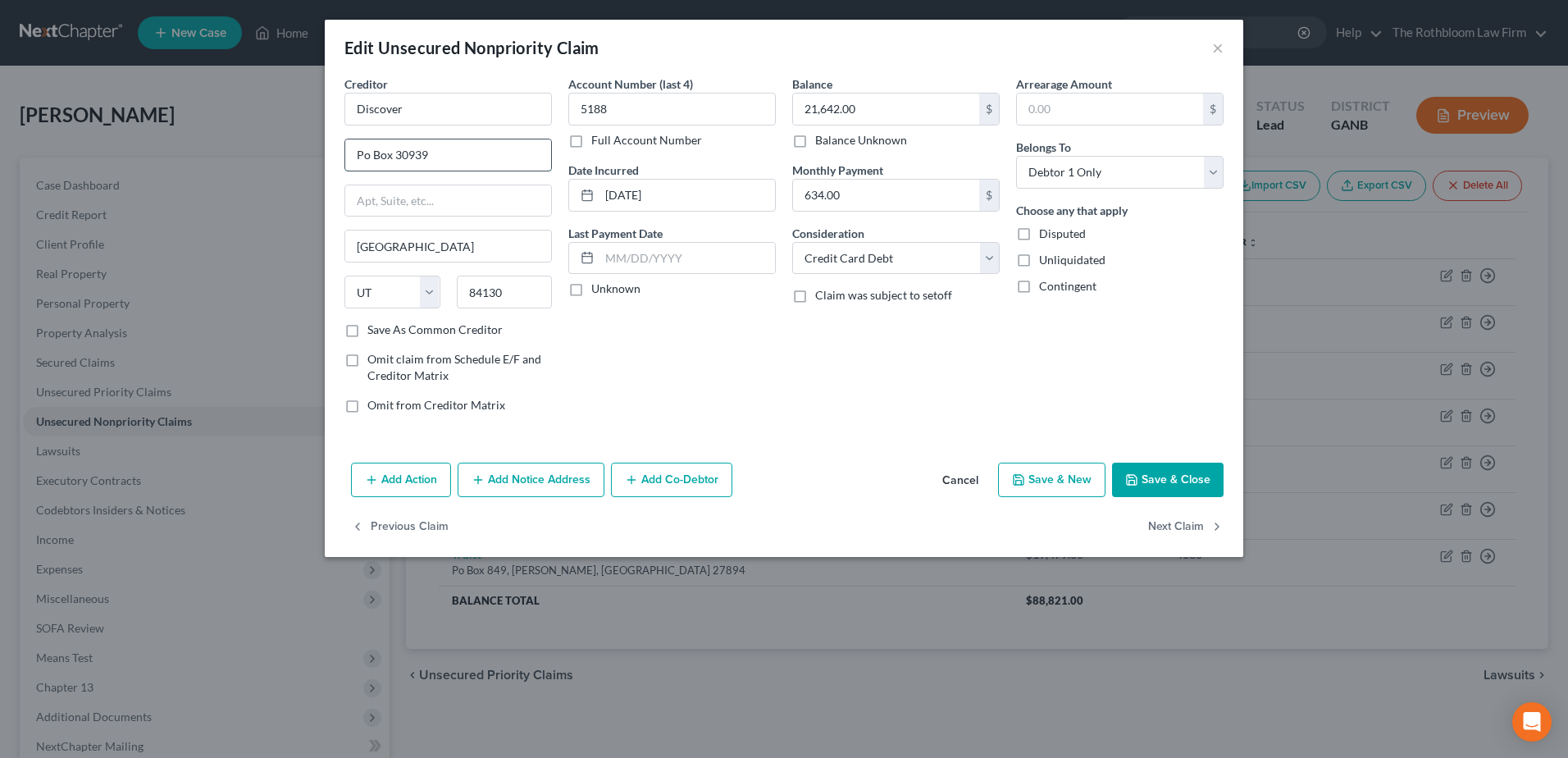
click at [367, 157] on input "Po Box 30939" at bounding box center [448, 155] width 206 height 31
type input "P.O. Box 30939"
click at [1190, 472] on button "Save & Close" at bounding box center [1167, 480] width 111 height 35
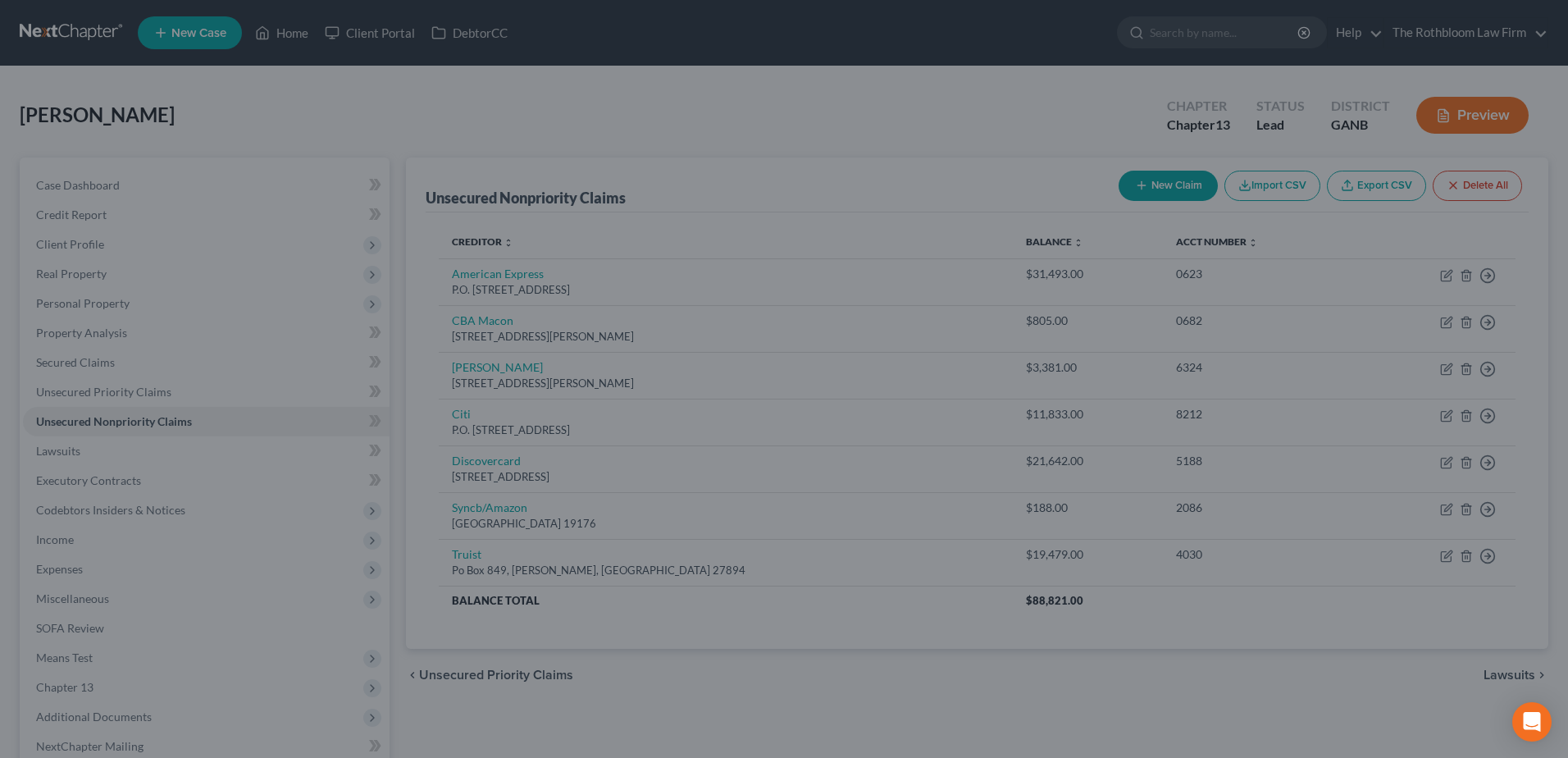
type input "0"
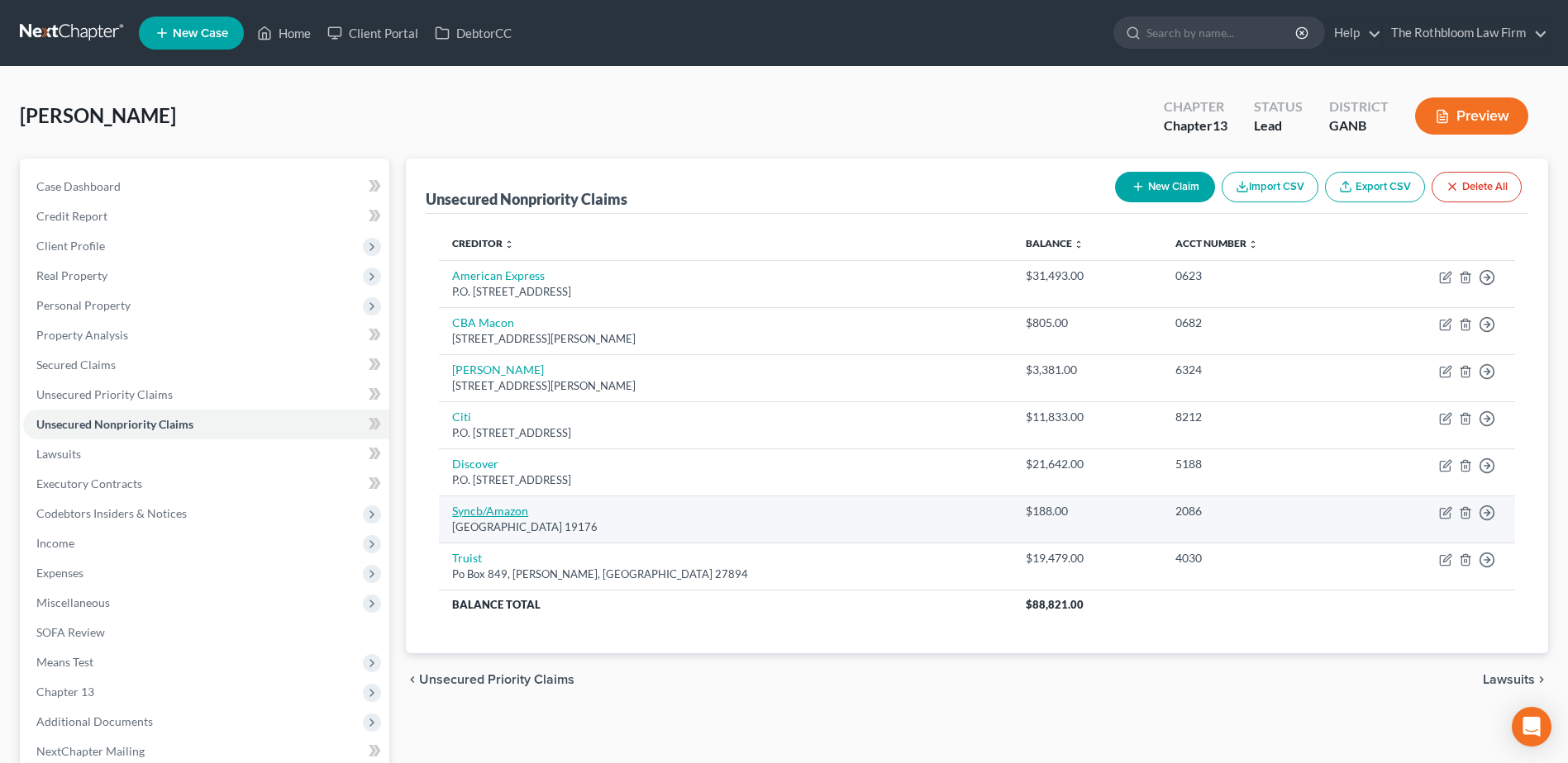
click at [486, 509] on link "Syncb/Amazon" at bounding box center [490, 510] width 76 height 14
select select "39"
select select "2"
select select "0"
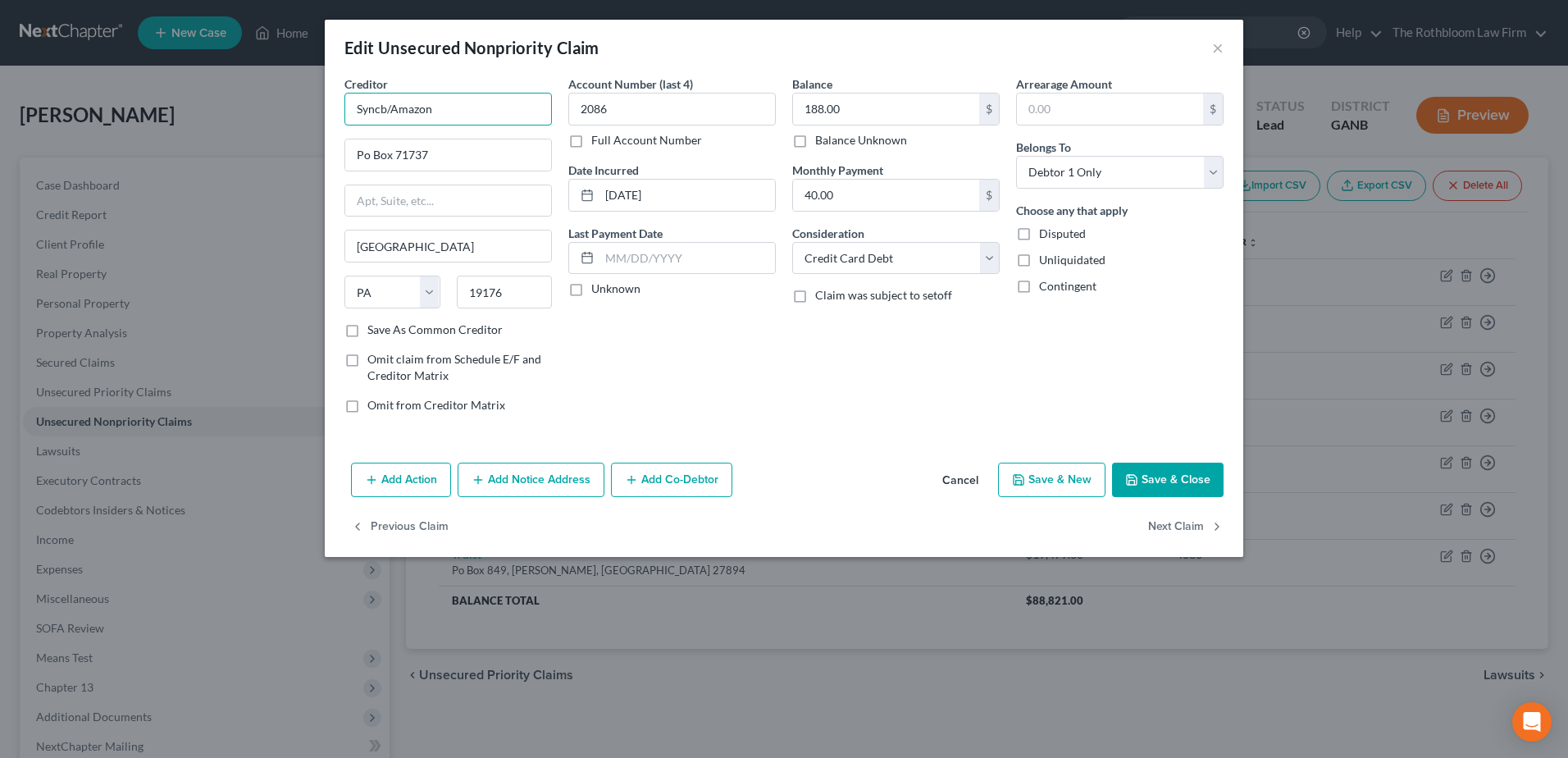
drag, startPoint x: 455, startPoint y: 113, endPoint x: 298, endPoint y: 105, distance: 157.2
click at [298, 105] on div "Edit Unsecured Nonpriority Claim × Creditor * Syncb/Amazon Po Box 71737 [GEOGRA…" at bounding box center [784, 379] width 1568 height 758
type input "Amazon/Synchrony Bank"
click at [362, 151] on input "Po Box 71737" at bounding box center [448, 155] width 206 height 31
click at [1143, 478] on button "Save & Close" at bounding box center [1167, 480] width 111 height 35
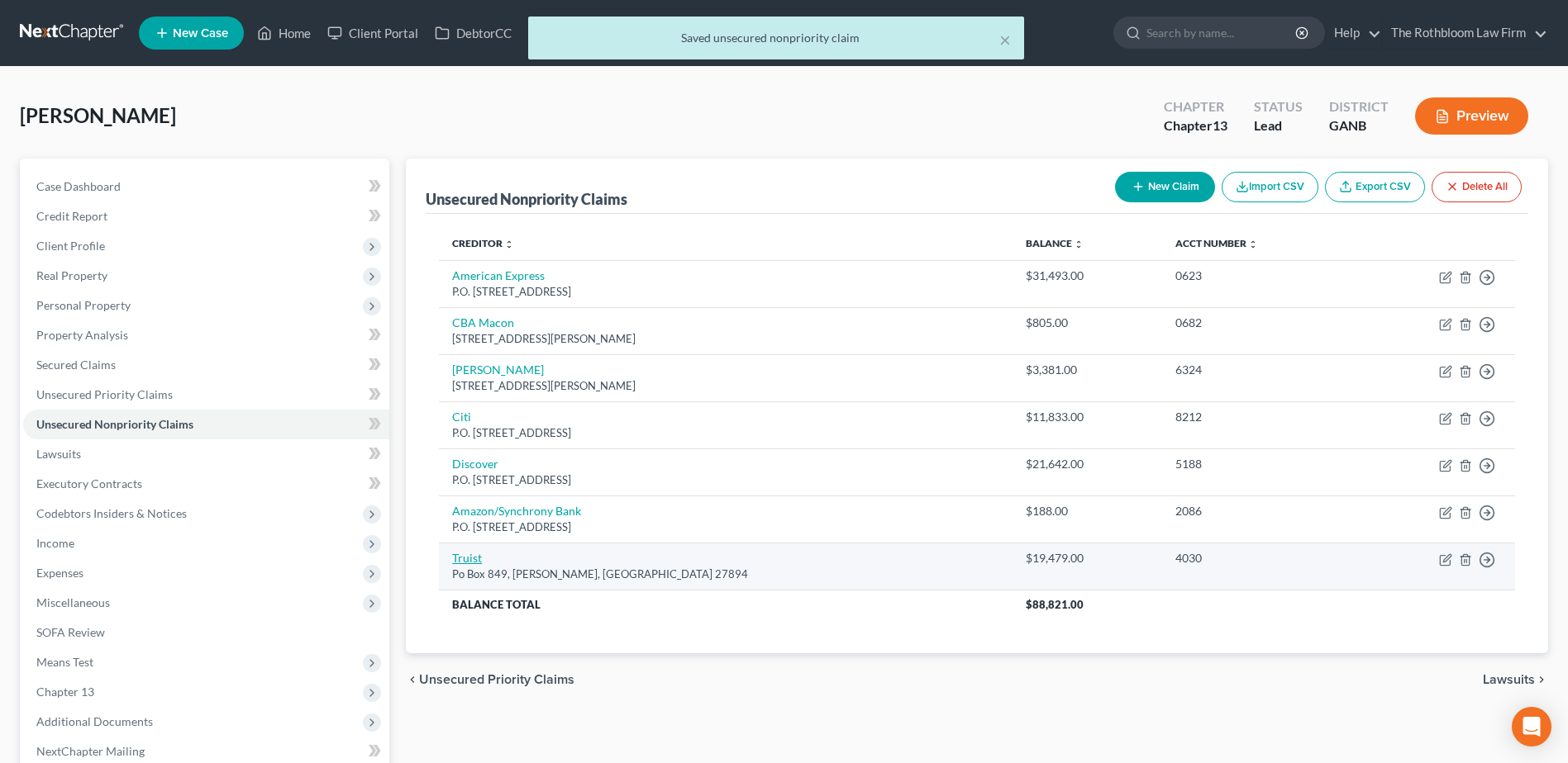
click at [465, 554] on link "Truist" at bounding box center [467, 557] width 30 height 14
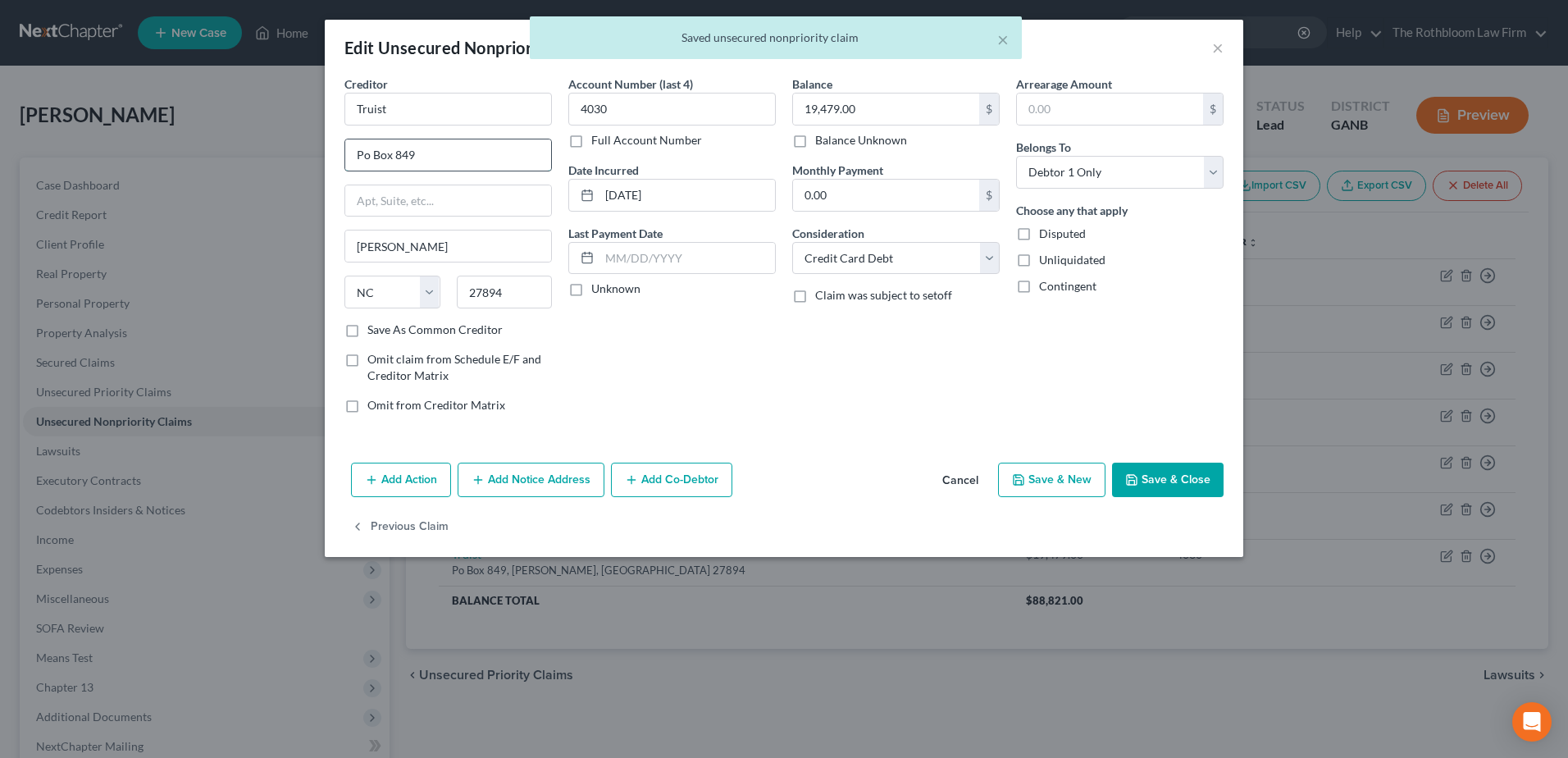
click at [362, 146] on input "Po Box 849" at bounding box center [448, 155] width 206 height 31
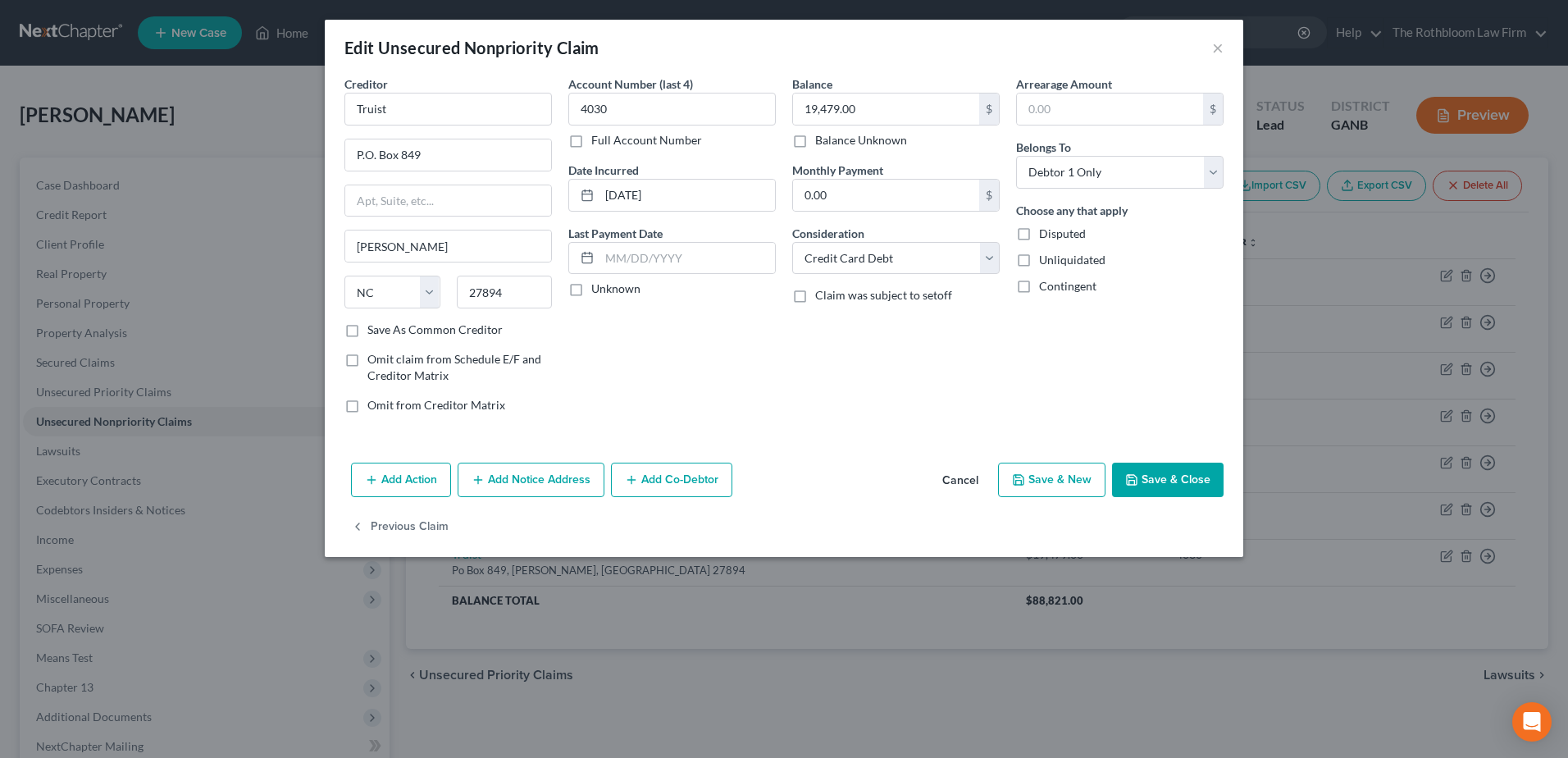
click at [1171, 490] on button "Save & Close" at bounding box center [1167, 480] width 111 height 35
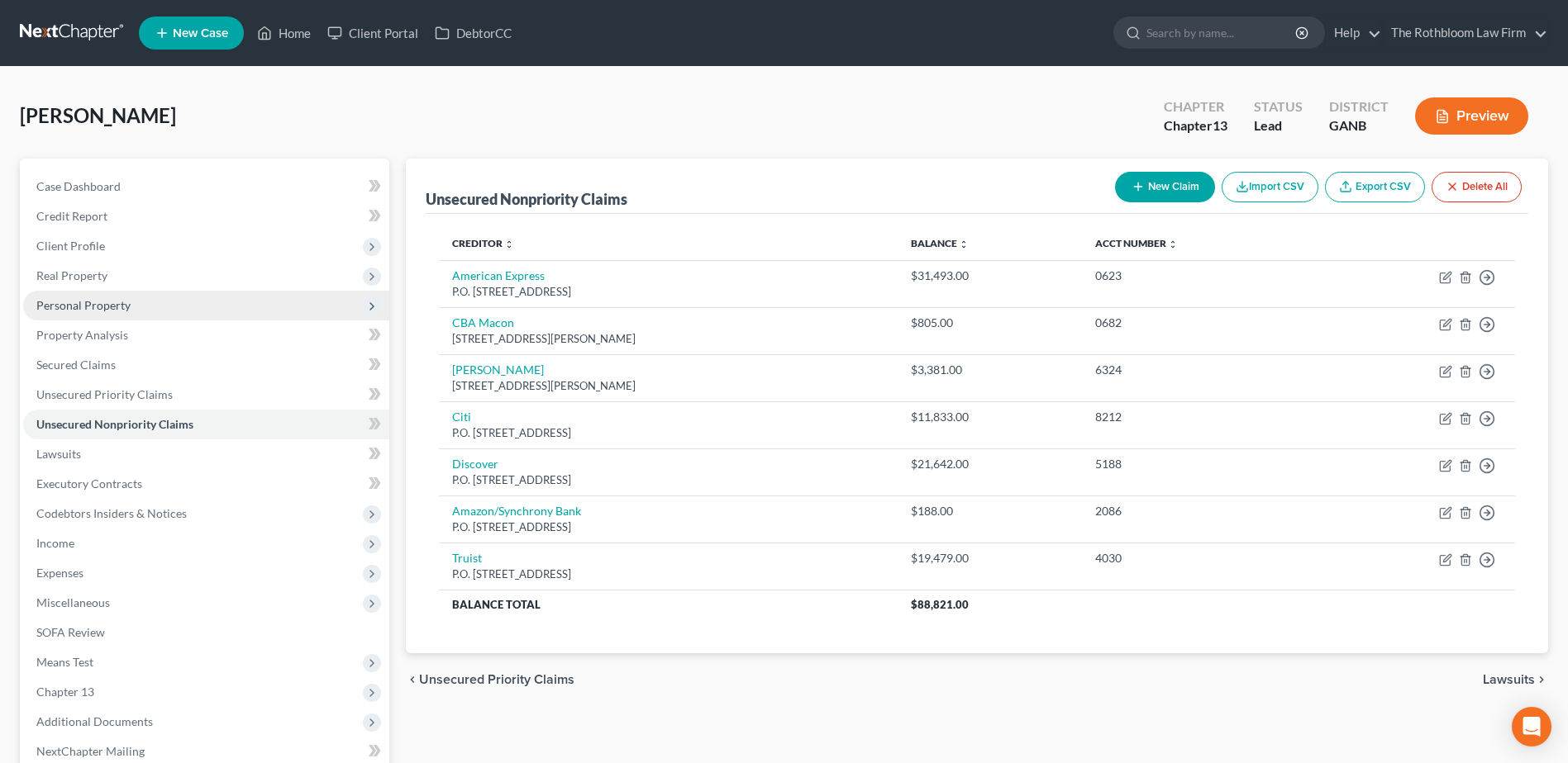
click at [103, 307] on span "Personal Property" at bounding box center [83, 305] width 94 height 14
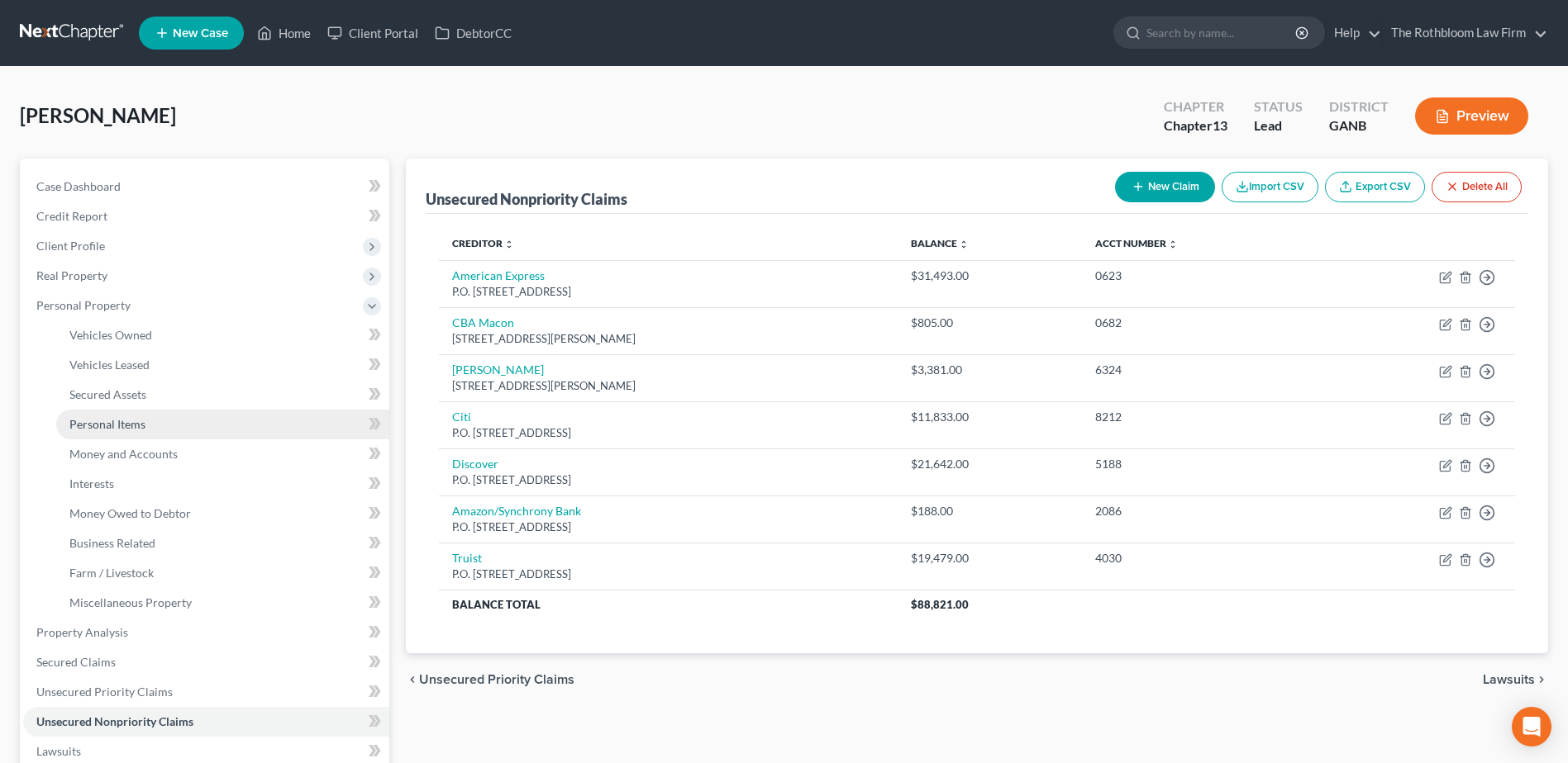
click at [111, 425] on span "Personal Items" at bounding box center [107, 424] width 76 height 14
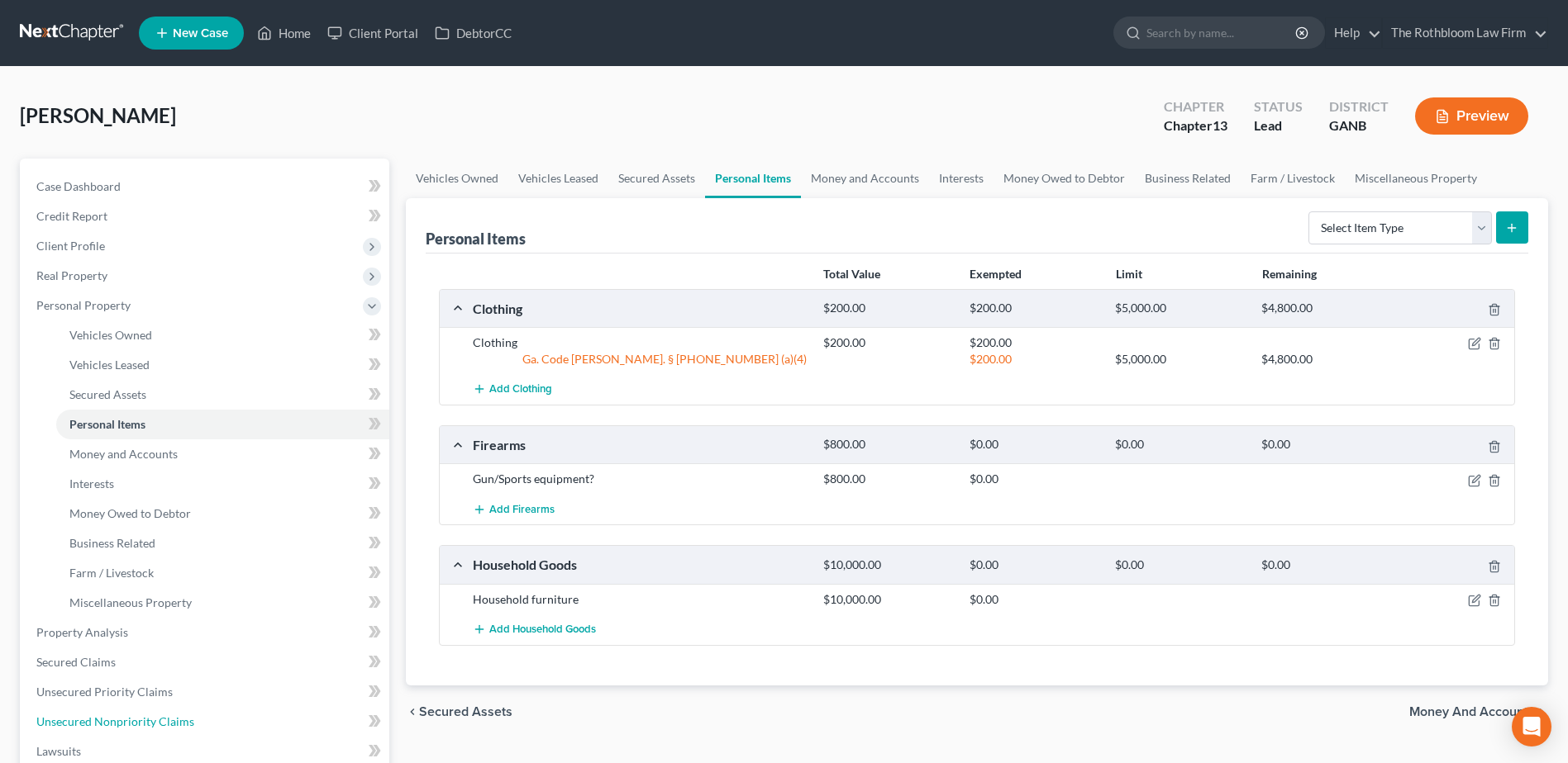
drag, startPoint x: 164, startPoint y: 717, endPoint x: 17, endPoint y: 715, distance: 147.0
click at [164, 717] on span "Unsecured Nonpriority Claims" at bounding box center [115, 721] width 158 height 14
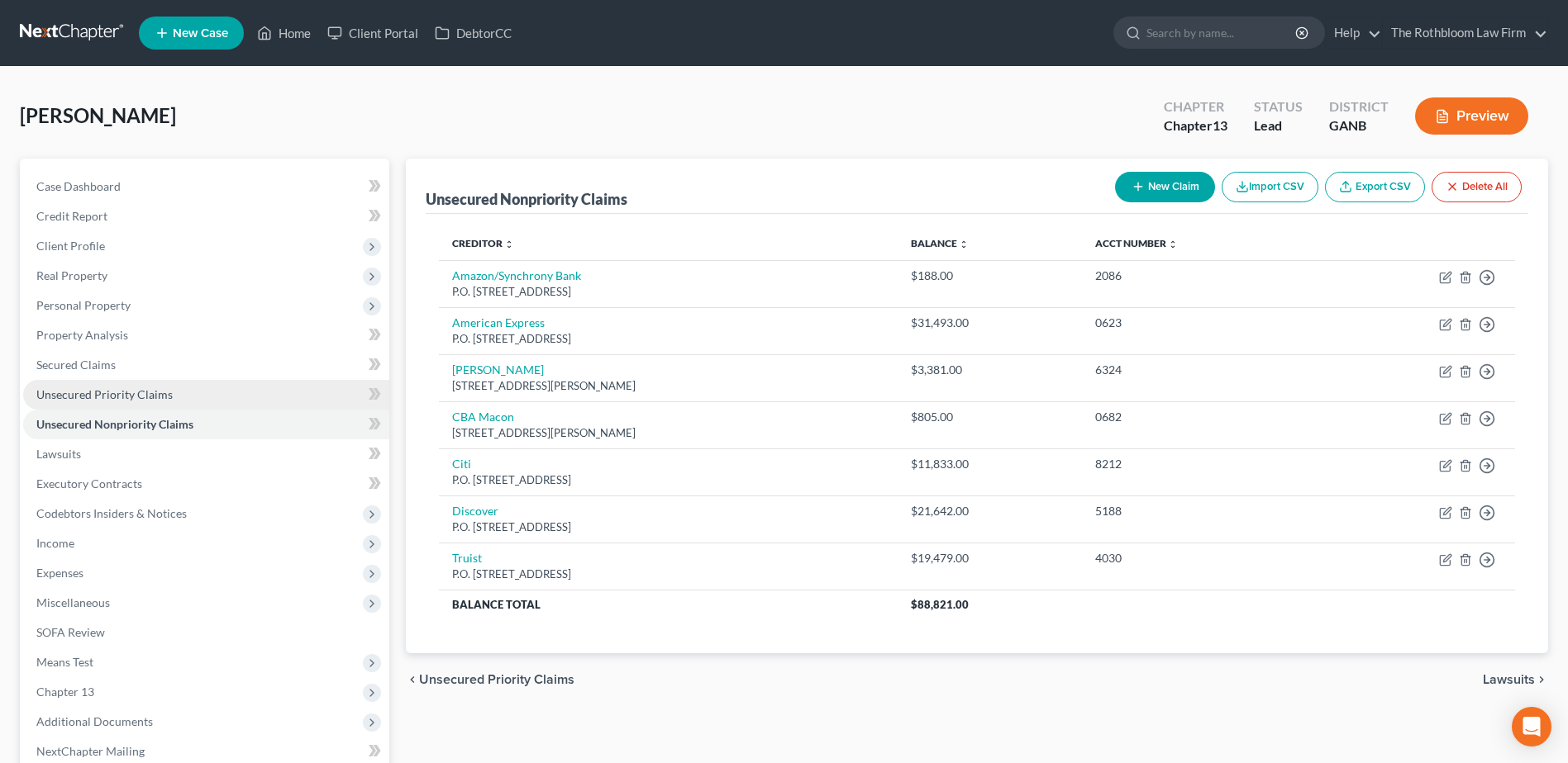
click at [187, 384] on link "Unsecured Priority Claims" at bounding box center [206, 395] width 366 height 30
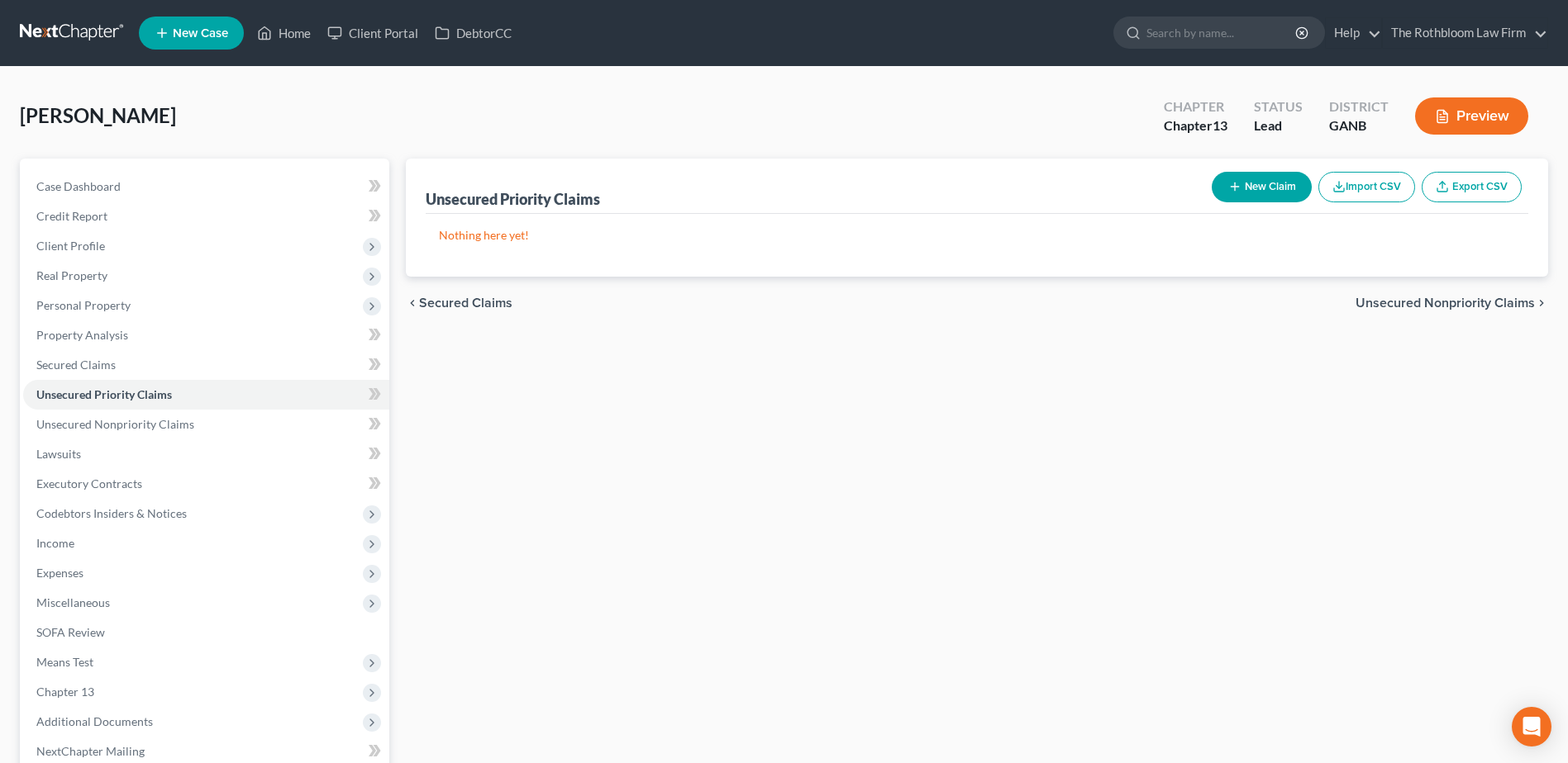
click at [1266, 176] on button "New Claim" at bounding box center [1261, 188] width 100 height 31
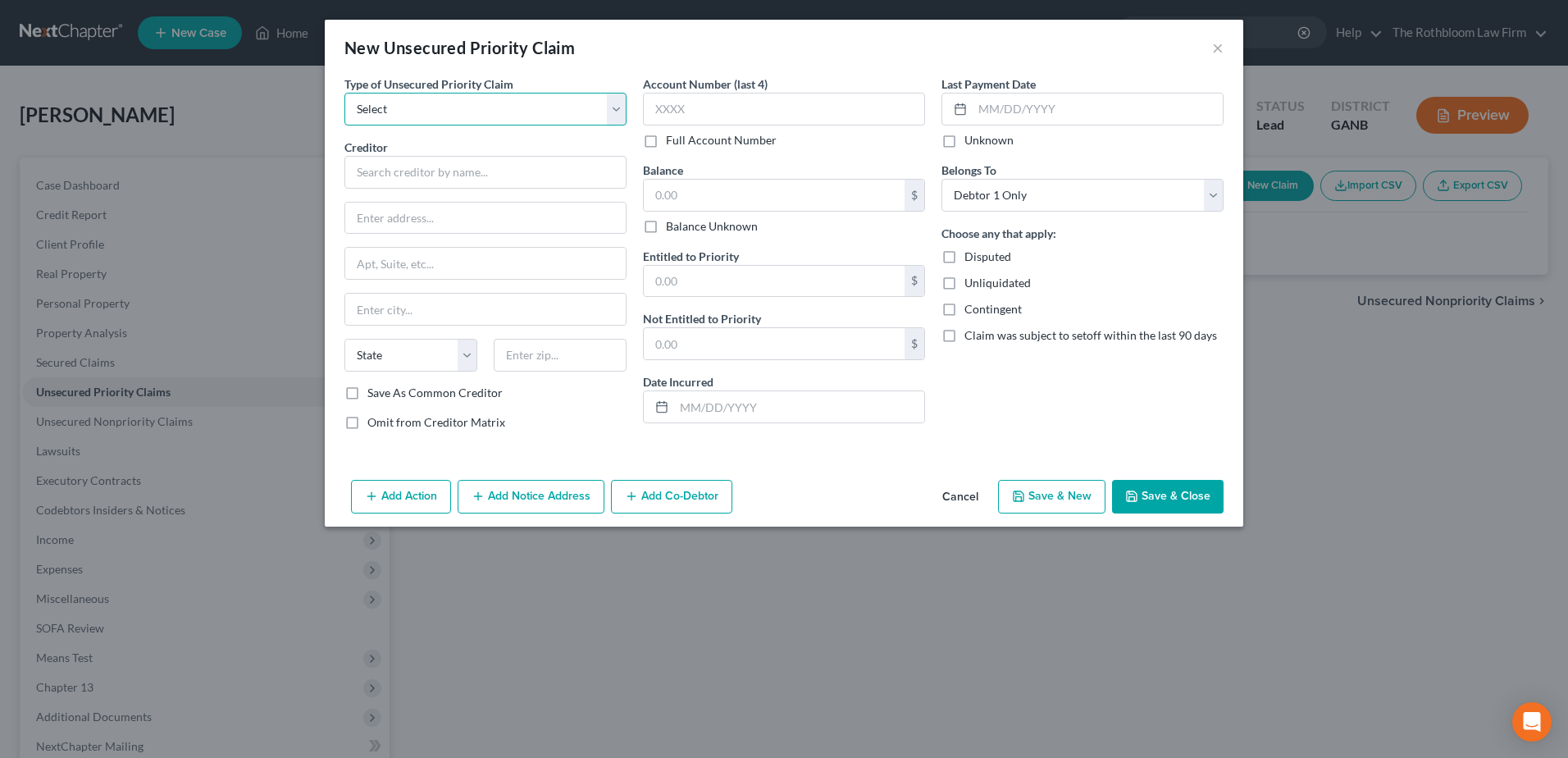
drag, startPoint x: 406, startPoint y: 108, endPoint x: 405, endPoint y: 117, distance: 9.1
click at [406, 108] on select "Select Taxes & Other Government Units Domestic Support Obligations Extensions o…" at bounding box center [486, 109] width 282 height 33
click at [344, 93] on select "Select Taxes & Other Government Units Domestic Support Obligations Extensions o…" at bounding box center [486, 109] width 282 height 33
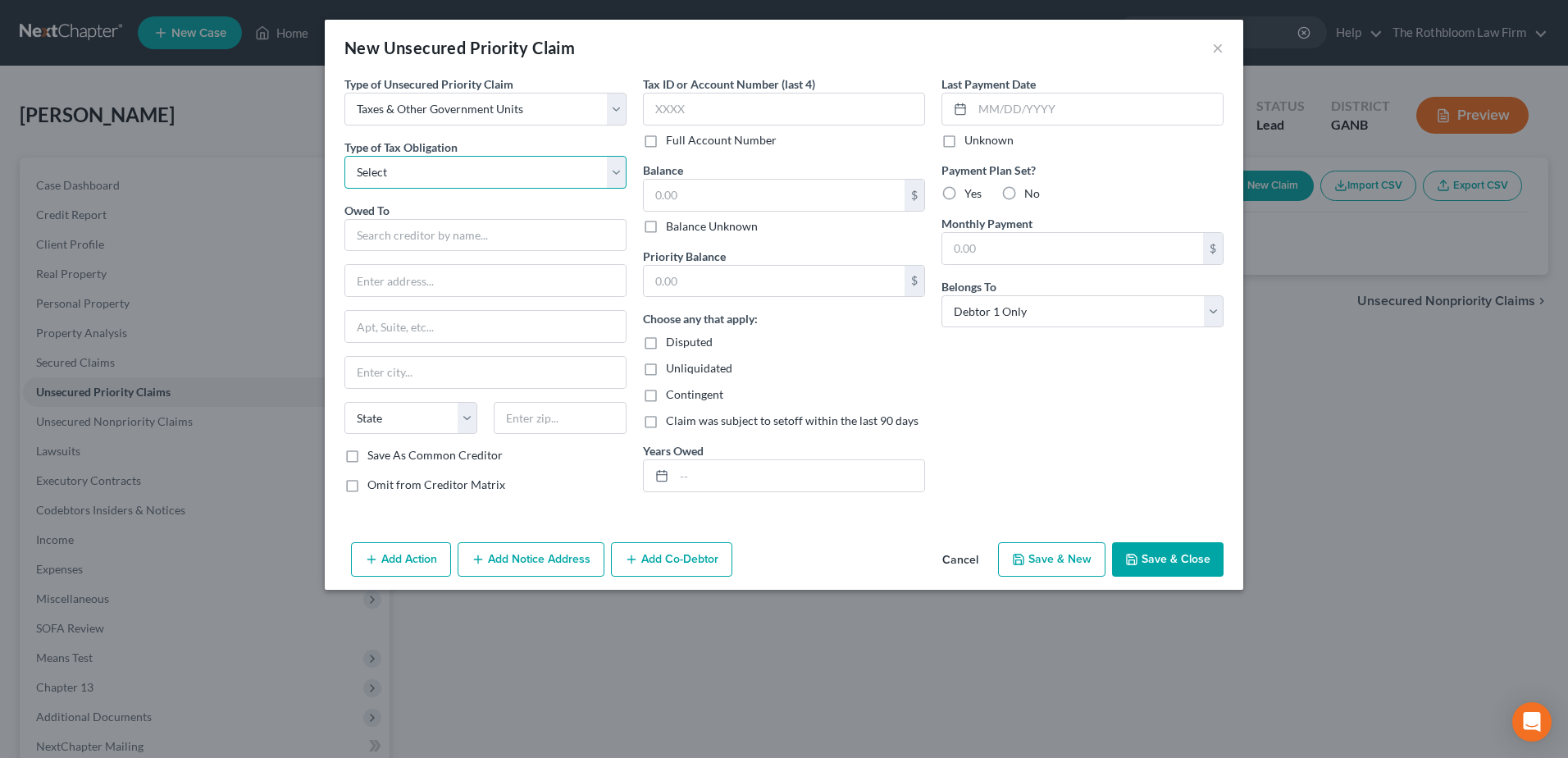
click at [381, 180] on select "Select Federal City State Franchise Tax Board Other" at bounding box center [486, 172] width 282 height 33
click at [344, 156] on select "Select Federal City State Franchise Tax Board Other" at bounding box center [486, 172] width 282 height 33
click at [412, 237] on input "text" at bounding box center [486, 236] width 282 height 33
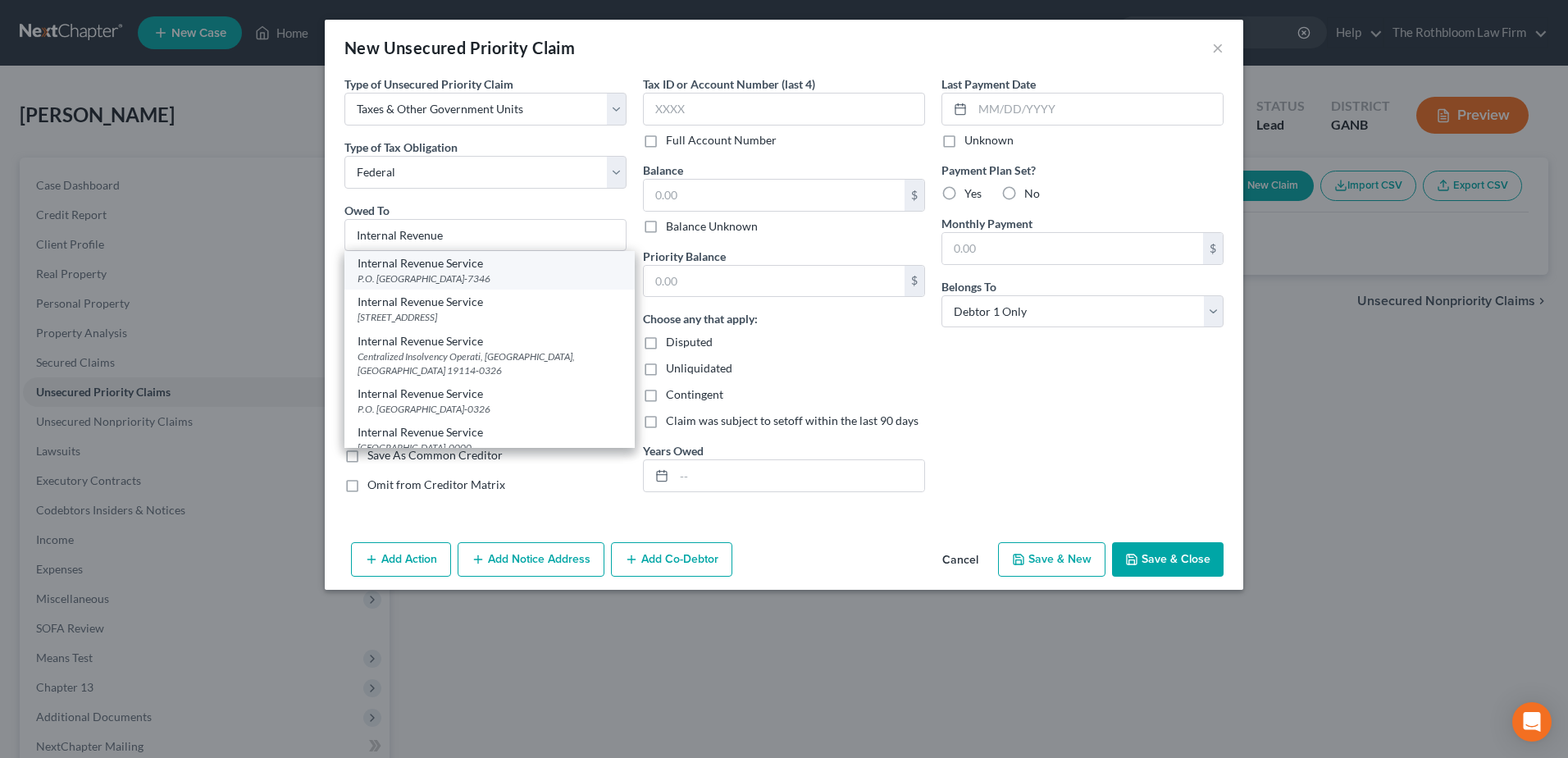
click at [385, 271] on div "Internal Revenue Service" at bounding box center [490, 263] width 264 height 16
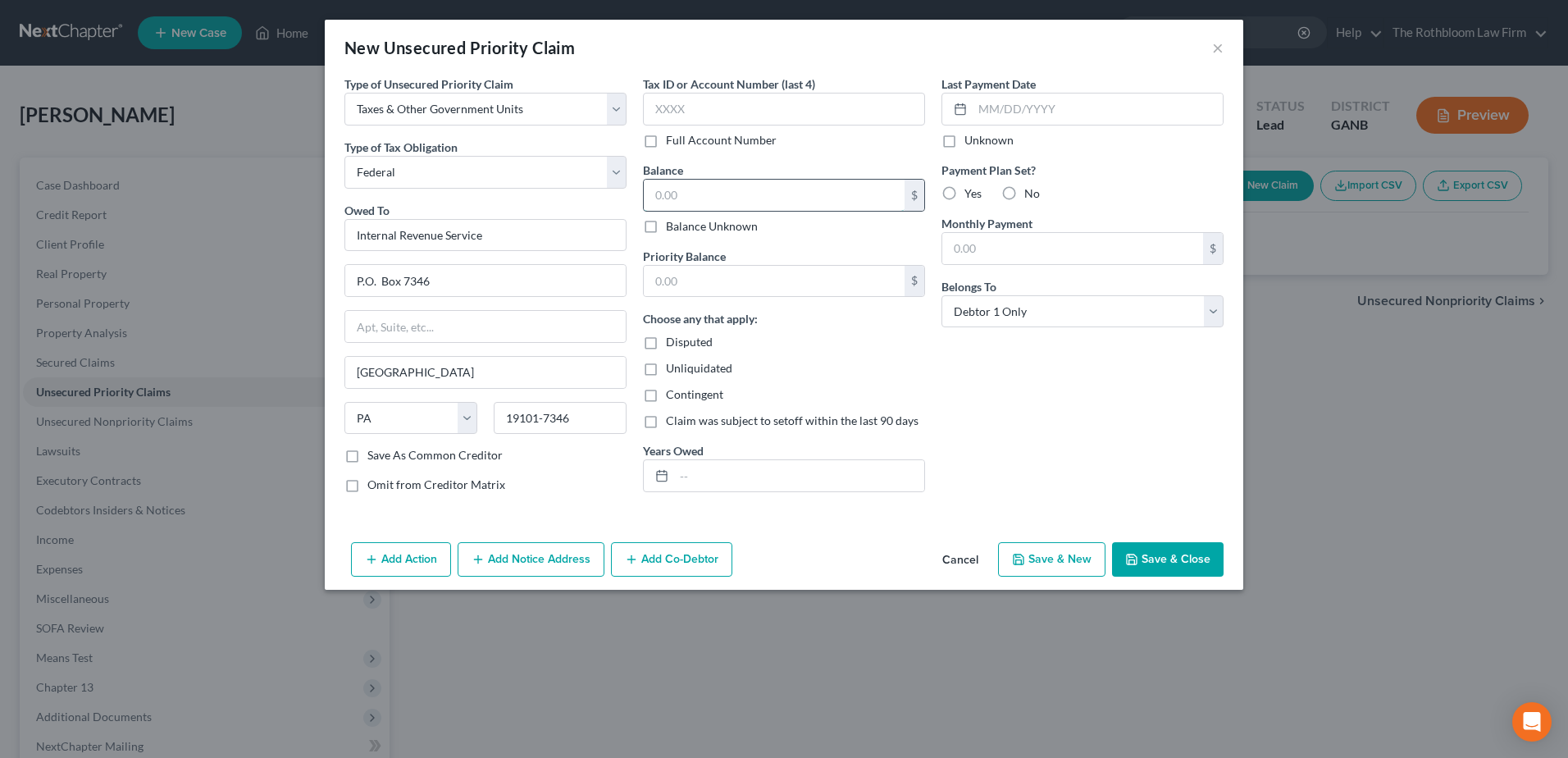
click at [668, 202] on input "text" at bounding box center [774, 195] width 261 height 31
click at [697, 288] on input "text" at bounding box center [774, 281] width 261 height 31
click at [718, 484] on input "text" at bounding box center [799, 476] width 250 height 31
click at [1211, 315] on select "Select Debtor 1 Only Debtor 2 Only Debtor 1 And Debtor 2 Only At Least One Of T…" at bounding box center [1082, 311] width 282 height 33
click at [941, 295] on select "Select Debtor 1 Only Debtor 2 Only Debtor 1 And Debtor 2 Only At Least One Of T…" at bounding box center [1082, 311] width 282 height 33
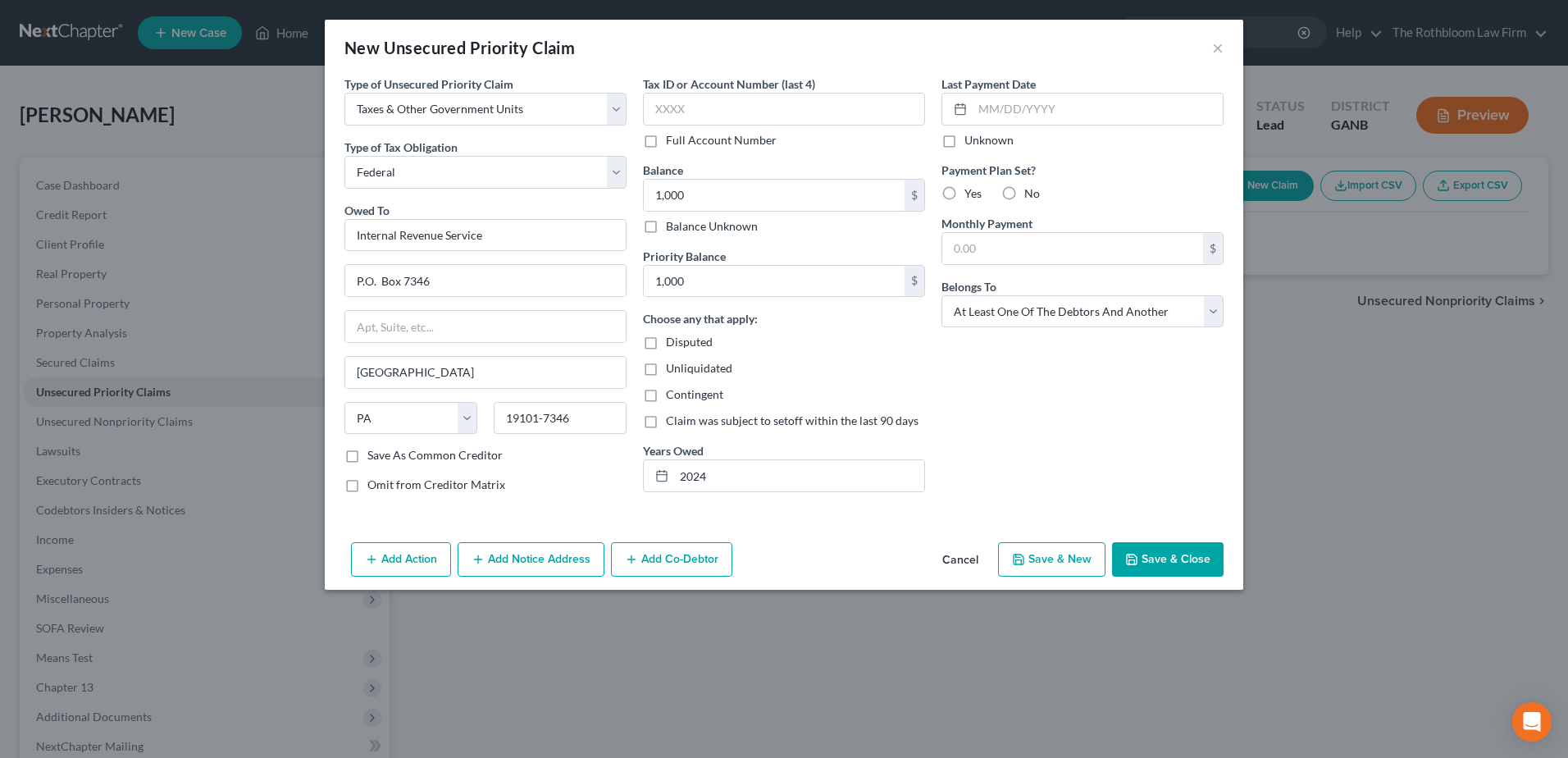
click at [1145, 556] on button "Save & Close" at bounding box center [1167, 560] width 111 height 35
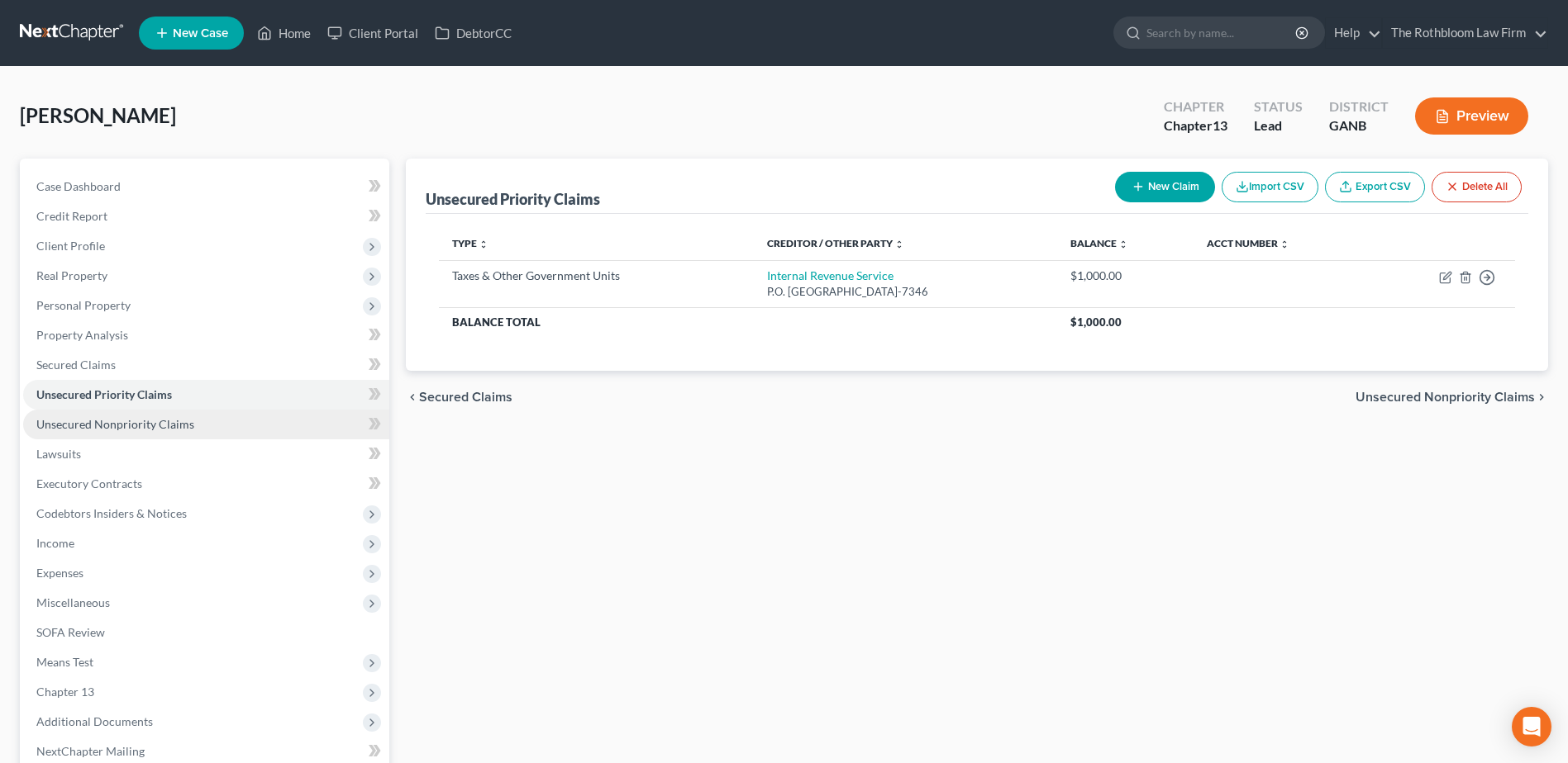
click at [128, 426] on span "Unsecured Nonpriority Claims" at bounding box center [115, 424] width 158 height 14
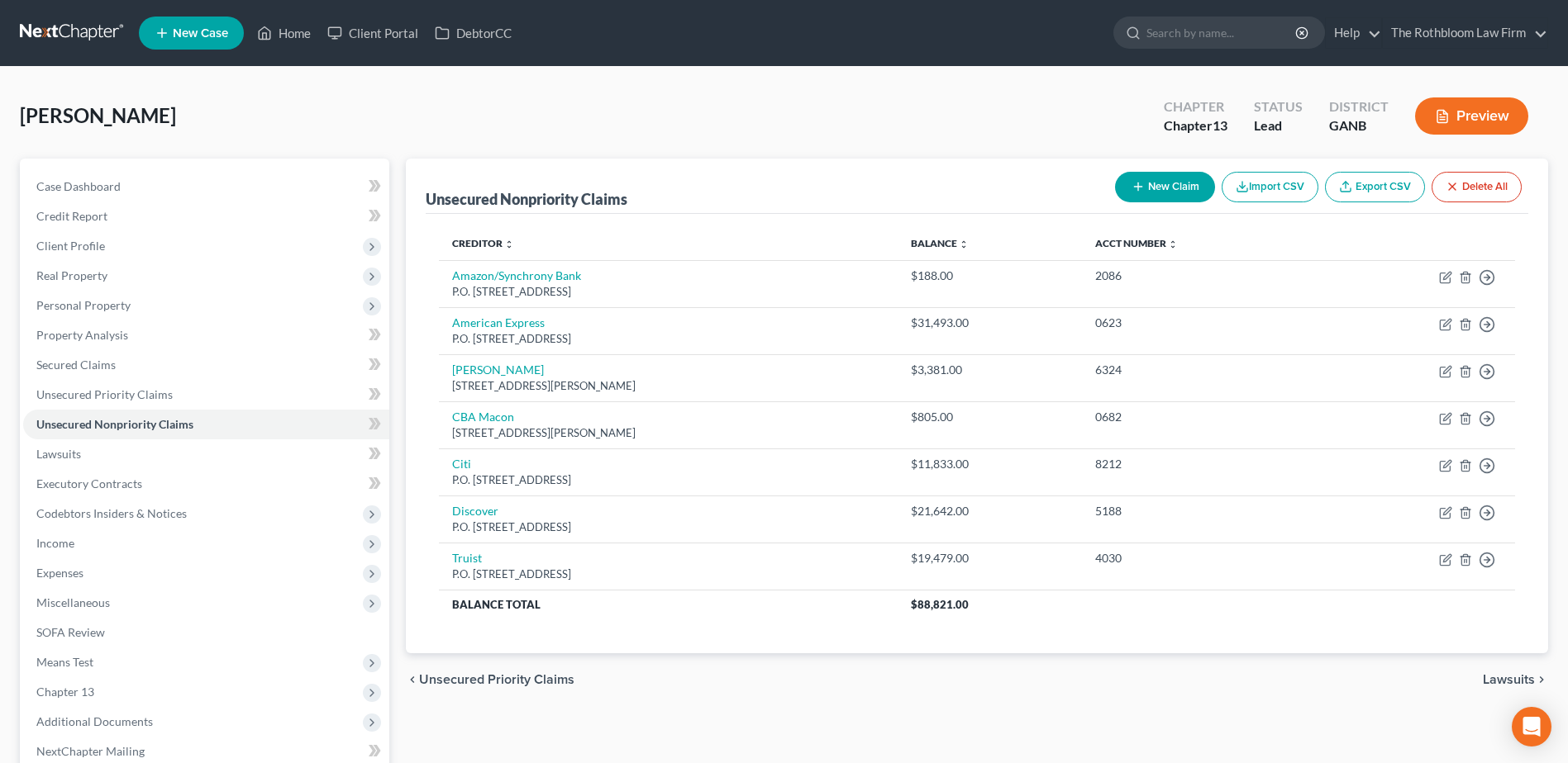
click at [1162, 195] on button "New Claim" at bounding box center [1164, 188] width 100 height 31
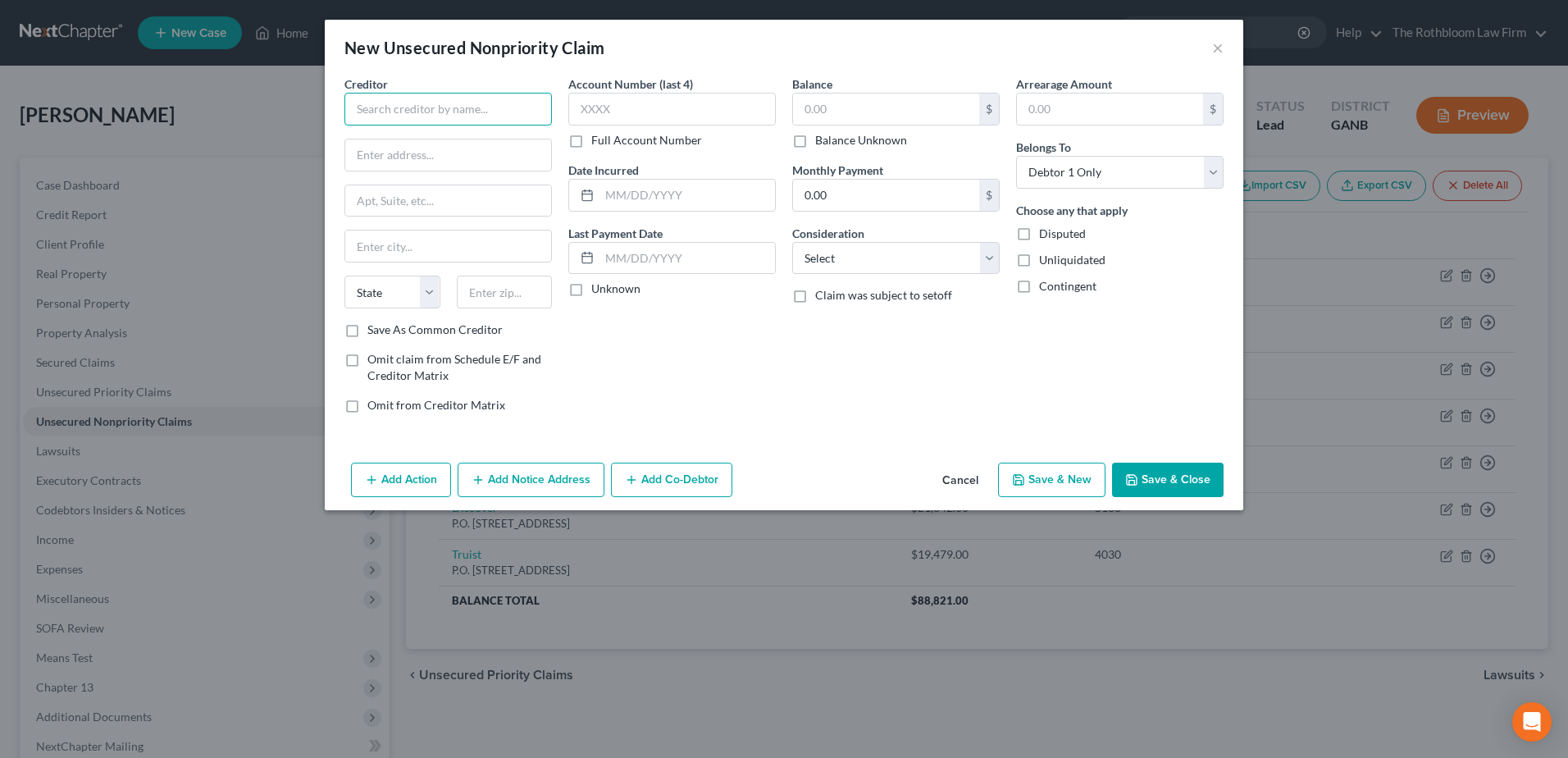
click at [440, 115] on input "text" at bounding box center [448, 109] width 207 height 33
click at [1151, 477] on button "Save & Close" at bounding box center [1167, 480] width 111 height 35
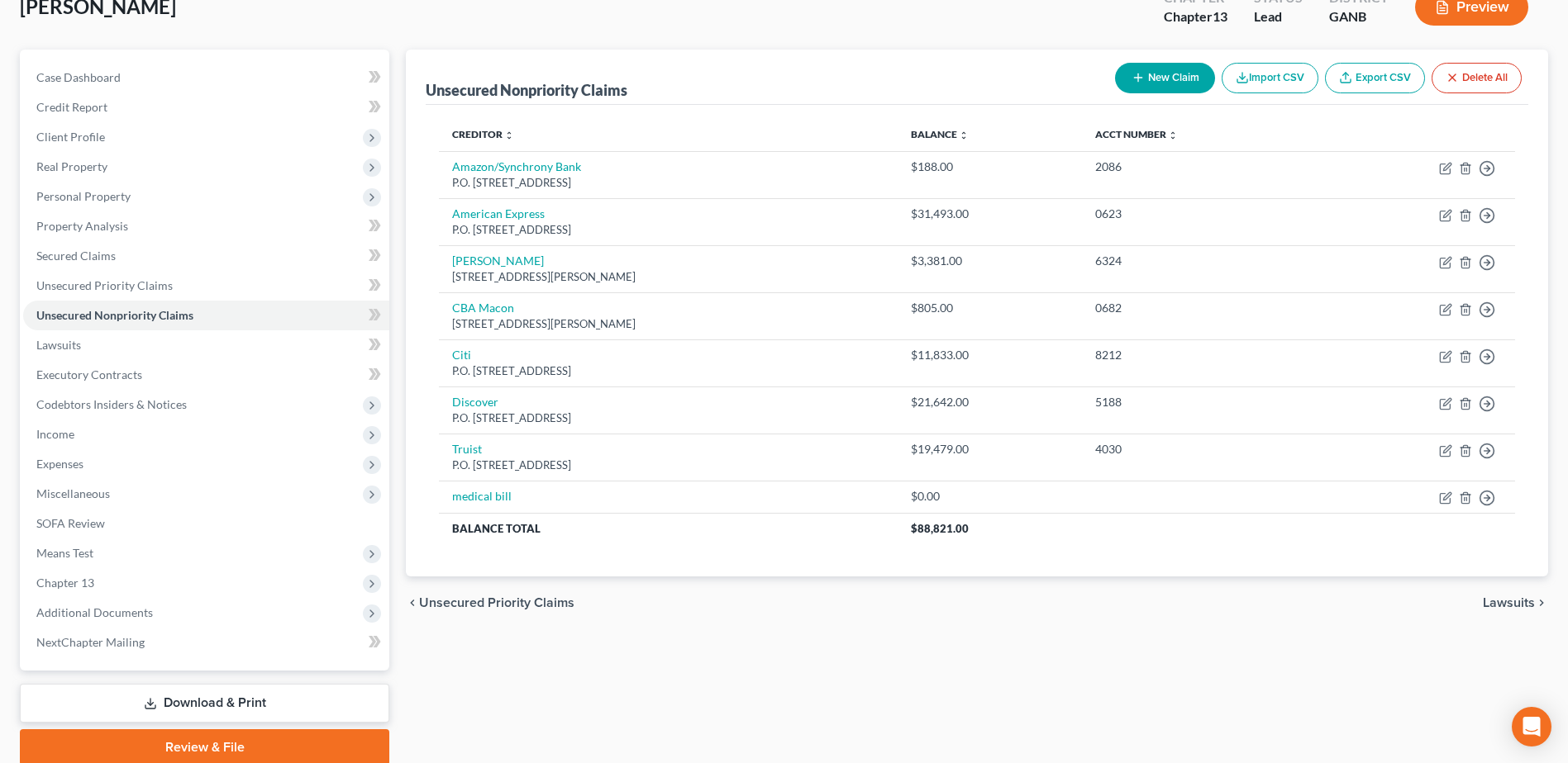
scroll to position [175, 0]
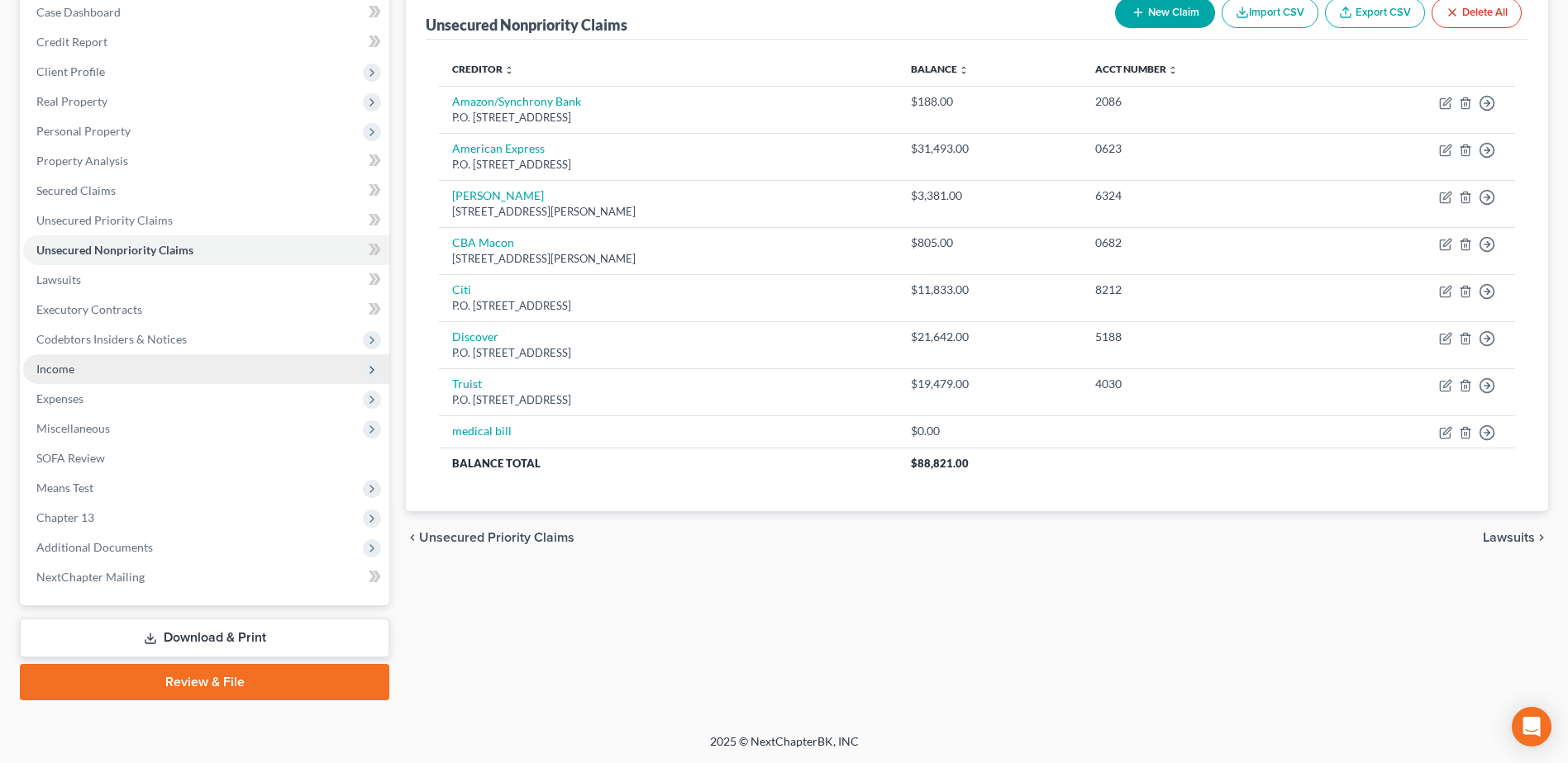
click at [37, 361] on span "Income" at bounding box center [55, 368] width 38 height 14
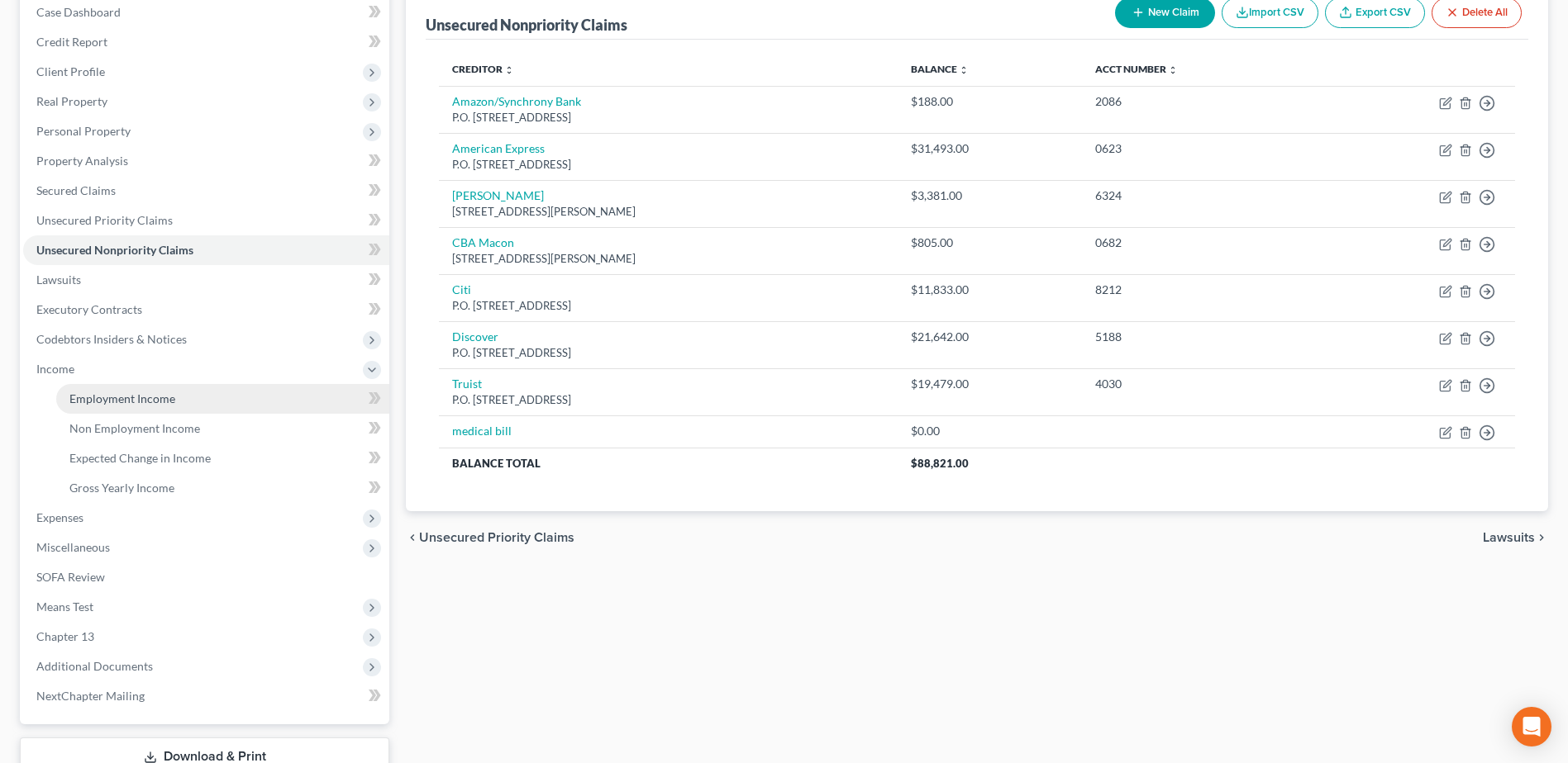
click at [105, 401] on span "Employment Income" at bounding box center [122, 398] width 105 height 14
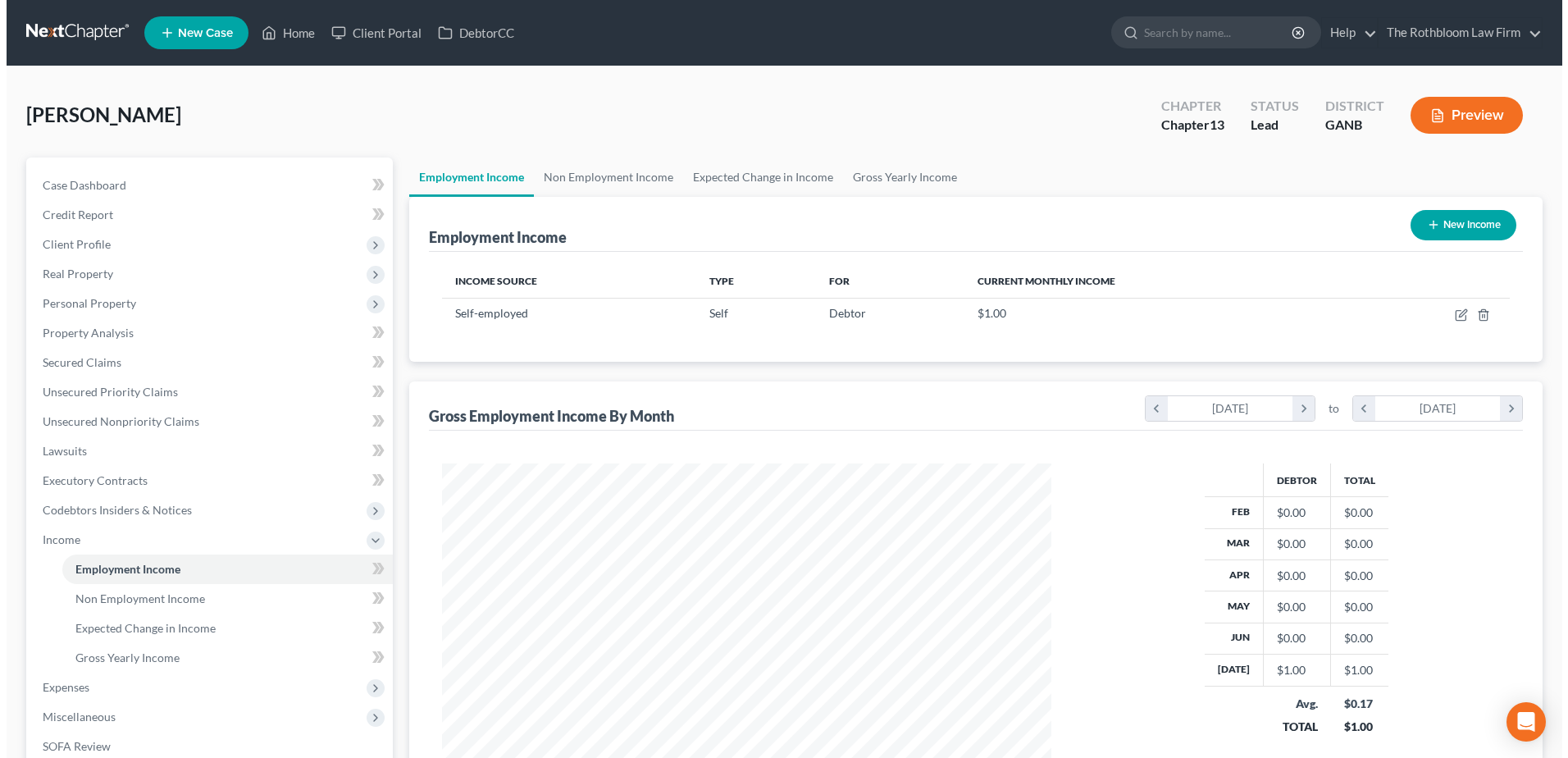
scroll to position [305, 641]
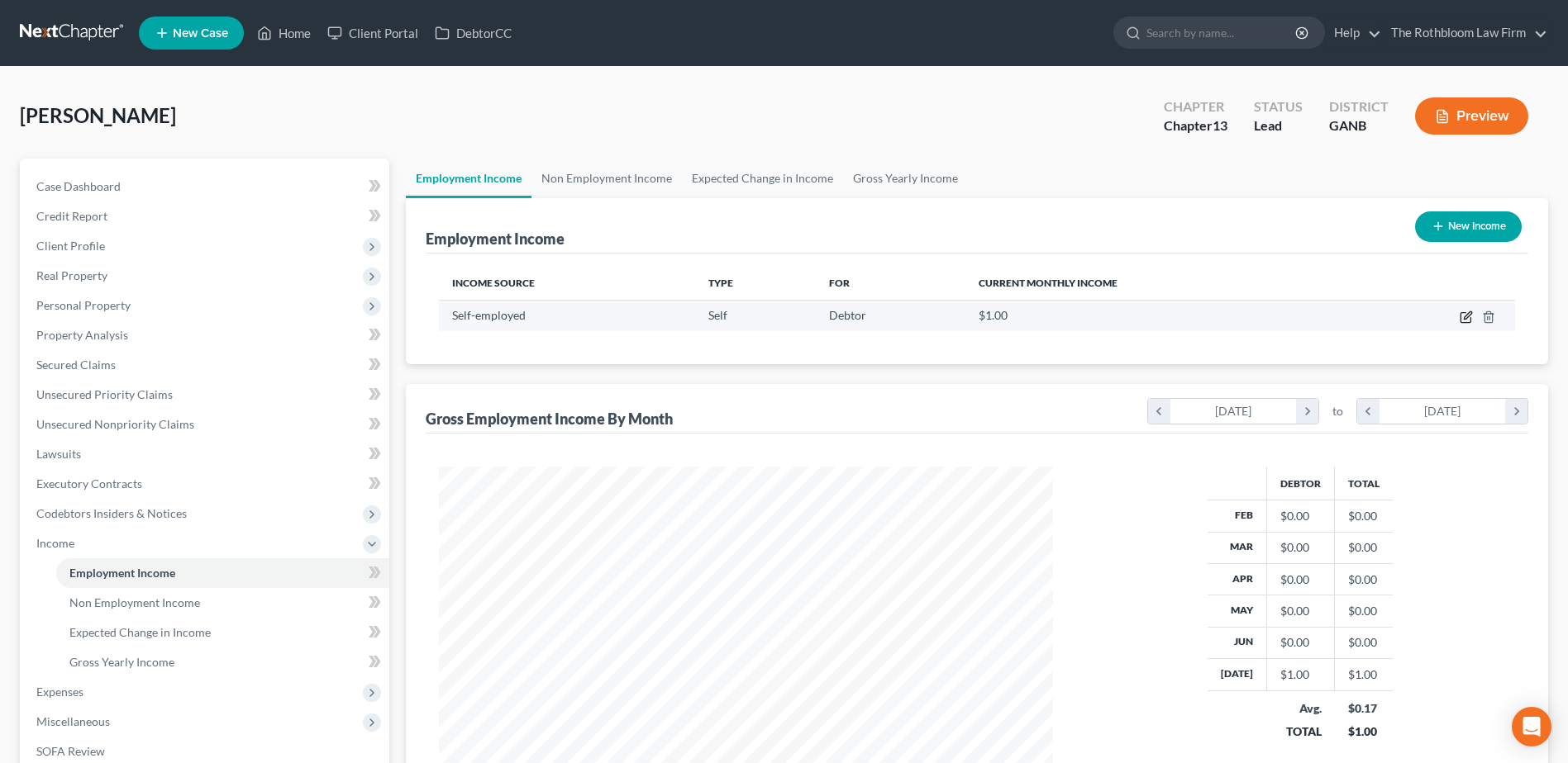
click at [1467, 316] on icon "button" at bounding box center [1465, 317] width 13 height 13
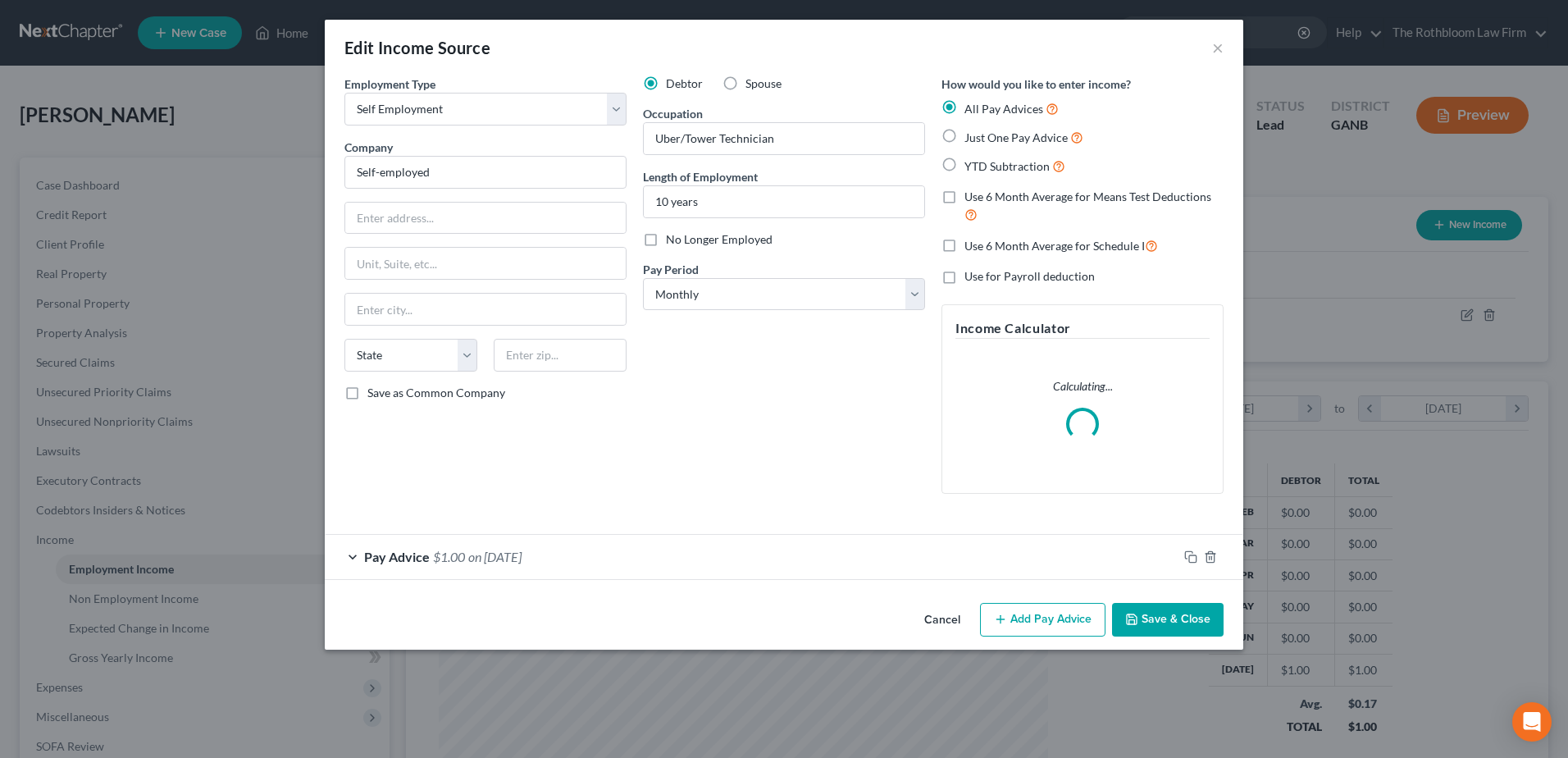
scroll to position [307, 648]
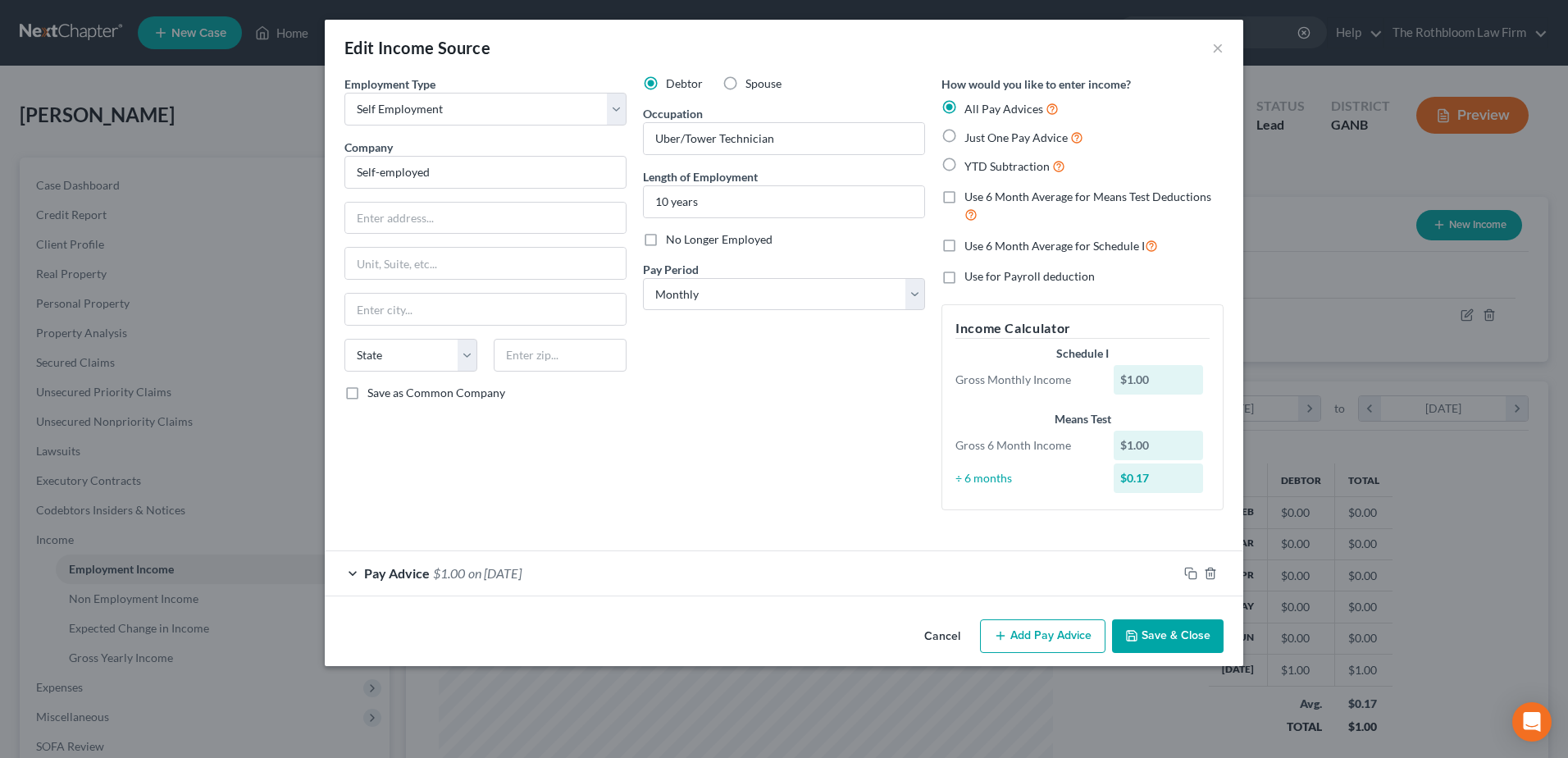
click at [461, 575] on span "$1.00" at bounding box center [449, 573] width 32 height 15
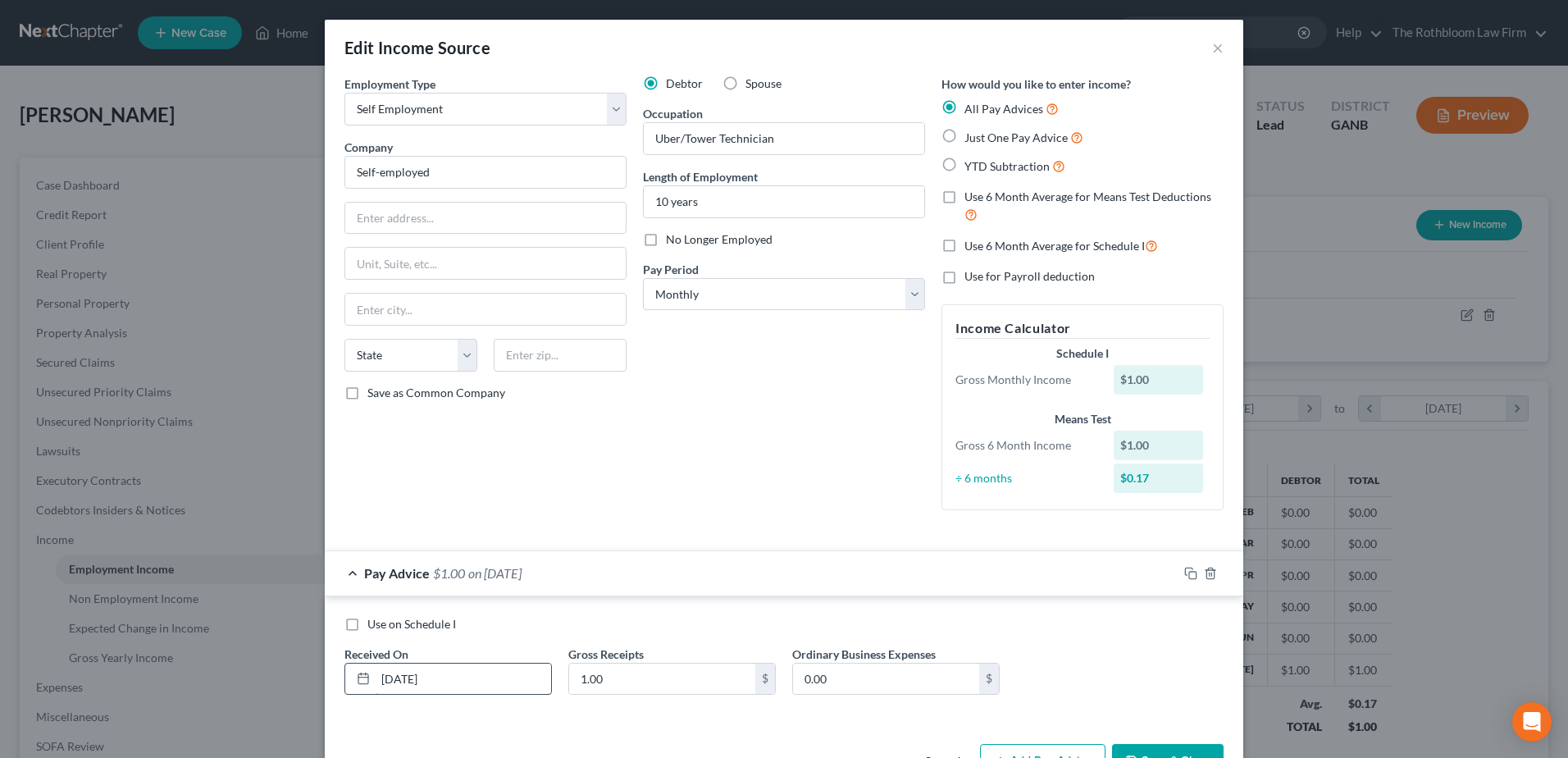
click at [455, 670] on input "[DATE]" at bounding box center [463, 679] width 175 height 31
drag, startPoint x: 454, startPoint y: 672, endPoint x: 334, endPoint y: 696, distance: 122.4
click at [336, 696] on div "Use on Schedule I Received On * [DATE] Gross Receipts 1.00 $ Ordinary Business …" at bounding box center [783, 662] width 895 height 93
click at [708, 671] on input "1.00" at bounding box center [662, 679] width 186 height 31
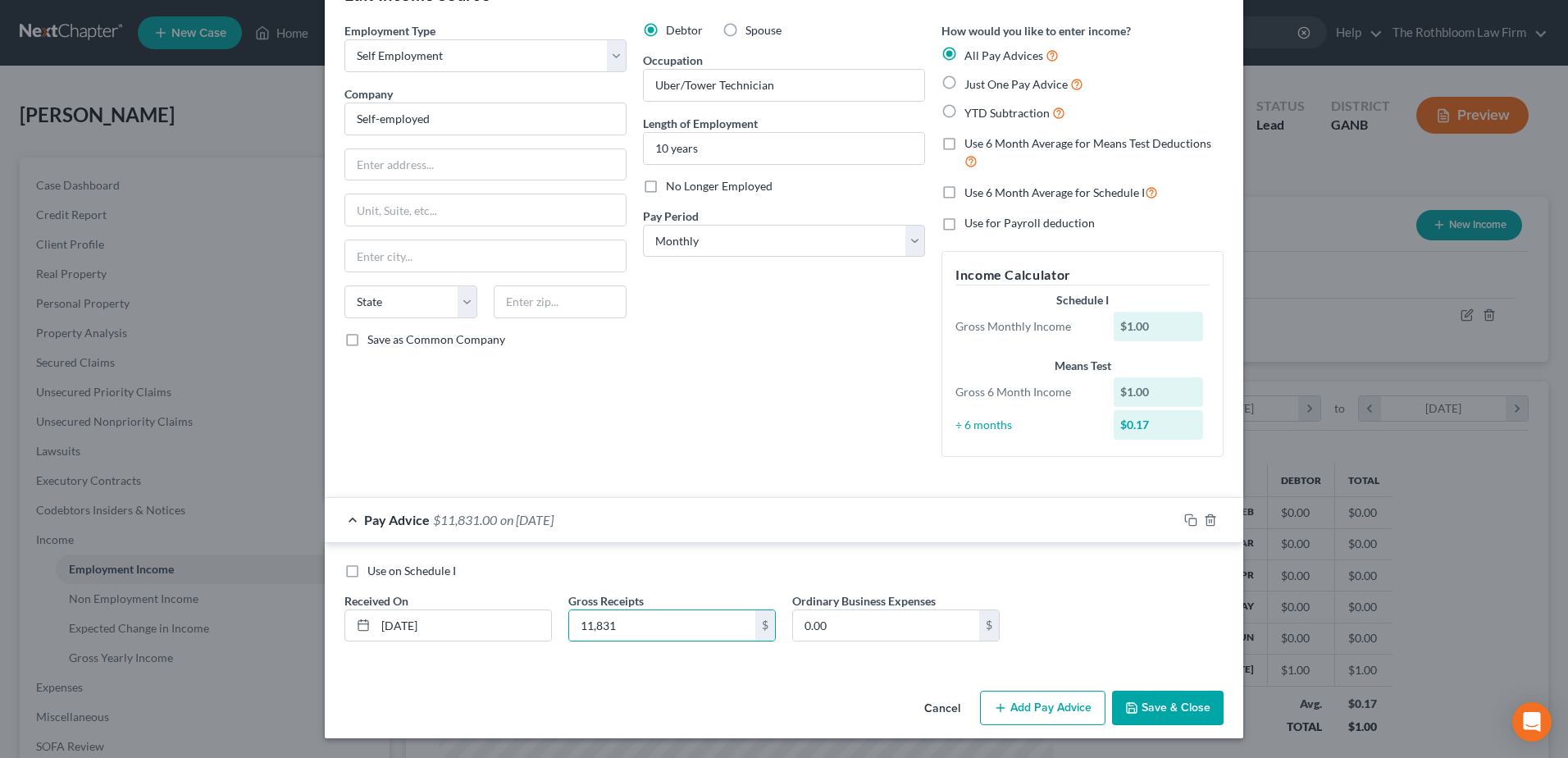
click at [1045, 713] on button "Add Pay Advice" at bounding box center [1043, 708] width 126 height 35
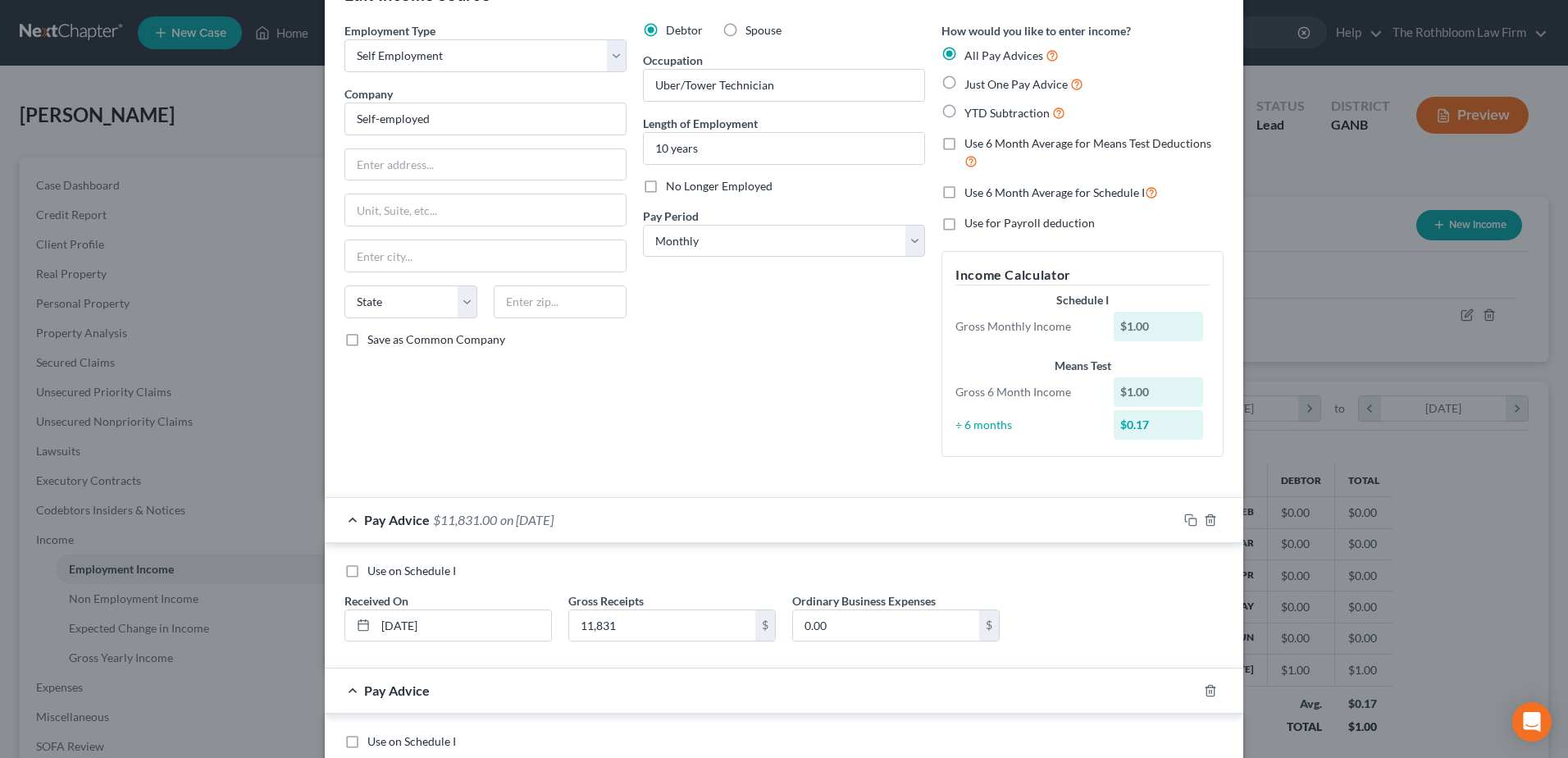
scroll to position [224, 0]
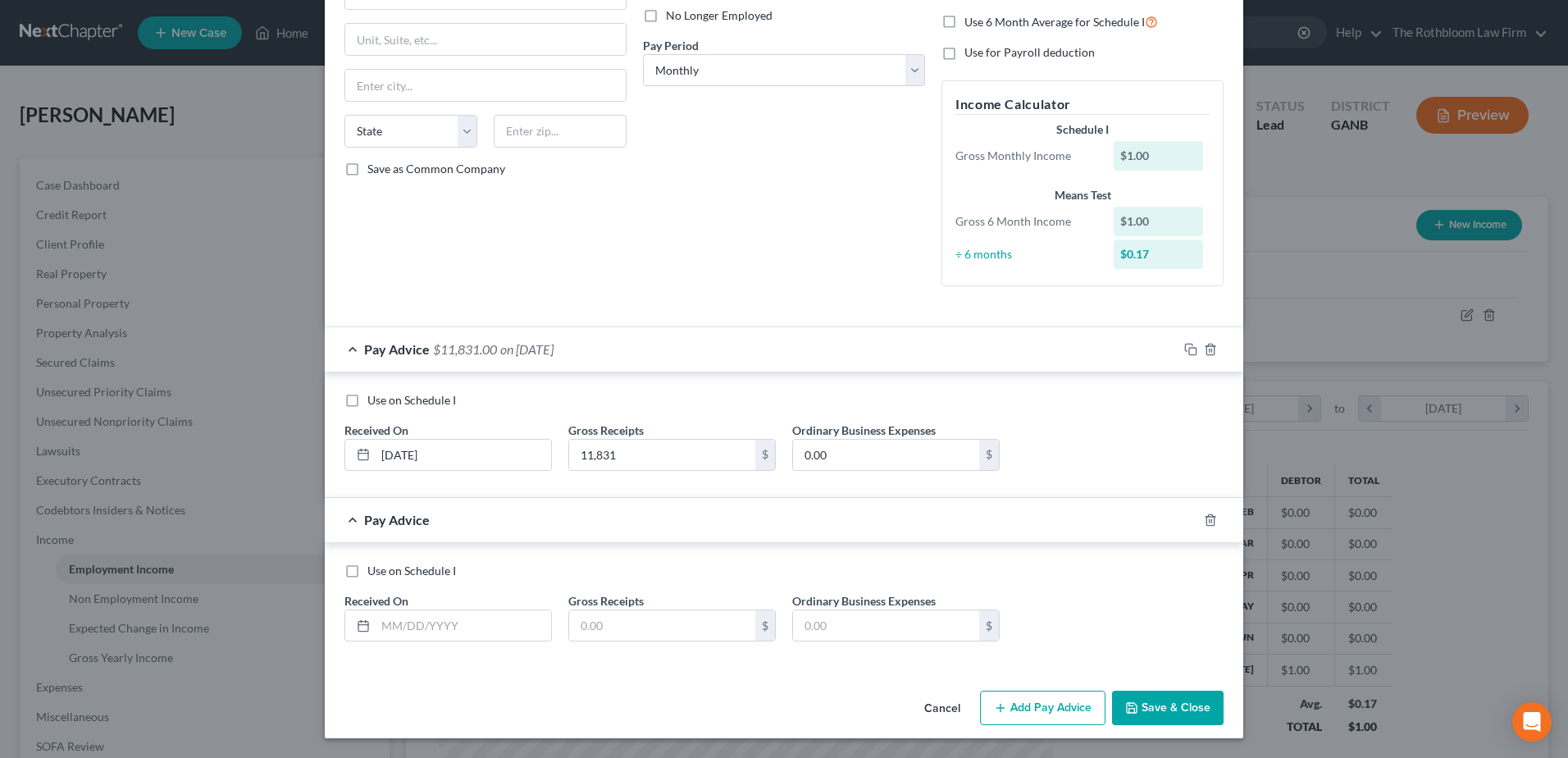
click at [434, 644] on div "Use on Schedule I Received On * Gross Receipts $ Ordinary Business Expenses $" at bounding box center [783, 609] width 895 height 93
click at [386, 595] on span "Received On" at bounding box center [376, 601] width 64 height 14
click at [398, 624] on input "text" at bounding box center [463, 626] width 175 height 31
click at [624, 619] on input "text" at bounding box center [662, 626] width 186 height 31
click at [1028, 710] on button "Add Pay Advice" at bounding box center [1043, 708] width 126 height 35
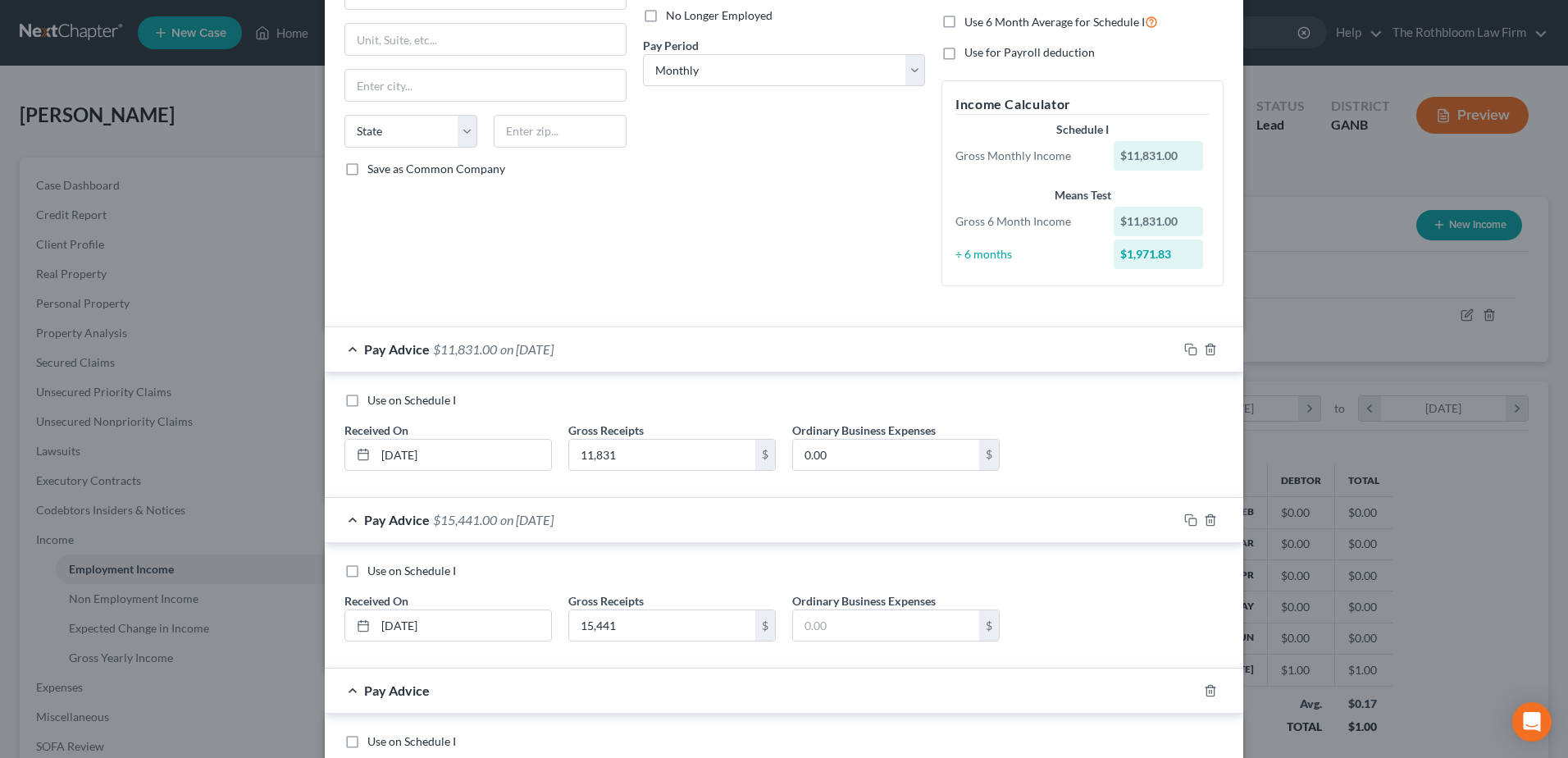
scroll to position [395, 0]
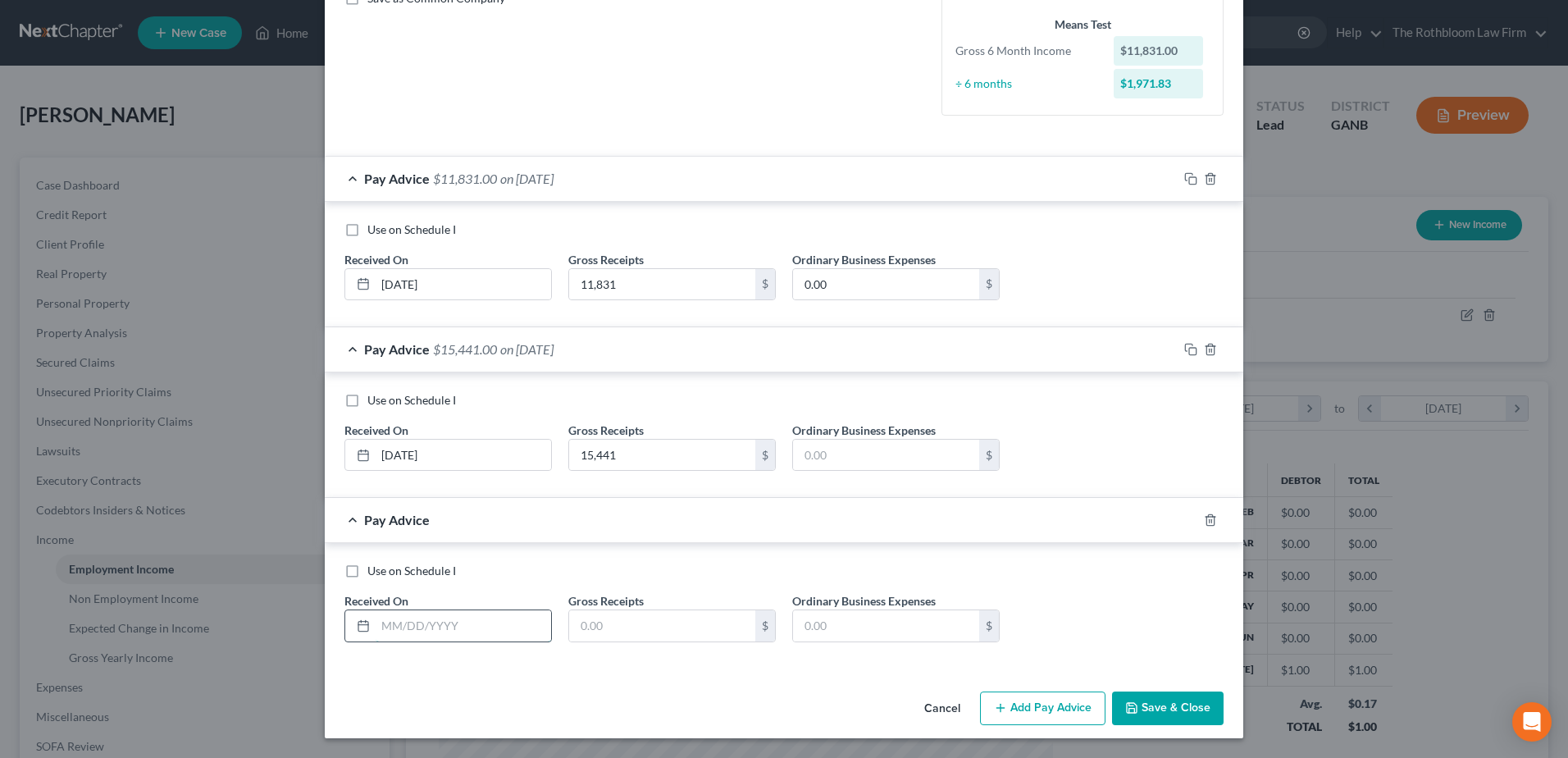
click at [448, 627] on input "text" at bounding box center [463, 626] width 175 height 31
click at [569, 634] on input "text" at bounding box center [662, 626] width 186 height 31
click at [1027, 709] on button "Add Pay Advice" at bounding box center [1043, 709] width 126 height 35
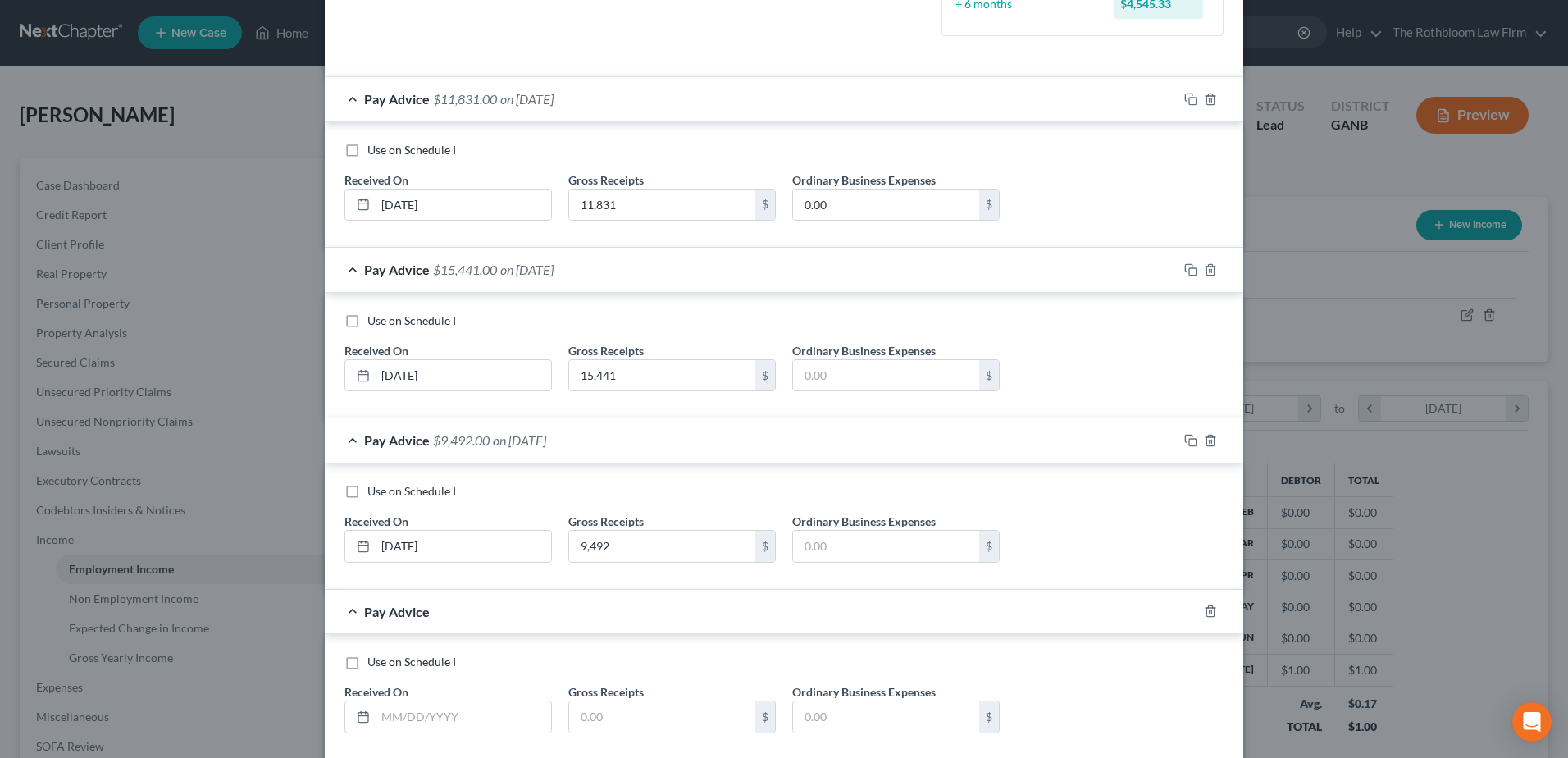
scroll to position [566, 0]
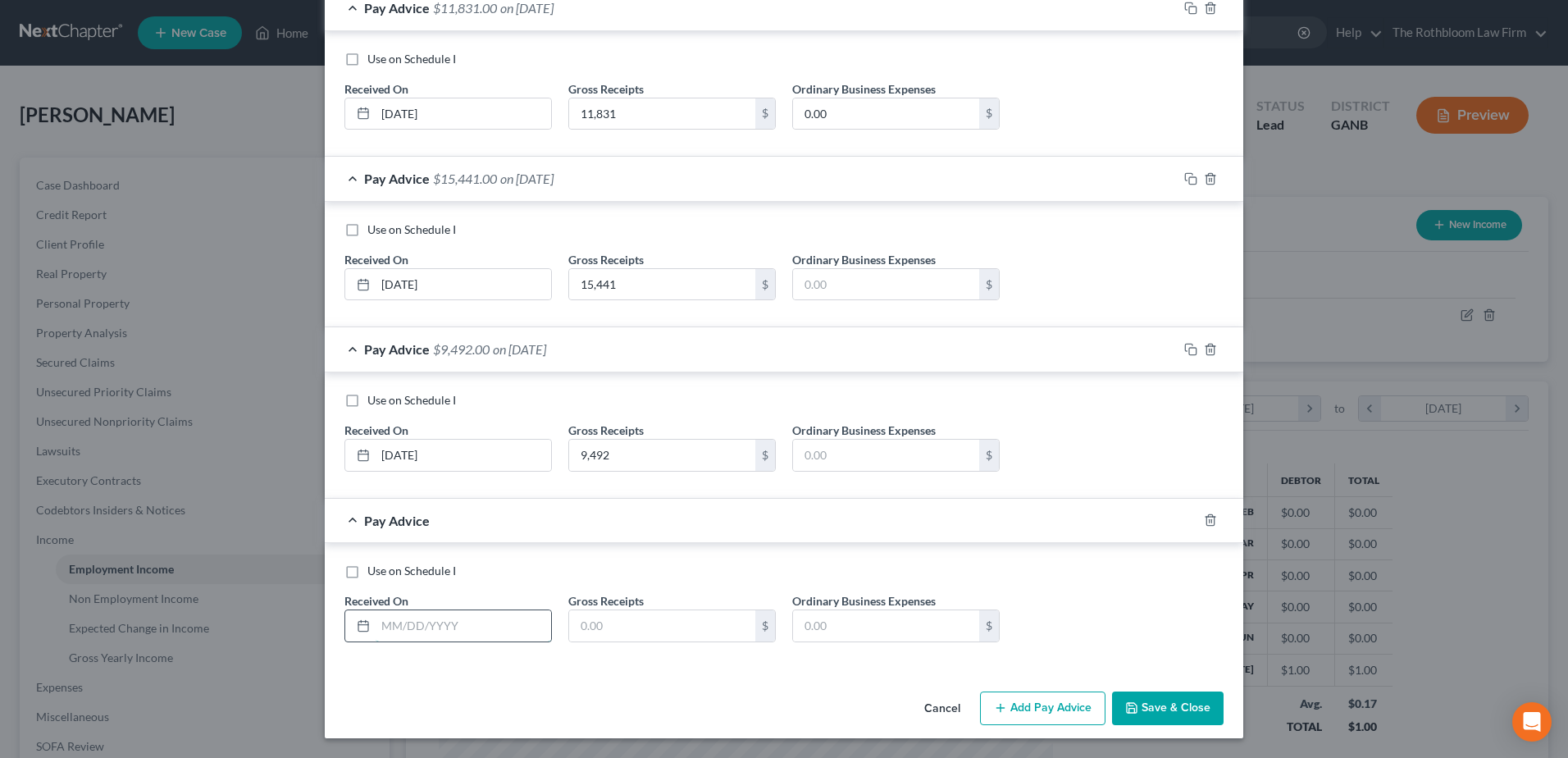
click at [395, 616] on input "text" at bounding box center [463, 626] width 175 height 31
click at [1012, 715] on button "Add Pay Advice" at bounding box center [1043, 709] width 126 height 35
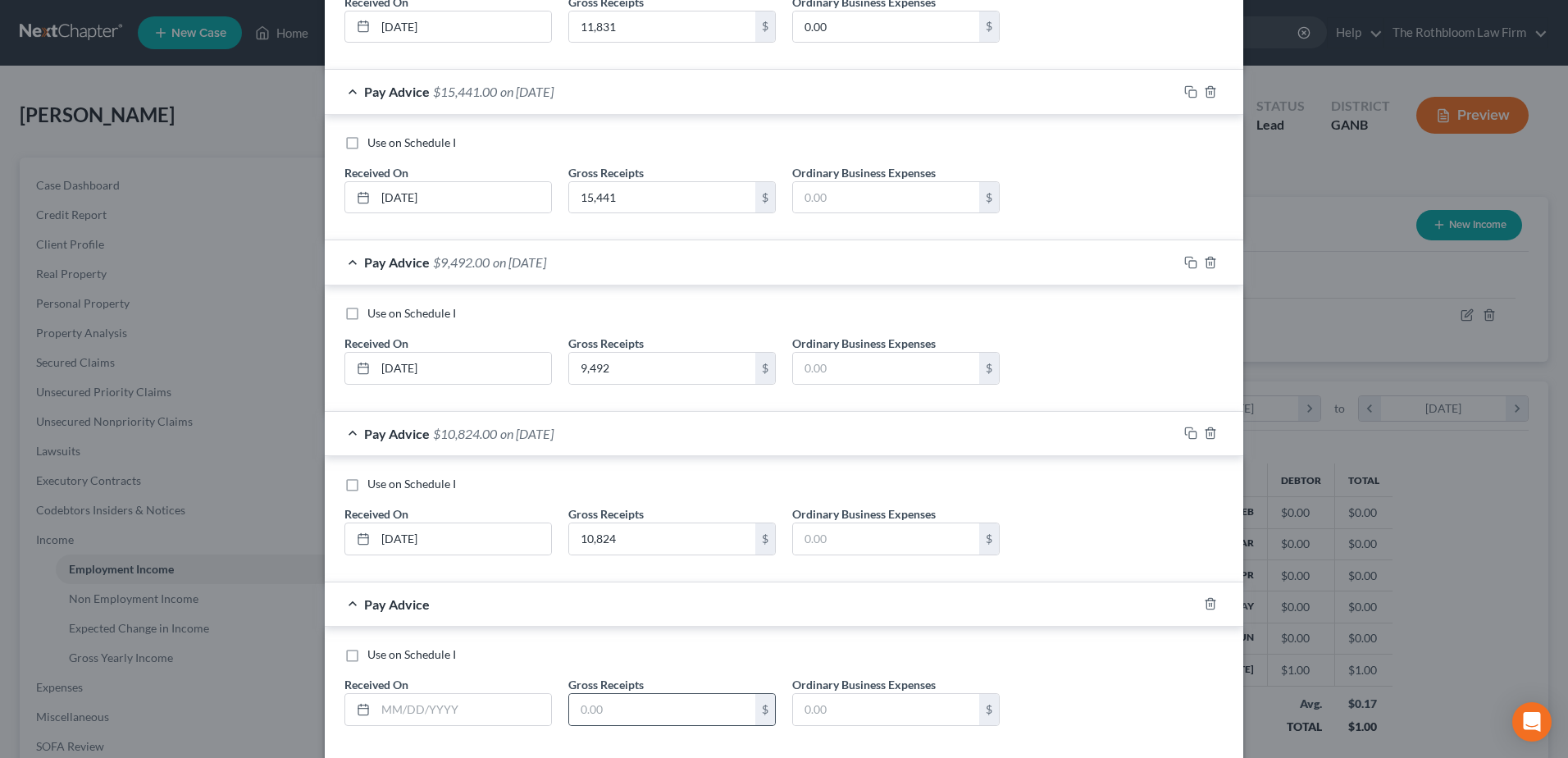
scroll to position [736, 0]
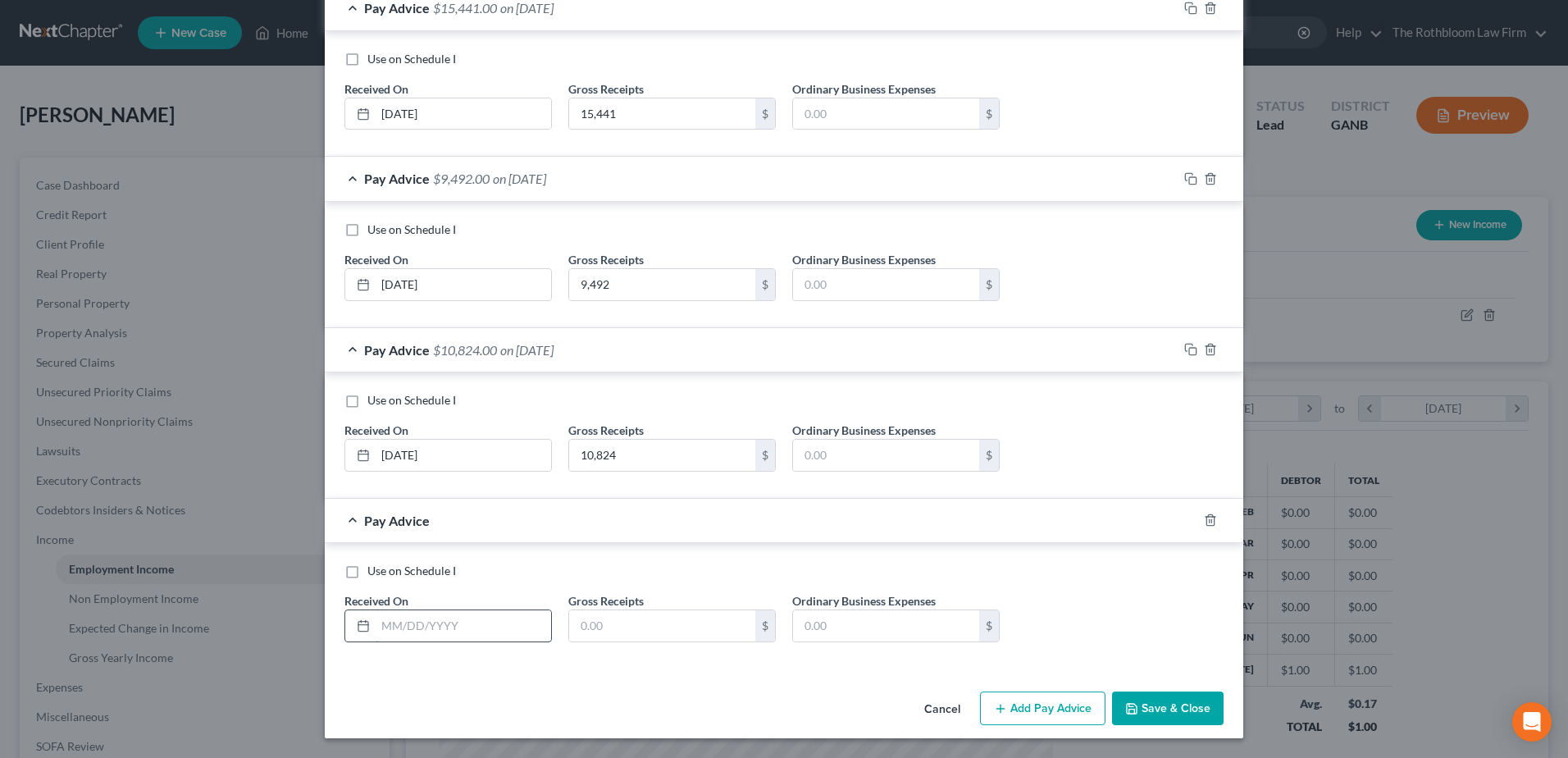
click at [429, 630] on input "text" at bounding box center [463, 626] width 175 height 31
click at [1037, 704] on button "Add Pay Advice" at bounding box center [1043, 709] width 126 height 35
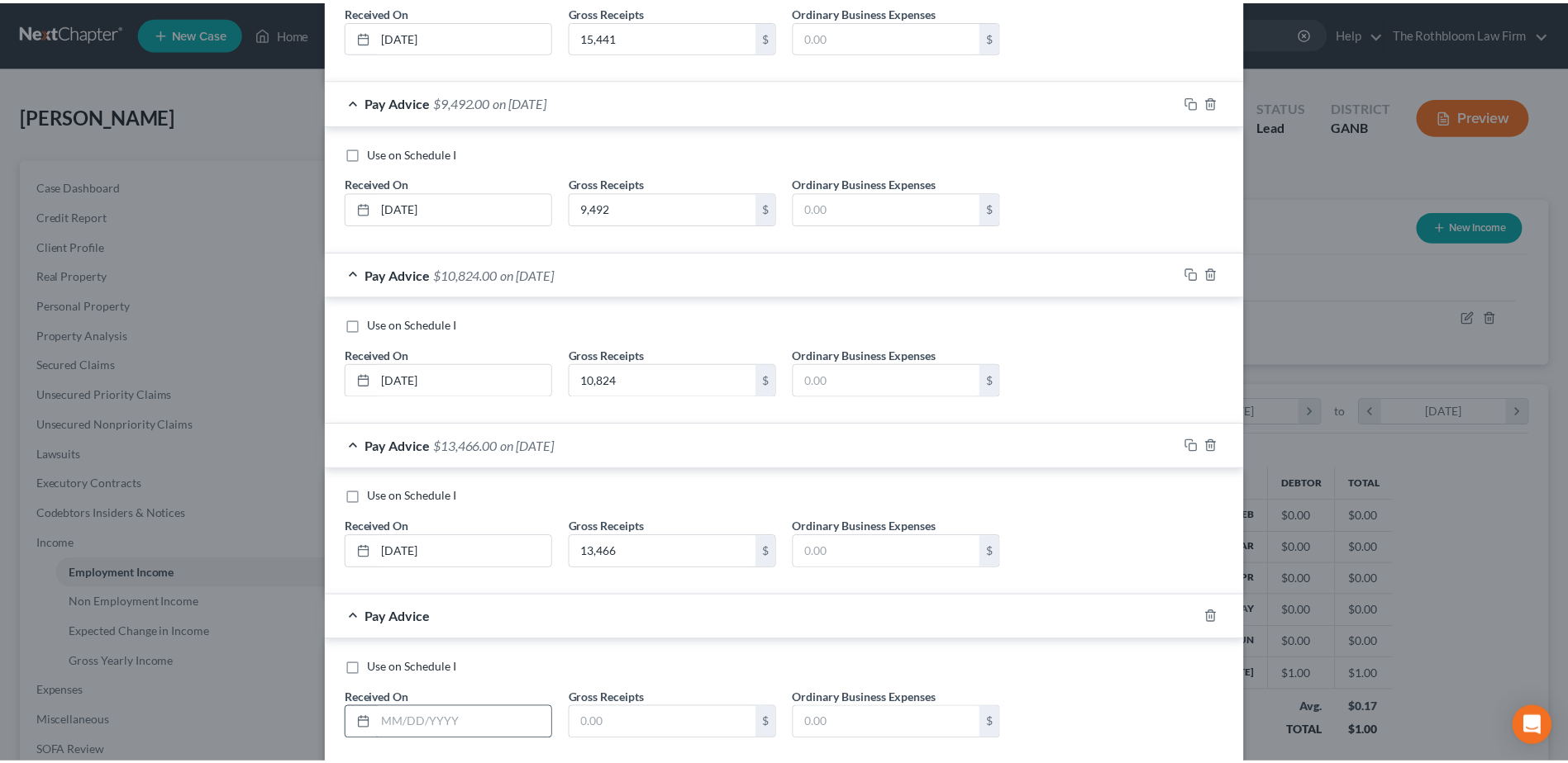
scroll to position [913, 0]
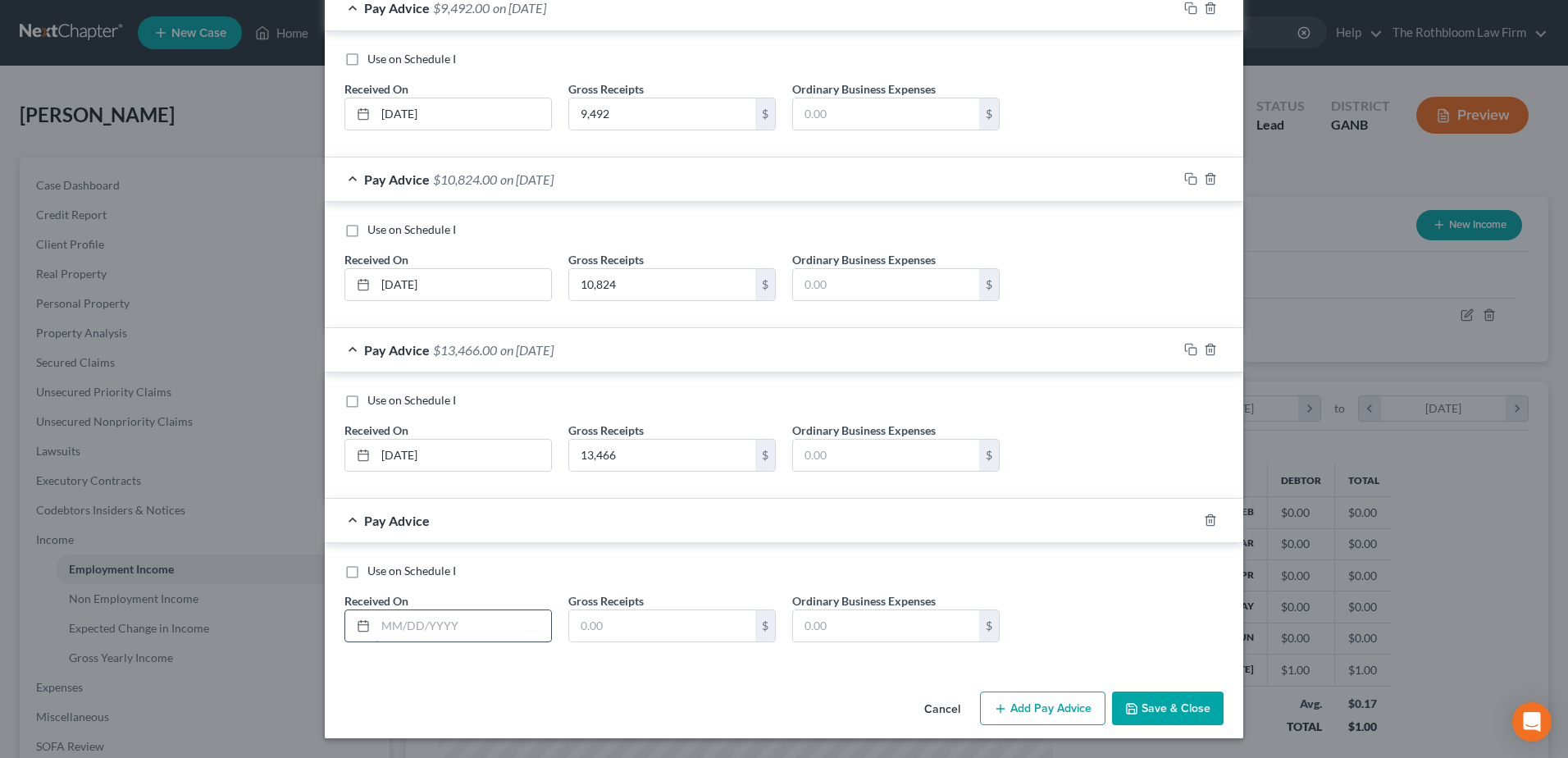
click at [416, 628] on input "text" at bounding box center [463, 626] width 175 height 31
click at [1165, 704] on button "Save & Close" at bounding box center [1167, 709] width 111 height 35
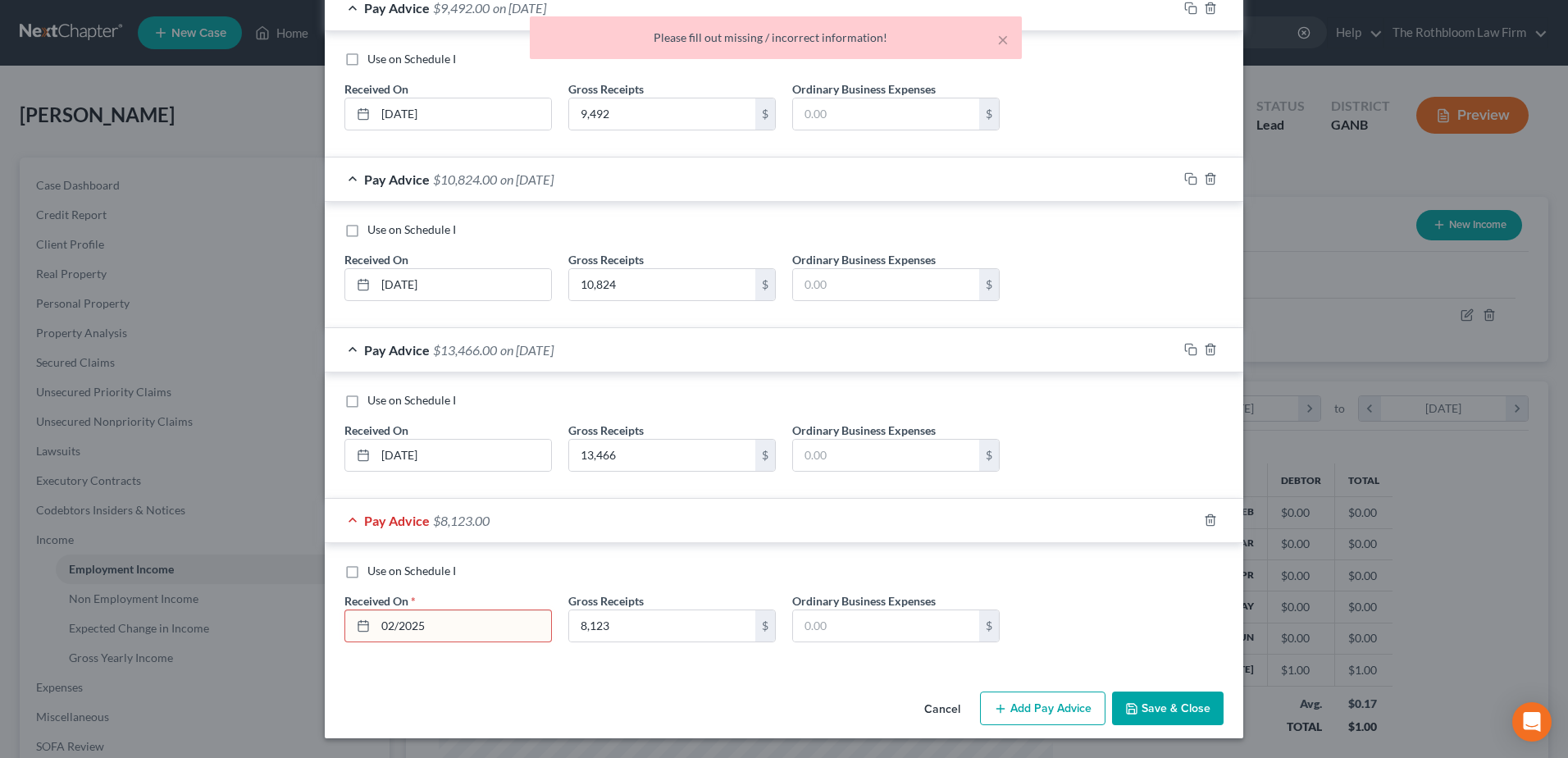
click at [389, 625] on input "02/2025" at bounding box center [463, 626] width 175 height 31
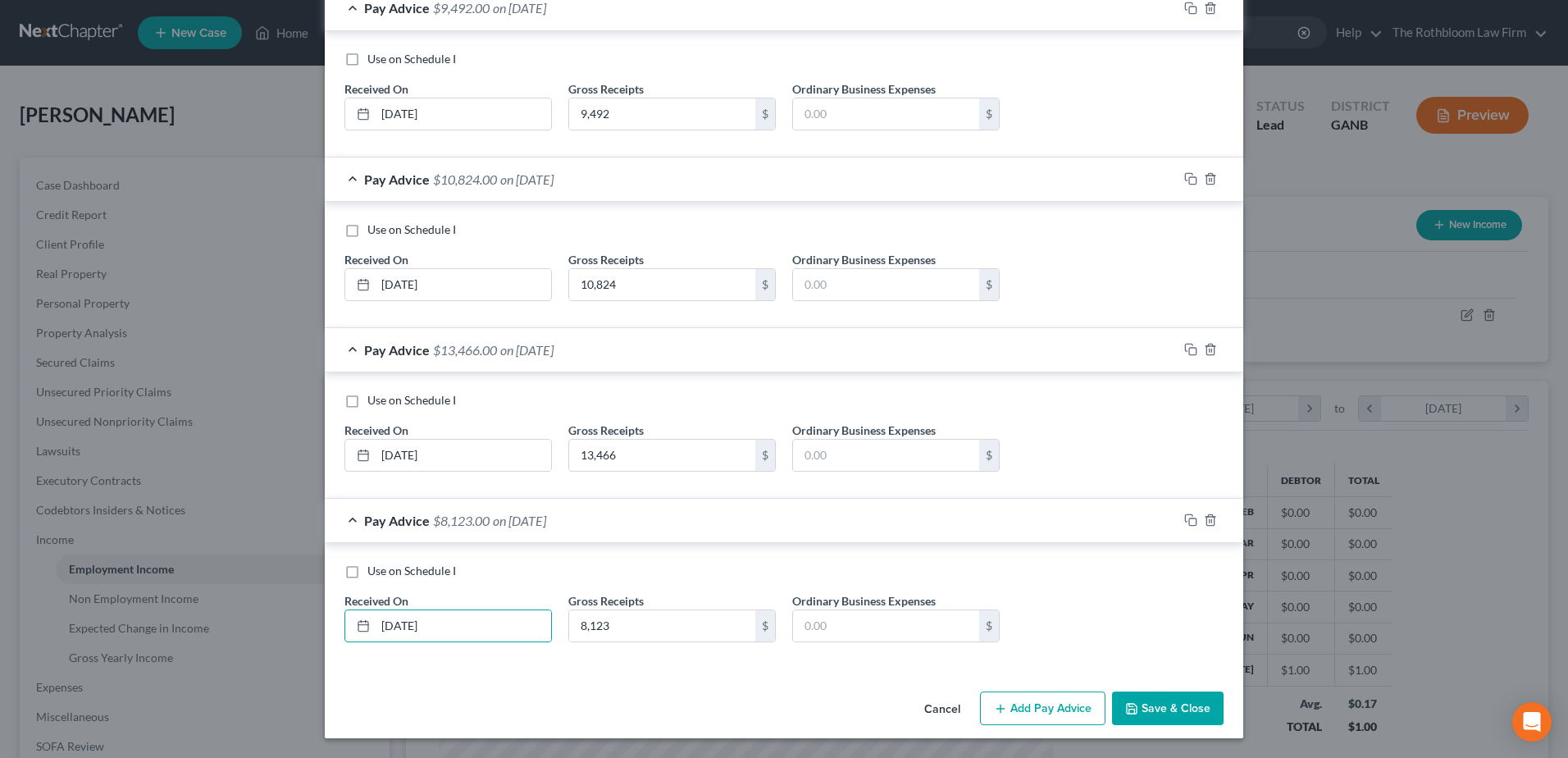
click at [1180, 703] on button "Save & Close" at bounding box center [1167, 709] width 111 height 35
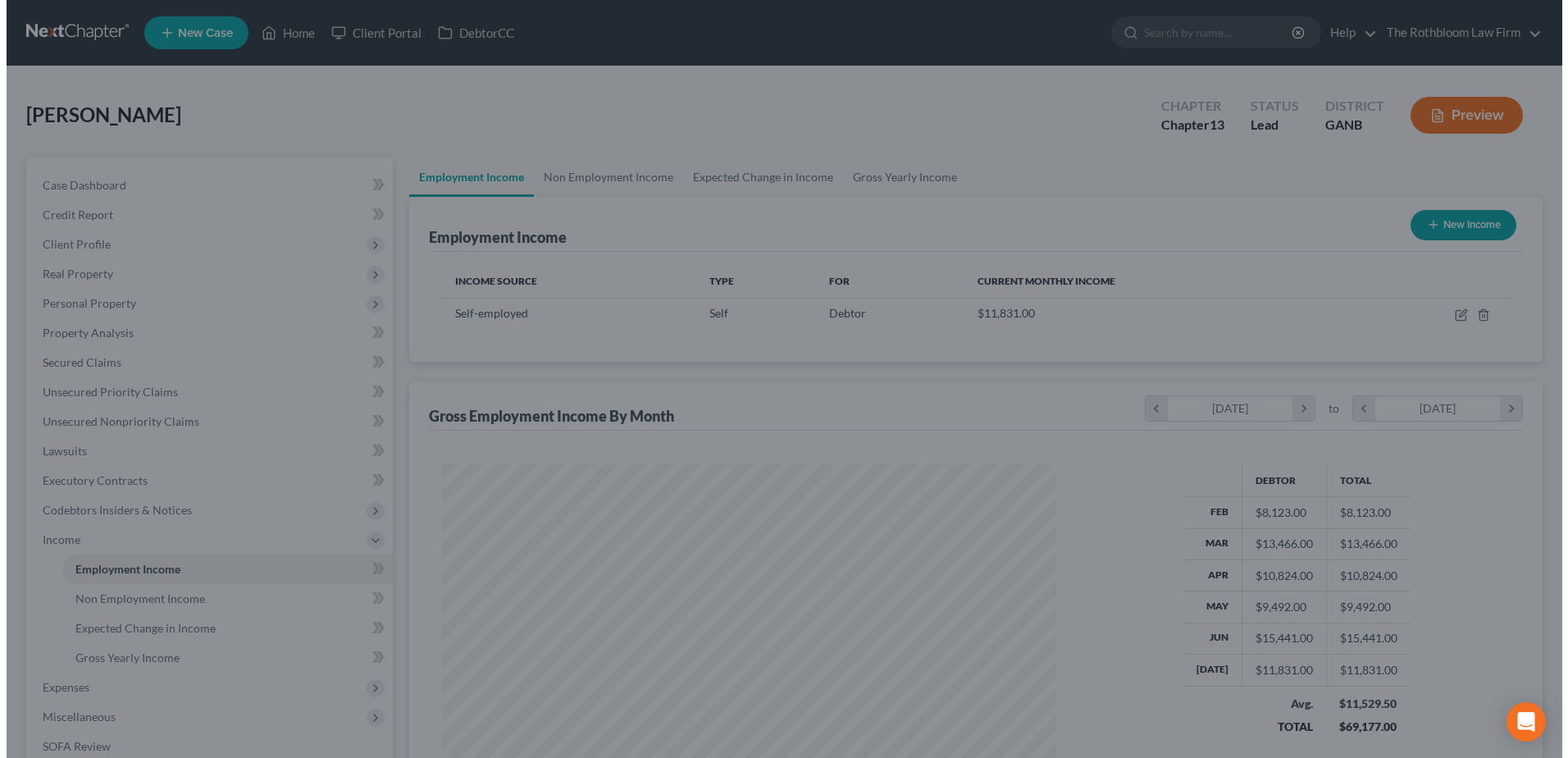
scroll to position [820211, 819484]
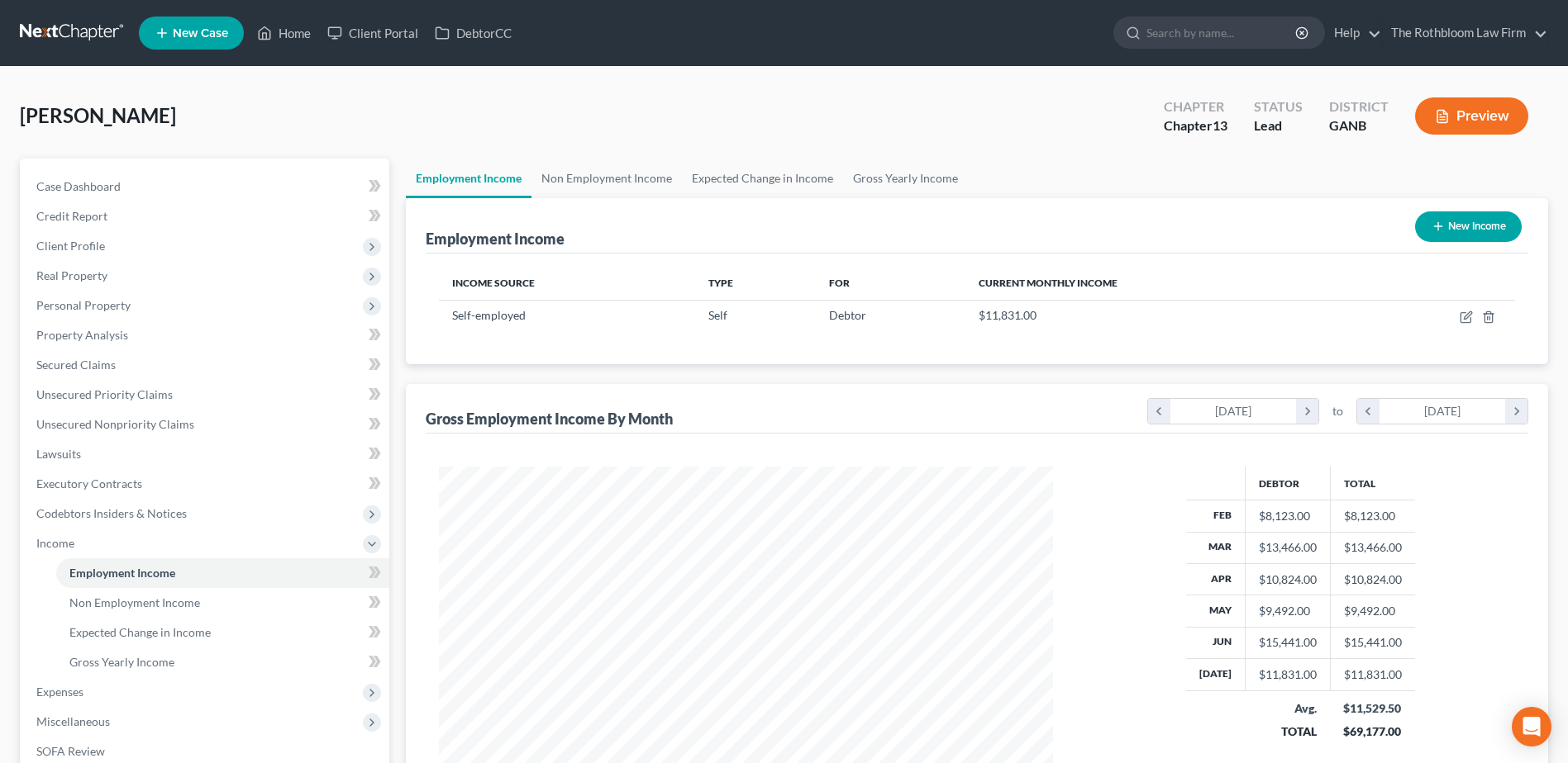
click at [1463, 223] on button "New Income" at bounding box center [1468, 227] width 106 height 31
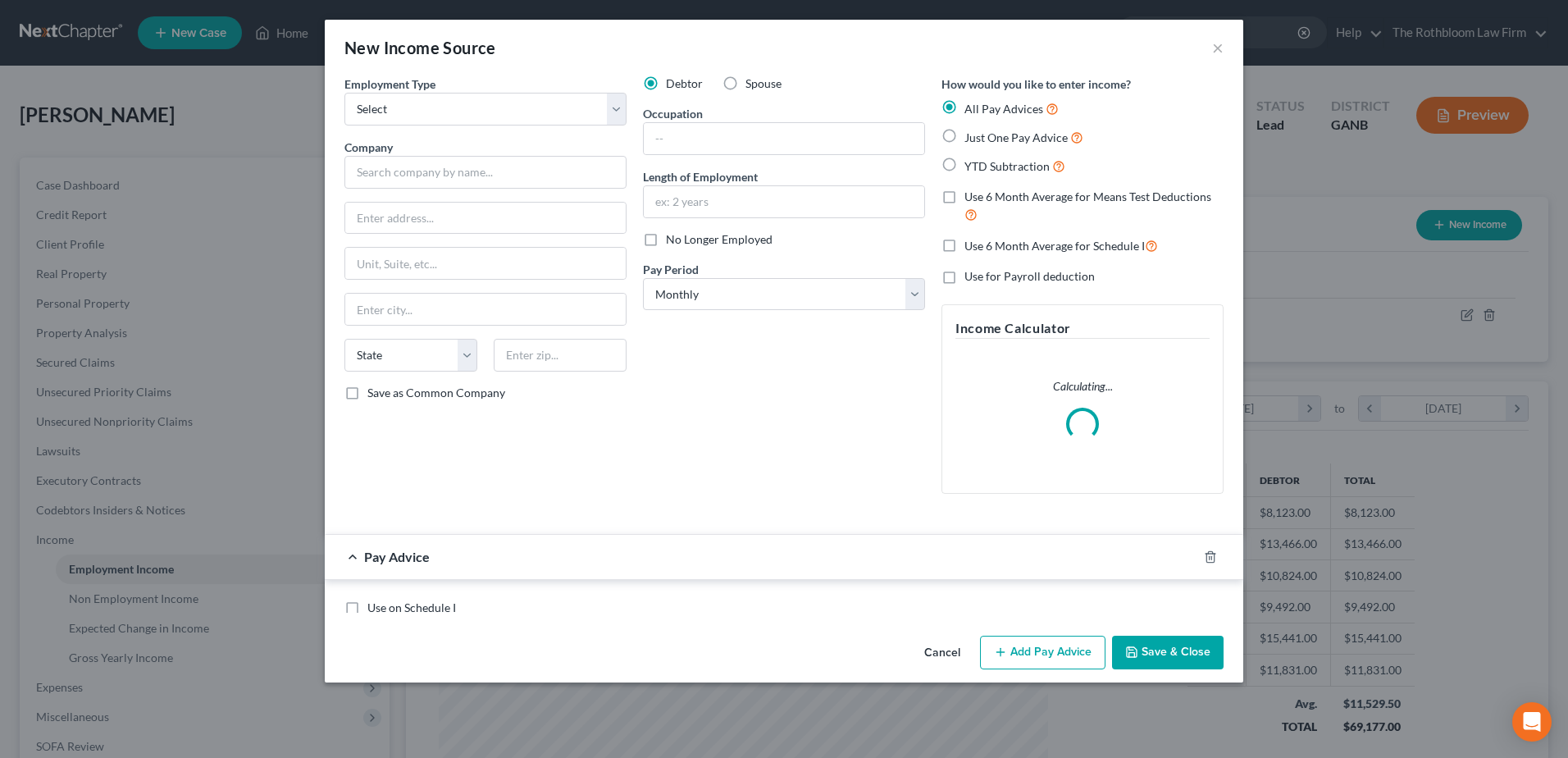
scroll to position [307, 648]
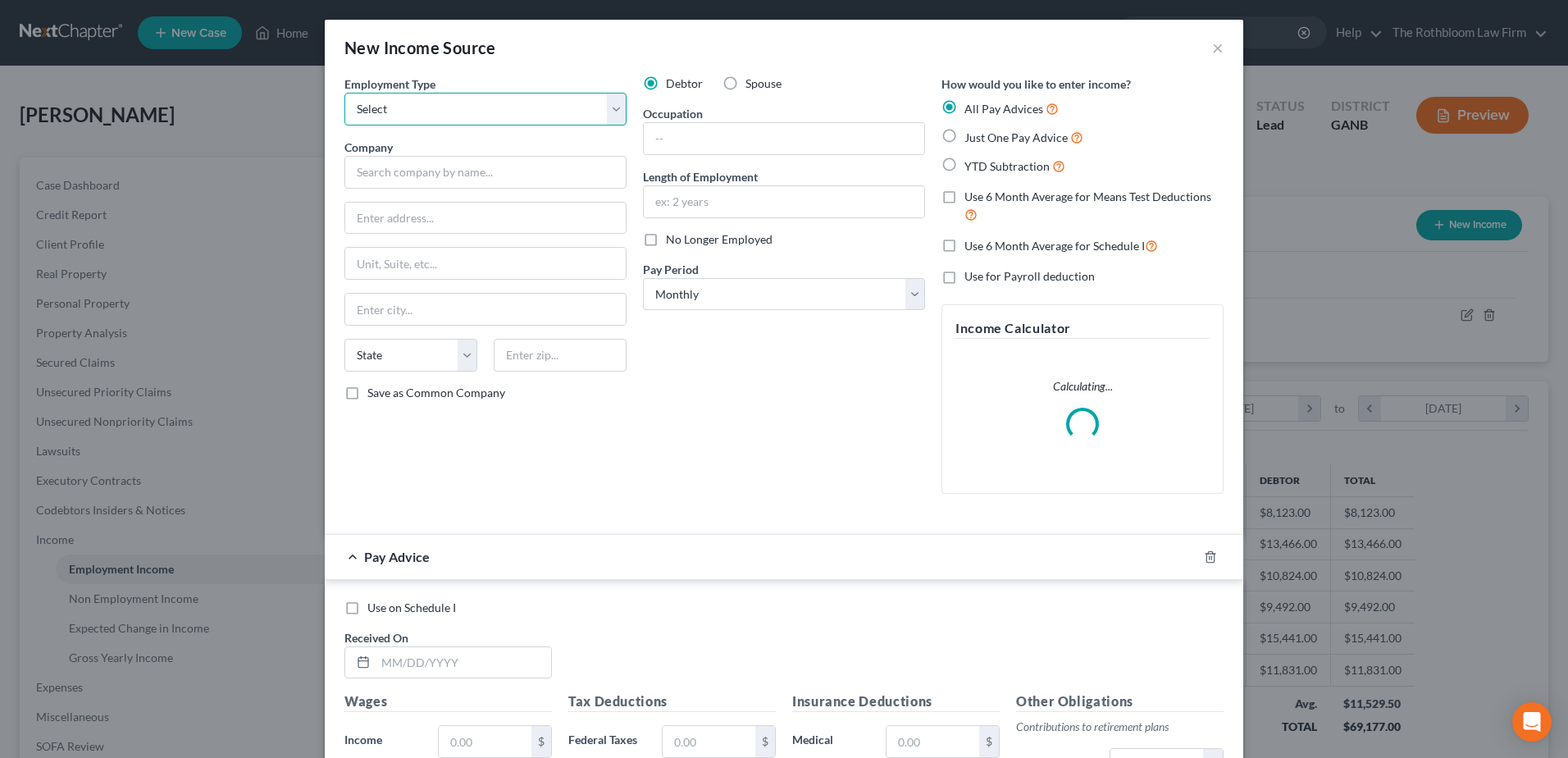
click at [404, 115] on select "Select Full or [DEMOGRAPHIC_DATA] Employment Self Employment" at bounding box center [486, 109] width 282 height 33
drag, startPoint x: 723, startPoint y: 85, endPoint x: 630, endPoint y: 121, distance: 99.7
click at [746, 85] on label "Spouse" at bounding box center [764, 83] width 36 height 16
click at [752, 85] on input "Spouse" at bounding box center [757, 81] width 11 height 11
click at [389, 108] on select "Select Full or [DEMOGRAPHIC_DATA] Employment Self Employment" at bounding box center [486, 109] width 282 height 33
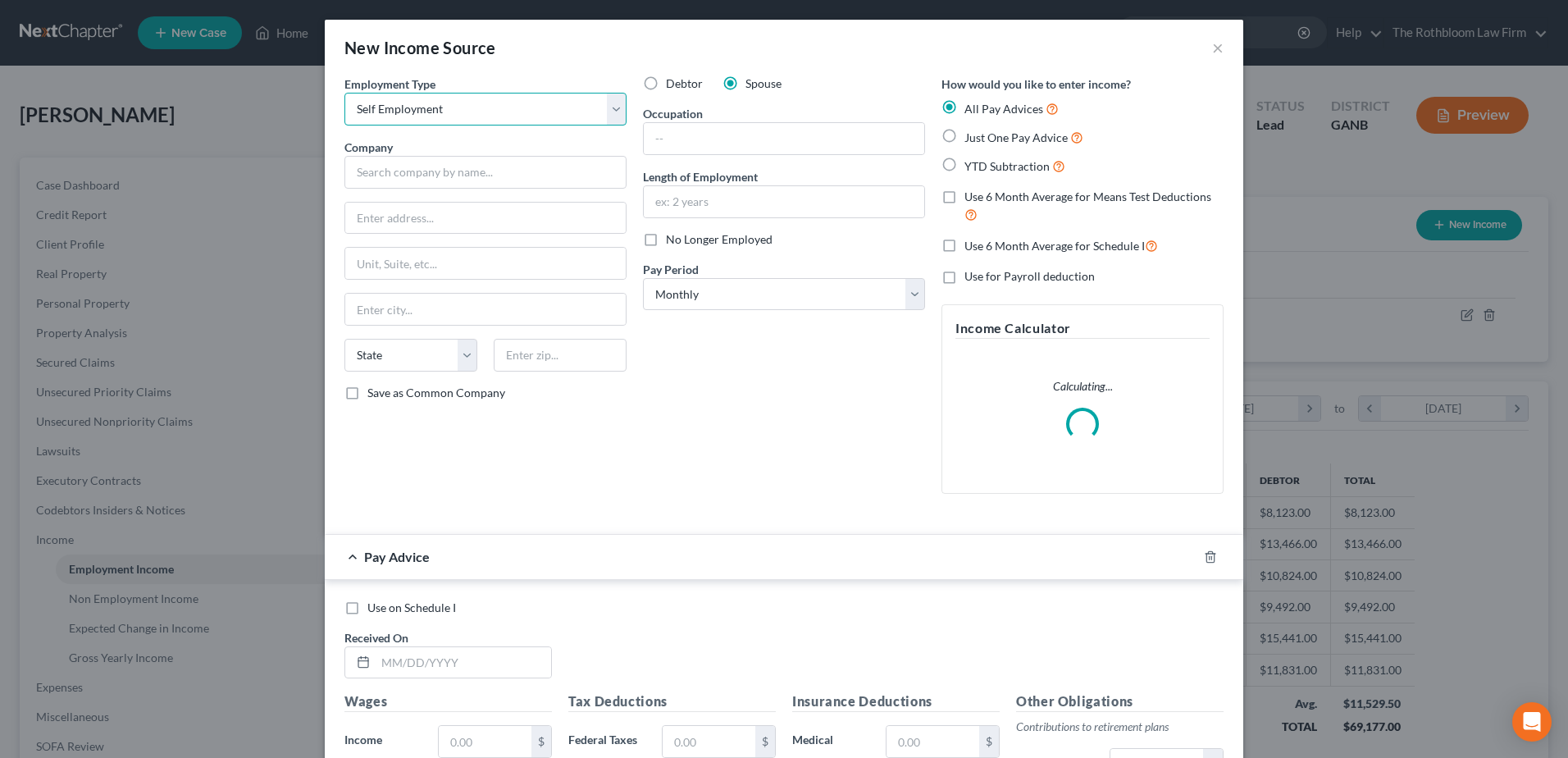
click at [344, 93] on select "Select Full or [DEMOGRAPHIC_DATA] Employment Self Employment" at bounding box center [486, 109] width 282 height 33
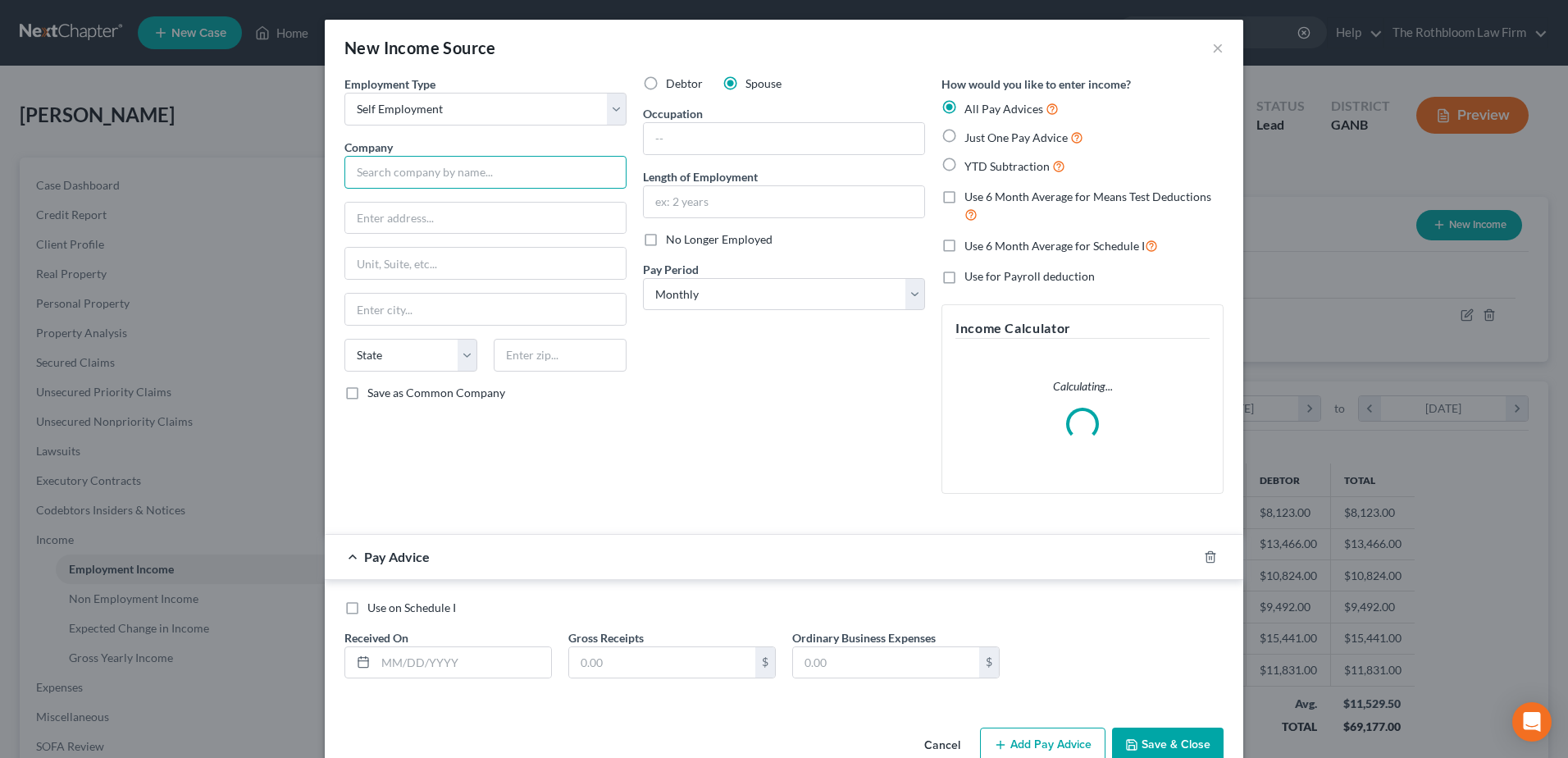
click at [401, 174] on input "text" at bounding box center [486, 172] width 282 height 33
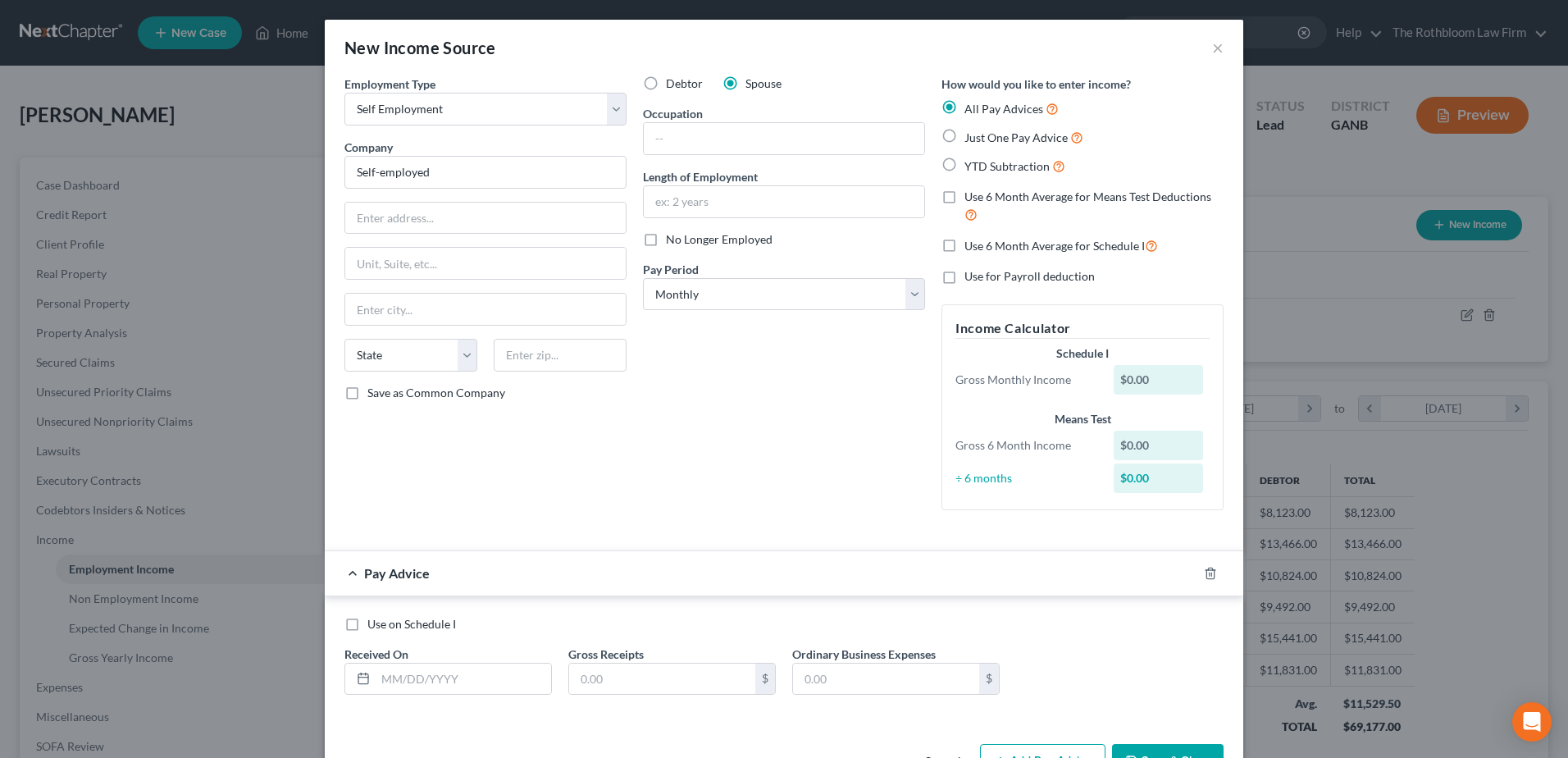
click at [604, 487] on div "Employment Type * Select Full or [DEMOGRAPHIC_DATA] Employment Self Employment …" at bounding box center [485, 299] width 298 height 448
click at [690, 149] on input "text" at bounding box center [784, 139] width 281 height 31
click at [671, 194] on input "text" at bounding box center [784, 202] width 281 height 31
click at [753, 411] on div "Debtor Spouse Occupation Commercial Cleaning Length of Employment 4 years No Lo…" at bounding box center [784, 299] width 298 height 448
click at [432, 681] on input "text" at bounding box center [463, 679] width 175 height 31
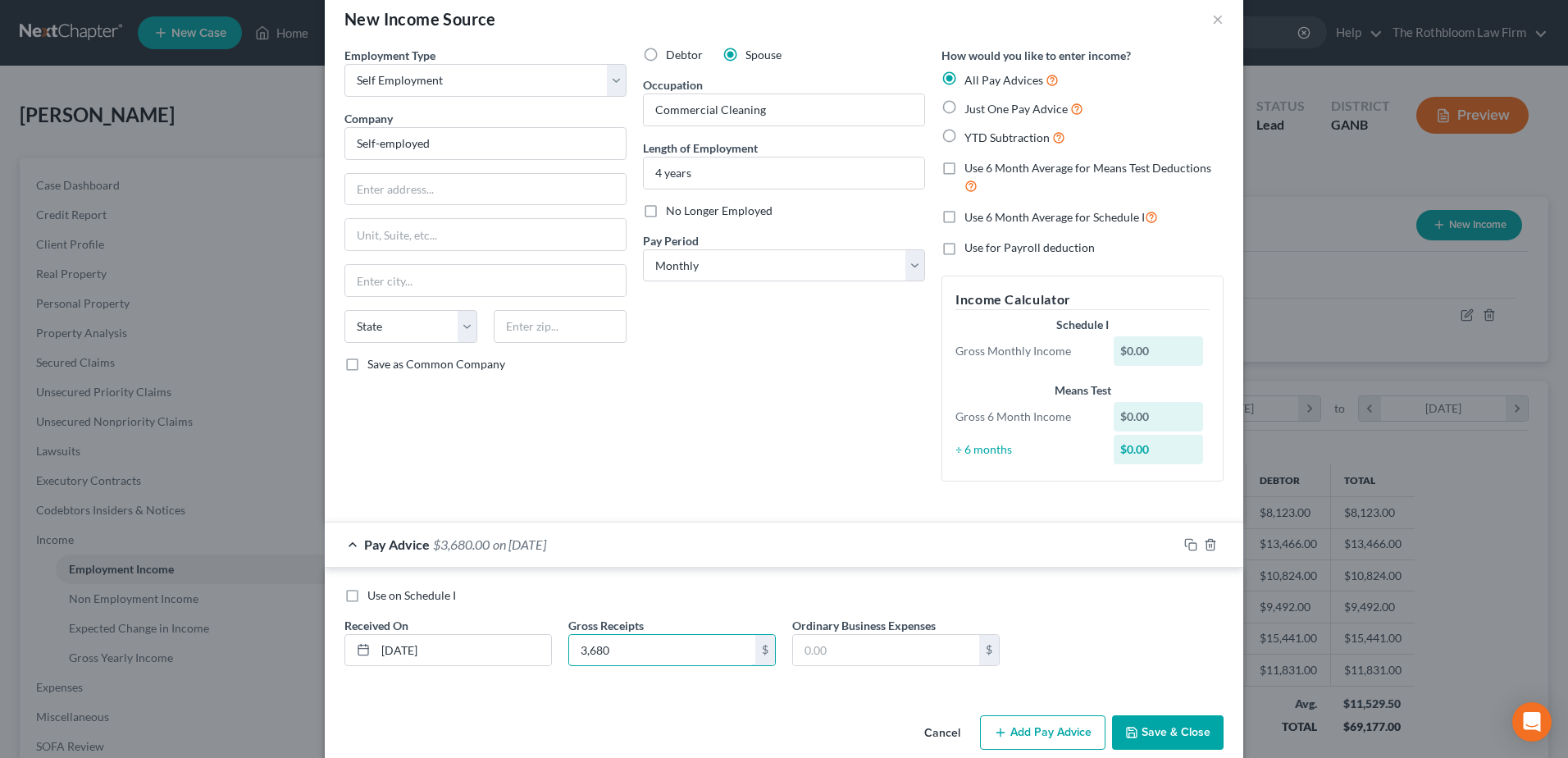
scroll to position [54, 0]
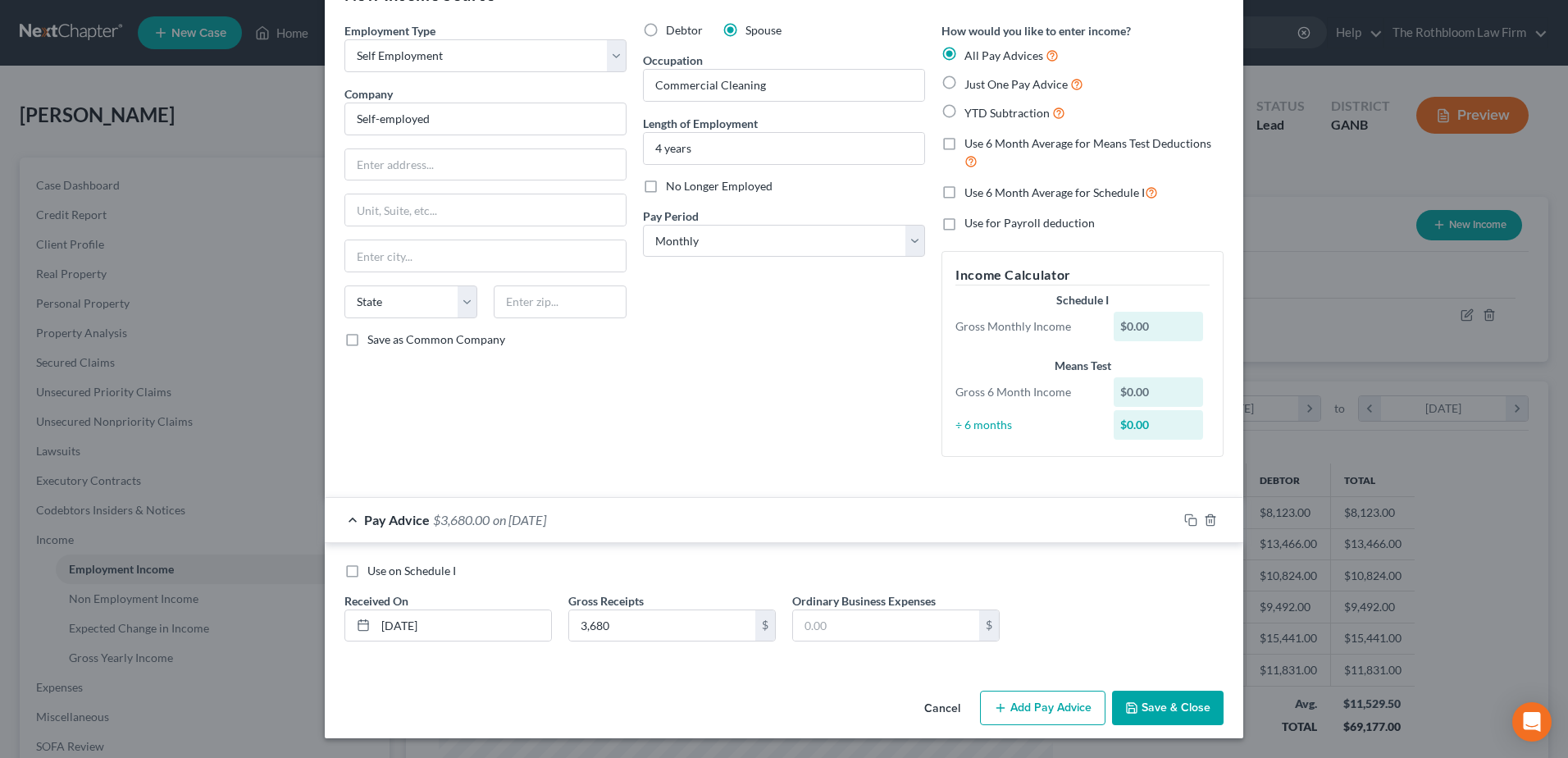
click at [1054, 710] on button "Add Pay Advice" at bounding box center [1043, 708] width 126 height 35
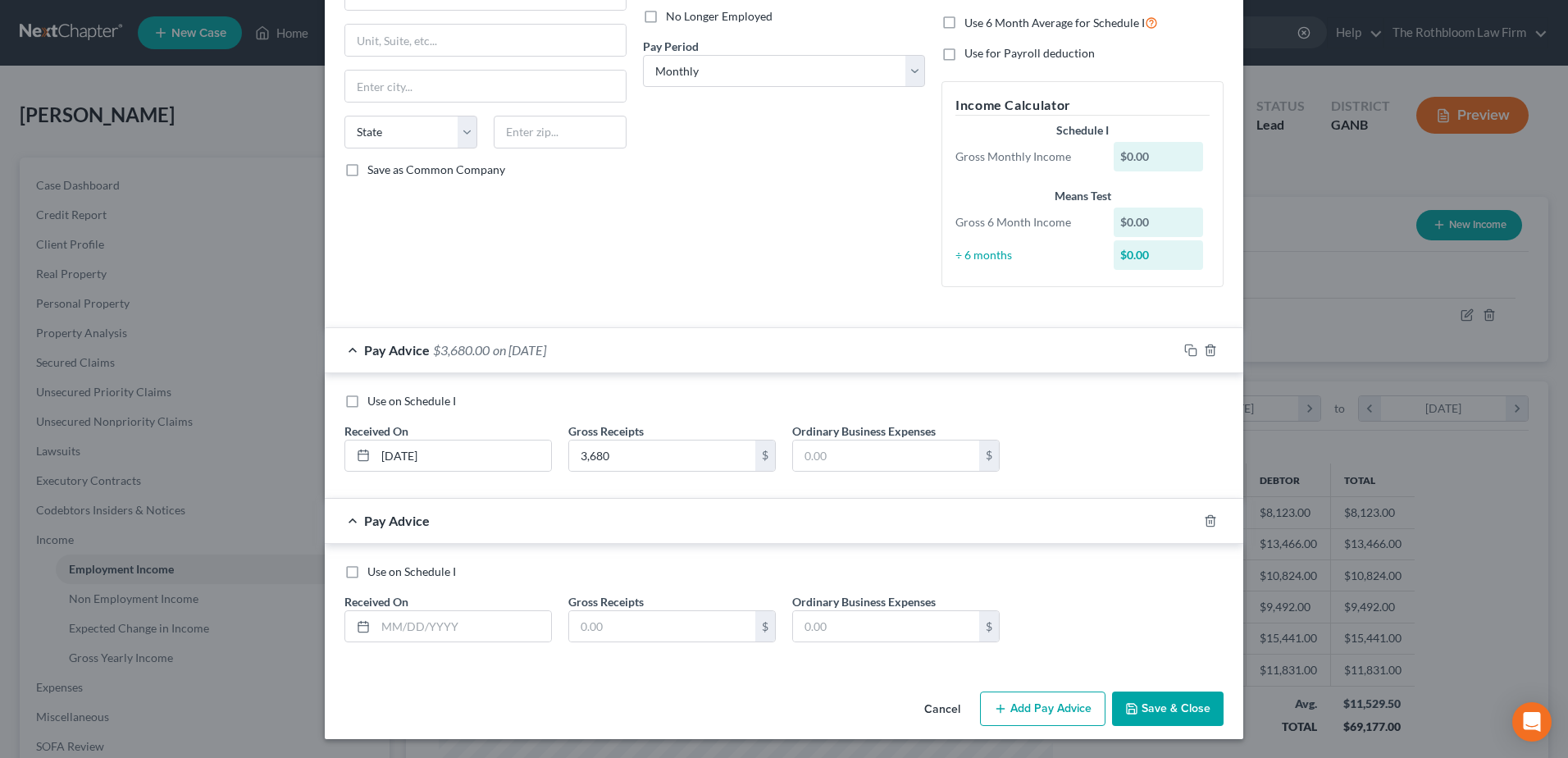
scroll to position [224, 0]
click at [420, 630] on input "text" at bounding box center [463, 626] width 175 height 31
click at [1061, 710] on button "Add Pay Advice" at bounding box center [1043, 708] width 126 height 35
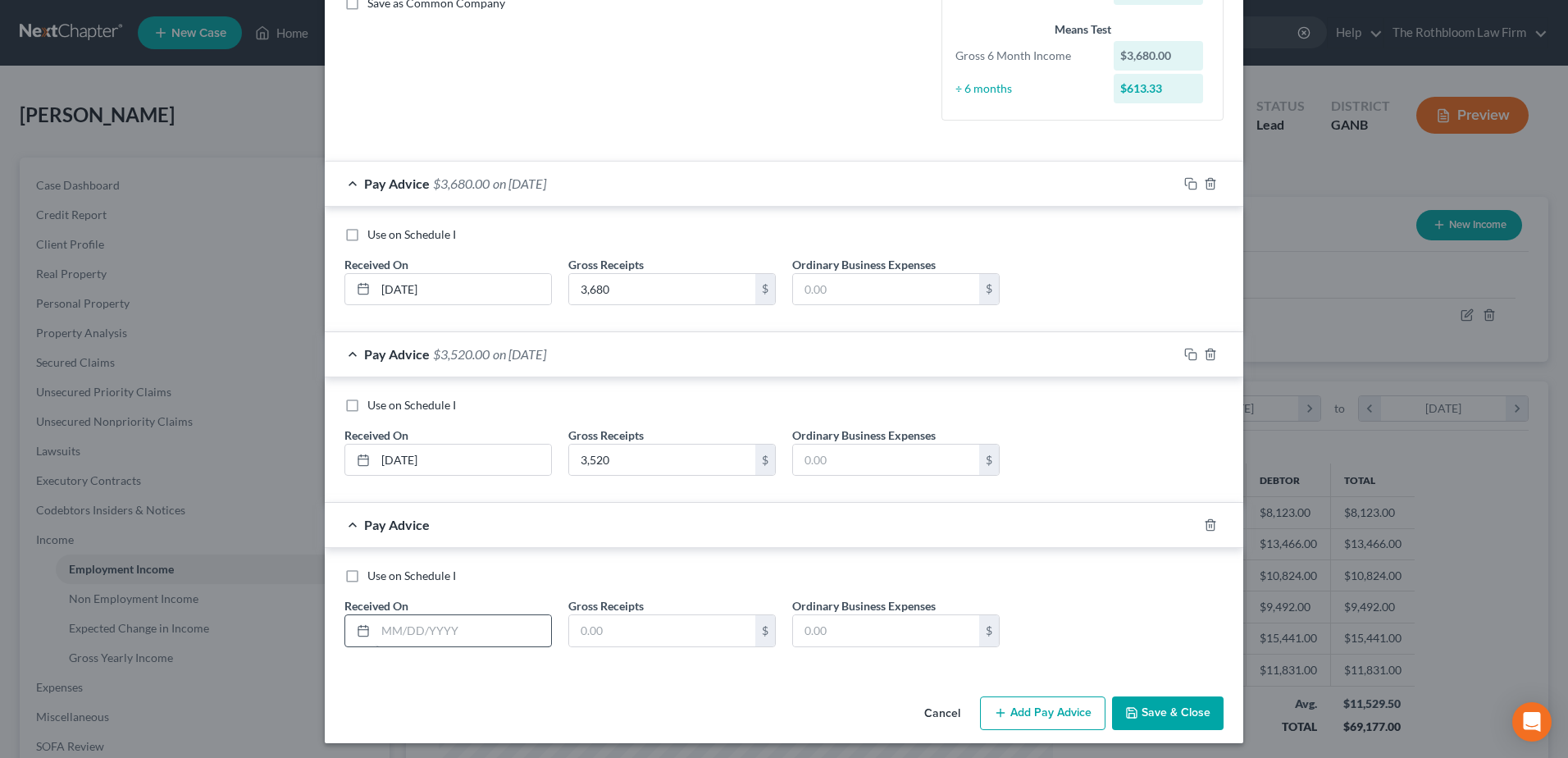
scroll to position [395, 0]
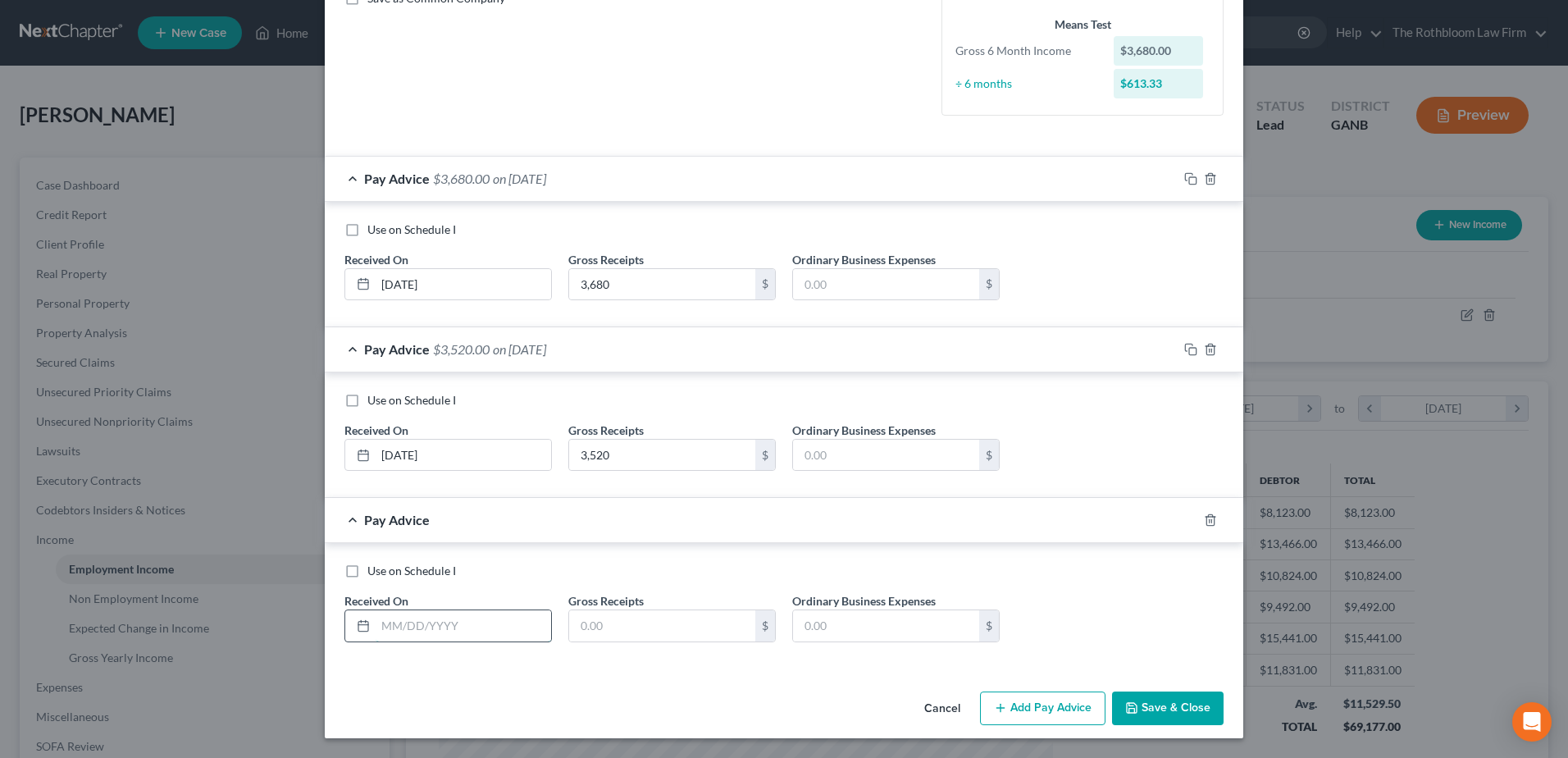
click at [434, 624] on input "text" at bounding box center [463, 626] width 175 height 31
click at [628, 634] on input "text" at bounding box center [662, 626] width 186 height 31
click at [1037, 707] on button "Add Pay Advice" at bounding box center [1043, 709] width 126 height 35
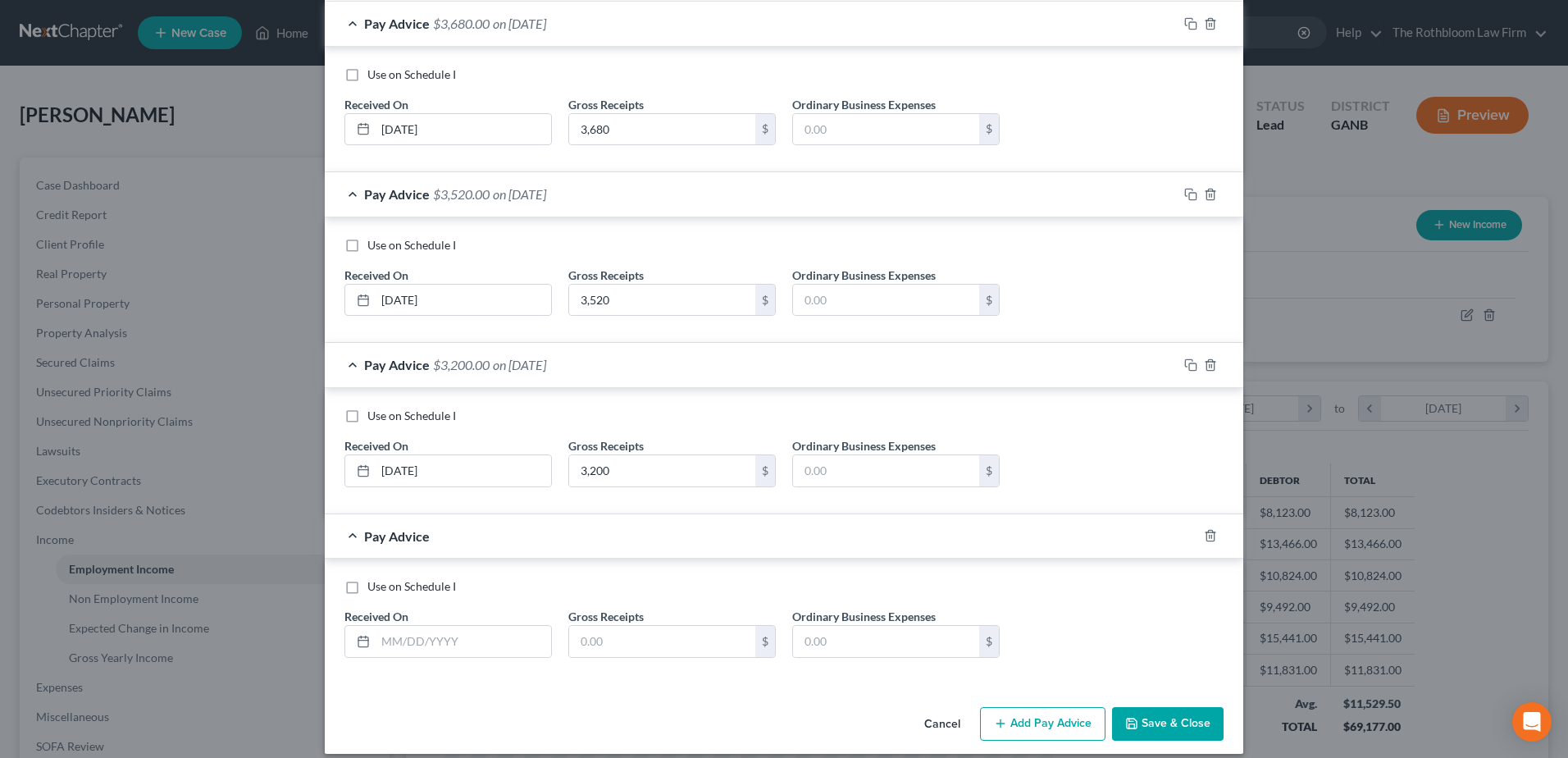
scroll to position [566, 0]
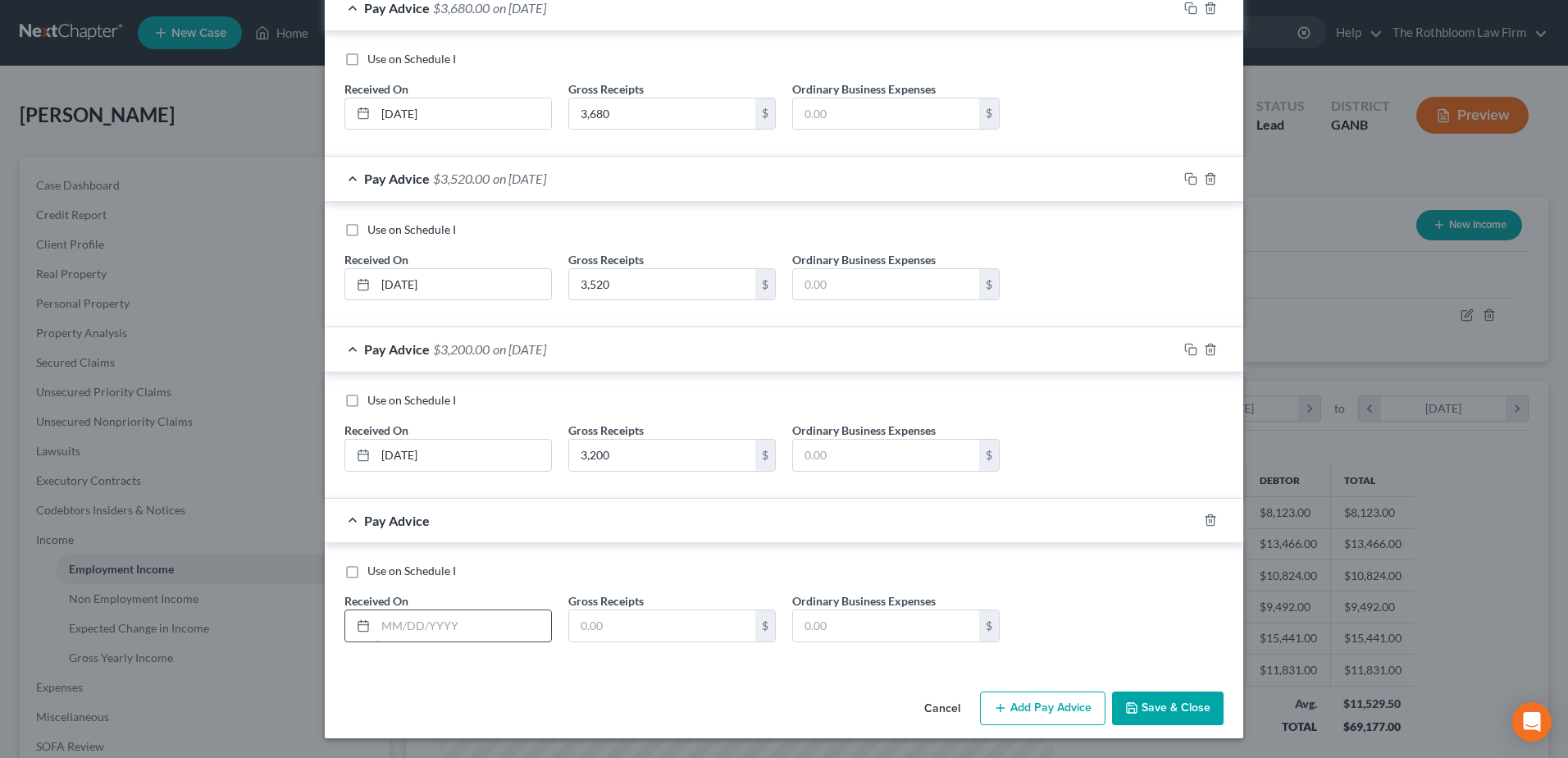
click at [431, 624] on input "text" at bounding box center [463, 626] width 175 height 31
click at [1048, 709] on button "Add Pay Advice" at bounding box center [1043, 709] width 126 height 35
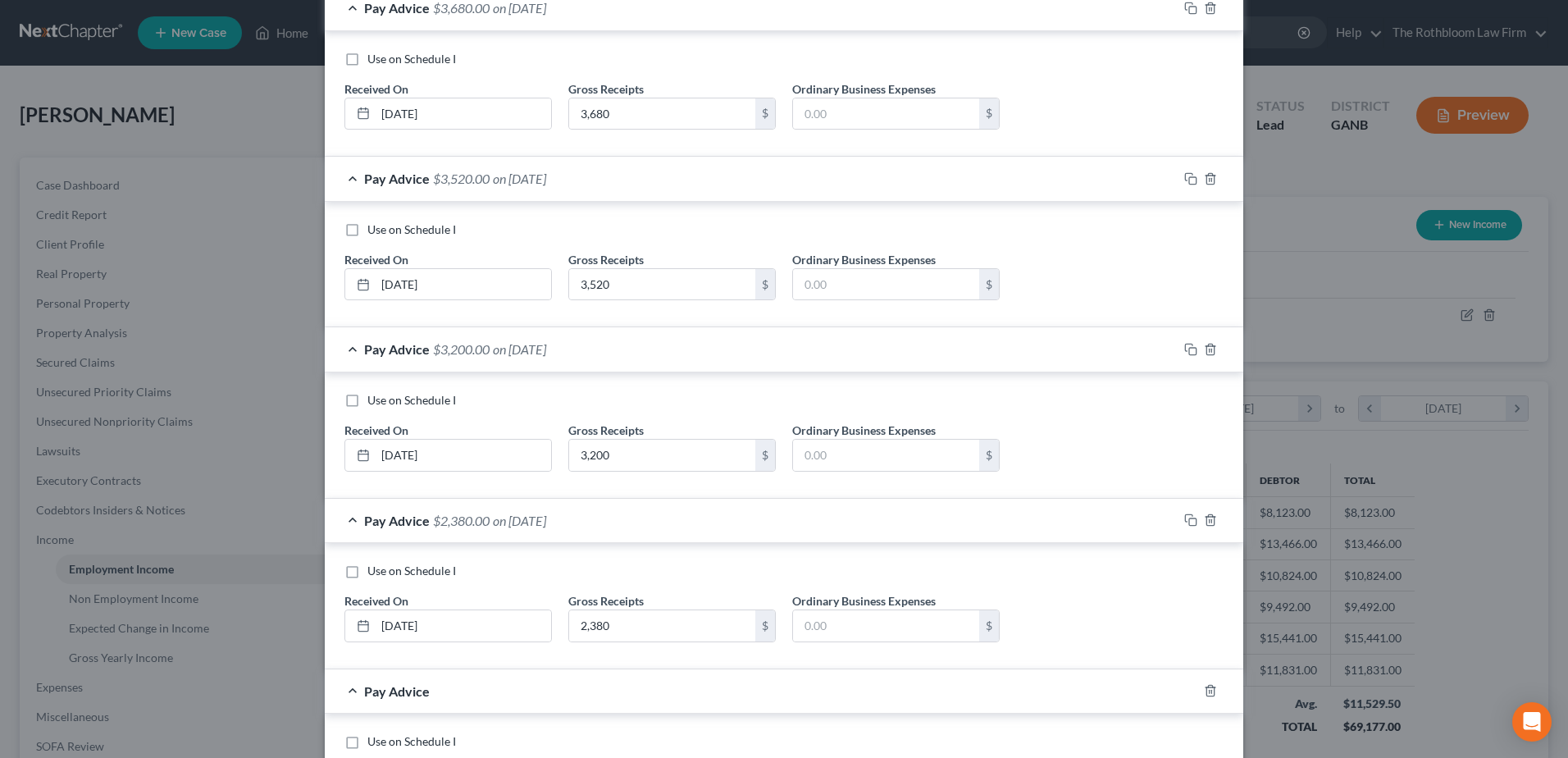
scroll to position [736, 0]
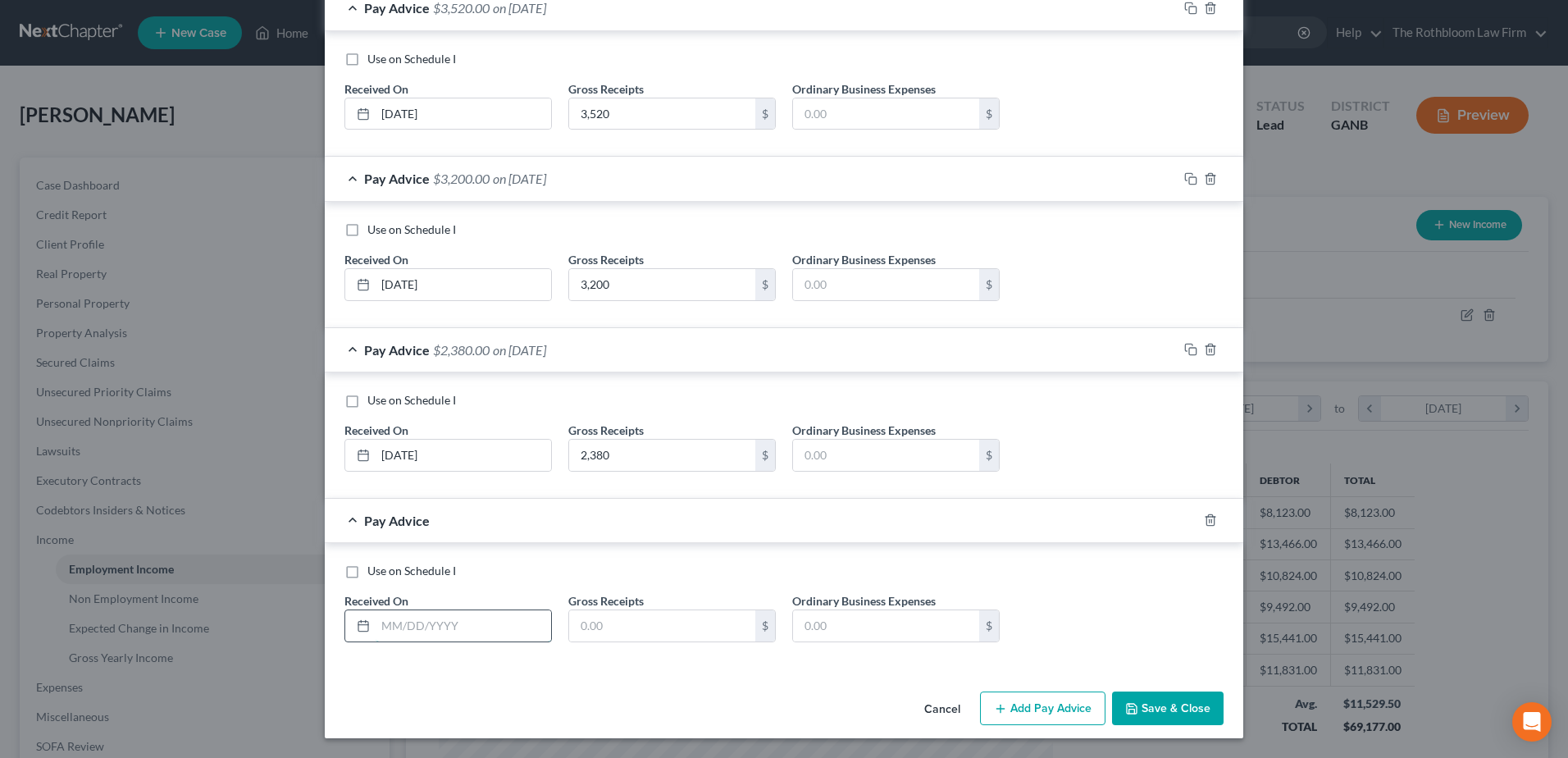
click at [443, 623] on input "text" at bounding box center [463, 626] width 175 height 31
click at [611, 630] on input "text" at bounding box center [662, 626] width 186 height 31
click at [1042, 698] on button "Add Pay Advice" at bounding box center [1043, 709] width 126 height 35
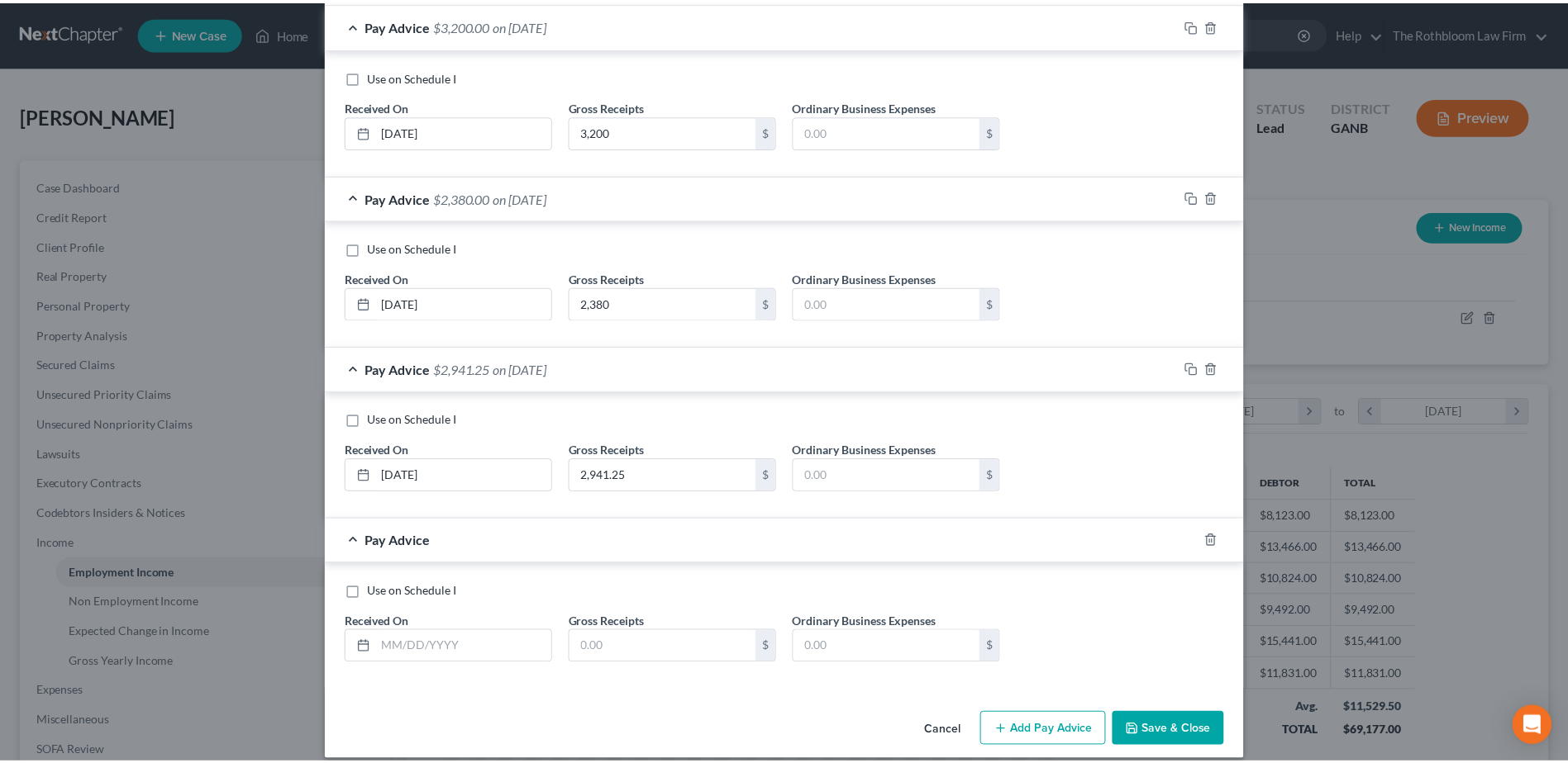
scroll to position [913, 0]
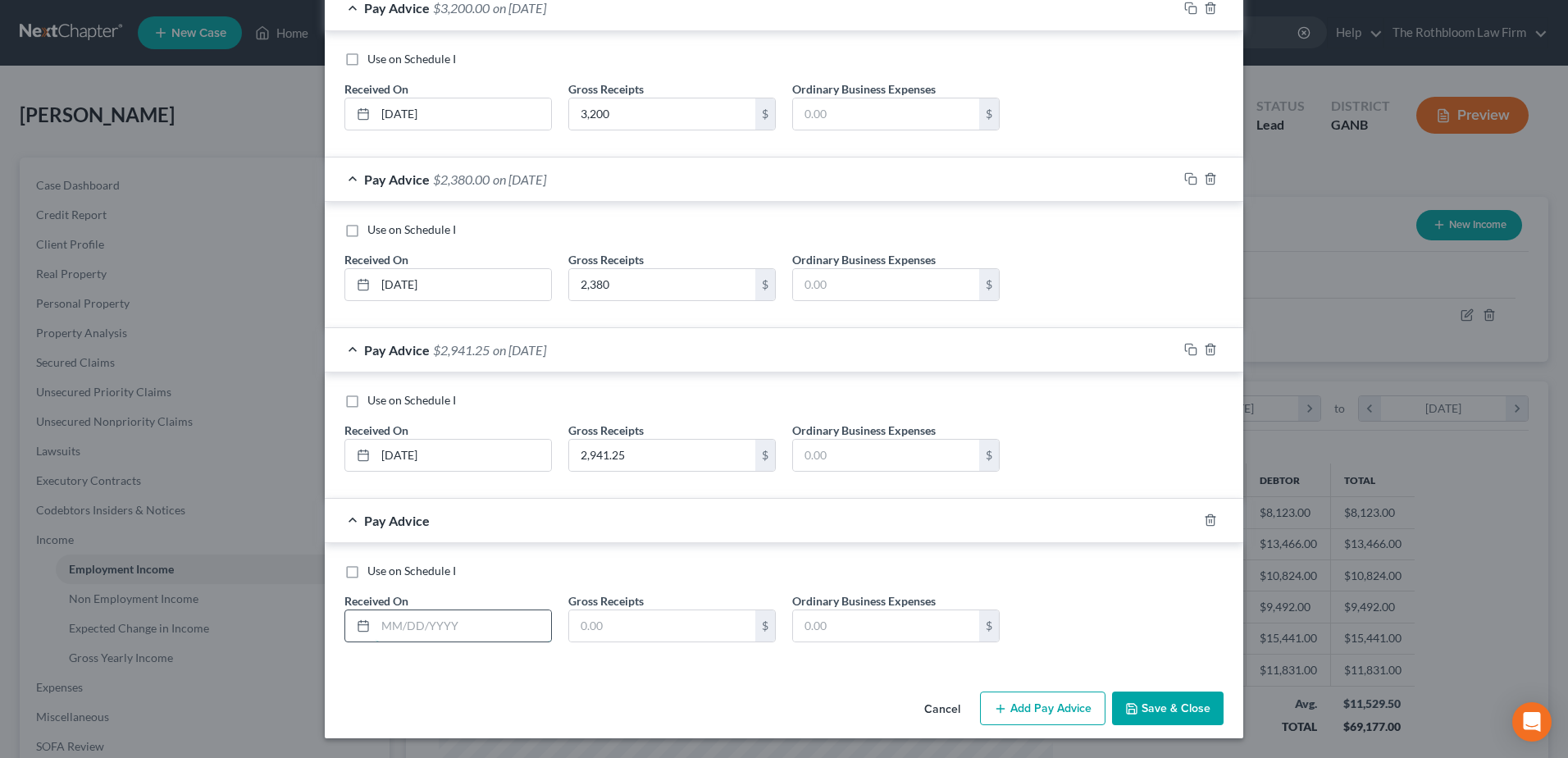
click at [448, 623] on input "text" at bounding box center [463, 626] width 175 height 31
click at [1165, 719] on button "Save & Close" at bounding box center [1167, 709] width 111 height 35
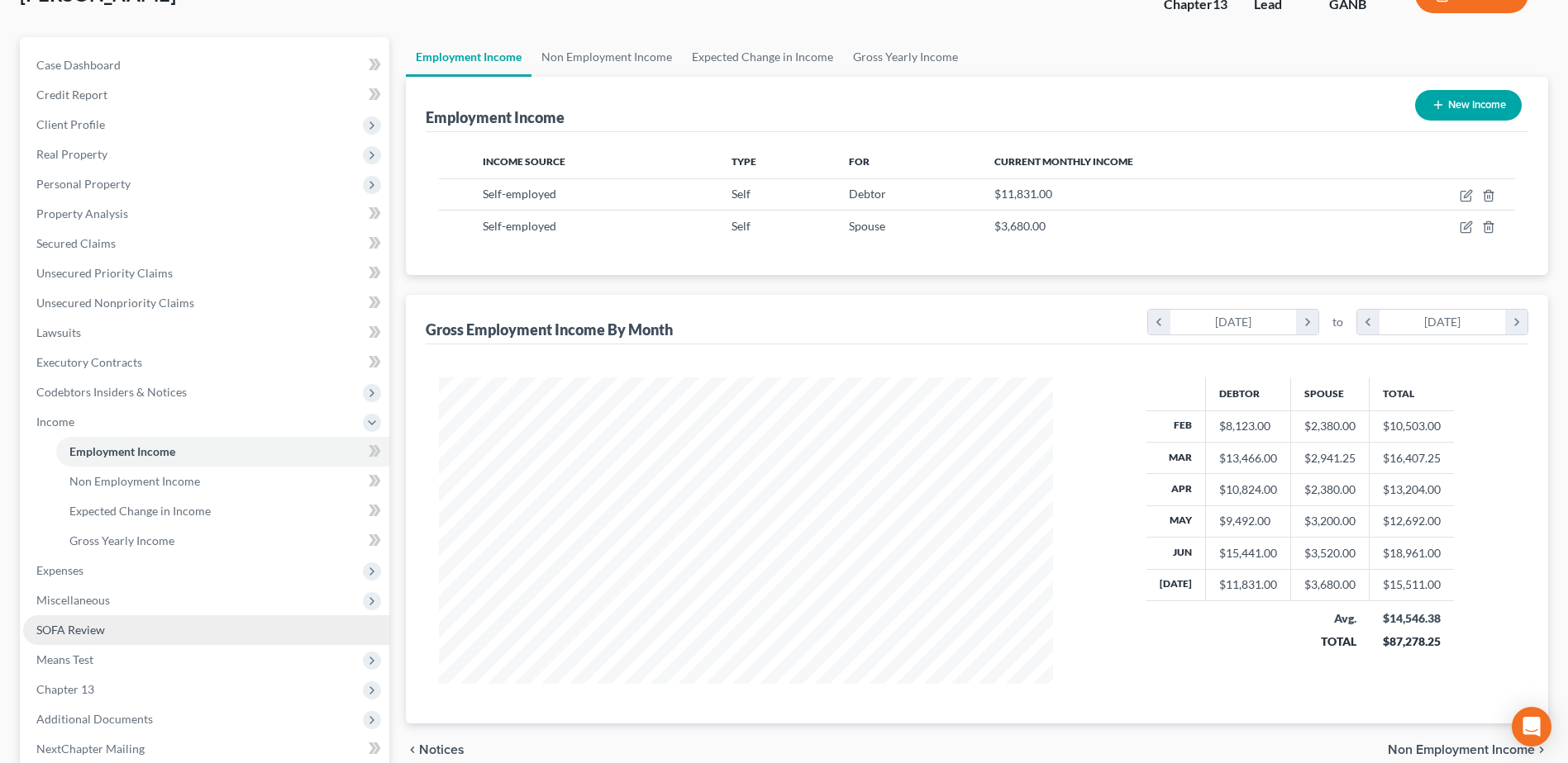
scroll to position [293, 0]
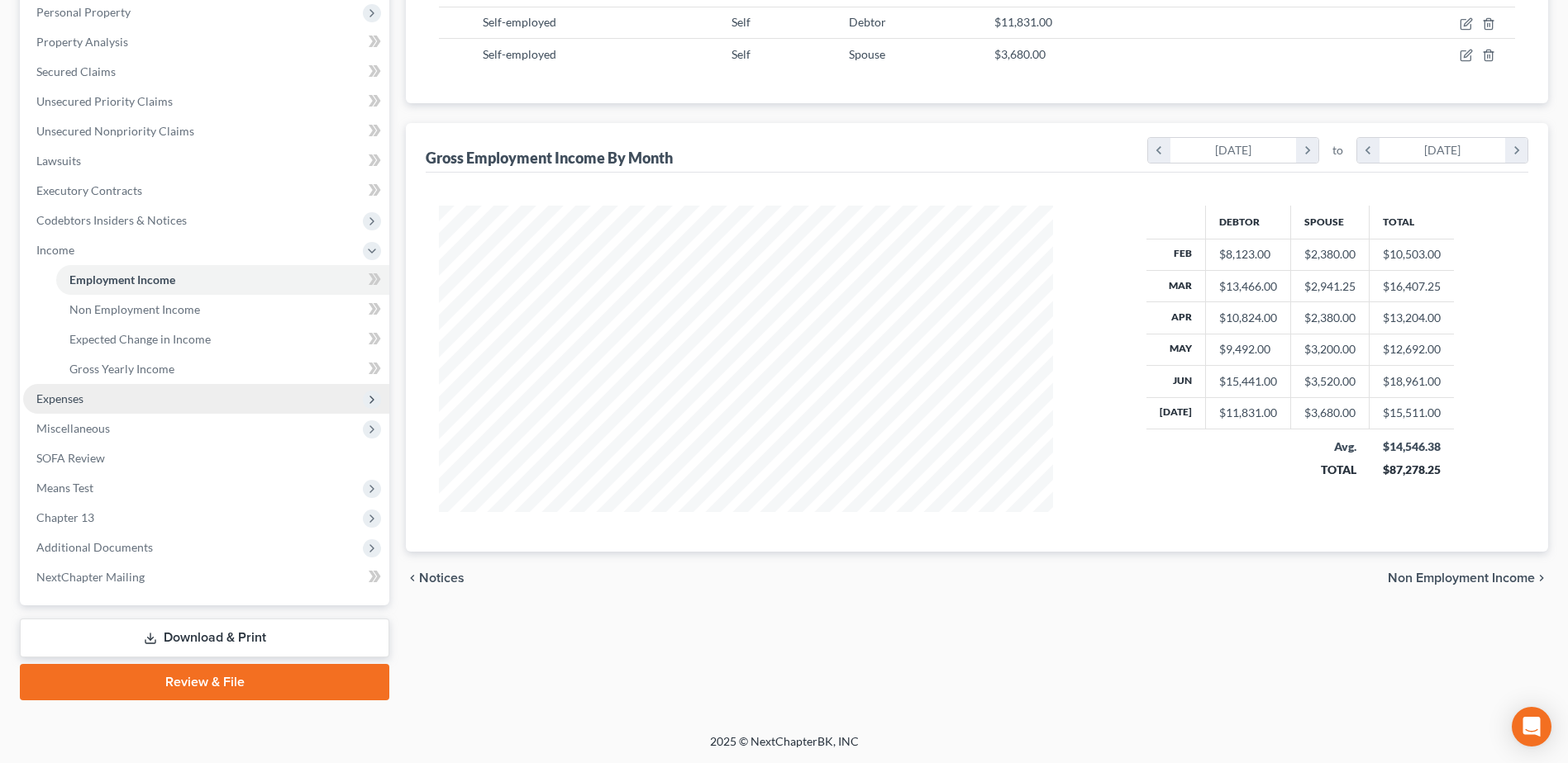
click at [58, 400] on span "Expenses" at bounding box center [59, 398] width 47 height 14
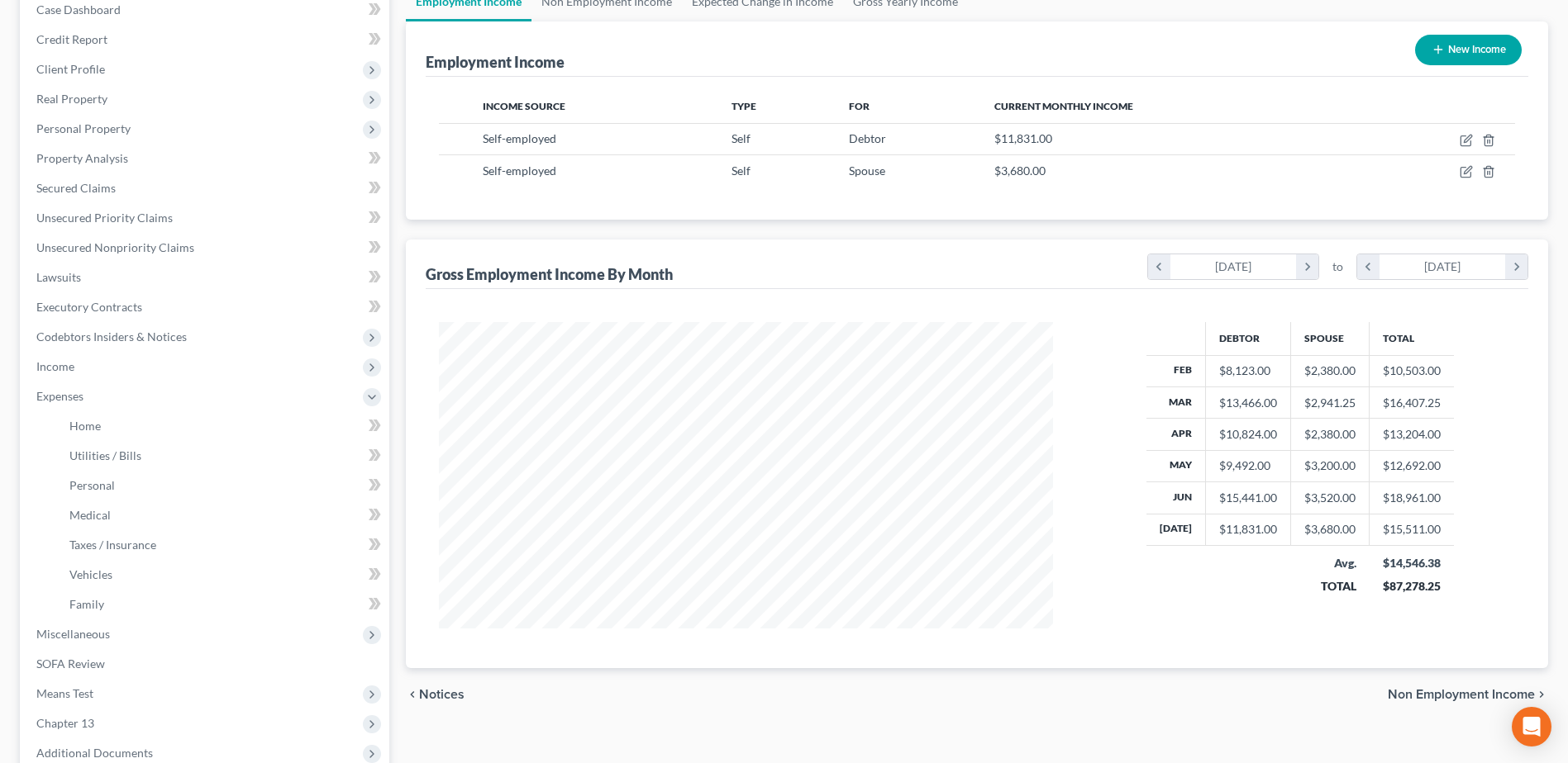
scroll to position [0, 0]
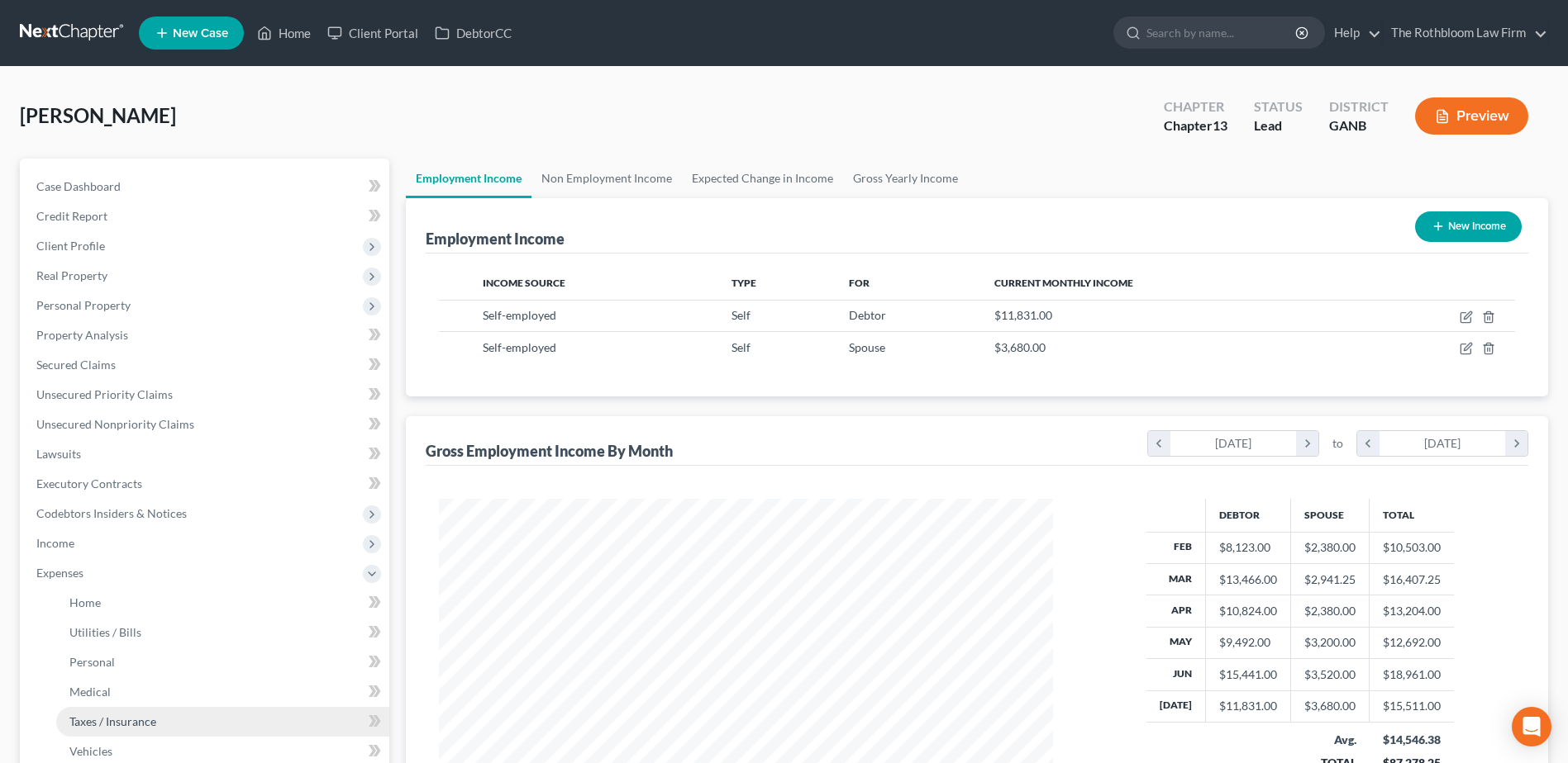
click at [114, 720] on span "Taxes / Insurance" at bounding box center [112, 721] width 87 height 14
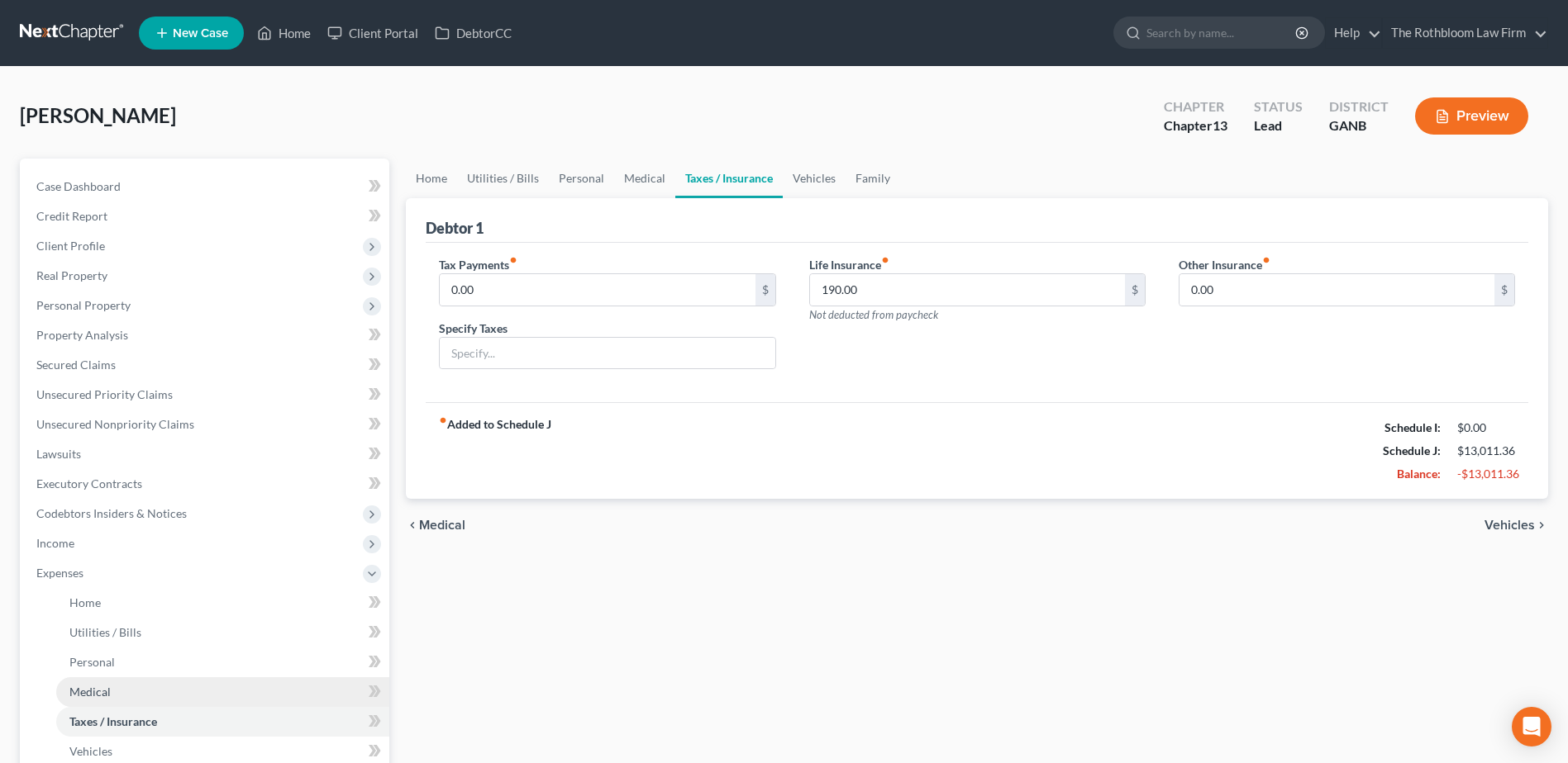
click at [127, 693] on link "Medical" at bounding box center [223, 692] width 333 height 30
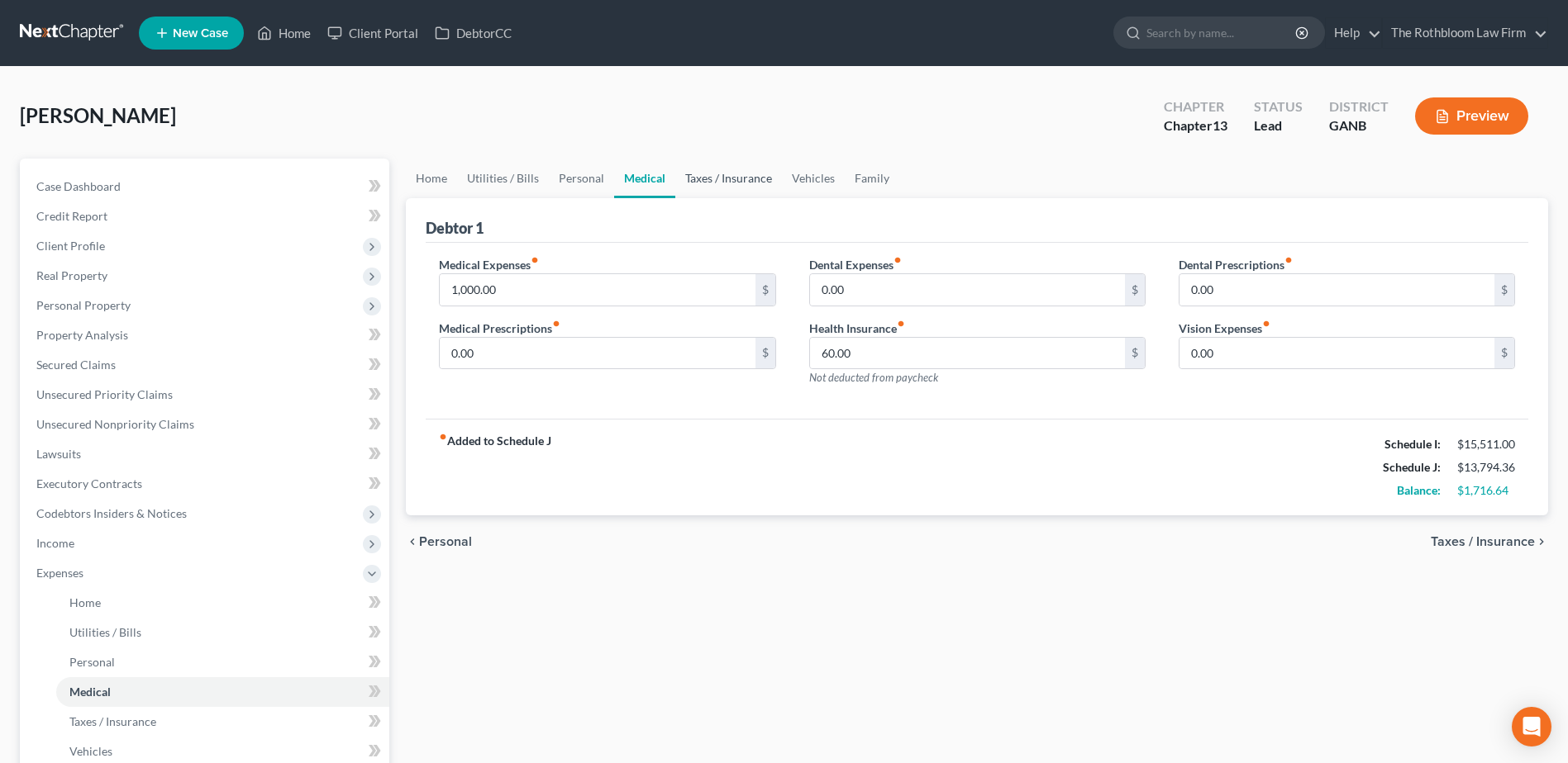
click at [709, 176] on link "Taxes / Insurance" at bounding box center [728, 178] width 106 height 39
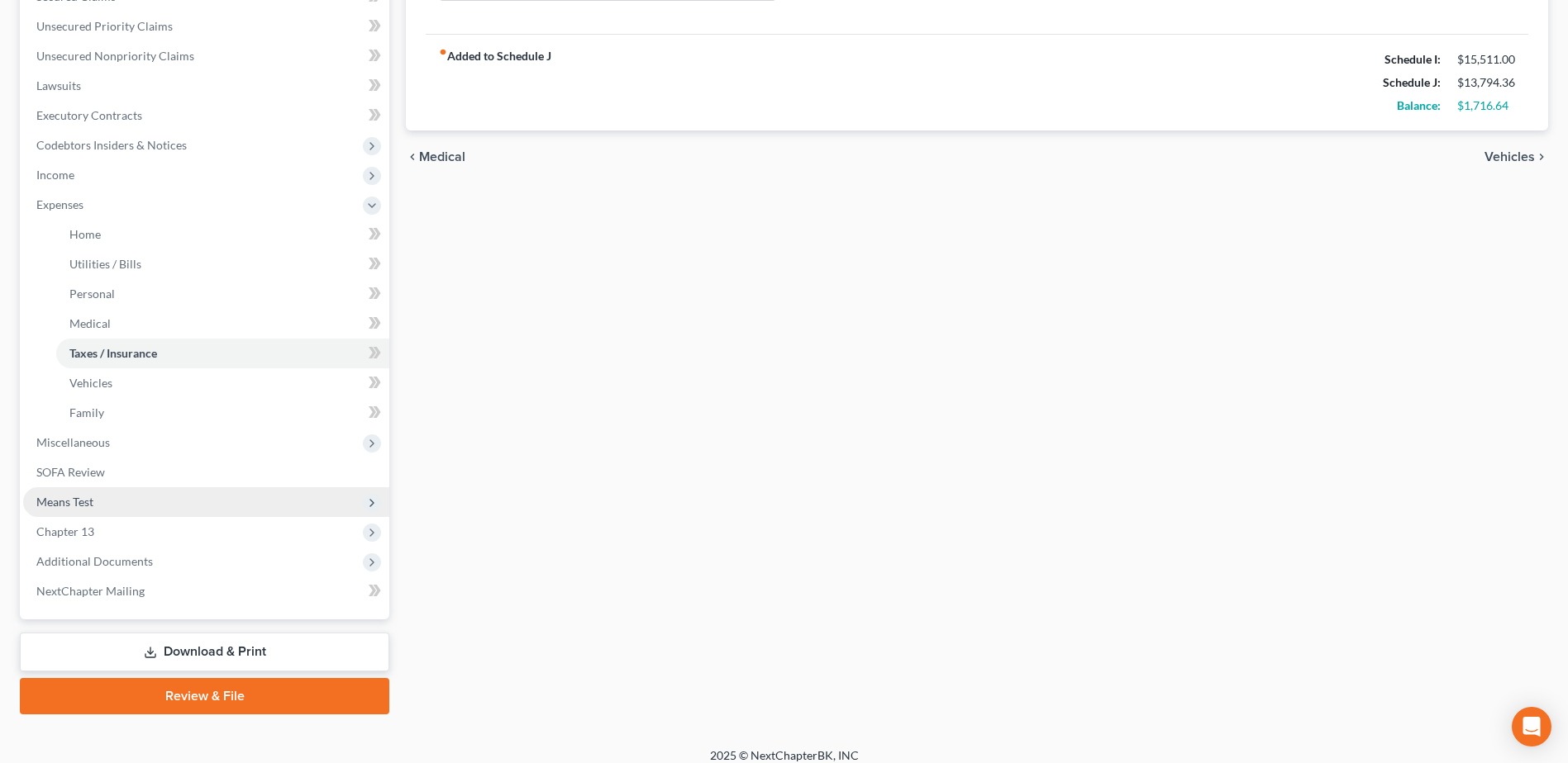
scroll to position [383, 0]
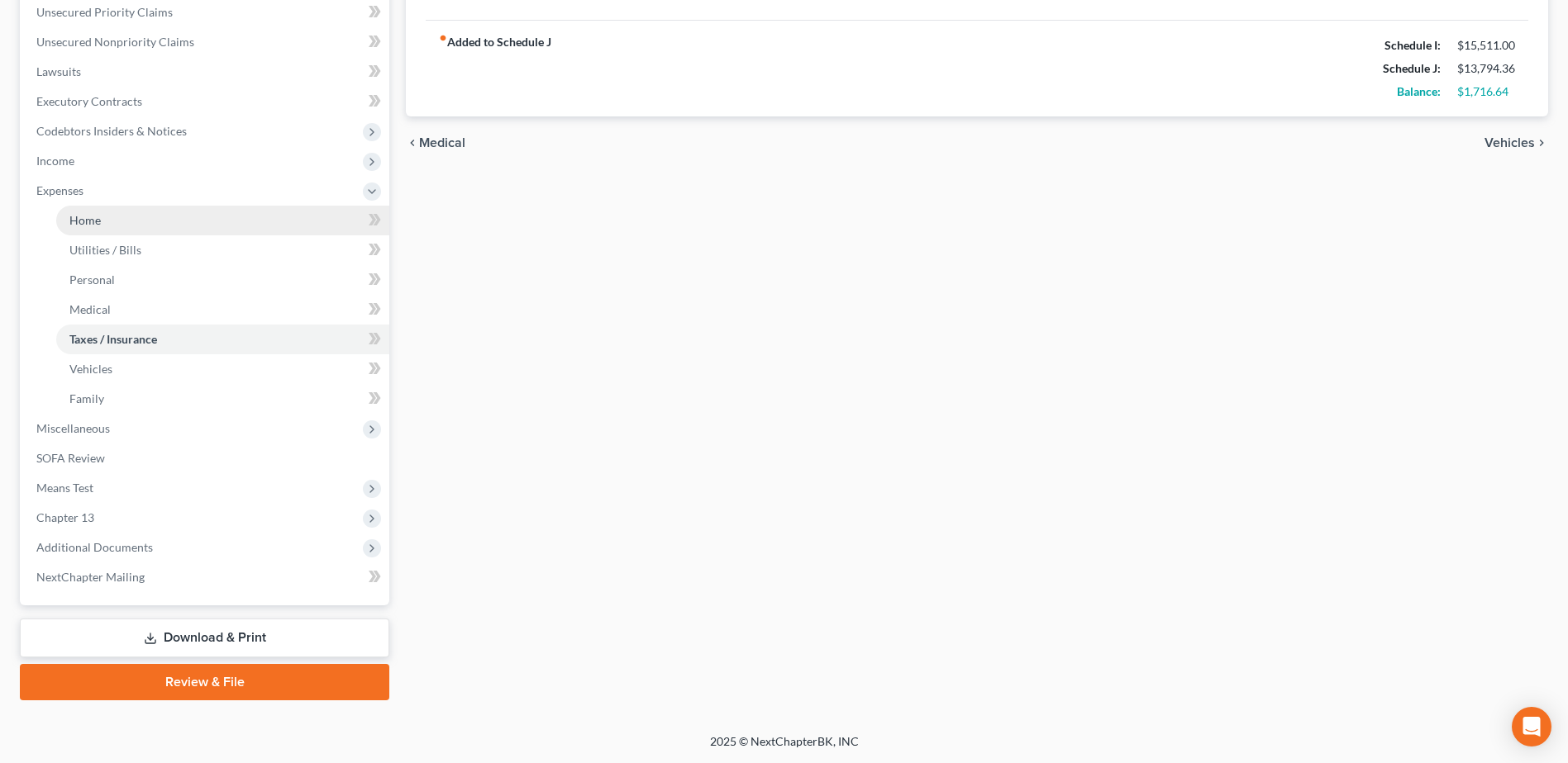
click at [102, 213] on link "Home" at bounding box center [223, 220] width 333 height 30
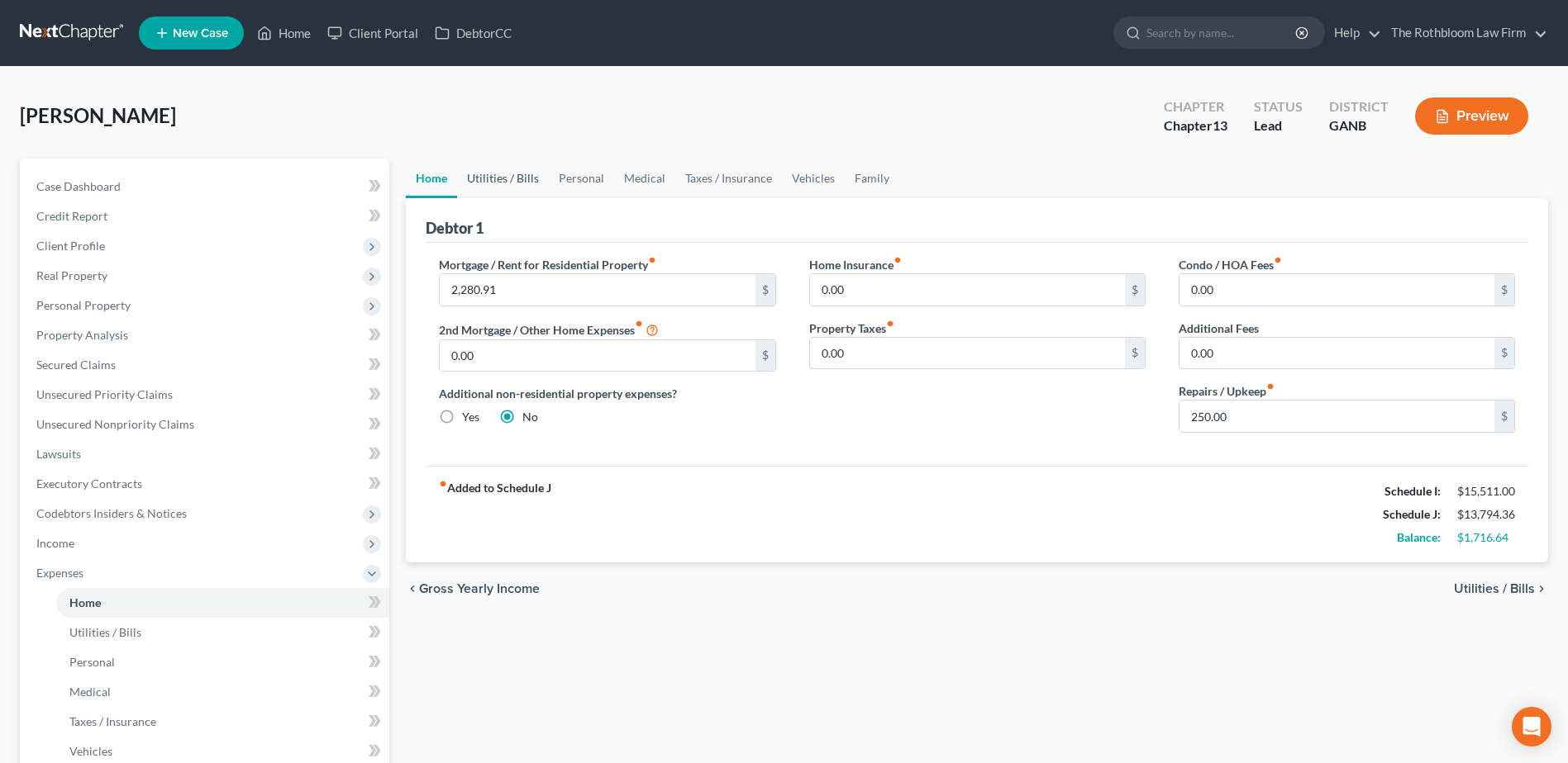
click at [494, 179] on link "Utilities / Bills" at bounding box center [502, 178] width 92 height 39
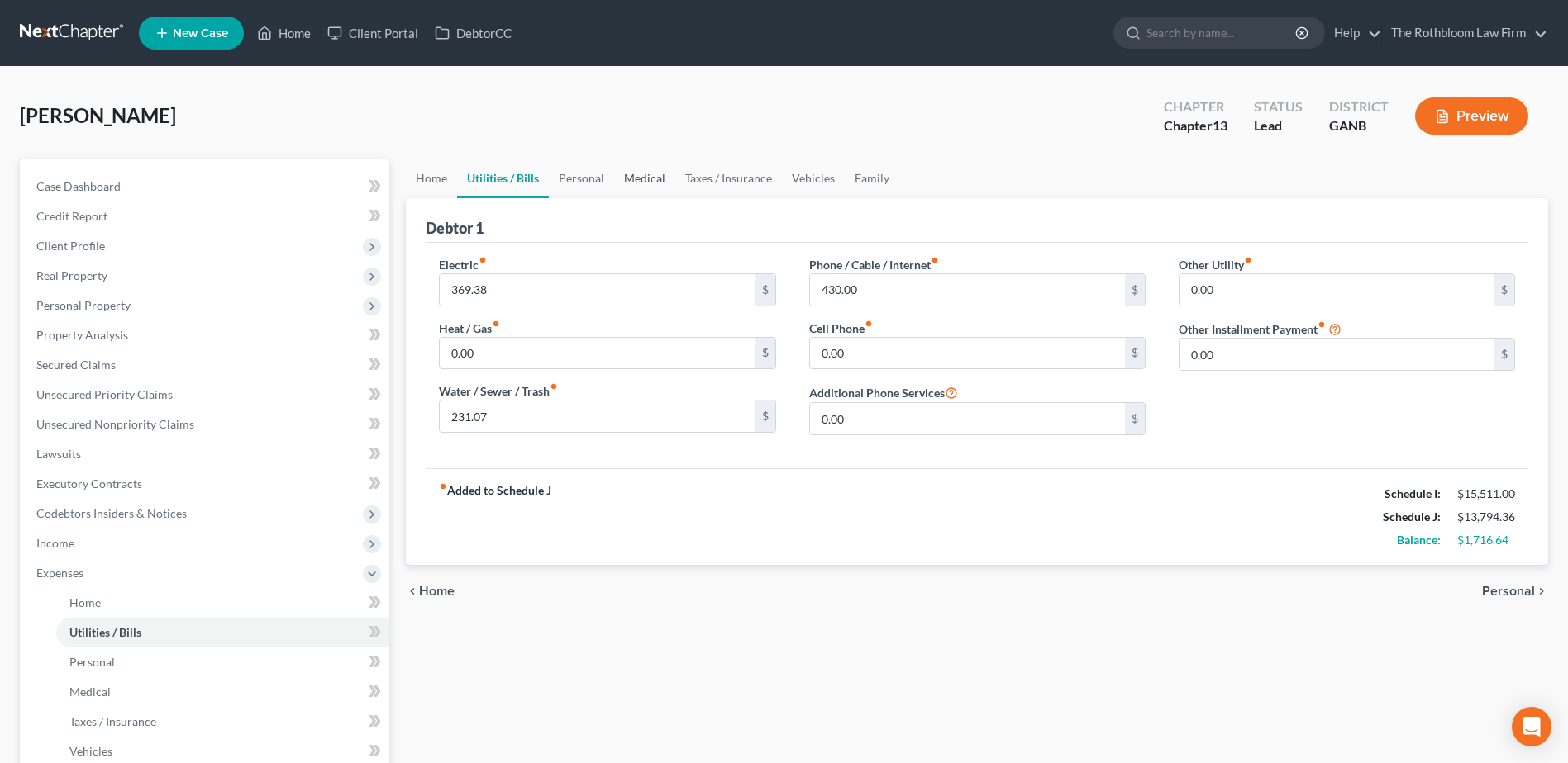
click at [656, 178] on link "Medical" at bounding box center [644, 178] width 61 height 39
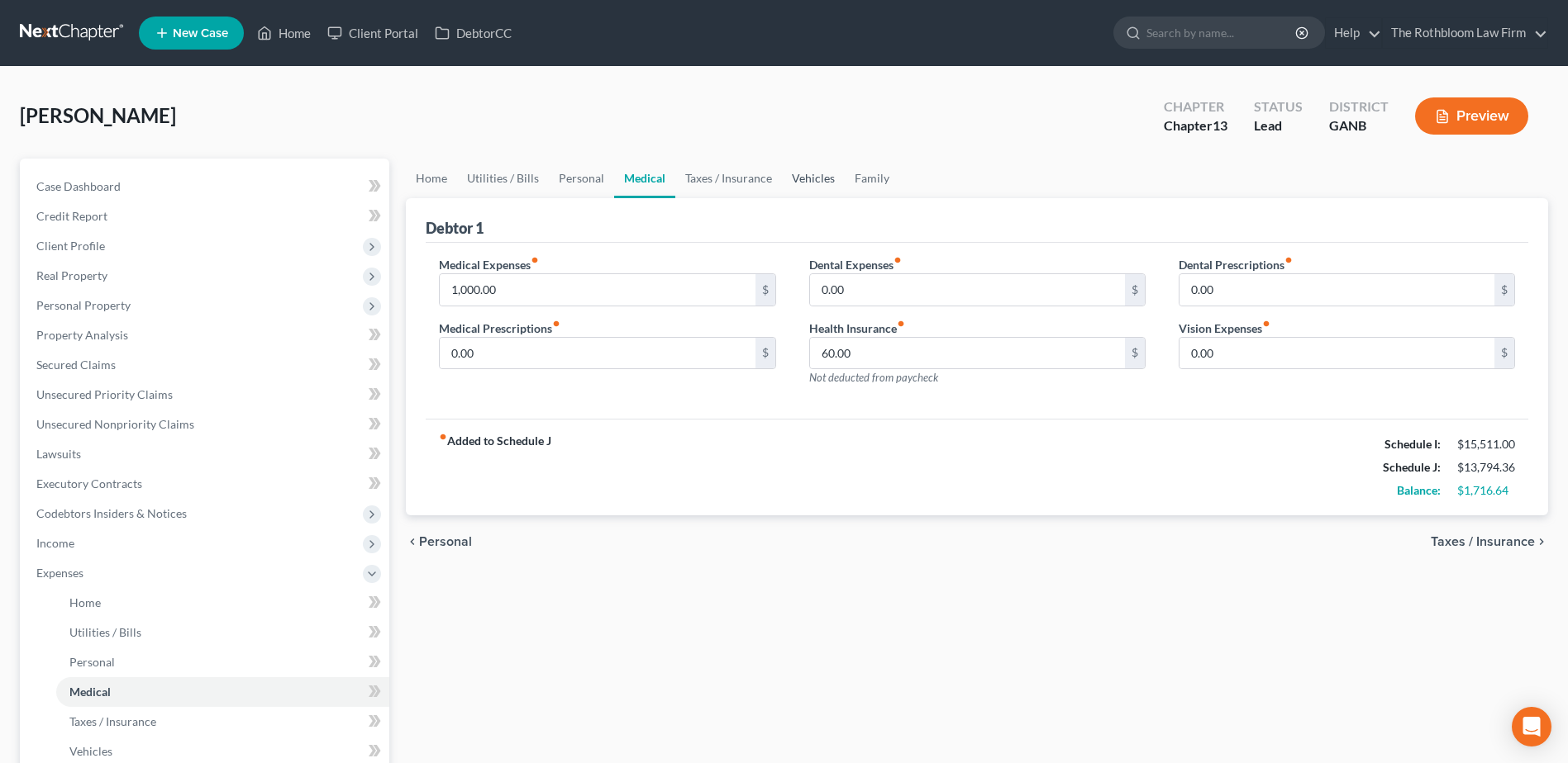
click at [800, 169] on link "Vehicles" at bounding box center [812, 178] width 63 height 39
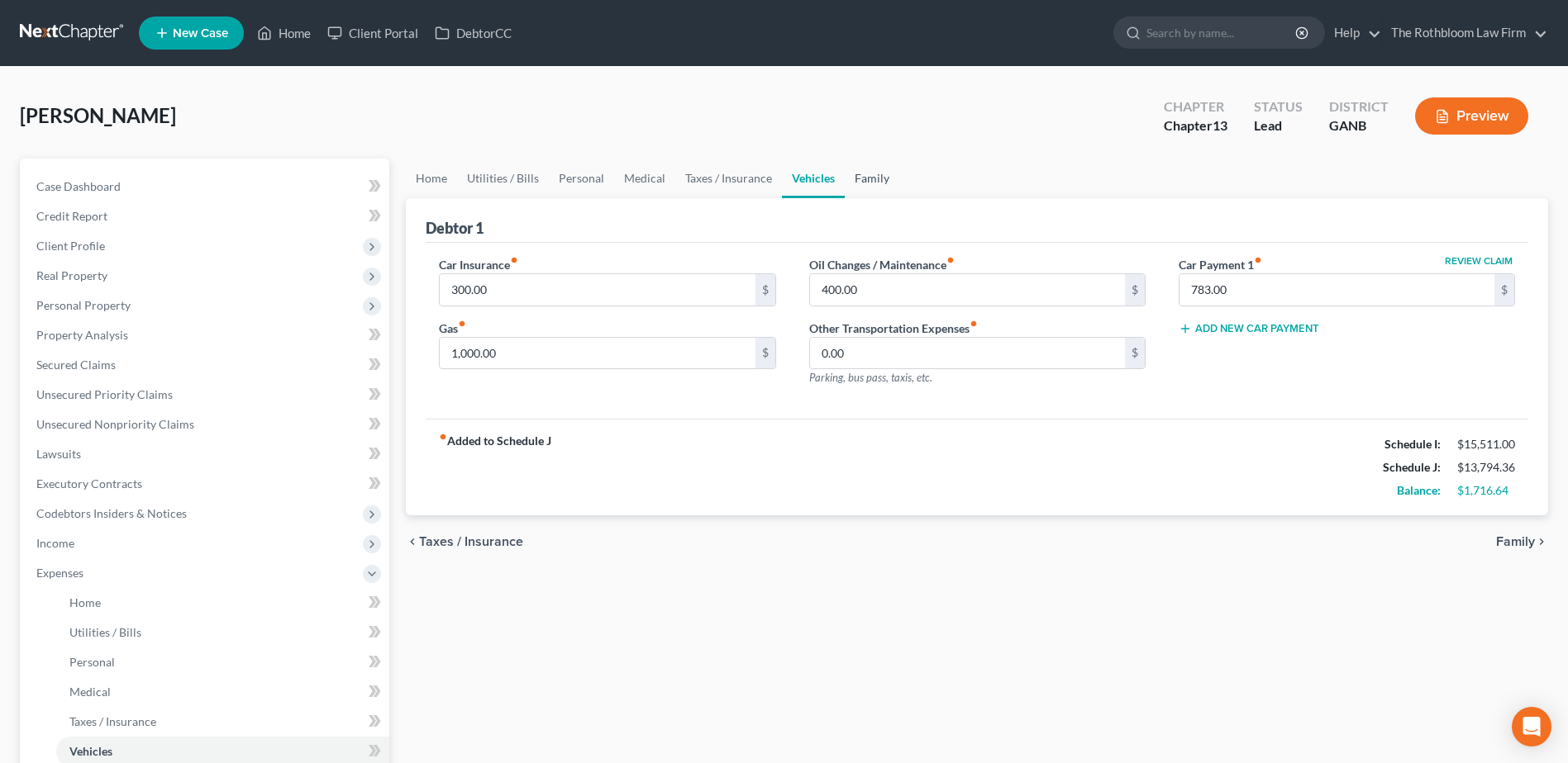
click at [868, 178] on link "Family" at bounding box center [872, 178] width 55 height 39
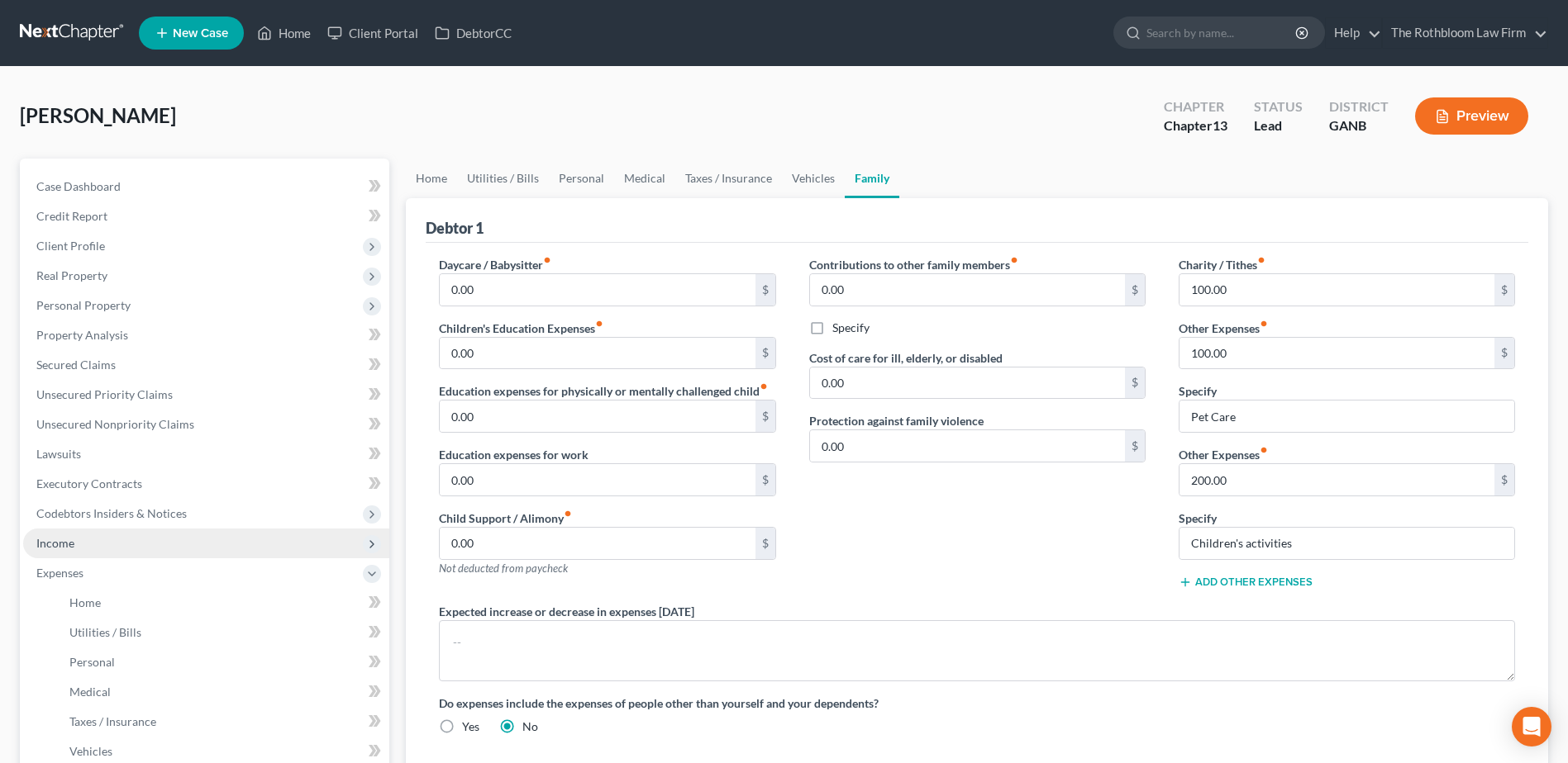
click at [75, 538] on span "Income" at bounding box center [206, 543] width 366 height 30
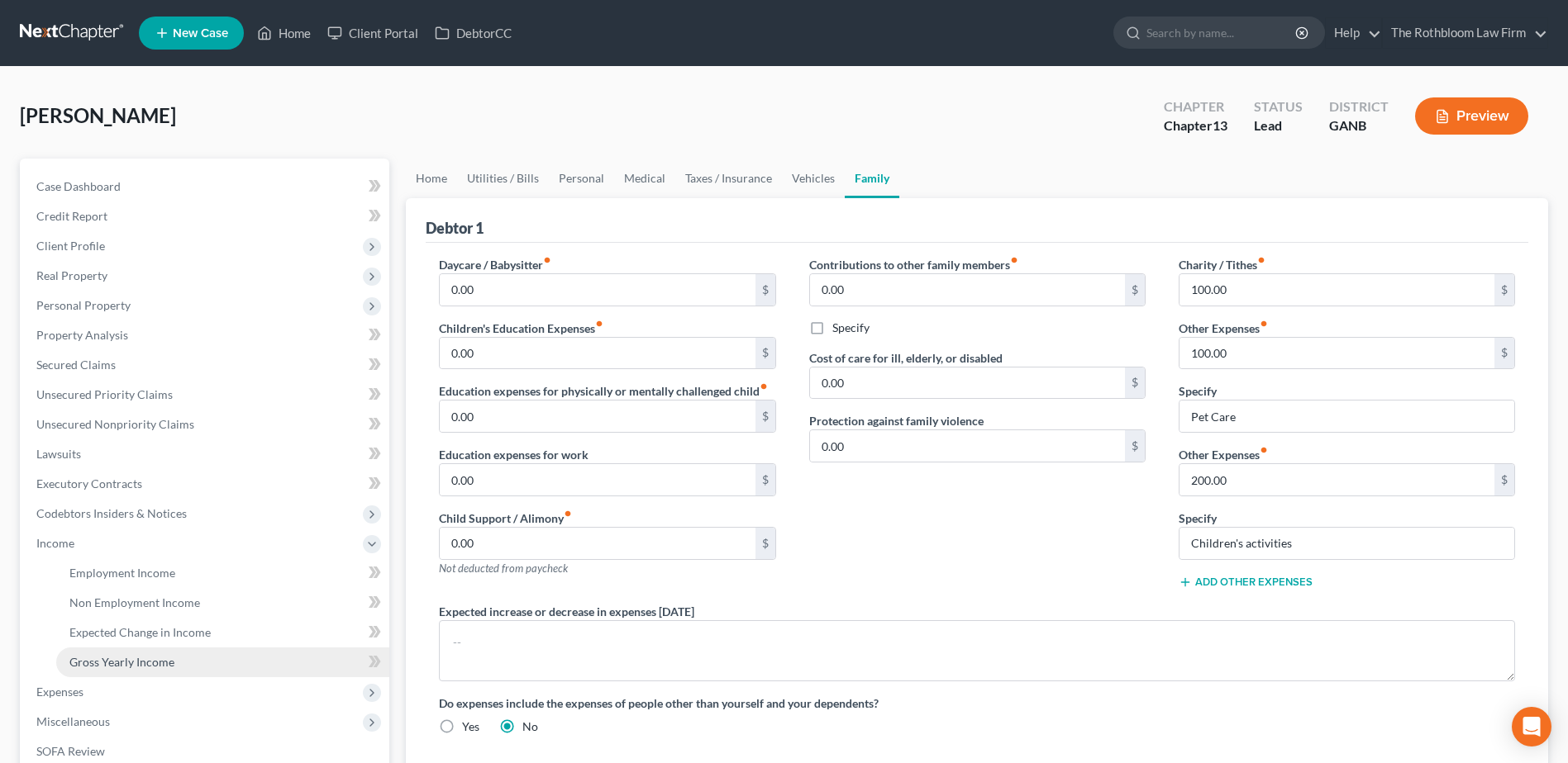
click at [152, 667] on span "Gross Yearly Income" at bounding box center [122, 662] width 105 height 14
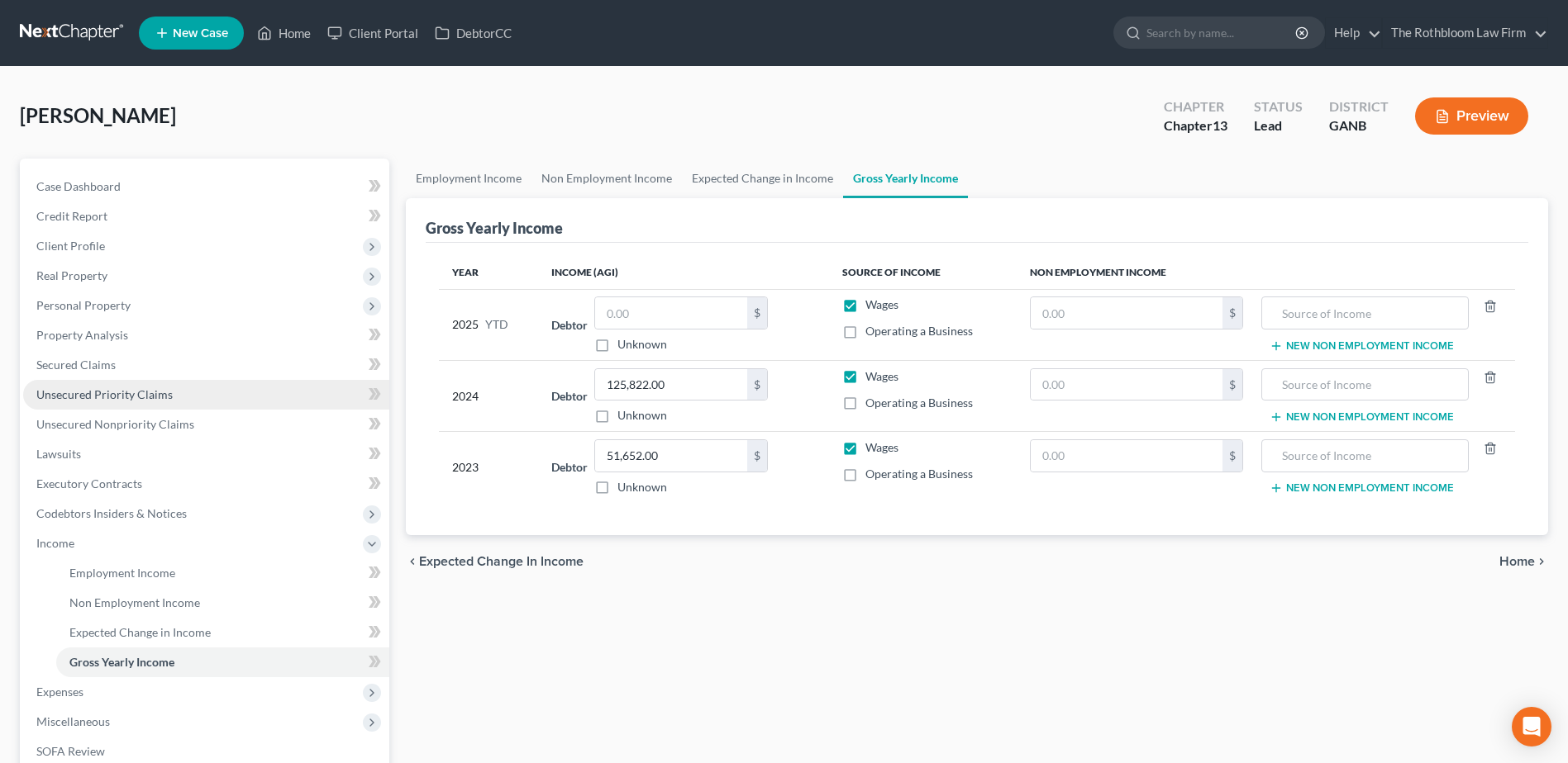
click at [135, 395] on span "Unsecured Priority Claims" at bounding box center [104, 394] width 136 height 14
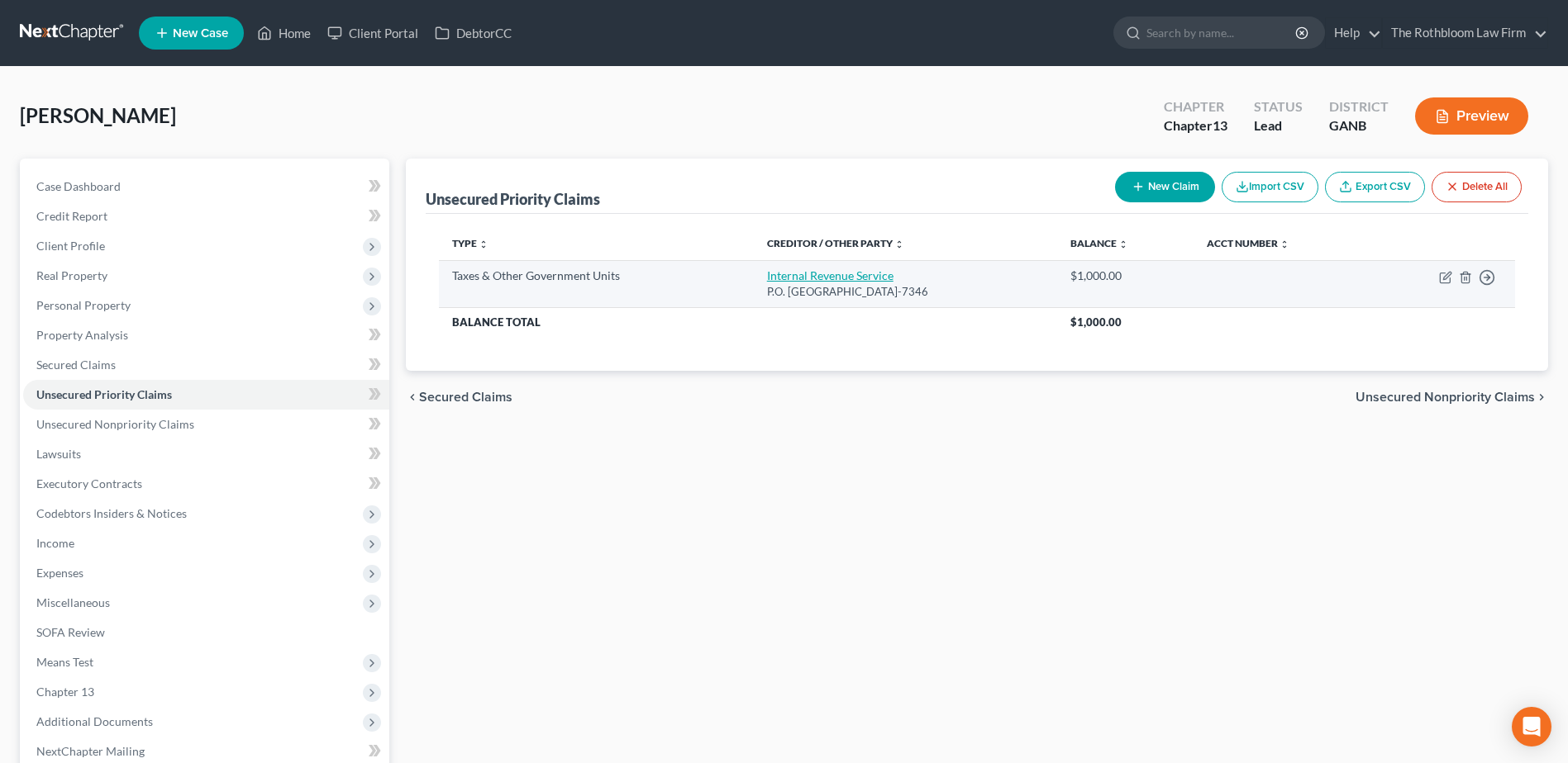
click at [849, 277] on link "Internal Revenue Service" at bounding box center [830, 275] width 127 height 14
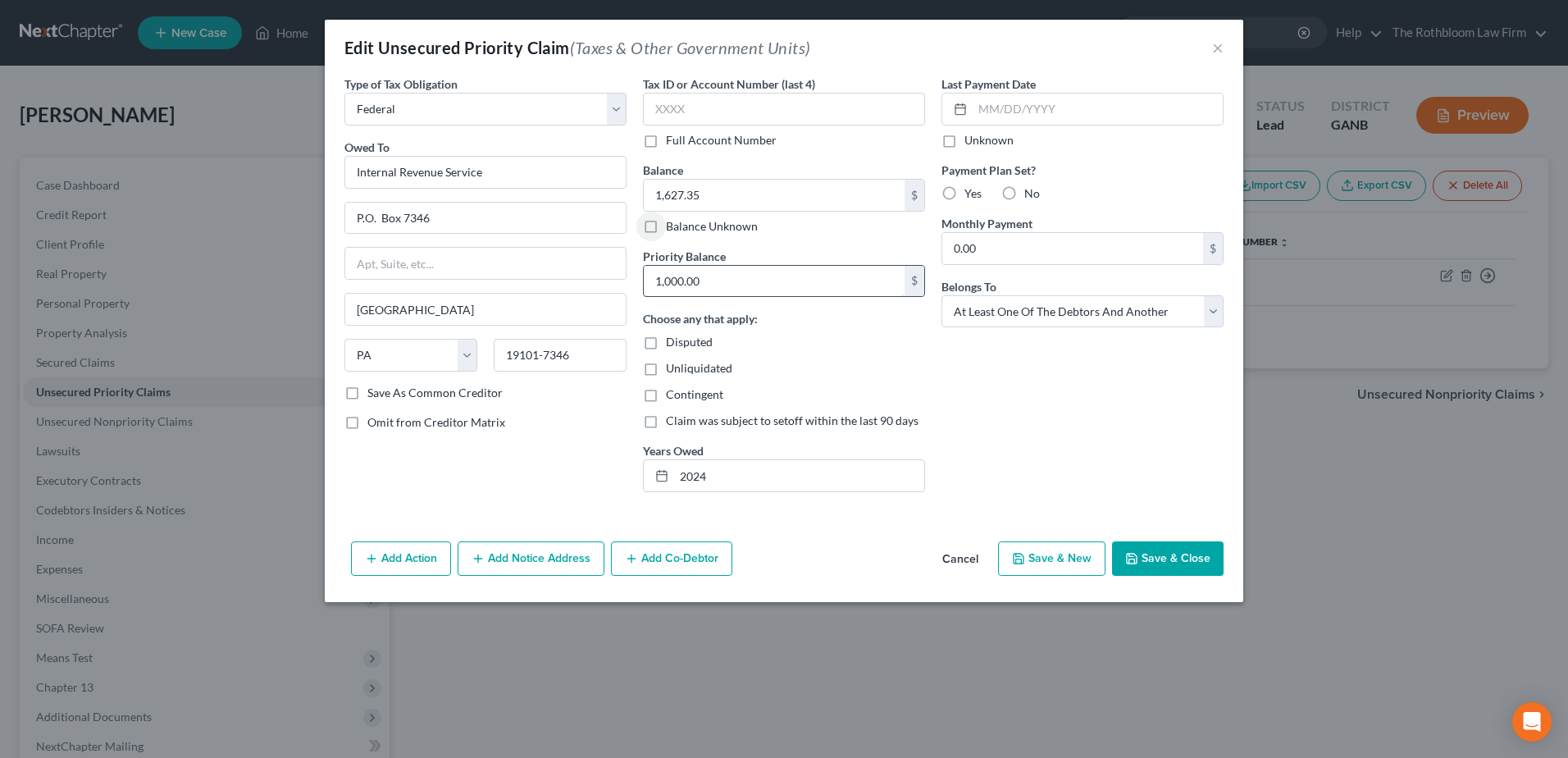
click at [704, 277] on input "1,000.00" at bounding box center [774, 281] width 261 height 31
drag, startPoint x: 1144, startPoint y: 560, endPoint x: 744, endPoint y: 566, distance: 400.0
click at [1144, 559] on button "Save & Close" at bounding box center [1167, 559] width 111 height 35
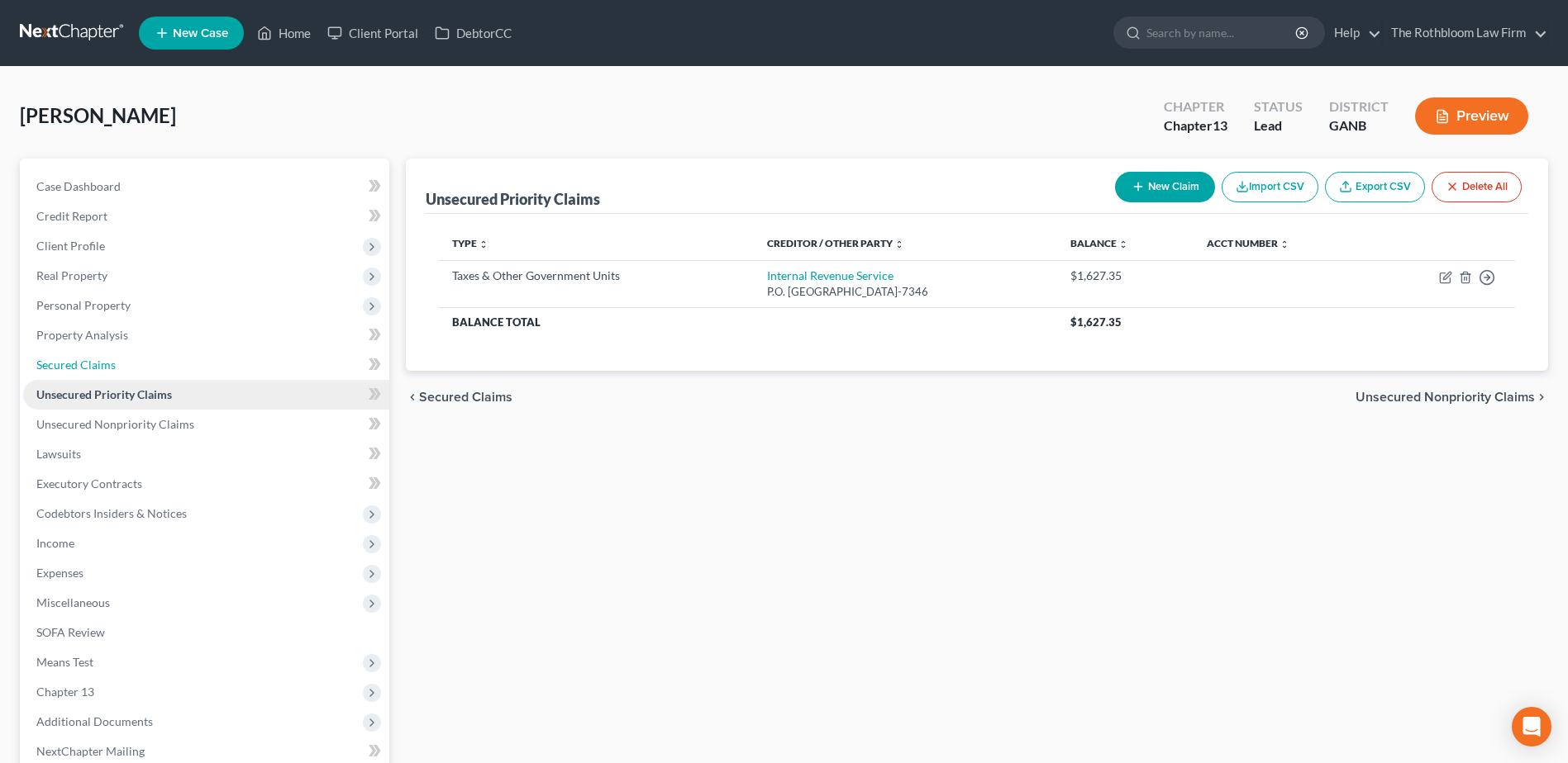
drag, startPoint x: 79, startPoint y: 361, endPoint x: 359, endPoint y: 387, distance: 281.2
click at [79, 361] on span "Secured Claims" at bounding box center [75, 365] width 80 height 14
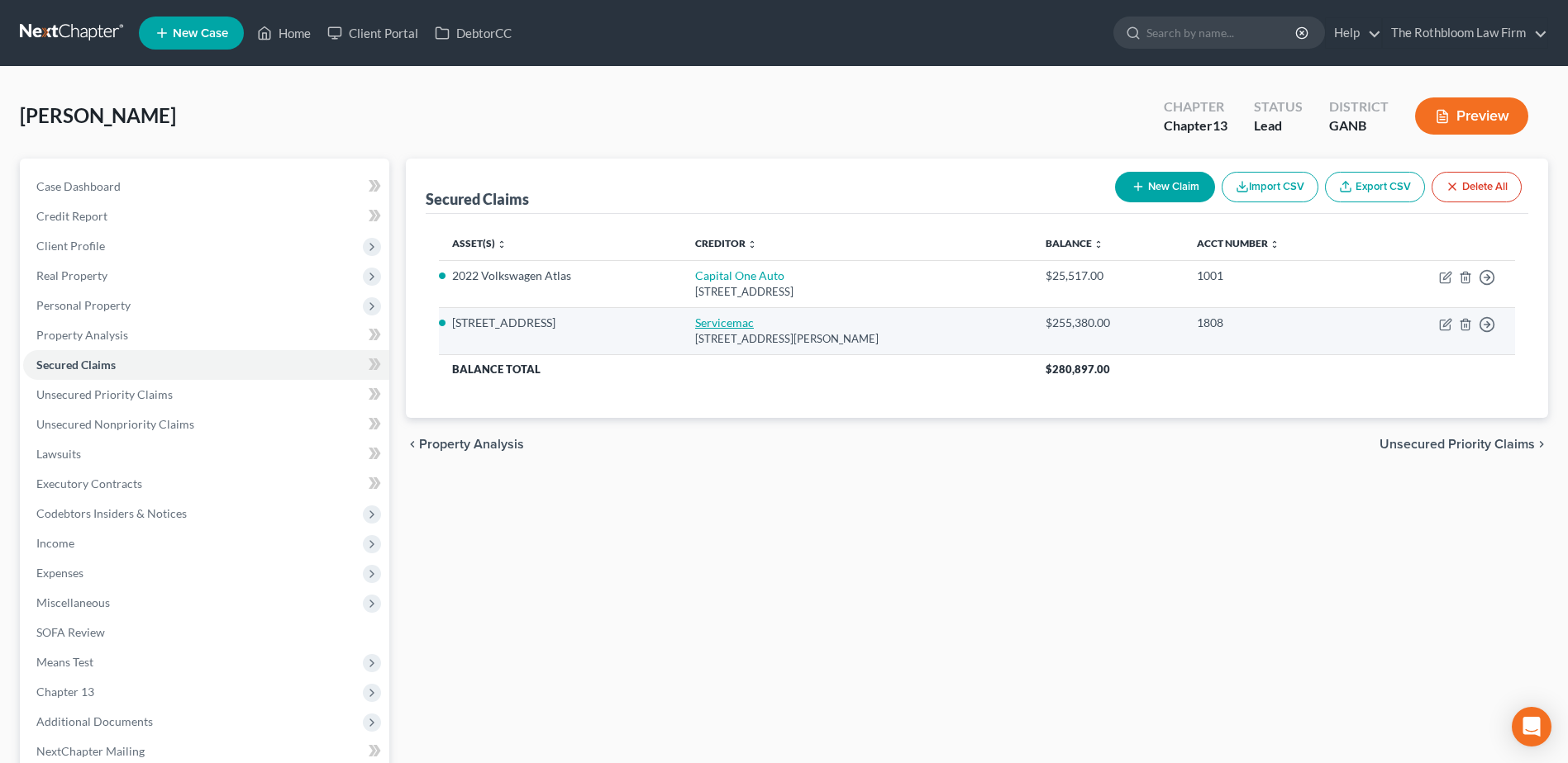
click at [737, 319] on link "Servicemac" at bounding box center [724, 322] width 58 height 14
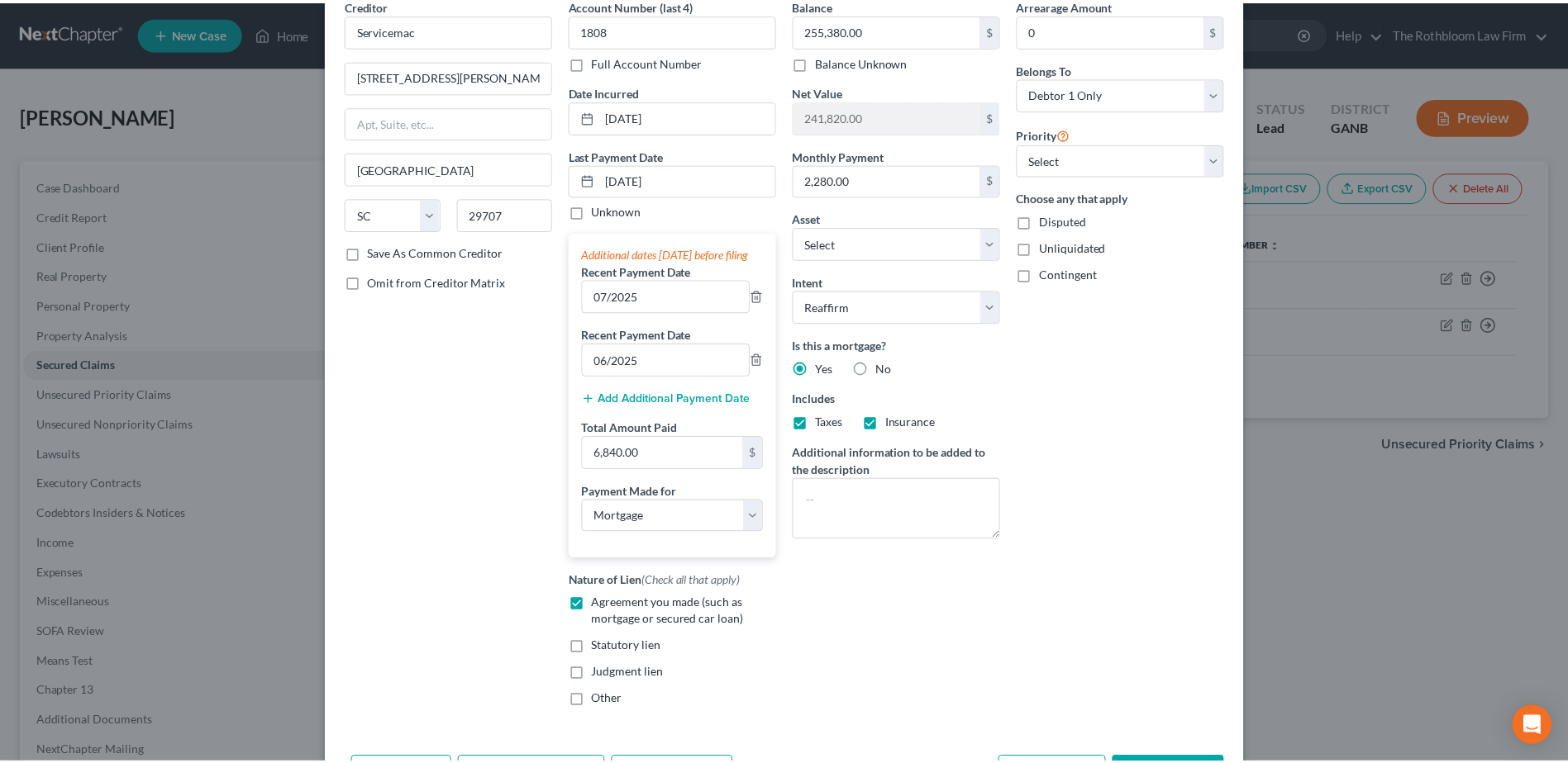
scroll to position [206, 0]
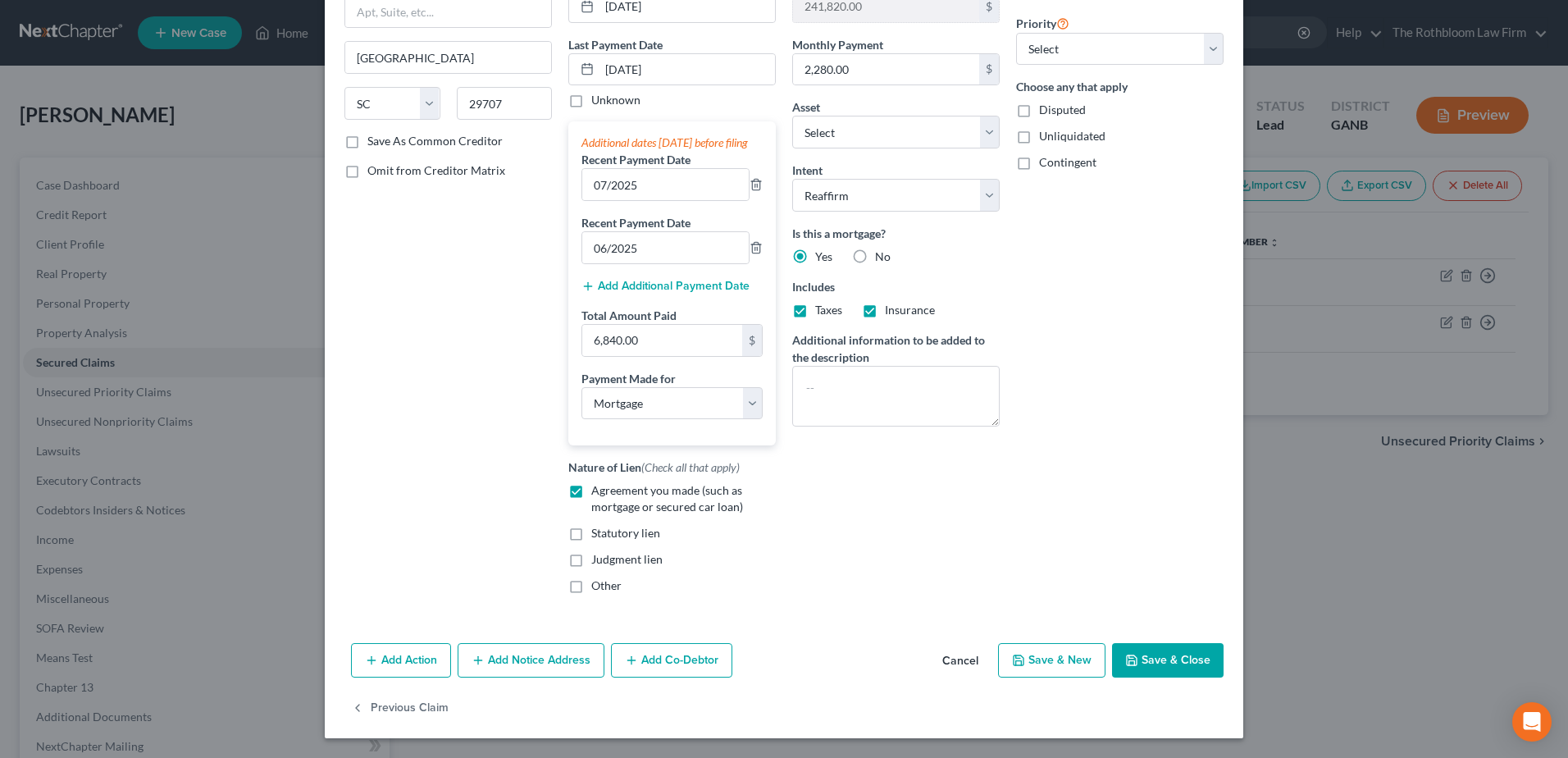
click at [1134, 664] on button "Save & Close" at bounding box center [1167, 660] width 111 height 35
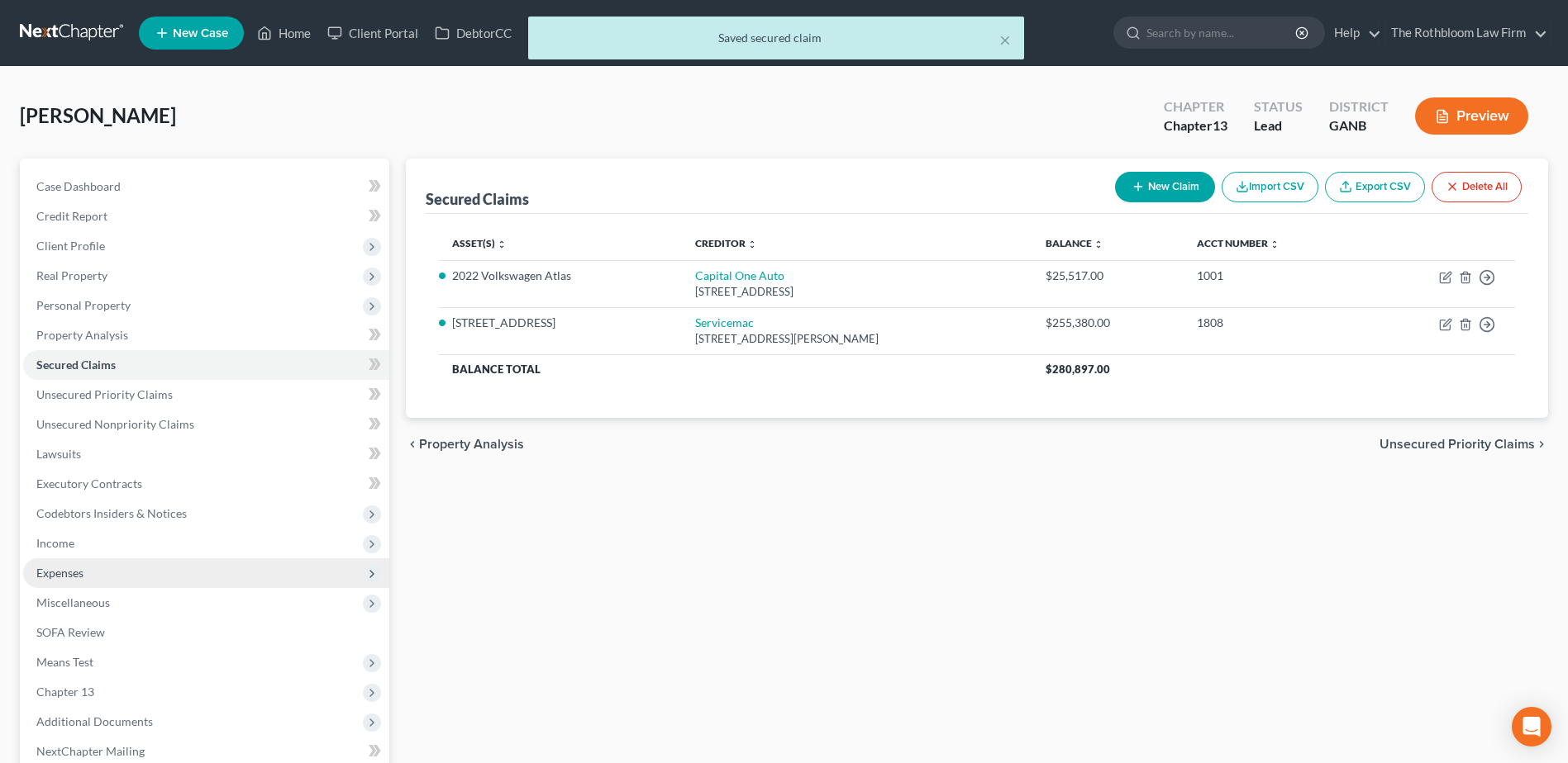
click at [63, 569] on span "Expenses" at bounding box center [59, 573] width 47 height 14
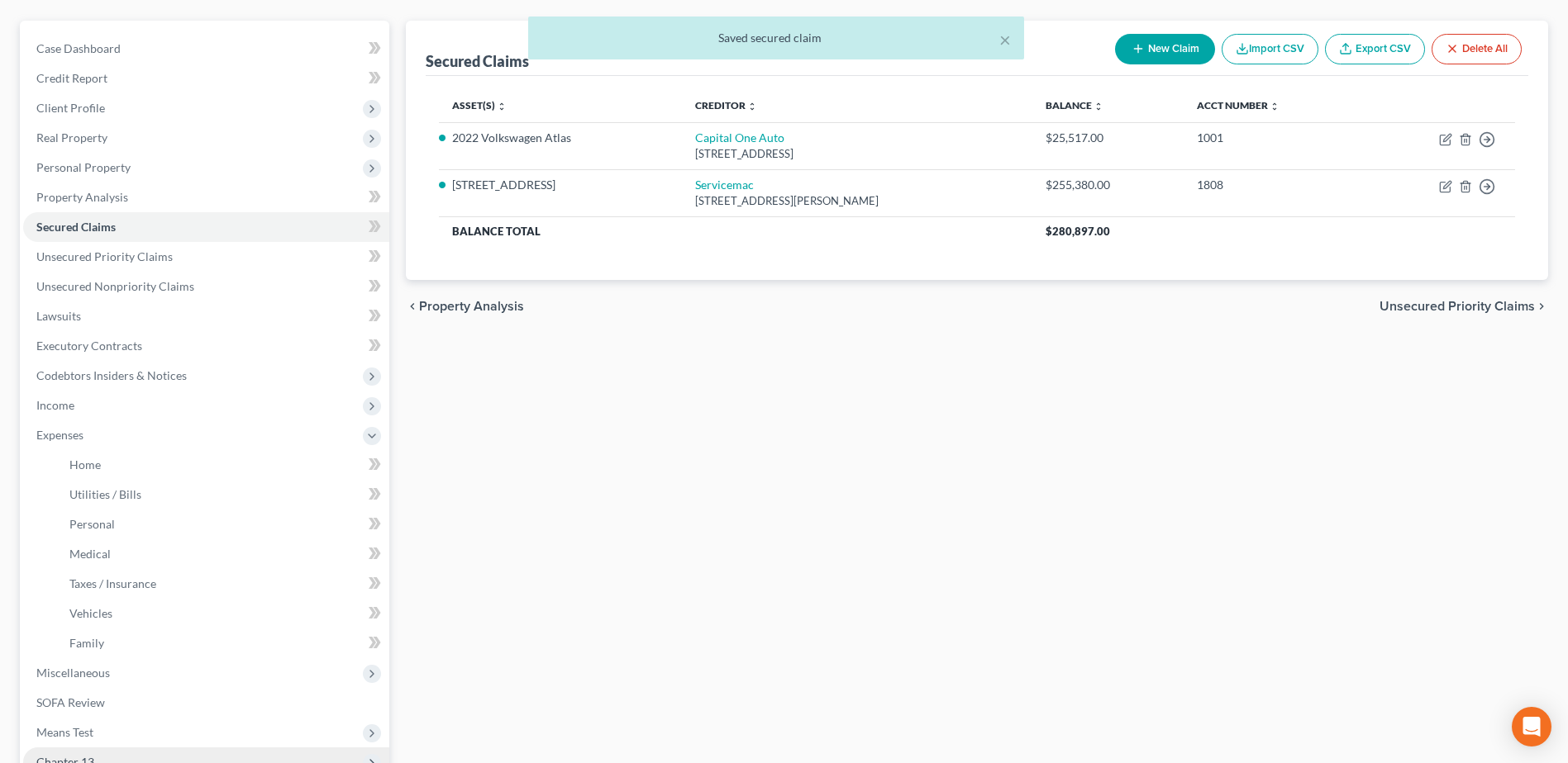
scroll to position [247, 0]
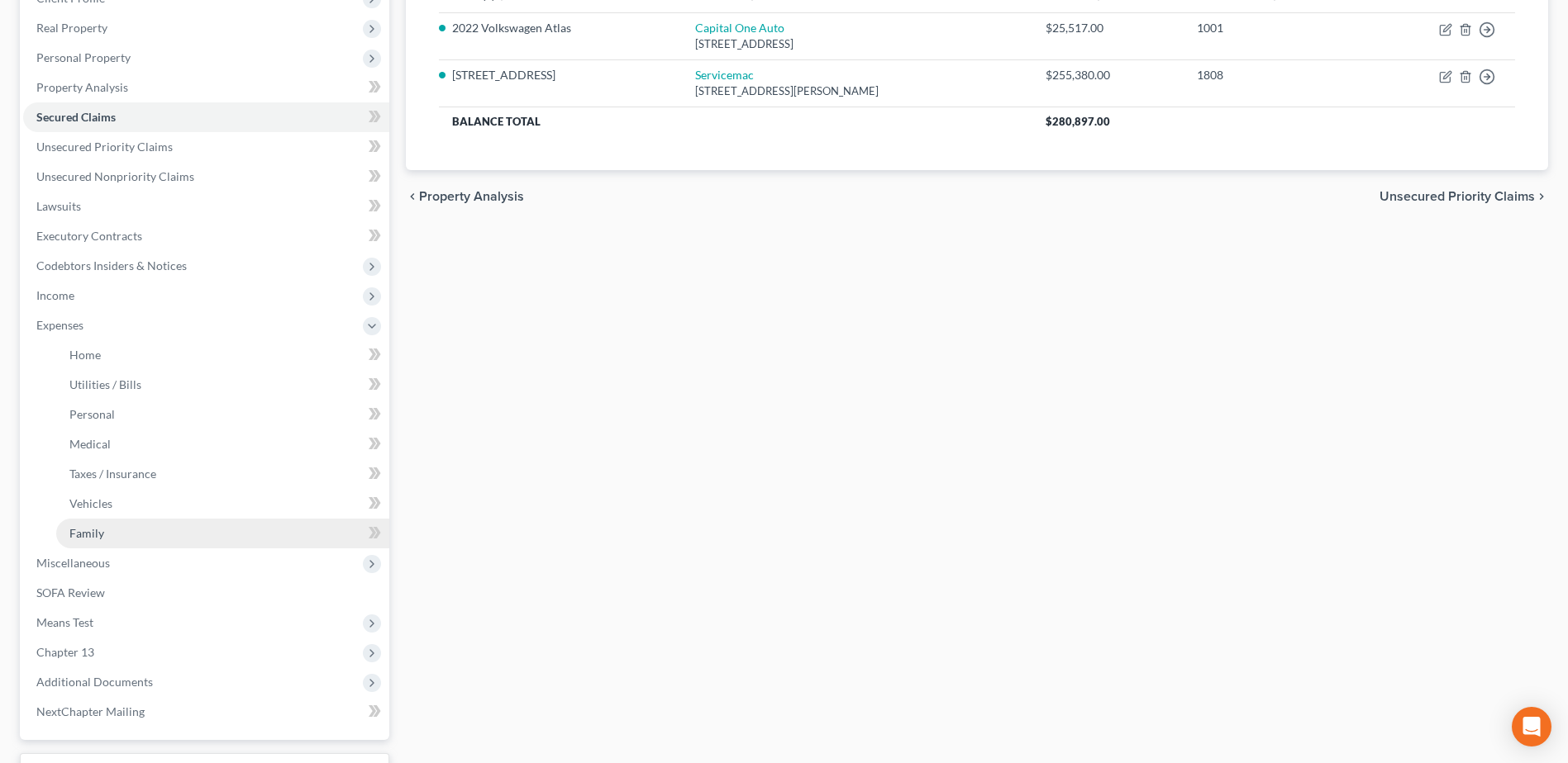
click at [87, 530] on span "Family" at bounding box center [87, 533] width 35 height 14
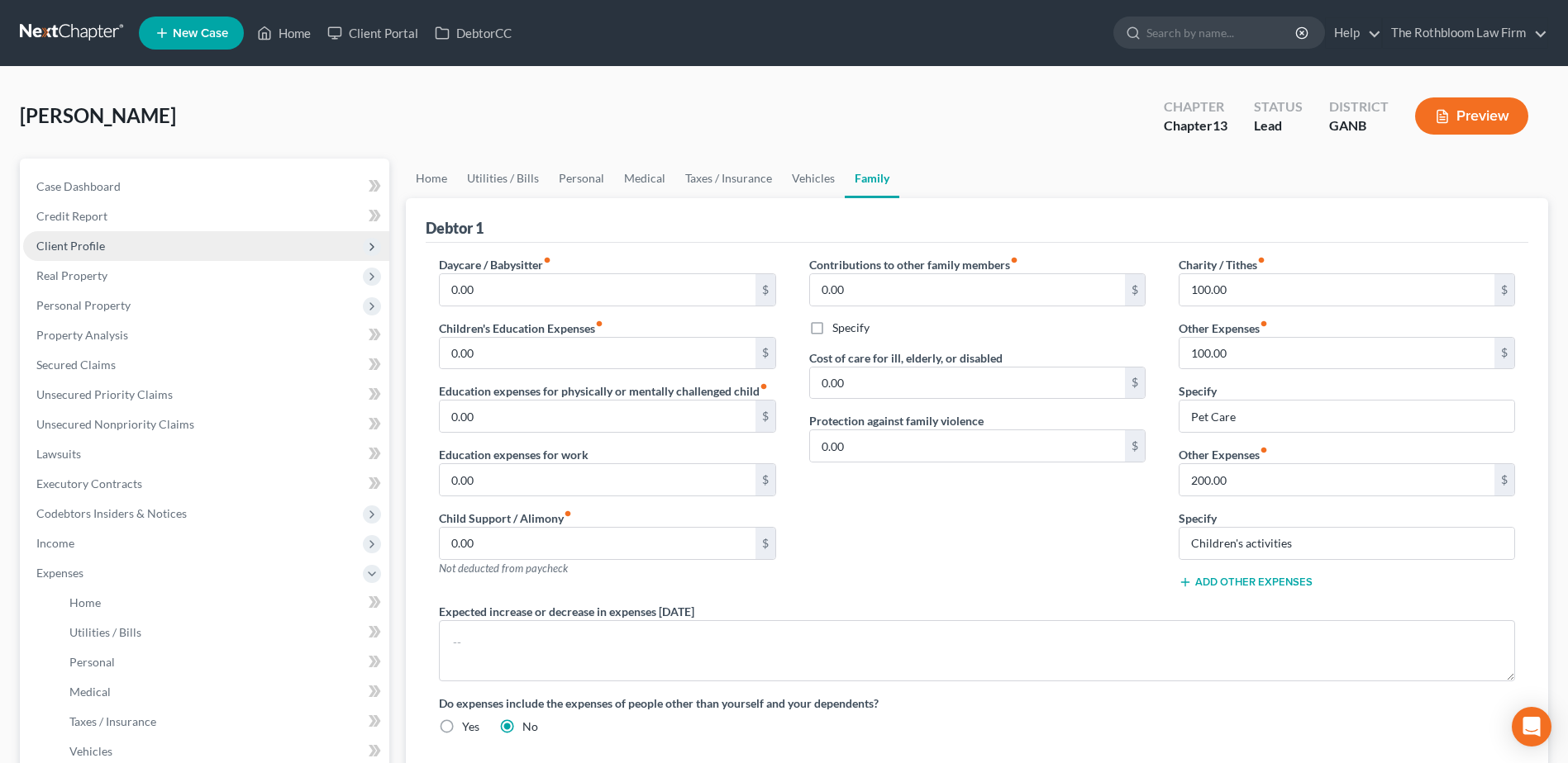
click at [69, 242] on span "Client Profile" at bounding box center [70, 246] width 69 height 14
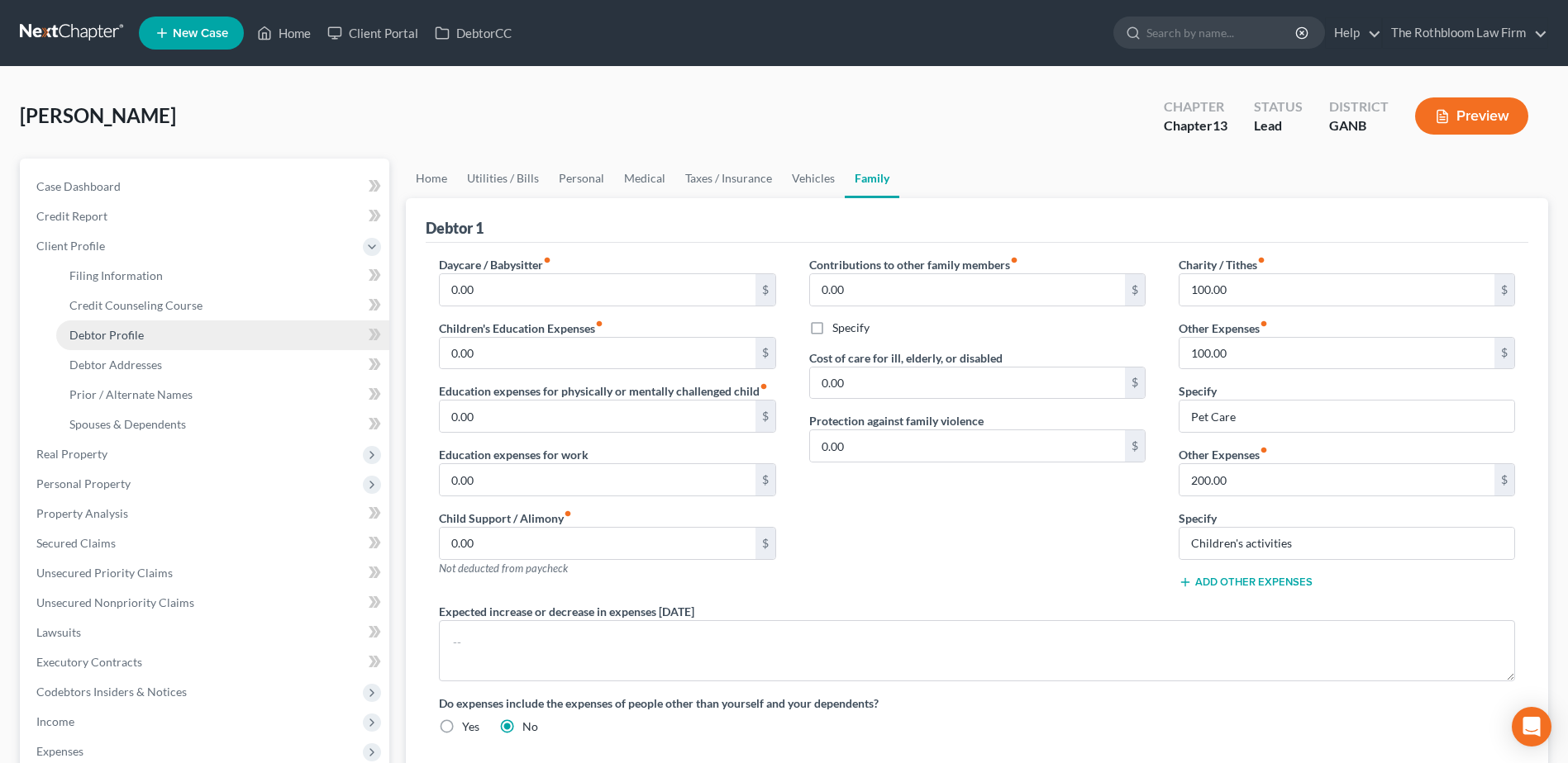
click at [118, 340] on span "Debtor Profile" at bounding box center [106, 335] width 75 height 14
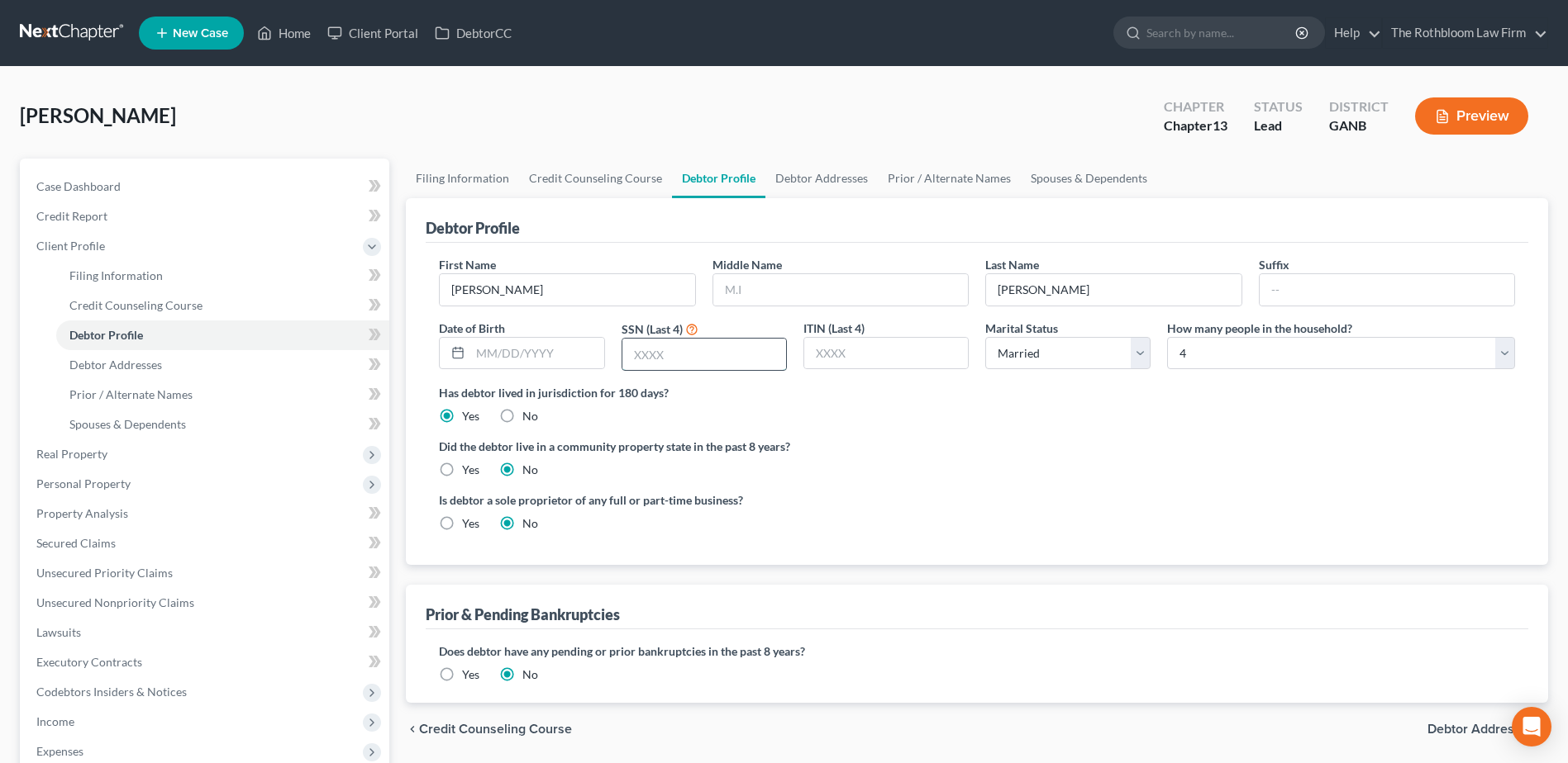
click at [667, 361] on input "text" at bounding box center [703, 354] width 164 height 32
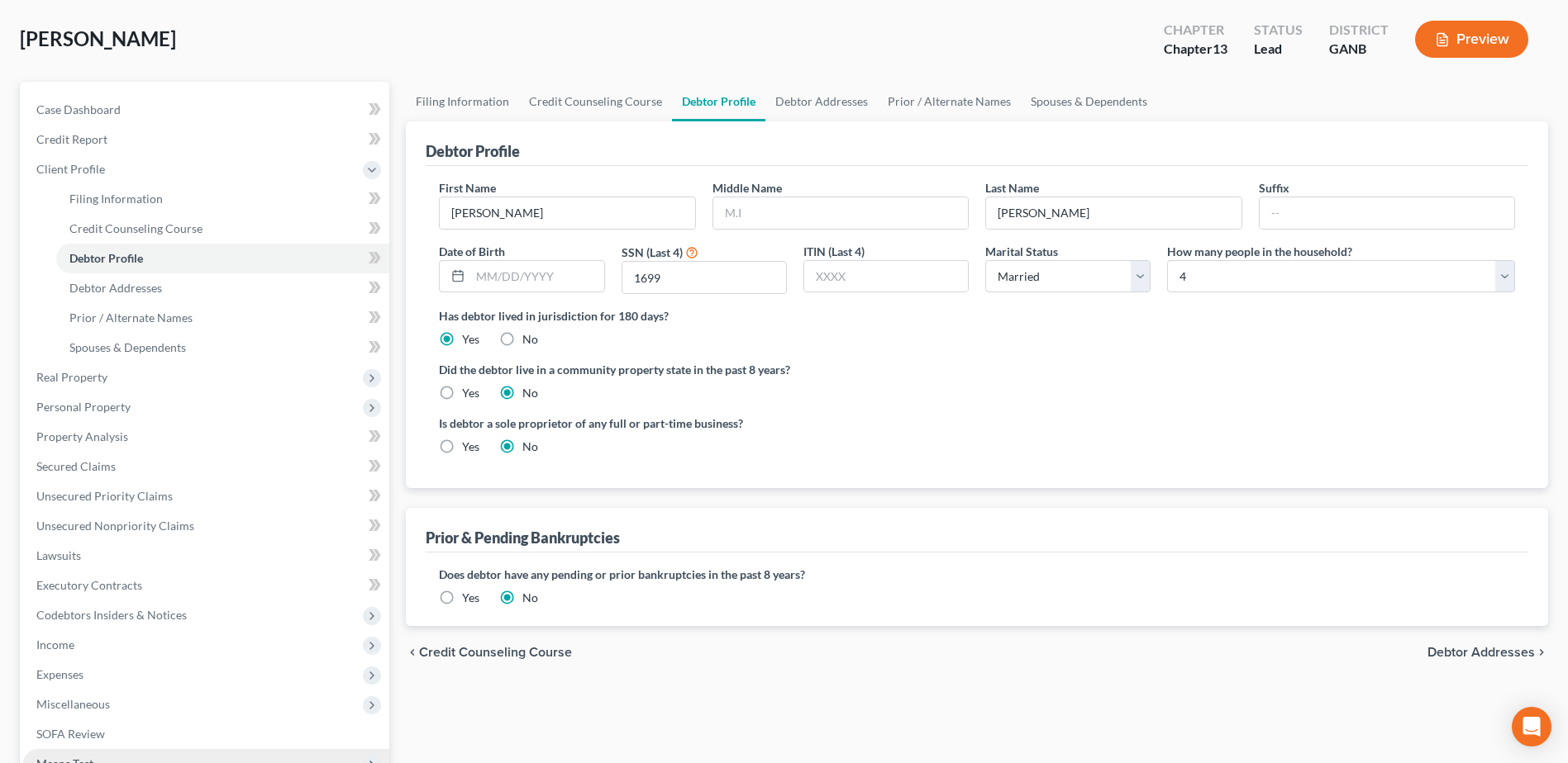
scroll to position [165, 0]
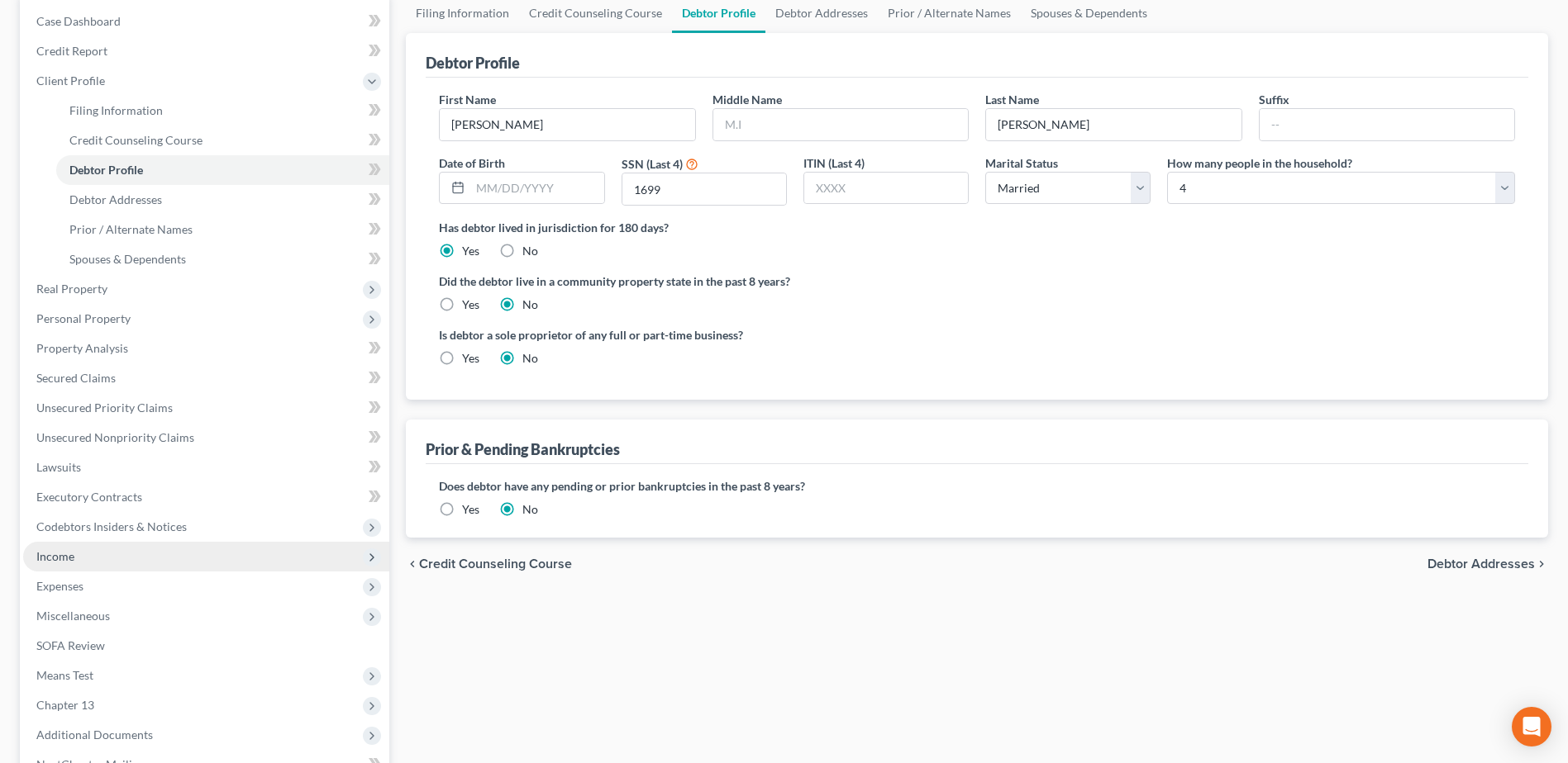
click at [37, 563] on span "Income" at bounding box center [206, 557] width 366 height 30
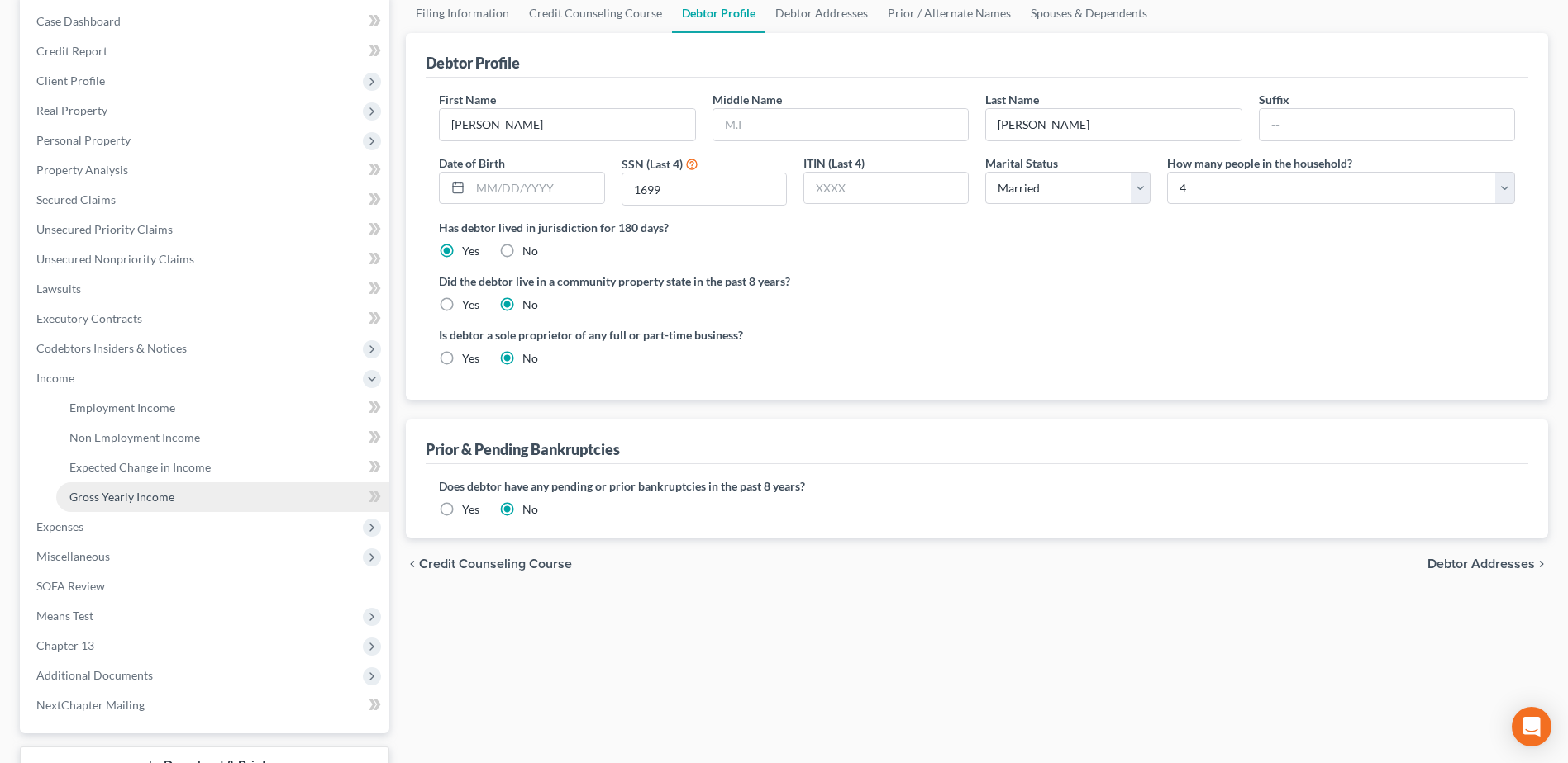
click at [141, 490] on span "Gross Yearly Income" at bounding box center [122, 497] width 105 height 14
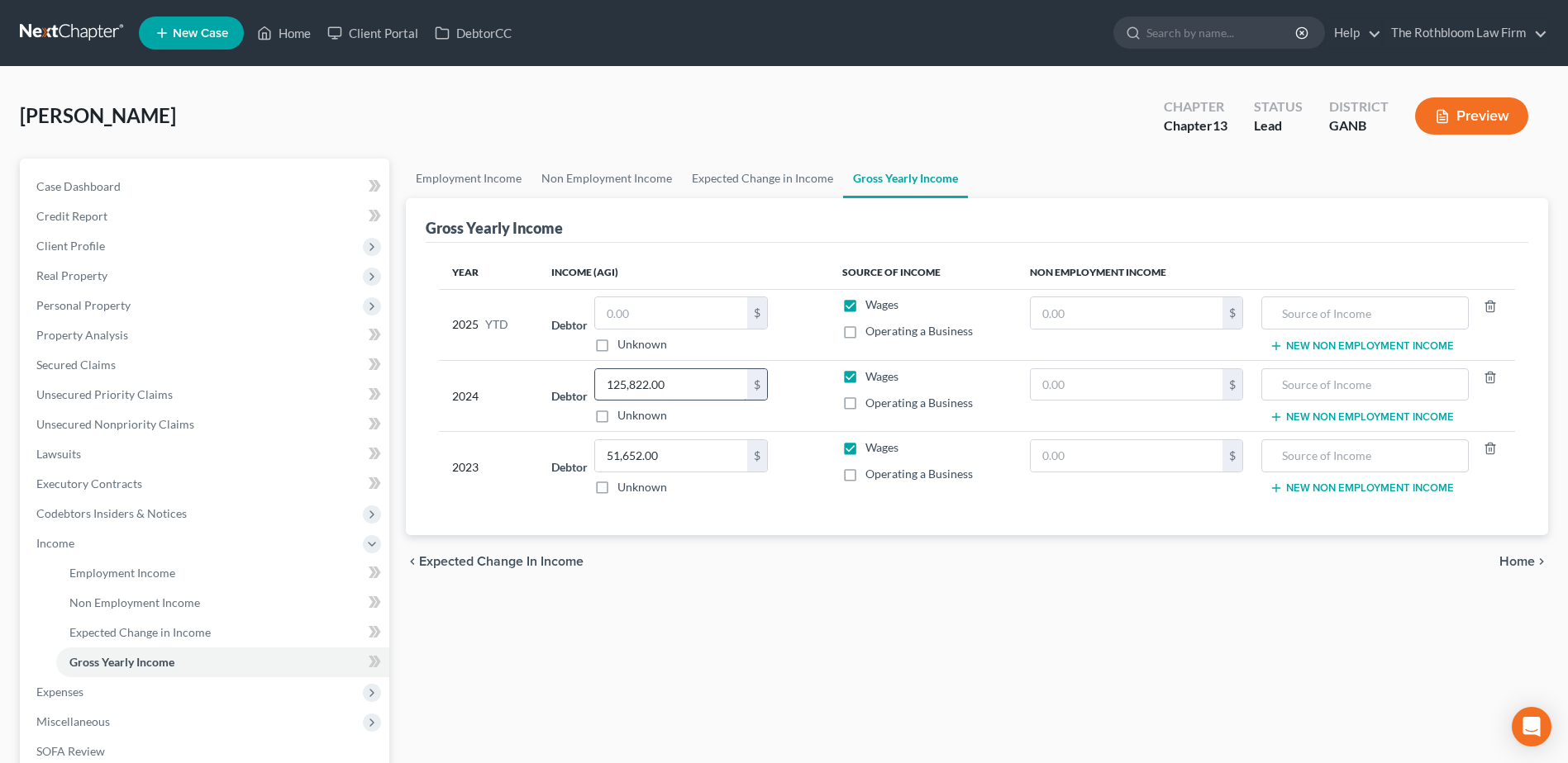
click at [691, 384] on input "125,822.00" at bounding box center [670, 384] width 152 height 32
drag, startPoint x: 691, startPoint y: 384, endPoint x: 613, endPoint y: 386, distance: 78.0
click at [613, 386] on input "125,822.00" at bounding box center [670, 384] width 152 height 32
click at [685, 395] on input "53,286" at bounding box center [670, 384] width 152 height 32
click at [673, 460] on input "51,652.00" at bounding box center [670, 456] width 152 height 32
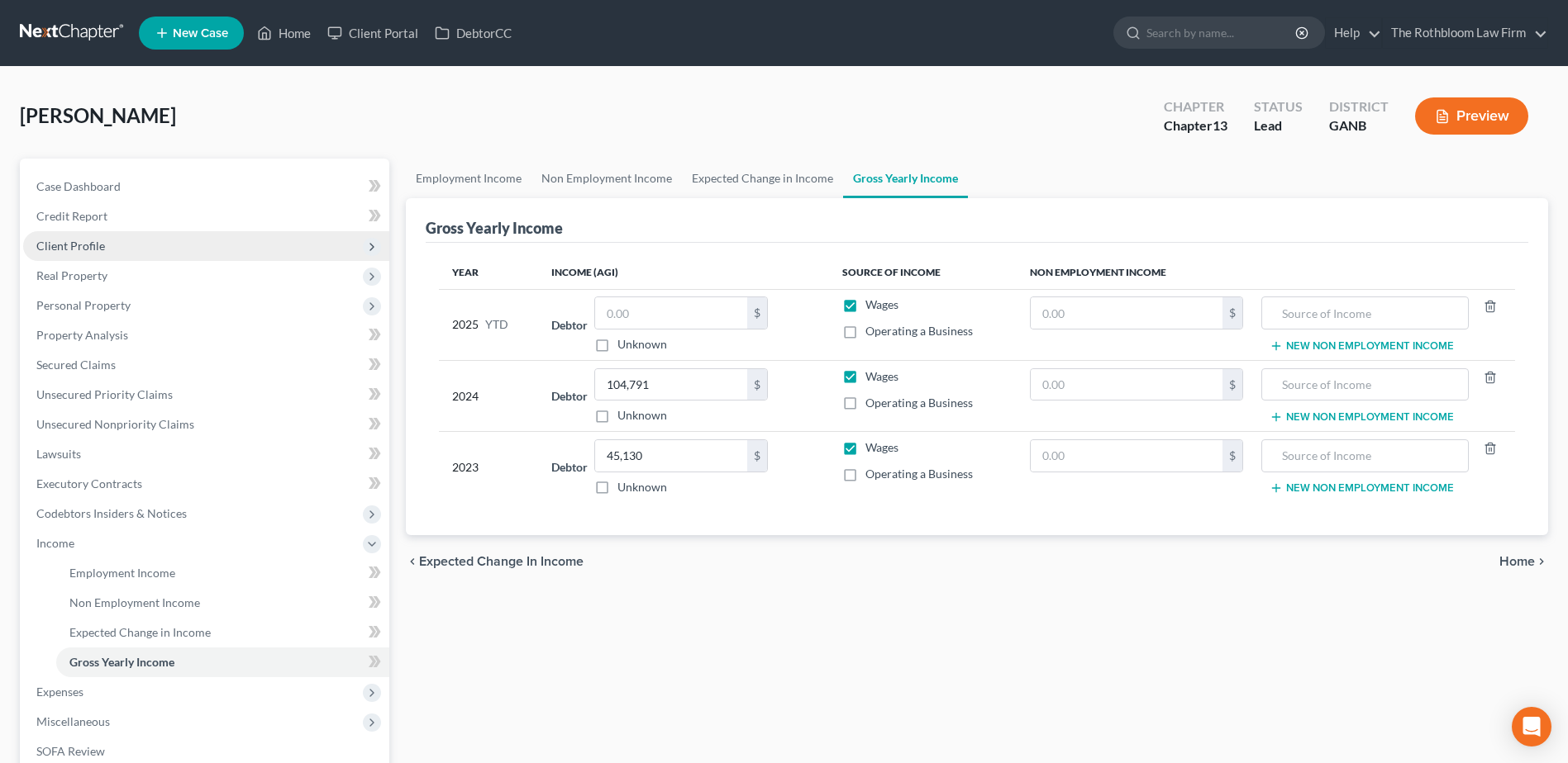
click at [81, 242] on span "Client Profile" at bounding box center [70, 246] width 69 height 14
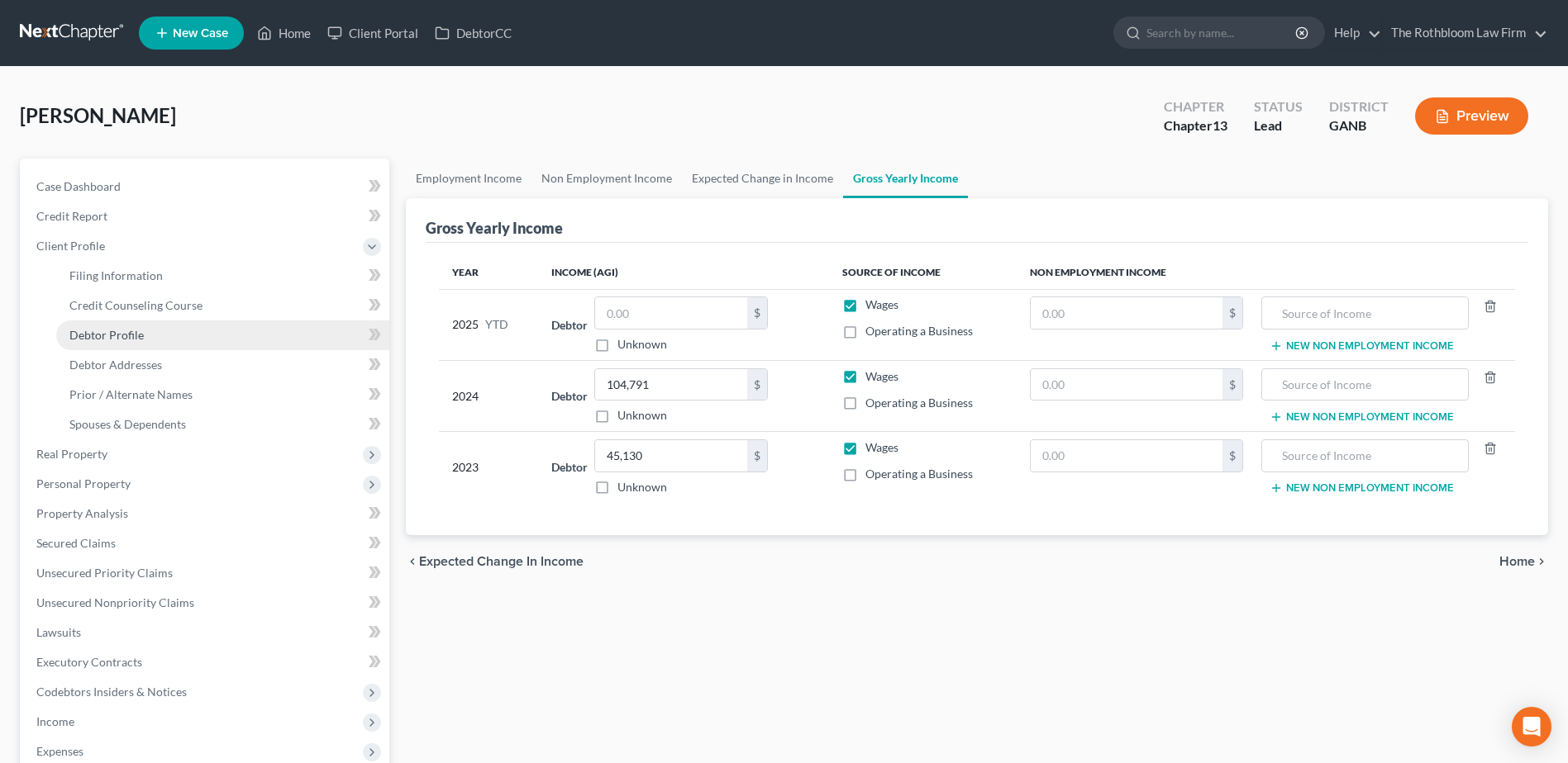
click at [101, 334] on span "Debtor Profile" at bounding box center [106, 335] width 75 height 14
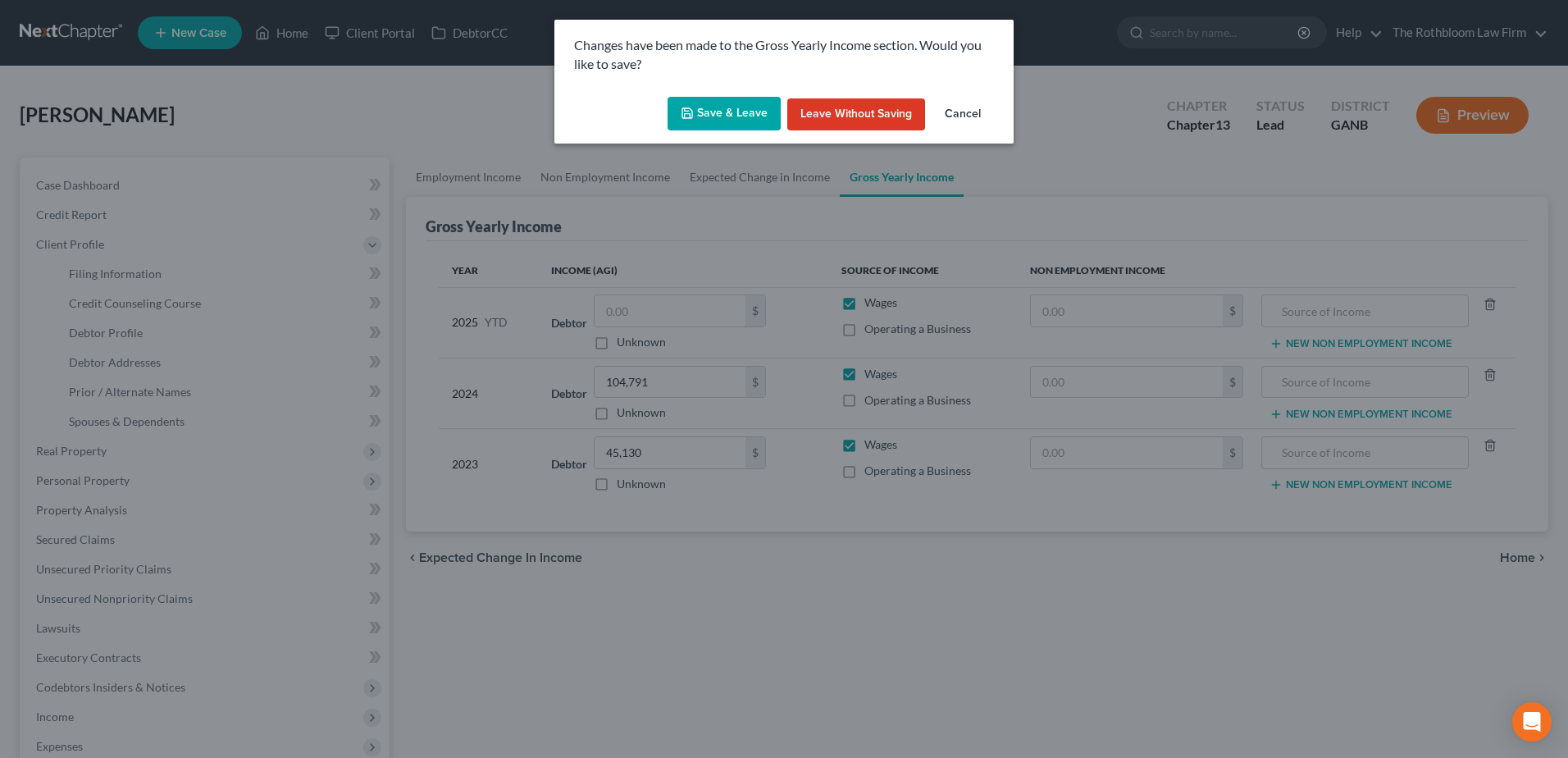
click at [742, 111] on button "Save & Leave" at bounding box center [724, 114] width 113 height 35
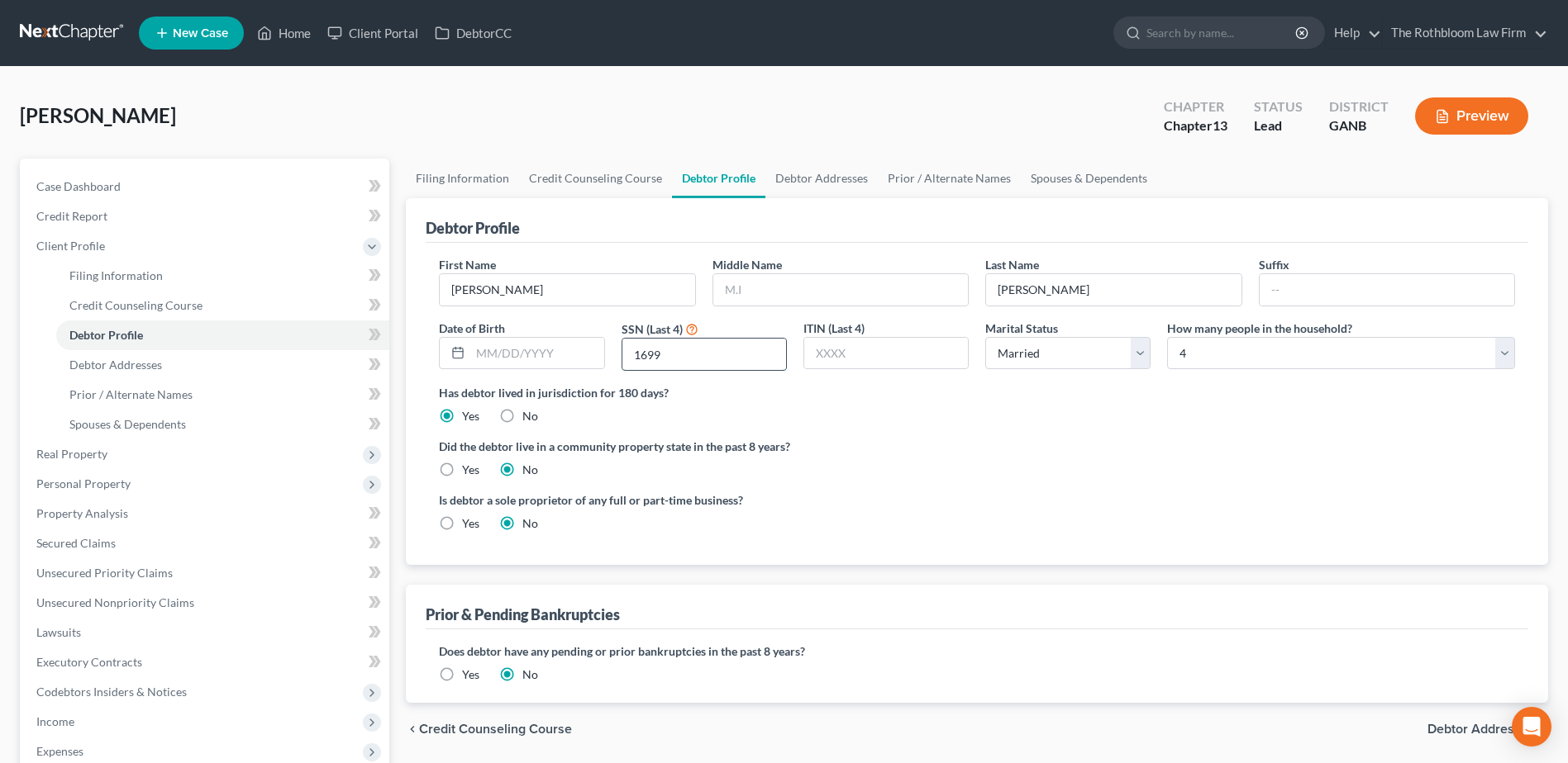
click at [686, 355] on input "1699" at bounding box center [703, 354] width 164 height 32
drag, startPoint x: 635, startPoint y: 360, endPoint x: 578, endPoint y: 361, distance: 57.0
click at [586, 357] on div "First Name [PERSON_NAME] Middle Name Last Name [PERSON_NAME] Date of Birth SSN …" at bounding box center [976, 319] width 1092 height 128
